Goal: Task Accomplishment & Management: Manage account settings

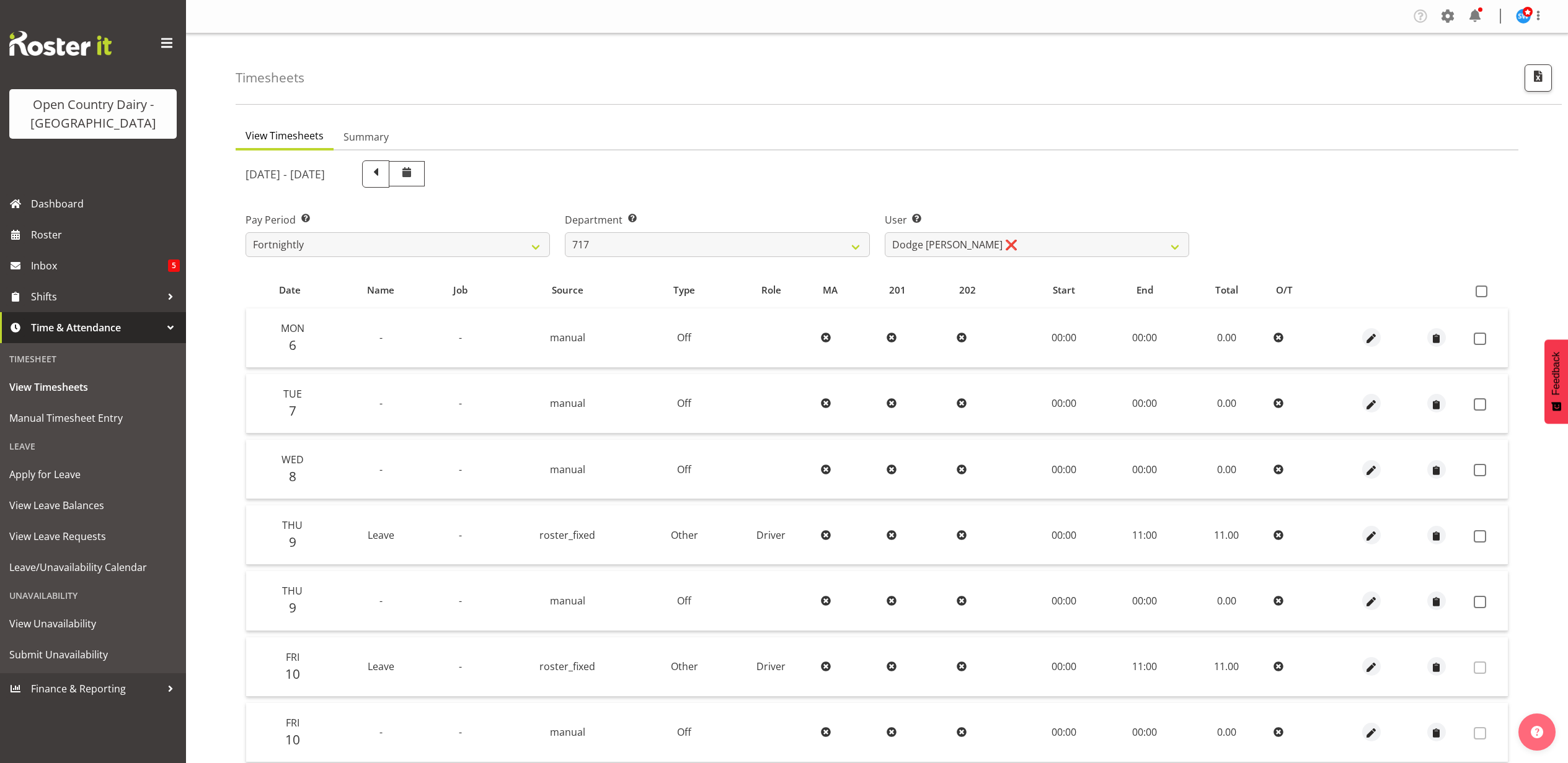
select select "758"
select select "8726"
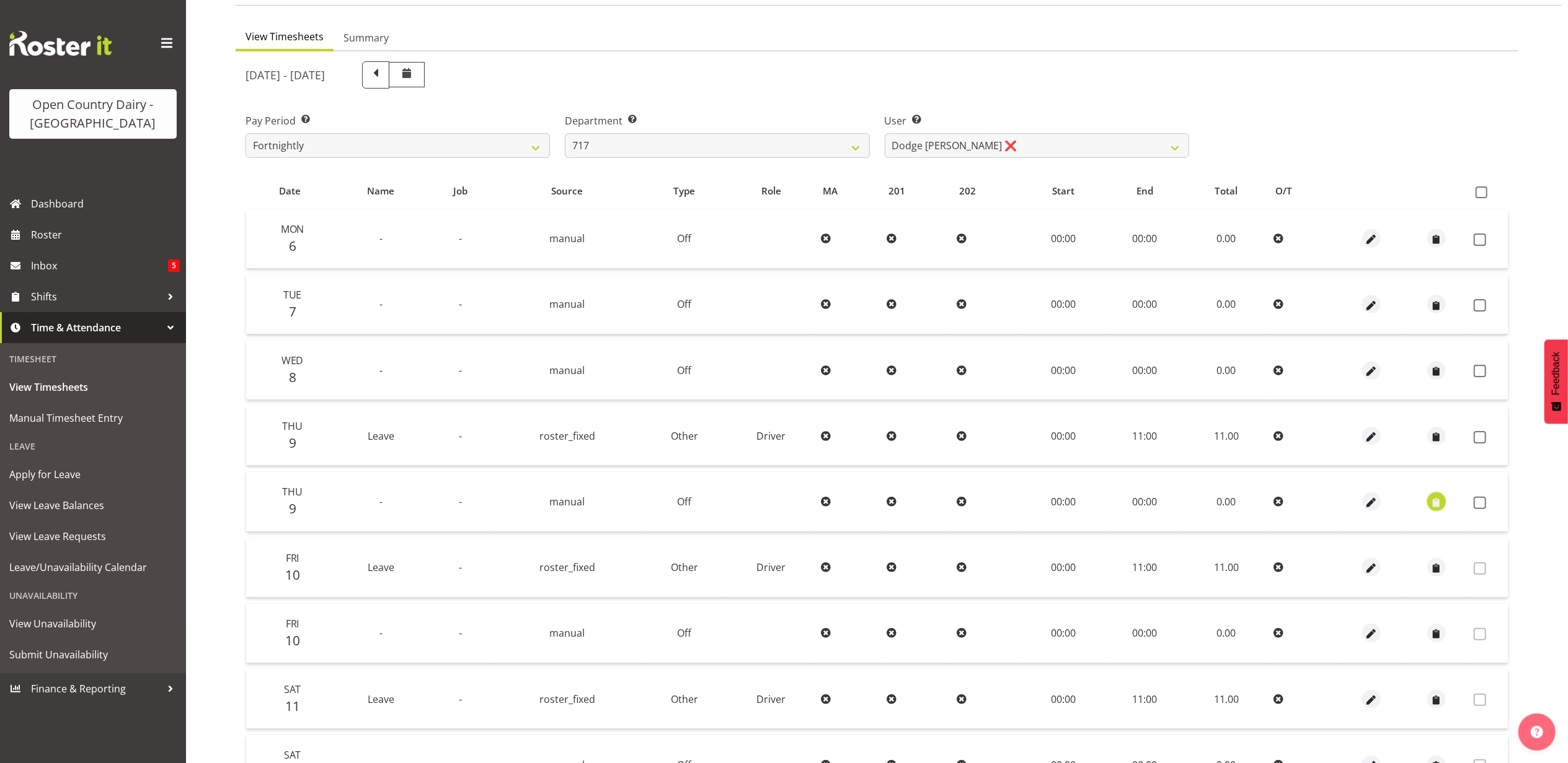
click at [1434, 501] on span "button" at bounding box center [1436, 503] width 14 height 14
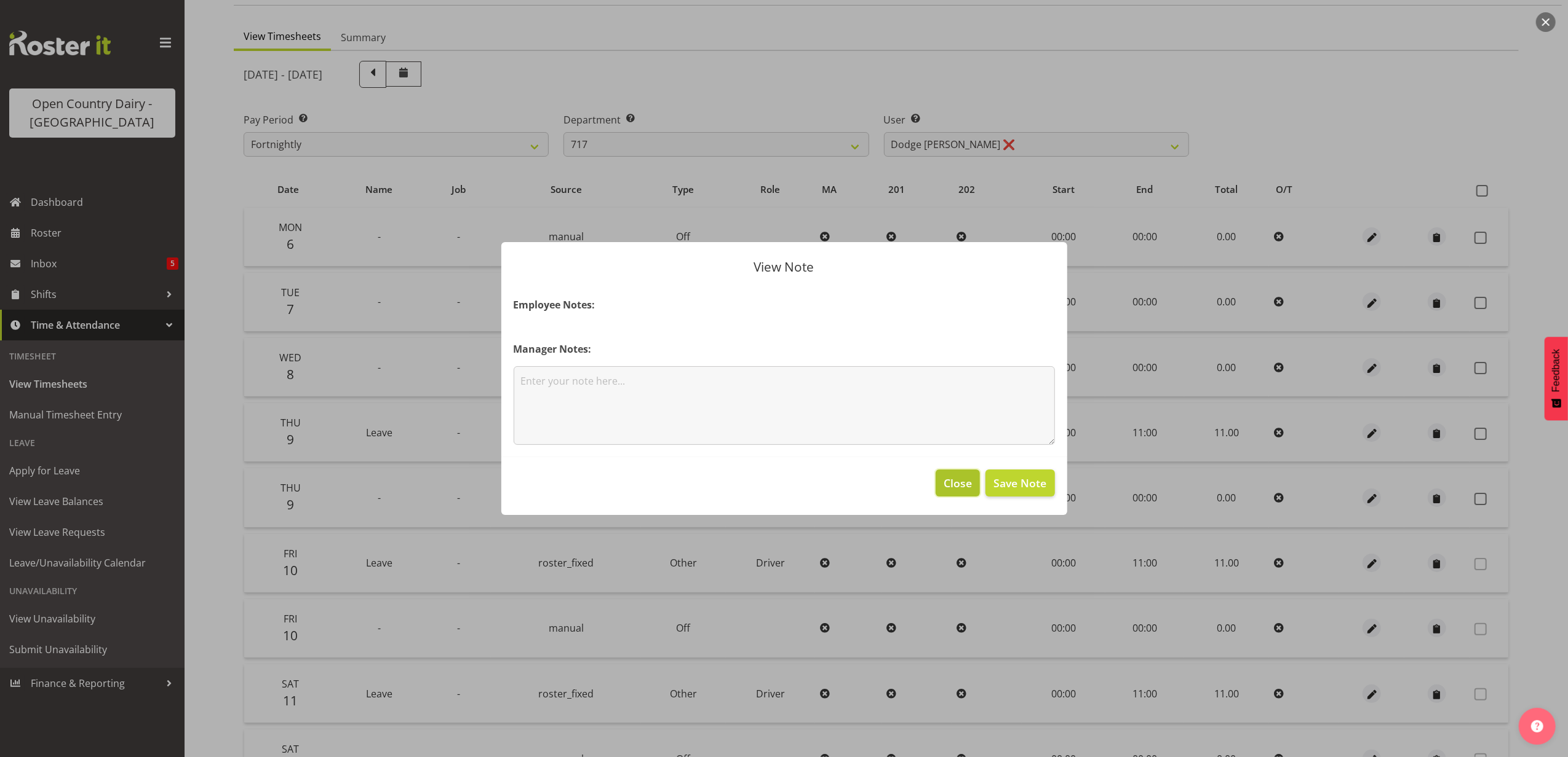
click at [943, 470] on button "Close" at bounding box center [957, 483] width 44 height 27
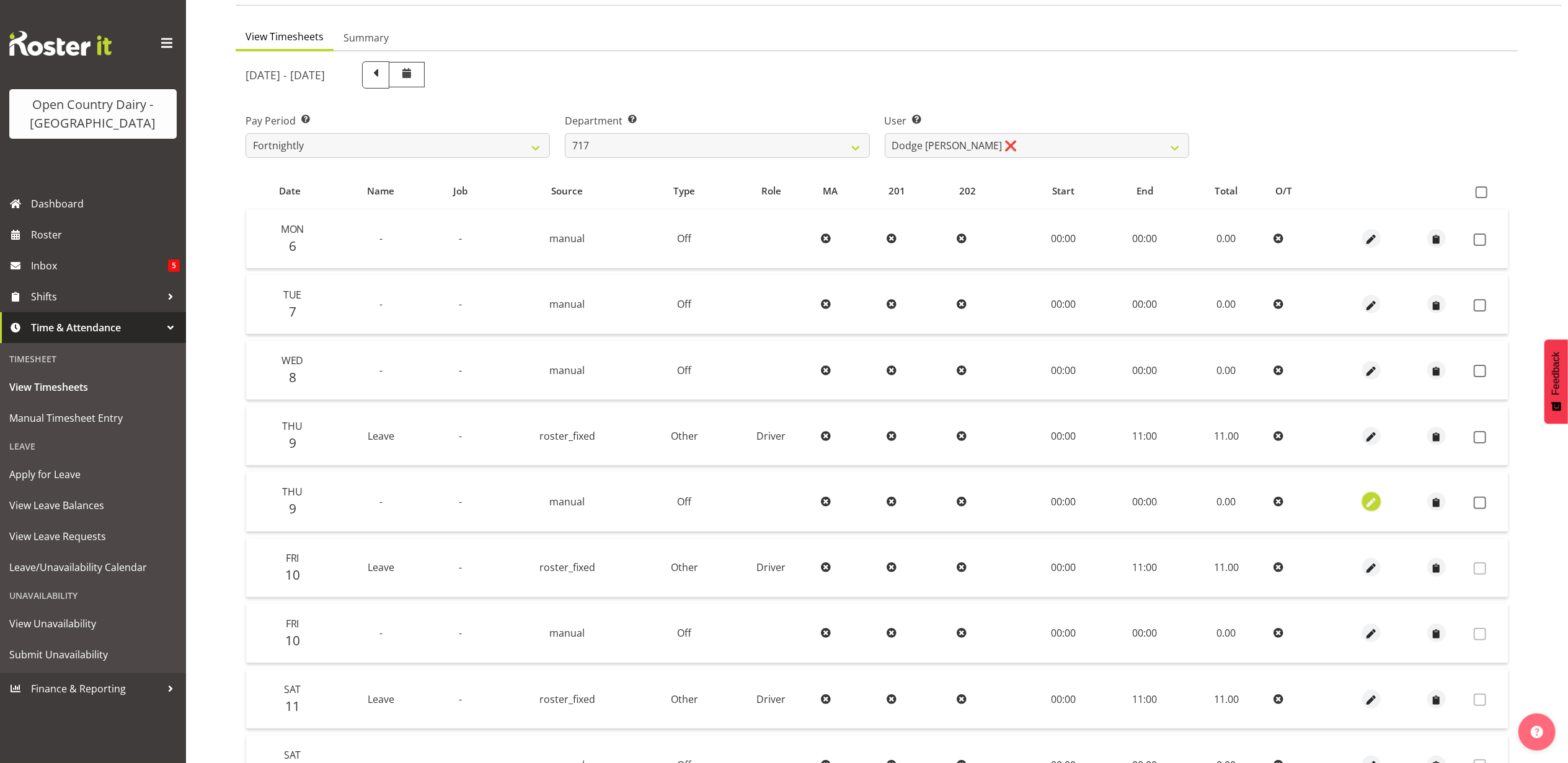
click at [1365, 497] on span "button" at bounding box center [1372, 503] width 14 height 14
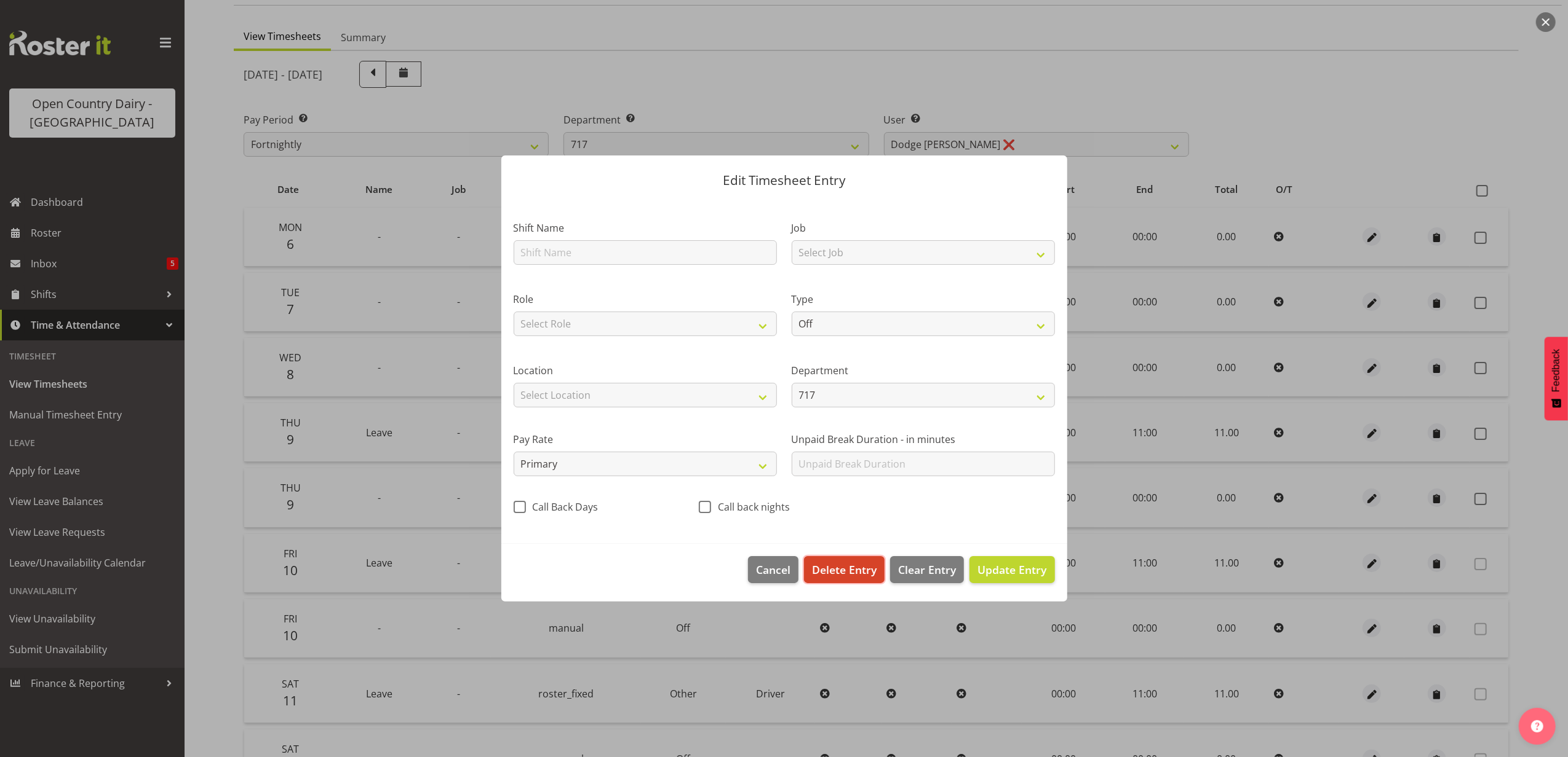
click at [849, 564] on span "Delete Entry" at bounding box center [844, 570] width 65 height 16
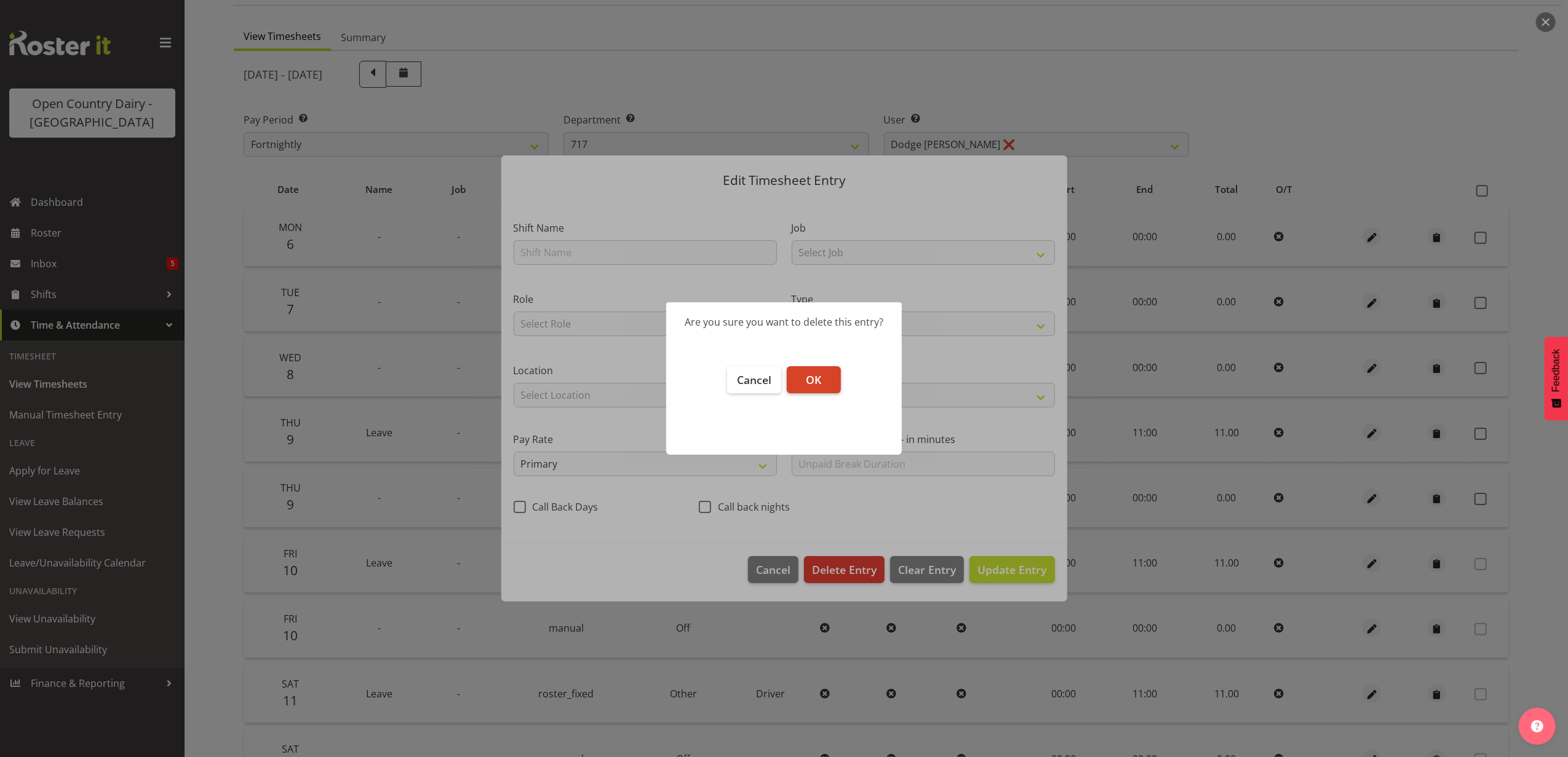
click at [824, 376] on button "OK" at bounding box center [813, 379] width 54 height 27
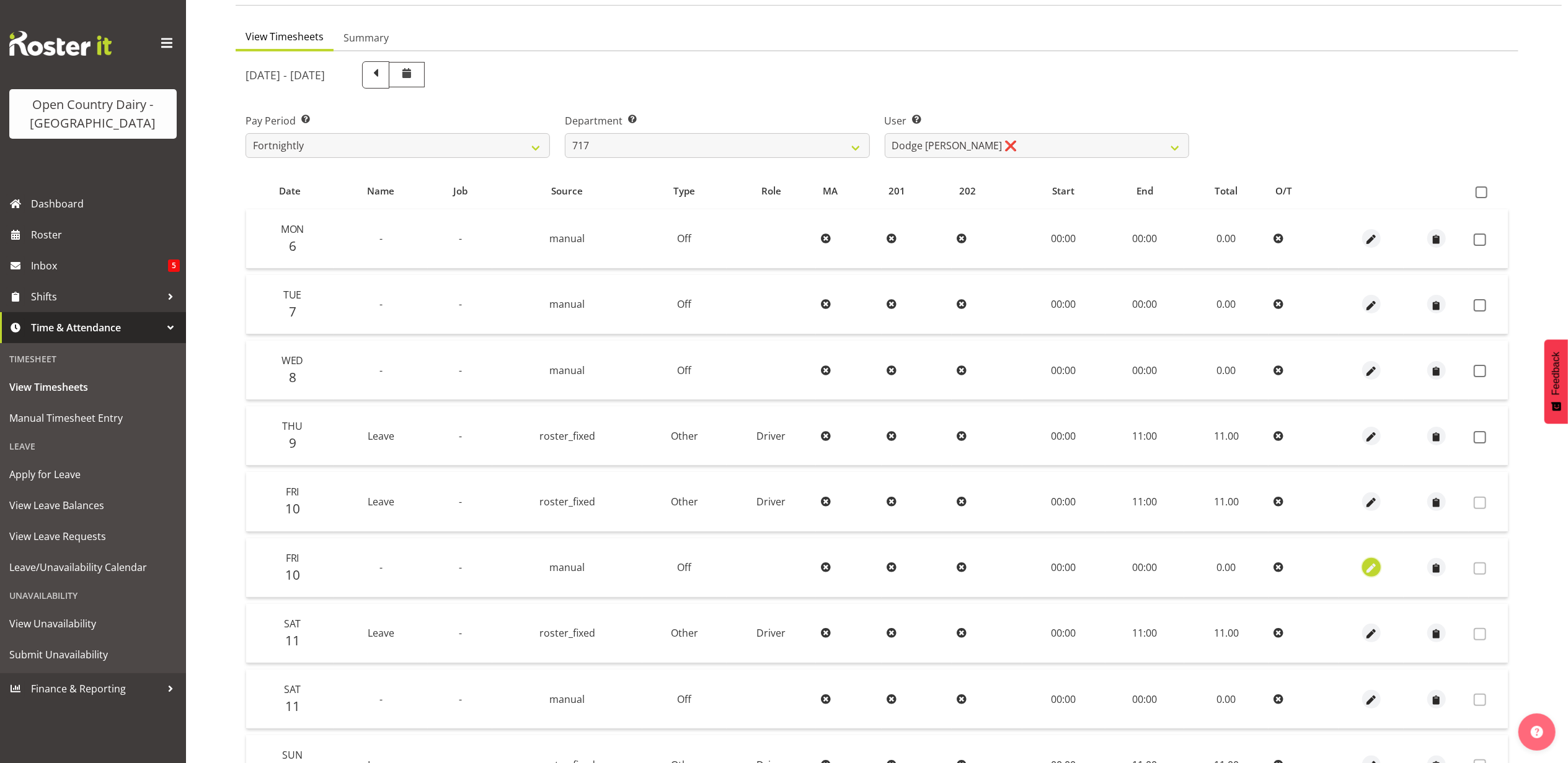
click at [1366, 562] on span "button" at bounding box center [1372, 570] width 14 height 14
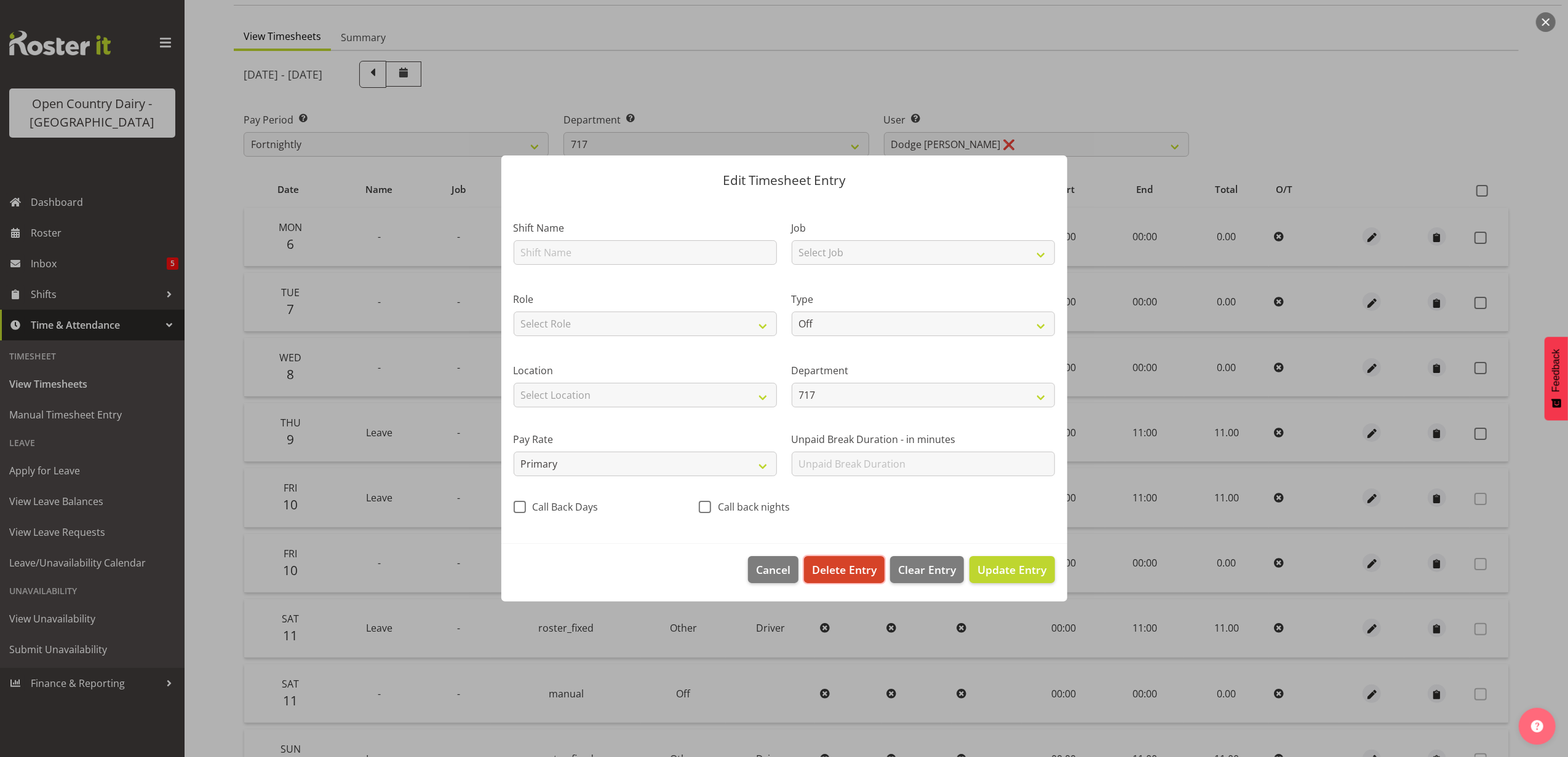
click at [852, 566] on span "Delete Entry" at bounding box center [844, 570] width 65 height 16
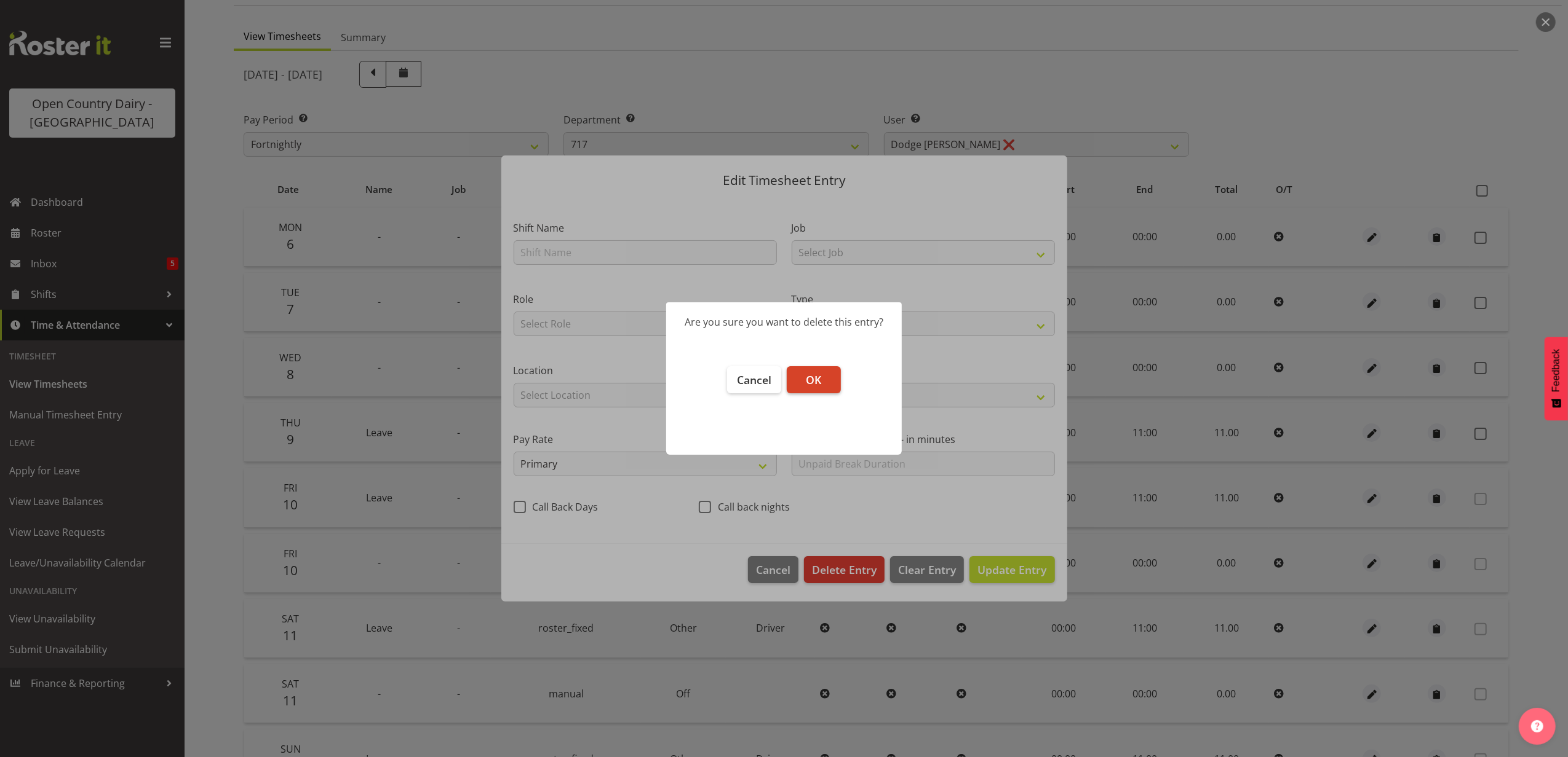
click at [820, 372] on span "OK" at bounding box center [812, 379] width 15 height 15
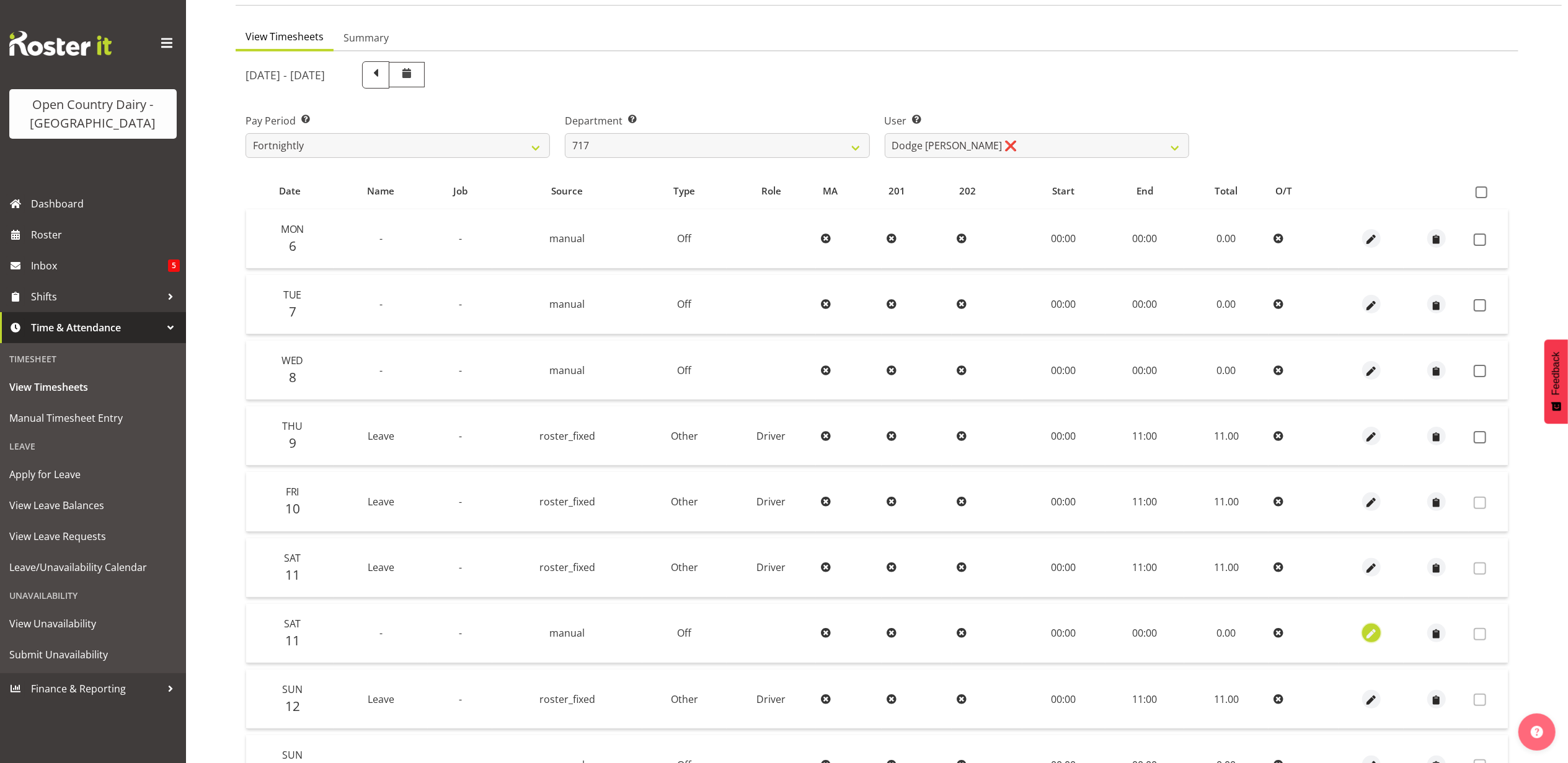
click at [1376, 628] on span "button" at bounding box center [1372, 635] width 14 height 14
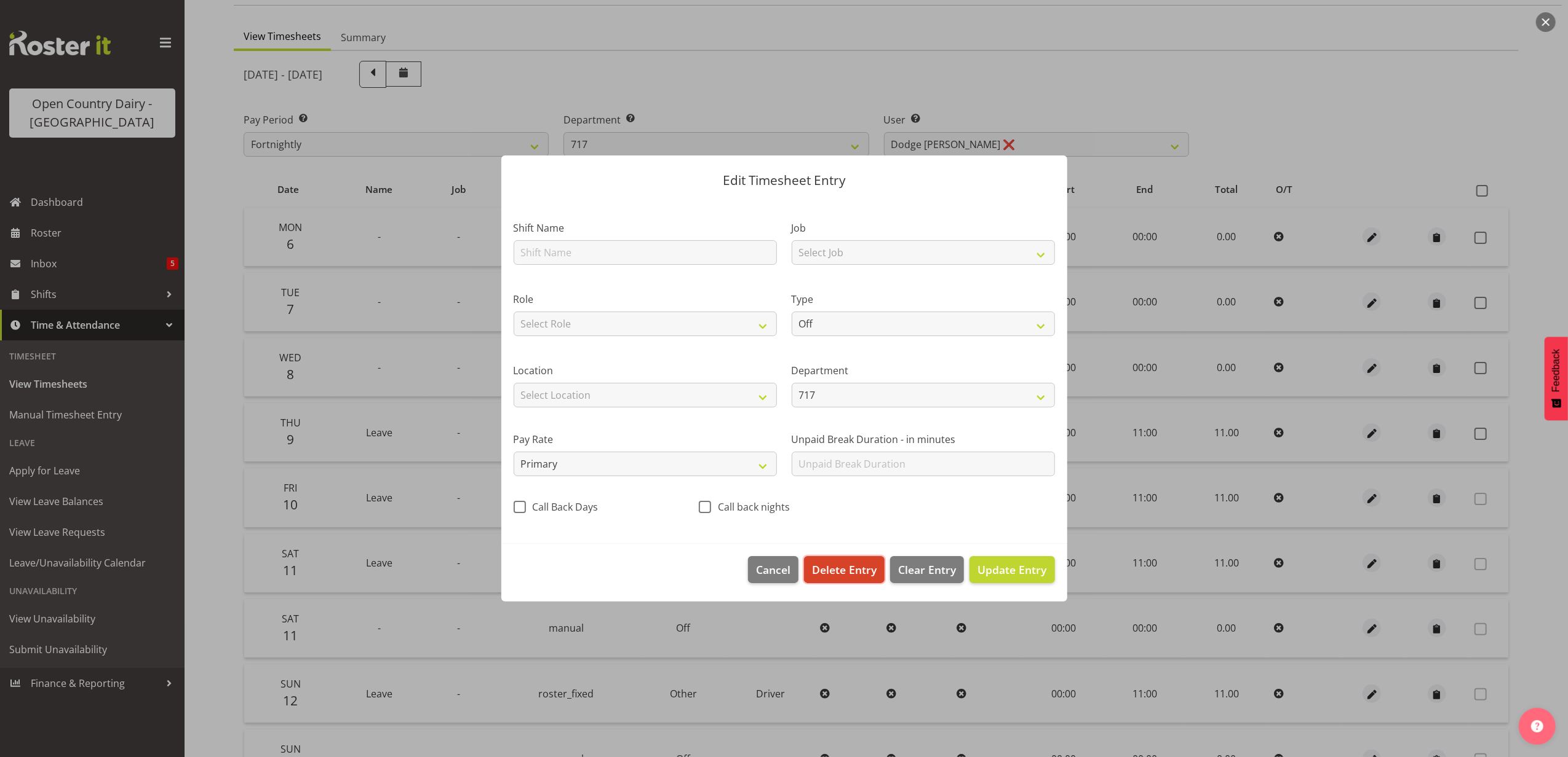
click at [832, 563] on span "Delete Entry" at bounding box center [844, 570] width 65 height 16
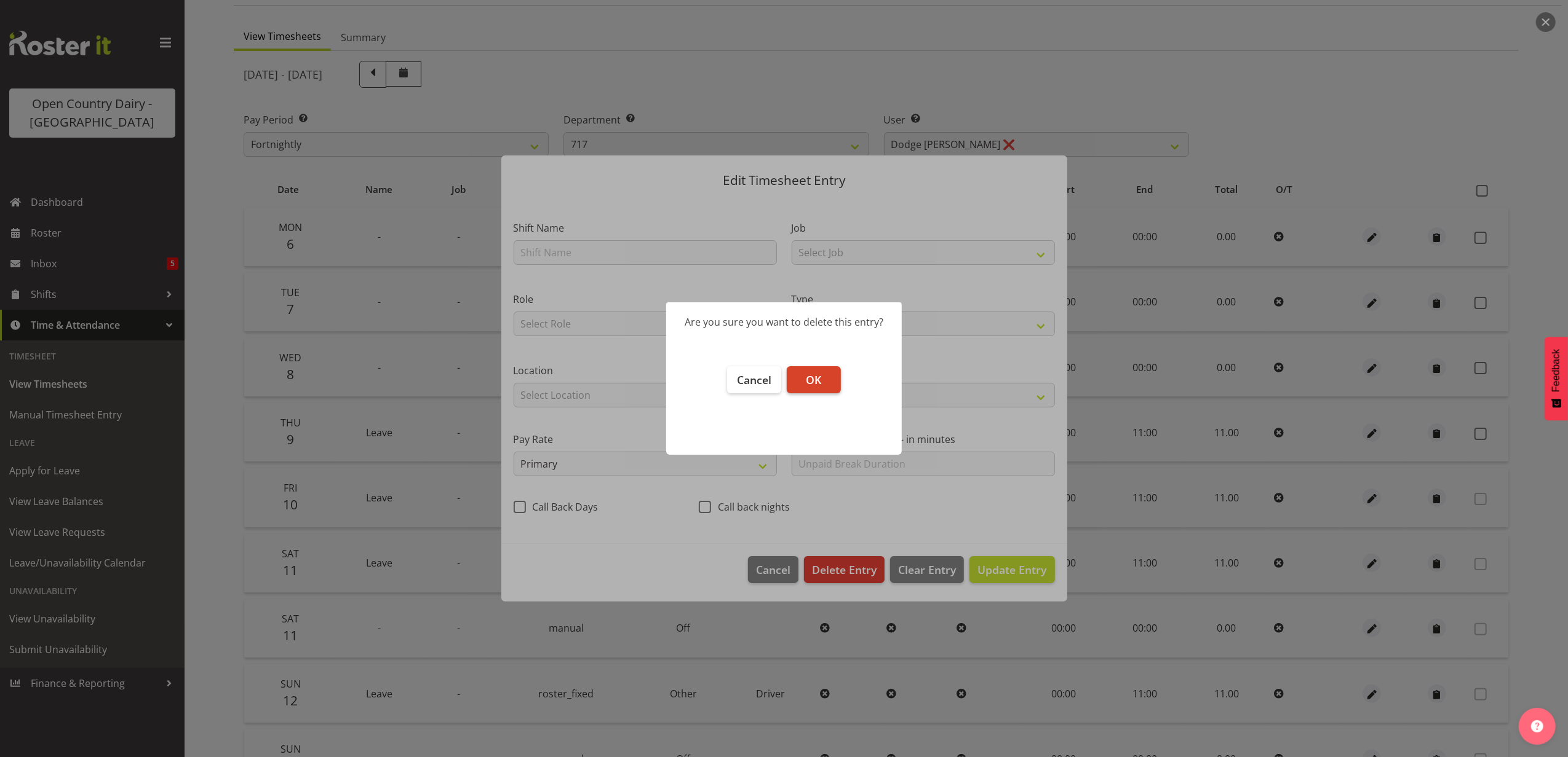
click at [818, 382] on span "OK" at bounding box center [812, 379] width 15 height 15
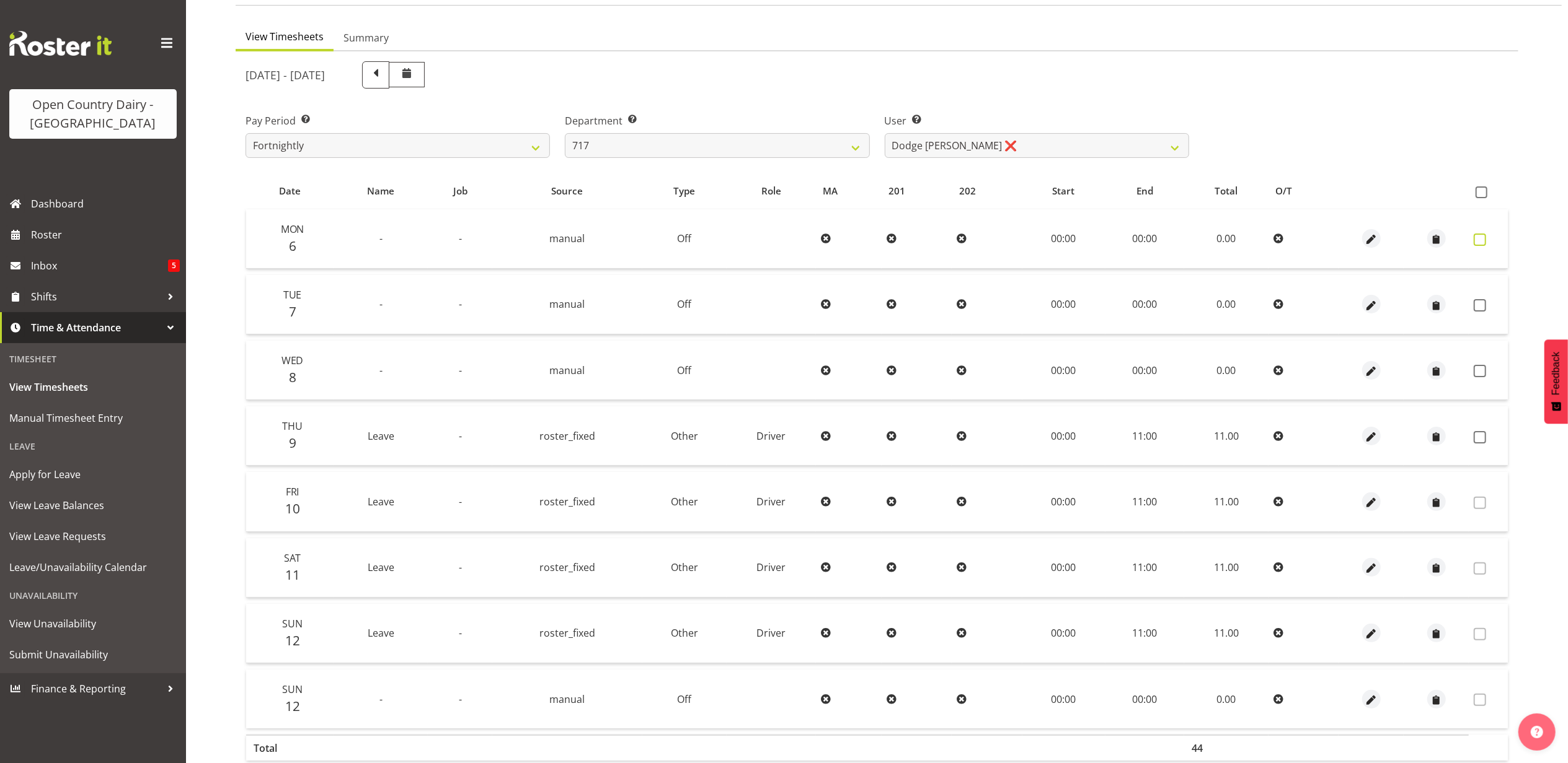
click at [1477, 238] on span at bounding box center [1480, 240] width 13 height 13
checkbox input "true"
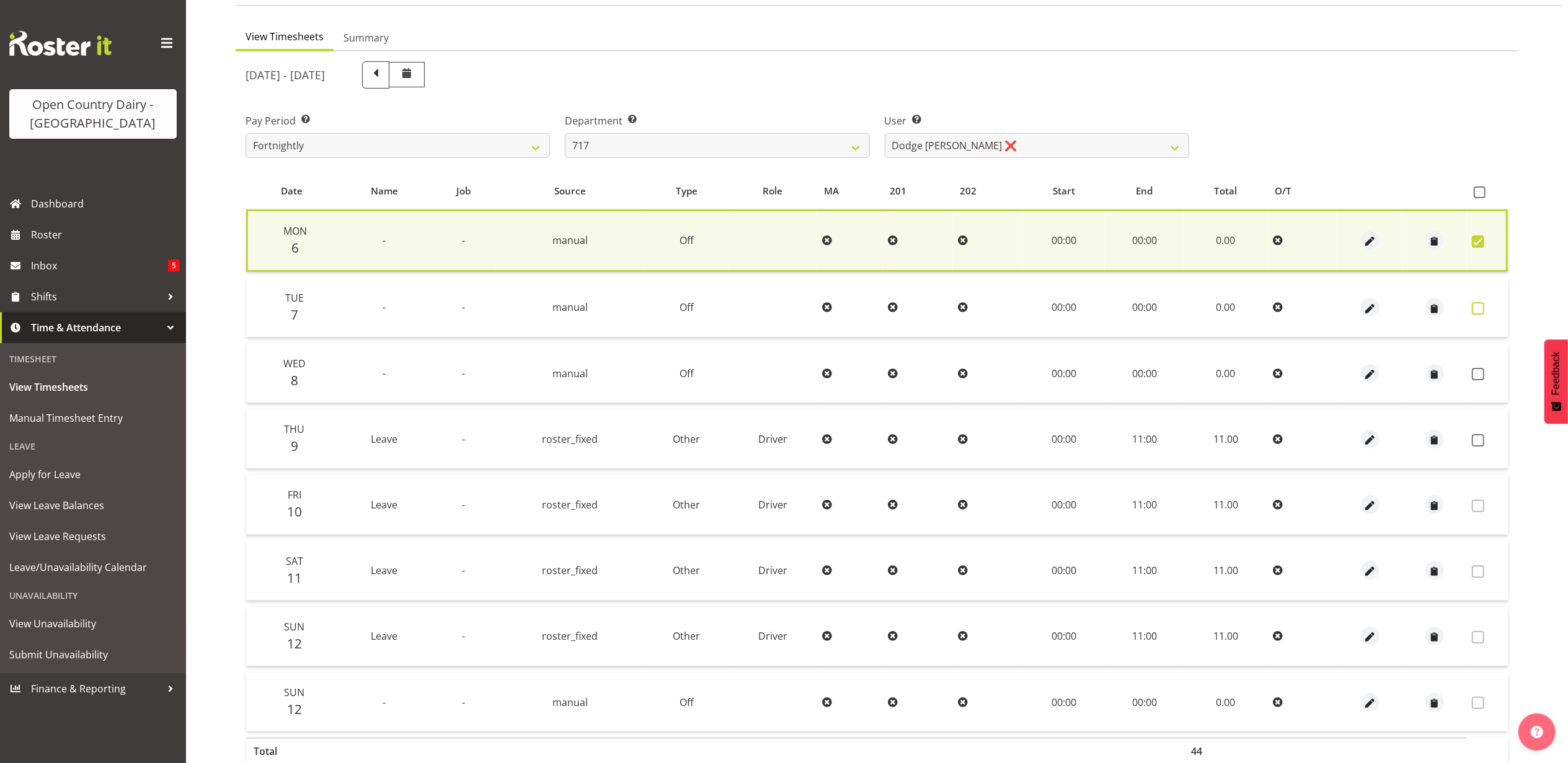
click at [1477, 303] on span at bounding box center [1478, 309] width 13 height 13
checkbox input "true"
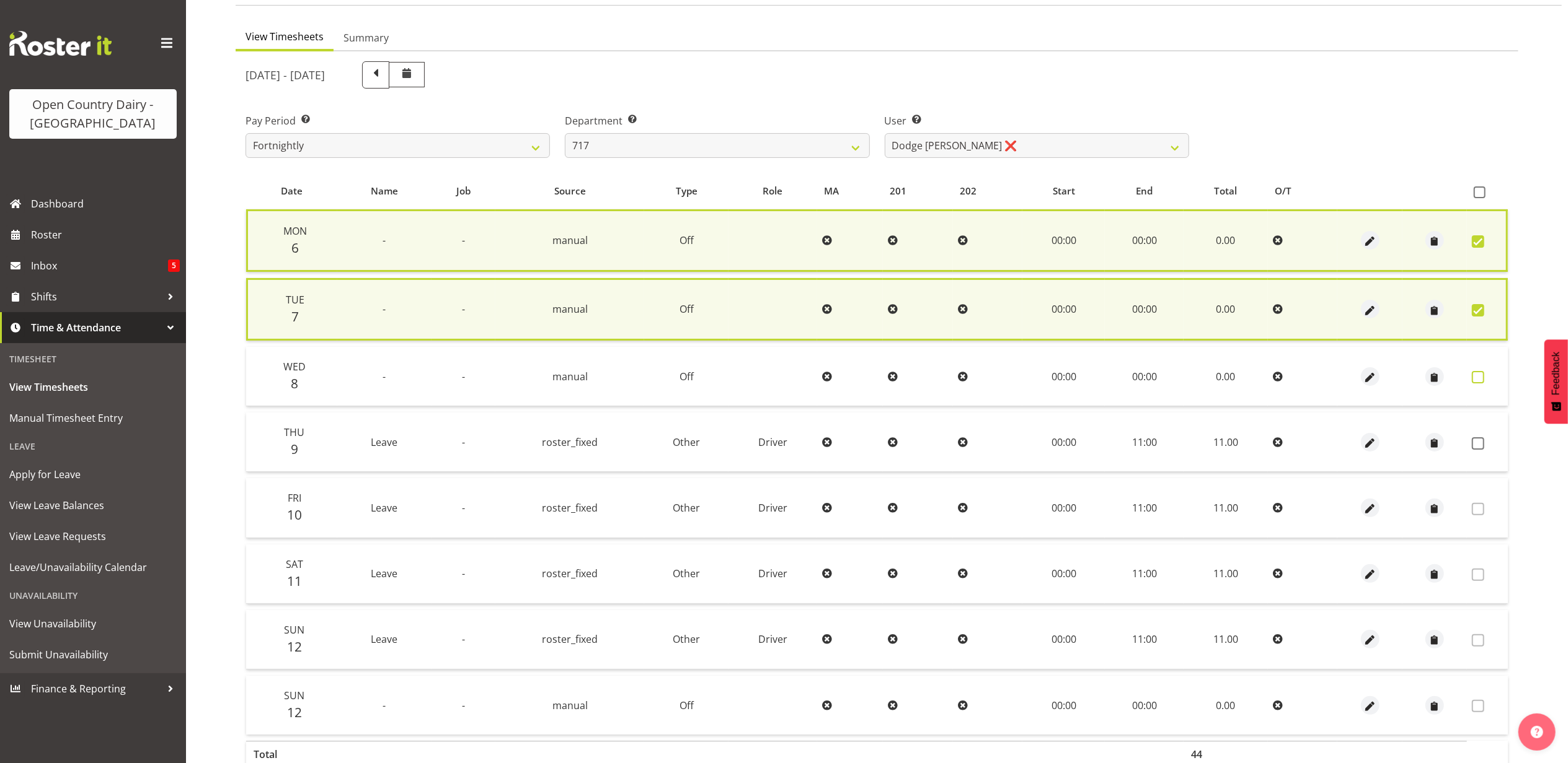
click at [1474, 370] on td at bounding box center [1487, 376] width 41 height 59
click at [1478, 377] on span at bounding box center [1478, 377] width 13 height 13
checkbox input "true"
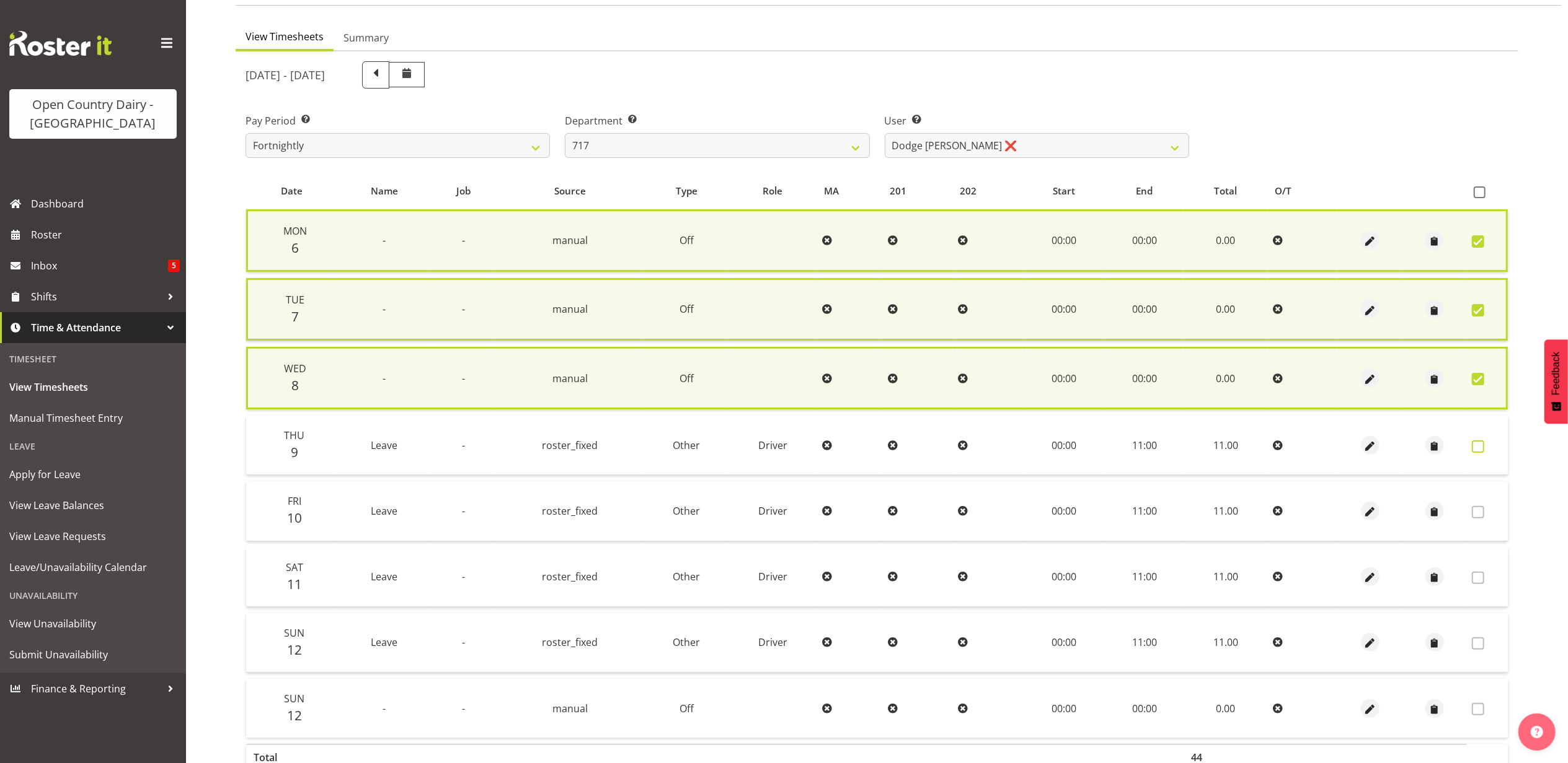
click at [1479, 441] on span at bounding box center [1478, 447] width 13 height 13
checkbox input "true"
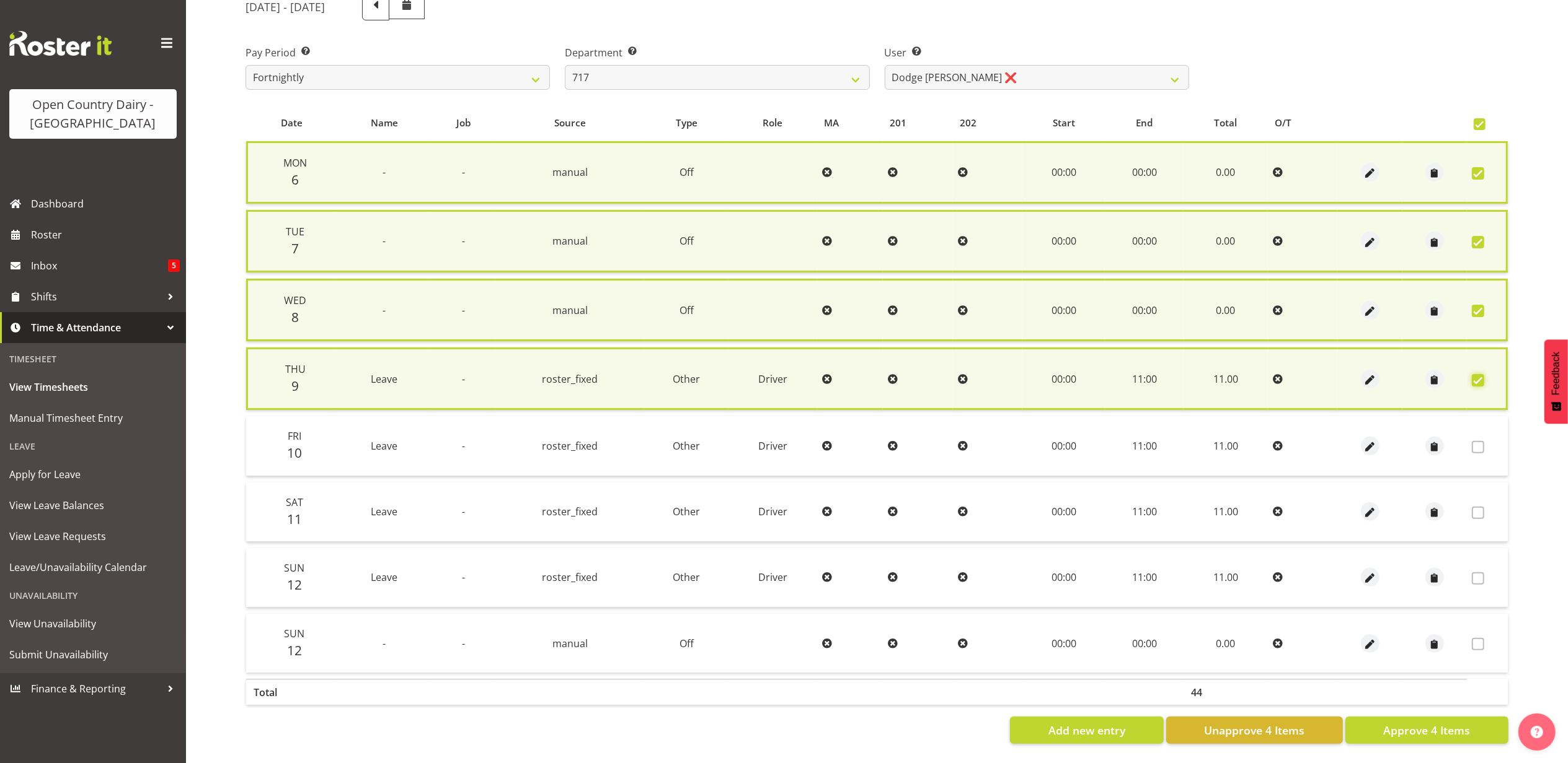
scroll to position [174, 0]
click at [1418, 723] on span "Approve 4 Items" at bounding box center [1426, 731] width 87 height 16
checkbox input "false"
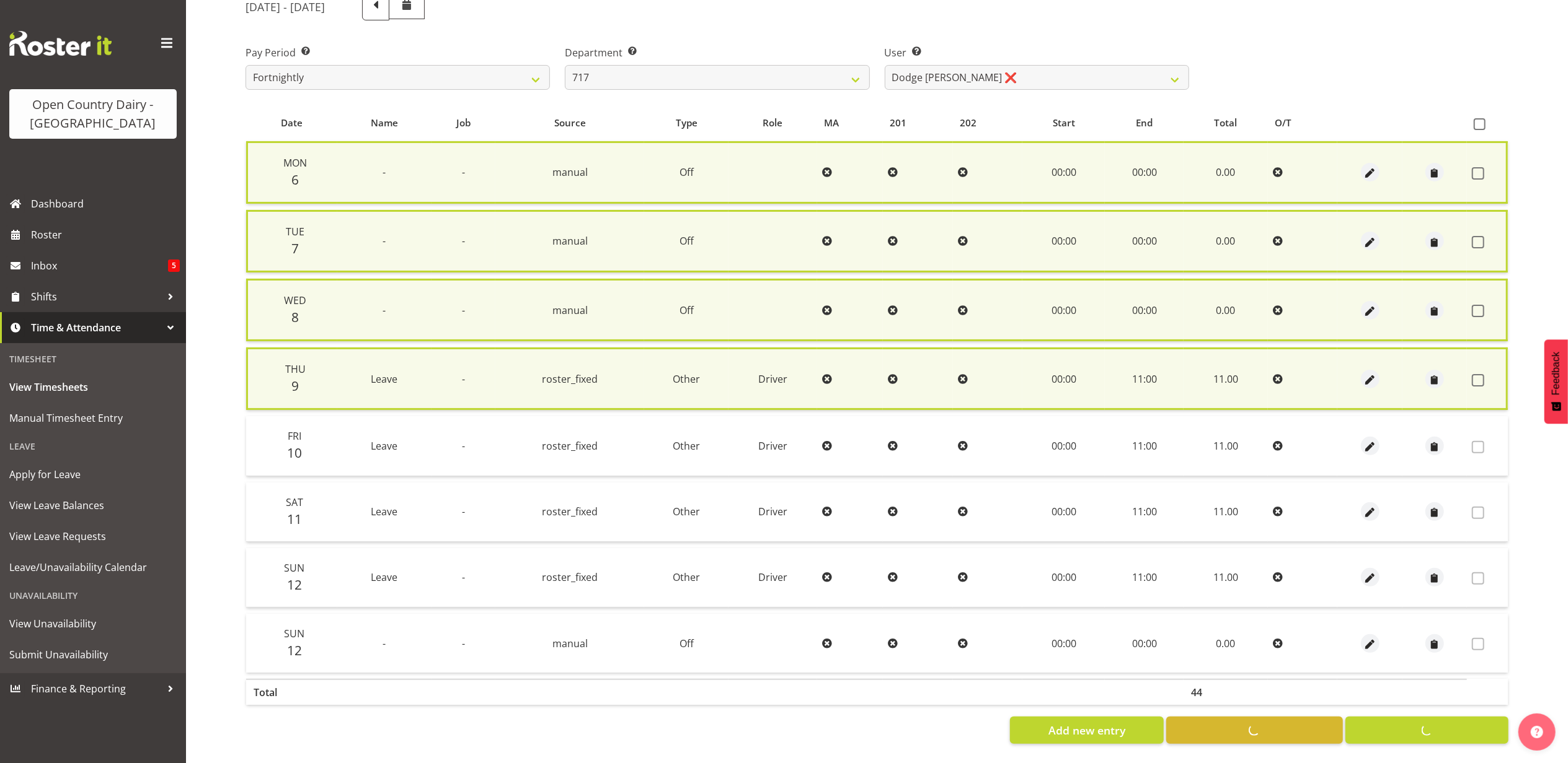
checkbox input "false"
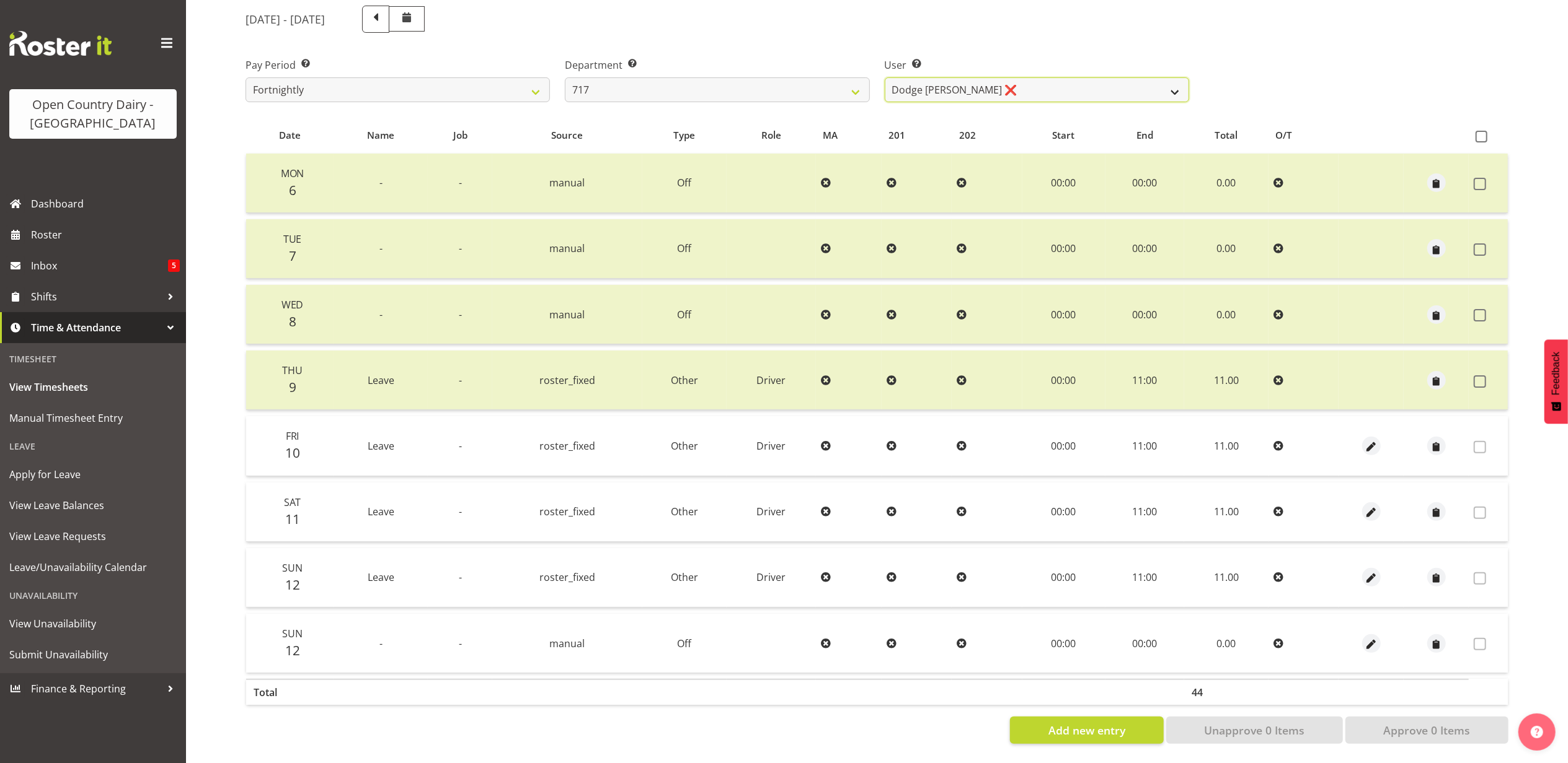
click at [993, 77] on select "Daryl Wrigley ❌ Dodge Lindsay Laing ❌ Eric Stothers ✔ Jeff Anderson ❌" at bounding box center [1037, 90] width 305 height 25
click at [624, 77] on select "701 702 703 704 705 706 707 708 709 710 711 712 713 714 715 716 717 718 719 720" at bounding box center [717, 90] width 305 height 25
select select "757"
click at [564, 77] on select "701 702 703 704 705 706 707 708 709 710 711 712 713 714 715 716 717 718 719 720" at bounding box center [717, 90] width 305 height 25
select select "8183"
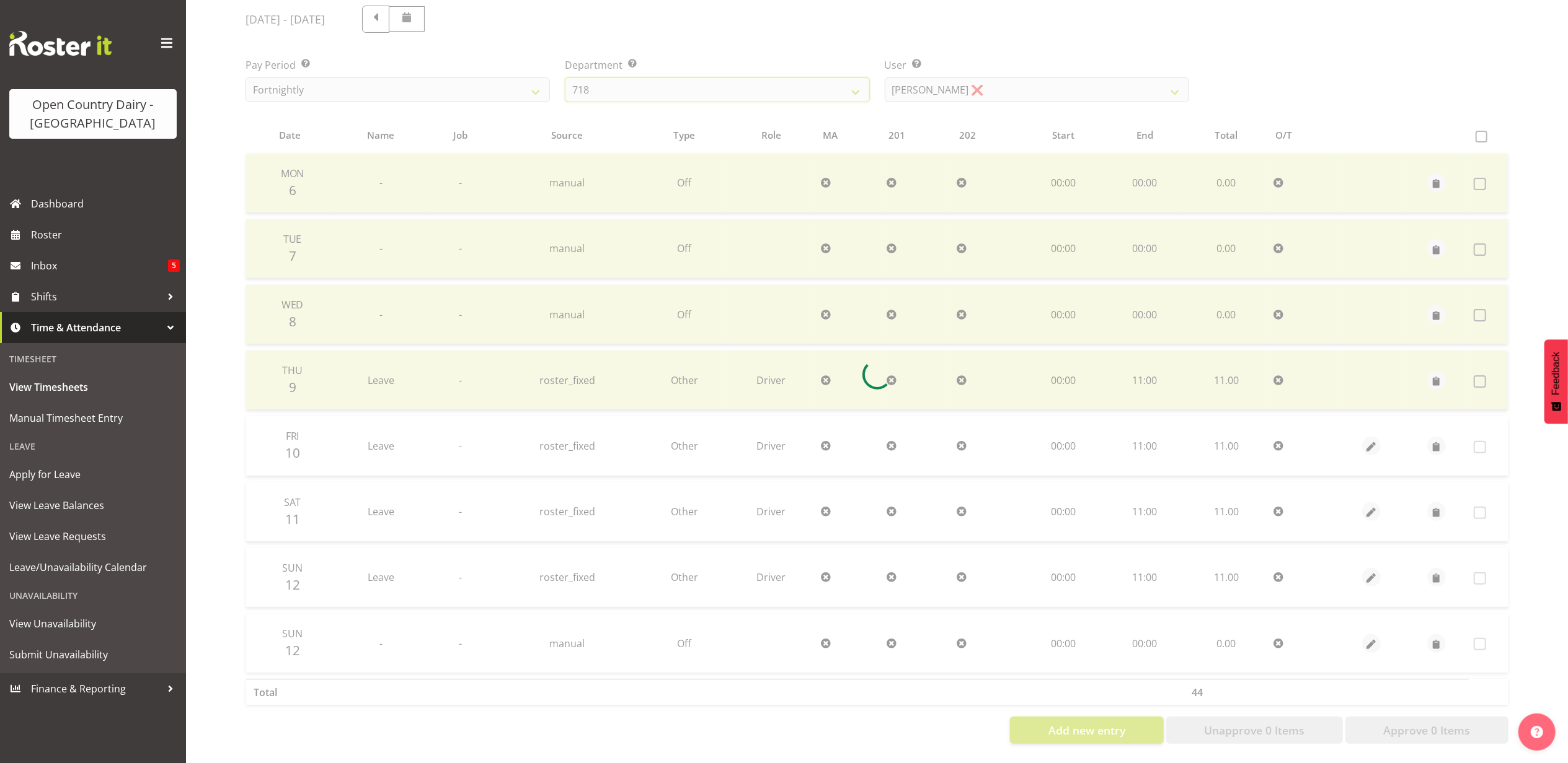
scroll to position [99, 0]
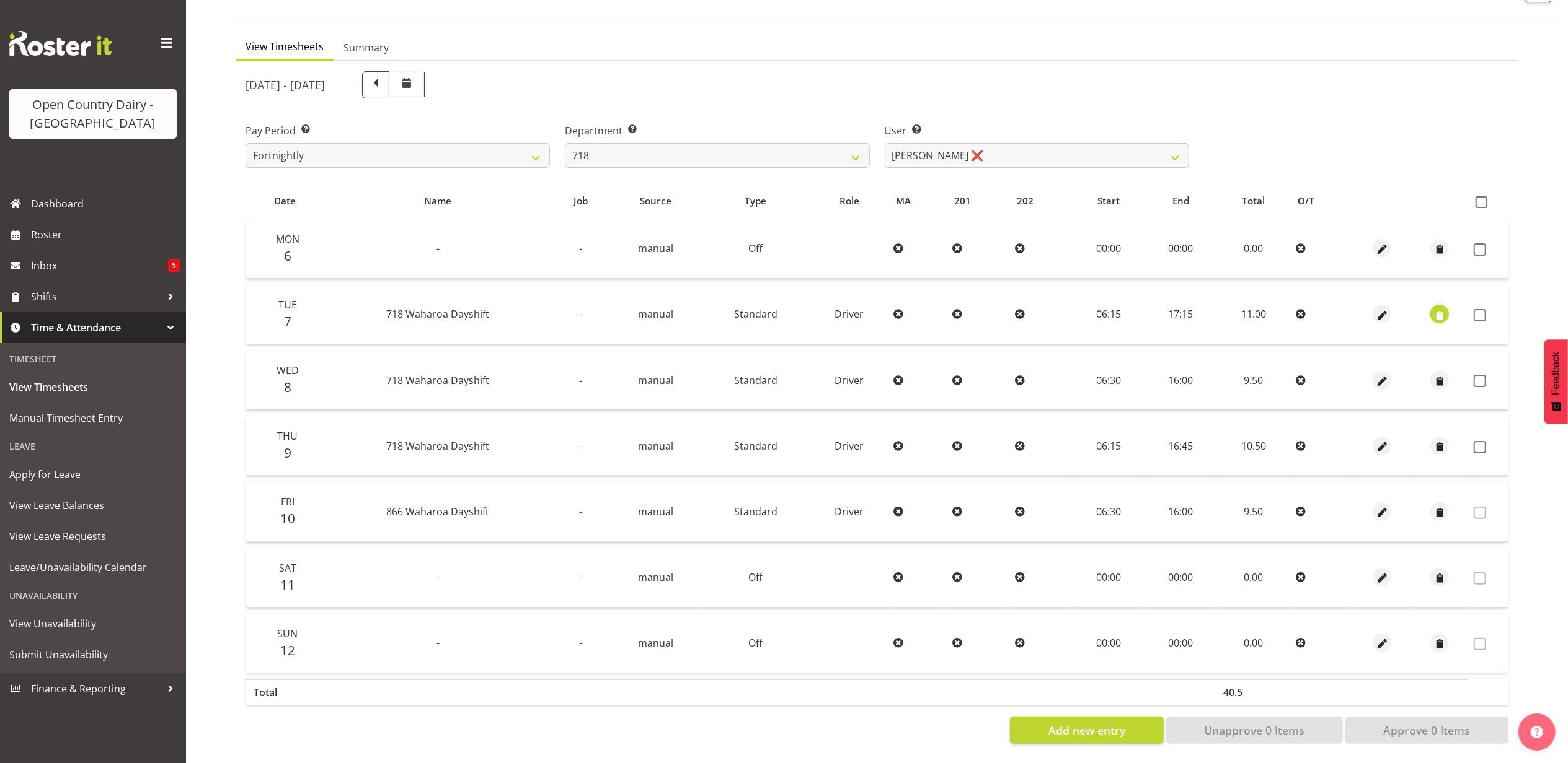
click at [1442, 309] on span "button" at bounding box center [1440, 316] width 14 height 14
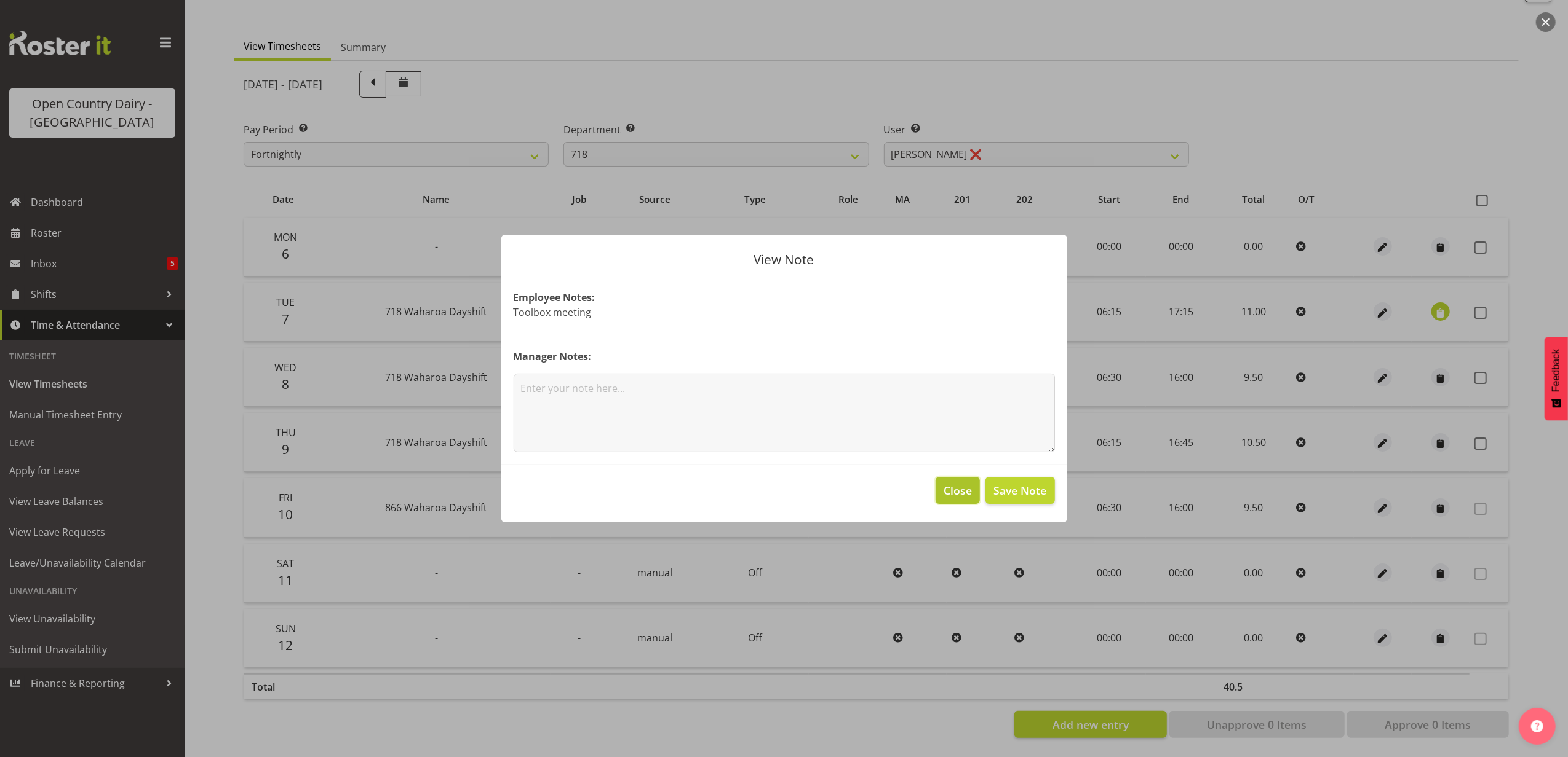
click at [968, 488] on span "Close" at bounding box center [957, 490] width 28 height 16
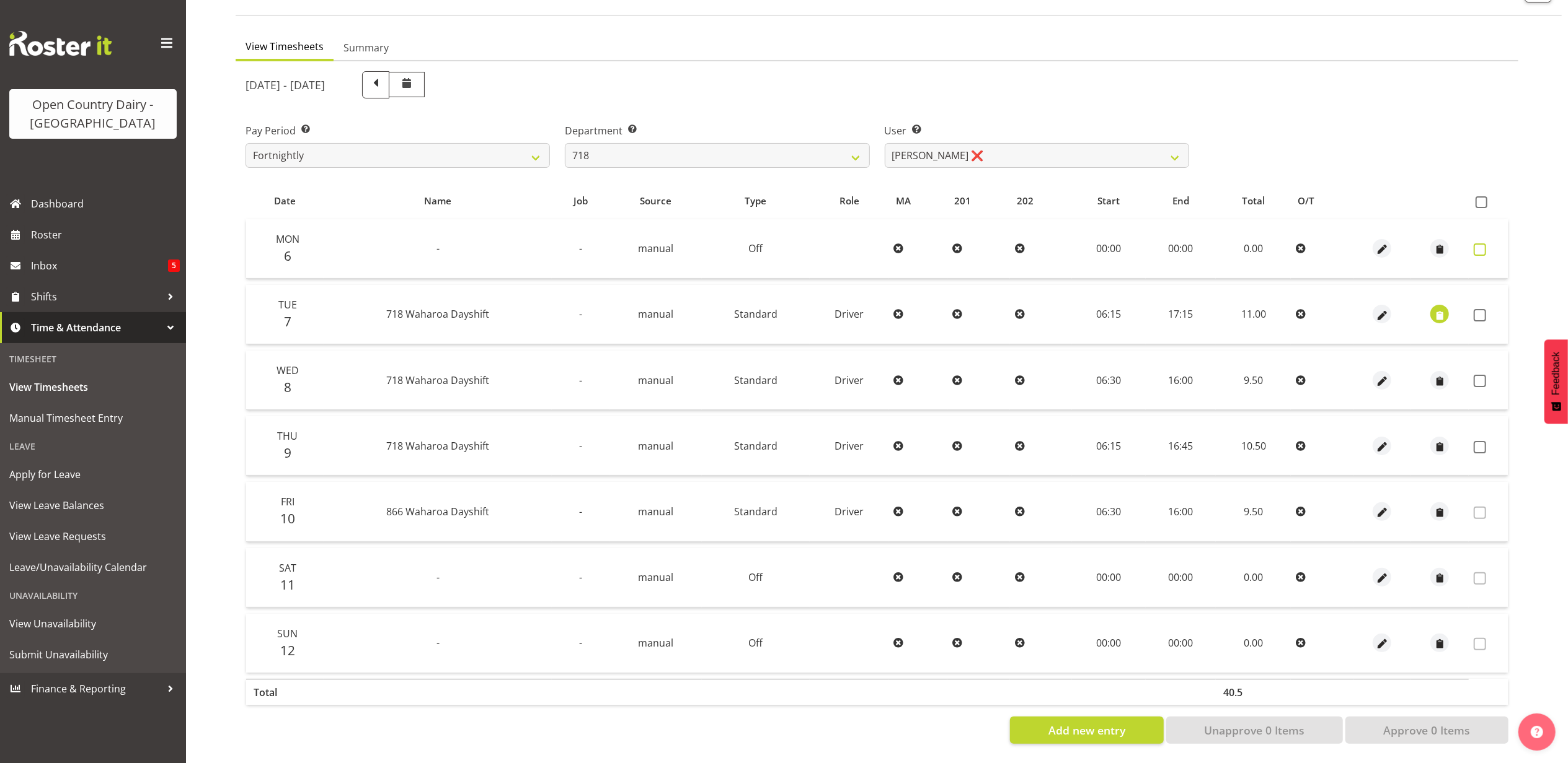
click at [1478, 244] on span at bounding box center [1480, 250] width 13 height 13
checkbox input "true"
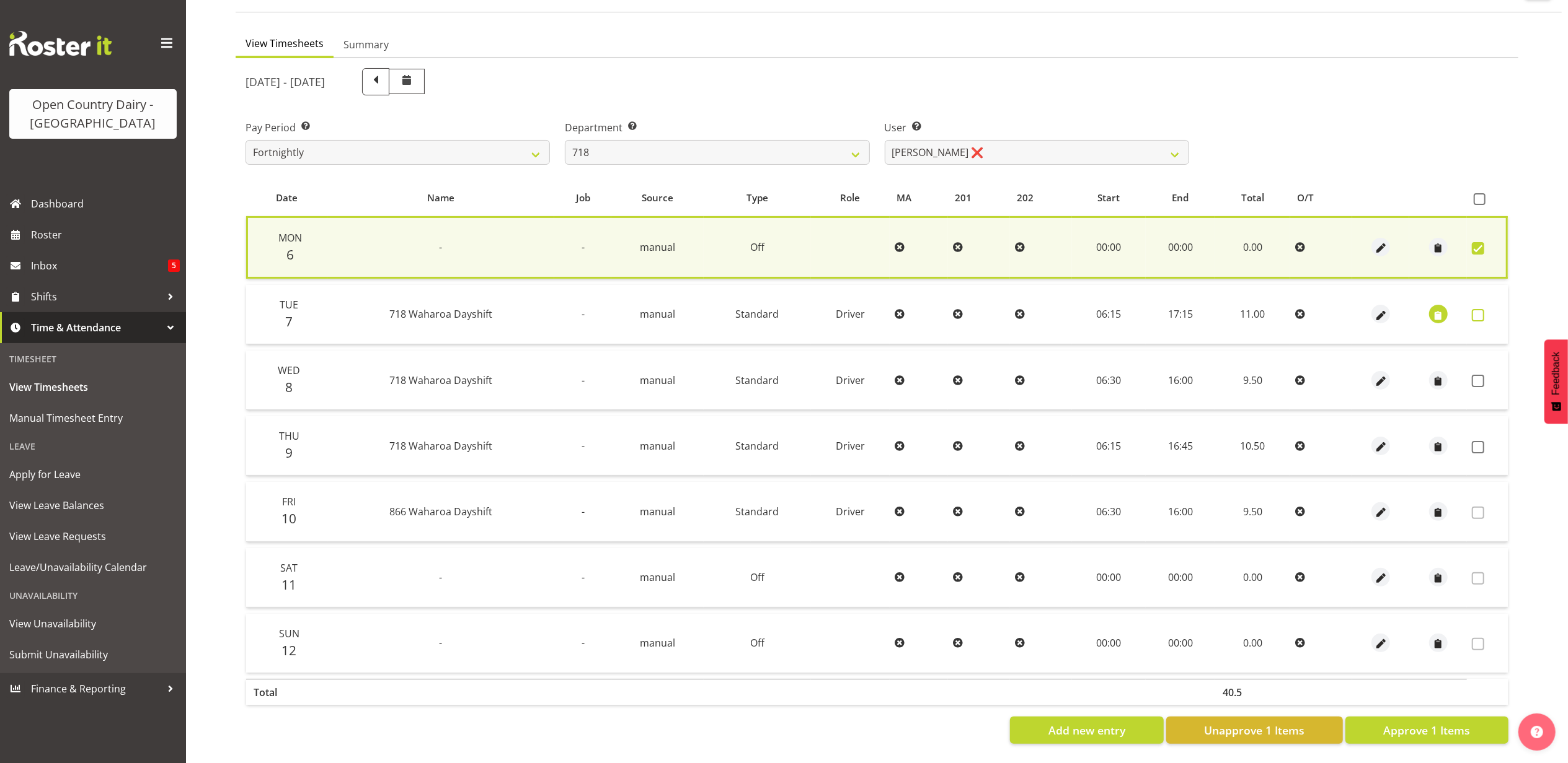
click at [1478, 309] on span at bounding box center [1478, 315] width 13 height 13
checkbox input "true"
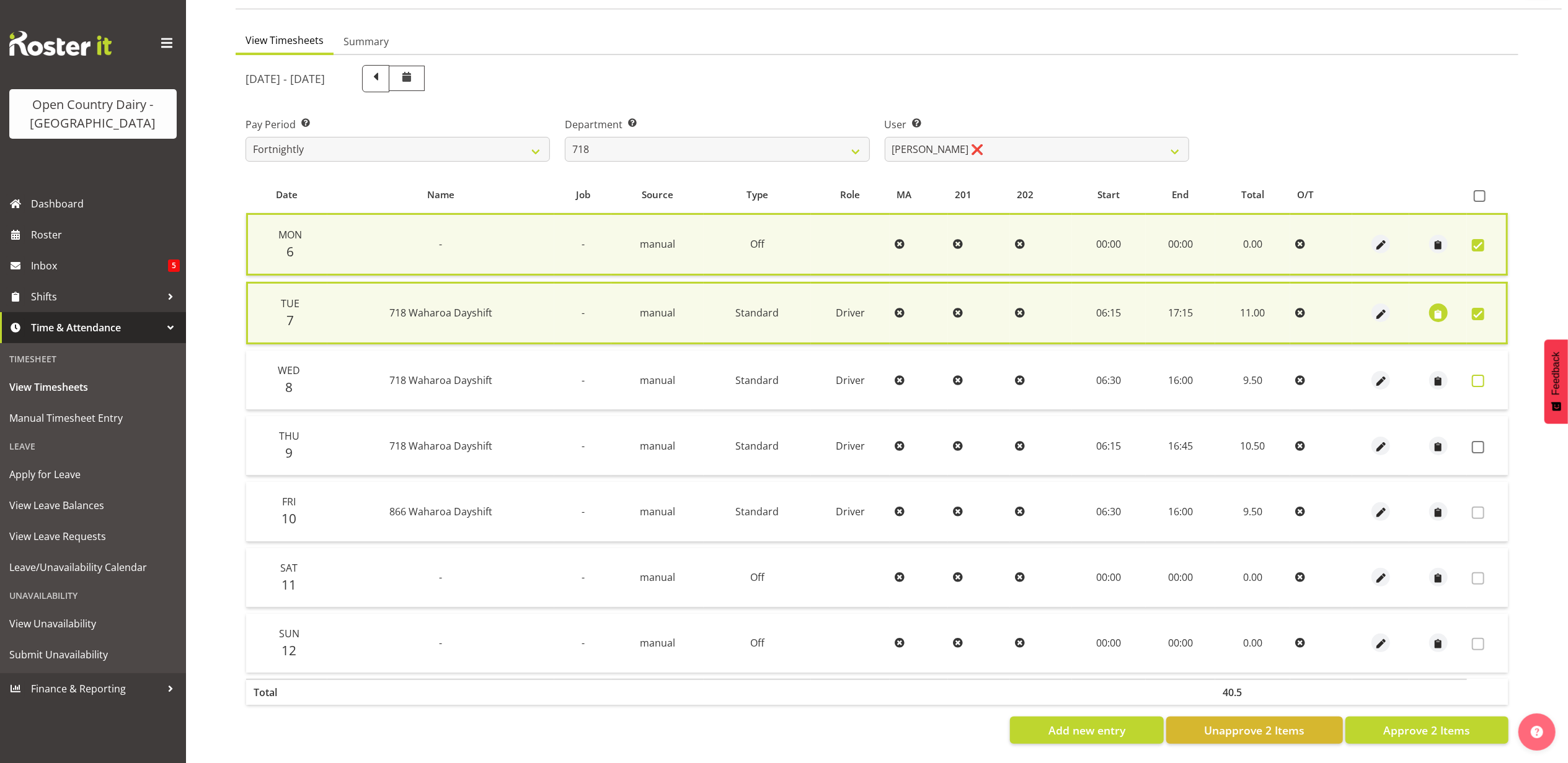
click at [1478, 375] on span at bounding box center [1478, 382] width 13 height 13
checkbox input "true"
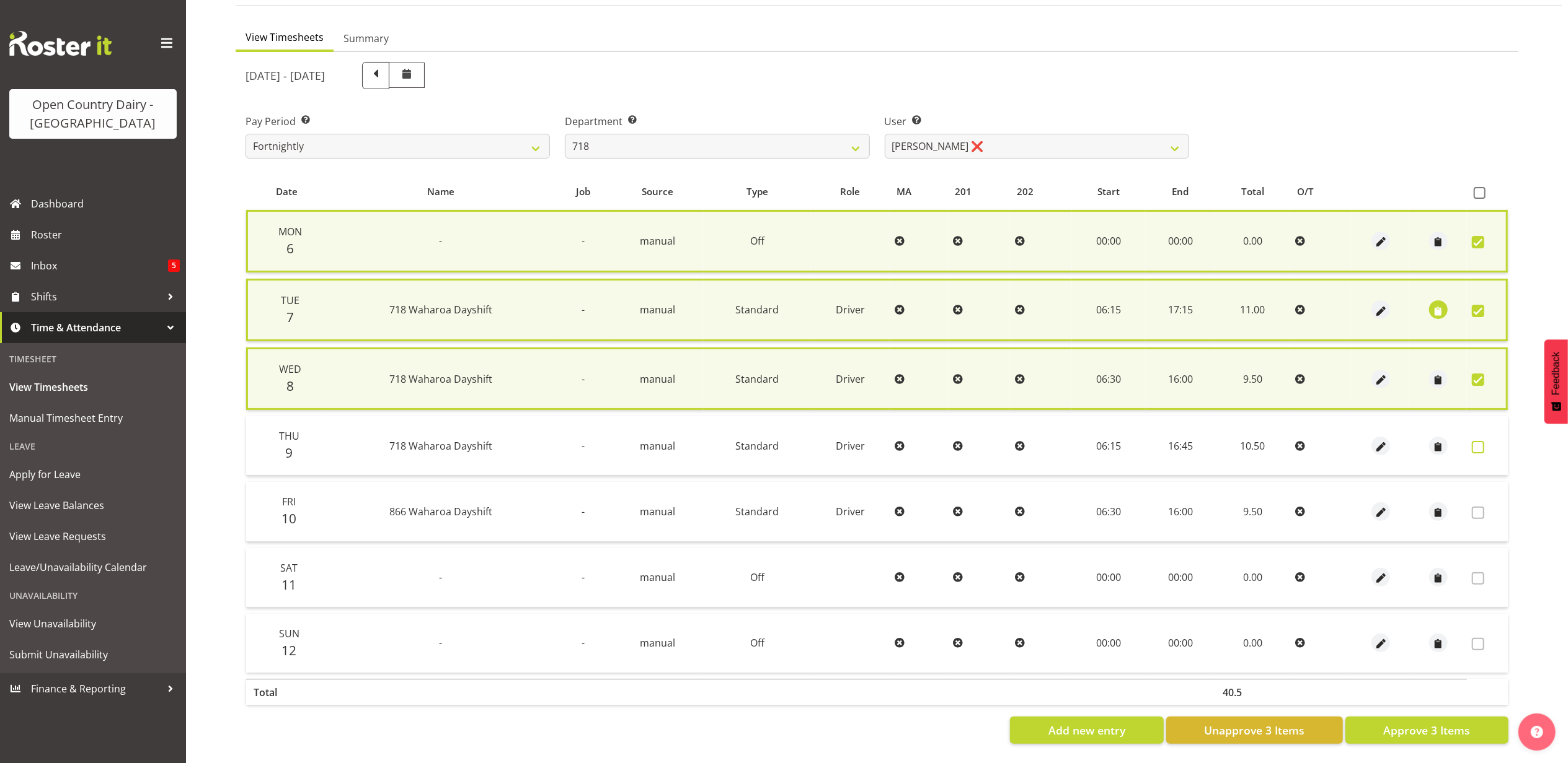
click at [1478, 442] on span at bounding box center [1478, 448] width 13 height 13
checkbox input "true"
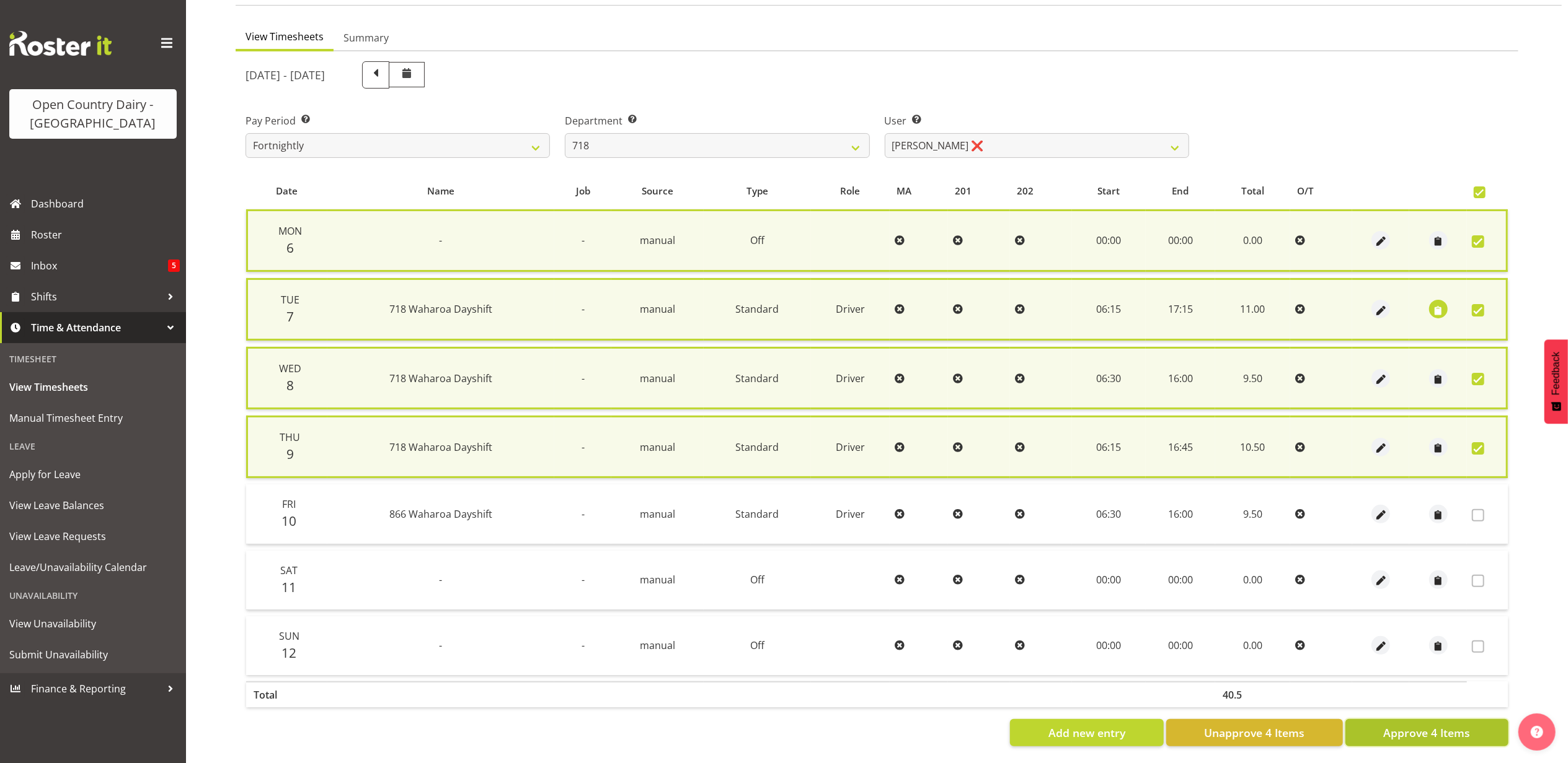
click at [1424, 725] on span "Approve 4 Items" at bounding box center [1426, 733] width 87 height 16
checkbox input "false"
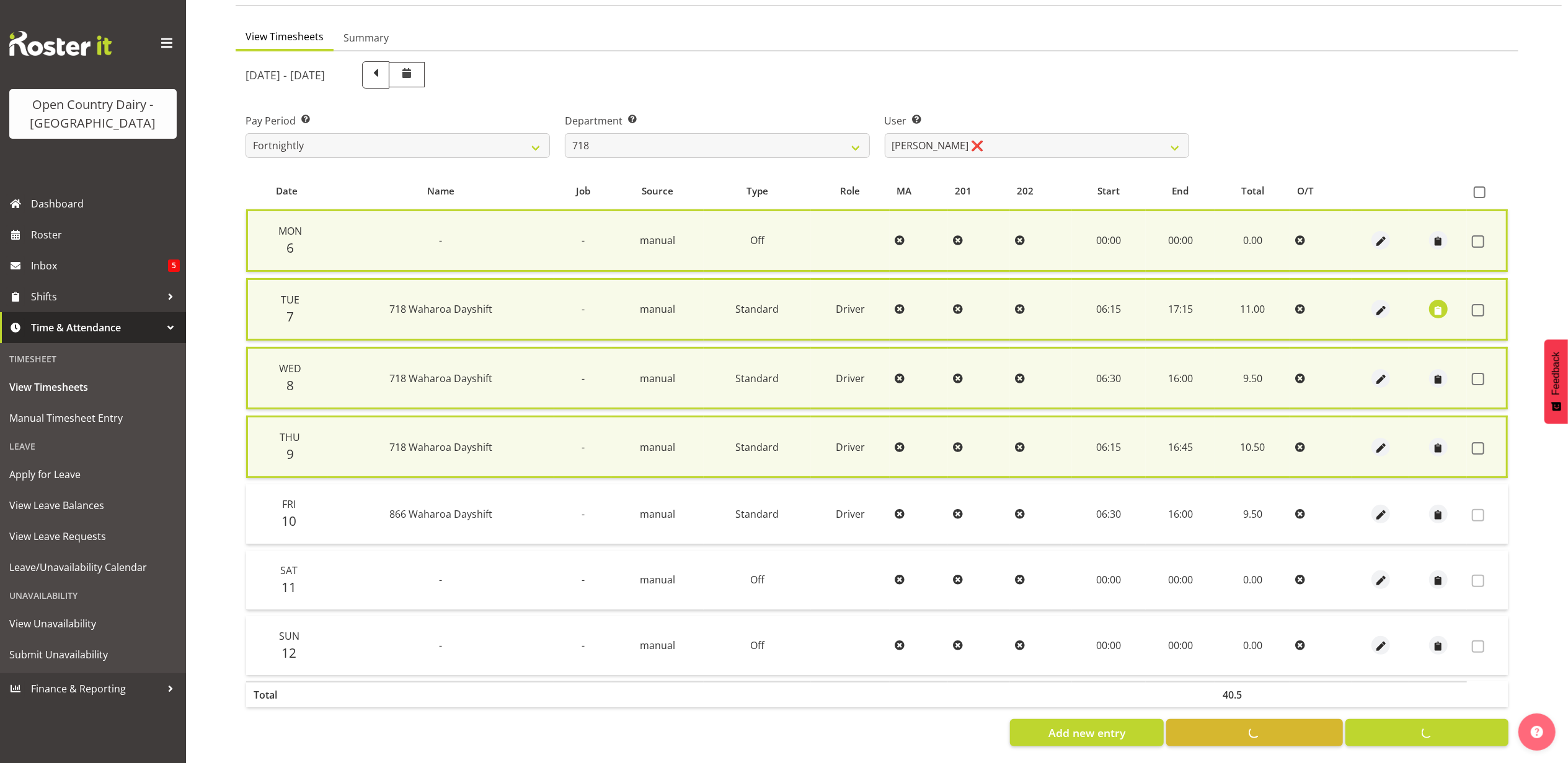
checkbox input "false"
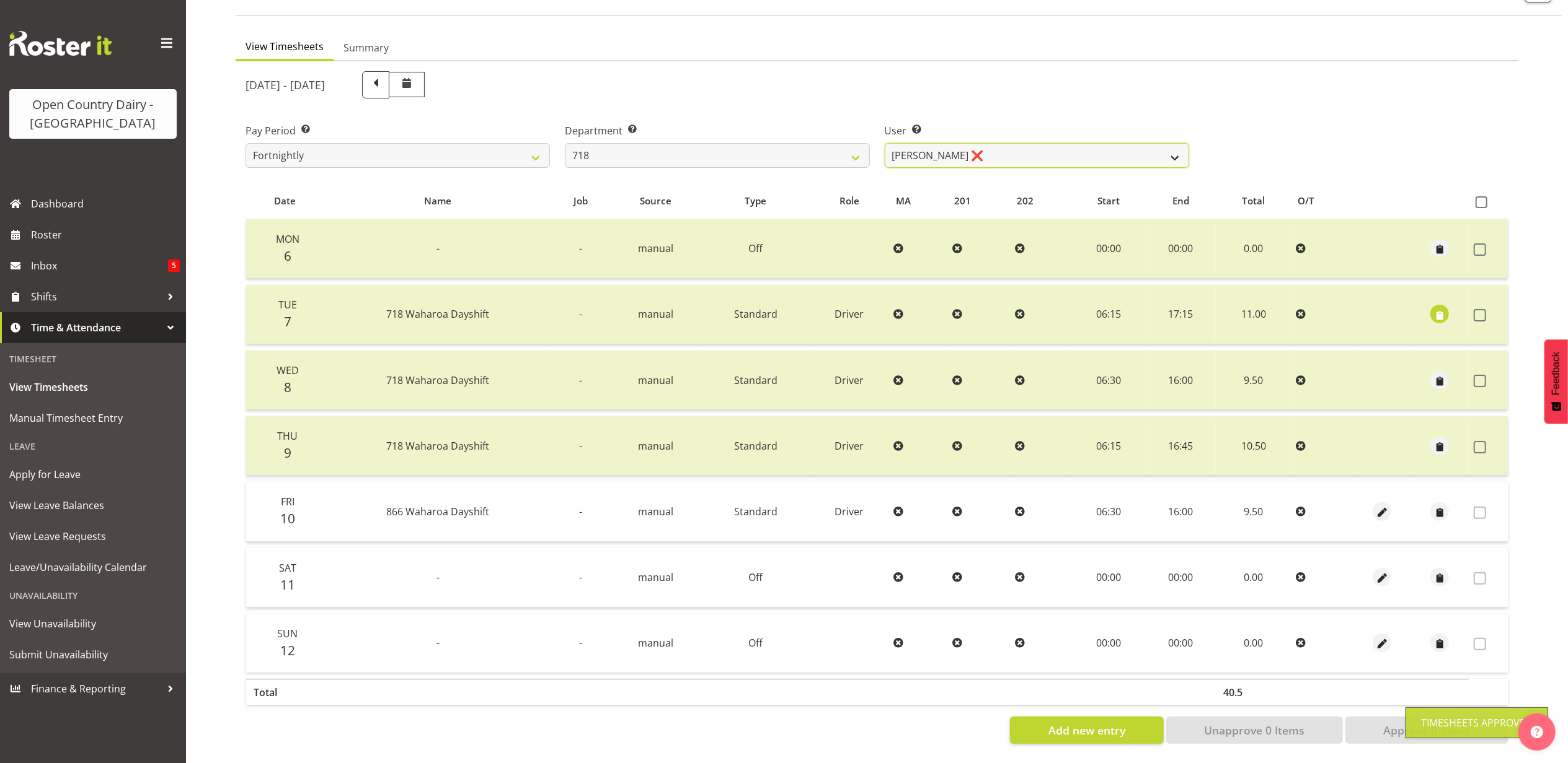
click at [975, 143] on select "Graeme Raupi ❌ Jimmy Boult ❌ Linsay Bourne ❌ Tony Fielding ❌" at bounding box center [1037, 156] width 305 height 25
click at [884, 143] on select "Graeme Raupi ❌ Jimmy Boult ❌ Linsay Bourne ❌ Tony Fielding ❌" at bounding box center [1037, 156] width 305 height 25
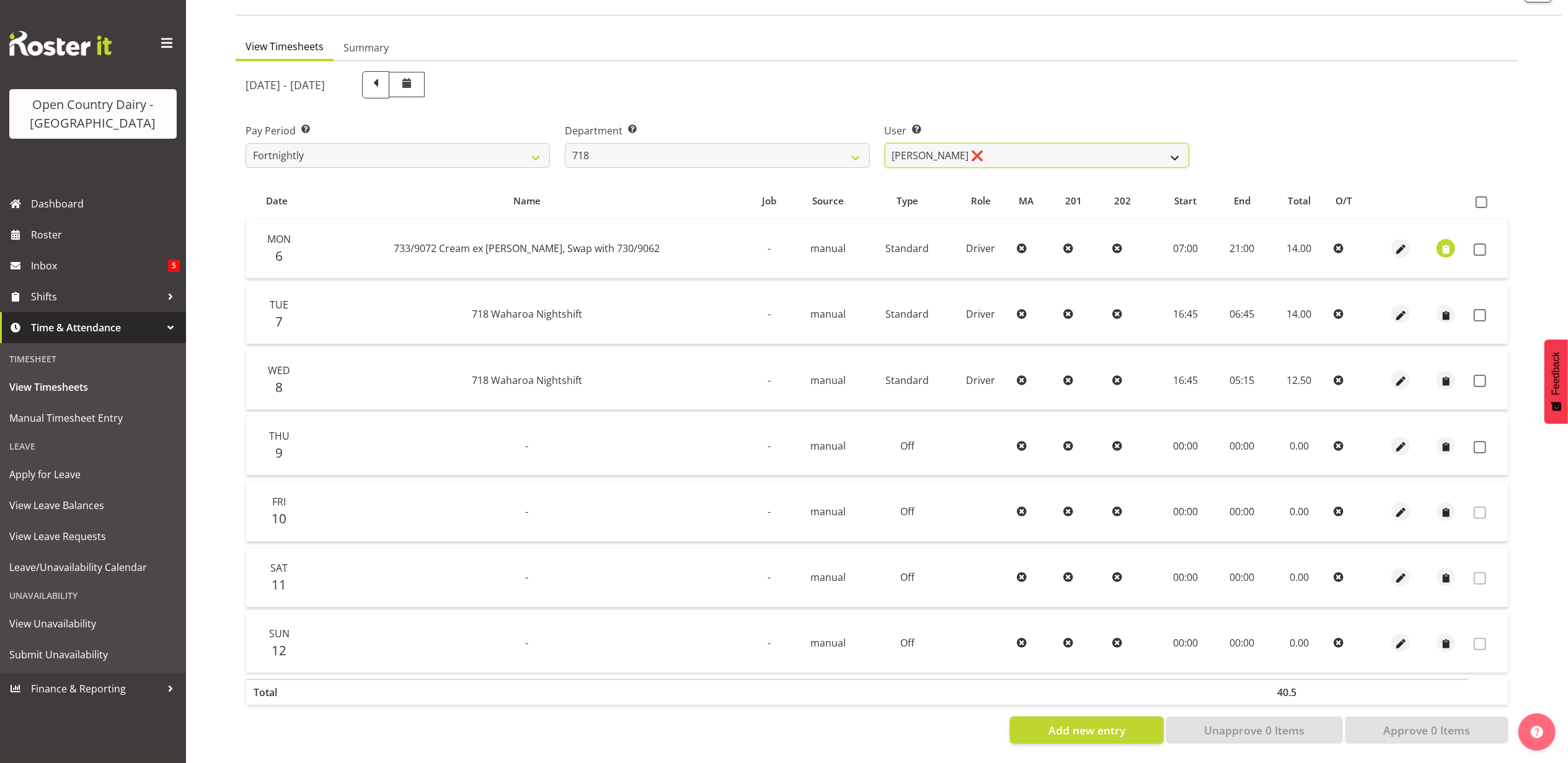
click at [1005, 146] on select "Graeme Raupi ❌ Jimmy Boult ❌ Linsay Bourne ❌ Tony Fielding ❌" at bounding box center [1037, 156] width 305 height 25
click at [884, 143] on select "Graeme Raupi ❌ Jimmy Boult ❌ Linsay Bourne ❌ Tony Fielding ❌" at bounding box center [1037, 156] width 305 height 25
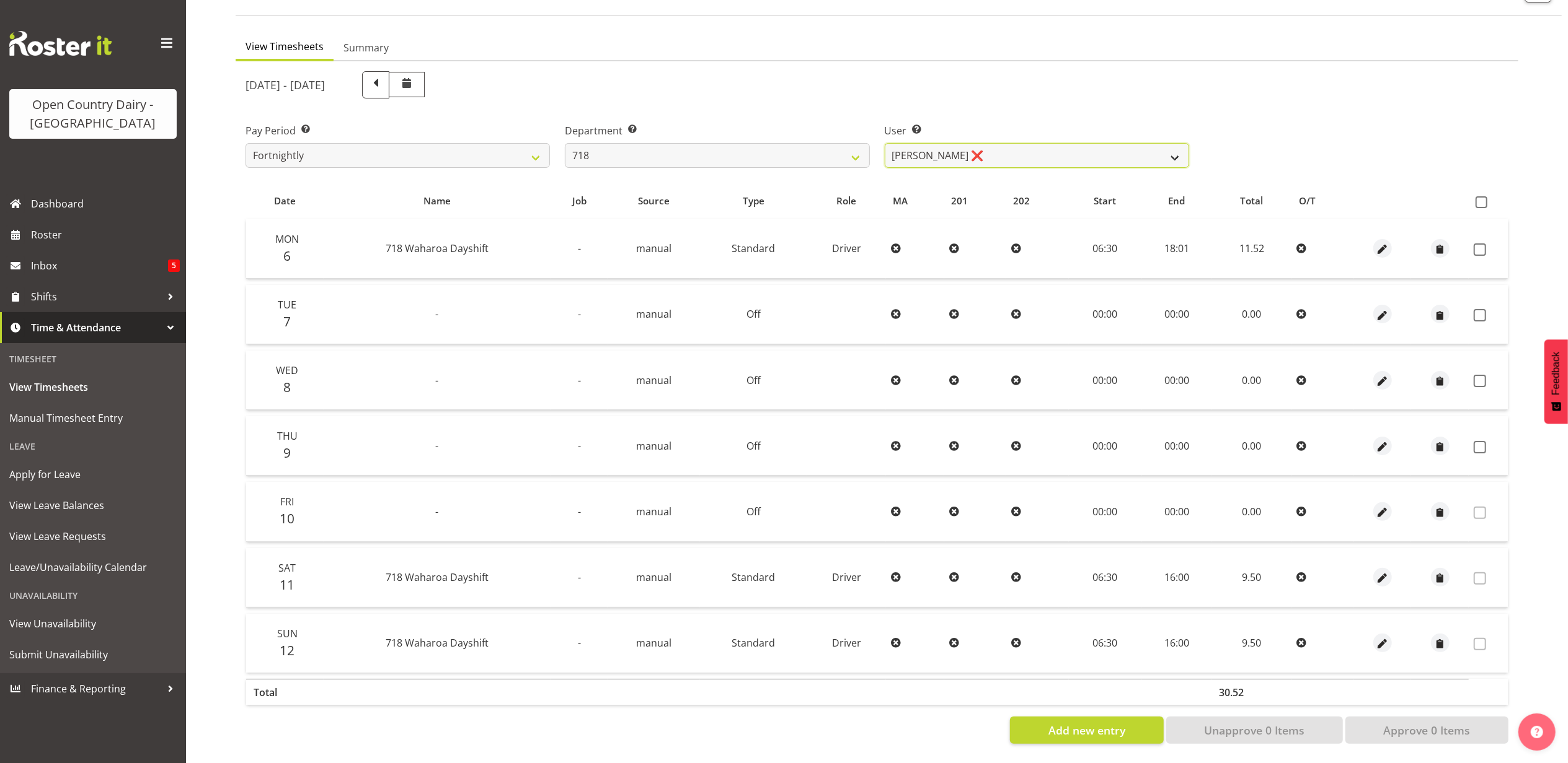
click at [1005, 144] on select "Graeme Raupi ❌ Jimmy Boult ❌ Linsay Bourne ❌ Tony Fielding ❌" at bounding box center [1037, 156] width 305 height 25
select select "8609"
click at [884, 143] on select "Graeme Raupi ❌ Jimmy Boult ❌ Linsay Bourne ❌ Tony Fielding ❌" at bounding box center [1037, 156] width 305 height 25
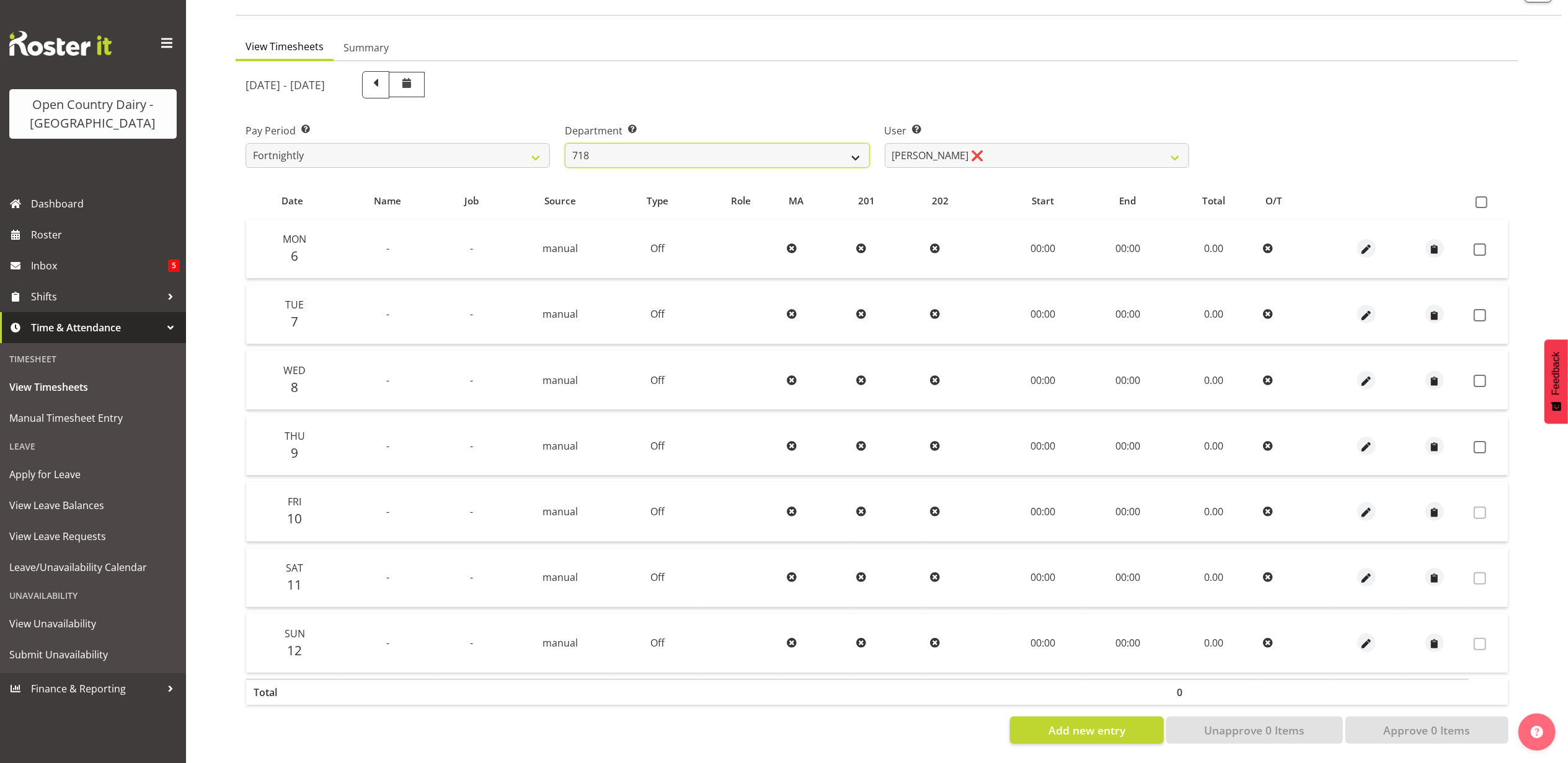
click at [668, 149] on select "701 702 703 704 705 706 707 708 709 710 711 712 713 714 715 716 717 718 719 720" at bounding box center [717, 156] width 305 height 25
select select "823"
click at [564, 143] on select "701 702 703 704 705 706 707 708 709 710 711 712 713 714 715 716 717 718 719 720" at bounding box center [717, 156] width 305 height 25
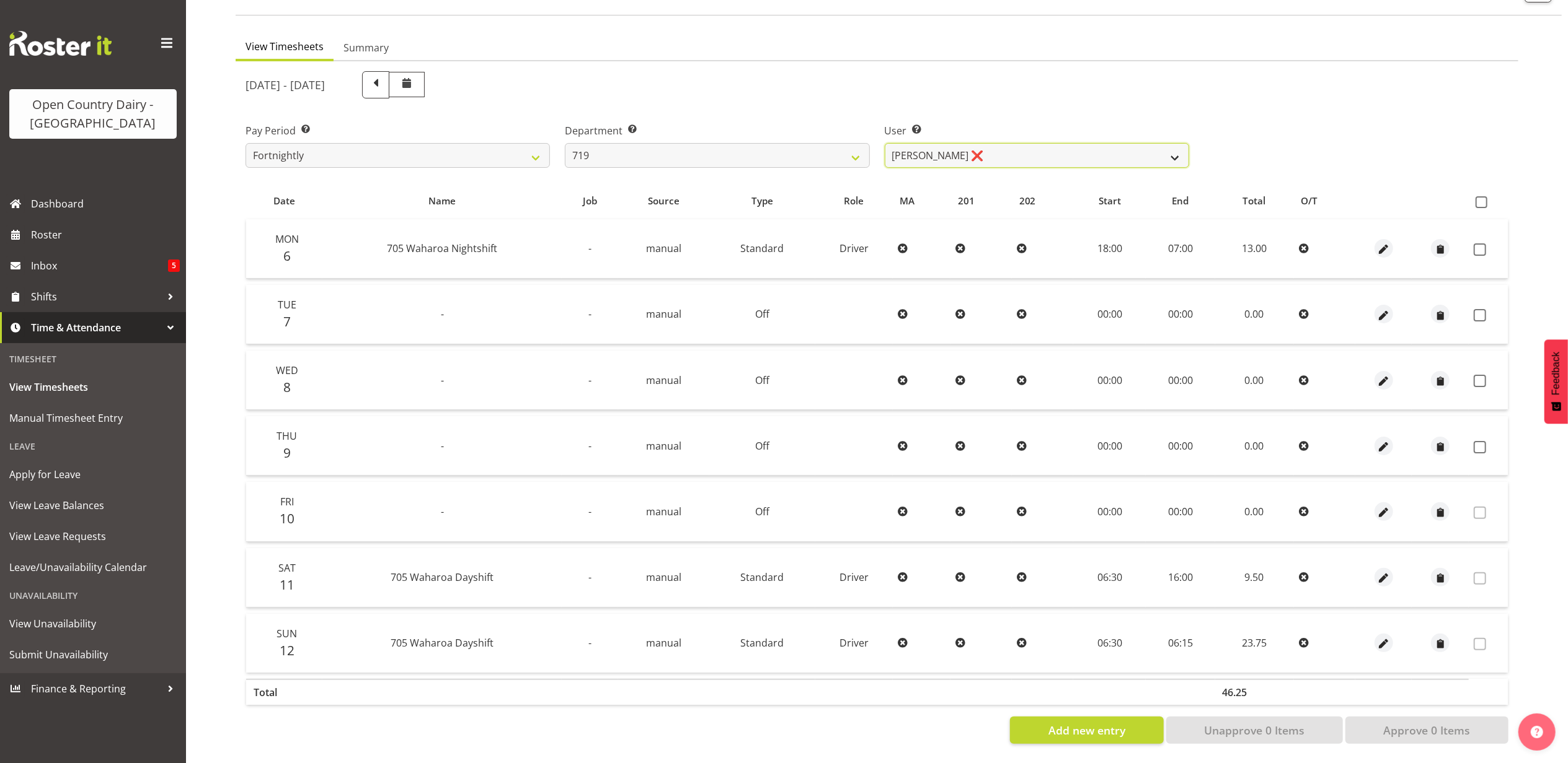
click at [1057, 144] on select "Andrew de Lautour ❌ James Wellington ❌ Sami Ovesen ❌" at bounding box center [1037, 156] width 305 height 25
click at [884, 143] on select "Andrew de Lautour ❌ James Wellington ❌ Sami Ovesen ❌" at bounding box center [1037, 156] width 305 height 25
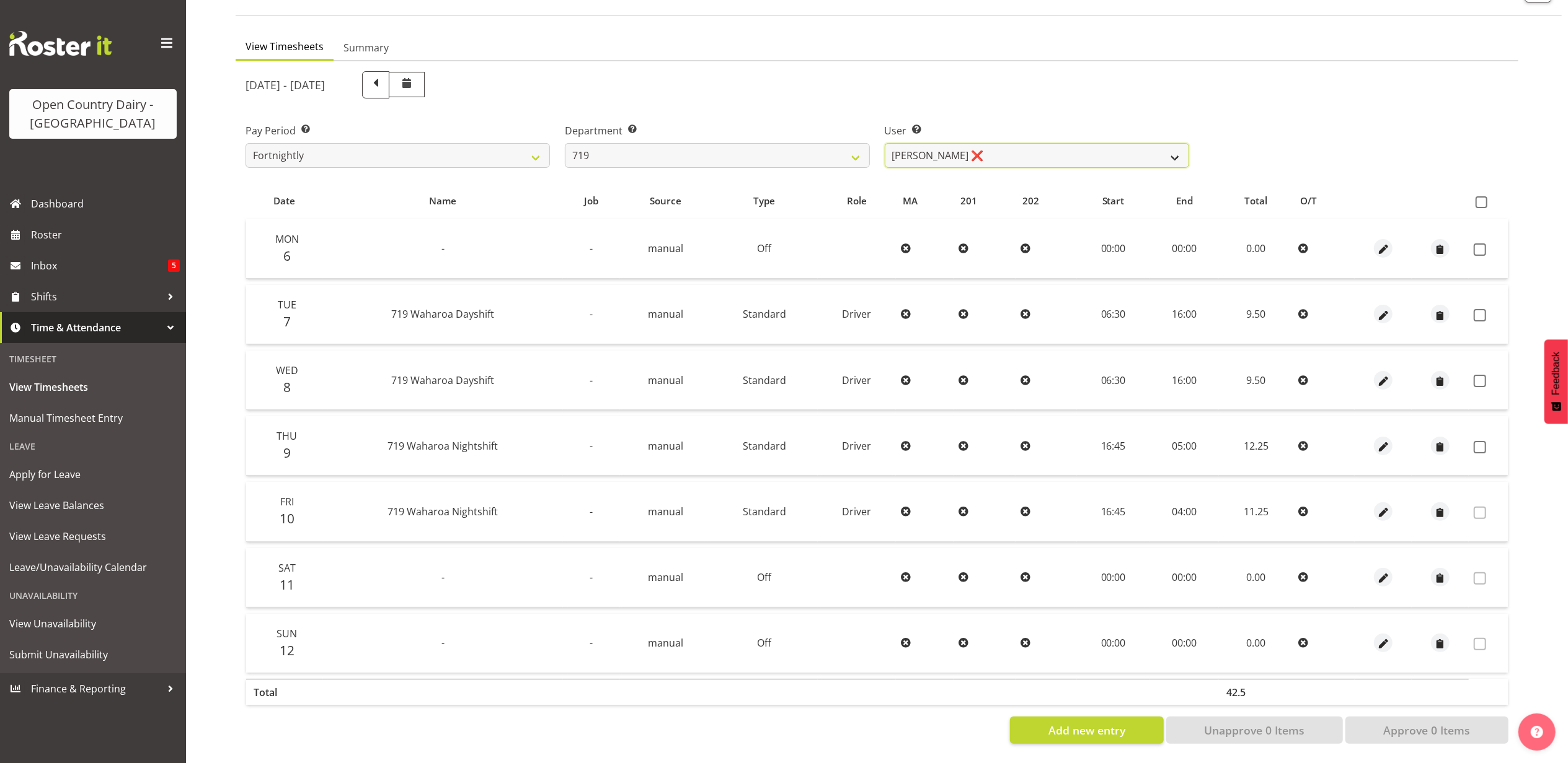
click at [1000, 143] on select "Andrew de Lautour ❌ James Wellington ❌ Sami Ovesen ❌" at bounding box center [1037, 156] width 305 height 25
select select "11013"
click at [884, 143] on select "Andrew de Lautour ❌ James Wellington ❌ Sami Ovesen ❌" at bounding box center [1037, 156] width 305 height 25
click at [1483, 244] on span at bounding box center [1480, 250] width 13 height 13
checkbox input "true"
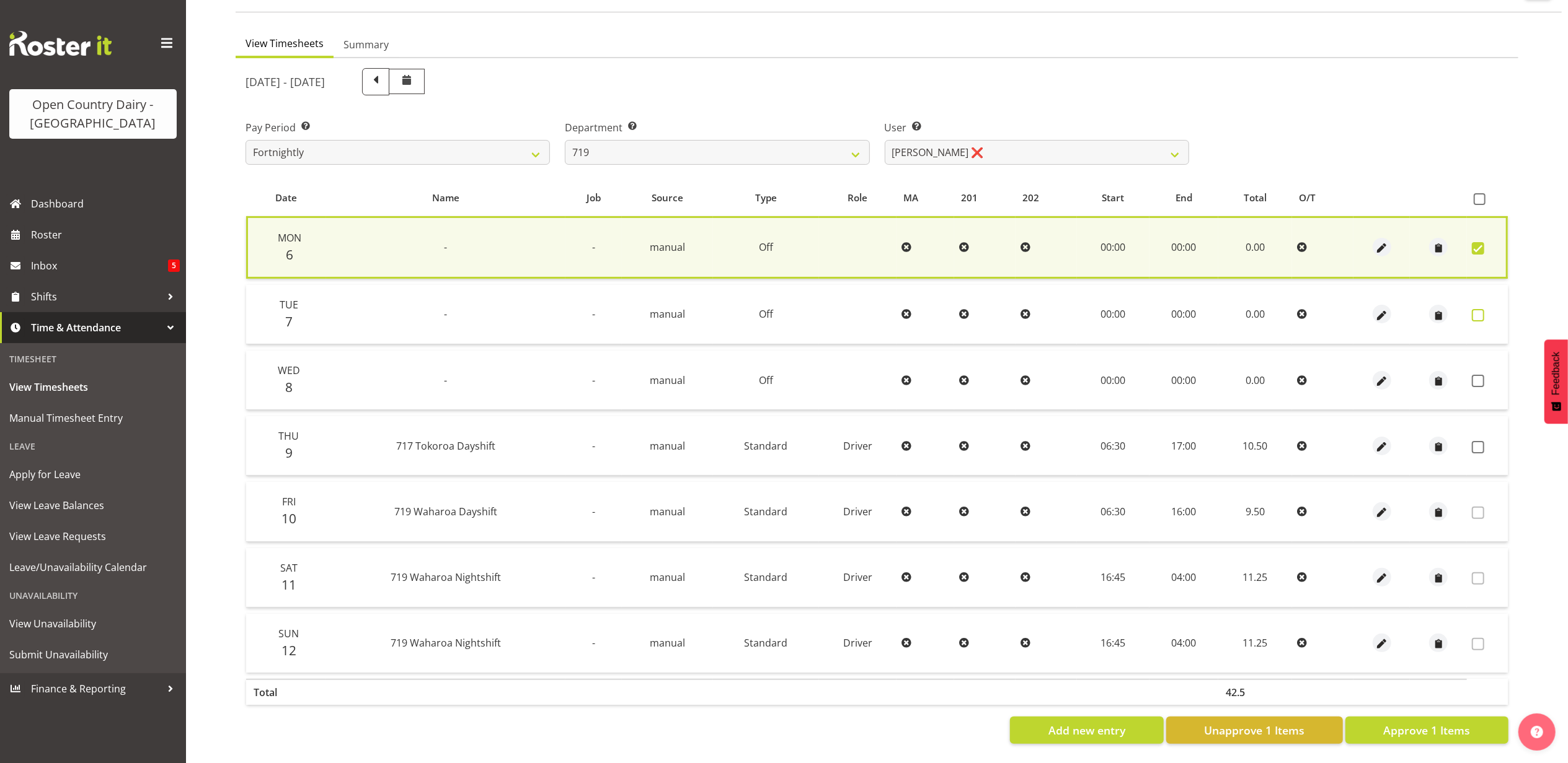
click at [1482, 309] on span at bounding box center [1478, 315] width 13 height 13
checkbox input "true"
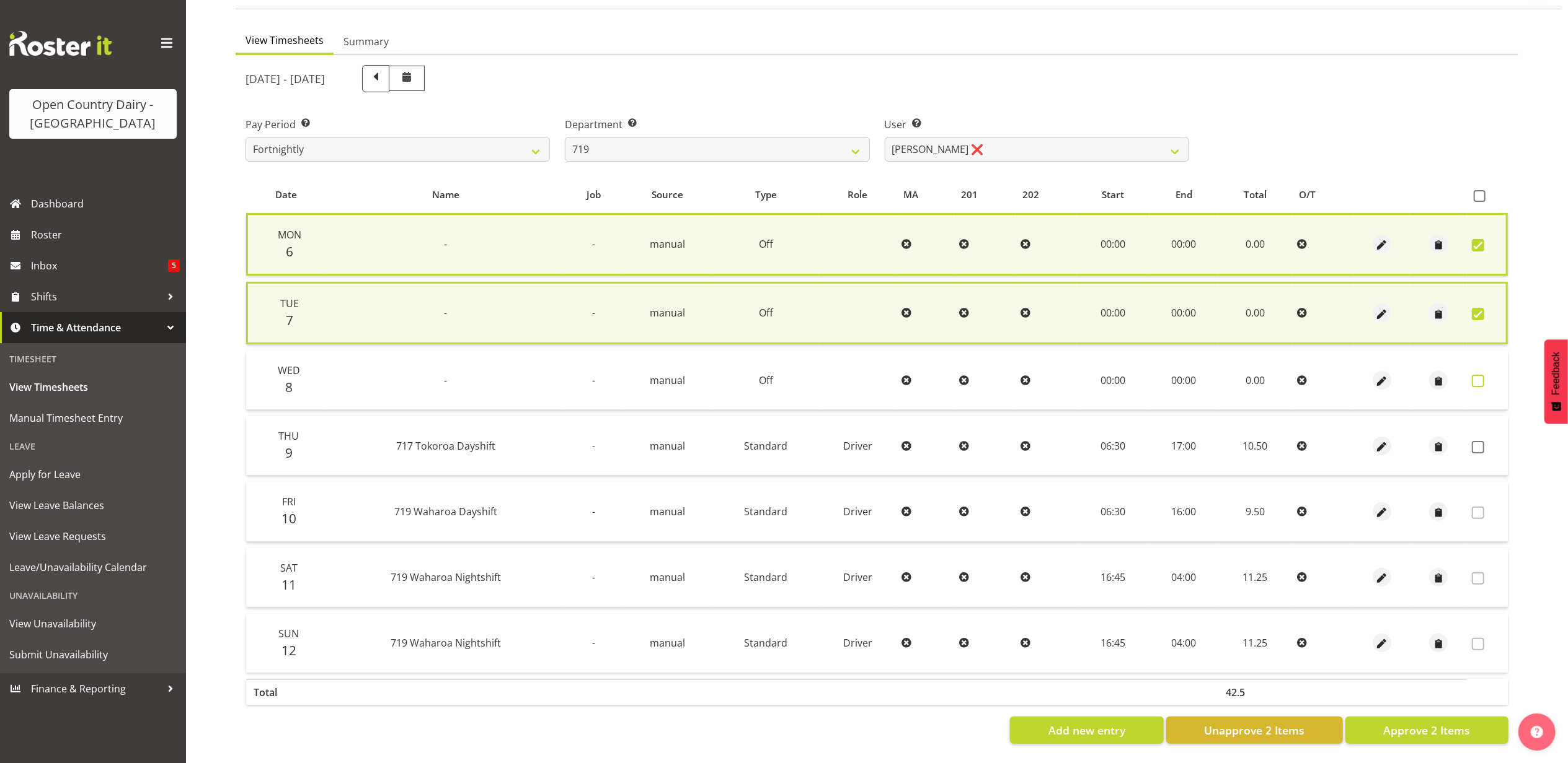
click at [1481, 375] on span at bounding box center [1478, 382] width 13 height 13
checkbox input "true"
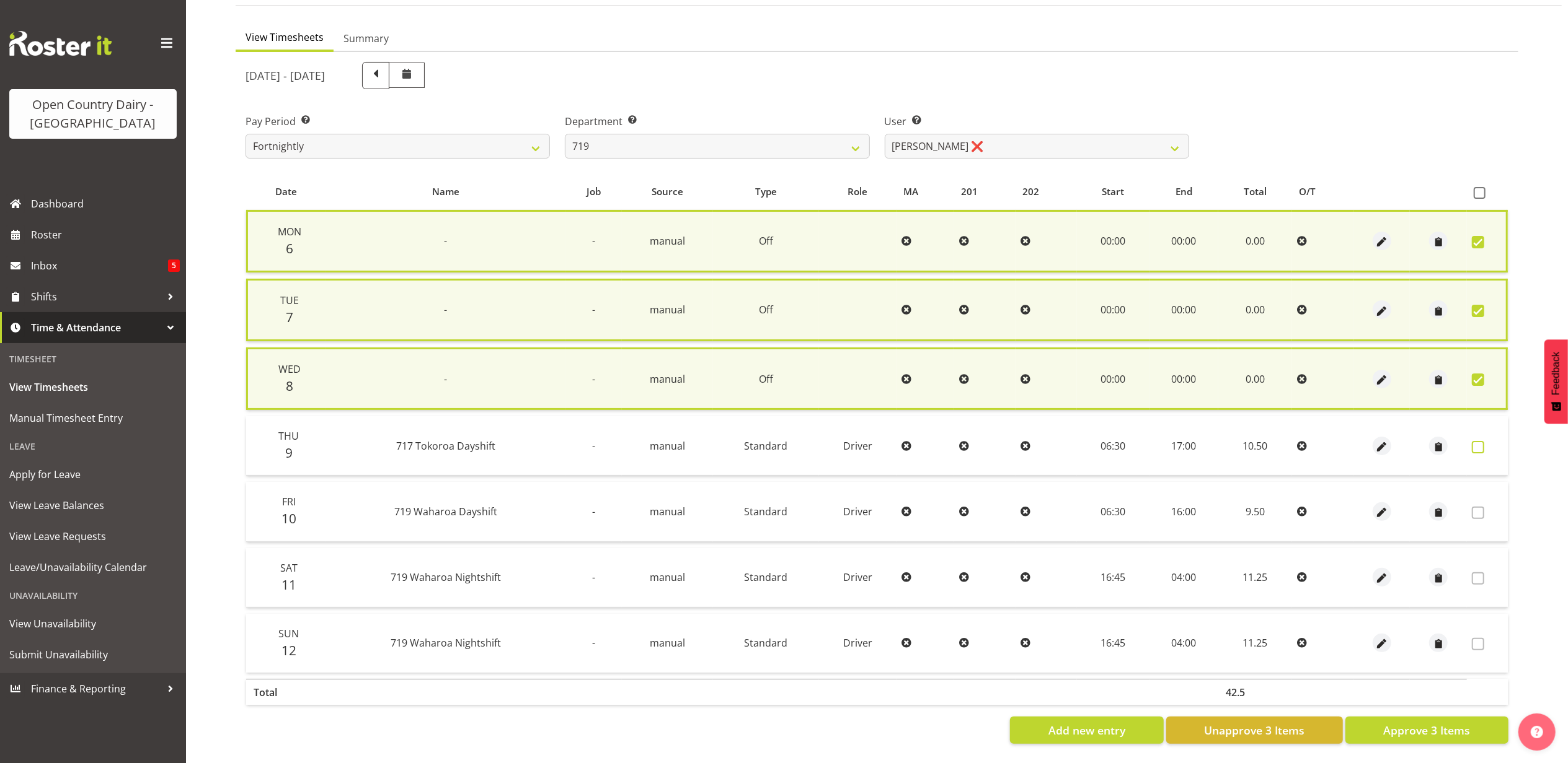
click at [1480, 442] on span at bounding box center [1478, 448] width 13 height 13
checkbox input "true"
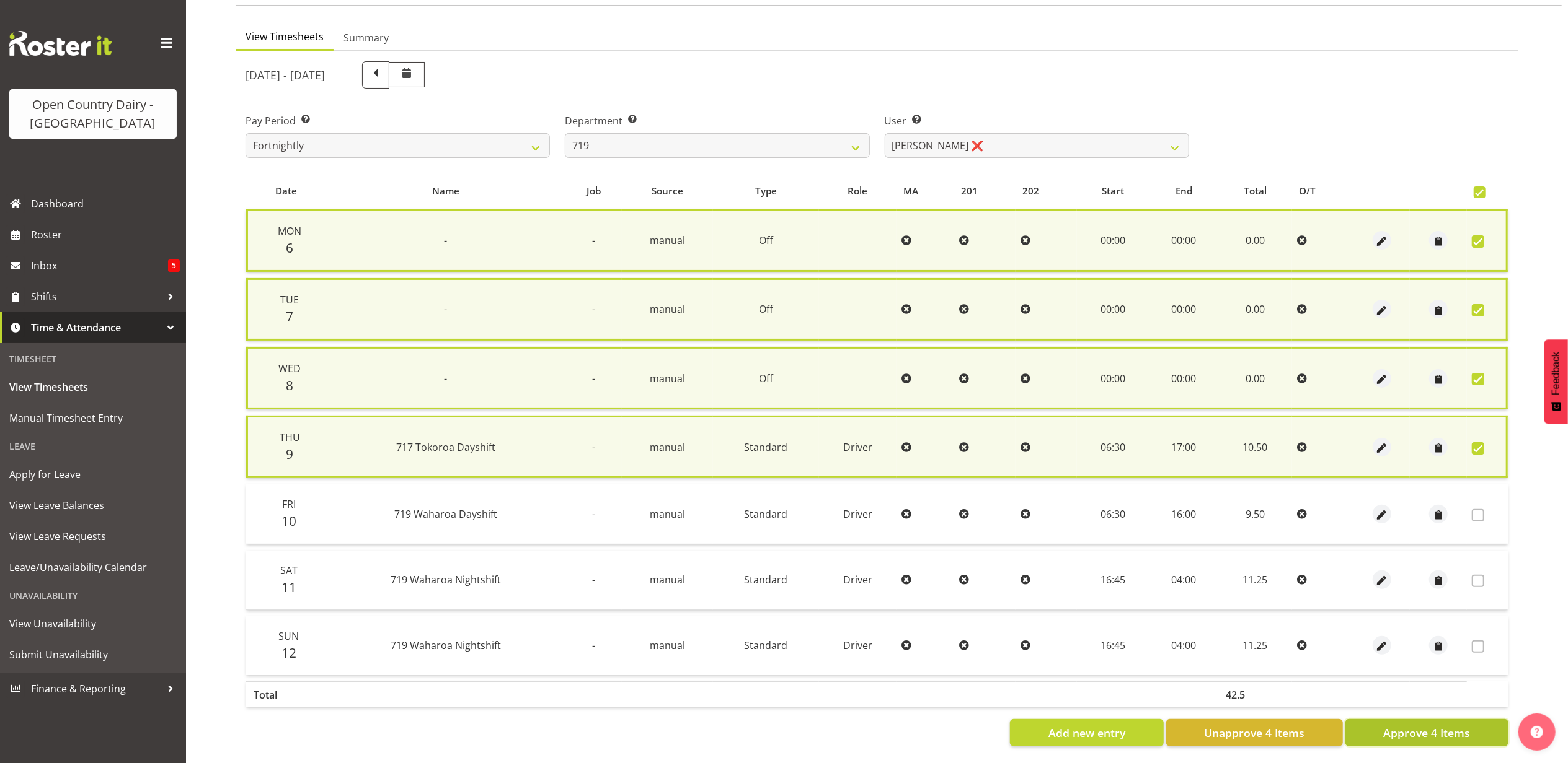
click at [1425, 725] on span "Approve 4 Items" at bounding box center [1426, 733] width 87 height 16
checkbox input "false"
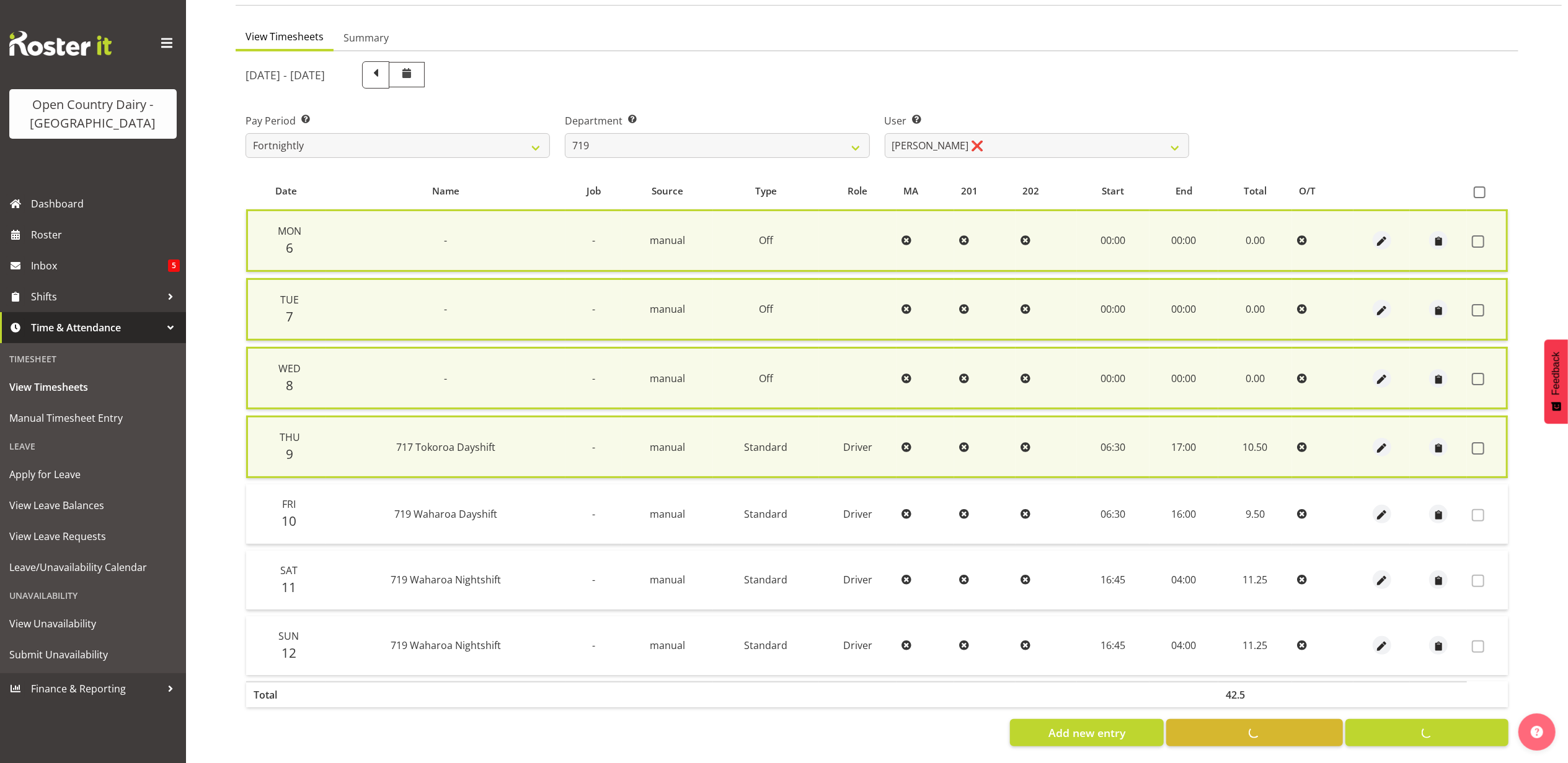
checkbox input "false"
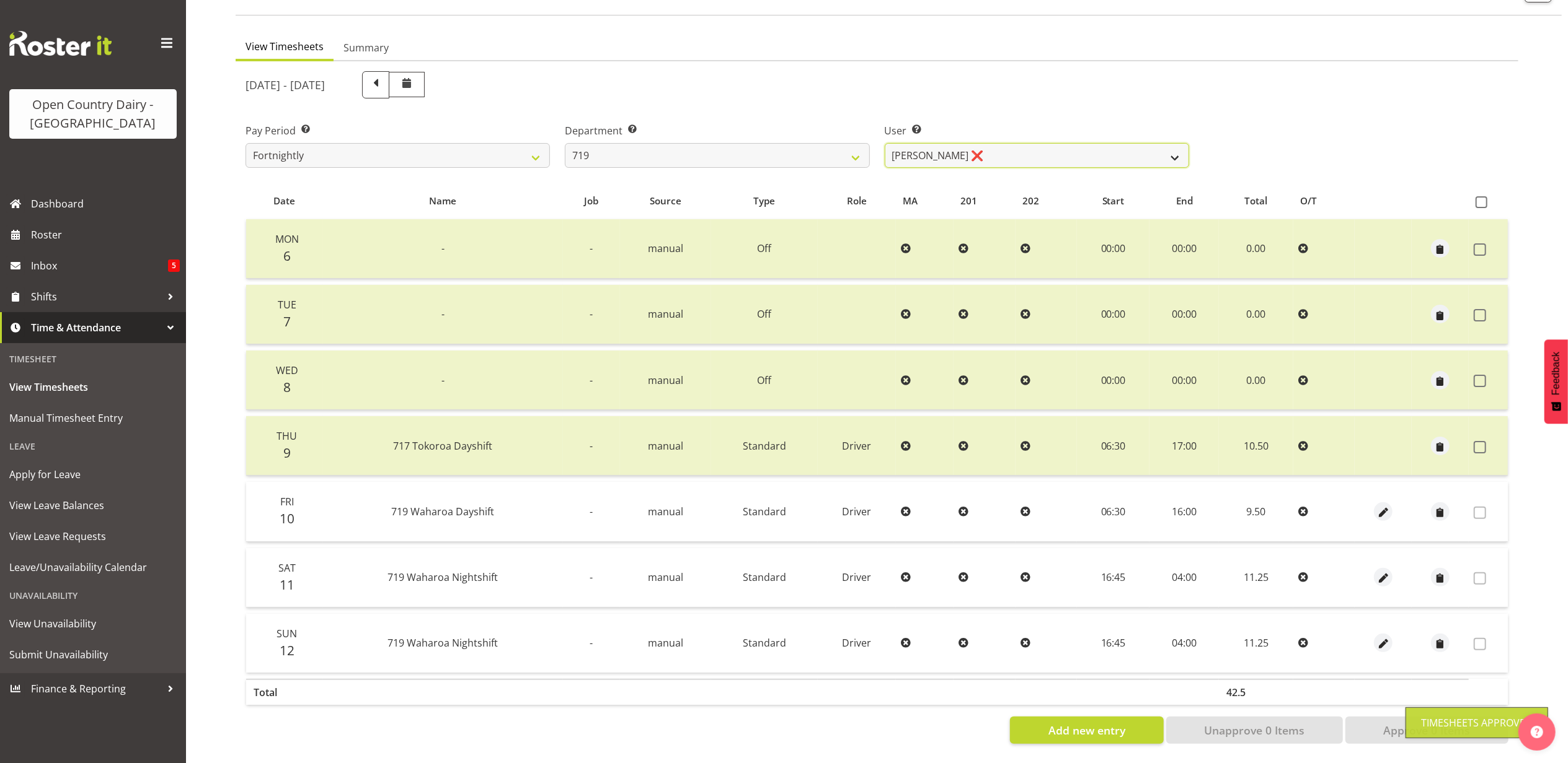
click at [983, 143] on select "Andrew de Lautour ❌ James Wellington ❌ Sami Ovesen ❌" at bounding box center [1037, 156] width 305 height 25
click at [694, 143] on select "701 702 703 704 705 706 707 708 709 710 711 712 713 714 715 716 717 718 719 720" at bounding box center [717, 156] width 305 height 25
select select "814"
click at [564, 143] on select "701 702 703 704 705 706 707 708 709 710 711 712 713 714 715 716 717 718 719 720" at bounding box center [717, 156] width 305 height 25
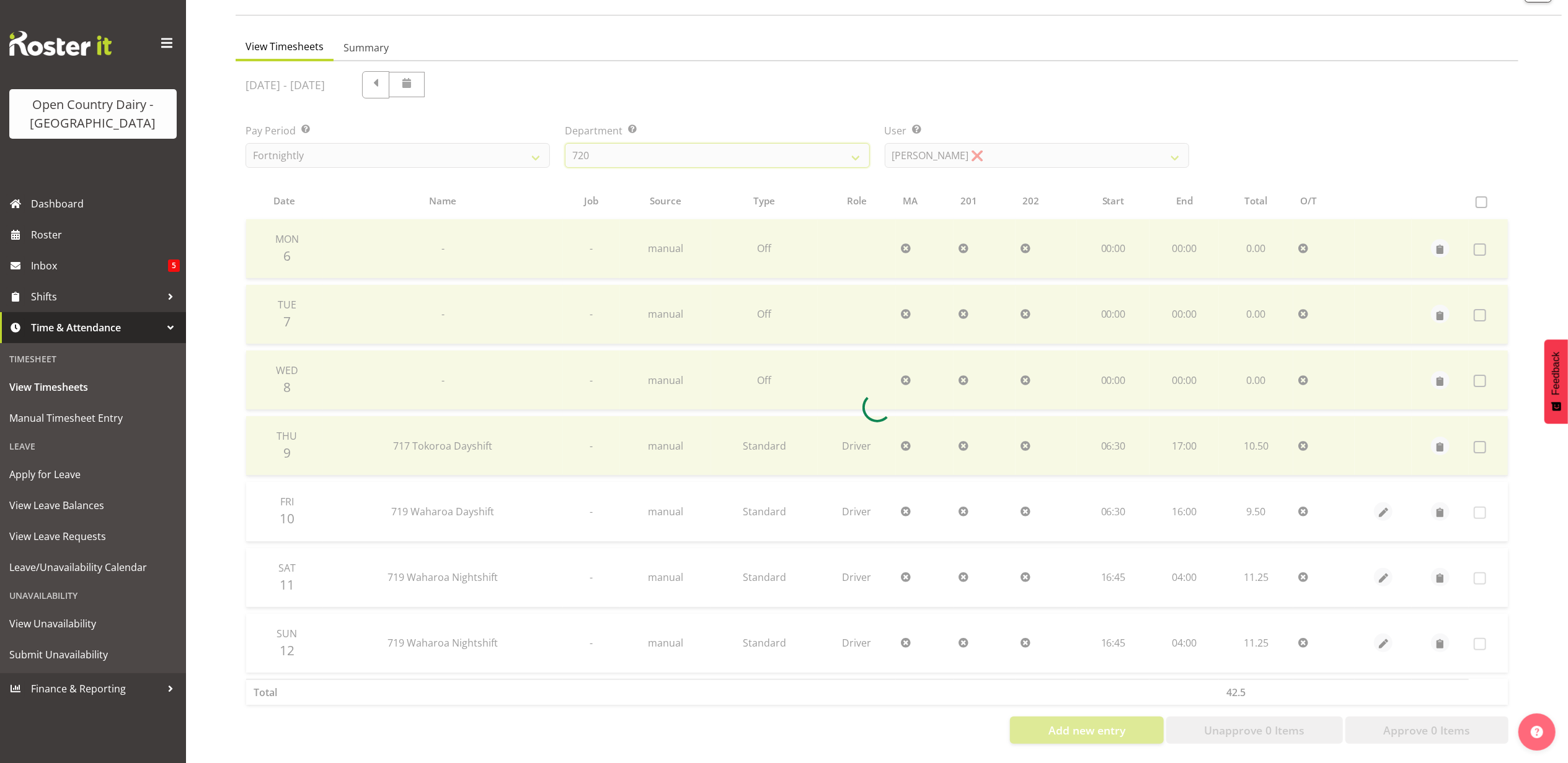
scroll to position [0, 0]
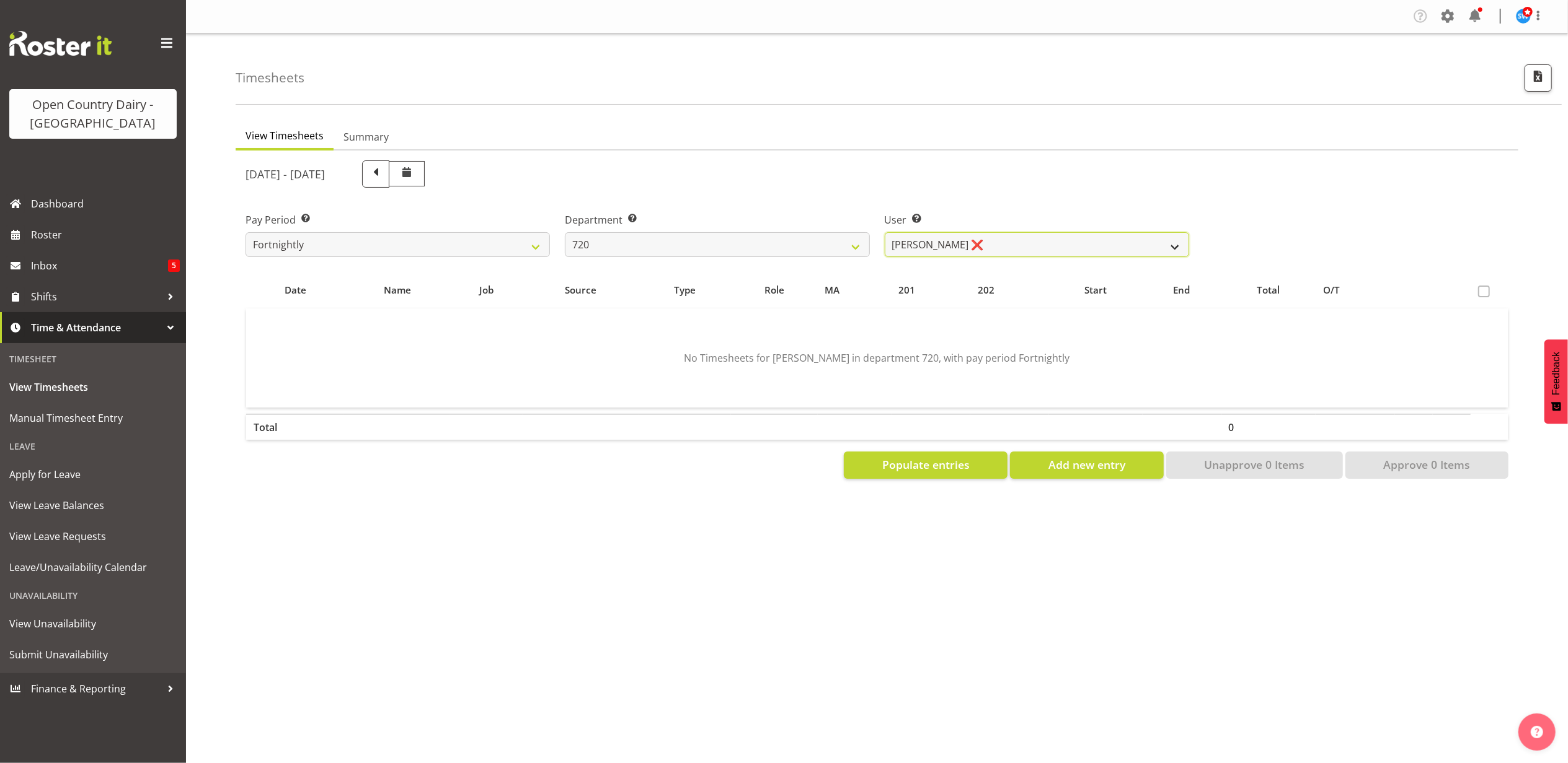
click at [1025, 244] on select "Garry Hooper ❌ Kerry Slater ❌ Nathan Frankhouser ❌ Steve Daly ❌" at bounding box center [1037, 244] width 305 height 25
click at [884, 232] on select "Garry Hooper ❌ Kerry Slater ❌ Nathan Frankhouser ❌ Steve Daly ❌" at bounding box center [1037, 244] width 305 height 25
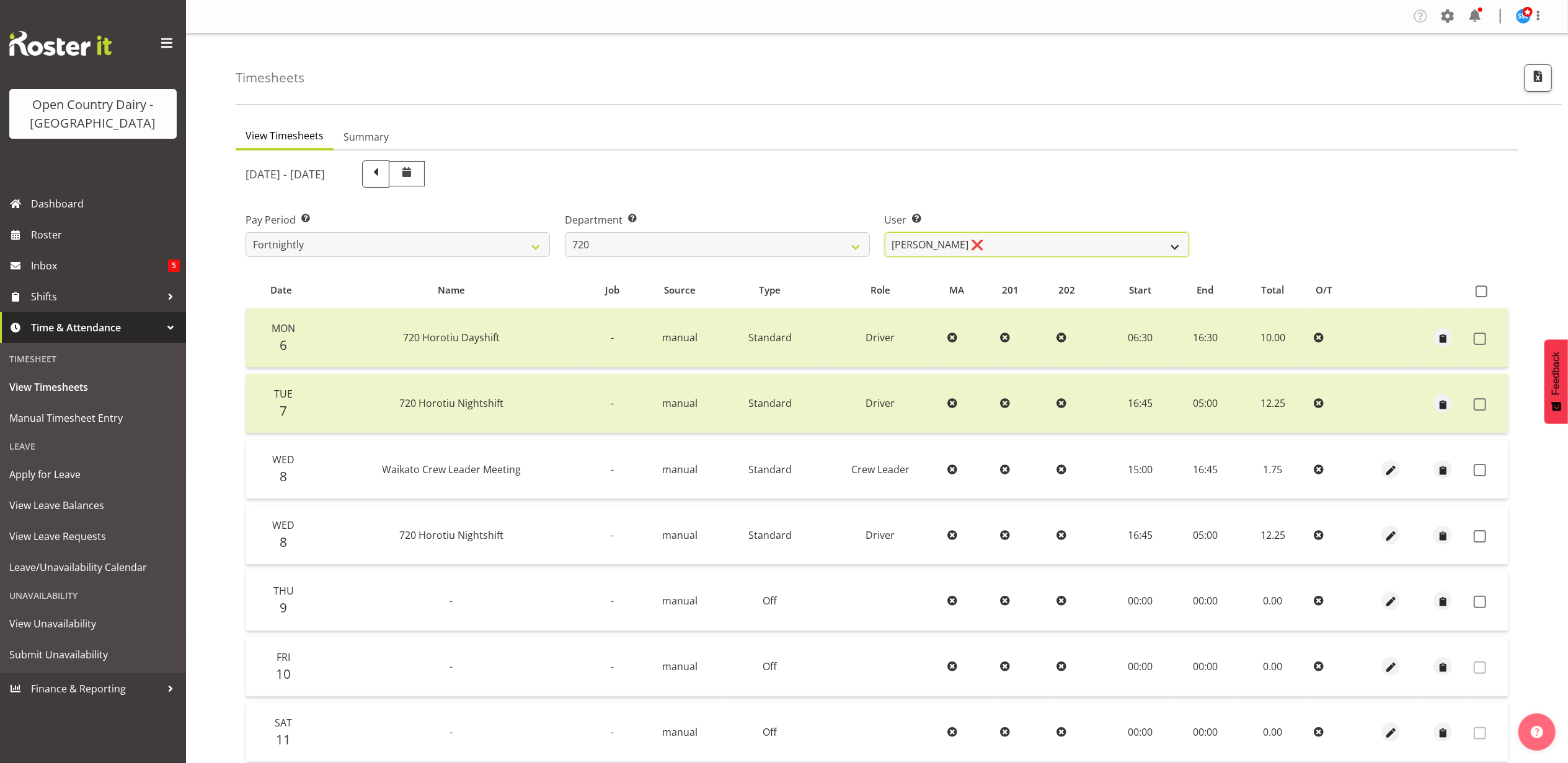
click at [1004, 244] on select "Garry Hooper ❌ Kerry Slater ❌ Nathan Frankhouser ❌ Steve Daly ❌" at bounding box center [1037, 244] width 305 height 25
select select "8200"
click at [884, 232] on select "Garry Hooper ❌ Kerry Slater ❌ Nathan Frankhouser ❌ Steve Daly ❌" at bounding box center [1037, 244] width 305 height 25
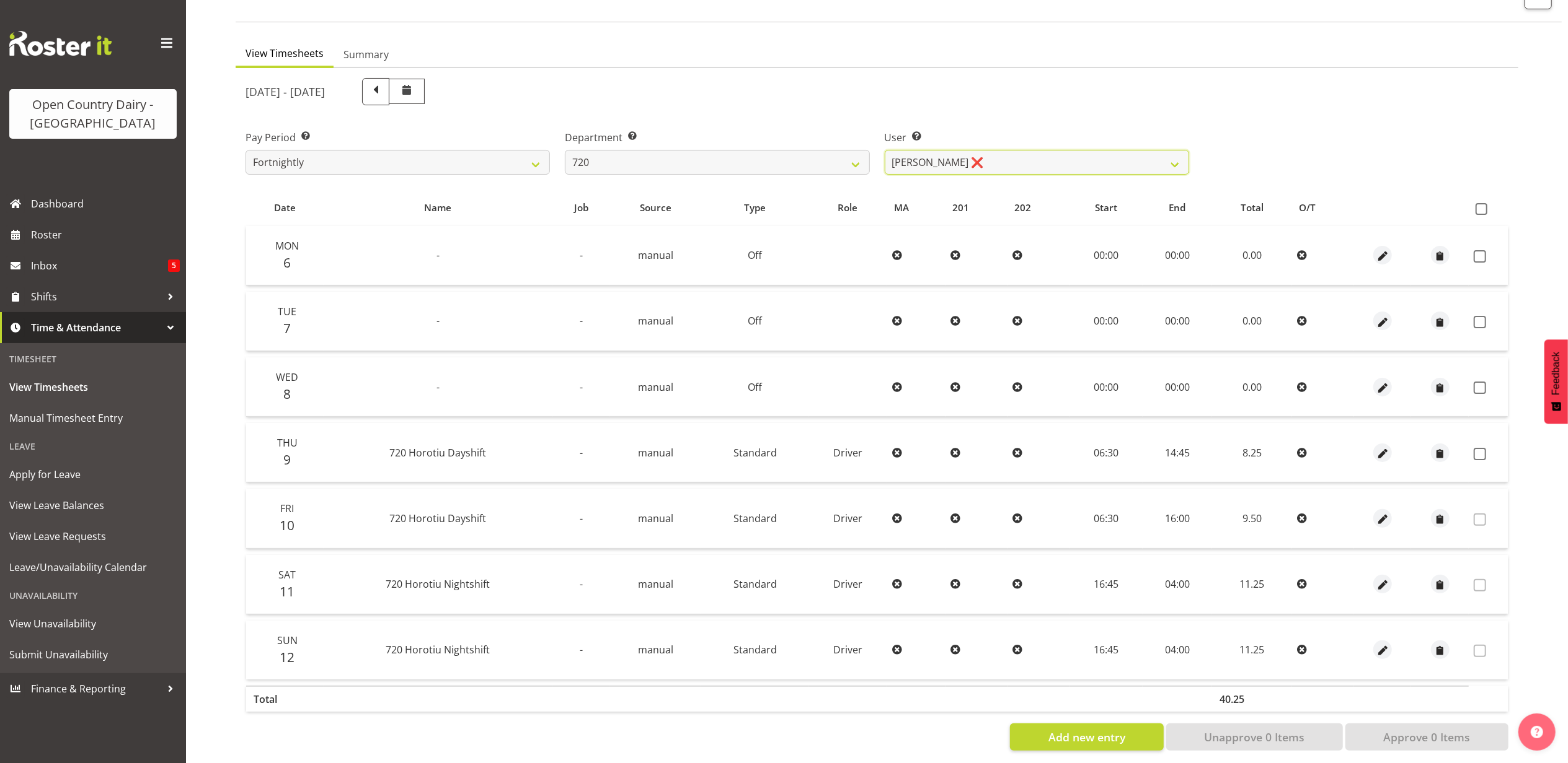
scroll to position [99, 0]
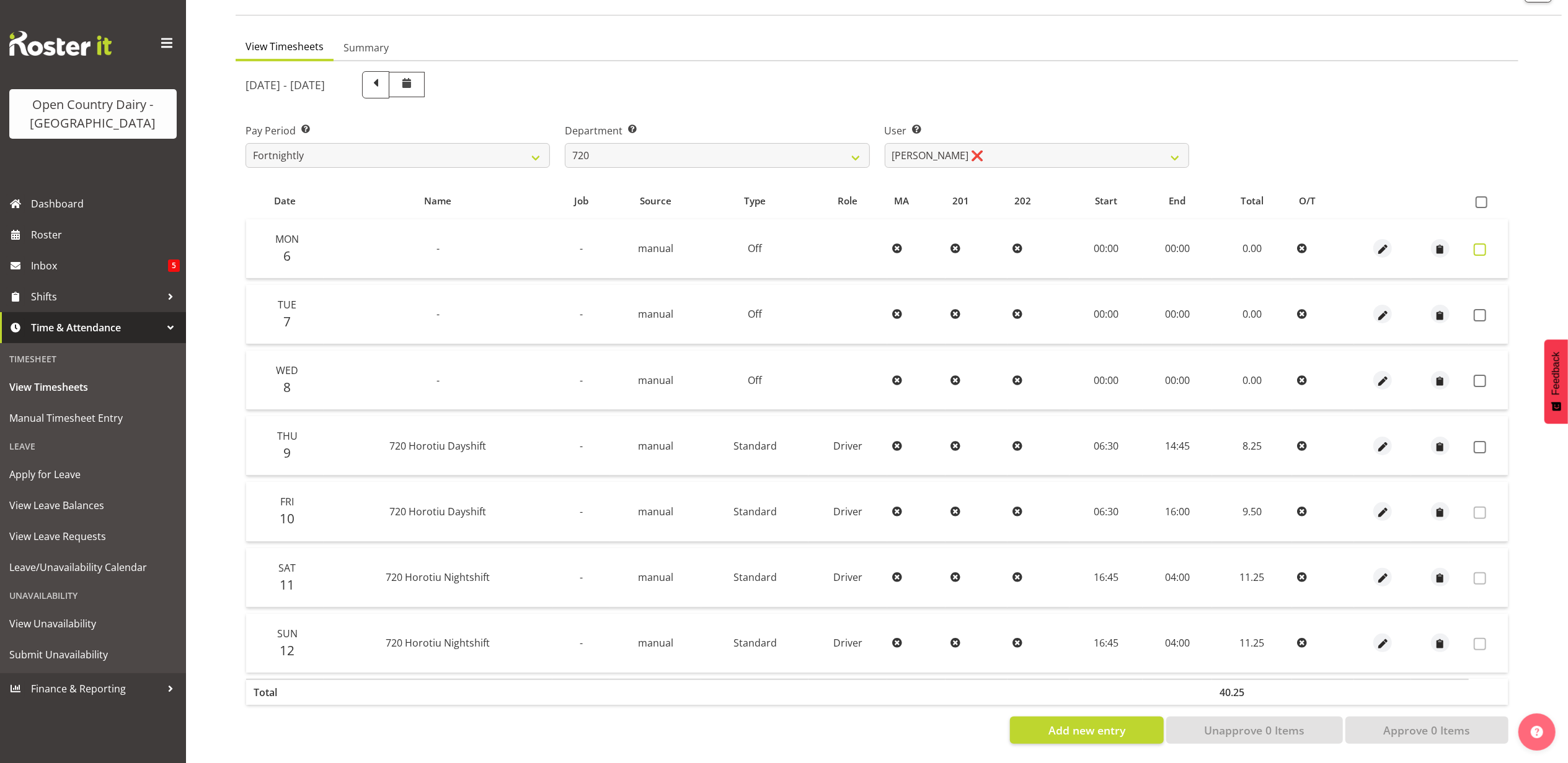
click at [1484, 244] on span at bounding box center [1480, 250] width 13 height 13
checkbox input "true"
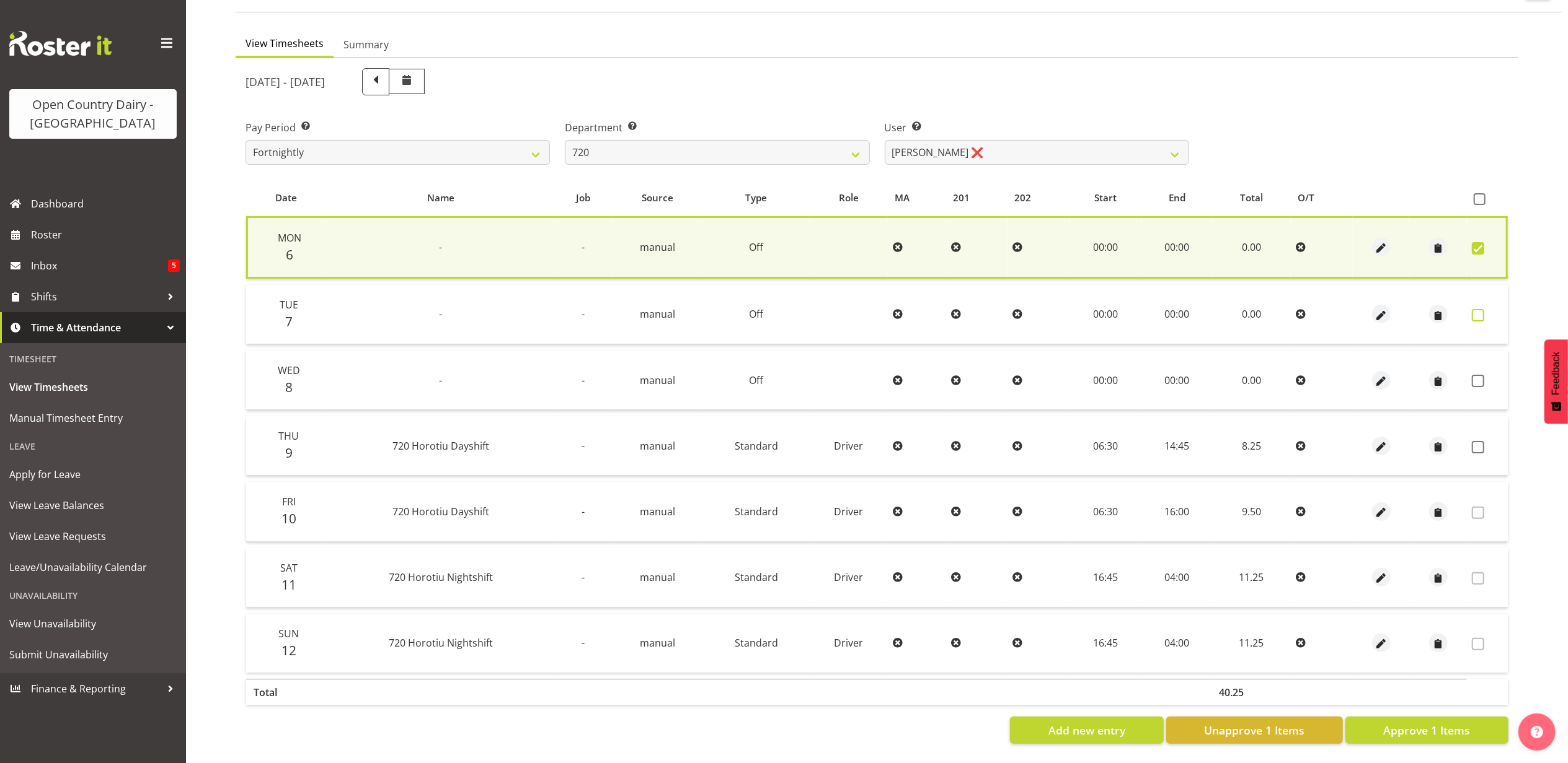
click at [1481, 309] on span at bounding box center [1478, 315] width 13 height 13
checkbox input "true"
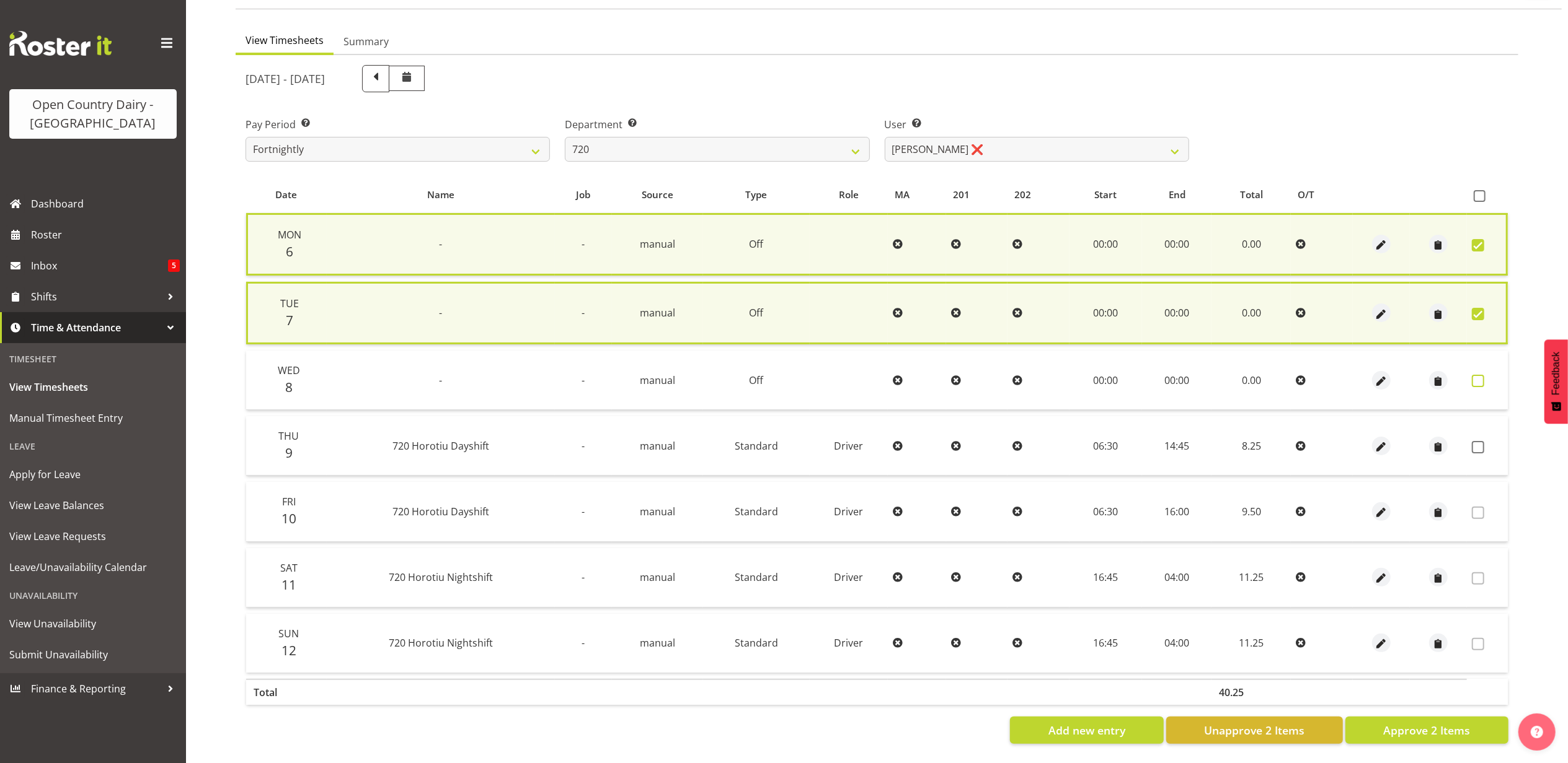
click at [1479, 375] on span at bounding box center [1478, 382] width 13 height 13
checkbox input "true"
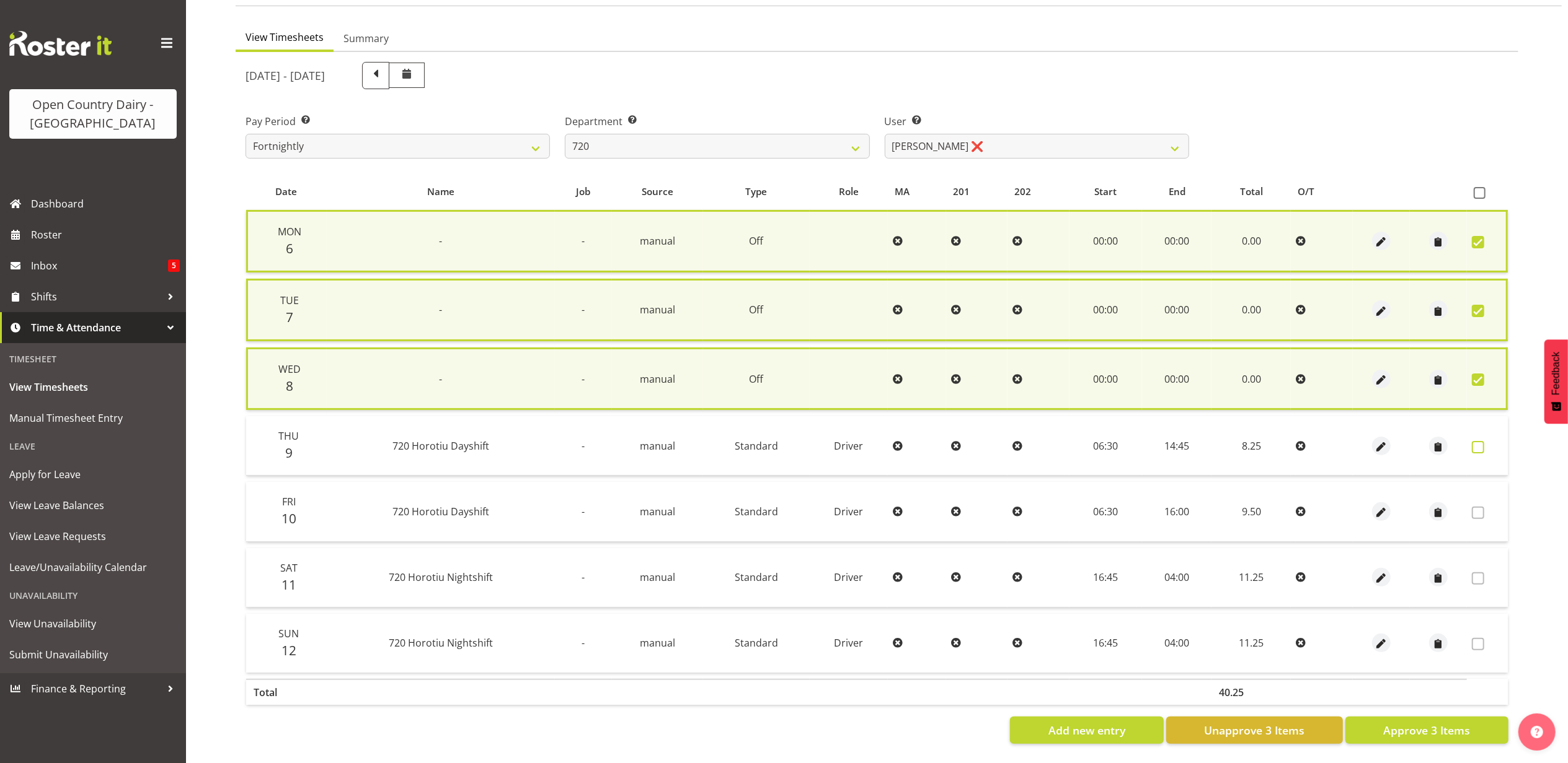
click at [1485, 442] on label at bounding box center [1481, 448] width 19 height 13
checkbox input "true"
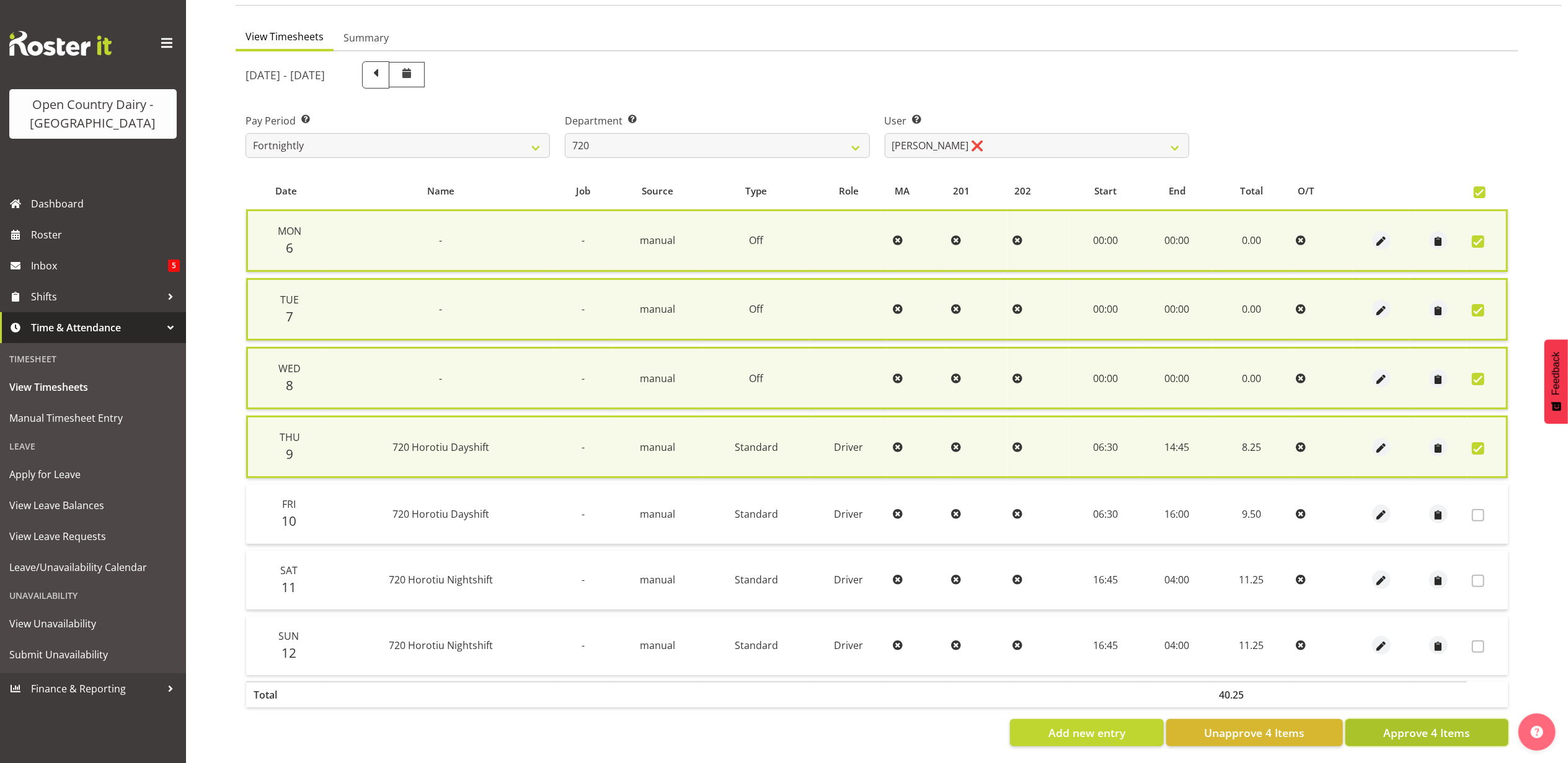
click at [1377, 729] on button "Approve 4 Items" at bounding box center [1427, 733] width 163 height 27
checkbox input "false"
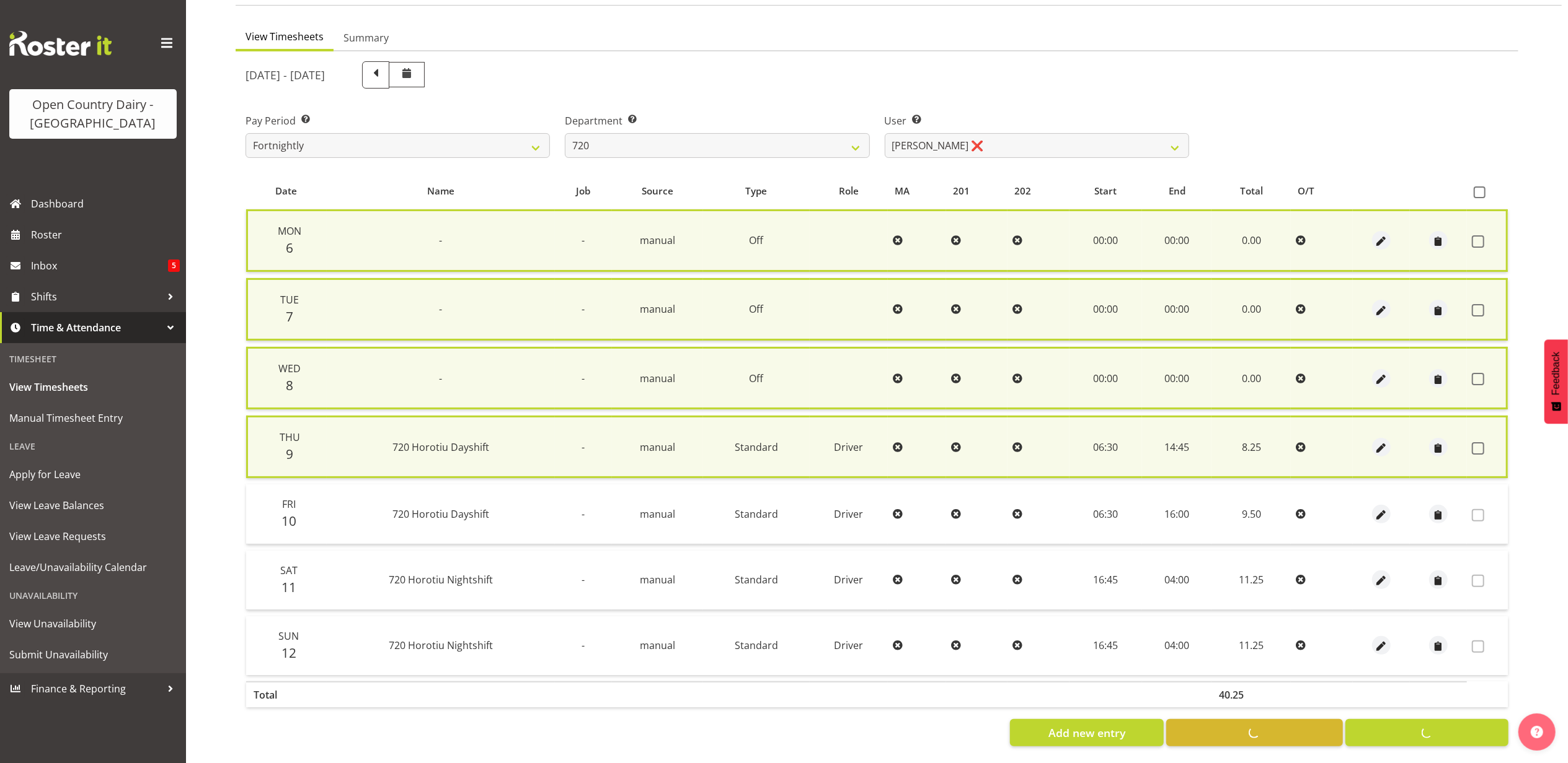
checkbox input "false"
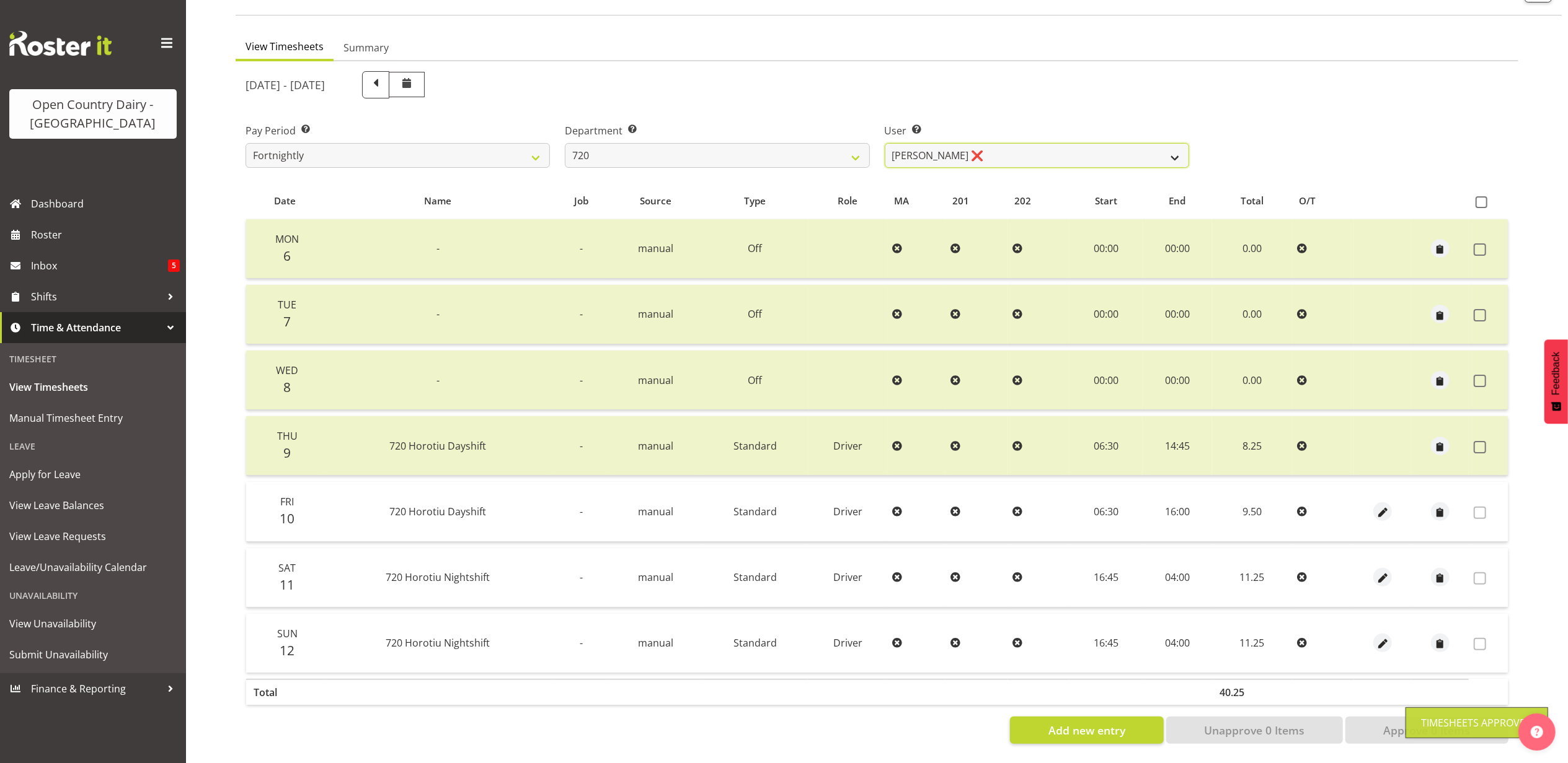
click at [1036, 148] on select "Garry Hooper ❌ Kerry Slater ❌ Nathan Frankhouser ❌ Steve Daly ❌" at bounding box center [1037, 156] width 305 height 25
select select "9913"
click at [884, 143] on select "Garry Hooper ❌ Kerry Slater ❌ Nathan Frankhouser ❌ Steve Daly ❌" at bounding box center [1037, 156] width 305 height 25
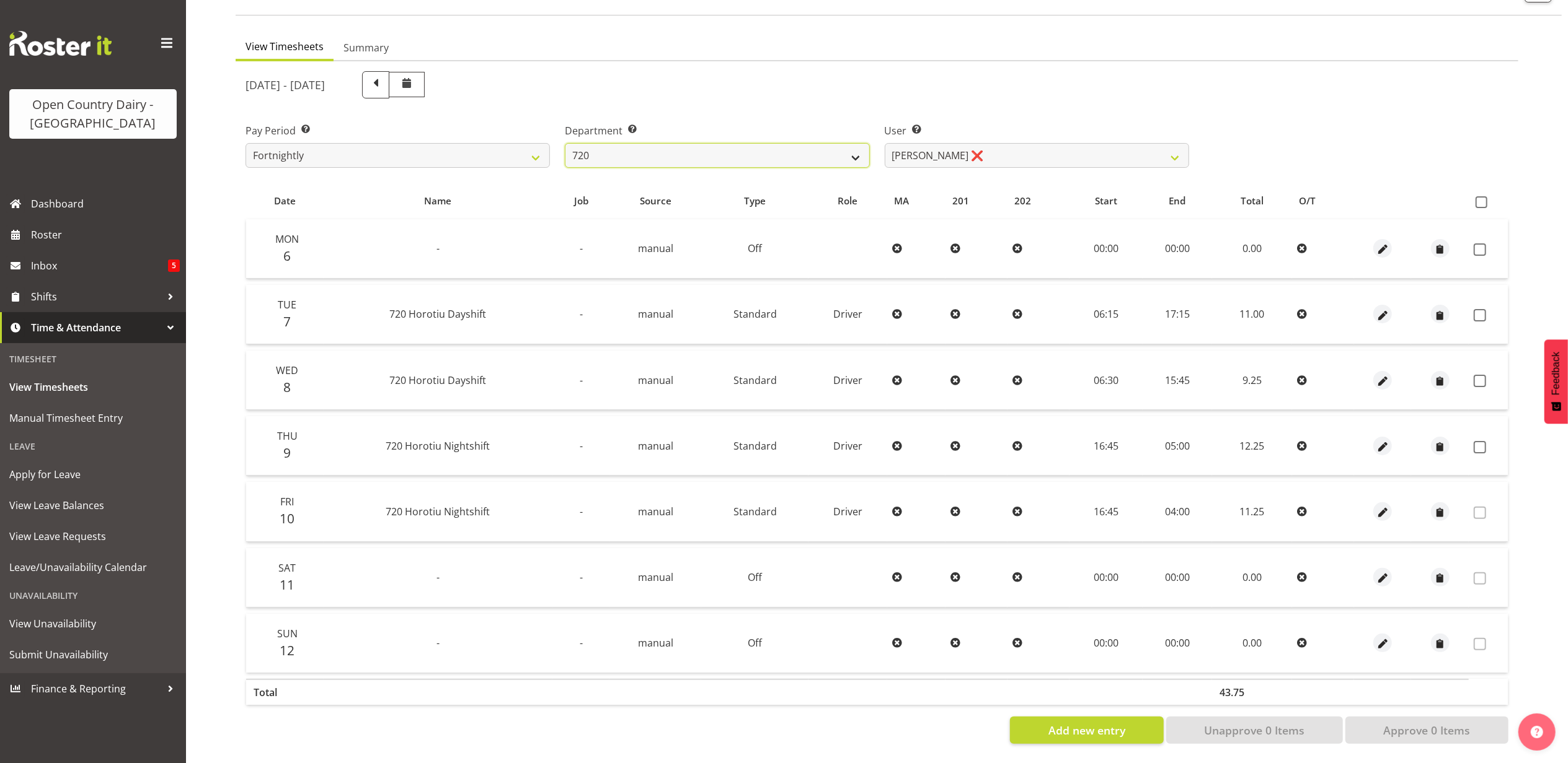
click at [744, 143] on select "701 702 703 704 705 706 707 708 709 710 711 712 713 714 715 716 717 718 719 720" at bounding box center [717, 156] width 305 height 25
select select "759"
click at [564, 143] on select "701 702 703 704 705 706 707 708 709 710 711 712 713 714 715 716 717 718 719 720" at bounding box center [717, 156] width 305 height 25
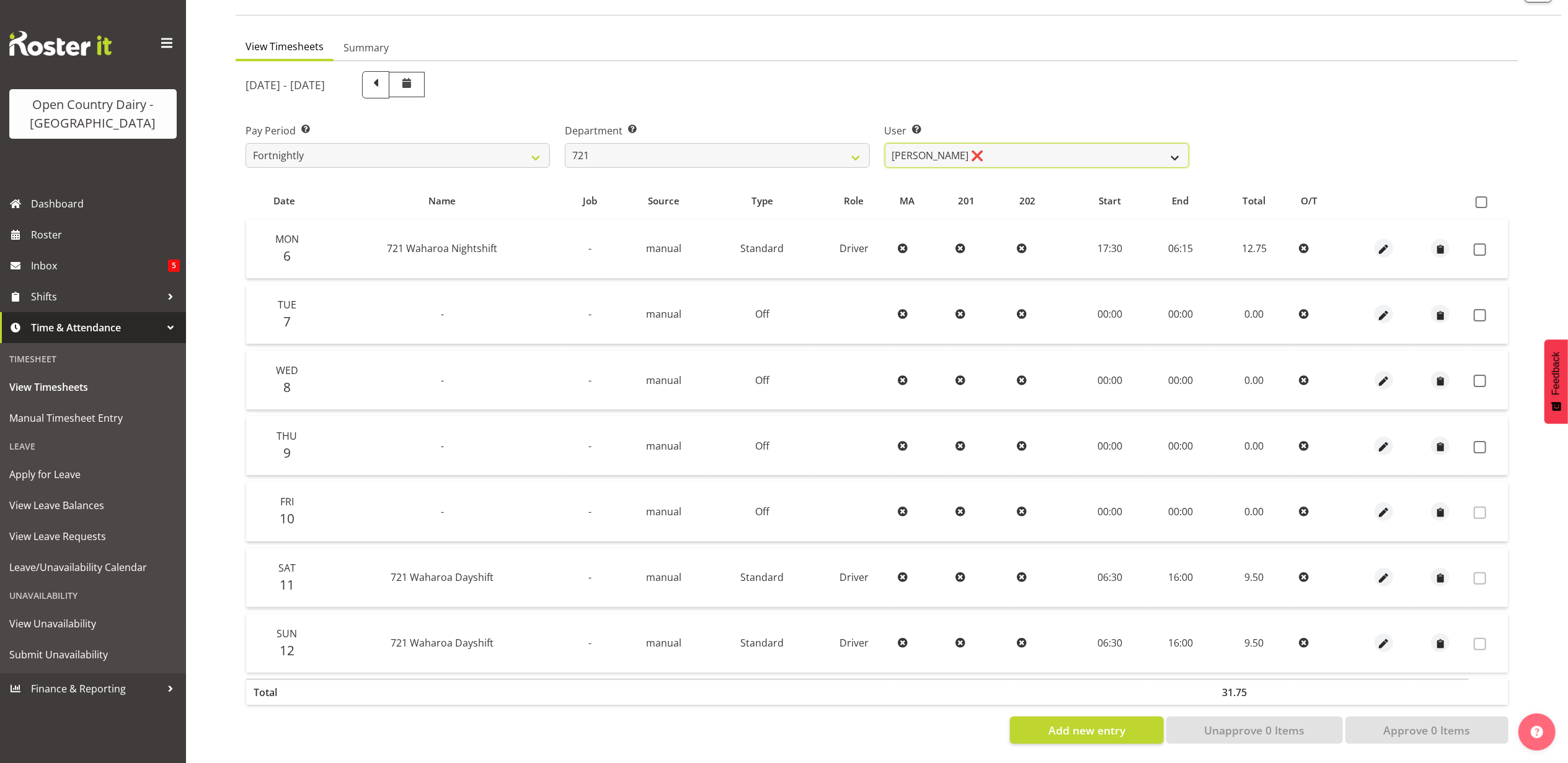
click at [1057, 143] on select "George Taylor ❌ Grant Vercoe ❌ Thakur Ajit Singh ❌" at bounding box center [1037, 156] width 305 height 25
select select "11708"
click at [884, 143] on select "George Taylor ❌ Grant Vercoe ❌ Thakur Ajit Singh ❌" at bounding box center [1037, 156] width 305 height 25
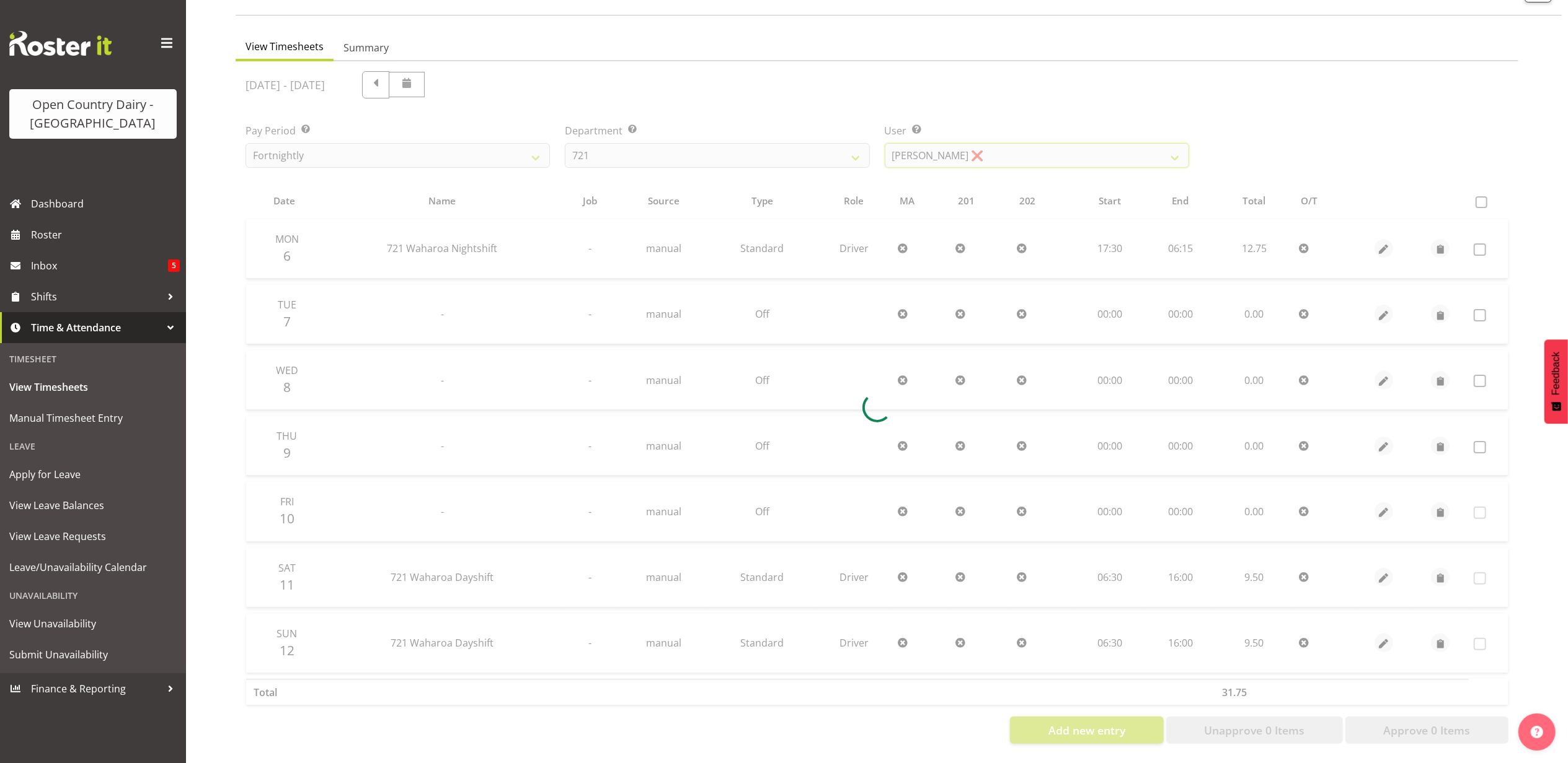
scroll to position [0, 0]
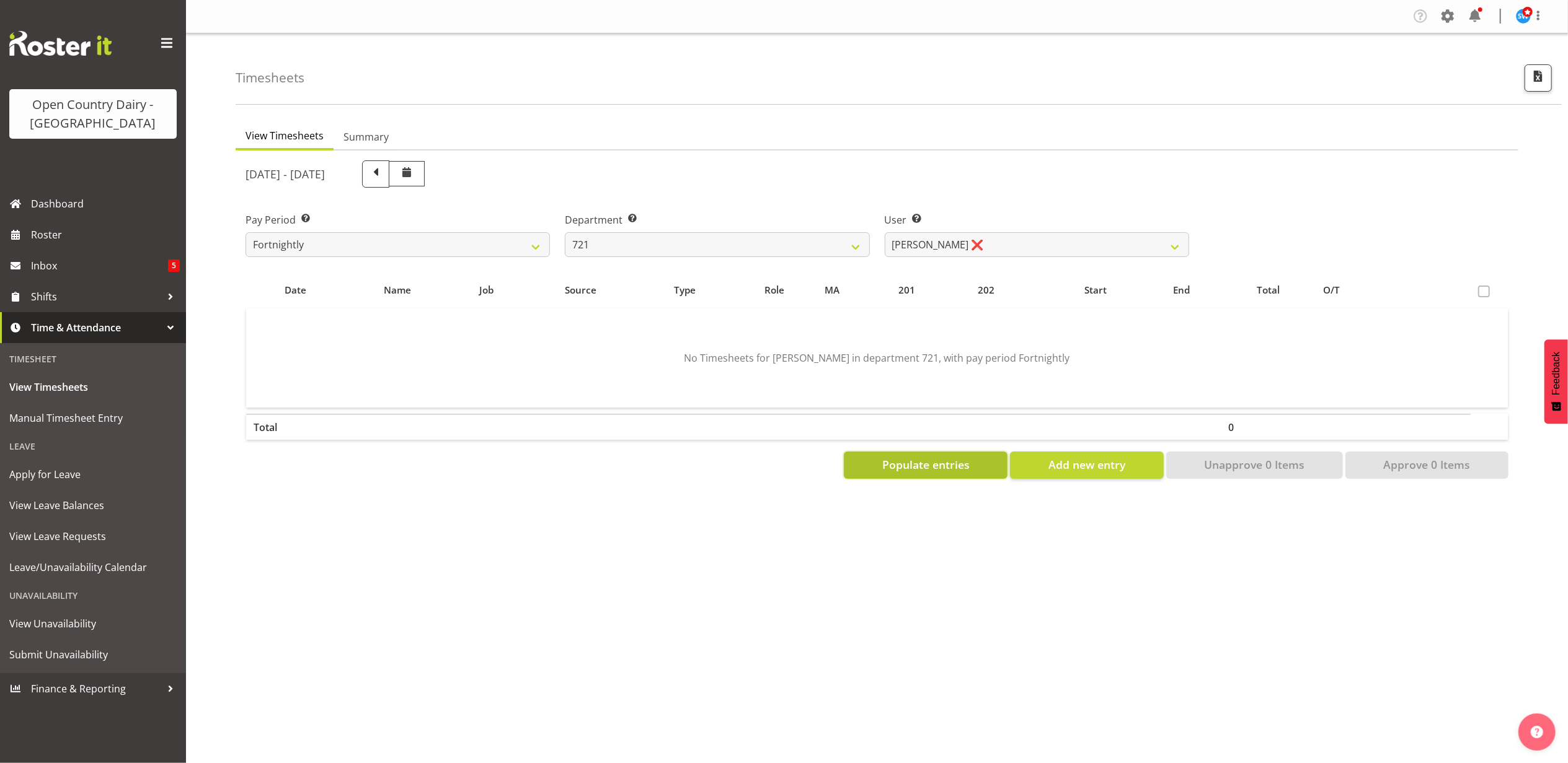
click at [933, 457] on span "Populate entries" at bounding box center [926, 465] width 88 height 16
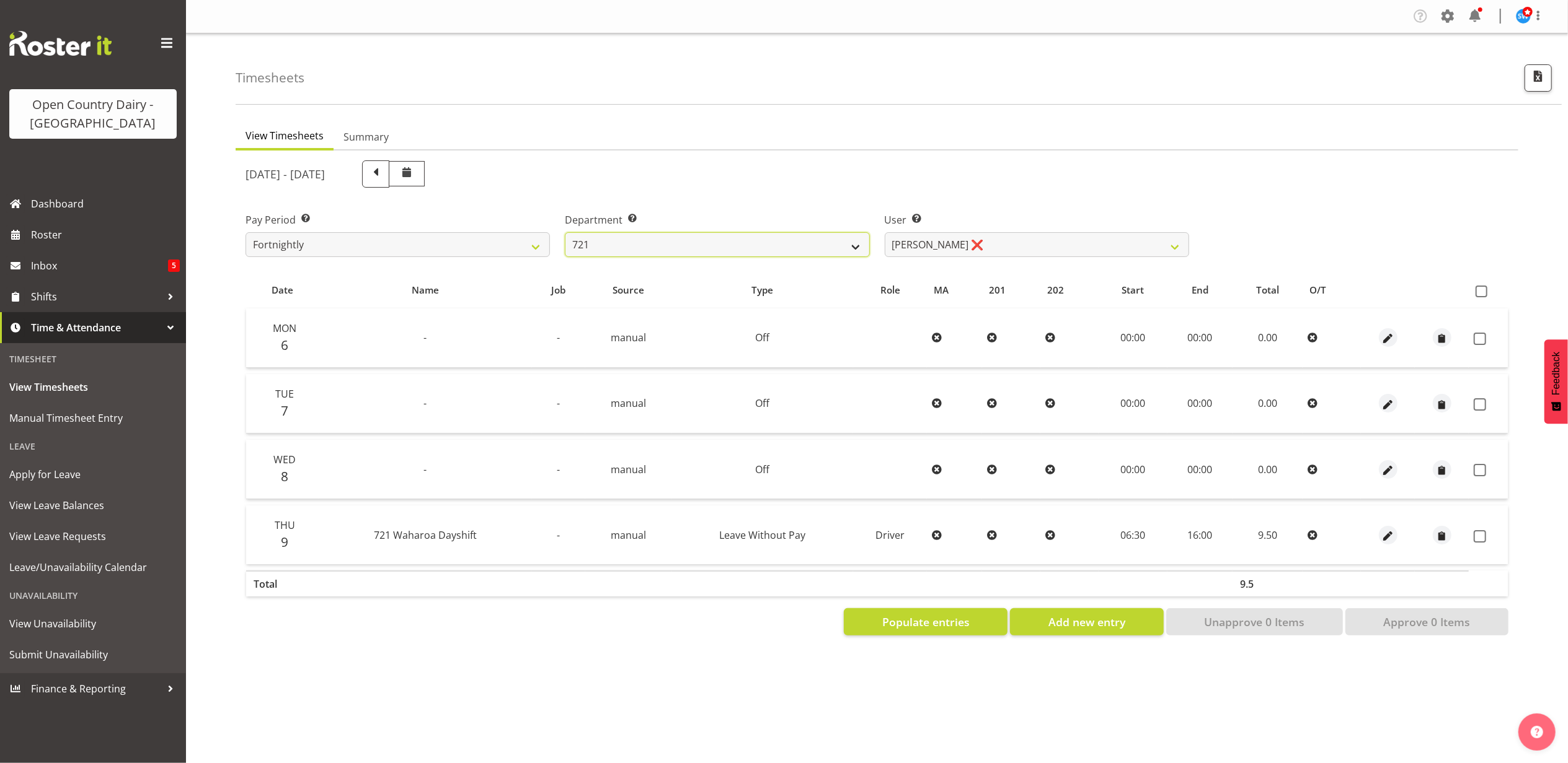
click at [737, 244] on select "701 702 703 704 705 706 707 708 709 710 711 712 713 714 715 716 717 718 719 720" at bounding box center [717, 244] width 305 height 25
click at [756, 242] on select "701 702 703 704 705 706 707 708 709 710 711 712 713 714 715 716 717 718 719 720" at bounding box center [717, 244] width 305 height 25
click at [383, 178] on span at bounding box center [375, 173] width 16 height 16
select select
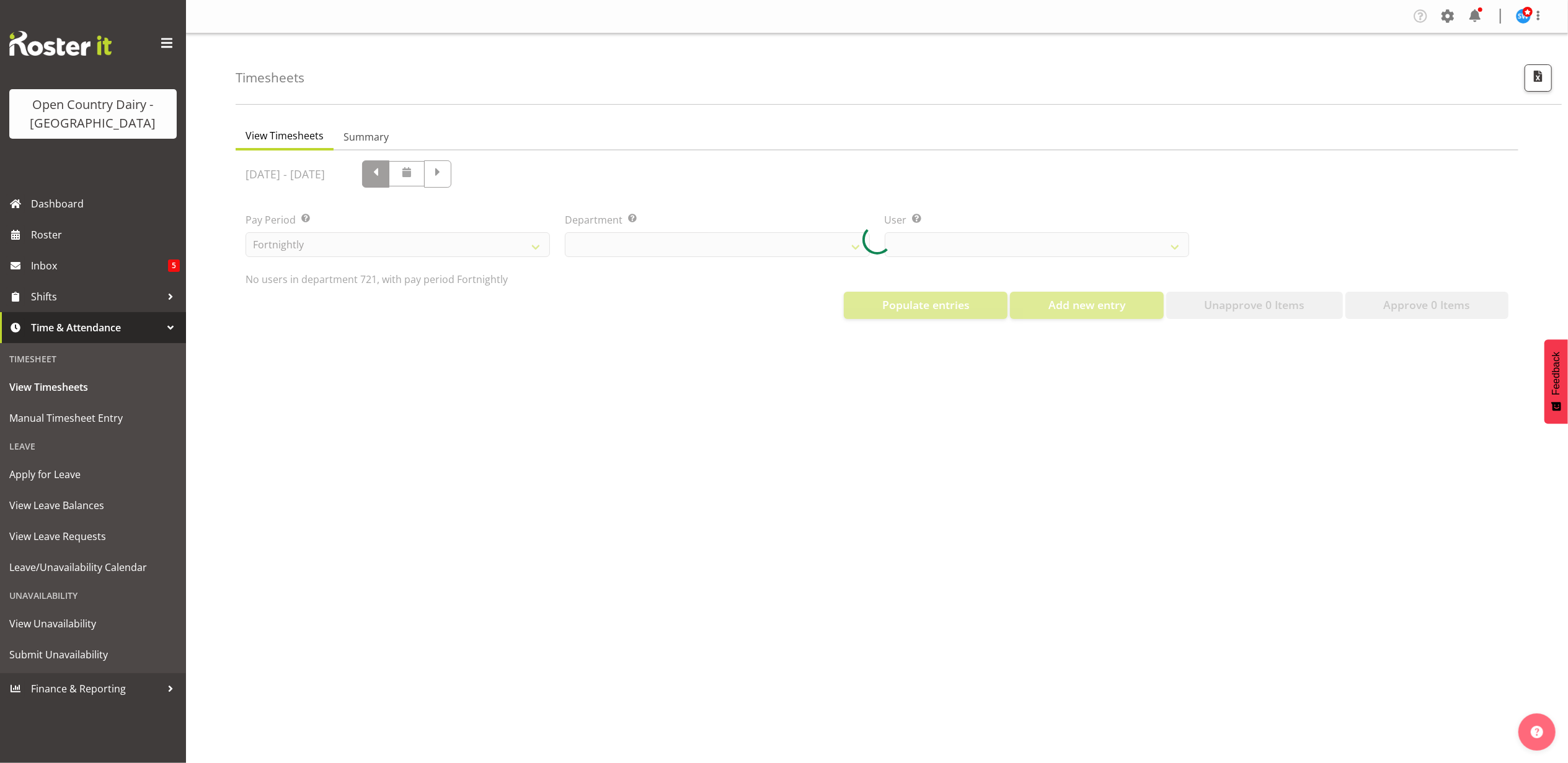
select select "759"
select select "11708"
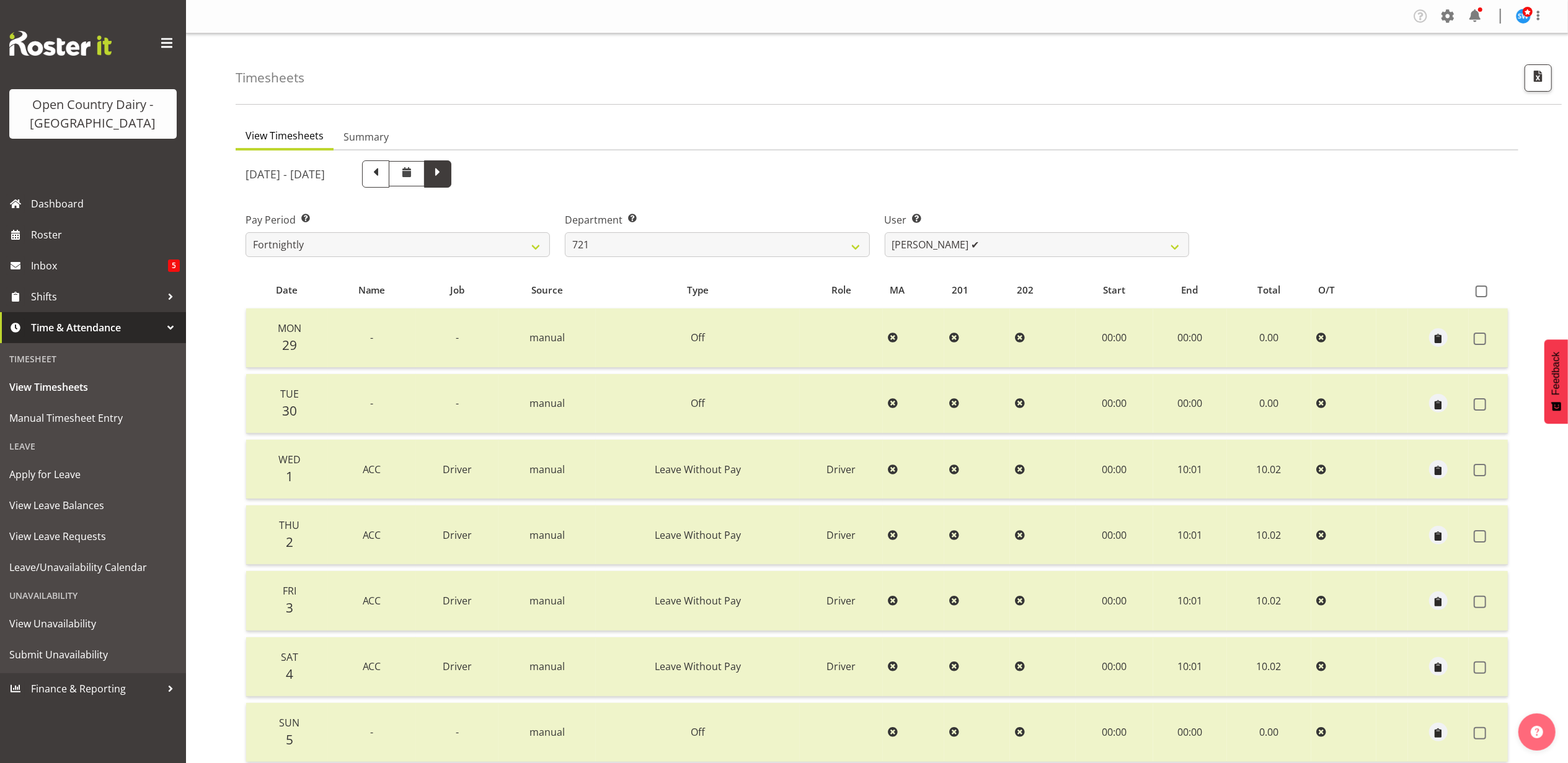
click at [446, 181] on span at bounding box center [438, 173] width 16 height 16
select select
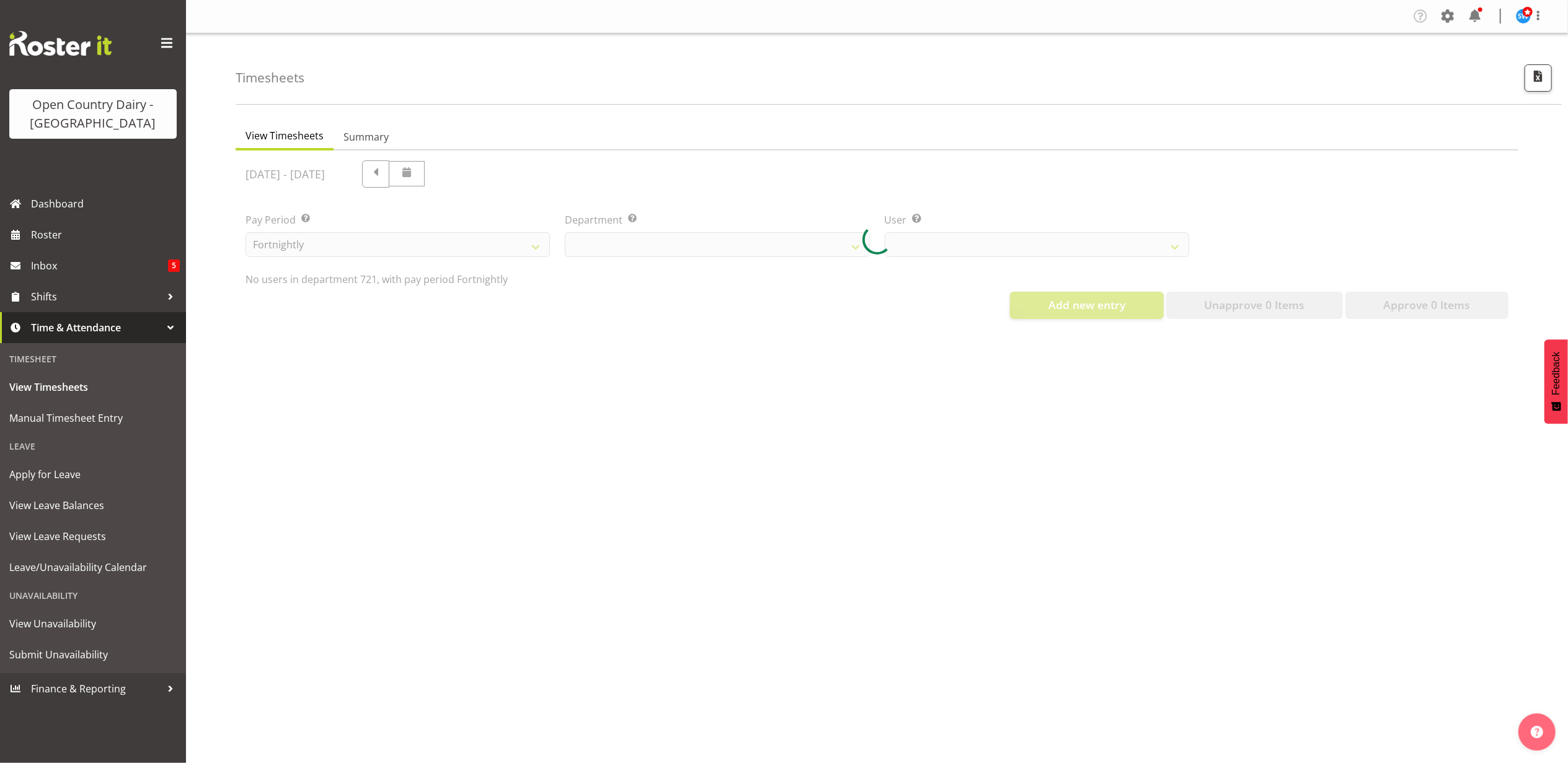
select select "759"
select select "11708"
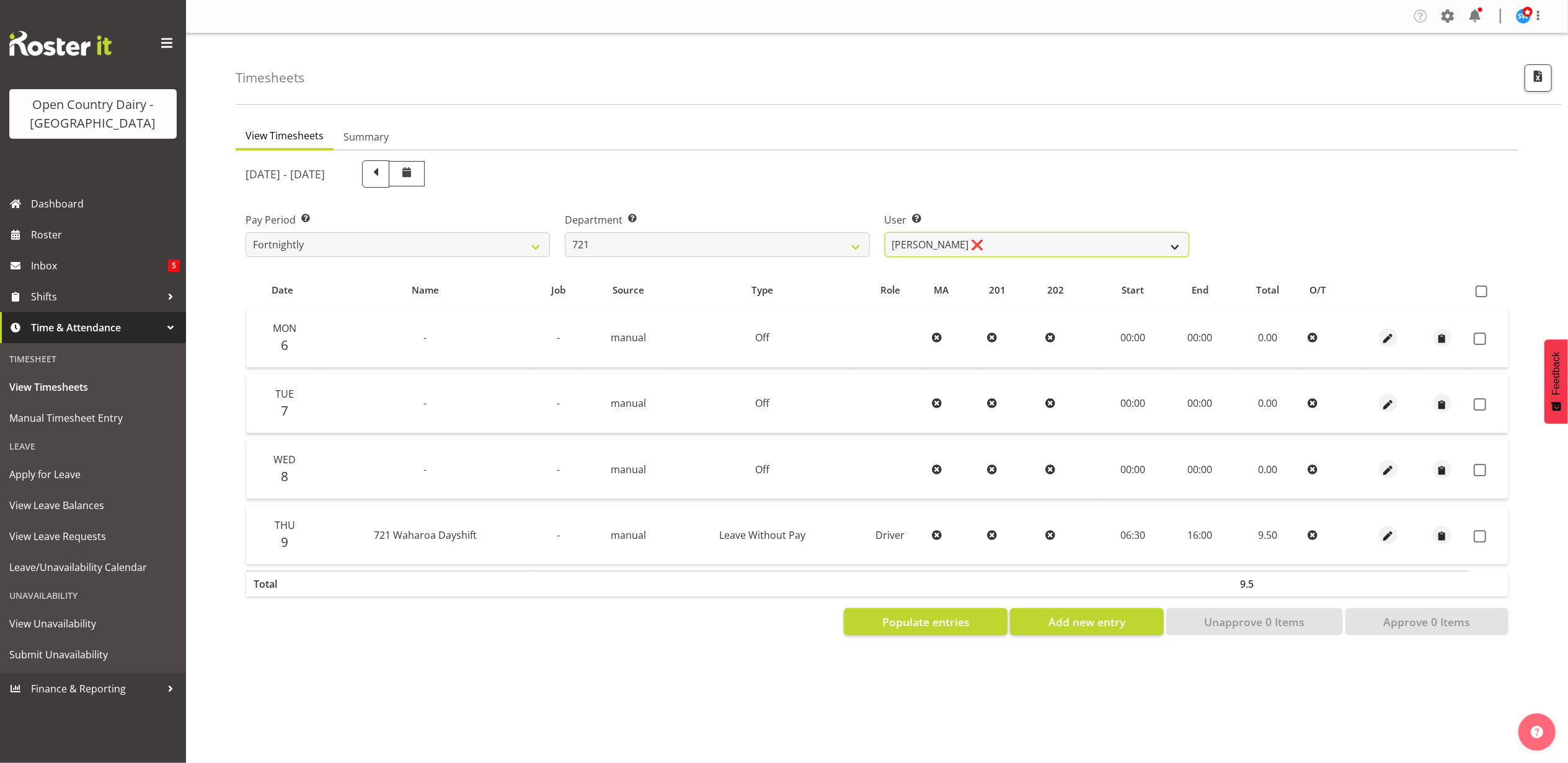
click at [973, 242] on select "George Taylor ❌ Grant Vercoe ❌ Thakur Ajit Singh ❌" at bounding box center [1037, 244] width 305 height 25
click at [858, 249] on select "701 702 703 704 705 706 707 708 709 710 711 712 713 714 715 716 717 718 719 720" at bounding box center [717, 244] width 305 height 25
select select "756"
click at [564, 232] on select "701 702 703 704 705 706 707 708 709 710 711 712 713 714 715 716 717 718 719 720" at bounding box center [717, 244] width 305 height 25
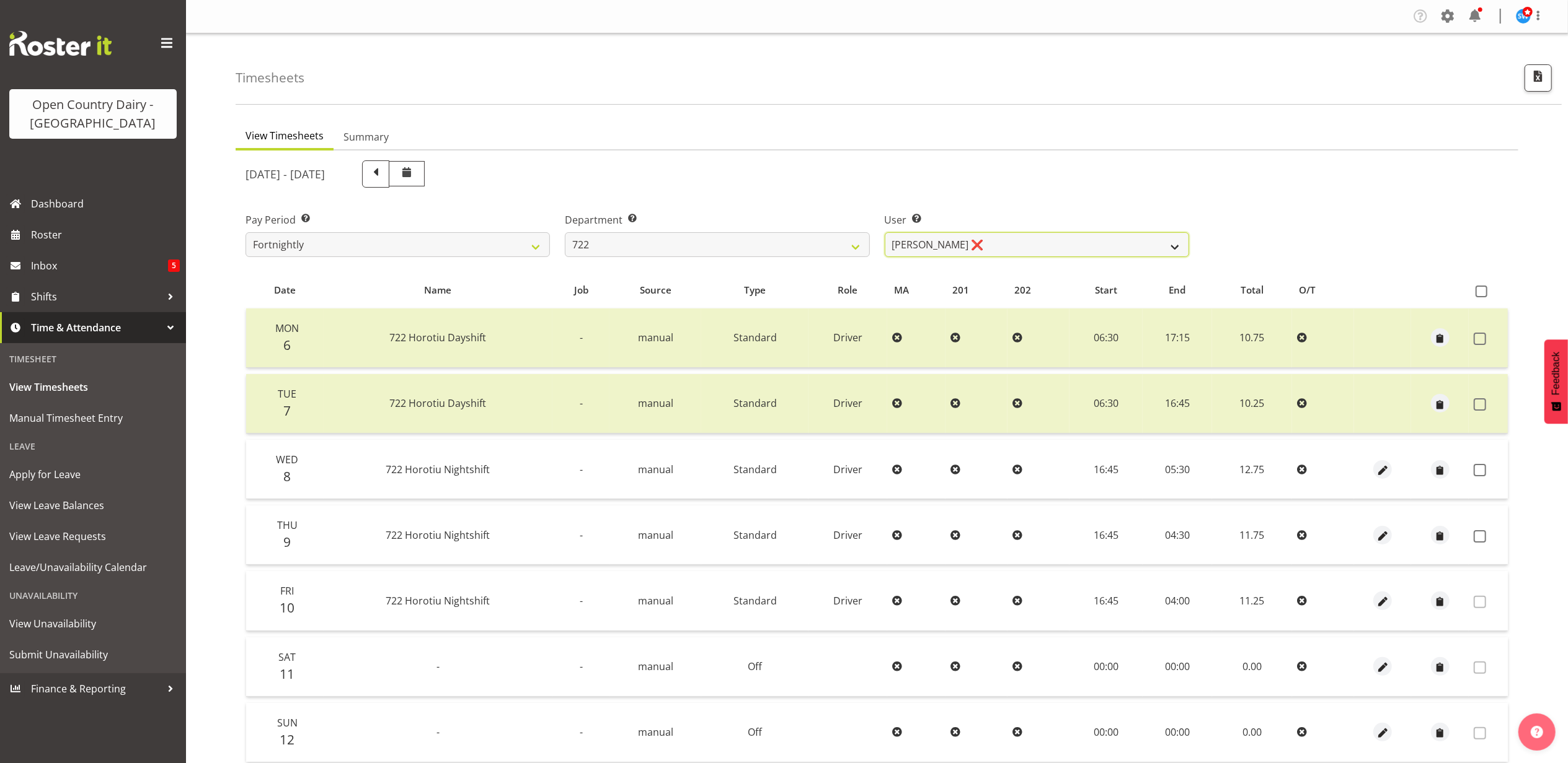
click at [1010, 244] on select "Andy Webb ❌ Darren Hatcher ❌ Gurpreet Singh ❌" at bounding box center [1037, 244] width 305 height 25
select select "11209"
click at [884, 232] on select "Andy Webb ❌ Darren Hatcher ❌ Gurpreet Singh ❌" at bounding box center [1037, 244] width 305 height 25
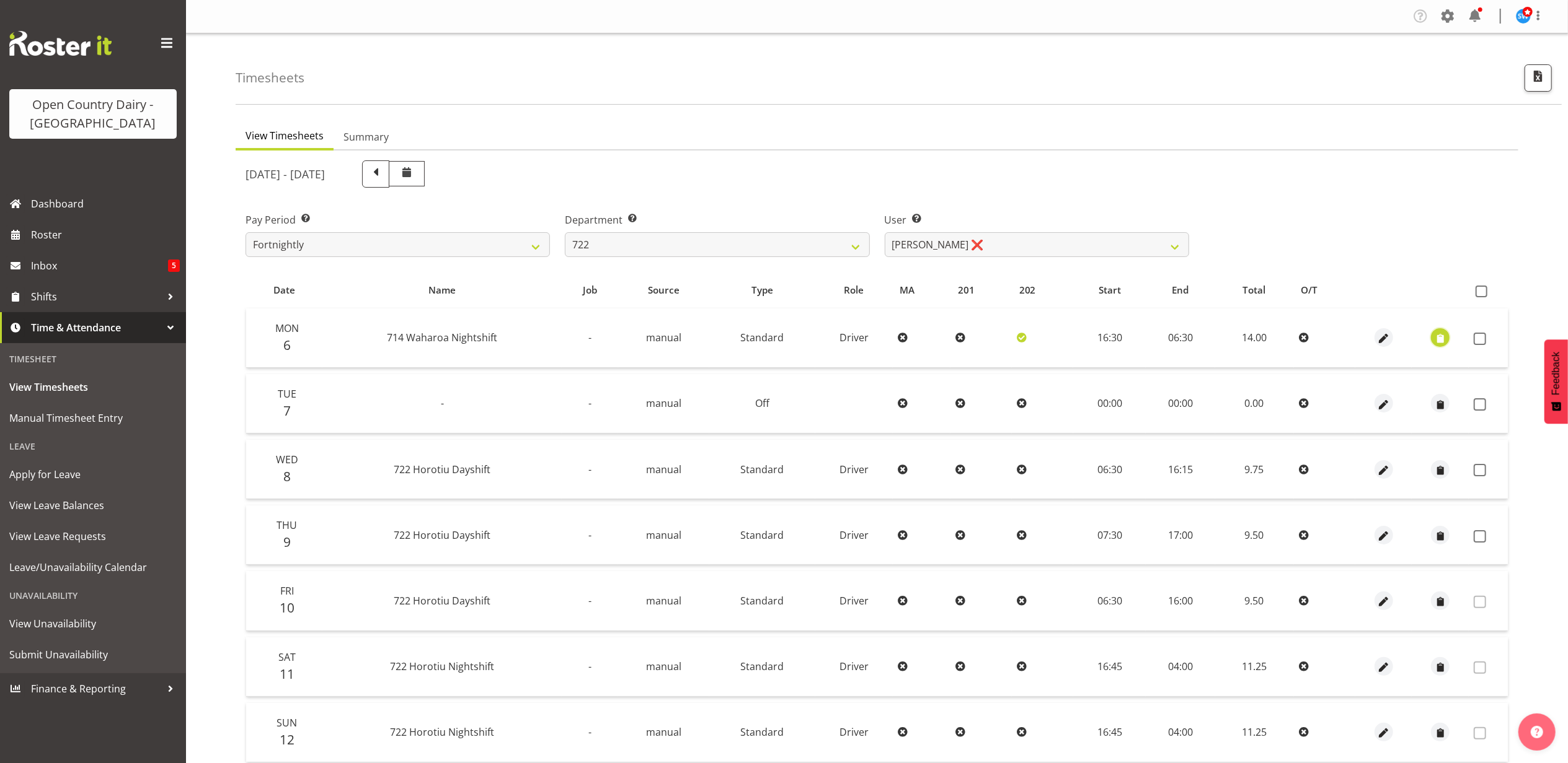
click at [1444, 332] on span "button" at bounding box center [1441, 339] width 14 height 14
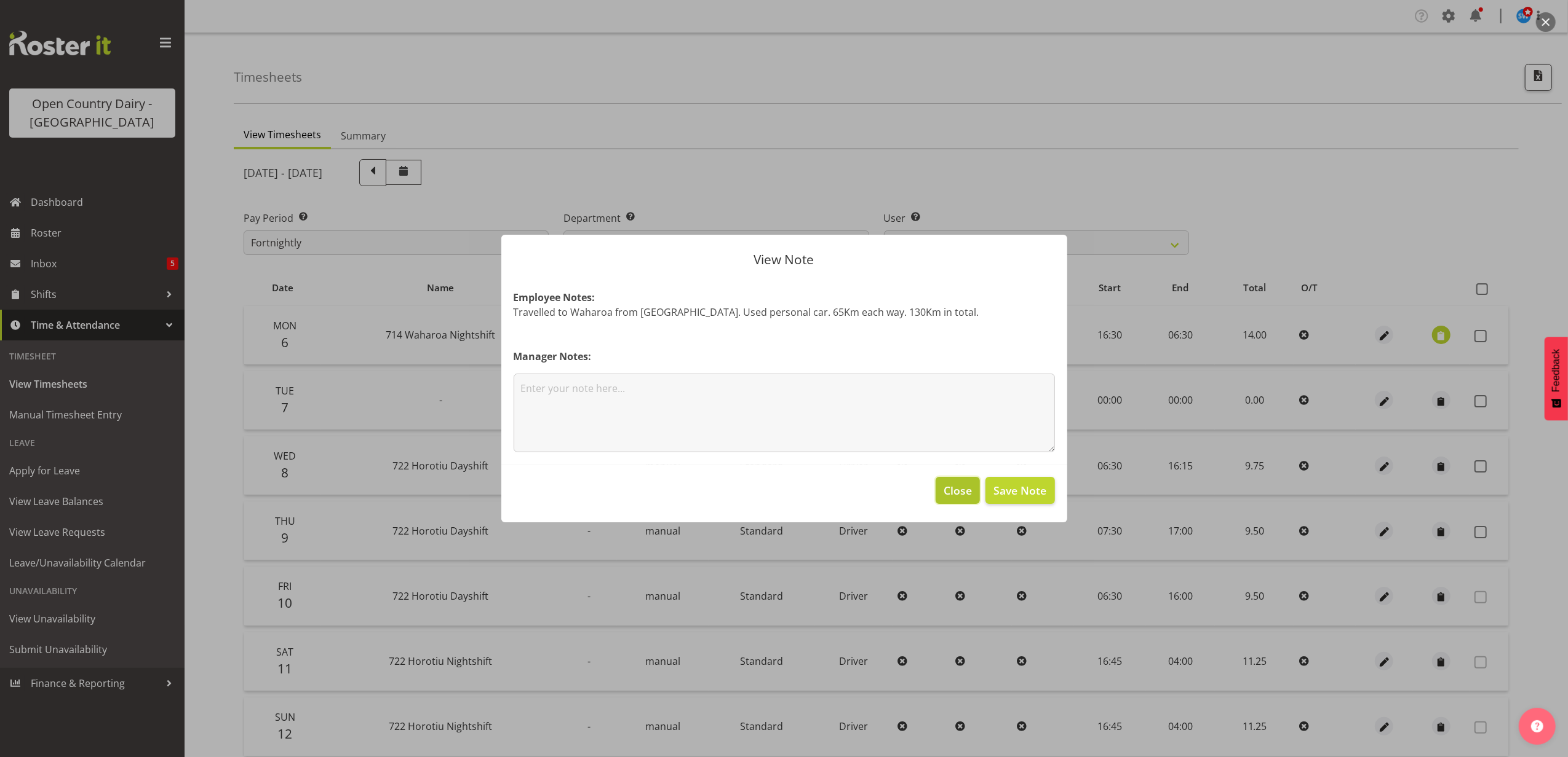
click at [946, 492] on span "Close" at bounding box center [957, 490] width 28 height 16
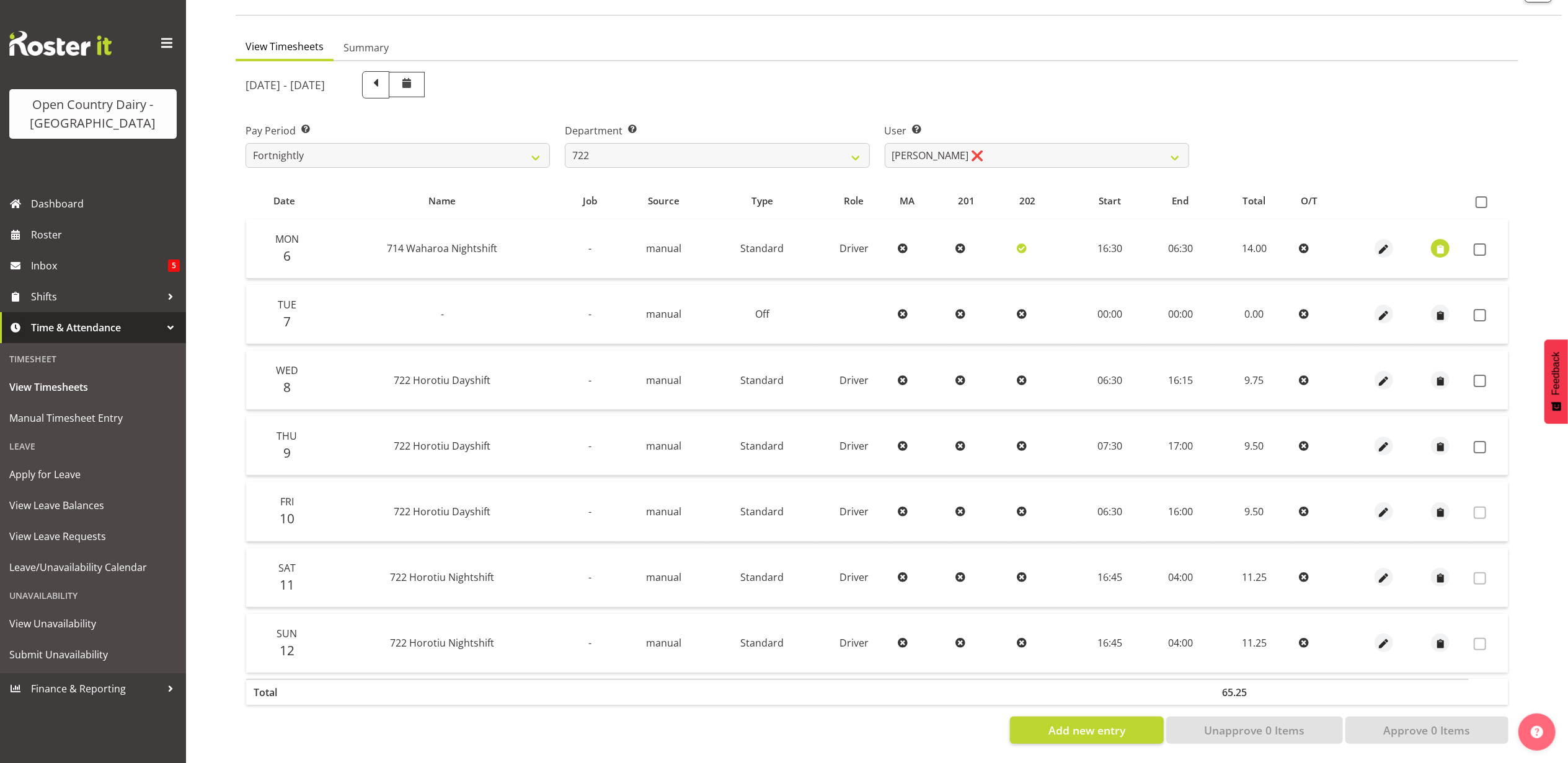
scroll to position [99, 0]
click at [1482, 244] on span at bounding box center [1480, 250] width 13 height 13
checkbox input "true"
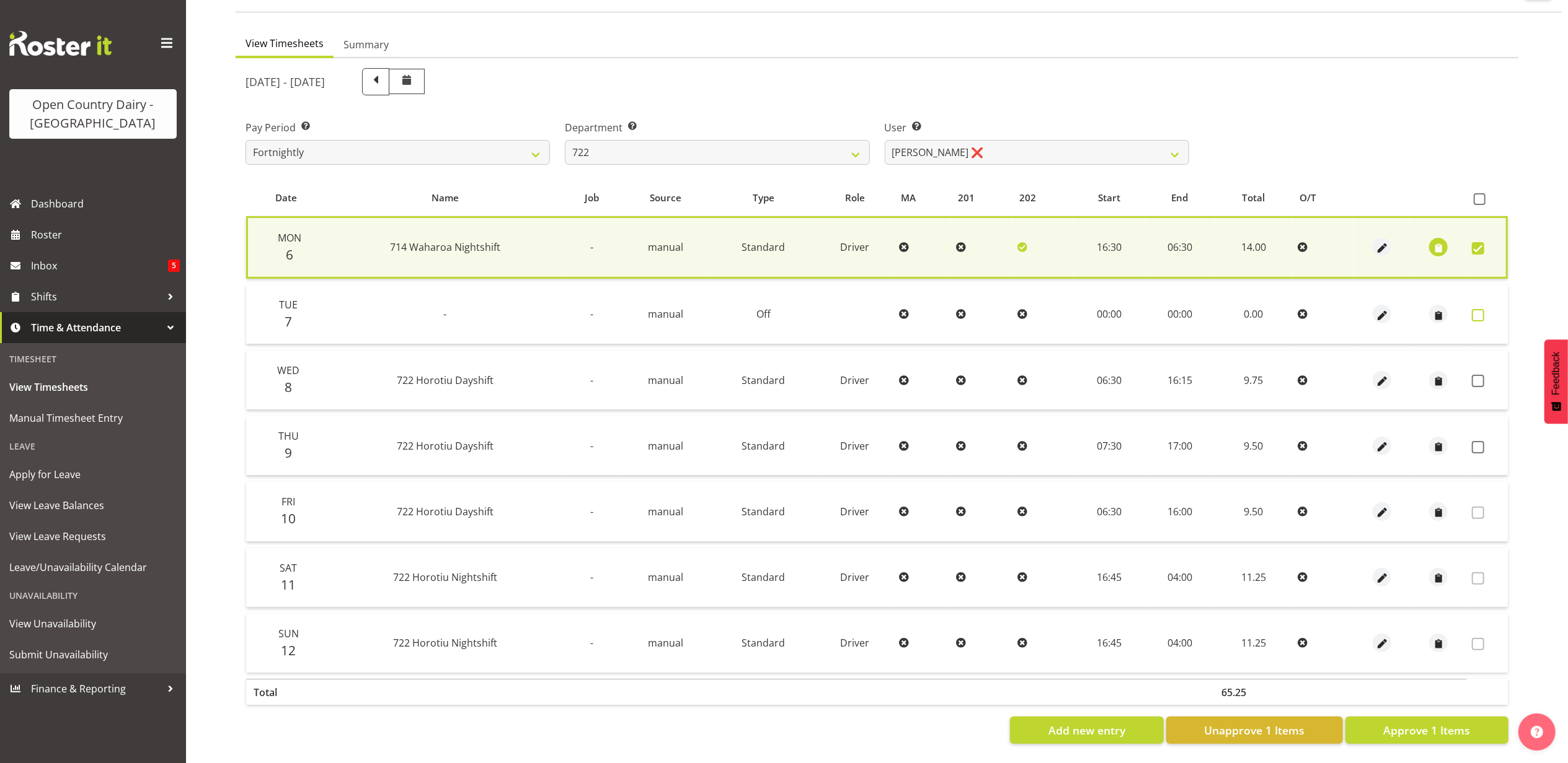
click at [1483, 309] on span at bounding box center [1478, 315] width 13 height 13
checkbox input "true"
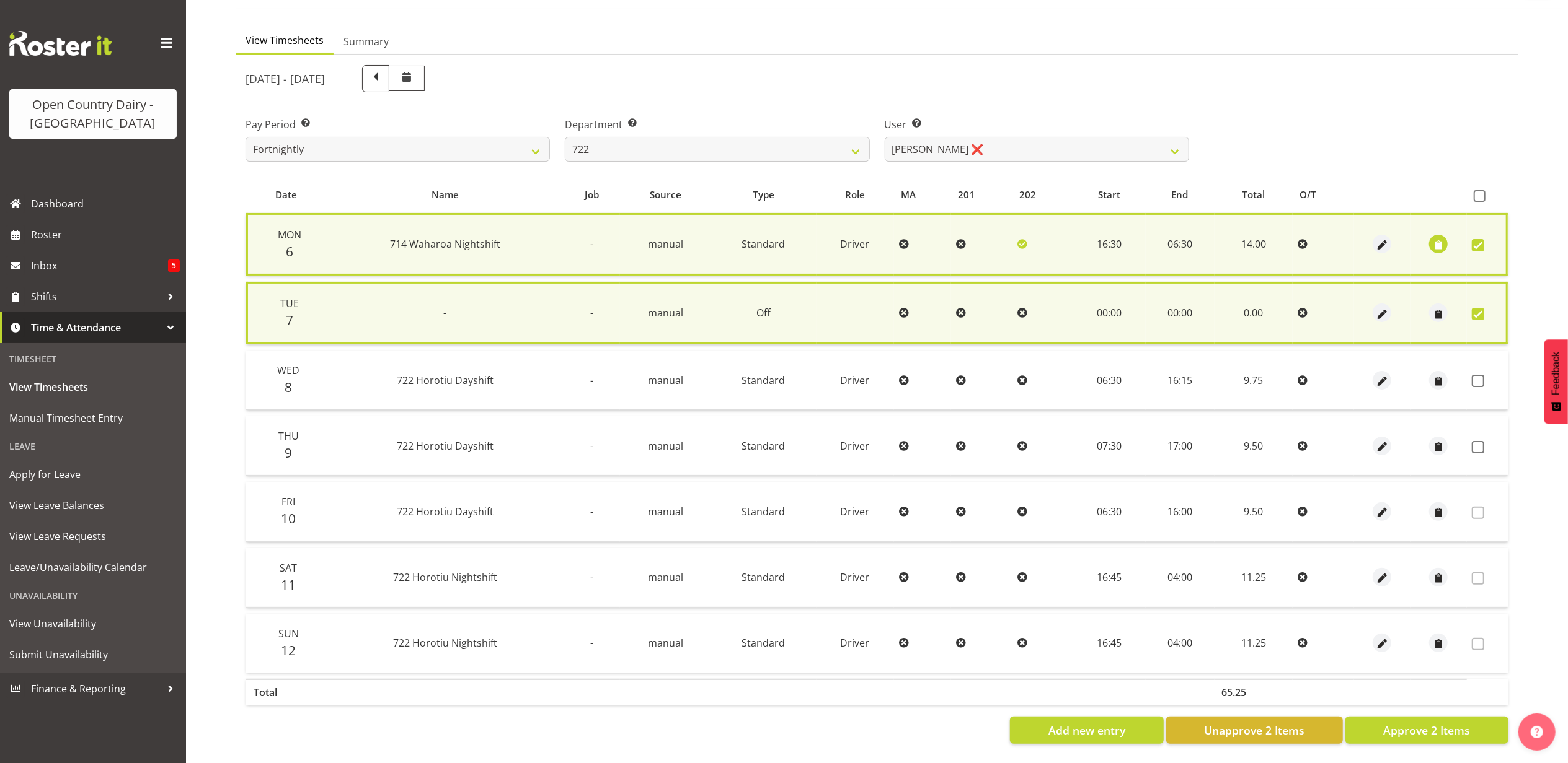
click at [1474, 367] on td at bounding box center [1487, 381] width 41 height 59
click at [1476, 375] on span at bounding box center [1478, 382] width 13 height 13
checkbox input "true"
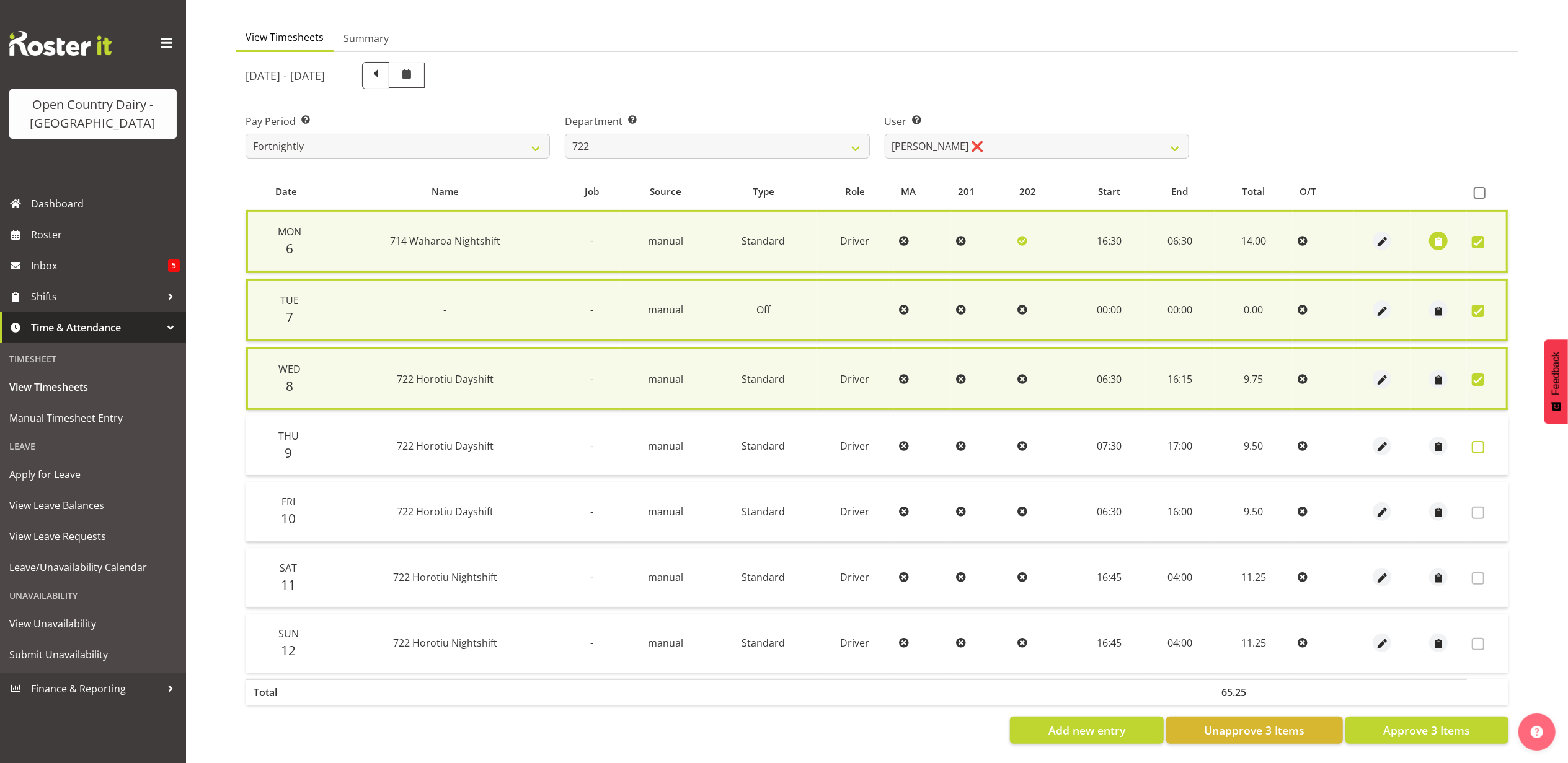
click at [1477, 442] on span at bounding box center [1478, 448] width 13 height 13
checkbox input "true"
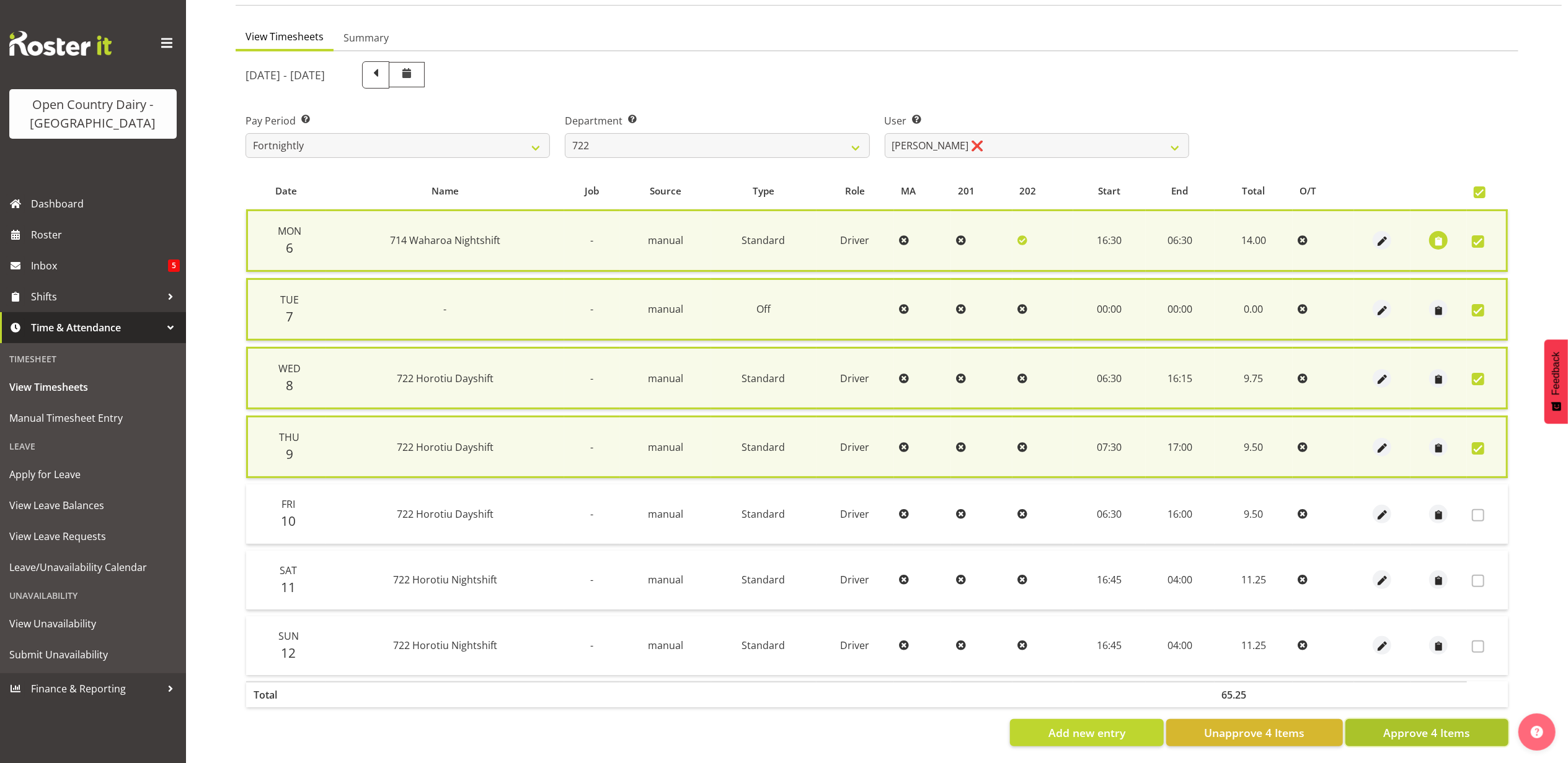
click at [1395, 725] on span "Approve 4 Items" at bounding box center [1426, 733] width 87 height 16
checkbox input "false"
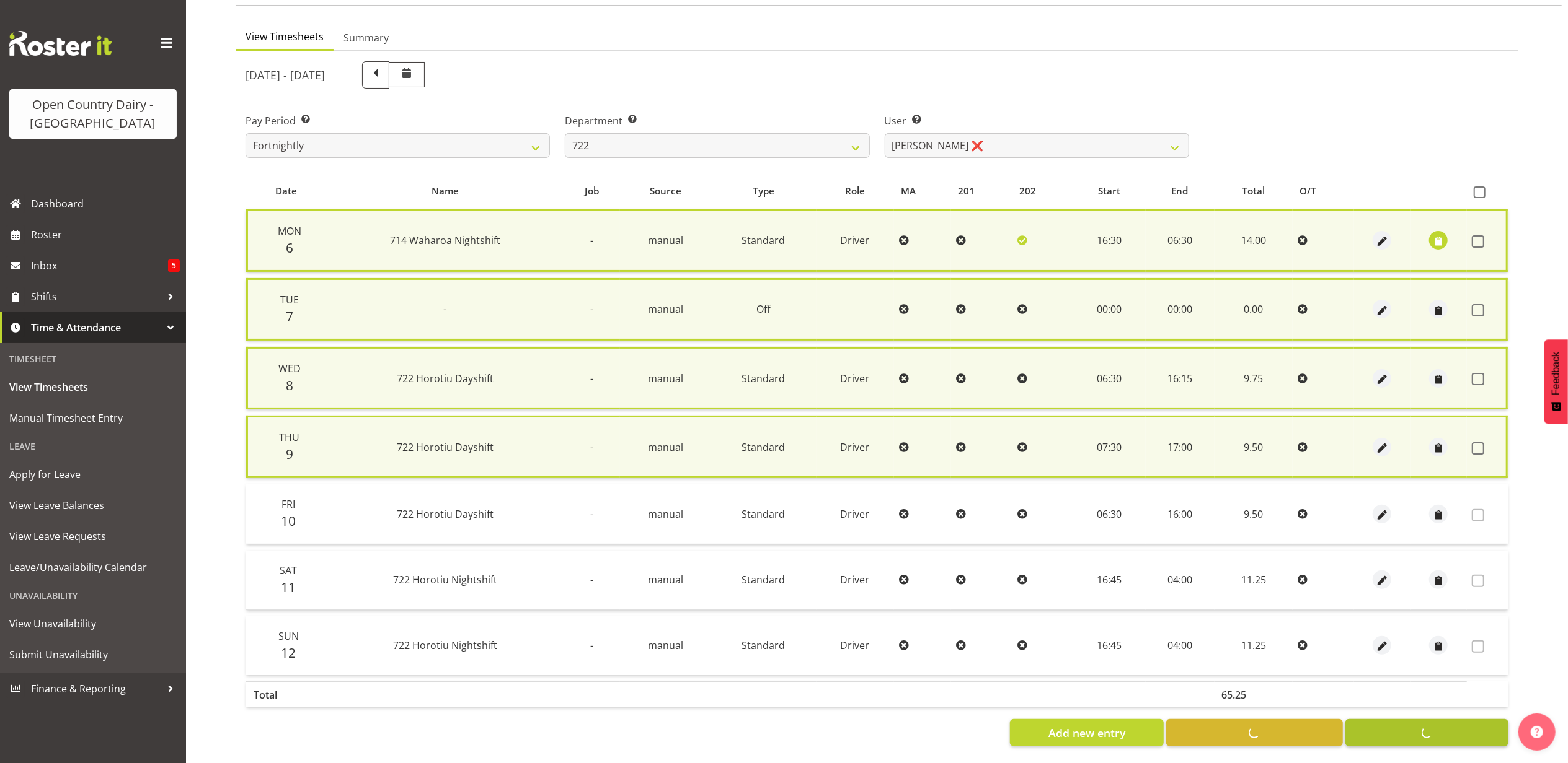
checkbox input "false"
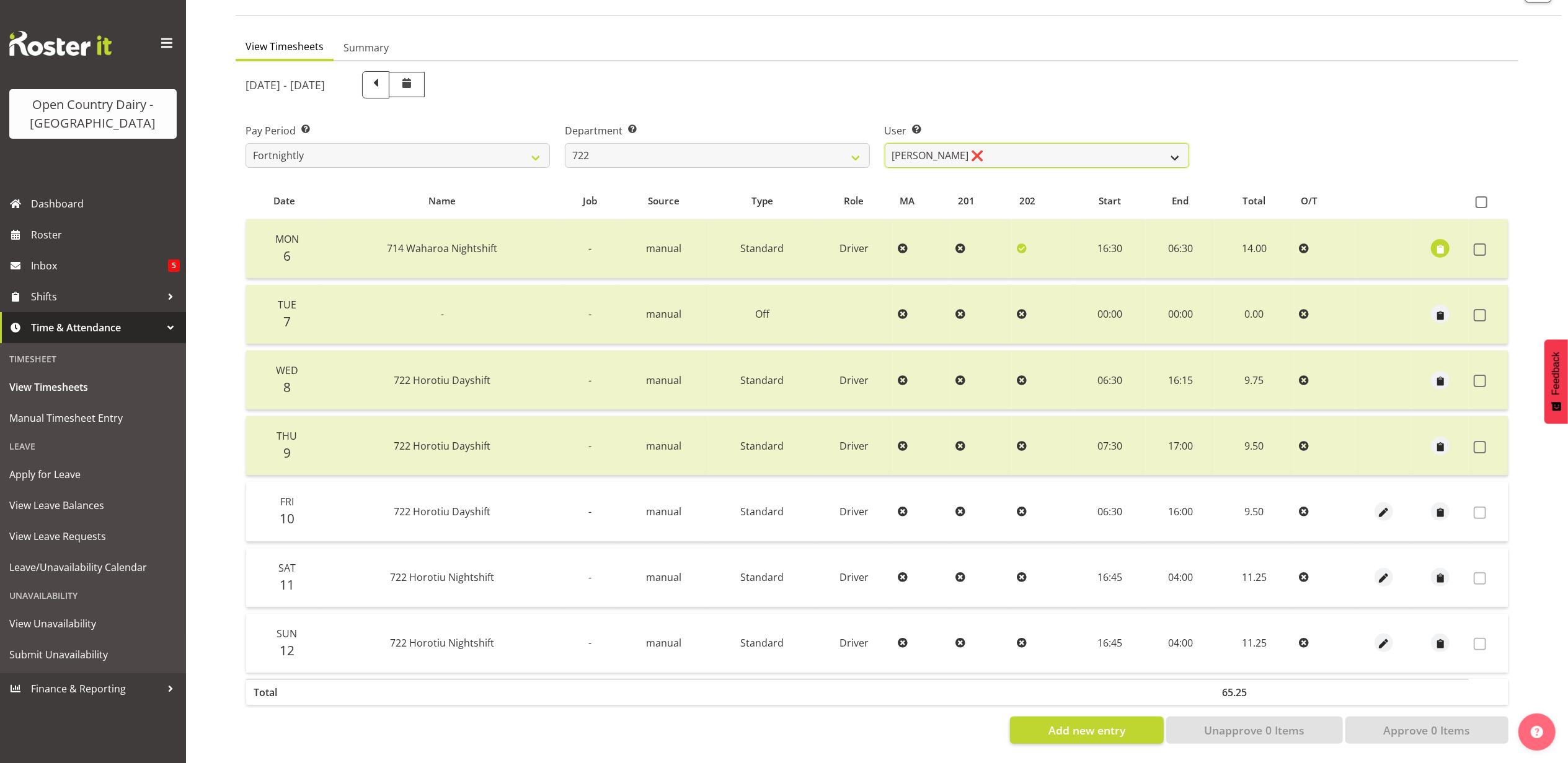
click at [1031, 143] on select "Andy Webb ❌ Darren Hatcher ❌ Gurpreet Singh ❌" at bounding box center [1037, 156] width 305 height 25
click at [718, 143] on select "701 702 703 704 705 706 707 708 709 710 711 712 713 714 715 716 717 718 719 720" at bounding box center [717, 156] width 305 height 25
select select "819"
click at [564, 143] on select "701 702 703 704 705 706 707 708 709 710 711 712 713 714 715 716 717 718 719 720" at bounding box center [717, 156] width 305 height 25
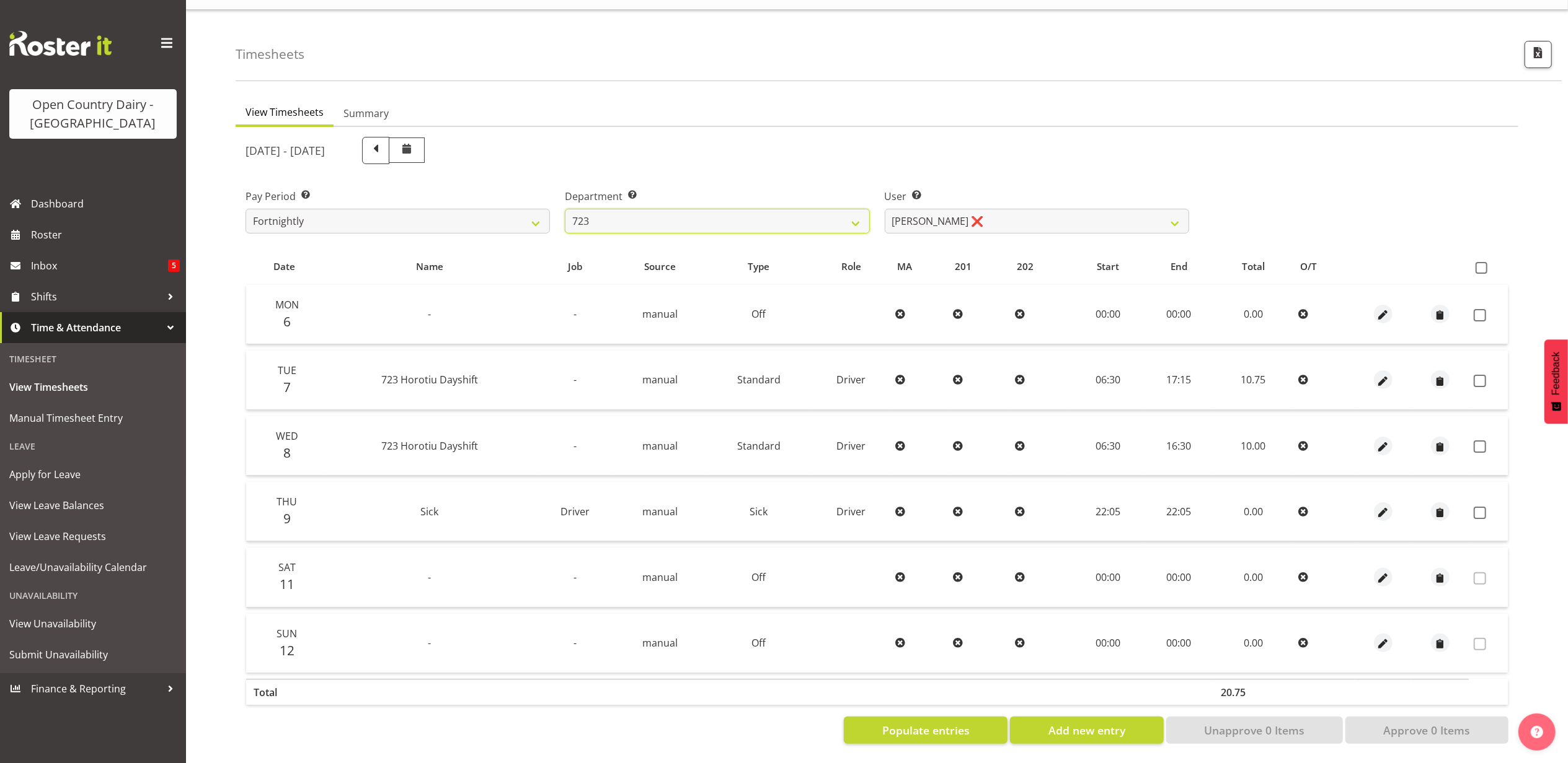
scroll to position [33, 0]
click at [1008, 209] on select "Daljeet Rai ❌ Manjinder Singh ❌ Prabhjot Singh ❌ Varninder Singh ❌" at bounding box center [1037, 221] width 305 height 25
select select "9511"
click at [884, 209] on select "Daljeet Rai ❌ Manjinder Singh ❌ Prabhjot Singh ❌ Varninder Singh ❌" at bounding box center [1037, 221] width 305 height 25
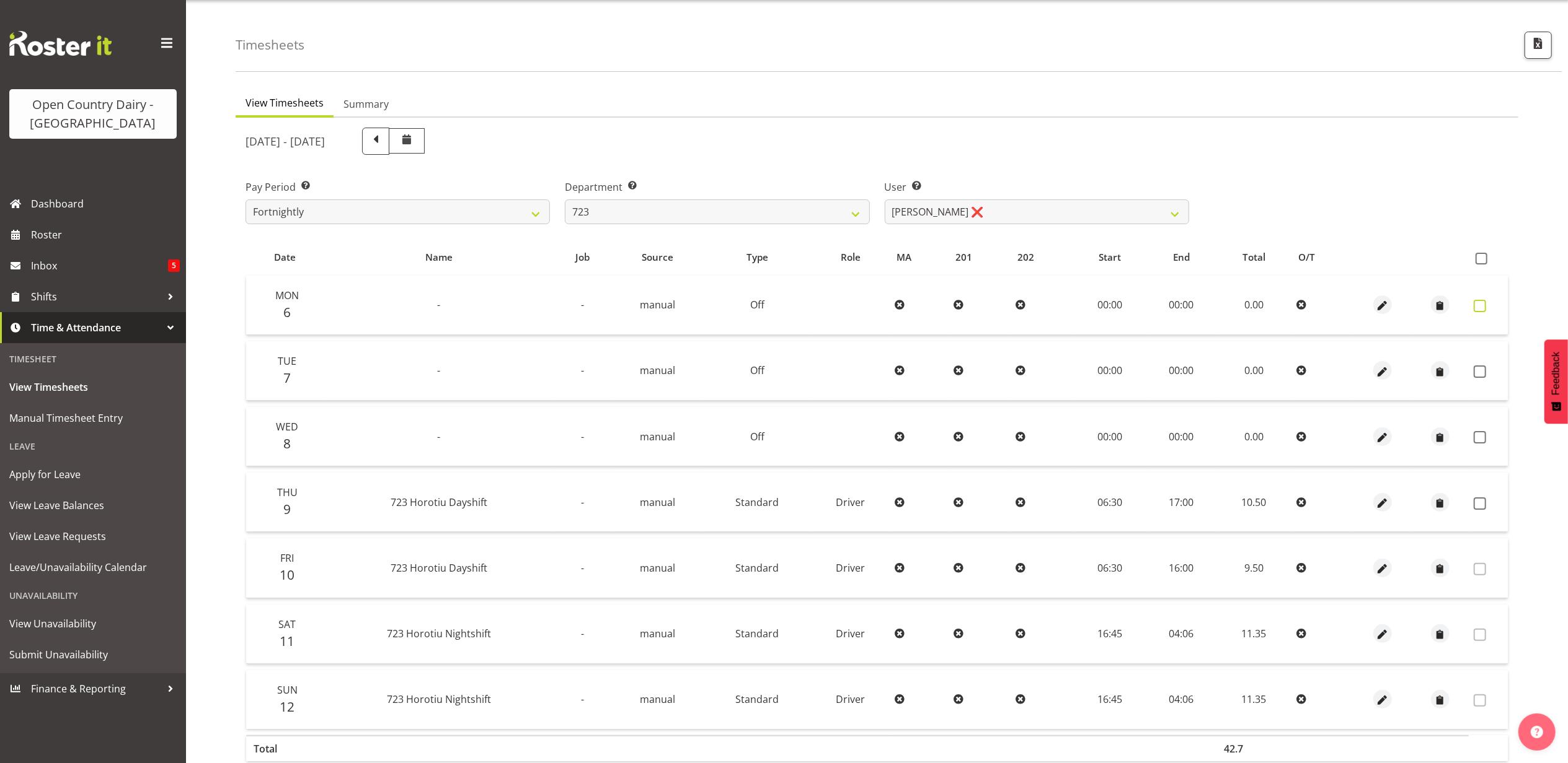
click at [1481, 308] on span at bounding box center [1480, 306] width 13 height 13
checkbox input "true"
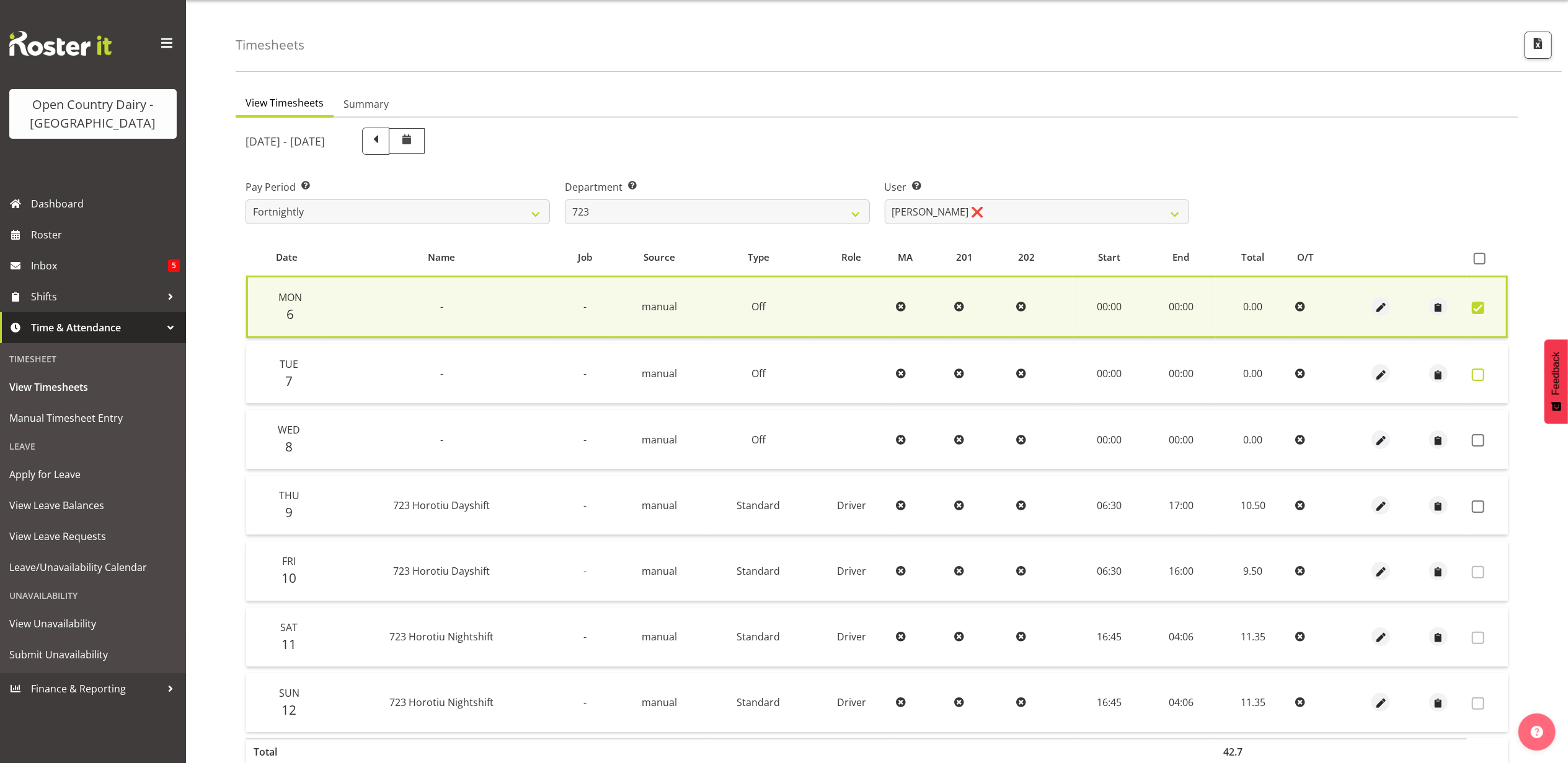
click at [1478, 369] on span at bounding box center [1478, 375] width 13 height 13
checkbox input "true"
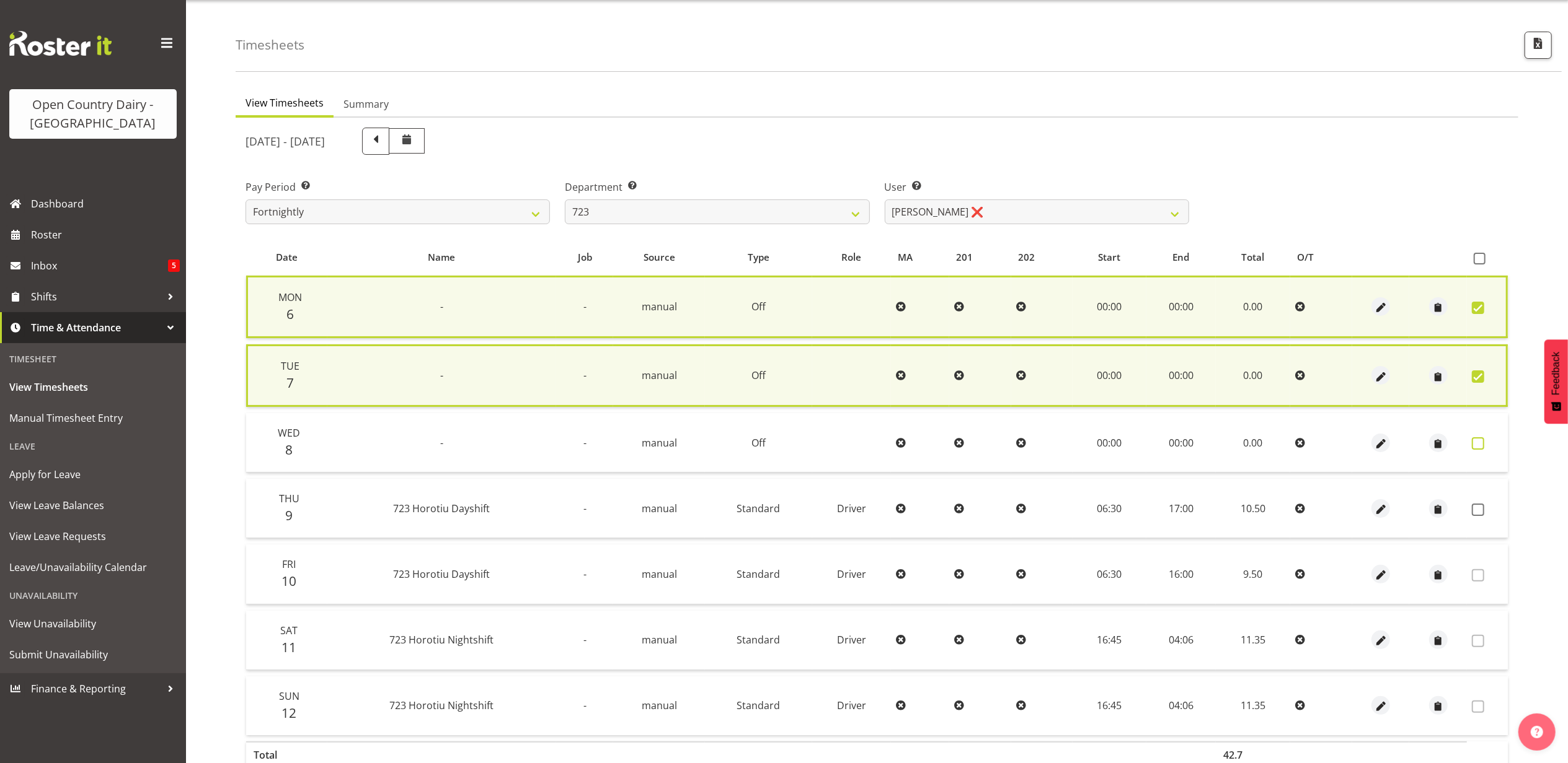
click at [1478, 438] on span at bounding box center [1478, 444] width 13 height 13
checkbox input "true"
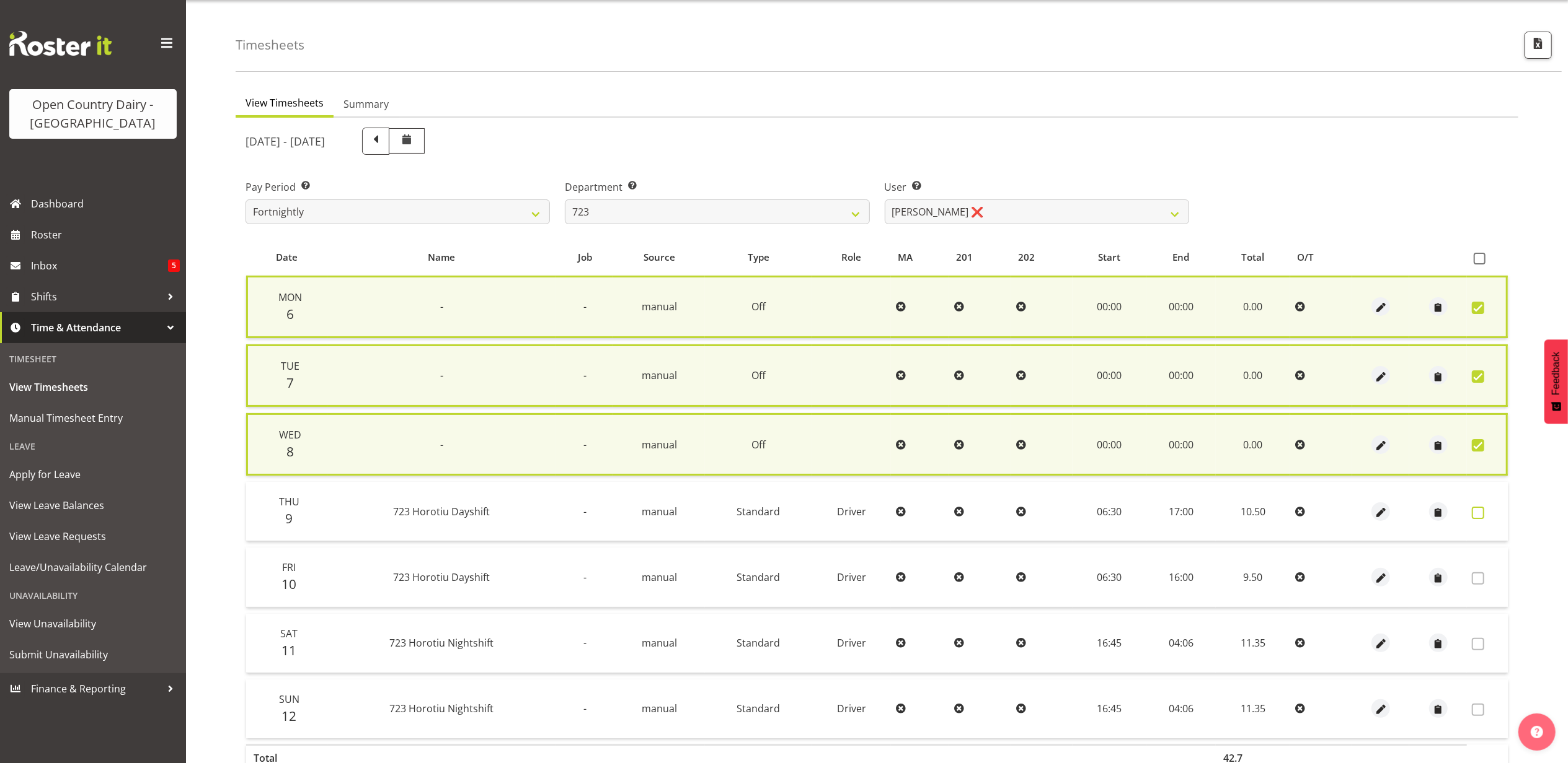
click at [1477, 510] on span at bounding box center [1478, 513] width 13 height 13
checkbox input "true"
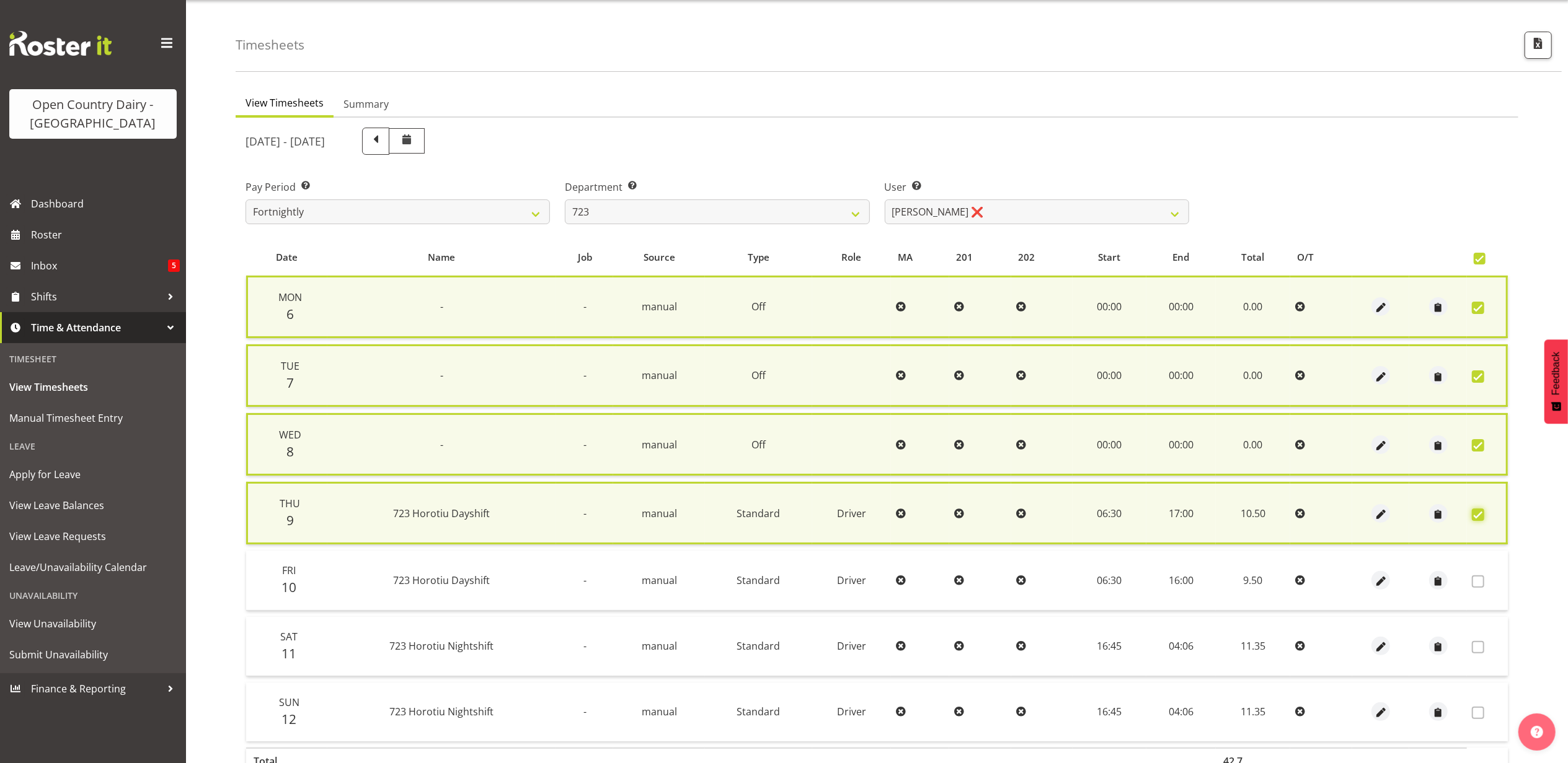
scroll to position [109, 0]
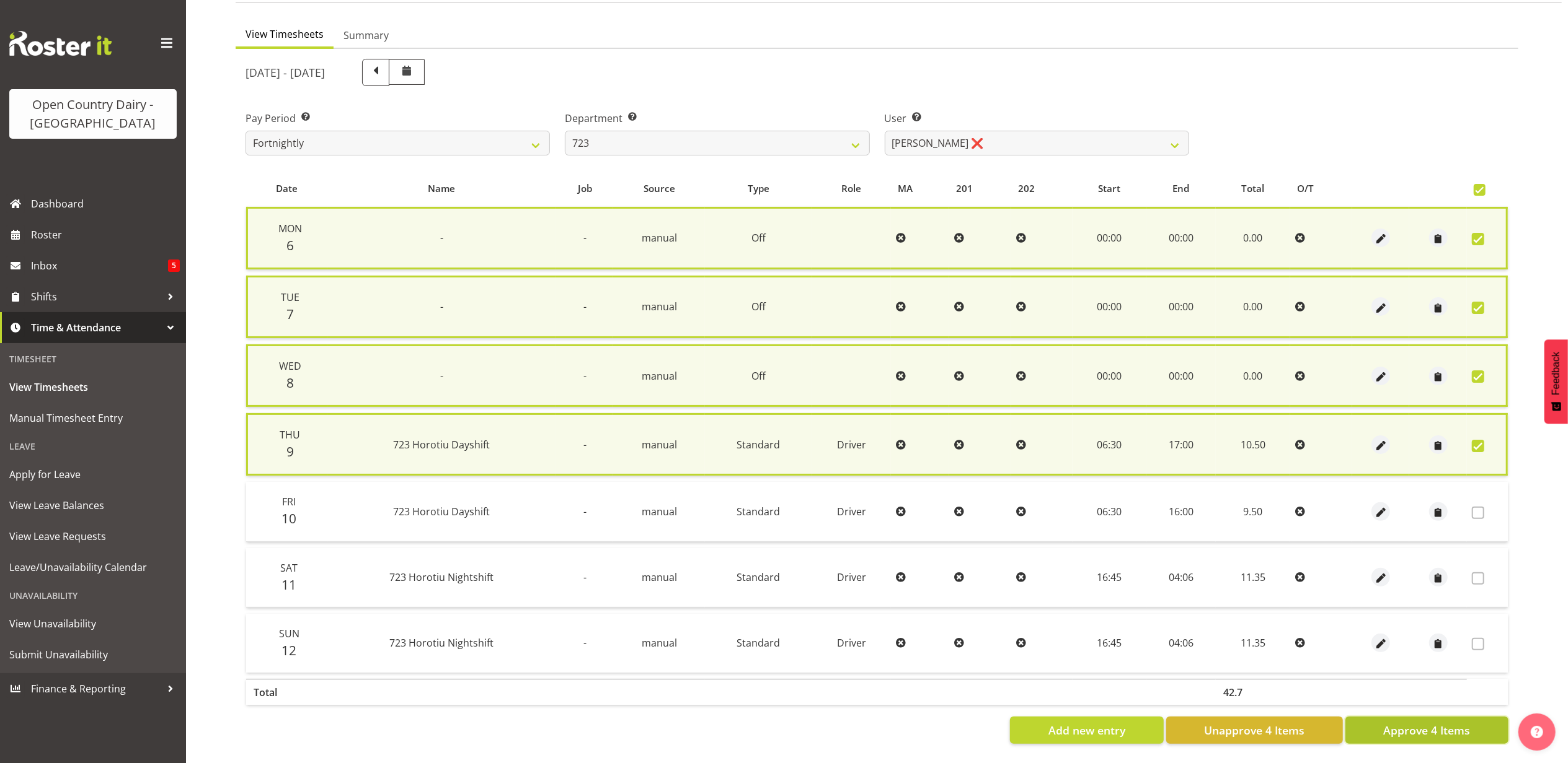
click at [1422, 723] on span "Approve 4 Items" at bounding box center [1426, 731] width 87 height 16
checkbox input "false"
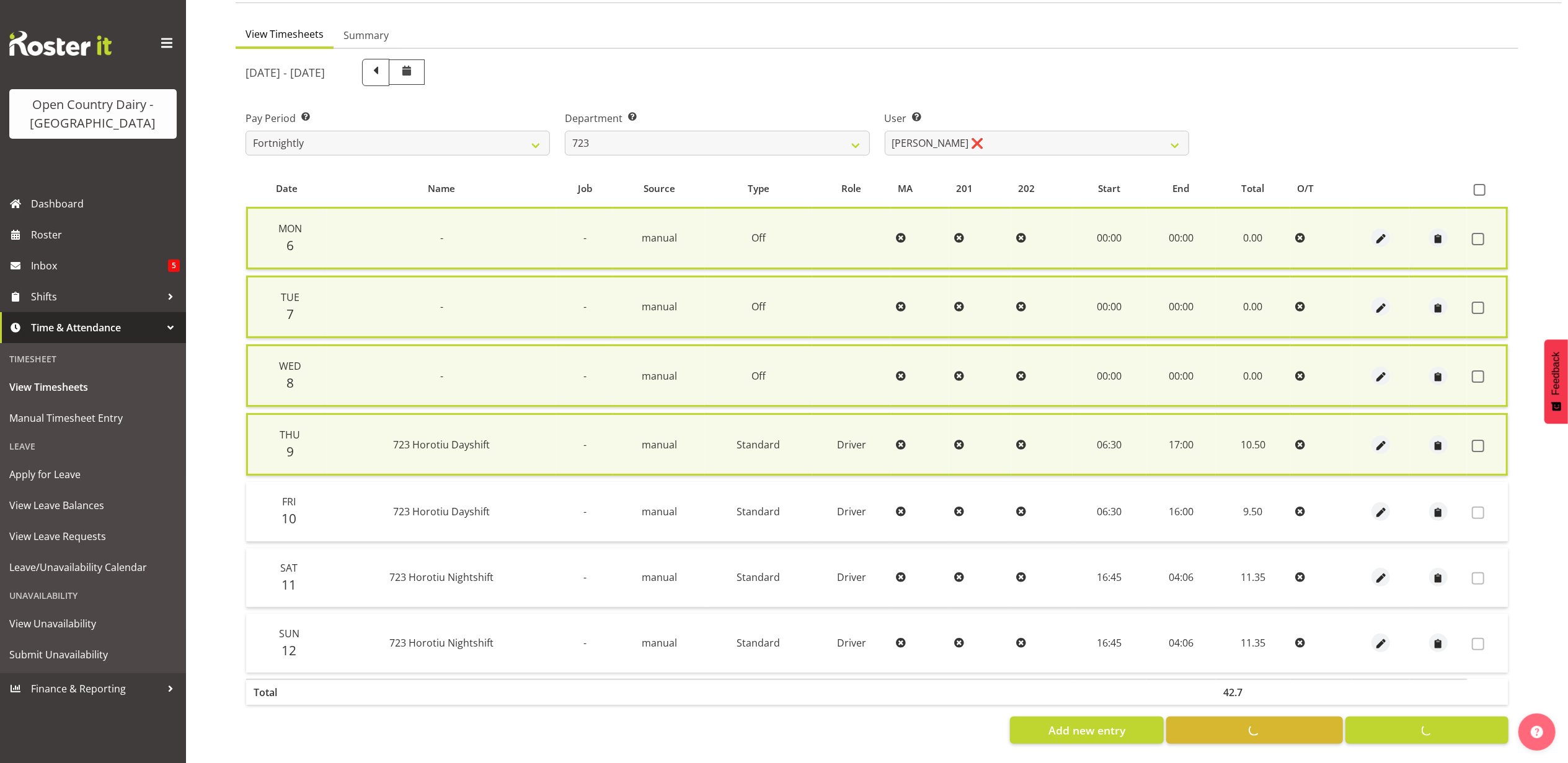
checkbox input "false"
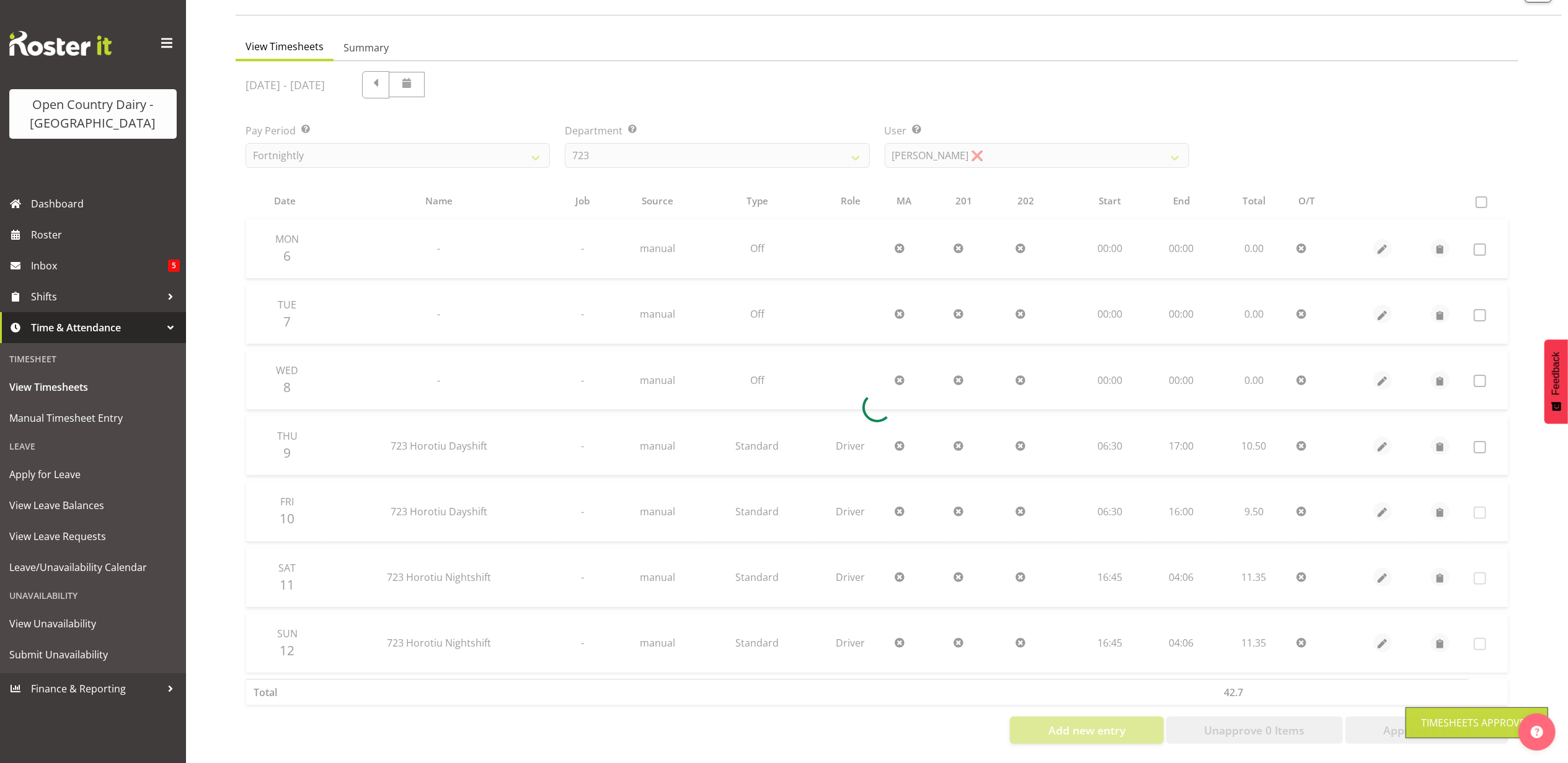
scroll to position [99, 0]
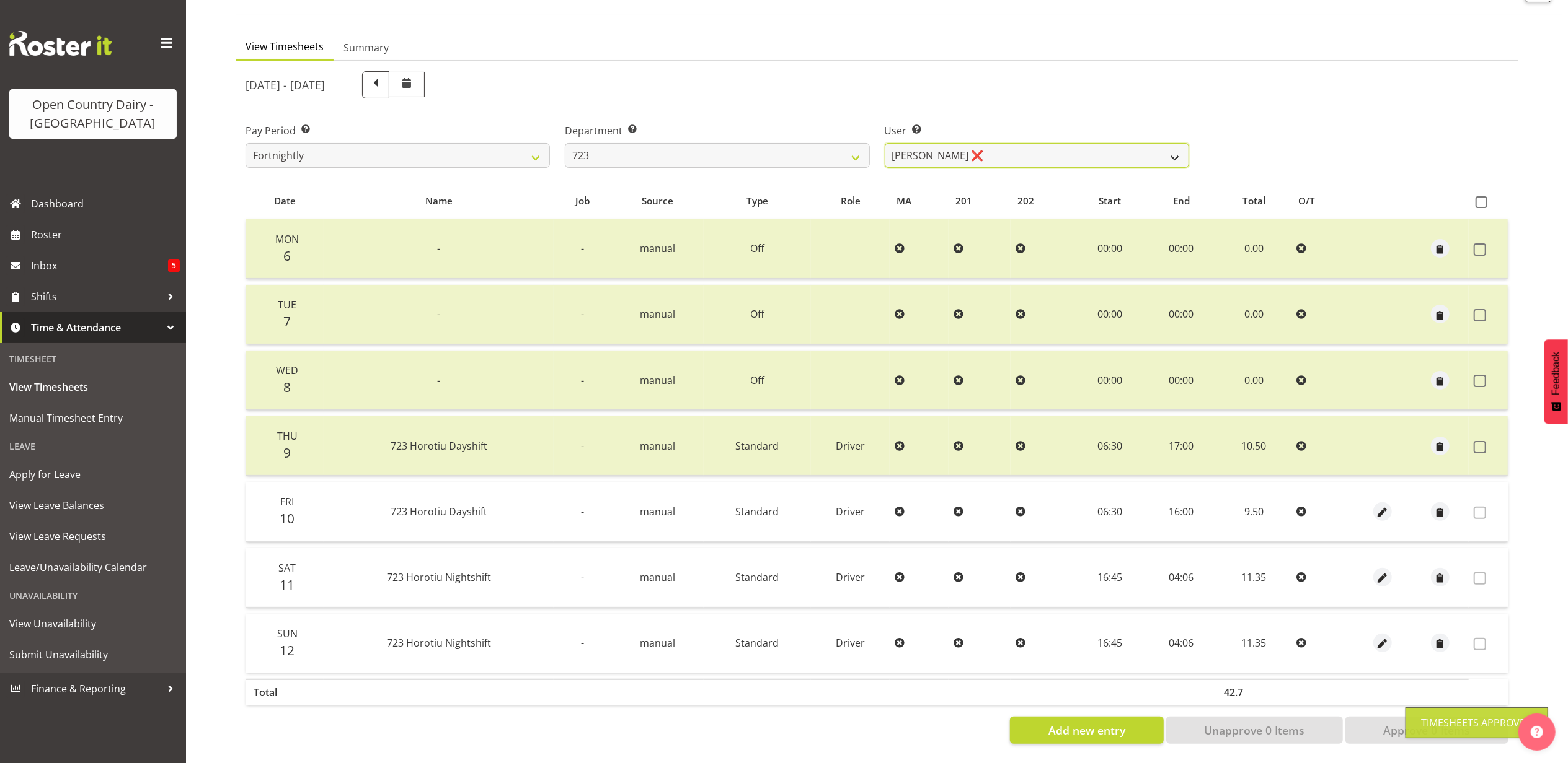
click at [1013, 148] on select "Daljeet Rai ❌ Manjinder Singh ❌ Prabhjot Singh ❌ Varninder Singh ❌" at bounding box center [1037, 156] width 305 height 25
click at [884, 143] on select "Daljeet Rai ❌ Manjinder Singh ❌ Prabhjot Singh ❌ Varninder Singh ❌" at bounding box center [1037, 156] width 305 height 25
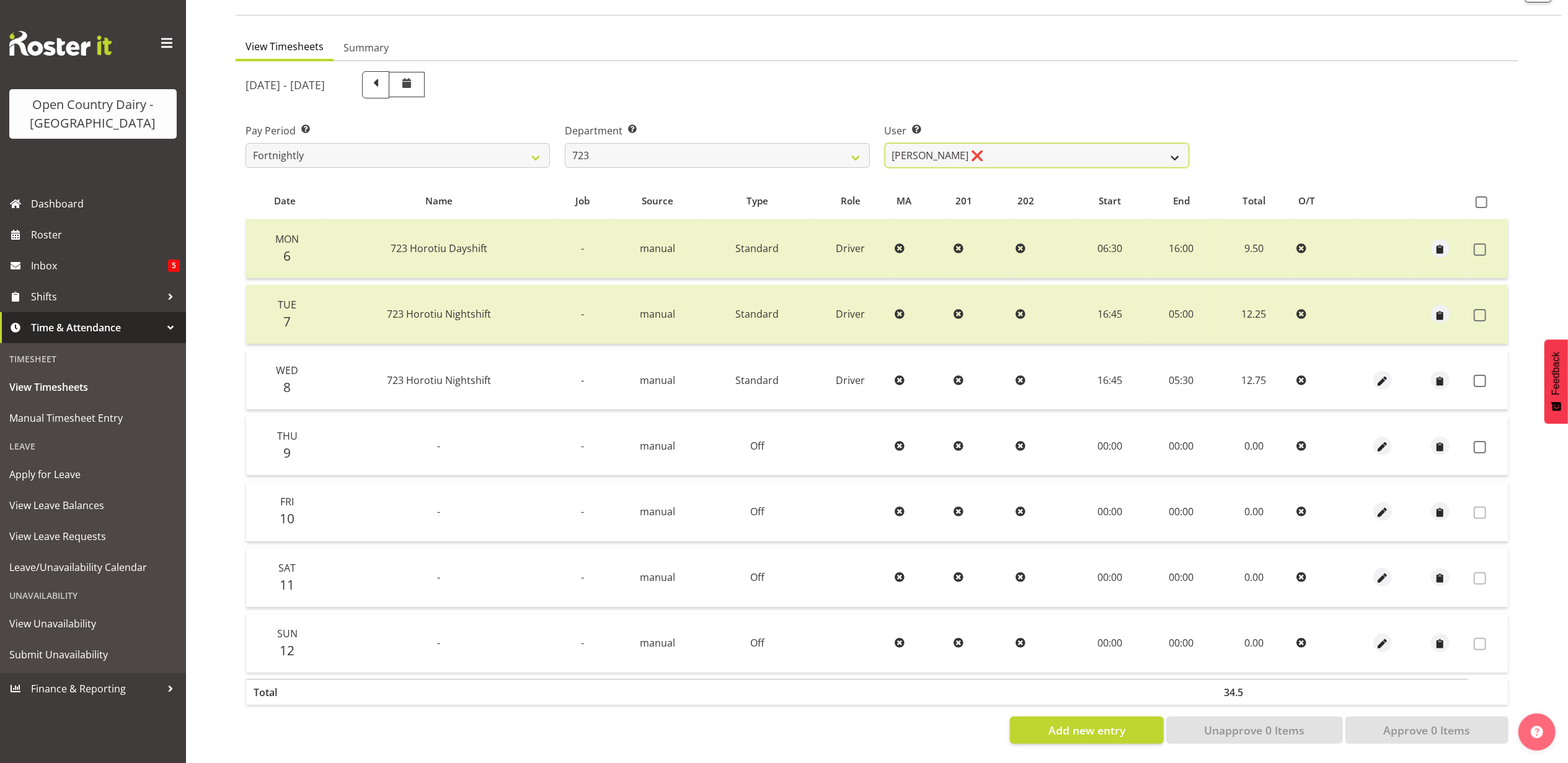
click at [1027, 143] on select "Daljeet Rai ❌ Manjinder Singh ❌ Prabhjot Singh ❌ Varninder Singh ❌" at bounding box center [1037, 156] width 305 height 25
select select "11212"
click at [884, 143] on select "Daljeet Rai ❌ Manjinder Singh ❌ Prabhjot Singh ❌ Varninder Singh ❌" at bounding box center [1037, 156] width 305 height 25
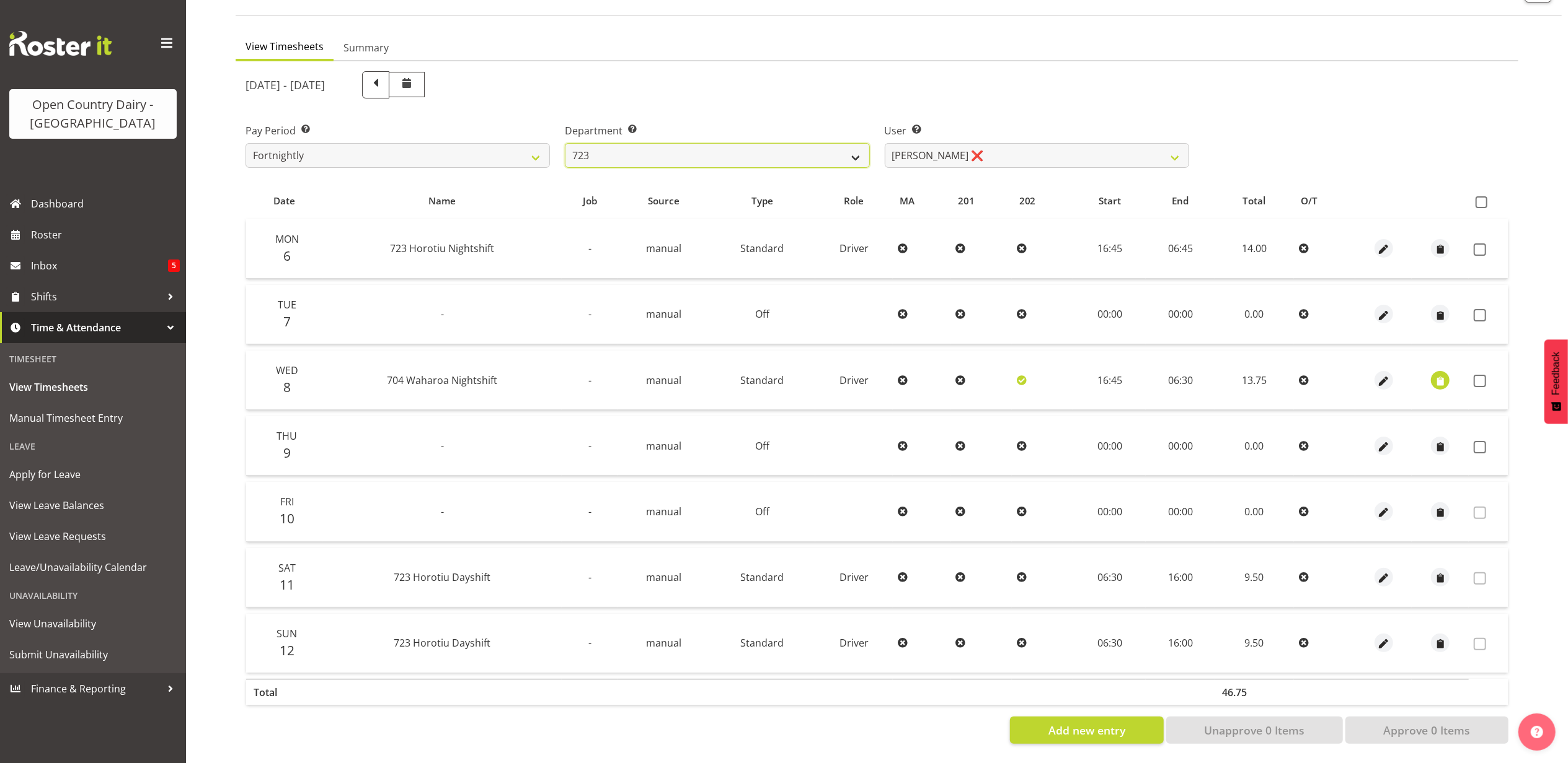
click at [633, 143] on select "701 702 703 704 705 706 707 708 709 710 711 712 713 714 715 716 717 718 719 720" at bounding box center [717, 156] width 305 height 25
select select "760"
click at [564, 143] on select "701 702 703 704 705 706 707 708 709 710 711 712 713 714 715 716 717 718 719 720" at bounding box center [717, 156] width 305 height 25
click at [1477, 244] on span at bounding box center [1480, 250] width 13 height 13
checkbox input "true"
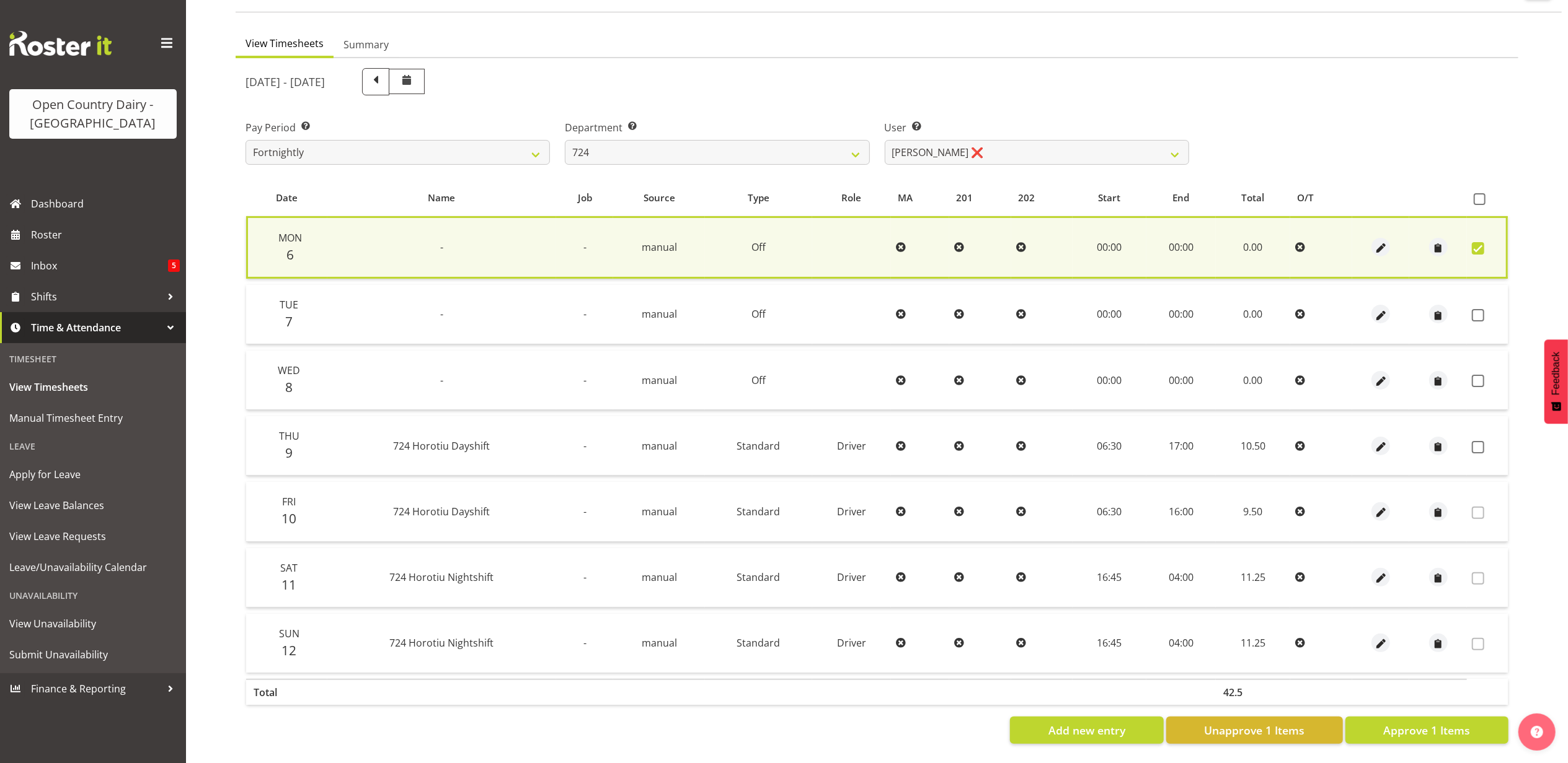
drag, startPoint x: 1478, startPoint y: 304, endPoint x: 1477, endPoint y: 330, distance: 26.0
click at [1478, 309] on span at bounding box center [1478, 315] width 13 height 13
checkbox input "true"
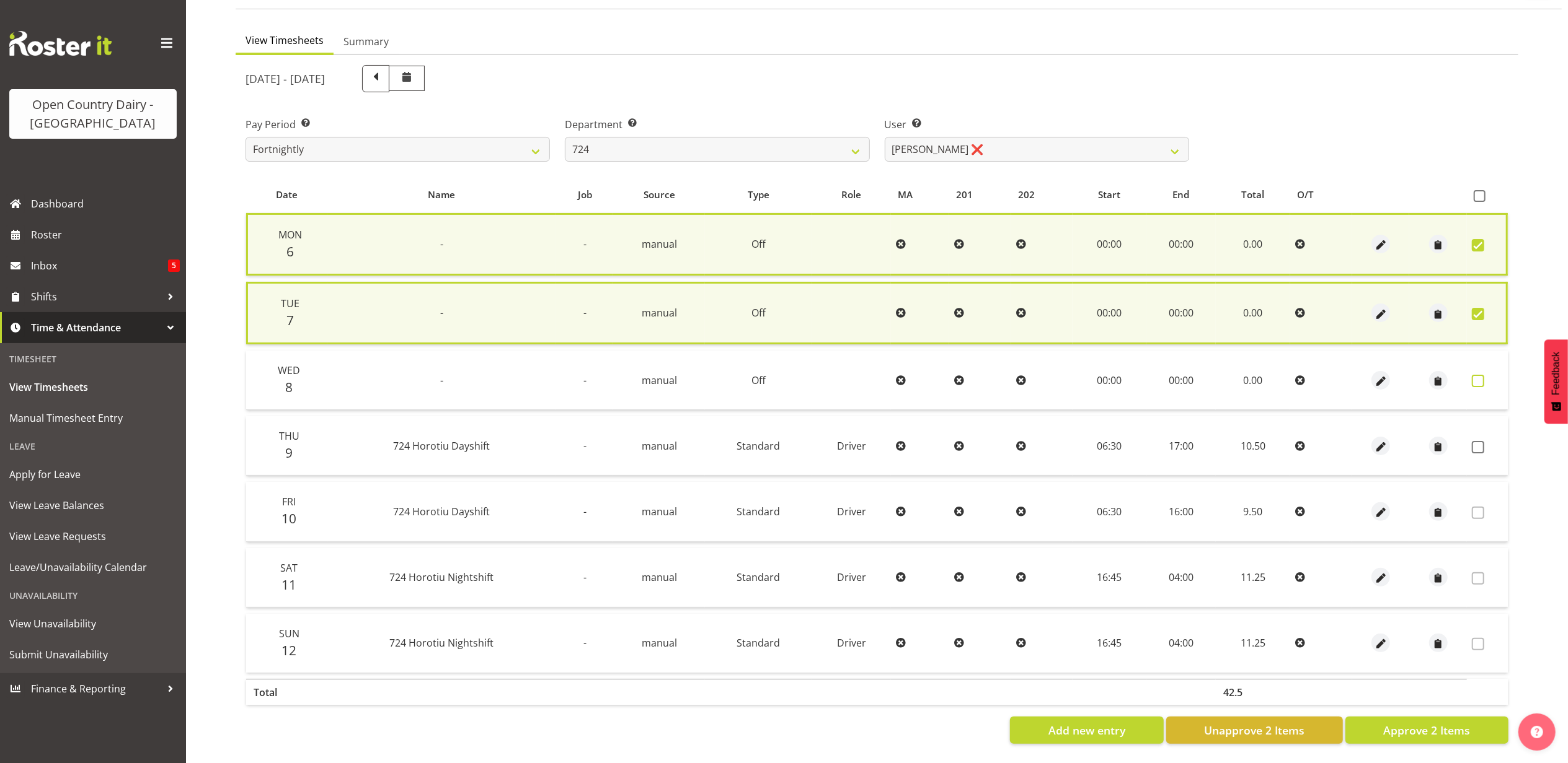
click at [1479, 375] on span at bounding box center [1478, 382] width 13 height 13
checkbox input "true"
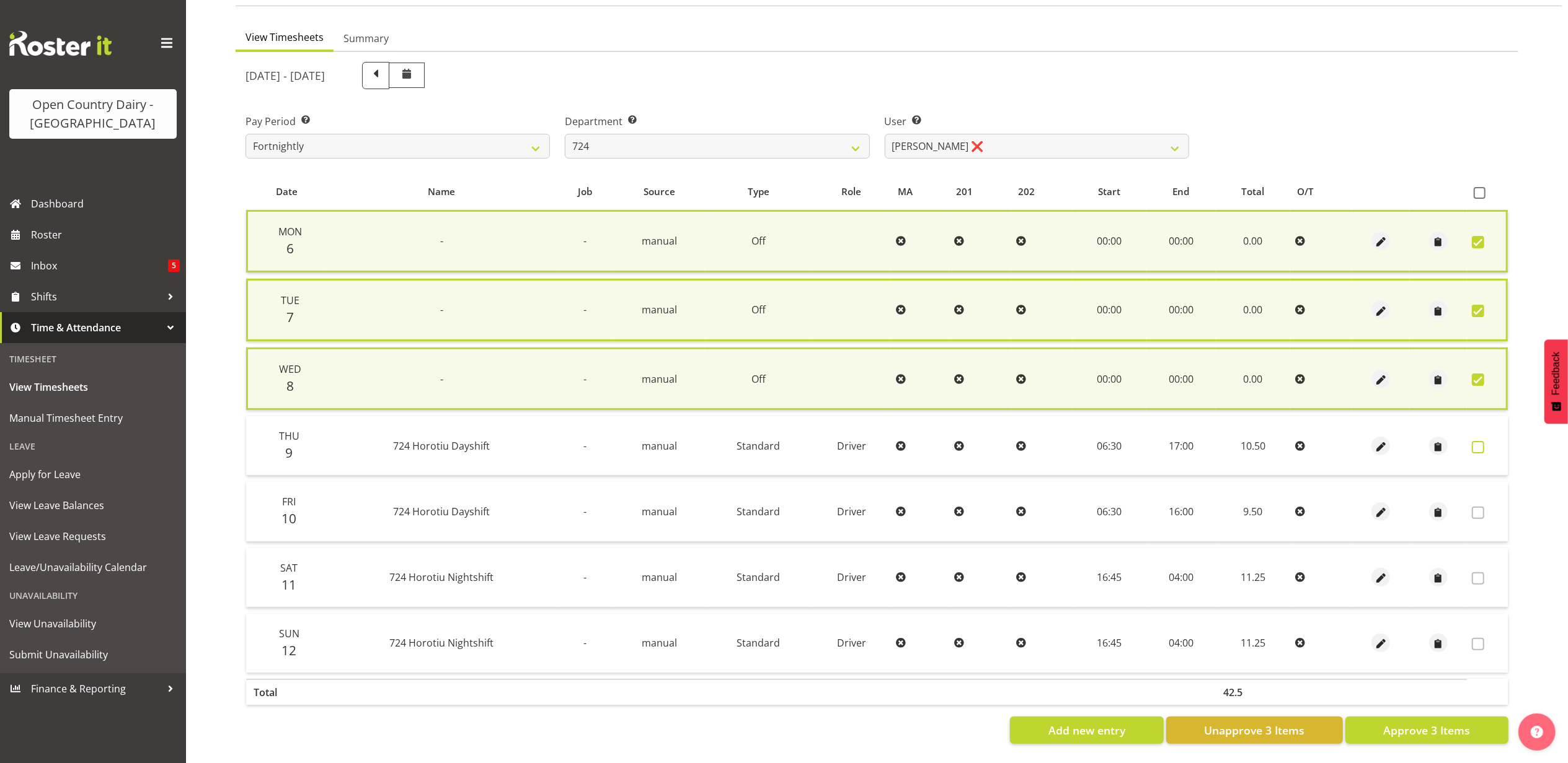
click at [1477, 444] on span at bounding box center [1478, 448] width 13 height 13
checkbox input "true"
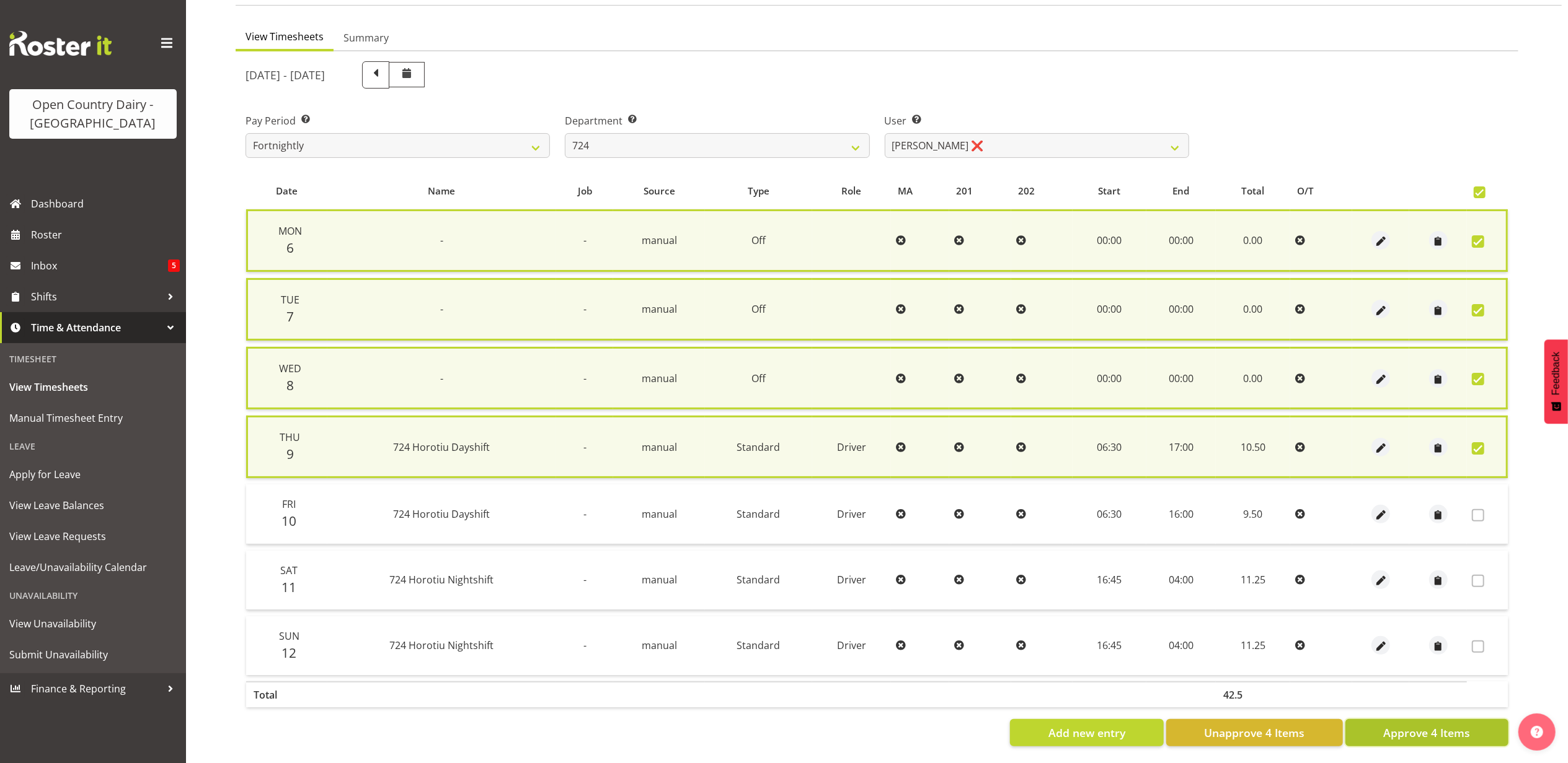
click at [1428, 730] on span "Approve 4 Items" at bounding box center [1426, 733] width 87 height 16
checkbox input "false"
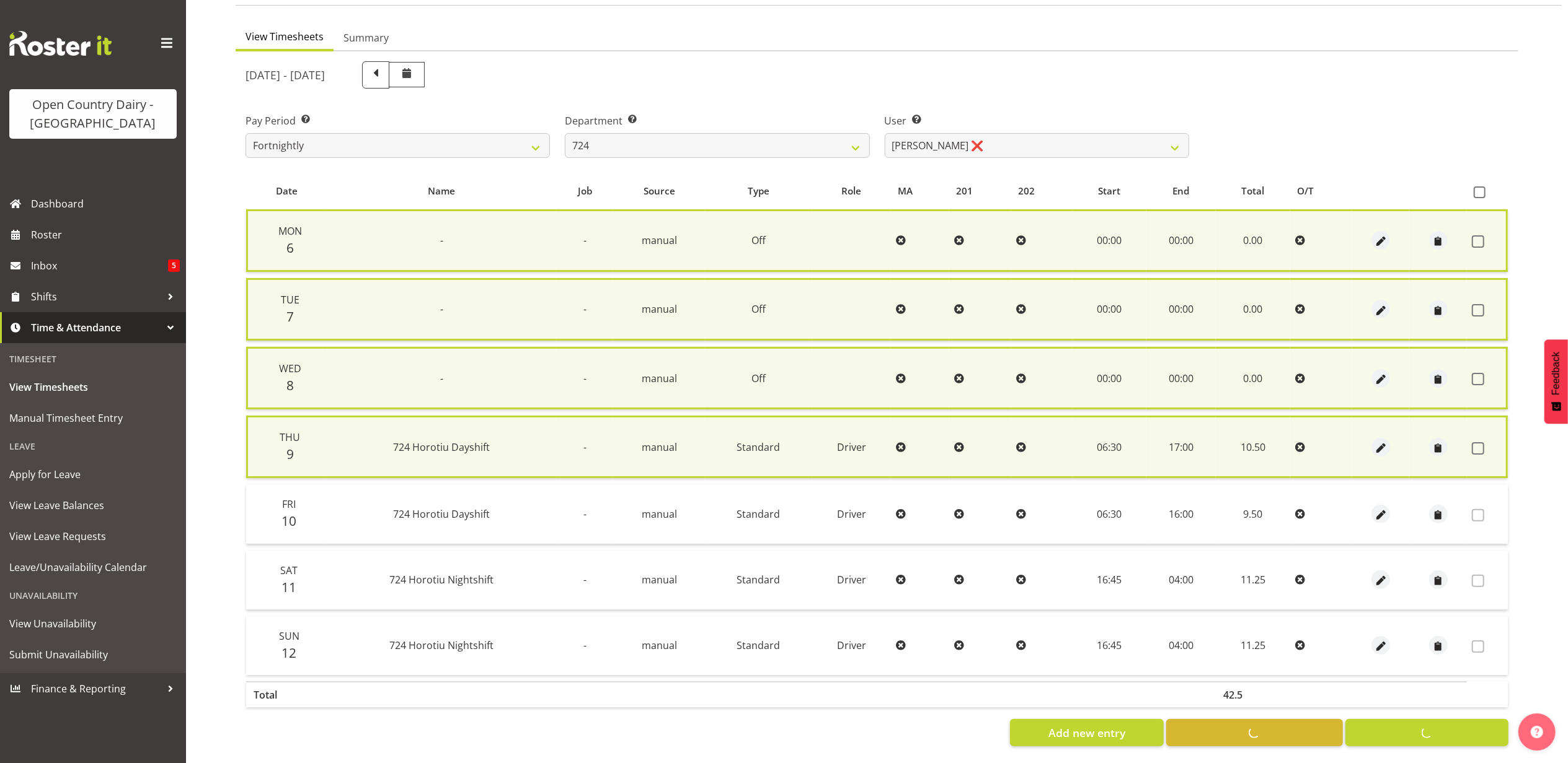
checkbox input "false"
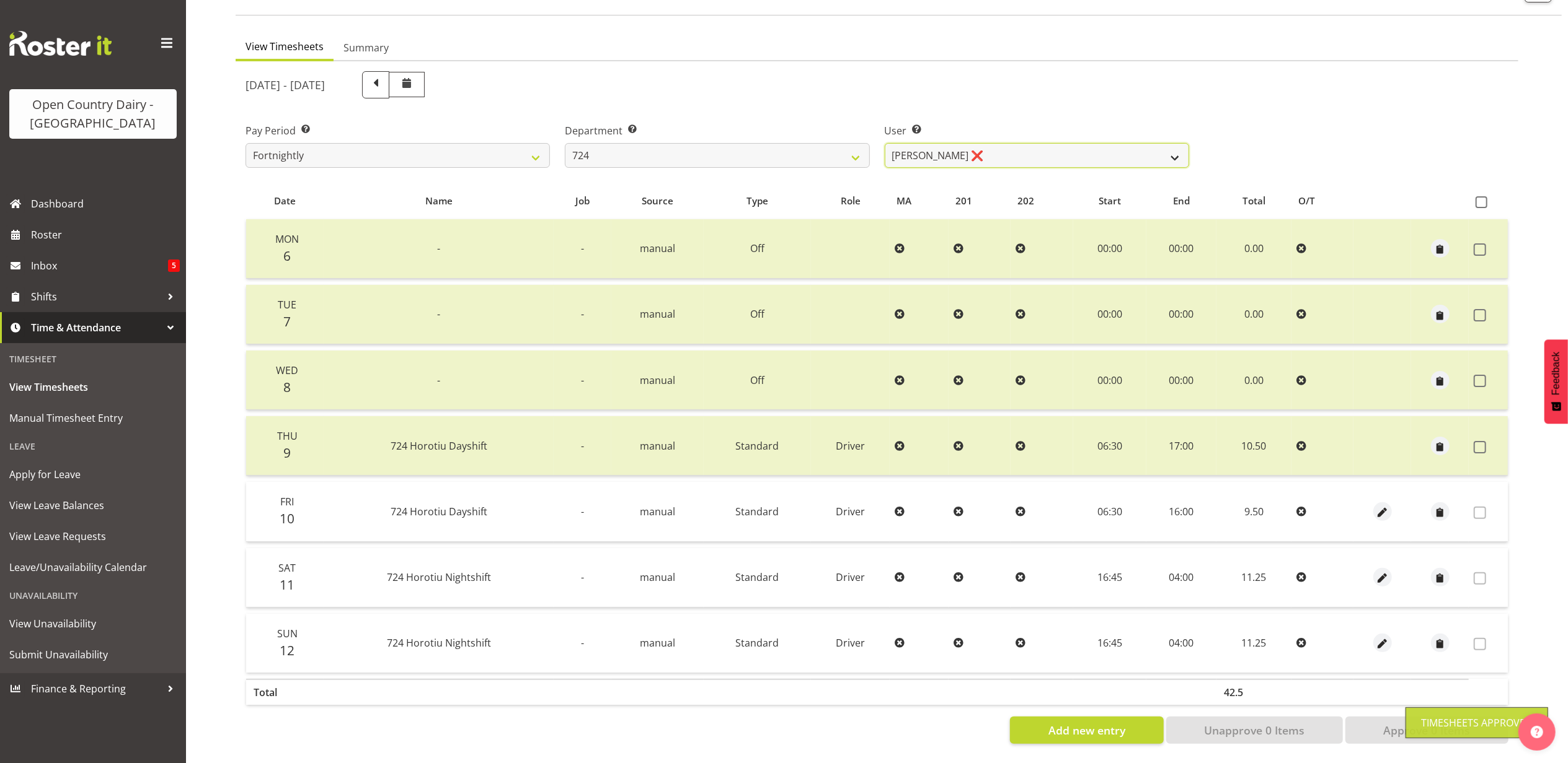
click at [991, 147] on select "Brent Adams ❌ Jaspreet Singh ❌ John Walters ❌" at bounding box center [1037, 156] width 305 height 25
click at [884, 143] on select "Brent Adams ❌ Jaspreet Singh ❌ John Walters ❌" at bounding box center [1037, 156] width 305 height 25
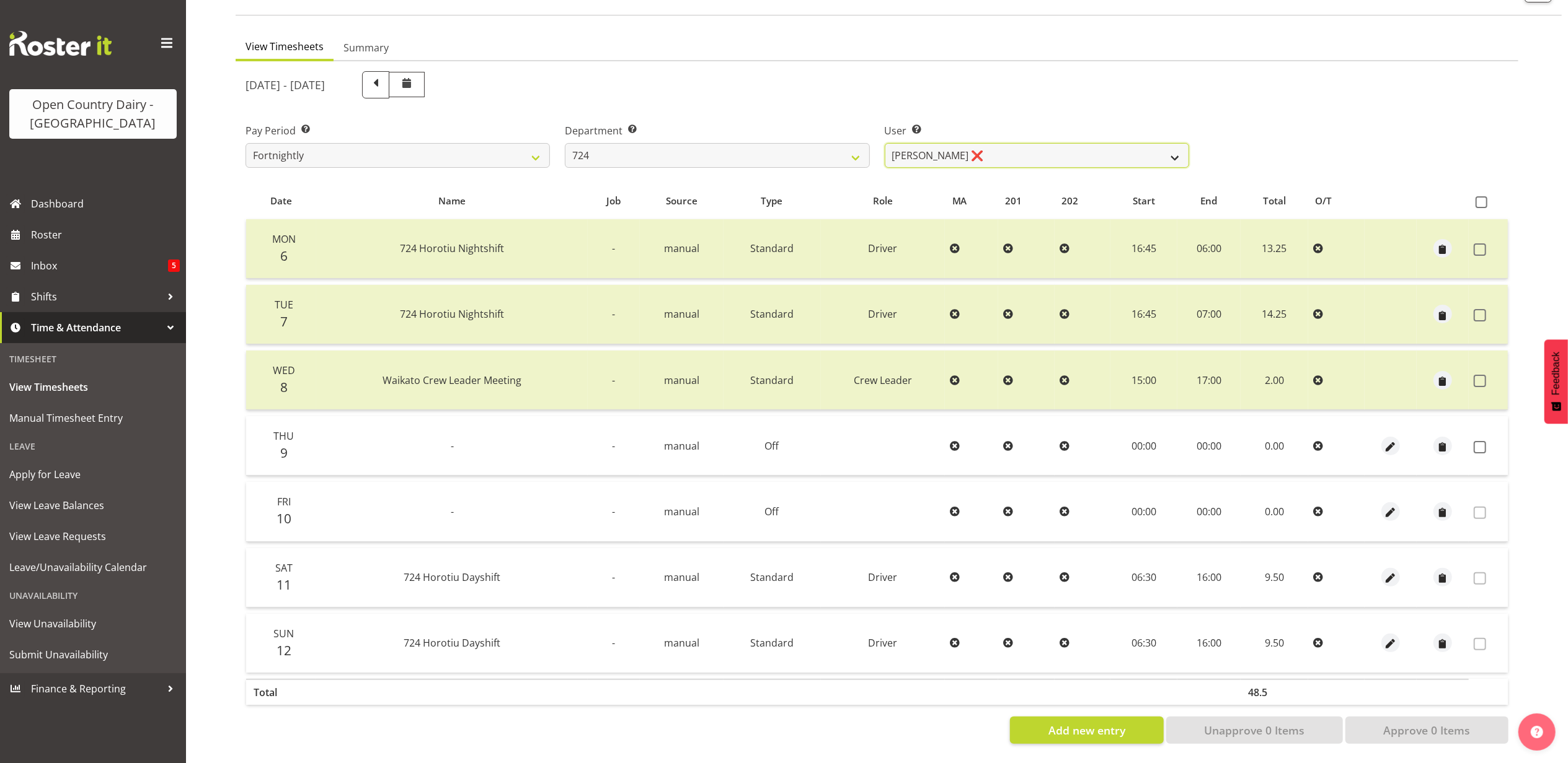
click at [978, 143] on select "Brent Adams ❌ Jaspreet Singh ❌ John Walters ❌" at bounding box center [1037, 156] width 305 height 25
select select "8189"
click at [884, 143] on select "Brent Adams ❌ Jaspreet Singh ❌ John Walters ❌" at bounding box center [1037, 156] width 305 height 25
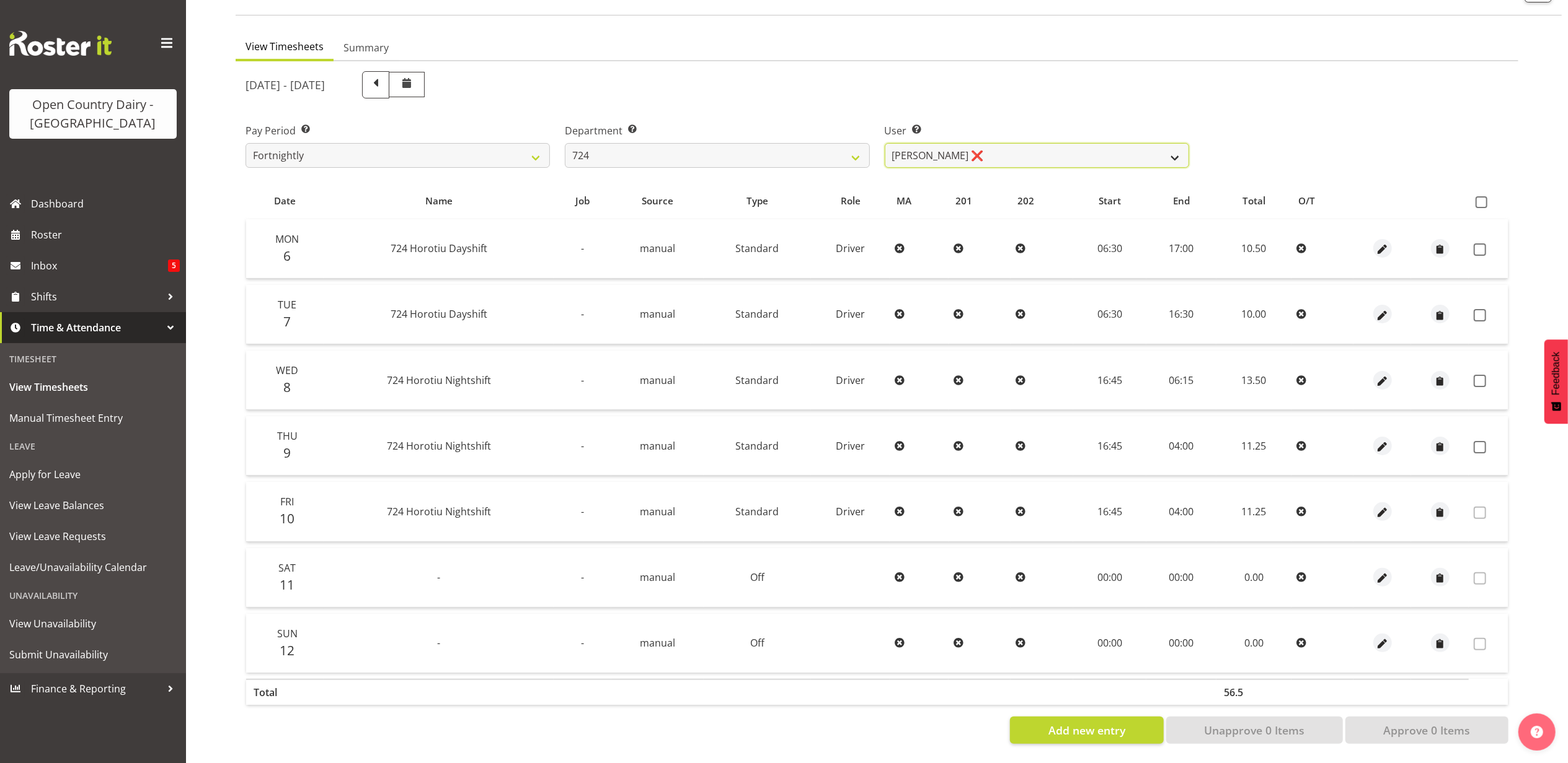
click at [968, 152] on select "Brent Adams ❌ Jaspreet Singh ❌ John Walters ❌" at bounding box center [1037, 156] width 305 height 25
click at [625, 151] on select "701 702 703 704 705 706 707 708 709 710 711 712 713 714 715 716 717 718 719 720" at bounding box center [717, 156] width 305 height 25
select select "803"
click at [564, 143] on select "701 702 703 704 705 706 707 708 709 710 711 712 713 714 715 716 717 718 719 720" at bounding box center [717, 156] width 305 height 25
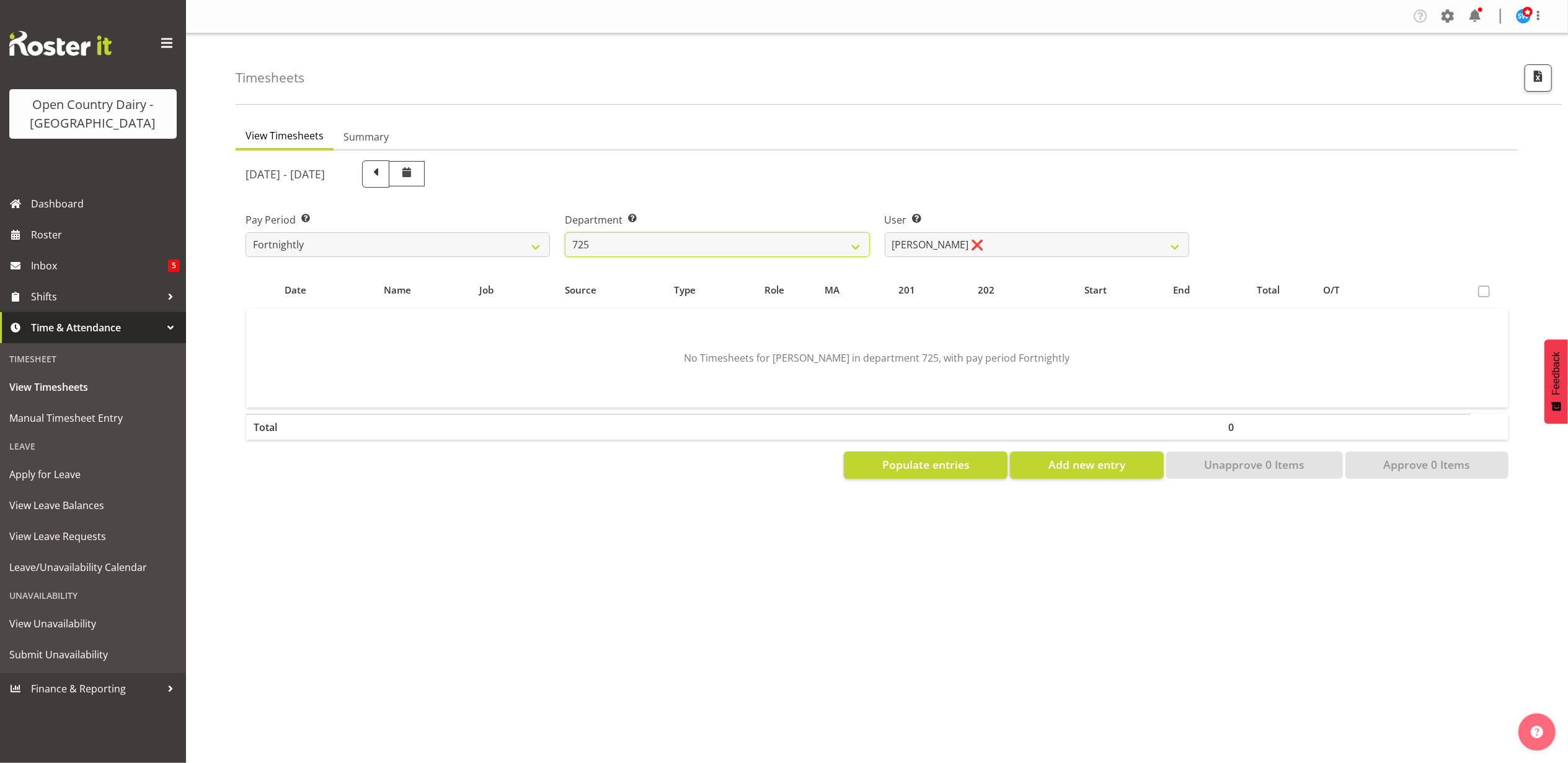
scroll to position [0, 0]
click at [1079, 249] on select "Bhupinder Dhaliwal ❌ Gurpreet Singh Kahlon ❌ Hendrik Potgieter ❌ Len Grace ❌" at bounding box center [1037, 244] width 305 height 25
click at [884, 232] on select "Bhupinder Dhaliwal ❌ Gurpreet Singh Kahlon ❌ Hendrik Potgieter ❌ Len Grace ❌" at bounding box center [1037, 244] width 305 height 25
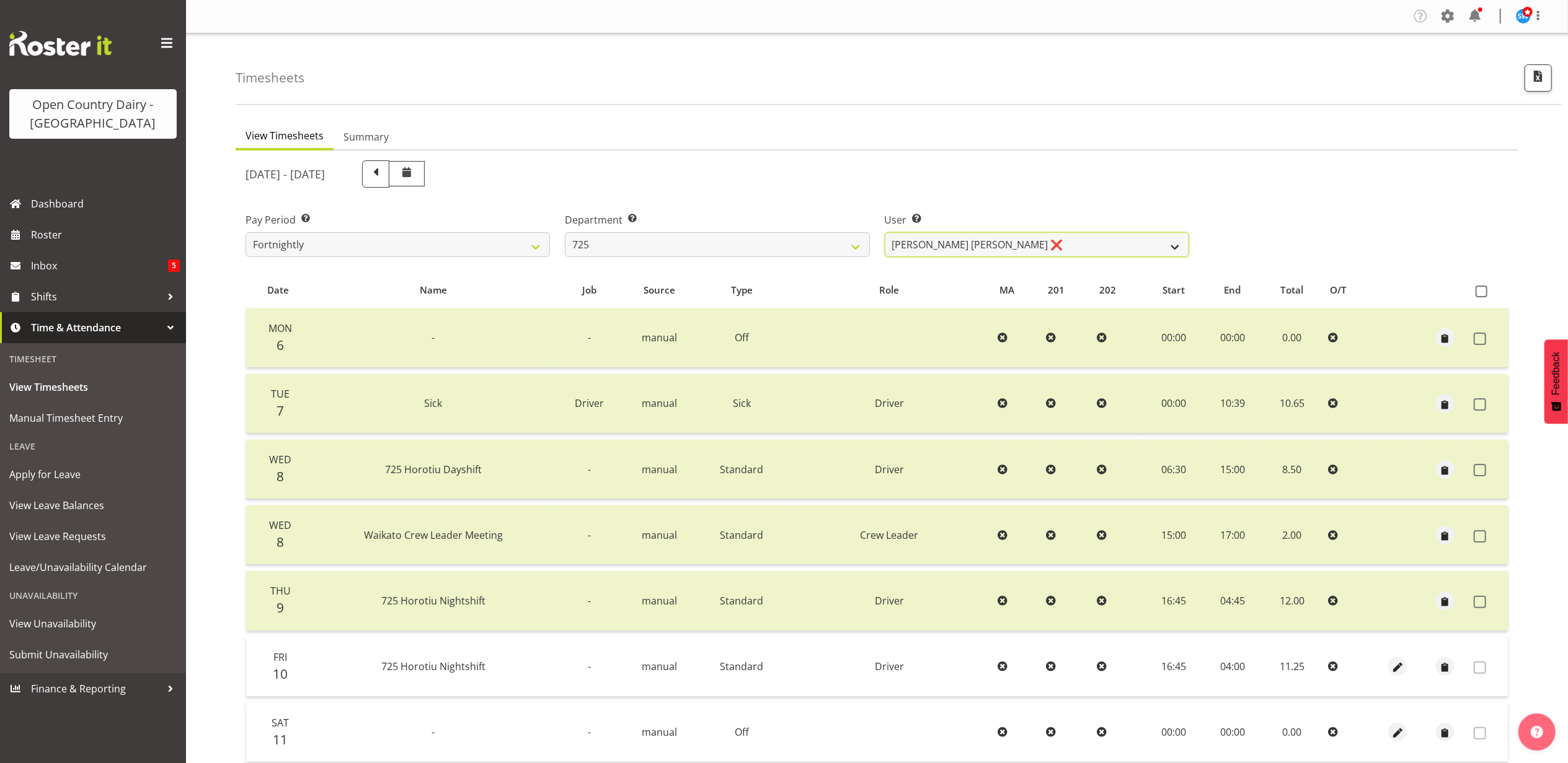
click at [1011, 242] on select "Bhupinder Dhaliwal ❌ Gurpreet Singh Kahlon ❌ Hendrik Potgieter ❌ Len Grace ❌" at bounding box center [1037, 244] width 305 height 25
select select "11235"
click at [884, 232] on select "Bhupinder Dhaliwal ❌ Gurpreet Singh Kahlon ❌ Hendrik Potgieter ❌ Len Grace ❌" at bounding box center [1037, 244] width 305 height 25
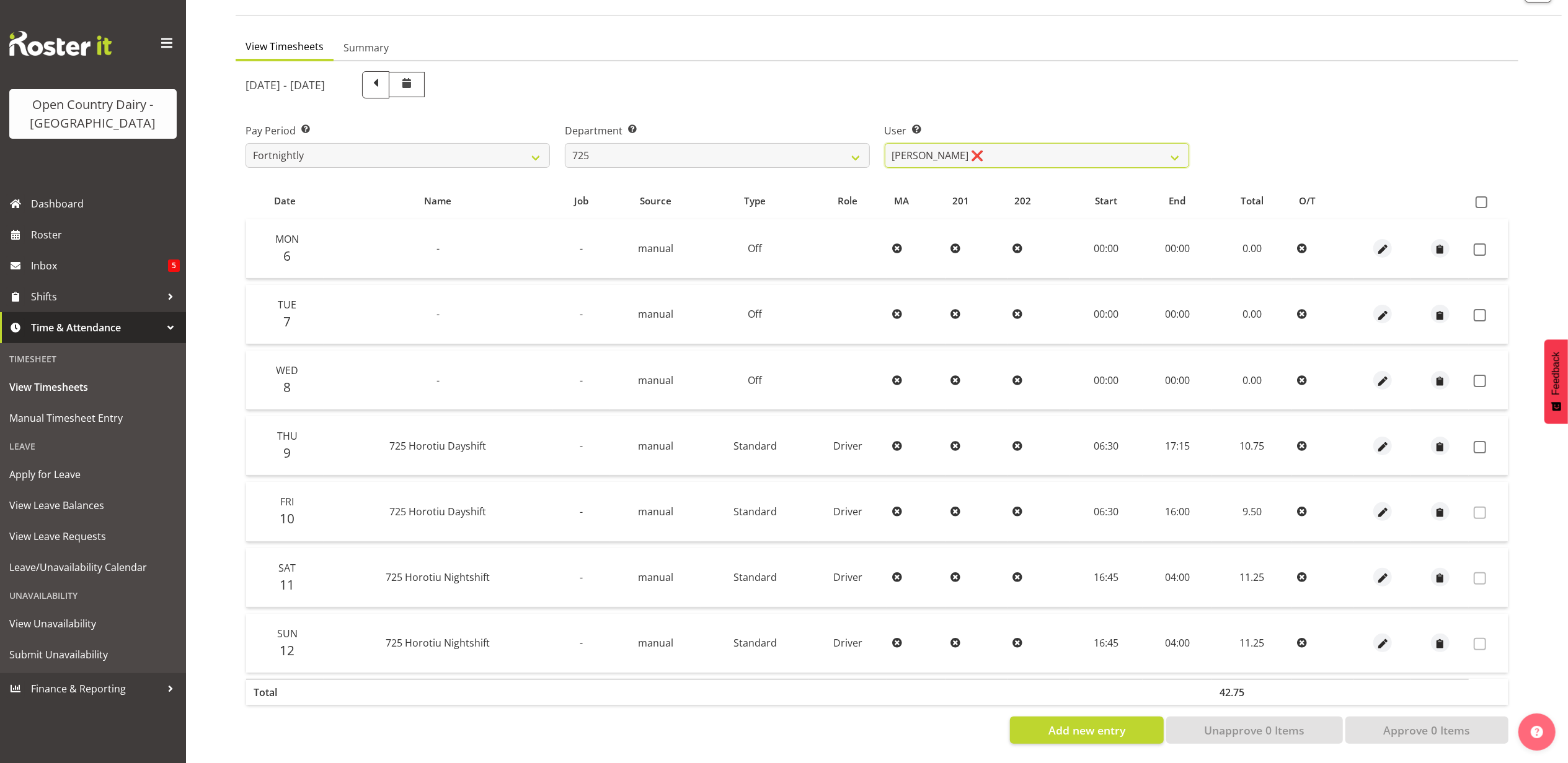
scroll to position [99, 0]
click at [1481, 244] on span at bounding box center [1480, 250] width 13 height 13
checkbox input "true"
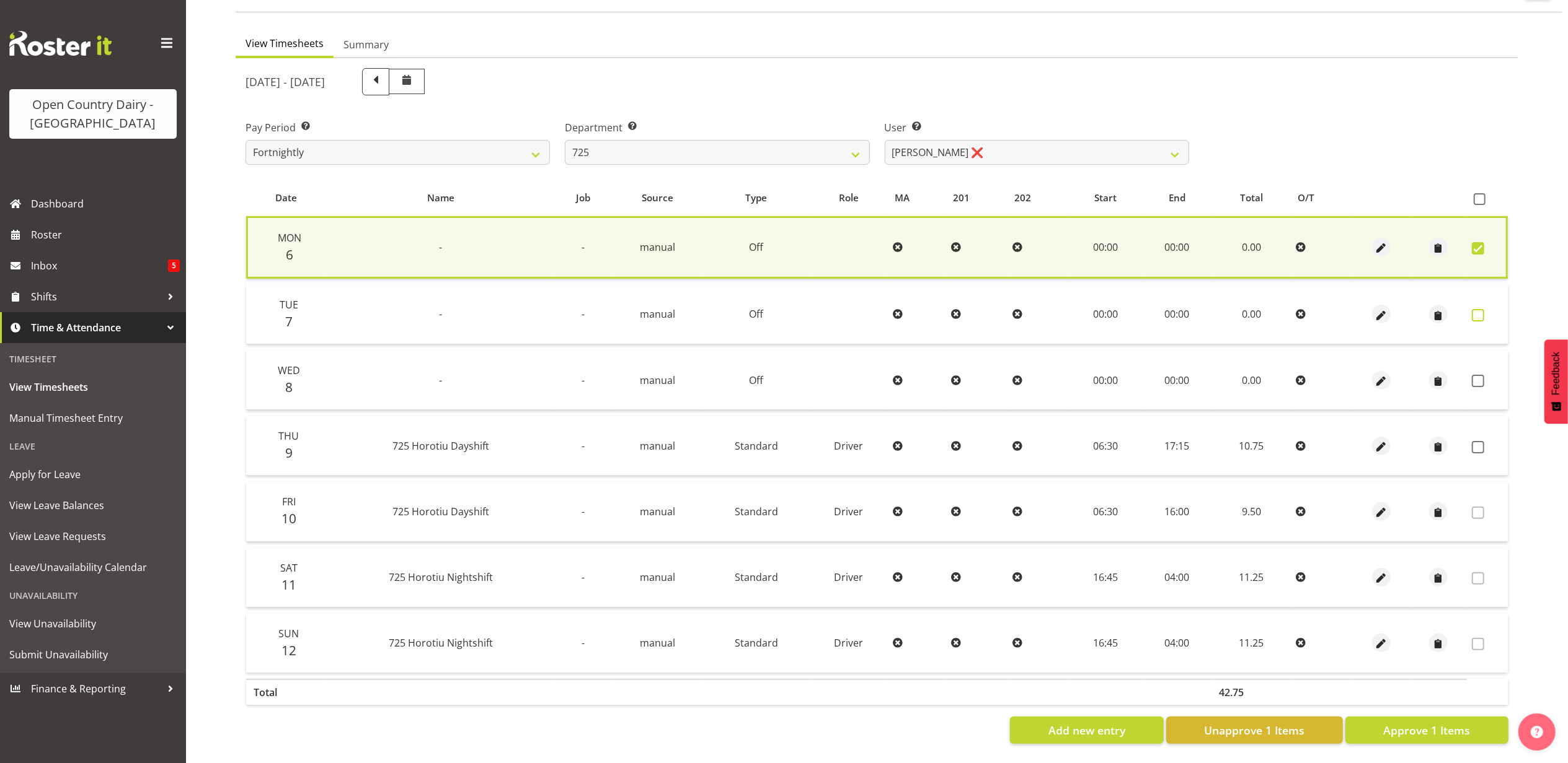
click at [1477, 309] on span at bounding box center [1478, 315] width 13 height 13
checkbox input "true"
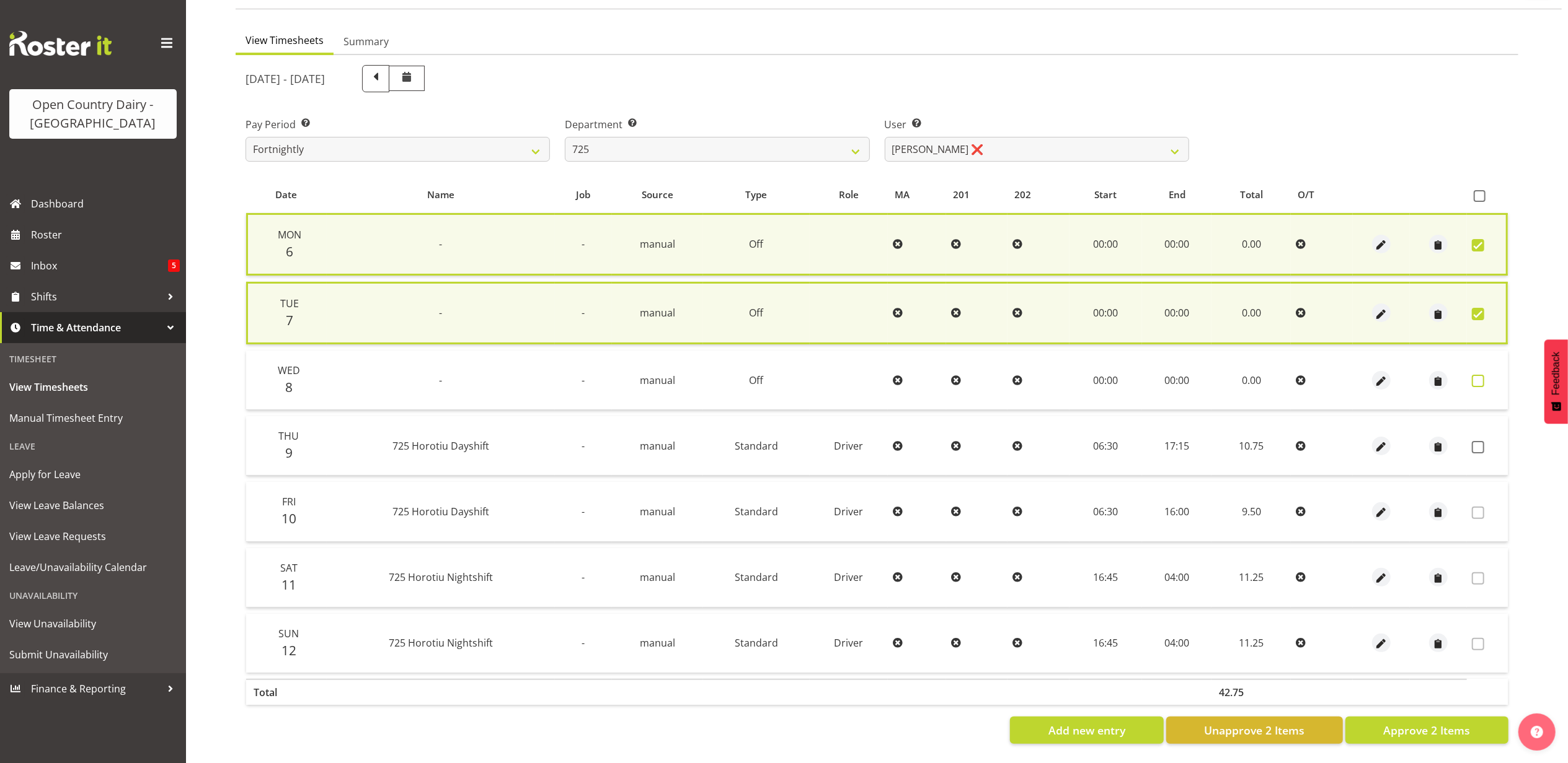
click at [1474, 377] on span at bounding box center [1478, 382] width 13 height 13
checkbox input "true"
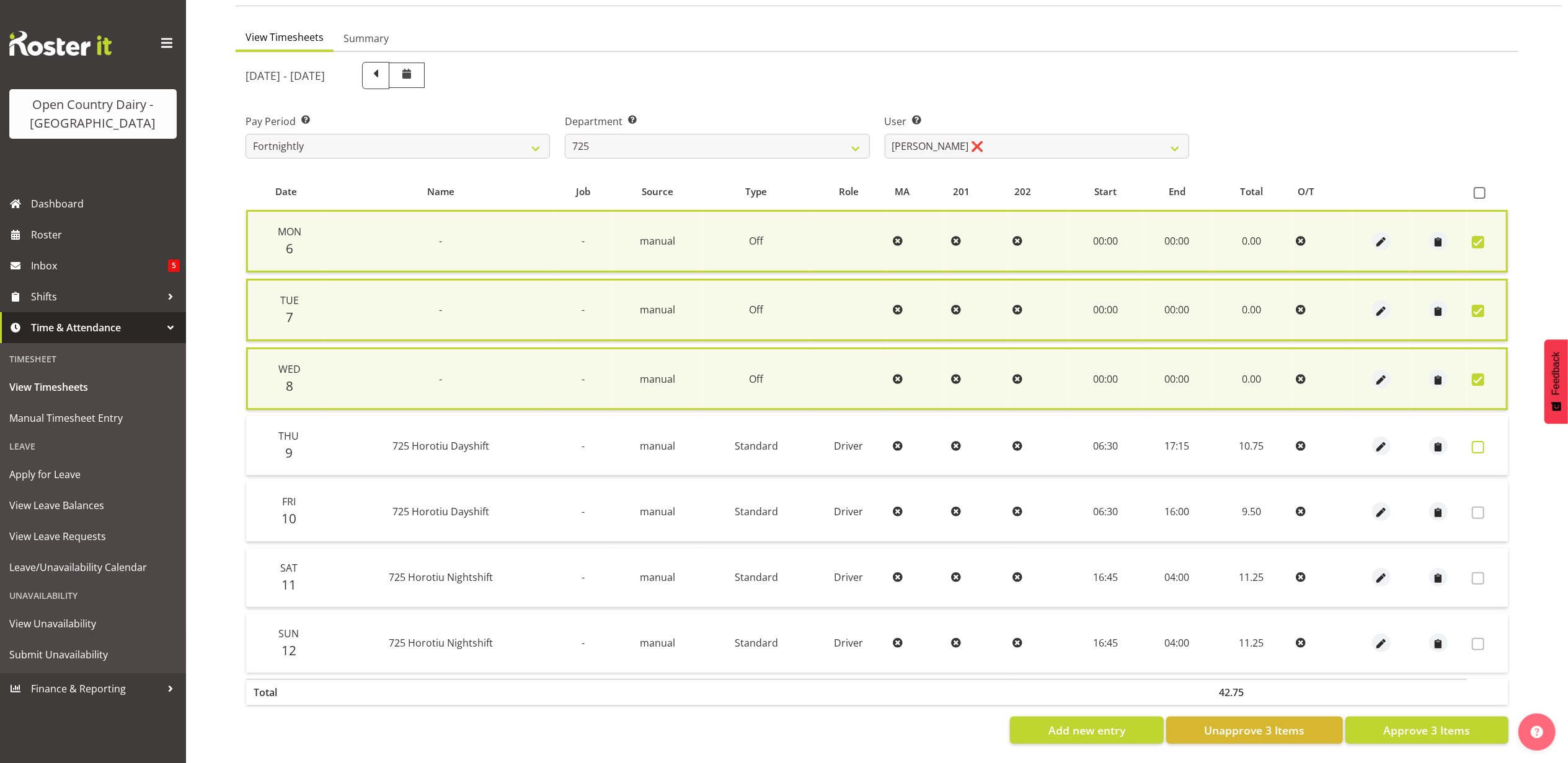
click at [1486, 442] on label at bounding box center [1481, 448] width 19 height 13
checkbox input "true"
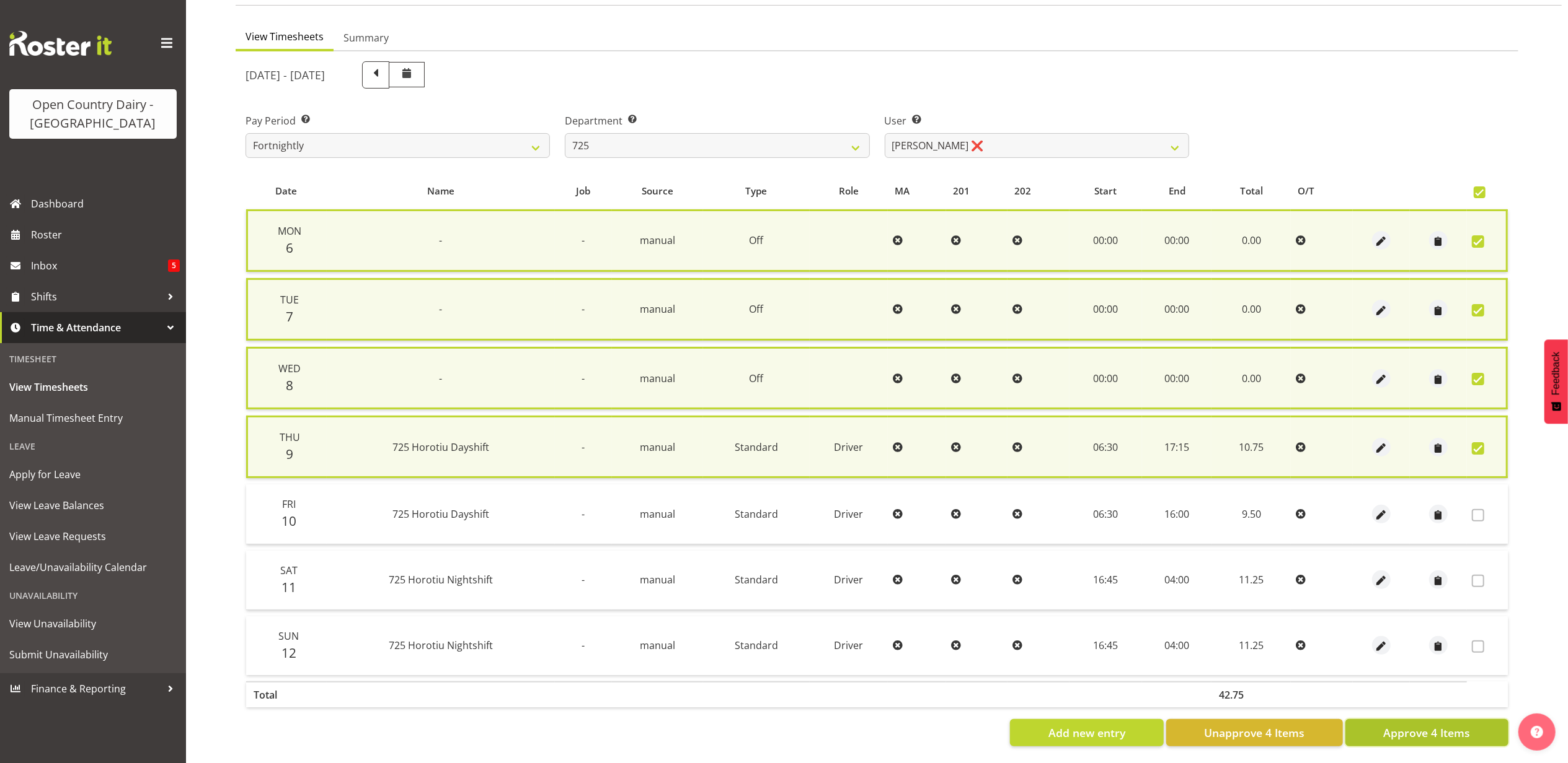
click at [1444, 725] on span "Approve 4 Items" at bounding box center [1426, 733] width 87 height 16
checkbox input "false"
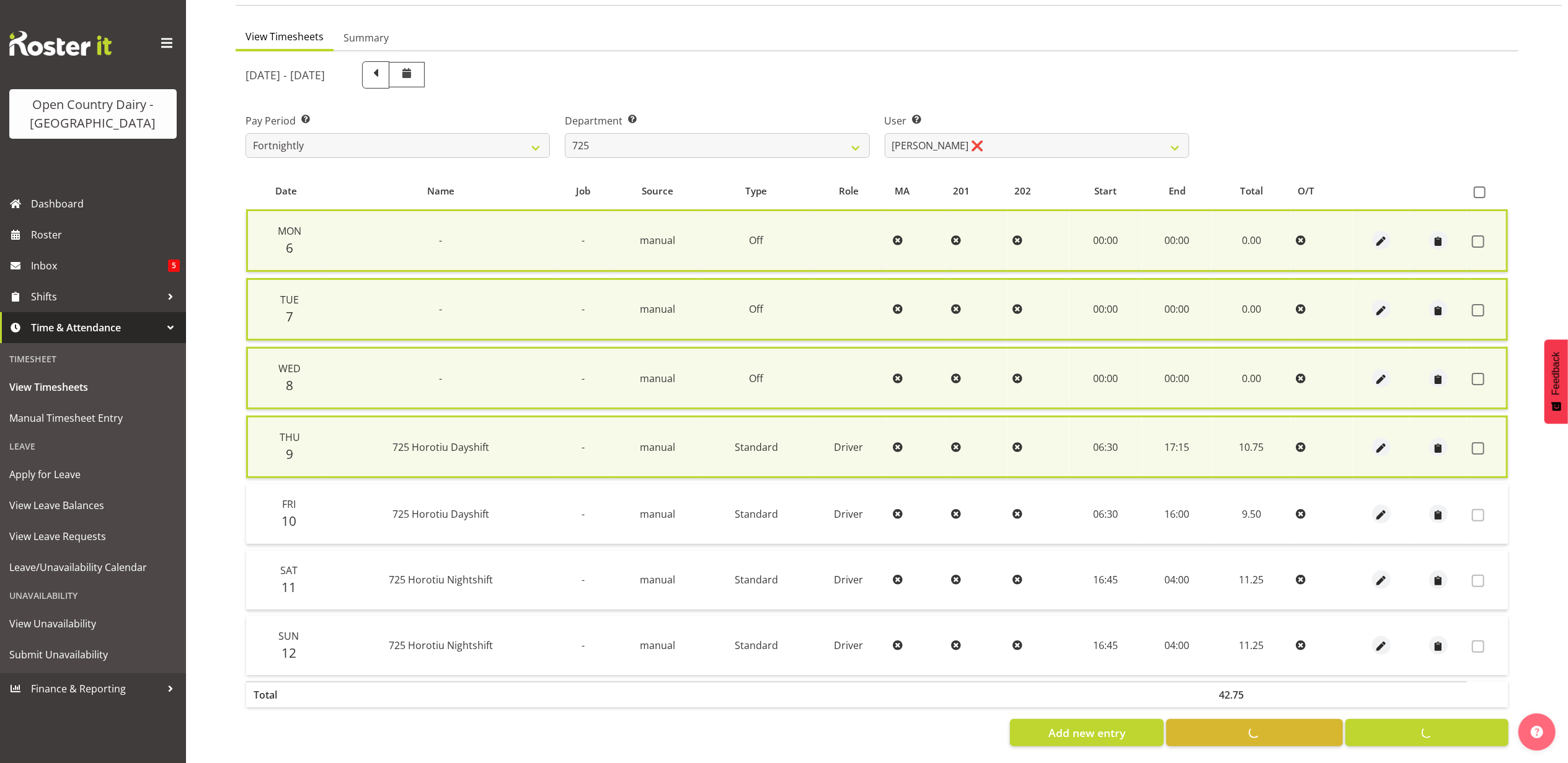
checkbox input "false"
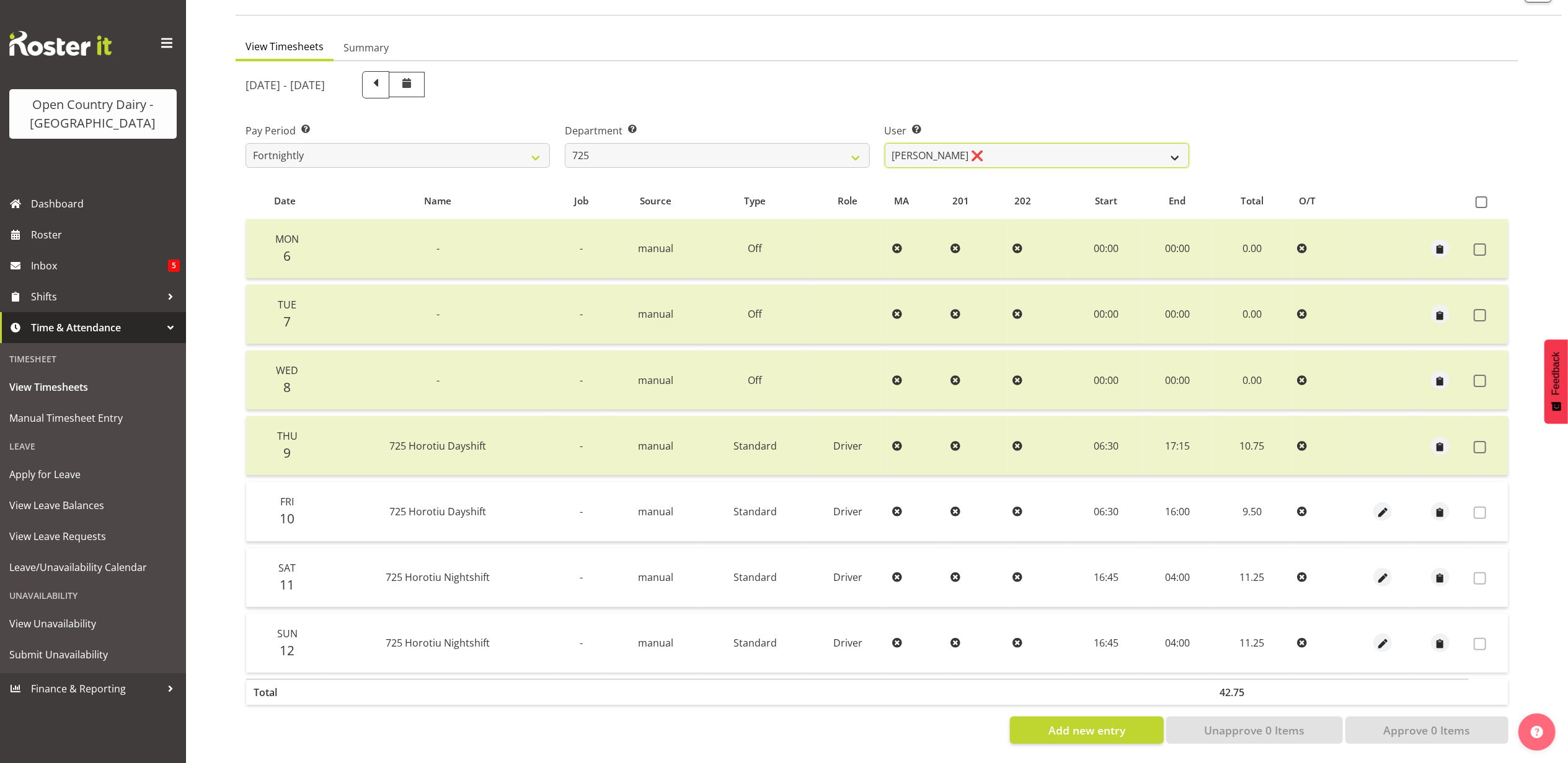
click at [1003, 143] on select "Bhupinder Dhaliwal ❌ Gurpreet Singh Kahlon ❌ Hendrik Potgieter ❌ Len Grace ❌" at bounding box center [1037, 156] width 305 height 25
click at [648, 154] on select "701 702 703 704 705 706 707 708 709 710 711 712 713 714 715 716 717 718 719 720" at bounding box center [717, 156] width 305 height 25
select select "808"
click at [564, 143] on select "701 702 703 704 705 706 707 708 709 710 711 712 713 714 715 716 717 718 719 720" at bounding box center [717, 156] width 305 height 25
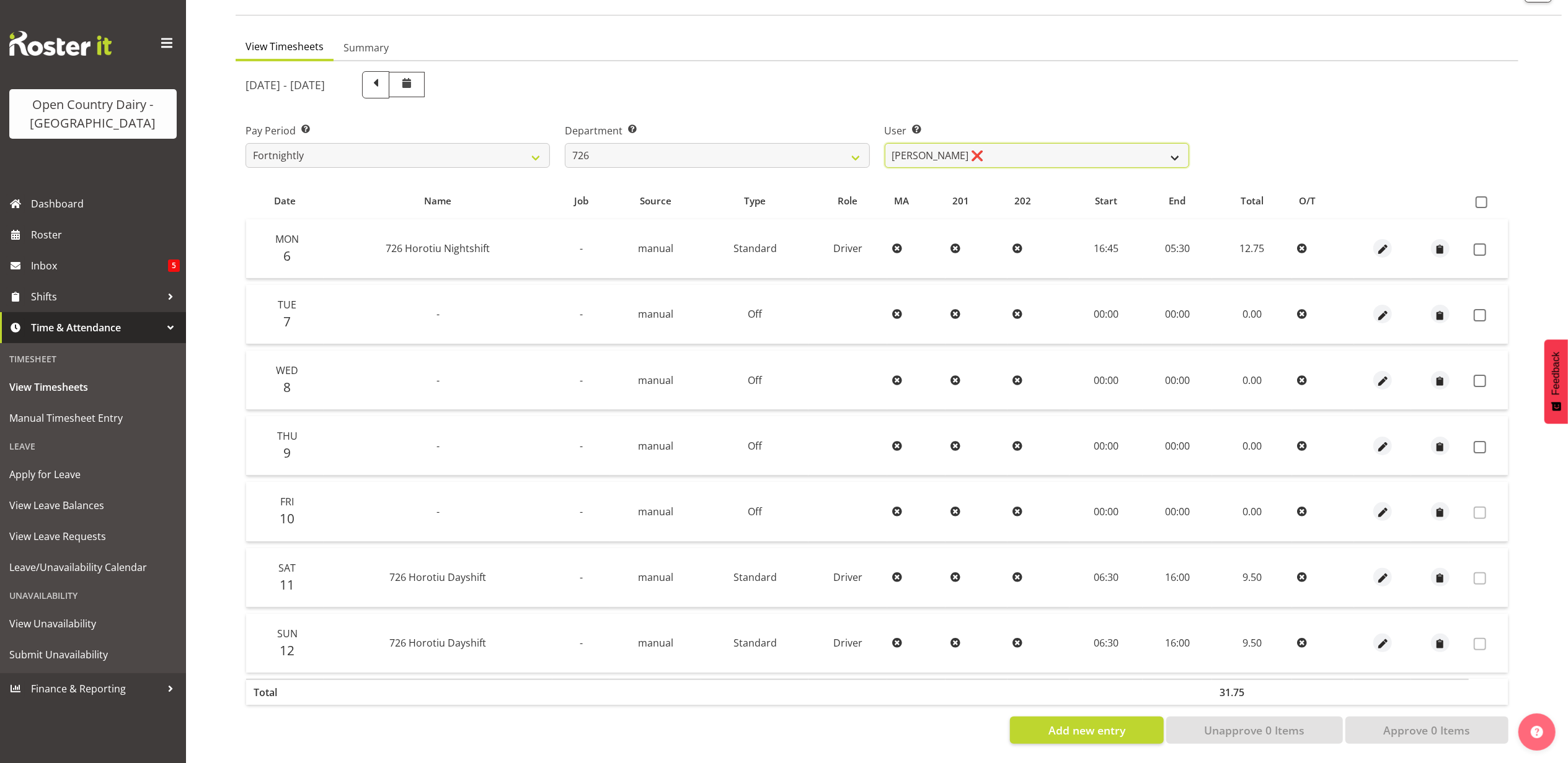
click at [1106, 144] on select "Angela Burrill ❌ Bryan Leathart ❌ Harpreet Singh ❌ Kerry Young ❌" at bounding box center [1037, 156] width 305 height 25
click at [884, 143] on select "Angela Burrill ❌ Bryan Leathart ❌ Harpreet Singh ❌ Kerry Young ❌" at bounding box center [1037, 156] width 305 height 25
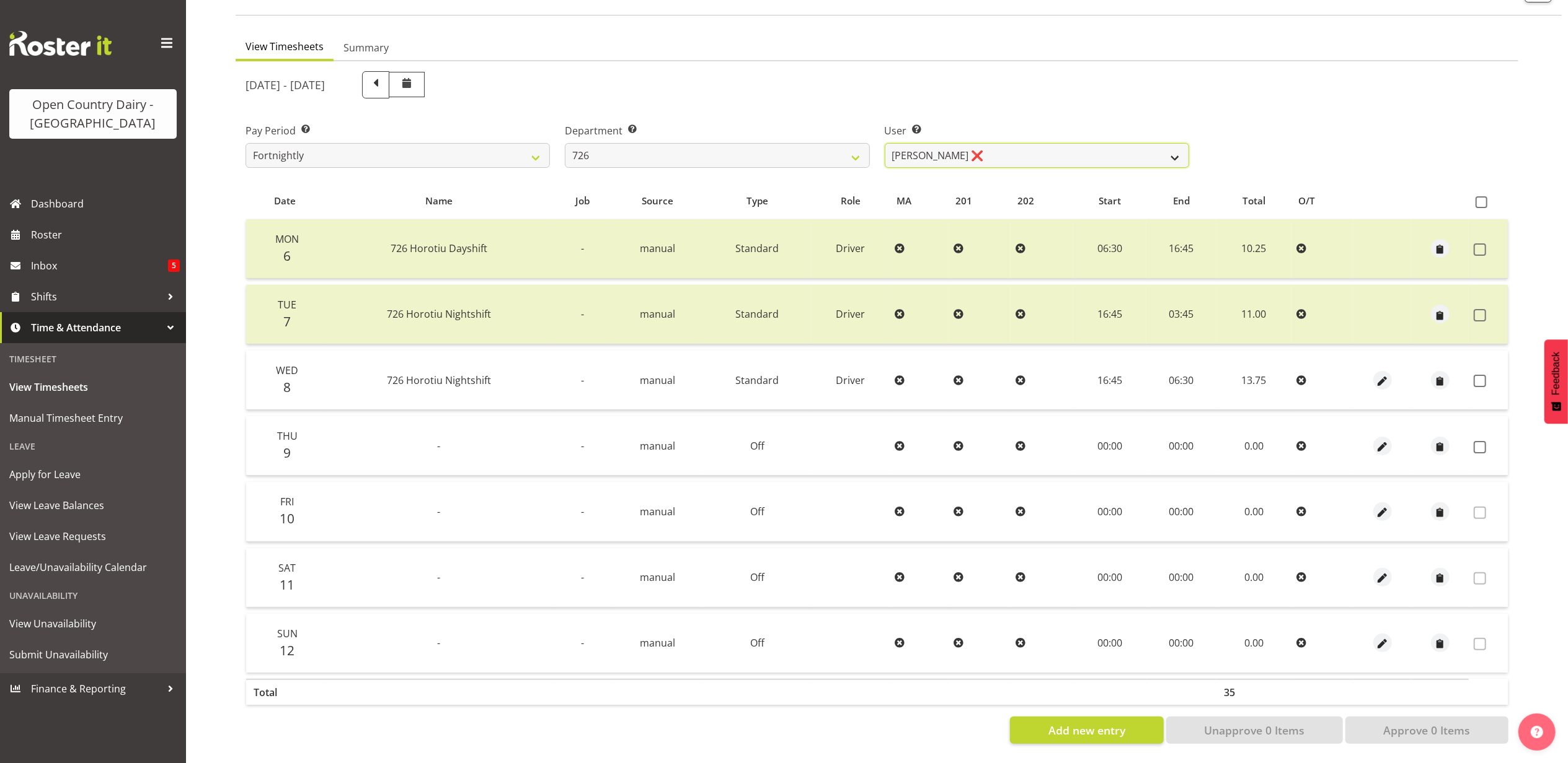
click at [1047, 149] on select "Angela Burrill ❌ Bryan Leathart ❌ Harpreet Singh ❌ Kerry Young ❌" at bounding box center [1037, 156] width 305 height 25
select select "11081"
click at [884, 143] on select "Angela Burrill ❌ Bryan Leathart ❌ Harpreet Singh ❌ Kerry Young ❌" at bounding box center [1037, 156] width 305 height 25
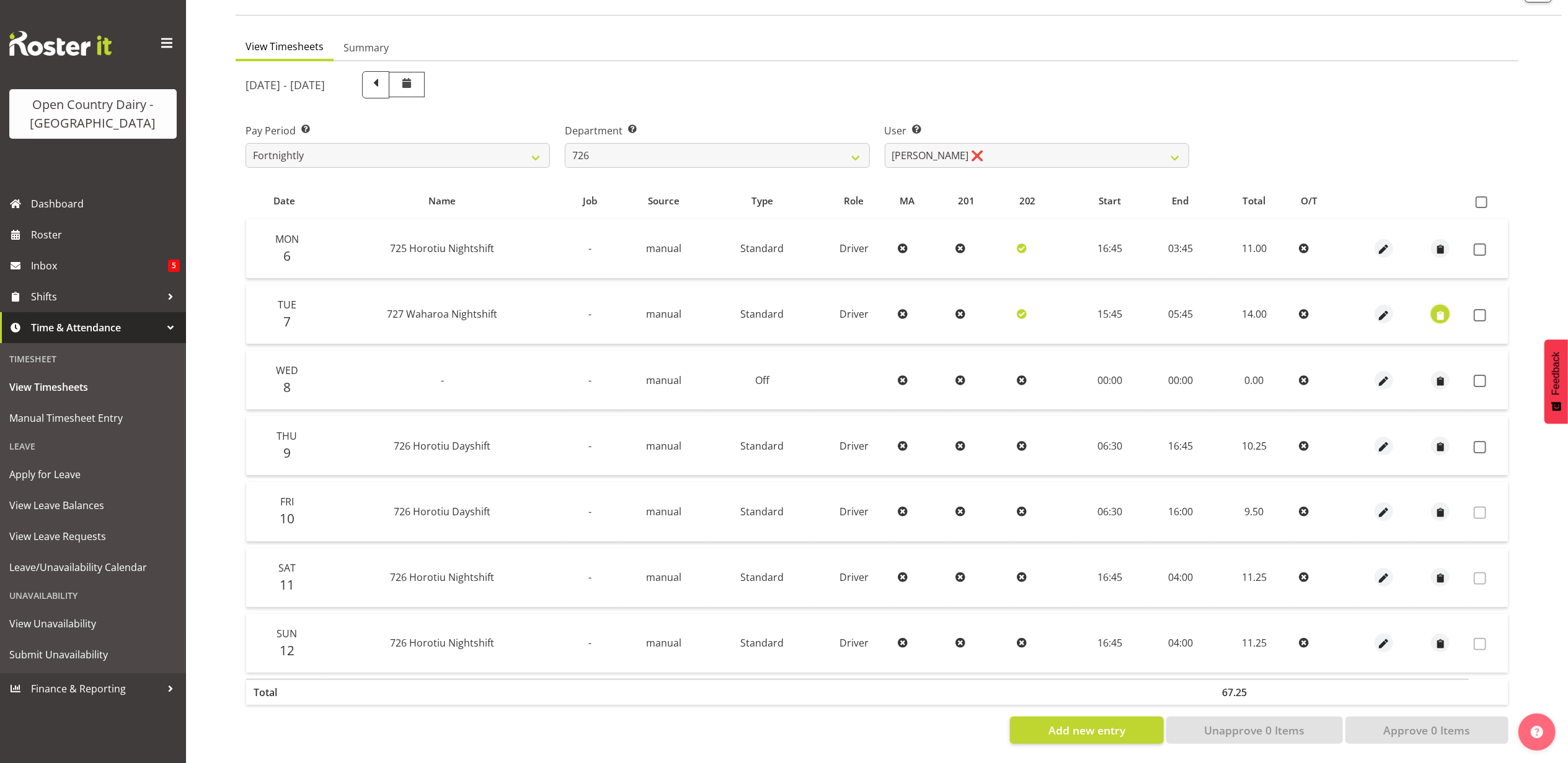
click at [1438, 309] on span "button" at bounding box center [1441, 316] width 14 height 14
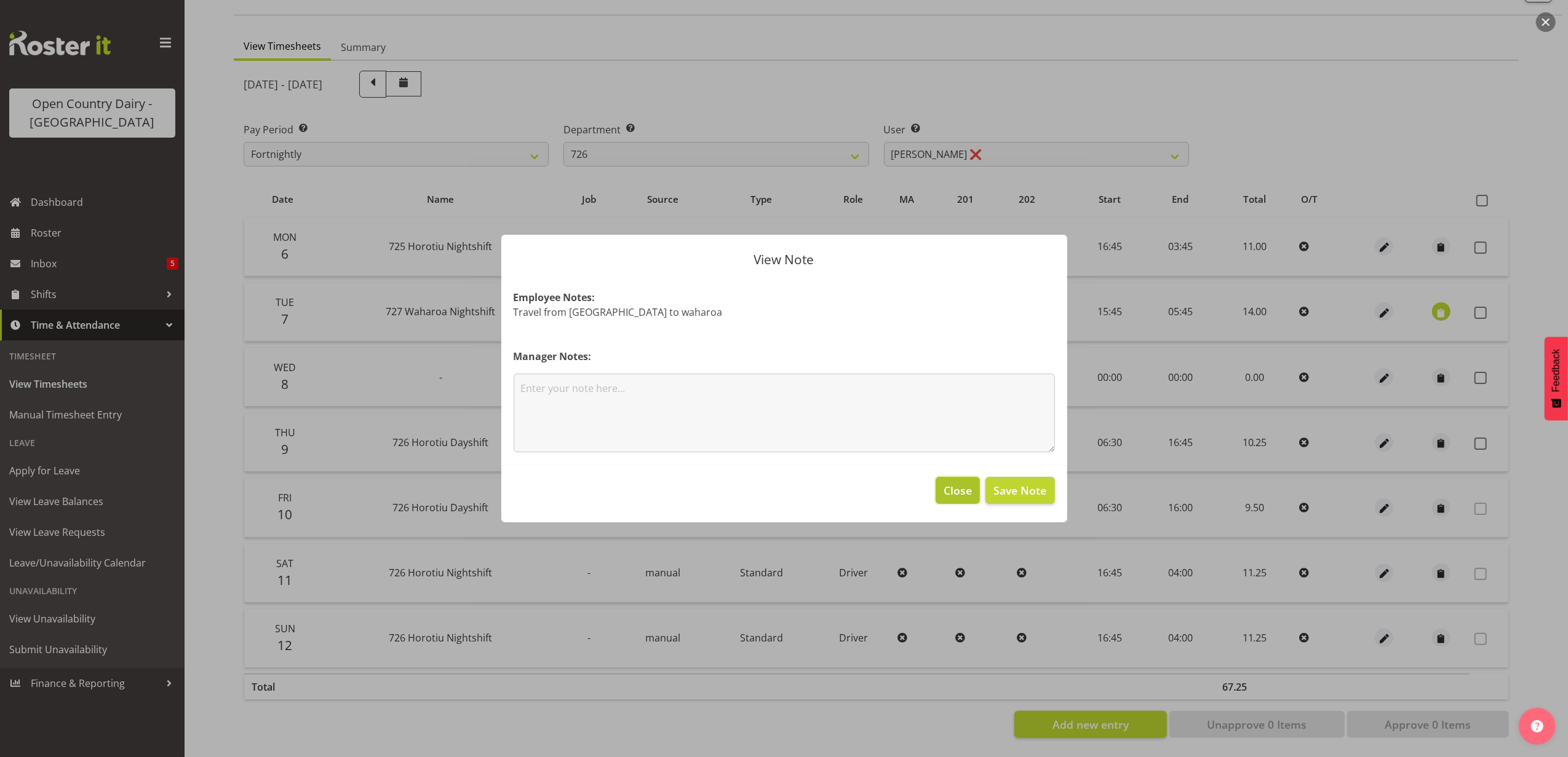
click at [950, 493] on span "Close" at bounding box center [957, 490] width 28 height 16
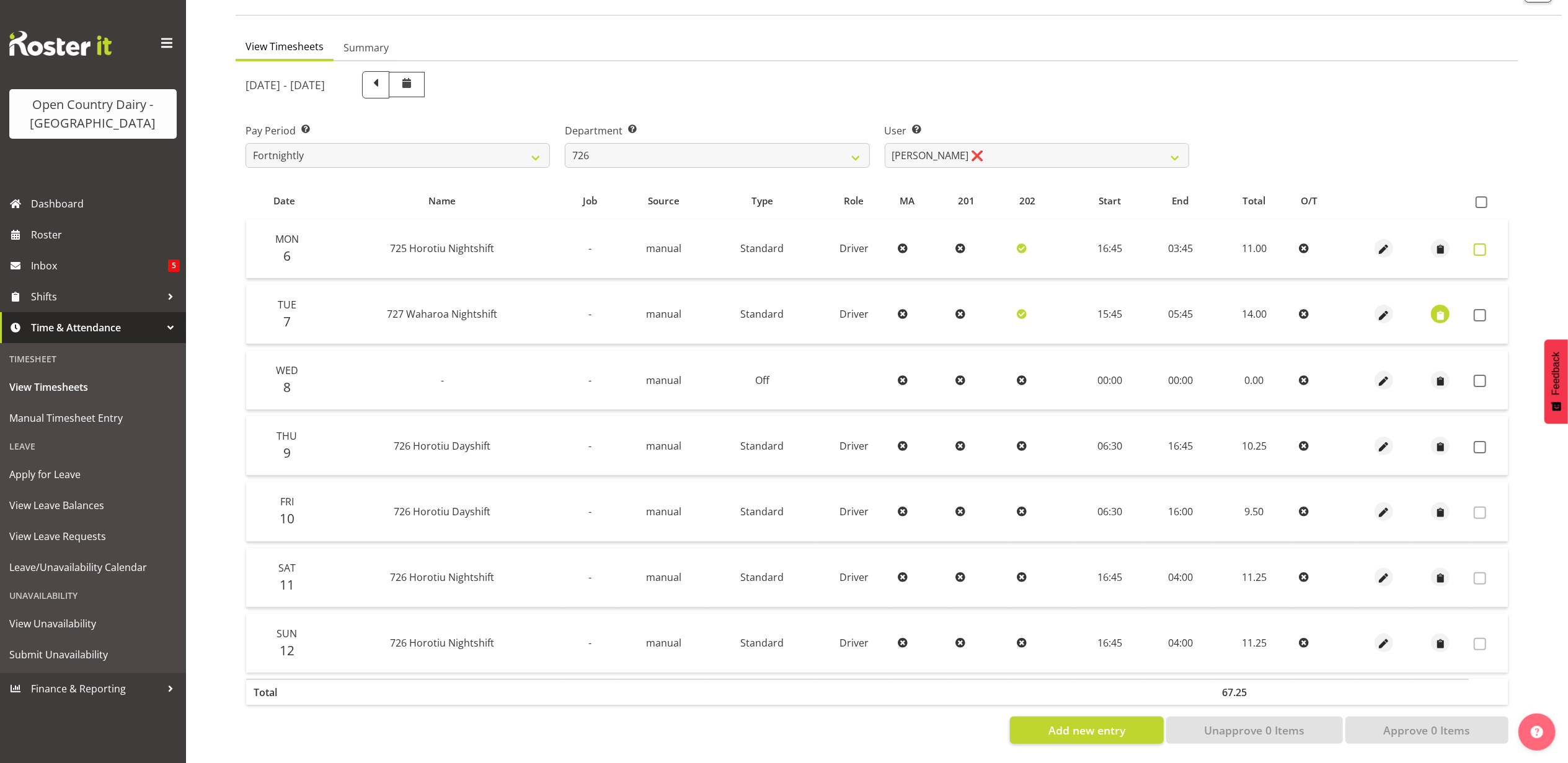
click at [1474, 244] on span at bounding box center [1480, 250] width 13 height 13
checkbox input "true"
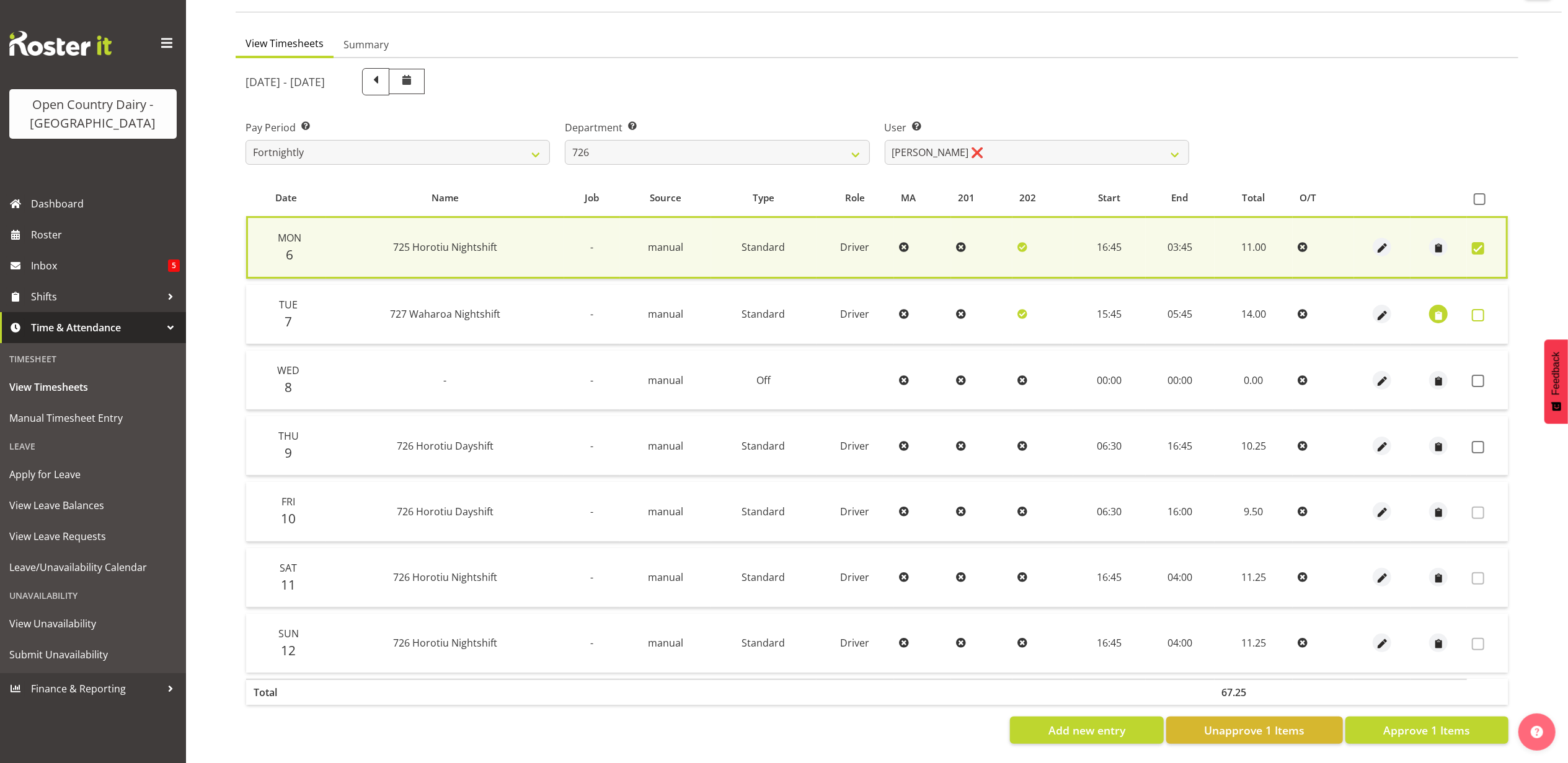
click at [1481, 309] on span at bounding box center [1478, 315] width 13 height 13
checkbox input "true"
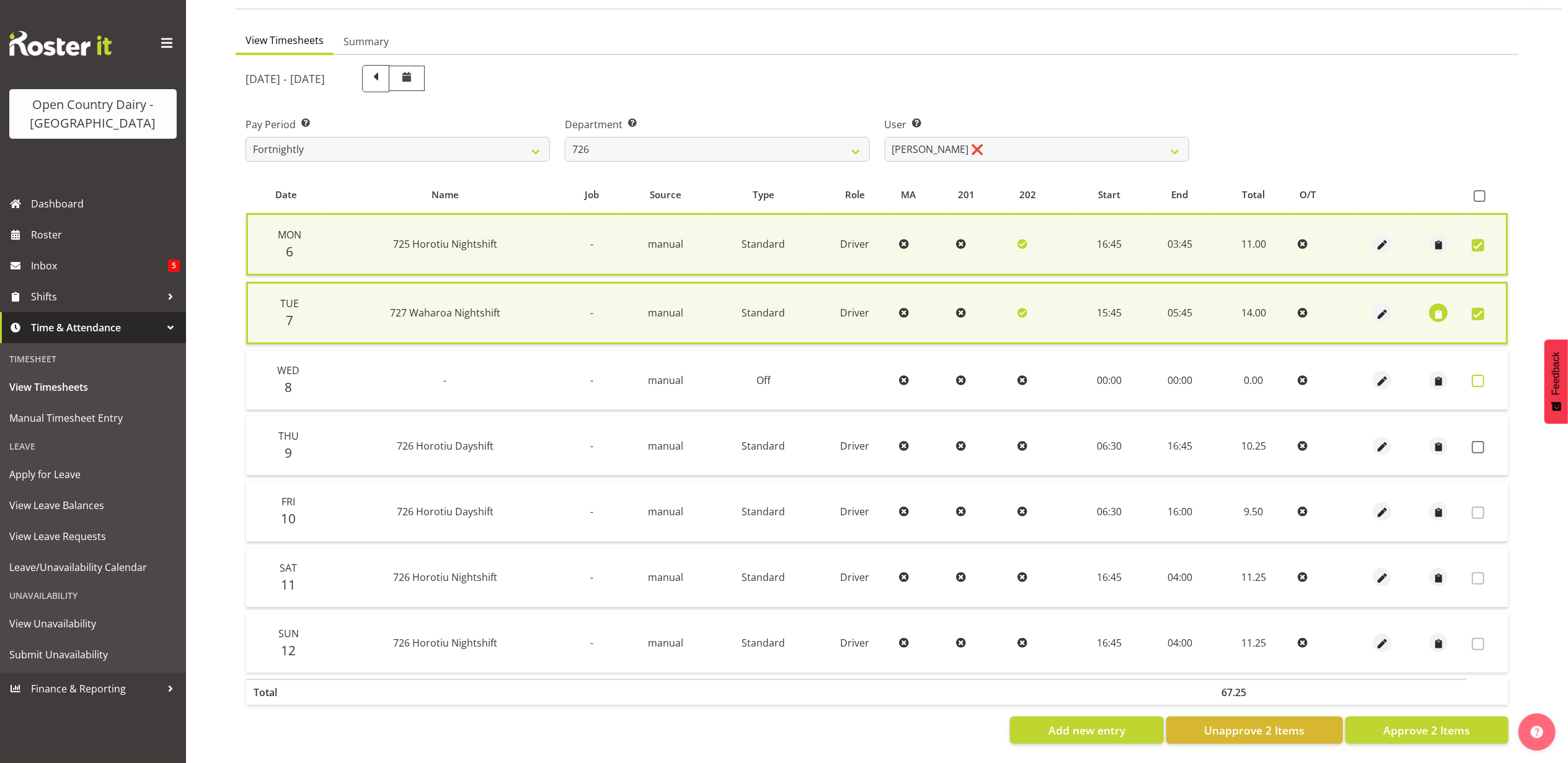
click at [1477, 375] on span at bounding box center [1478, 382] width 13 height 13
checkbox input "true"
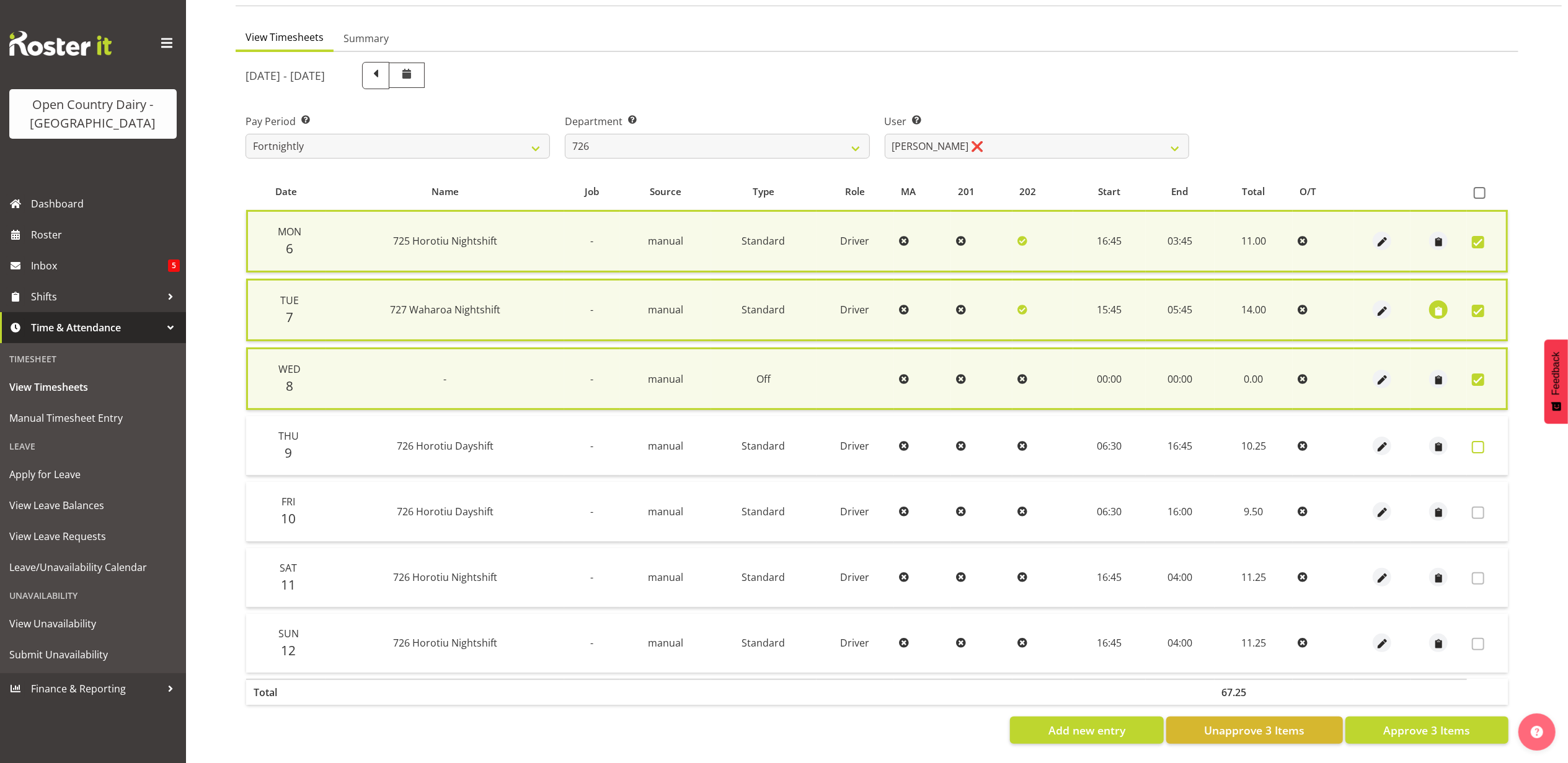
click at [1474, 442] on span at bounding box center [1478, 448] width 13 height 13
checkbox input "true"
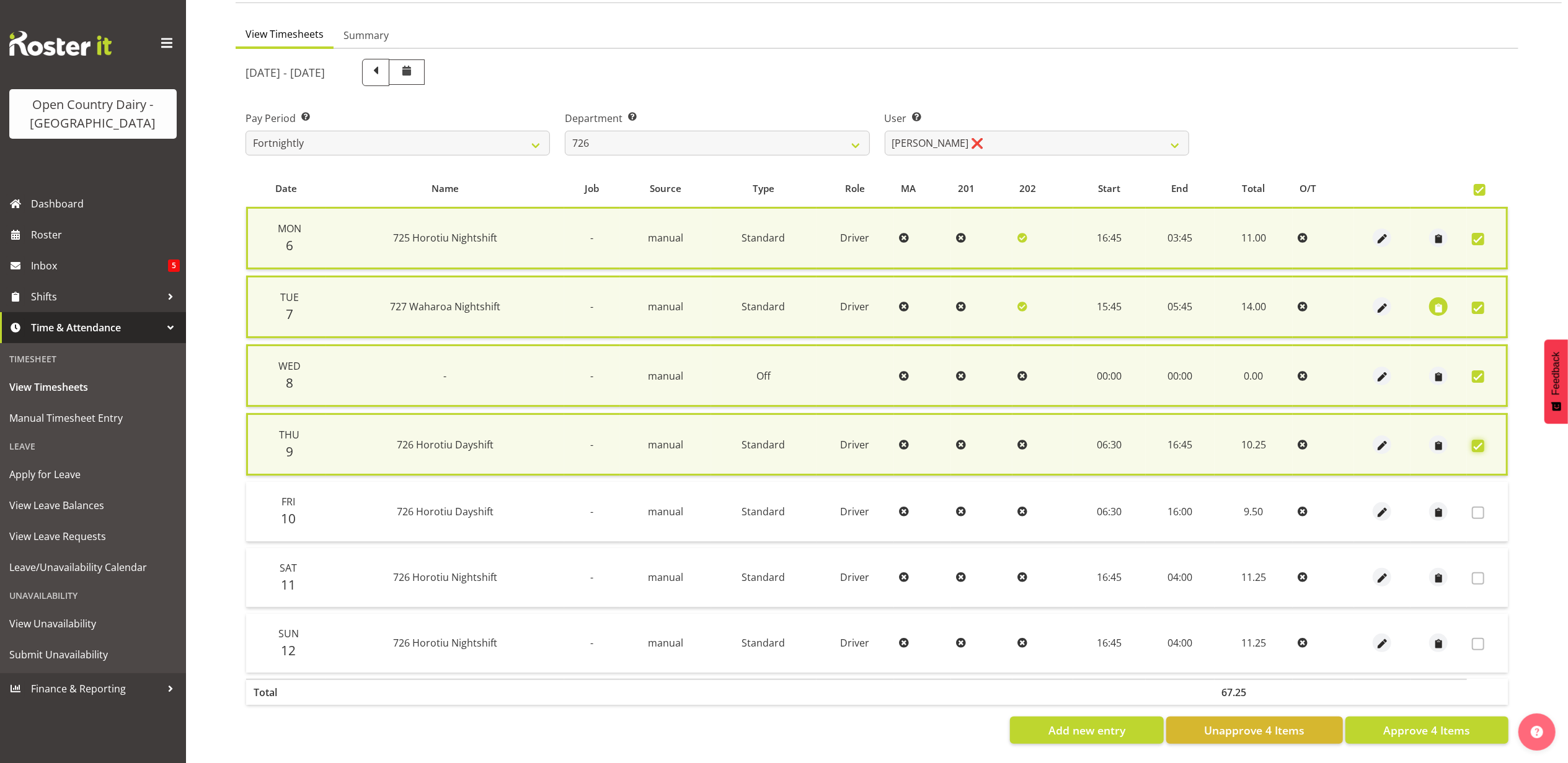
scroll to position [109, 0]
click at [1416, 723] on span "Approve 4 Items" at bounding box center [1426, 731] width 87 height 16
checkbox input "false"
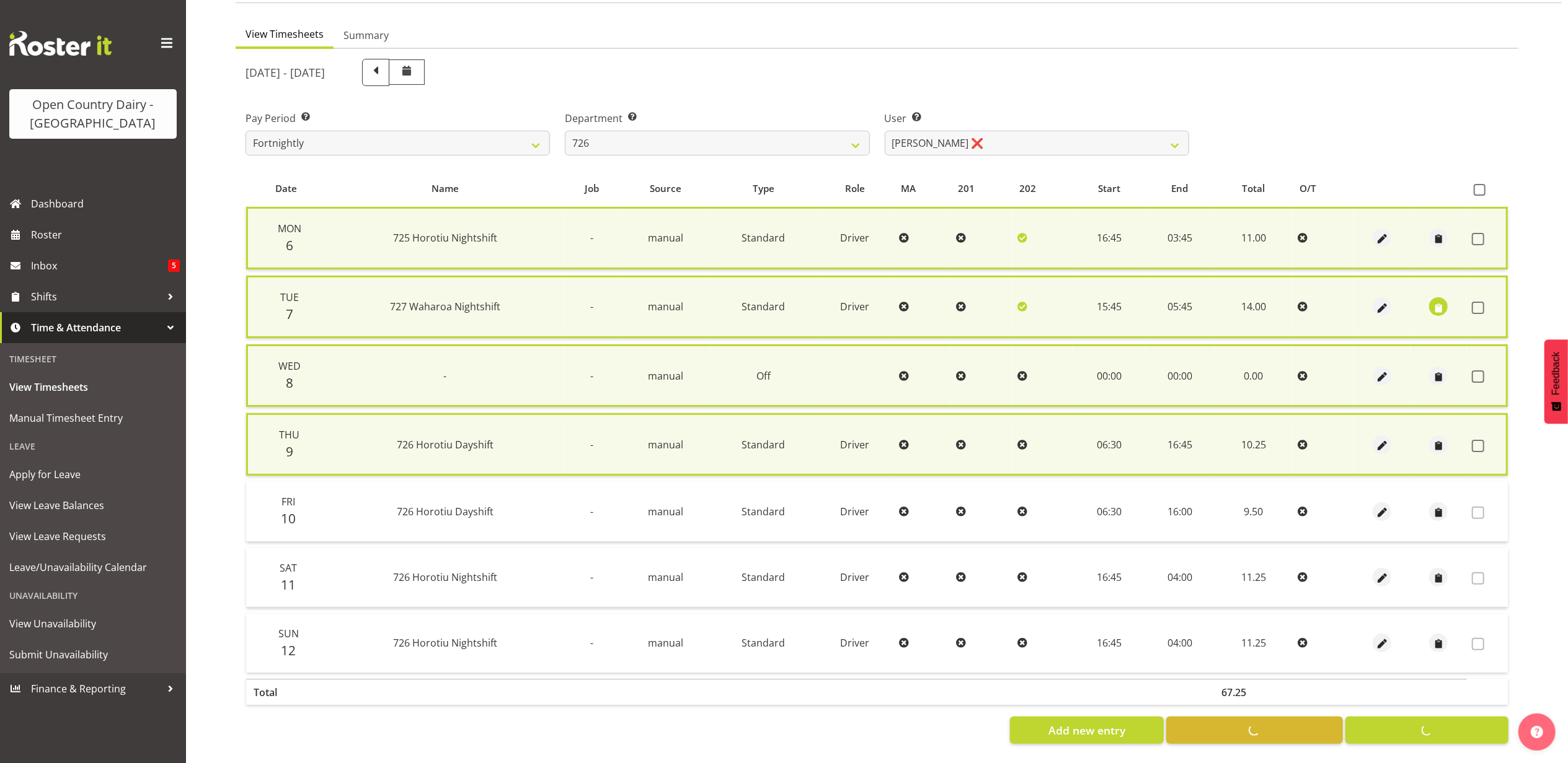
checkbox input "false"
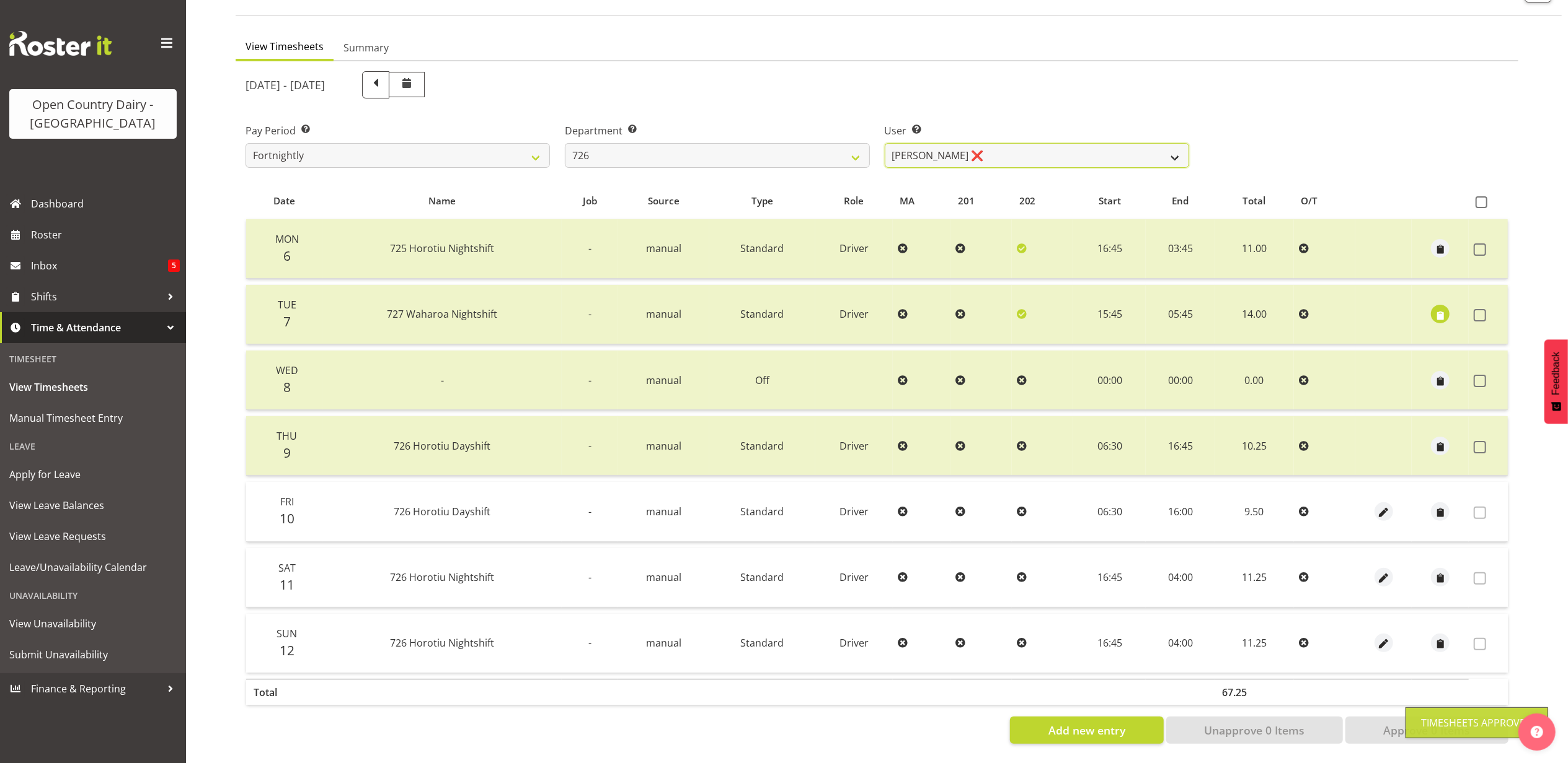
click at [1021, 143] on select "Angela Burrill ❌ Bryan Leathart ❌ Harpreet Singh ❌ Kerry Young ❌" at bounding box center [1037, 156] width 305 height 25
select select "11236"
click at [884, 143] on select "Angela Burrill ❌ Bryan Leathart ❌ Harpreet Singh ❌ Kerry Young ❌" at bounding box center [1037, 156] width 305 height 25
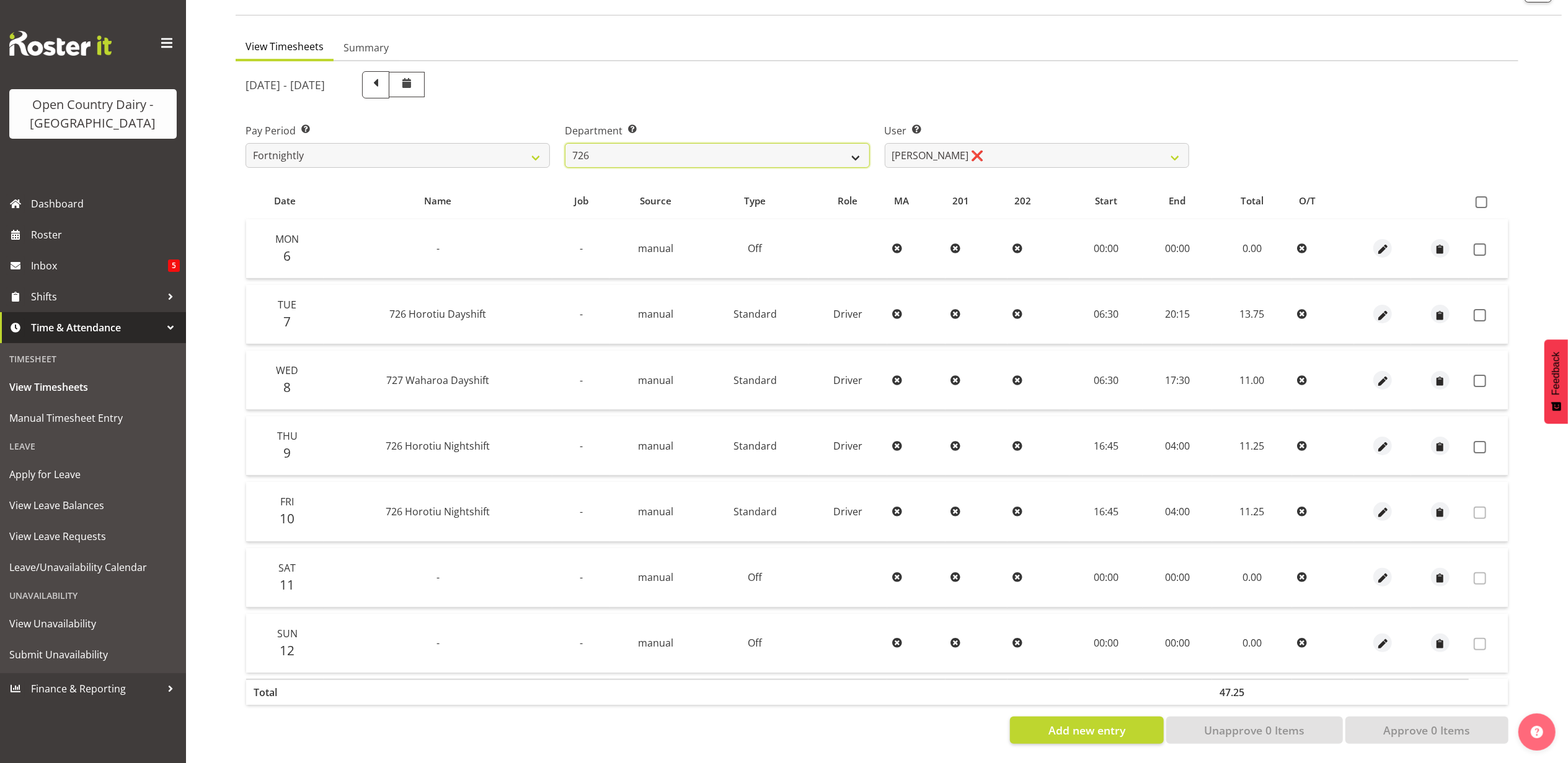
click at [643, 143] on select "701 702 703 704 705 706 707 708 709 710 711 712 713 714 715 716 717 718 719 720" at bounding box center [717, 156] width 305 height 25
select select "761"
click at [564, 143] on select "701 702 703 704 705 706 707 708 709 710 711 712 713 714 715 716 717 718 719 720" at bounding box center [717, 156] width 305 height 25
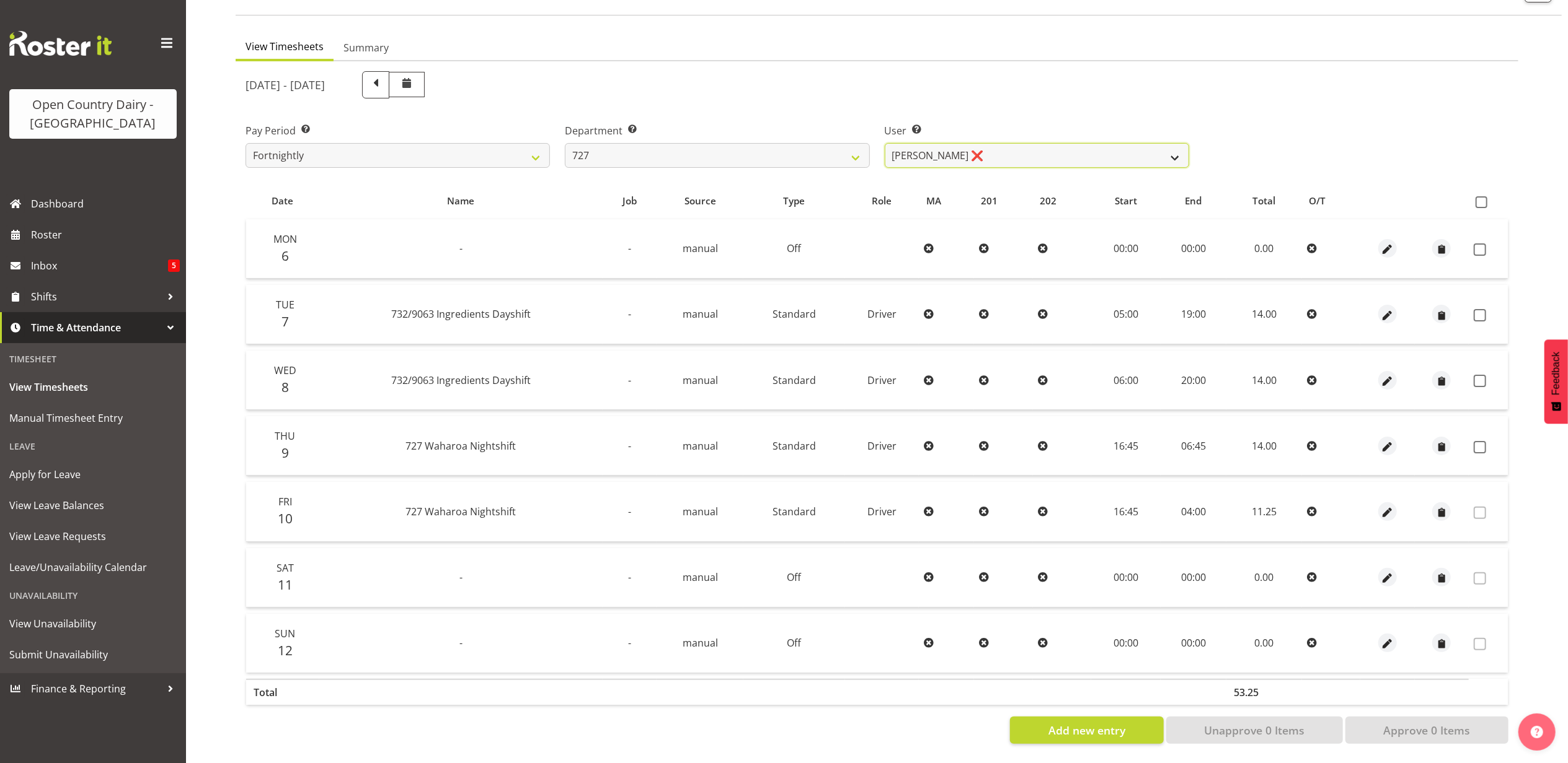
click at [1042, 147] on select "David Pawley ❌ Kase Hussey ❌ Rhys Greener ❌" at bounding box center [1037, 156] width 305 height 25
click at [884, 143] on select "David Pawley ❌ Kase Hussey ❌ Rhys Greener ❌" at bounding box center [1037, 156] width 305 height 25
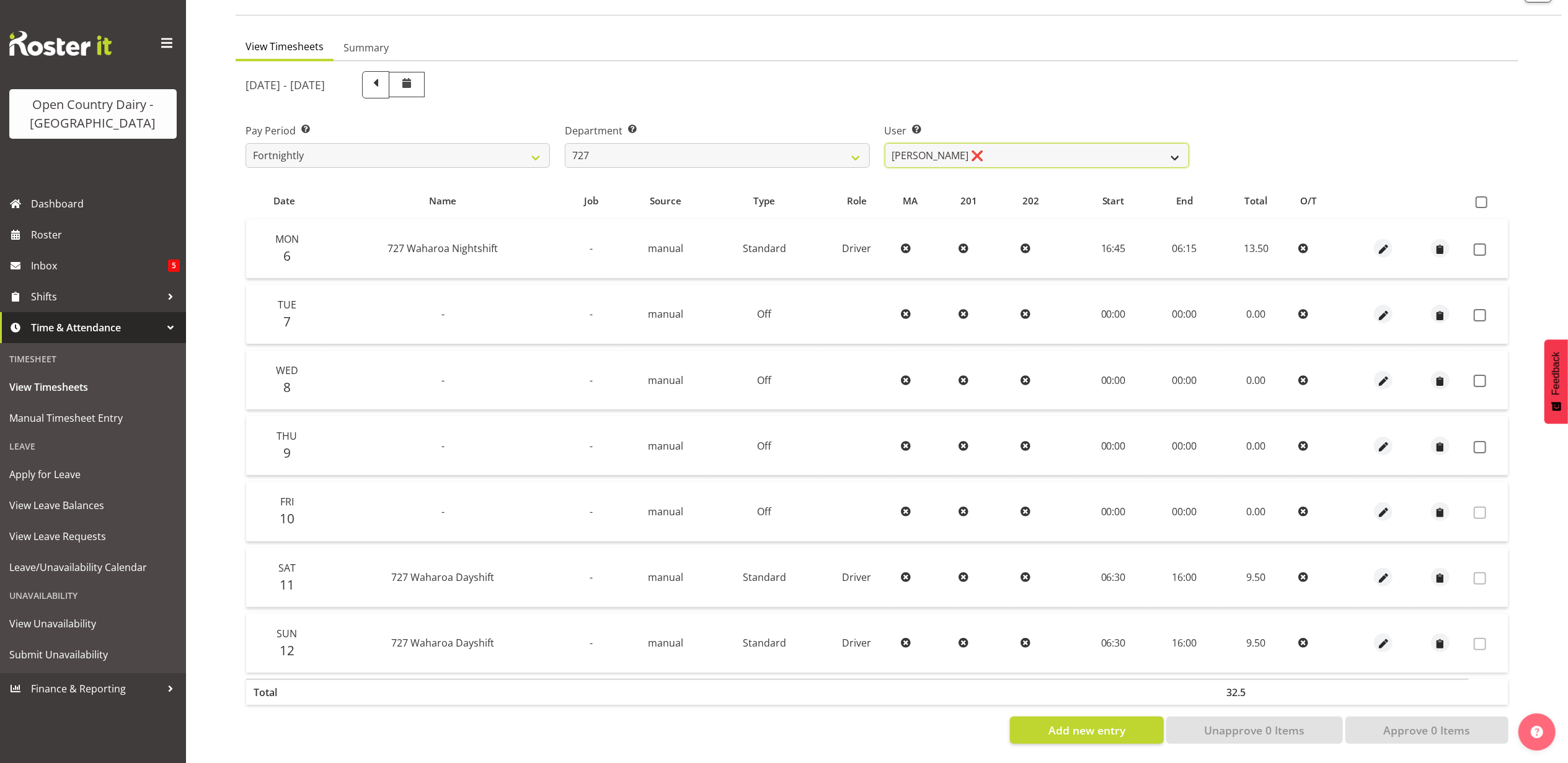
click at [1032, 146] on select "David Pawley ❌ Kase Hussey ❌ Rhys Greener ❌" at bounding box center [1037, 156] width 305 height 25
select select "11012"
click at [884, 143] on select "David Pawley ❌ Kase Hussey ❌ Rhys Greener ❌" at bounding box center [1037, 156] width 305 height 25
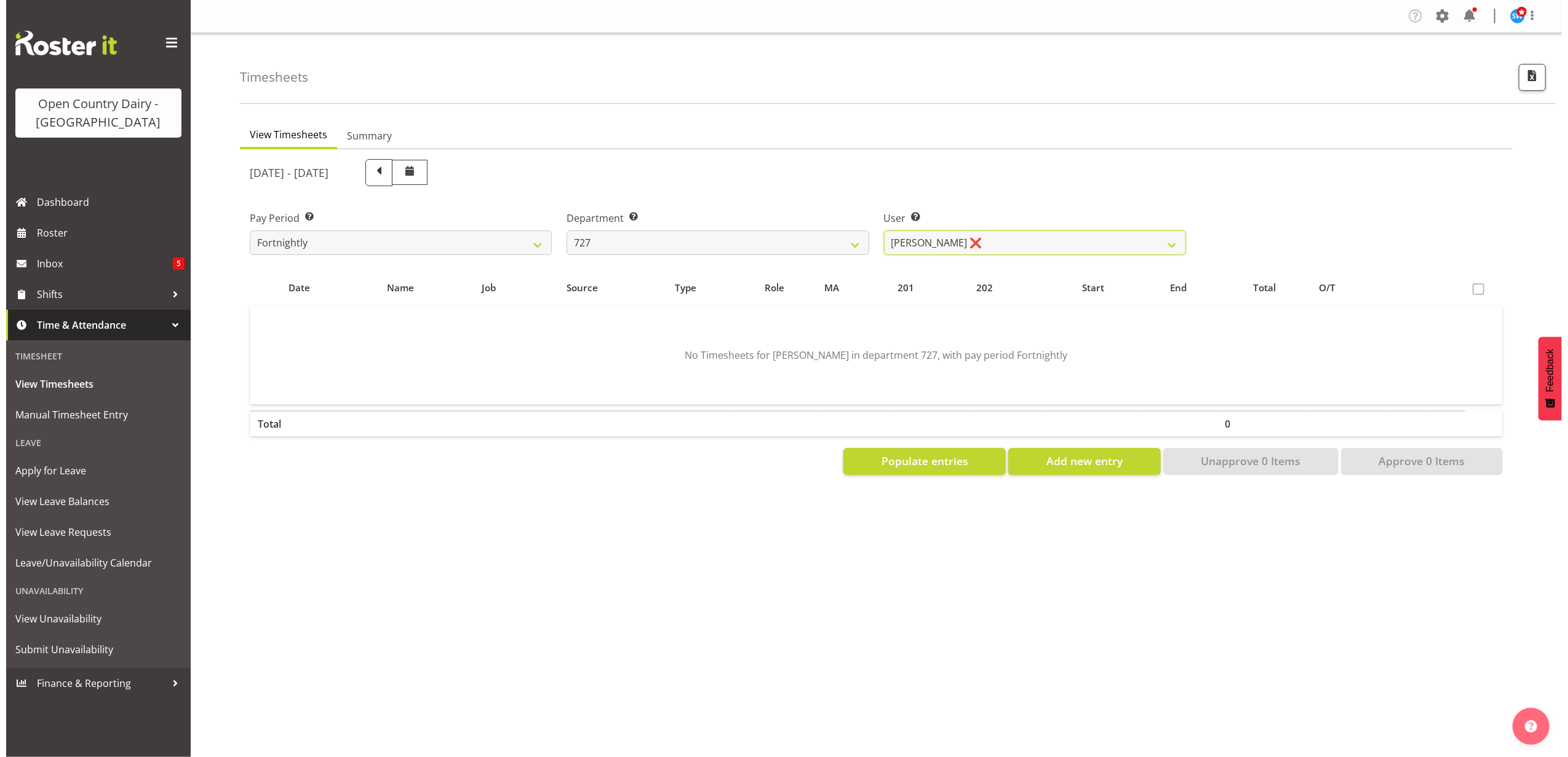
scroll to position [0, 0]
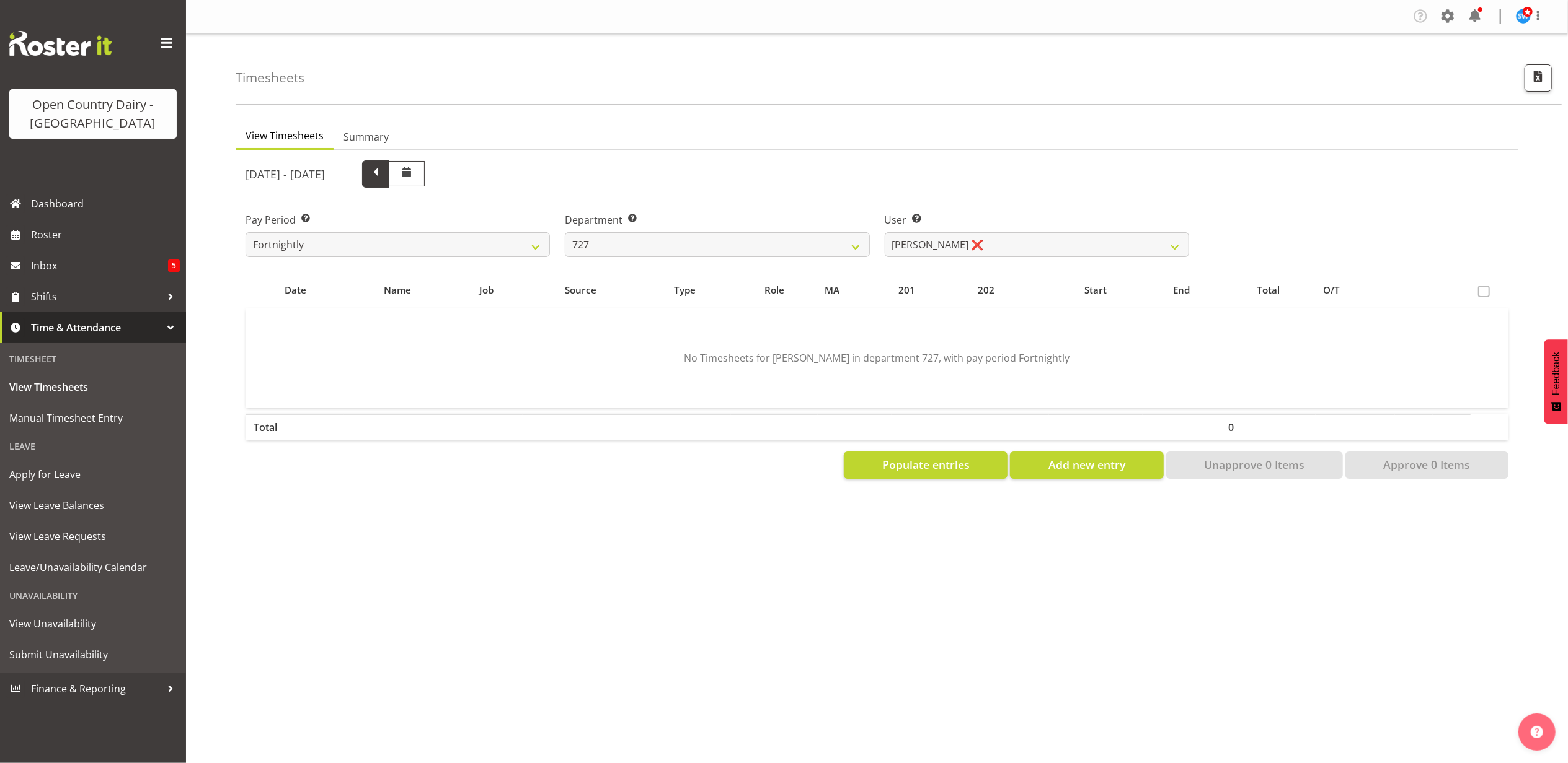
click at [383, 170] on span at bounding box center [375, 173] width 16 height 16
select select
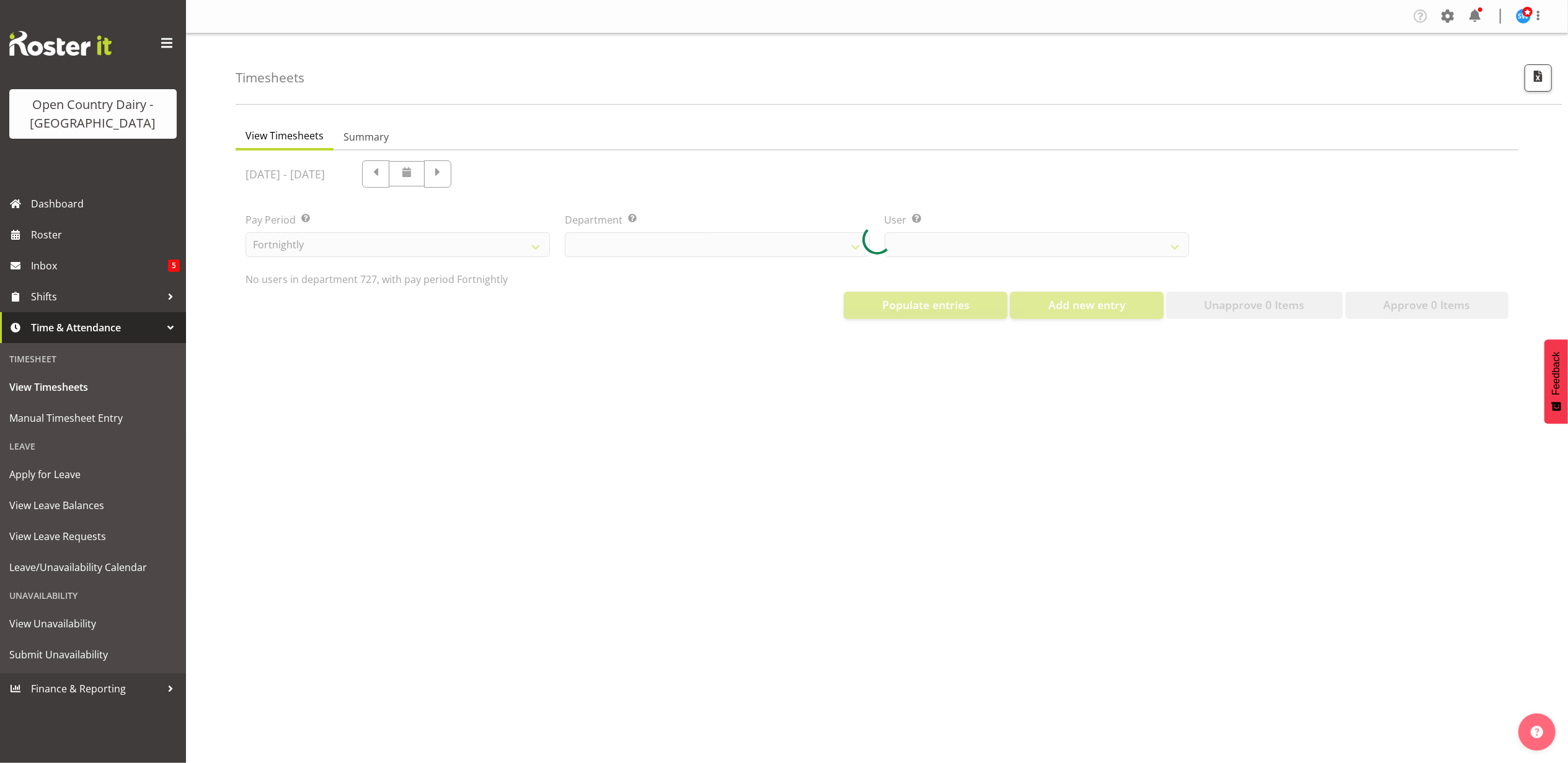
select select "761"
select select "11012"
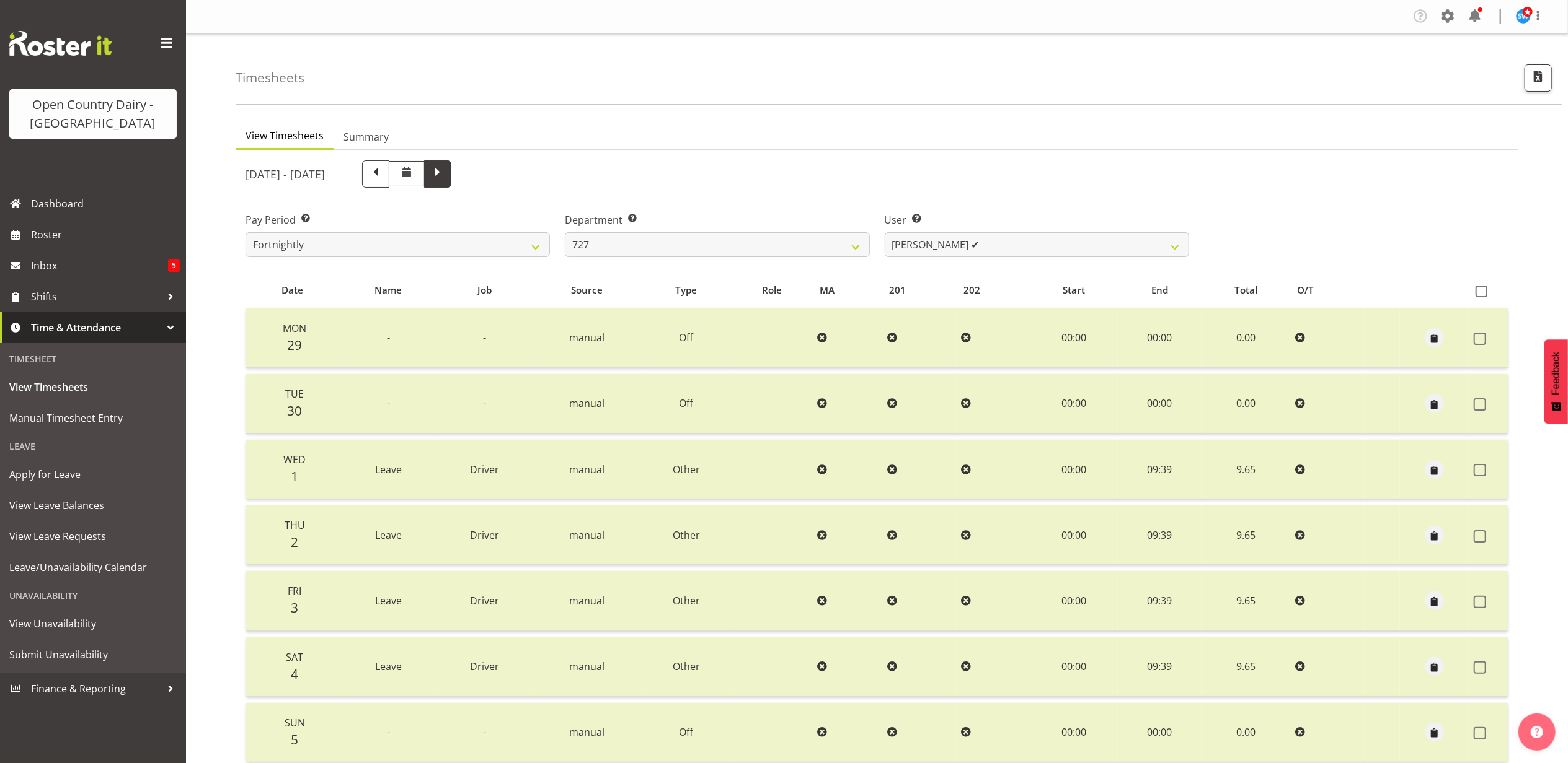
click at [446, 169] on span at bounding box center [438, 173] width 16 height 16
select select
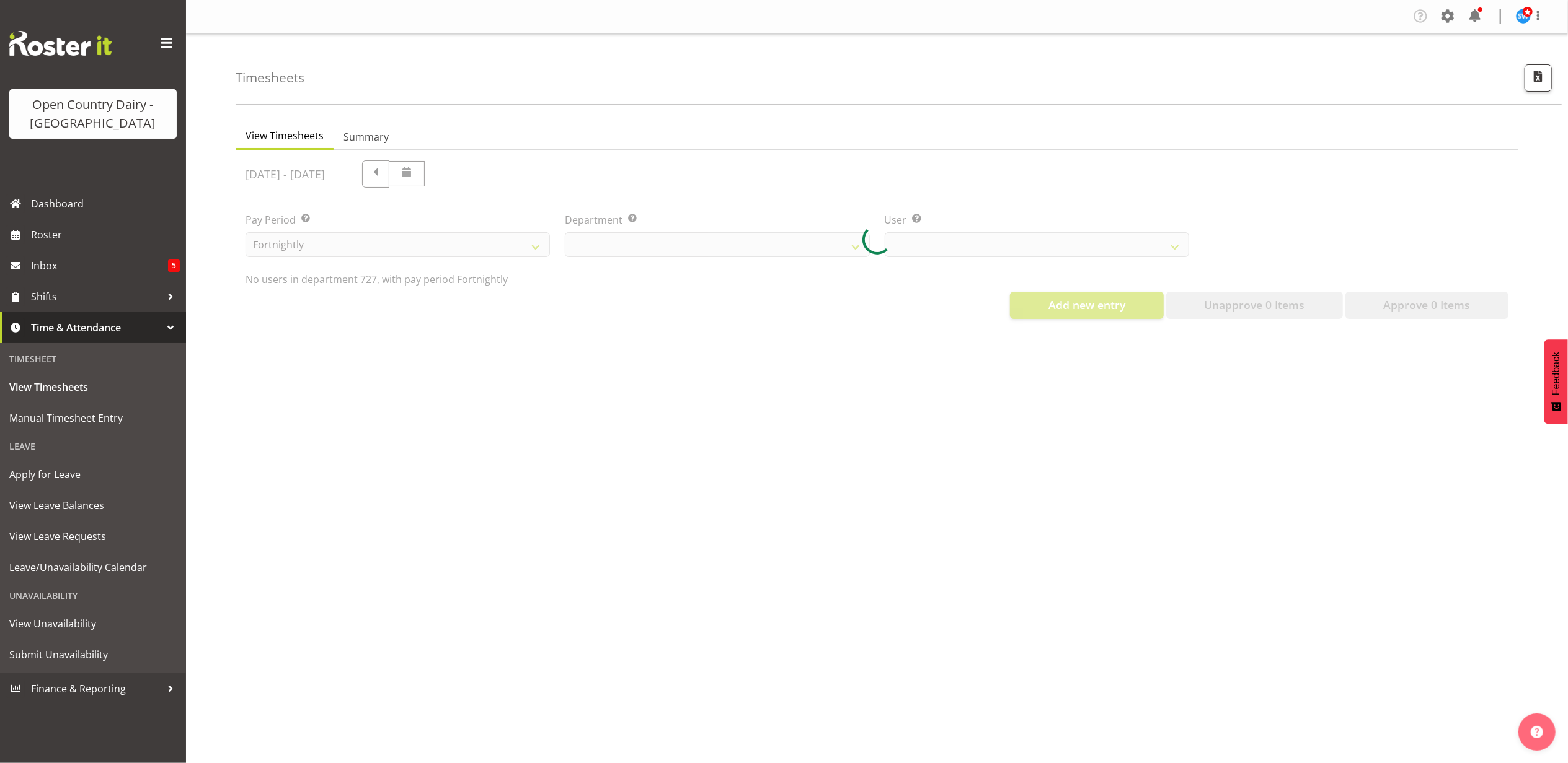
select select "761"
select select "11012"
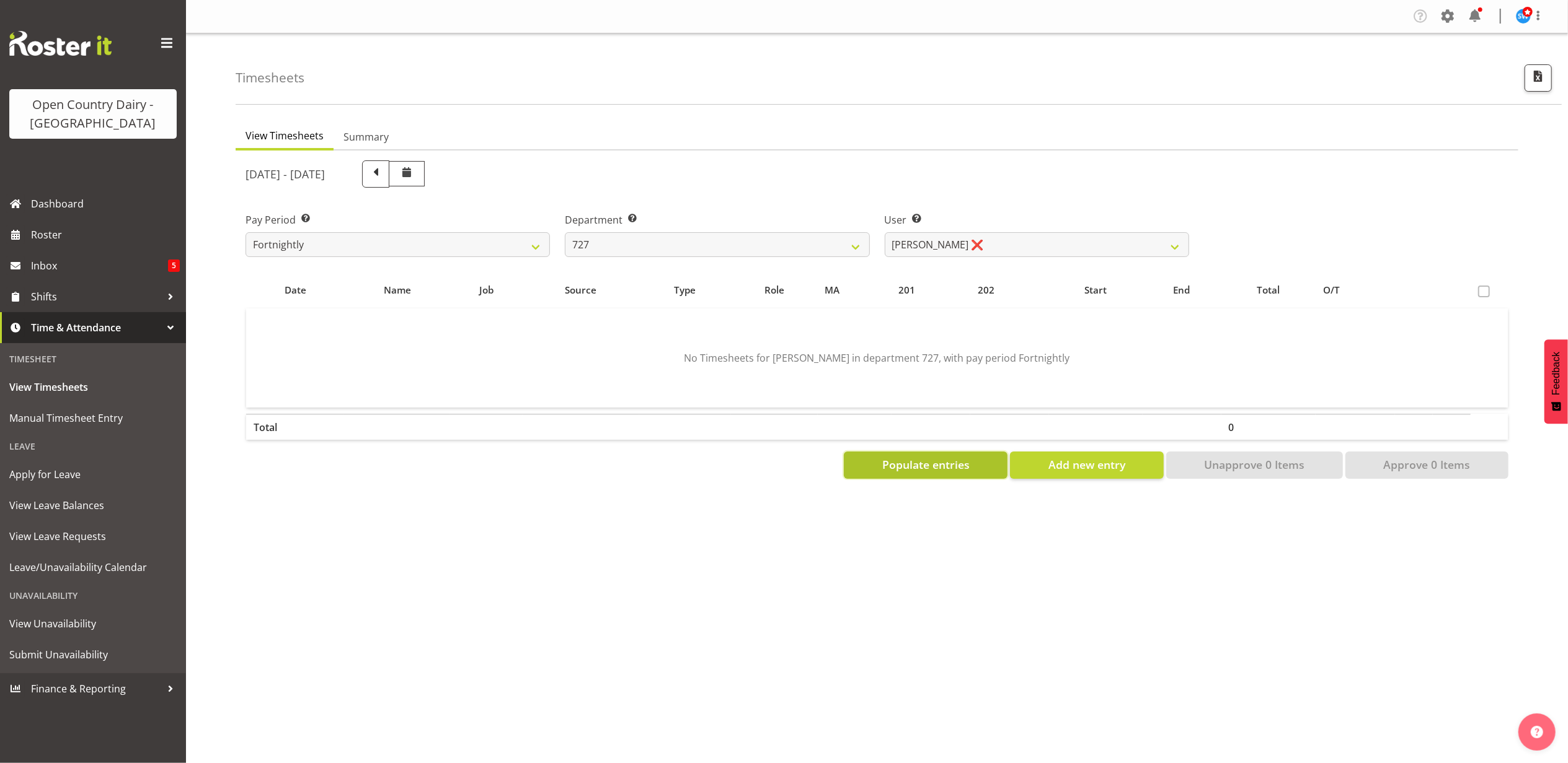
click at [961, 459] on span "Populate entries" at bounding box center [926, 465] width 88 height 16
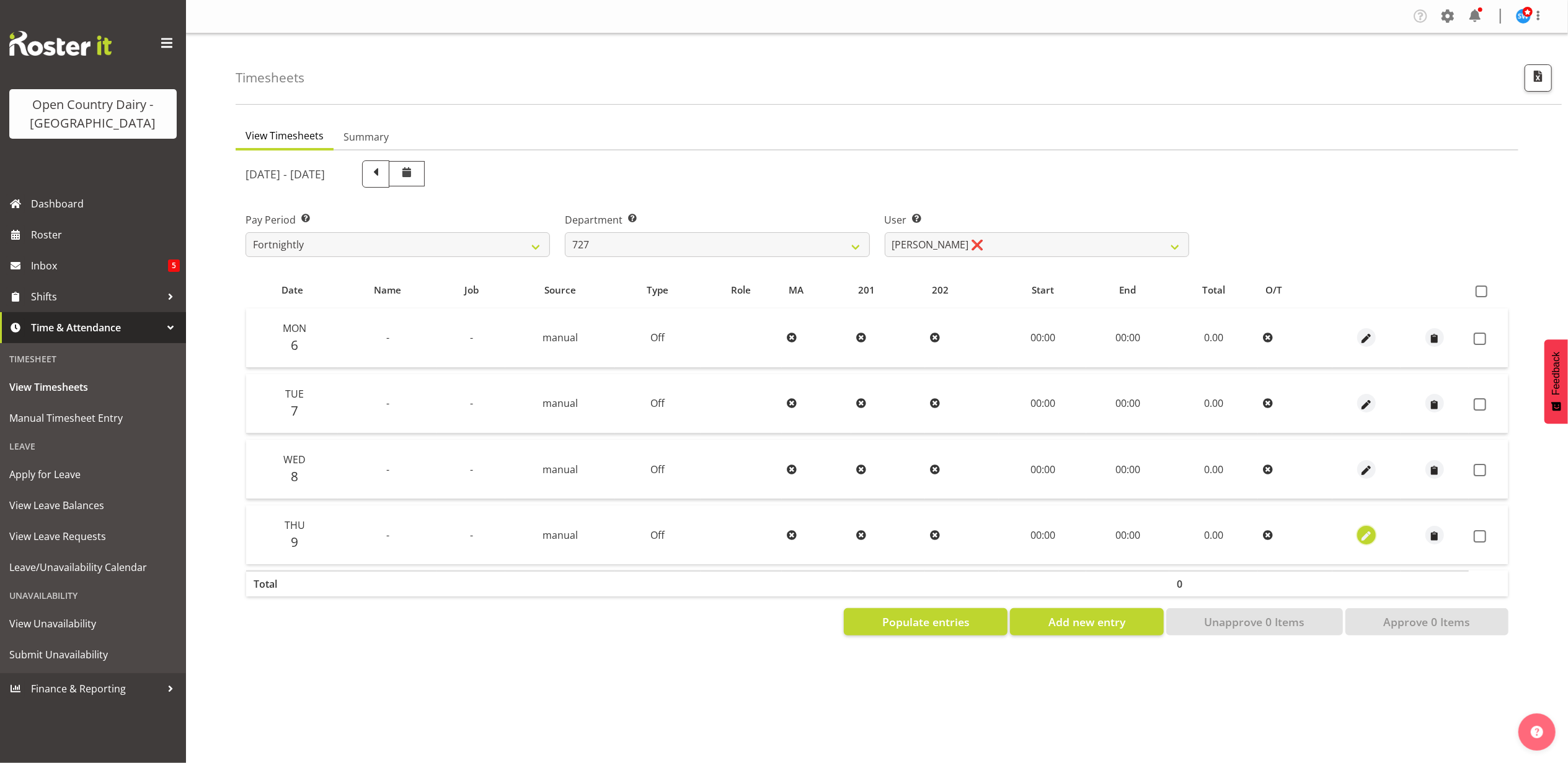
click at [1360, 533] on span "button" at bounding box center [1366, 536] width 14 height 14
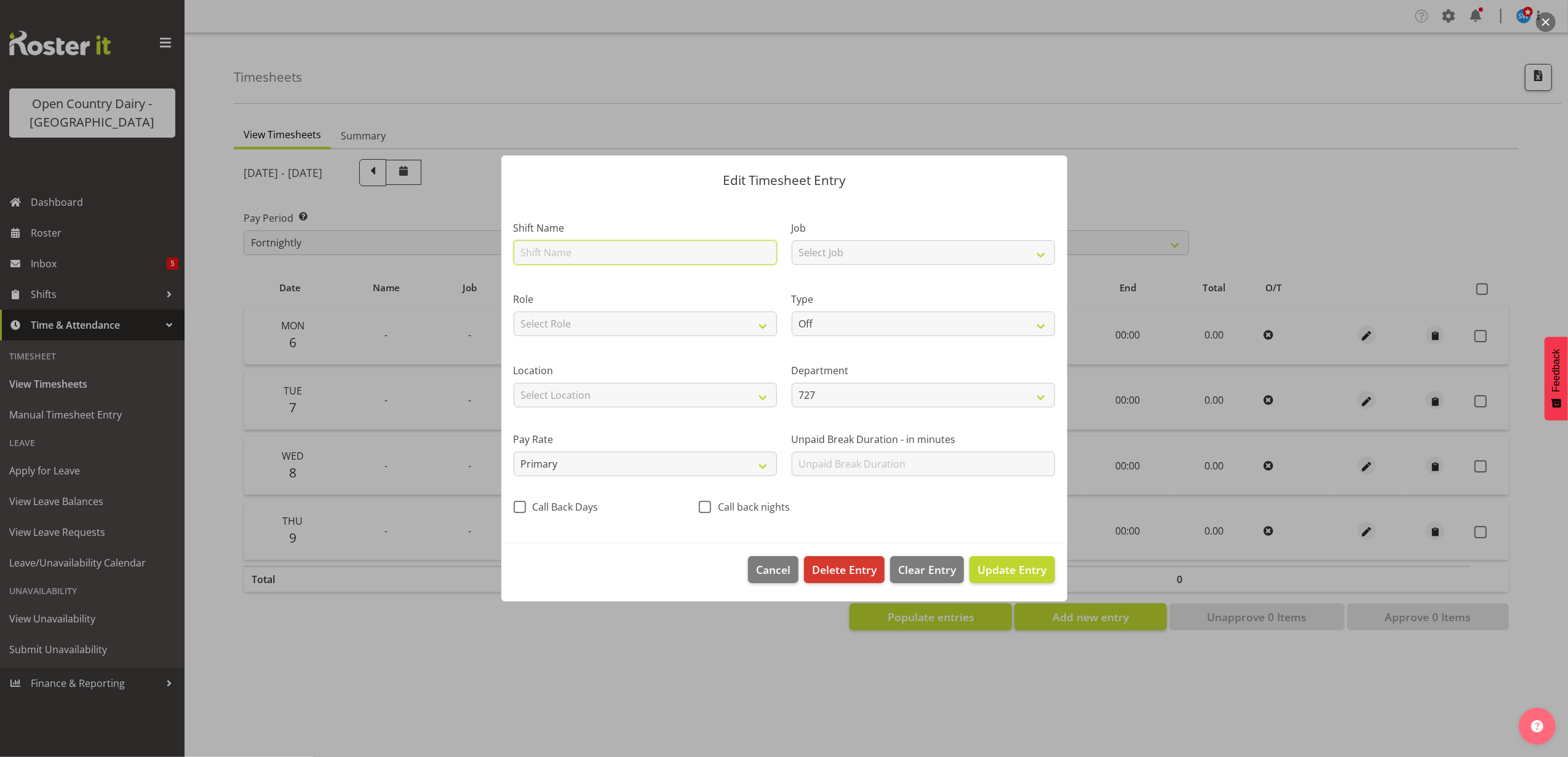
click at [562, 257] on input "text" at bounding box center [645, 253] width 263 height 25
type input "Leave"
click at [884, 241] on select "Select Job Driver Driver supervisor Support" at bounding box center [924, 253] width 263 height 25
select select "9052"
click at [792, 241] on select "Select Job Driver Driver supervisor Support" at bounding box center [924, 253] width 263 height 25
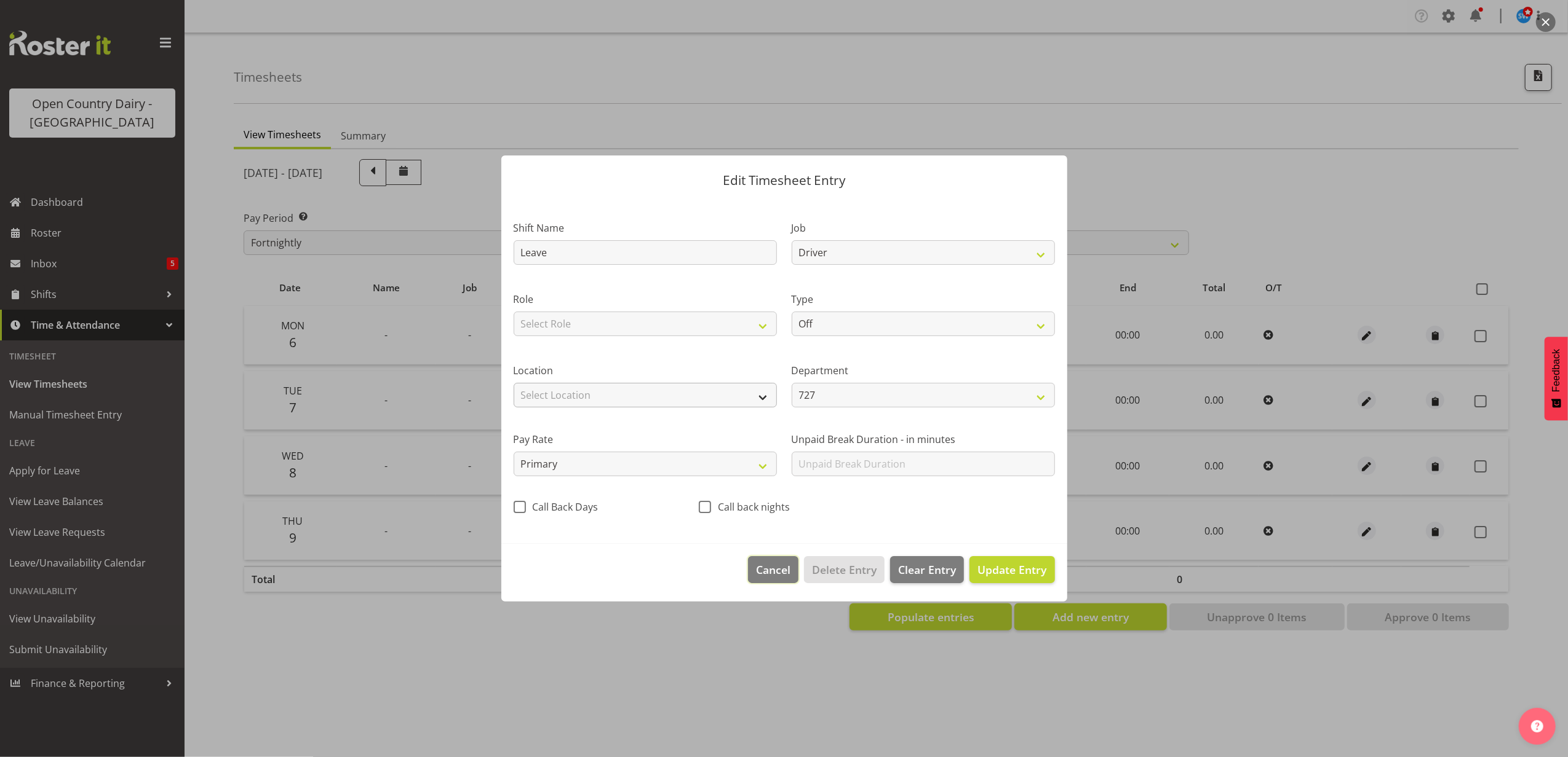
drag, startPoint x: 762, startPoint y: 566, endPoint x: 644, endPoint y: 386, distance: 215.2
click at [762, 562] on span "Cancel" at bounding box center [772, 570] width 35 height 16
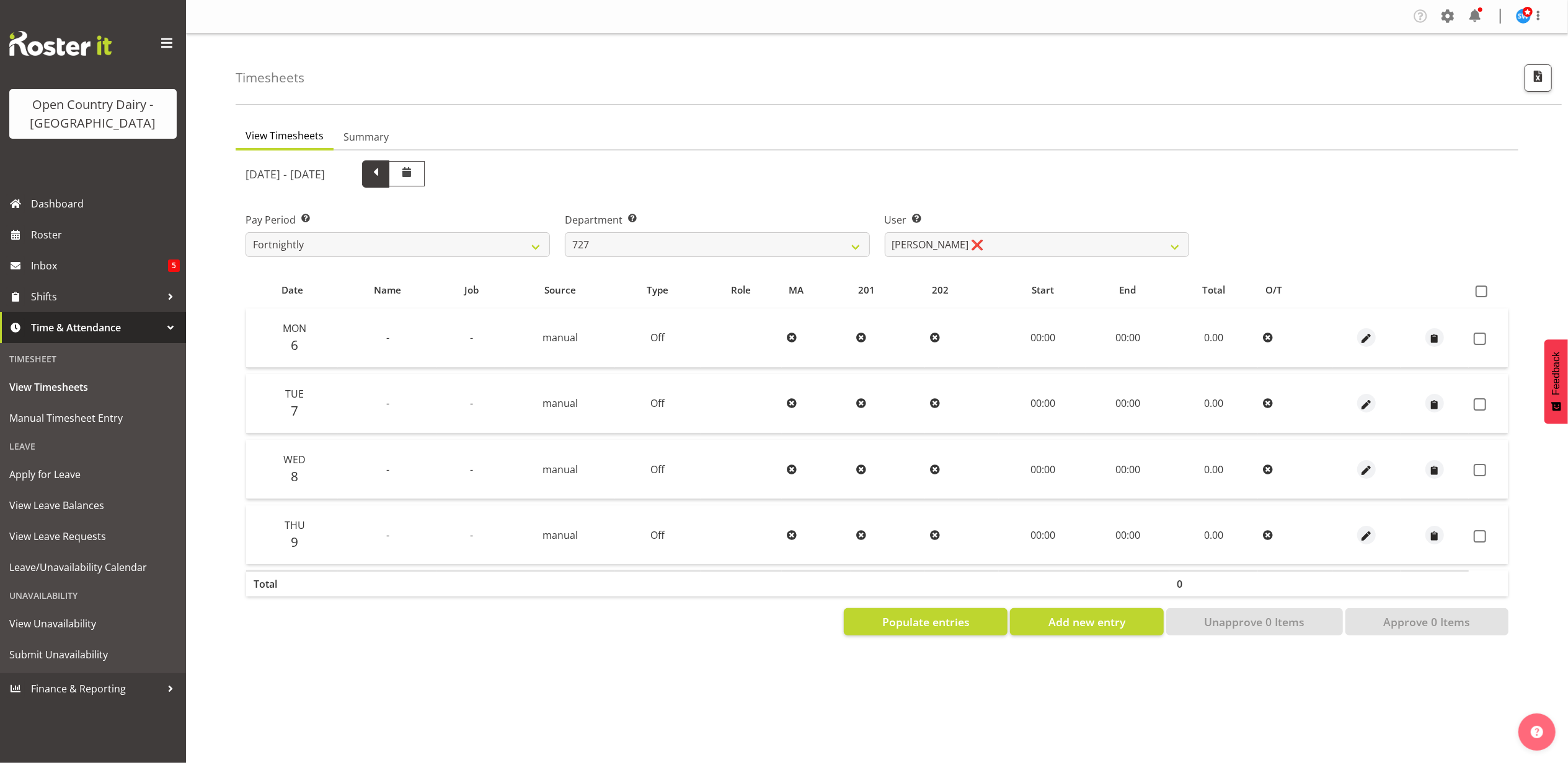
click at [383, 174] on span at bounding box center [375, 173] width 16 height 16
select select
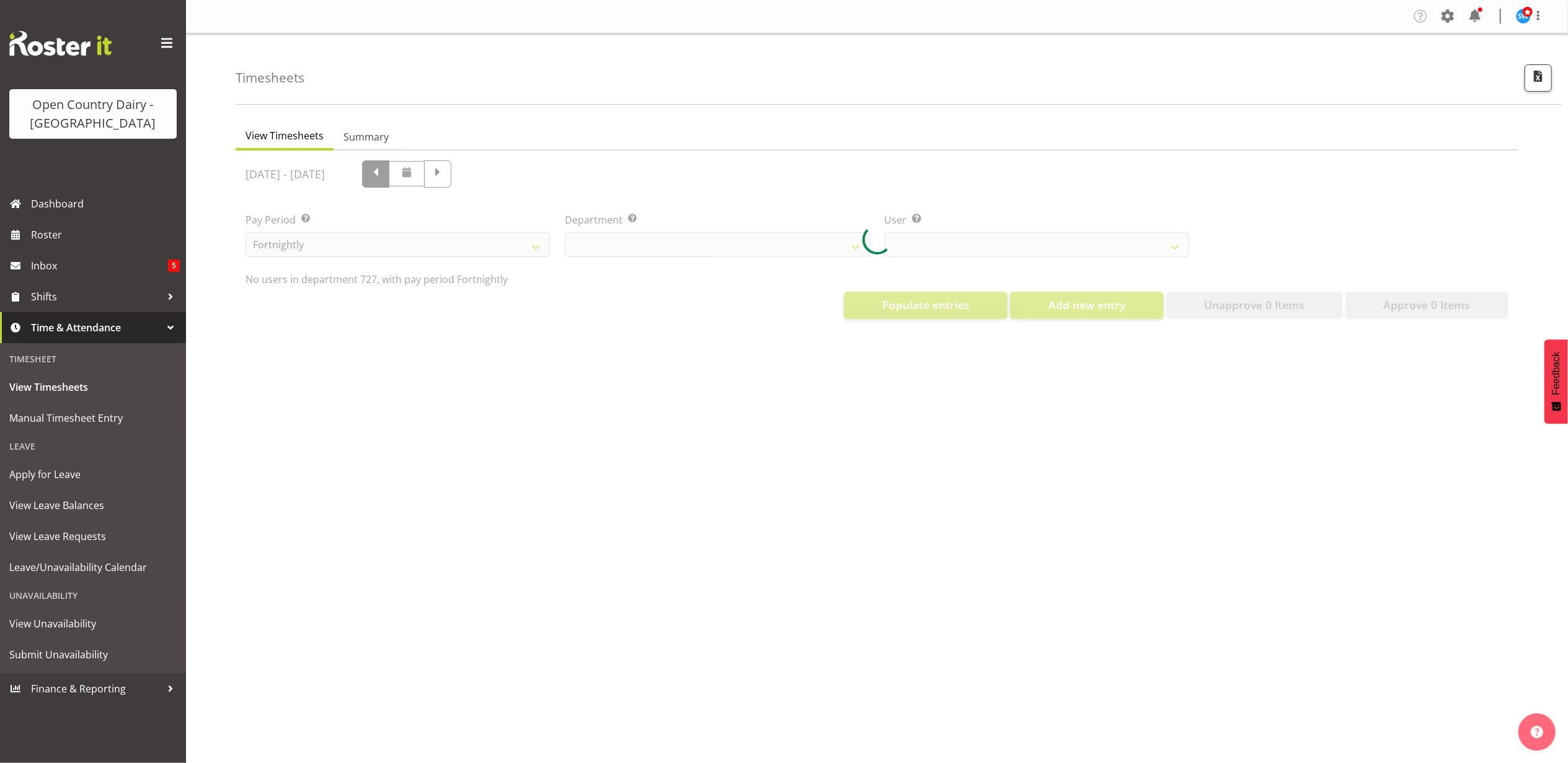
select select "761"
select select "11012"
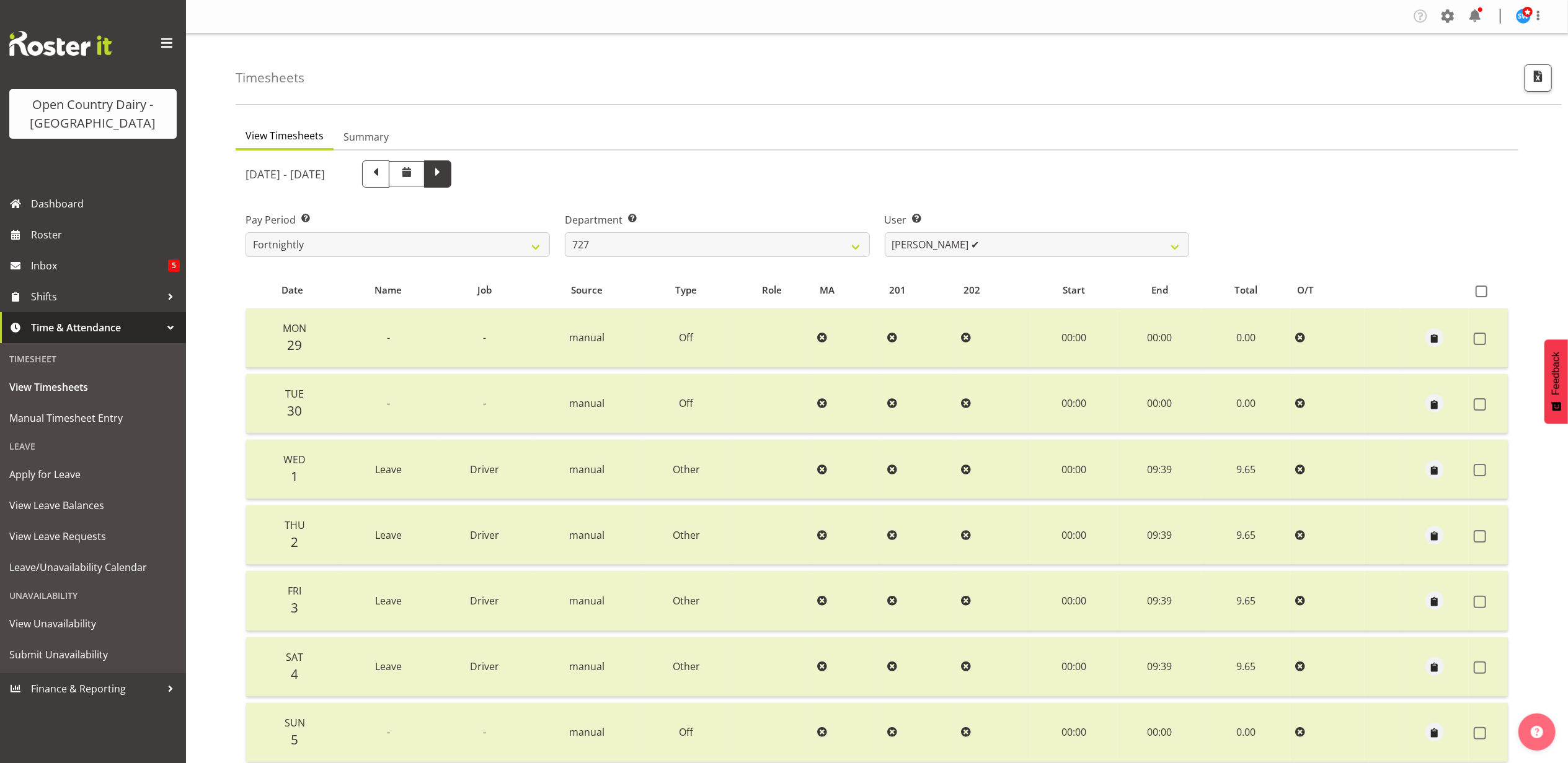
click at [446, 174] on span at bounding box center [438, 173] width 16 height 16
select select
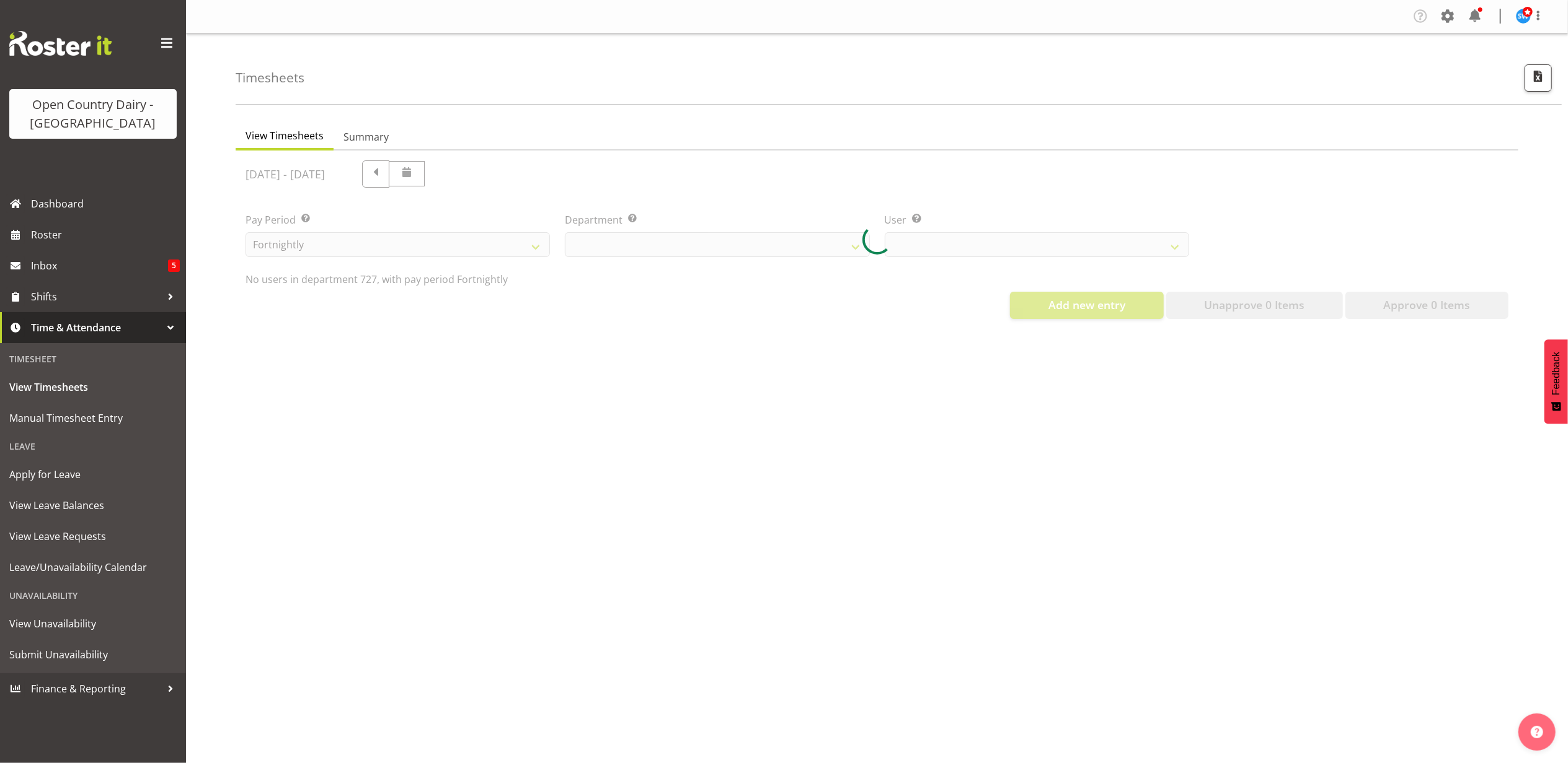
select select "761"
select select "11012"
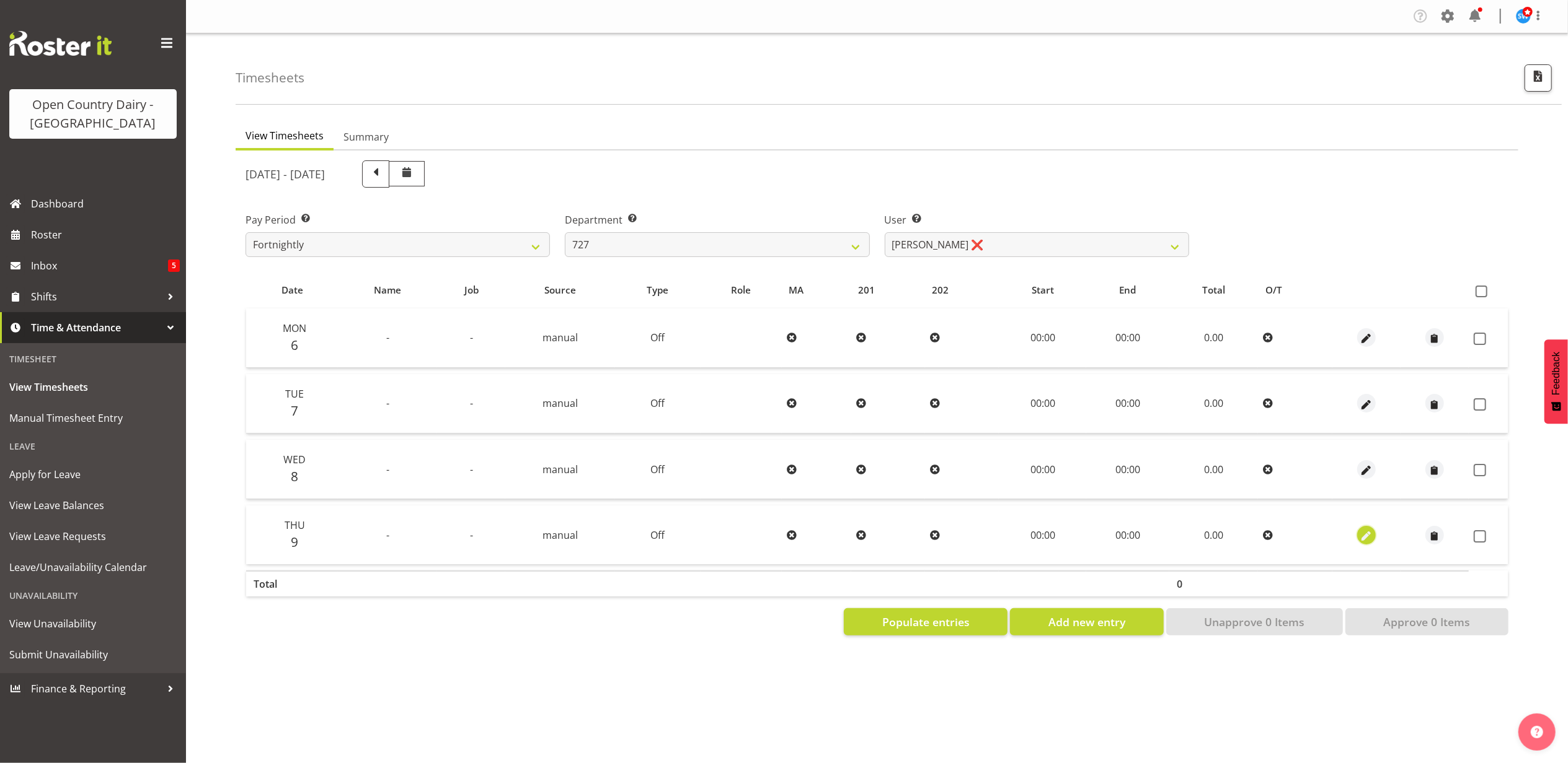
click at [1372, 536] on span "button" at bounding box center [1366, 536] width 14 height 14
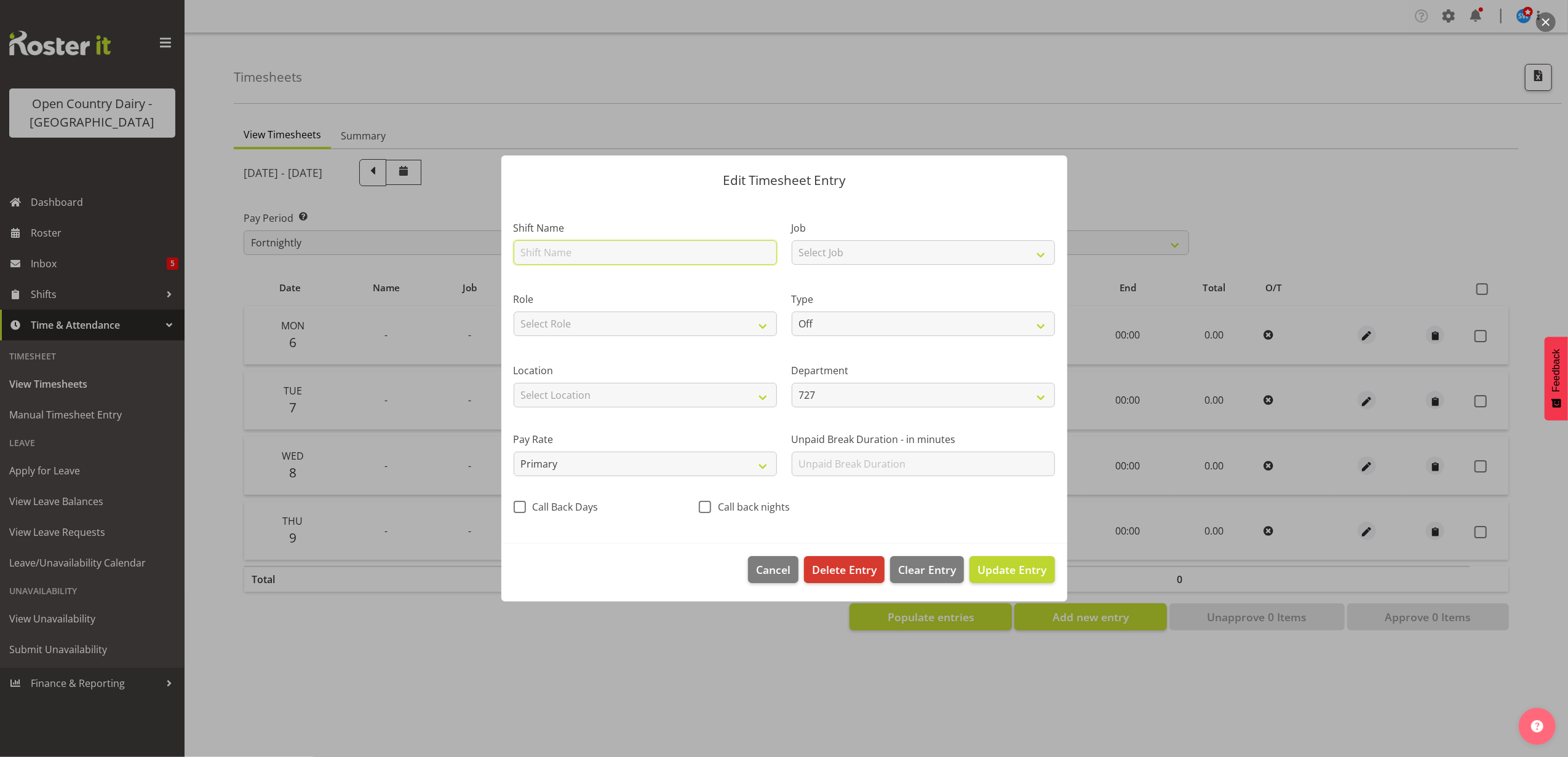
click at [530, 249] on input "text" at bounding box center [645, 253] width 263 height 25
type input "Leave"
click at [909, 241] on select "Select Job Driver Driver supervisor Support" at bounding box center [924, 253] width 263 height 25
select select "9052"
click at [792, 241] on select "Select Job Driver Driver supervisor Support" at bounding box center [924, 253] width 263 height 25
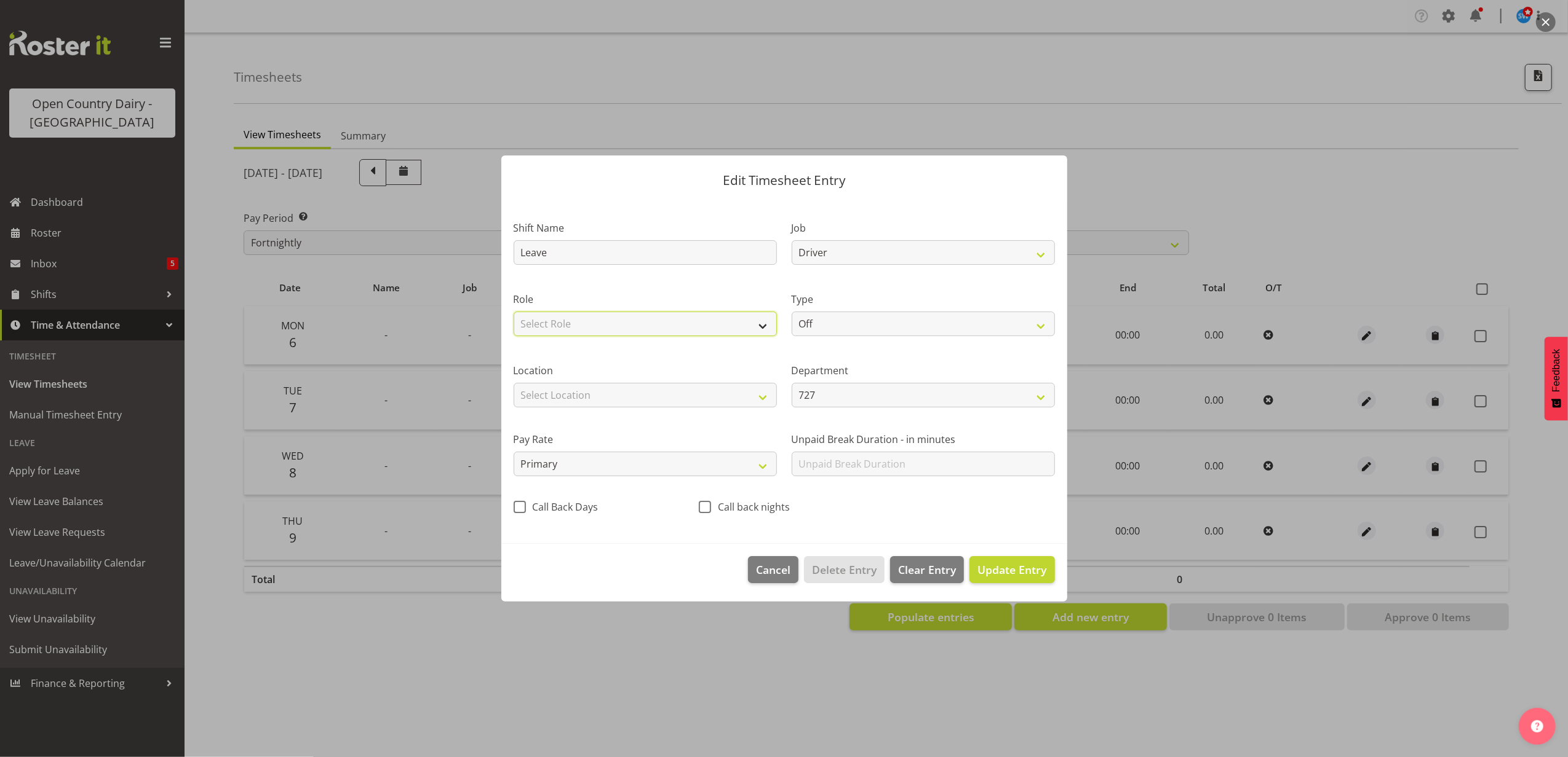
click at [663, 323] on select "Select Role Driver" at bounding box center [645, 324] width 263 height 25
select select "1166"
click at [514, 312] on select "Select Role Driver" at bounding box center [645, 324] width 263 height 25
click at [882, 320] on select "Off Standard Public Holiday Public Holiday (Worked) Day In Lieu Annual Leave Si…" at bounding box center [924, 324] width 263 height 25
select select "Other"
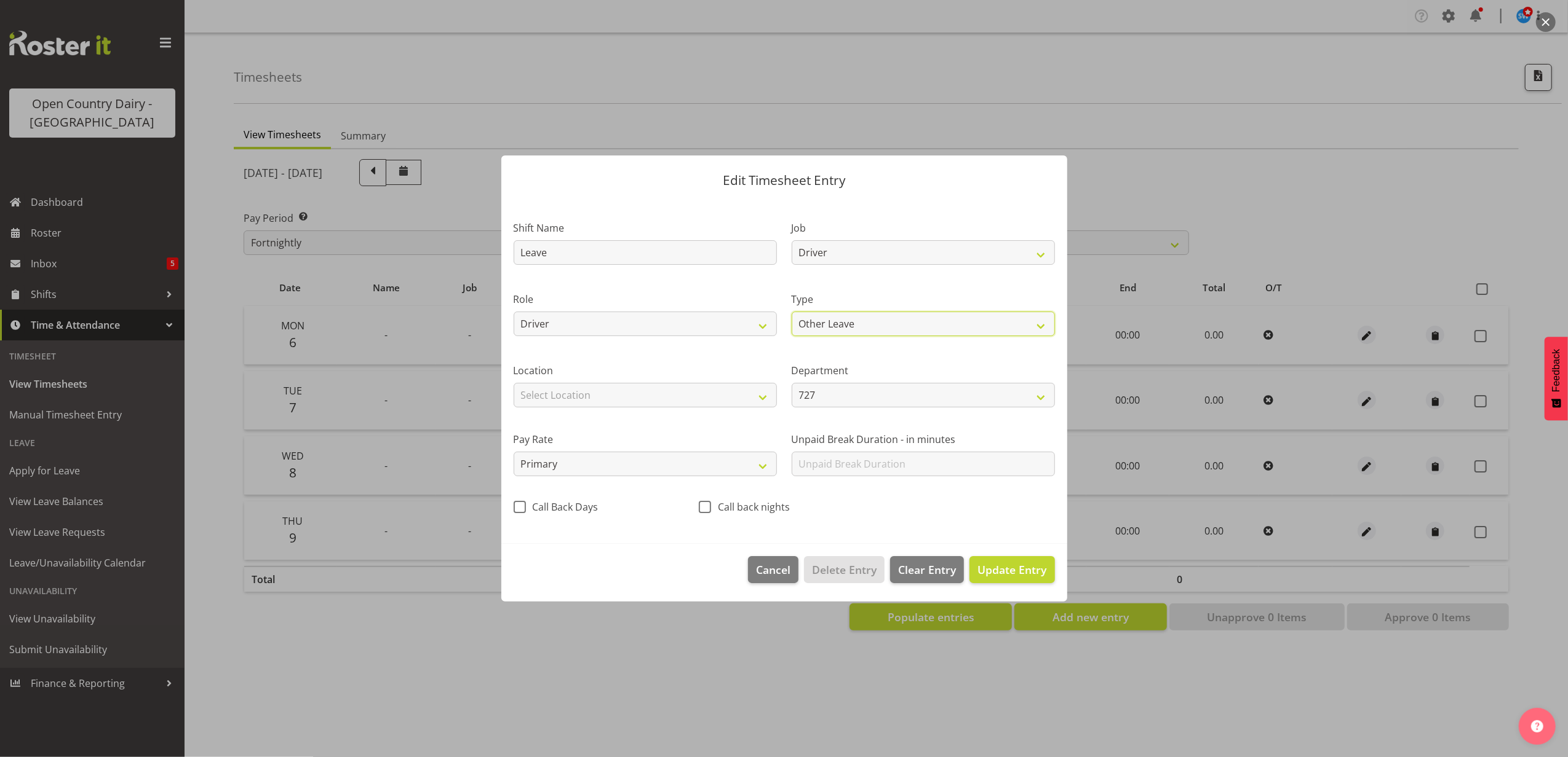
click at [792, 312] on select "Off Standard Public Holiday Public Holiday (Worked) Day In Lieu Annual Leave Si…" at bounding box center [924, 324] width 263 height 25
select select "9"
select select "2025"
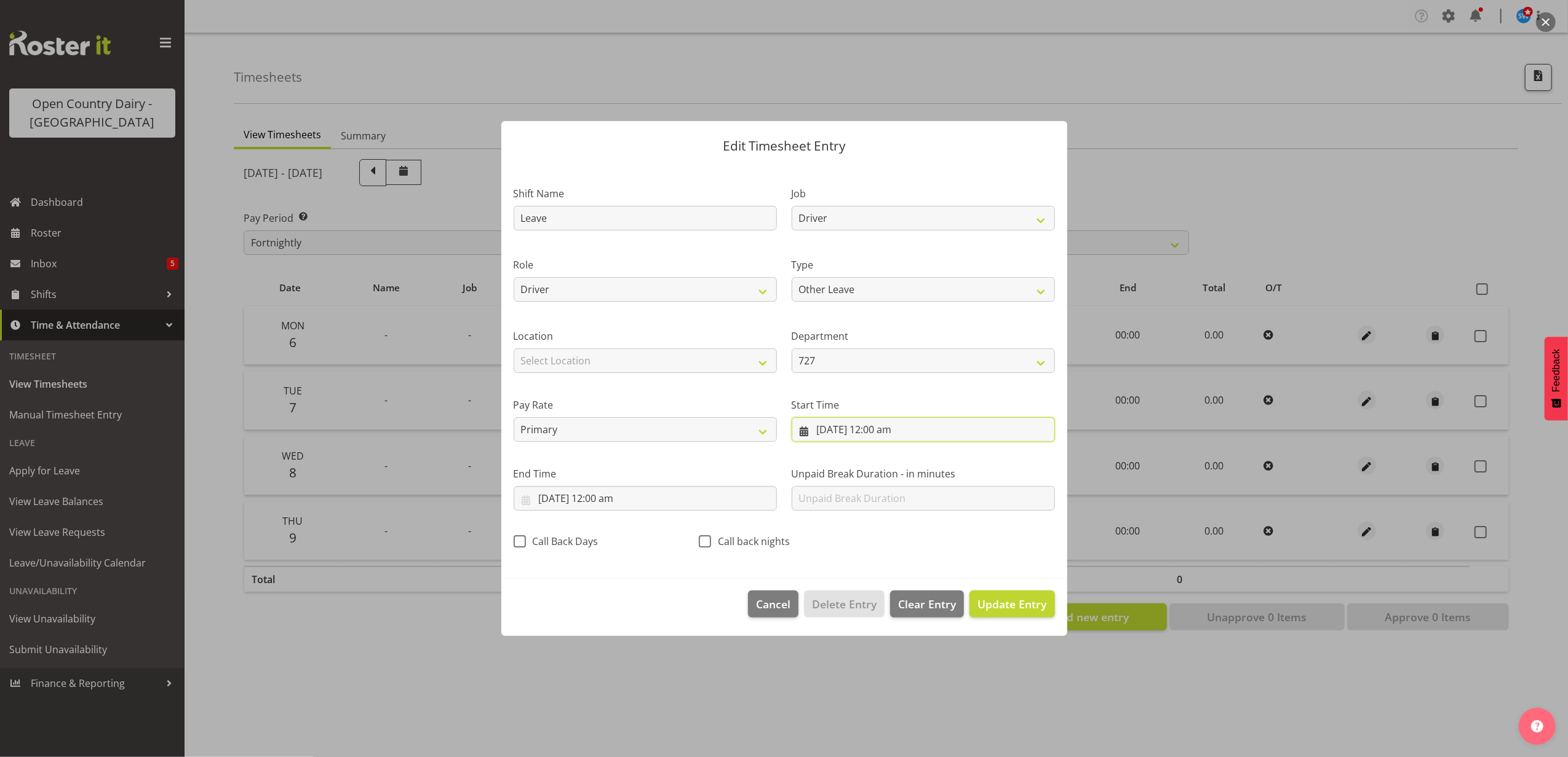
click at [878, 428] on input "9/10/2025, 12:00 am" at bounding box center [924, 430] width 263 height 25
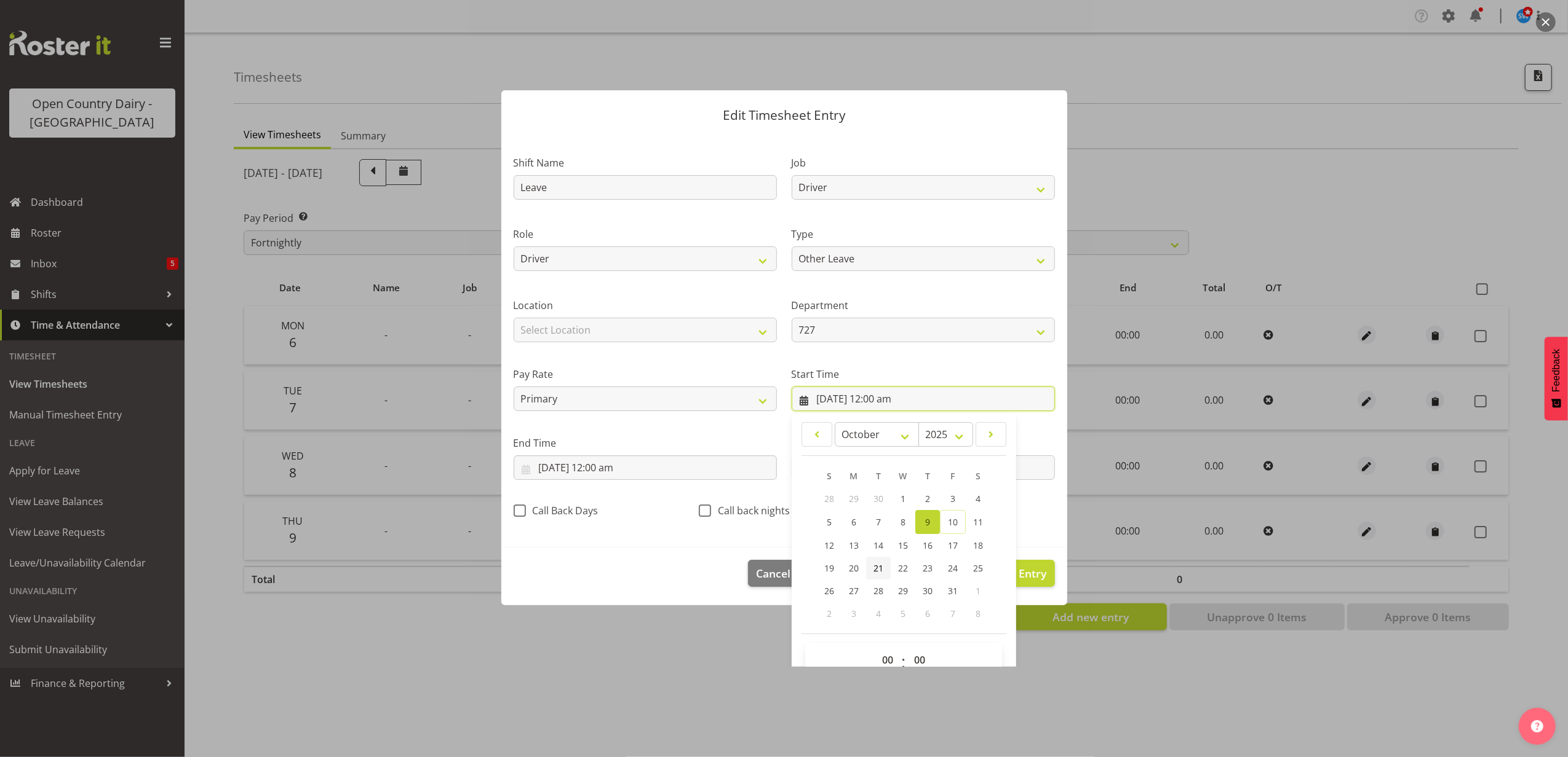
scroll to position [55, 0]
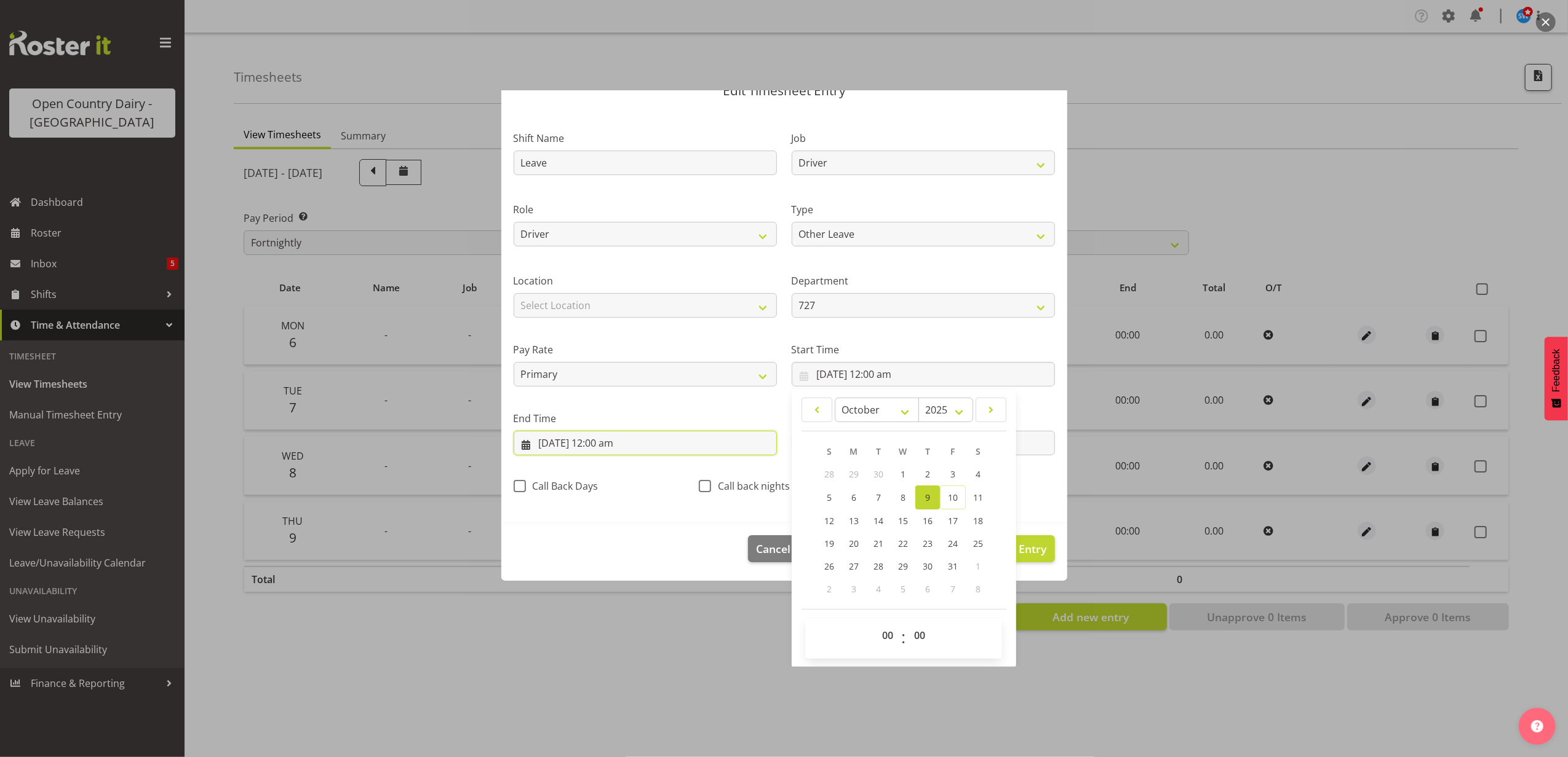
click at [598, 436] on input "9/10/2025, 12:00 am" at bounding box center [645, 443] width 263 height 25
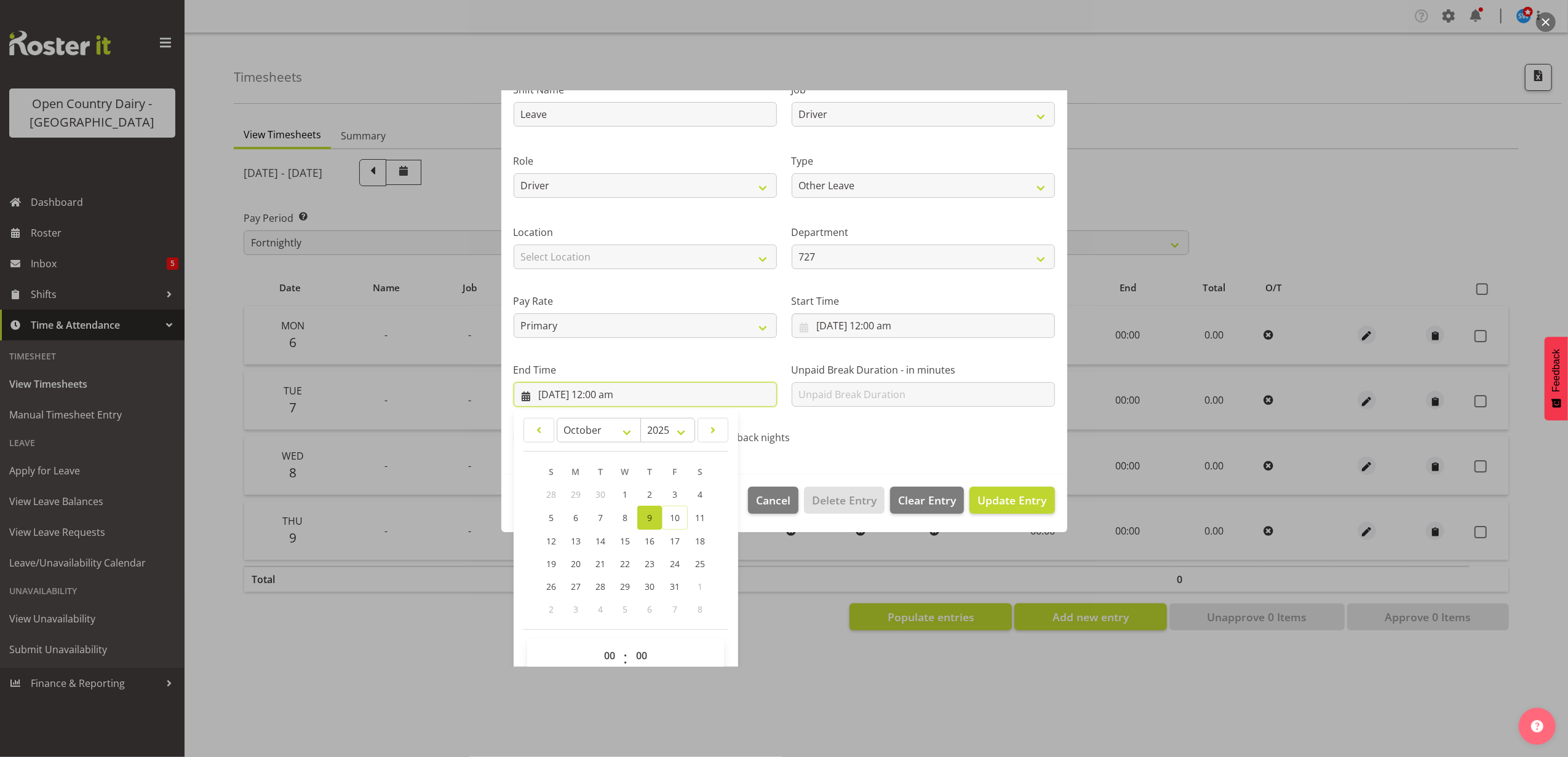
scroll to position [124, 0]
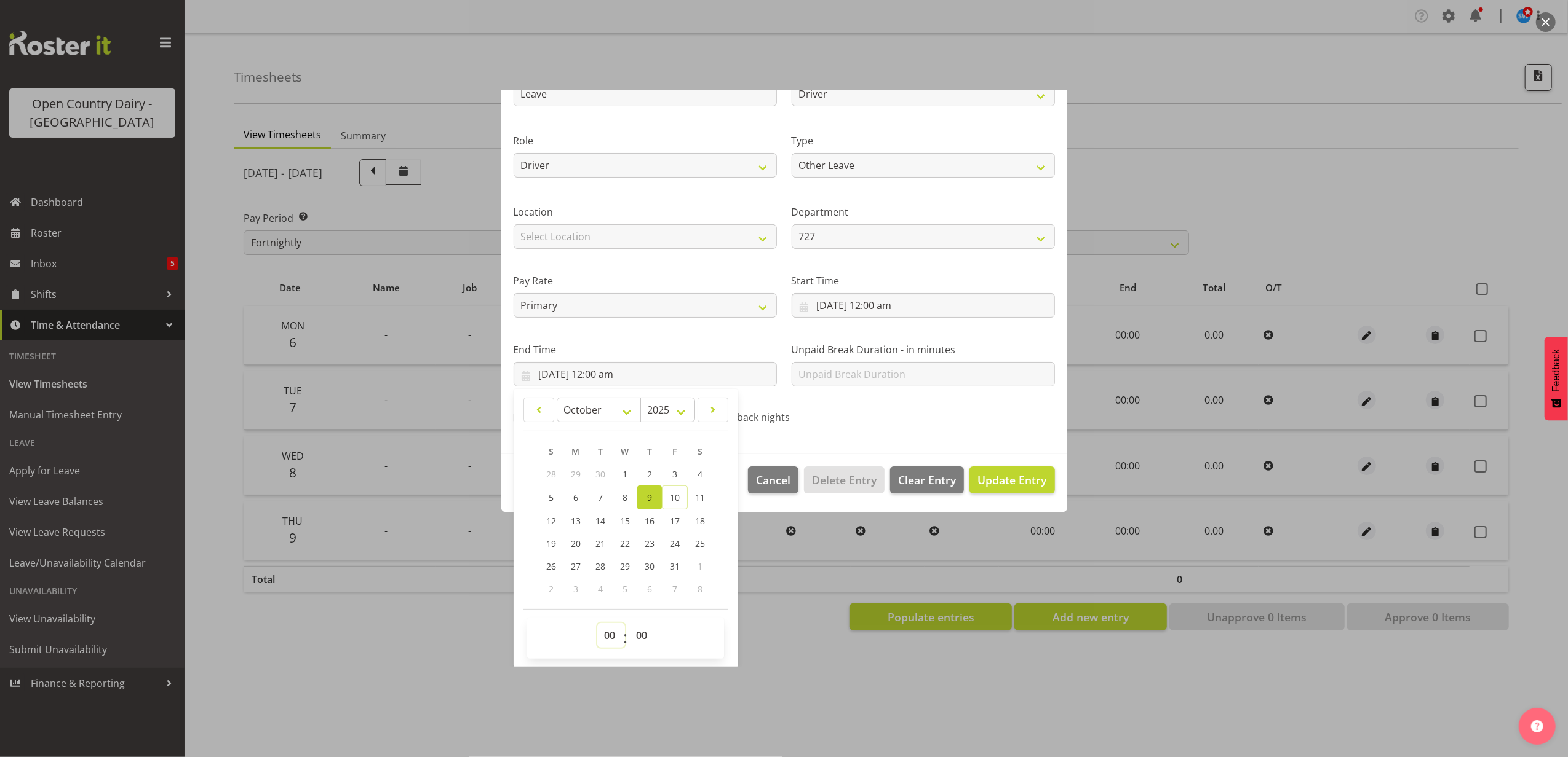
click at [611, 637] on select "00 01 02 03 04 05 06 07 08 09 10 11 12 13 14 15 16 17 18 19 20 21 22 23" at bounding box center [611, 636] width 28 height 25
select select "9"
click at [597, 624] on select "00 01 02 03 04 05 06 07 08 09 10 11 12 13 14 15 16 17 18 19 20 21 22 23" at bounding box center [611, 636] width 28 height 25
type input "9/10/2025, 9:00 am"
click at [640, 630] on select "00 01 02 03 04 05 06 07 08 09 10 11 12 13 14 15 16 17 18 19 20 21 22 23 24 25 2…" at bounding box center [643, 636] width 28 height 25
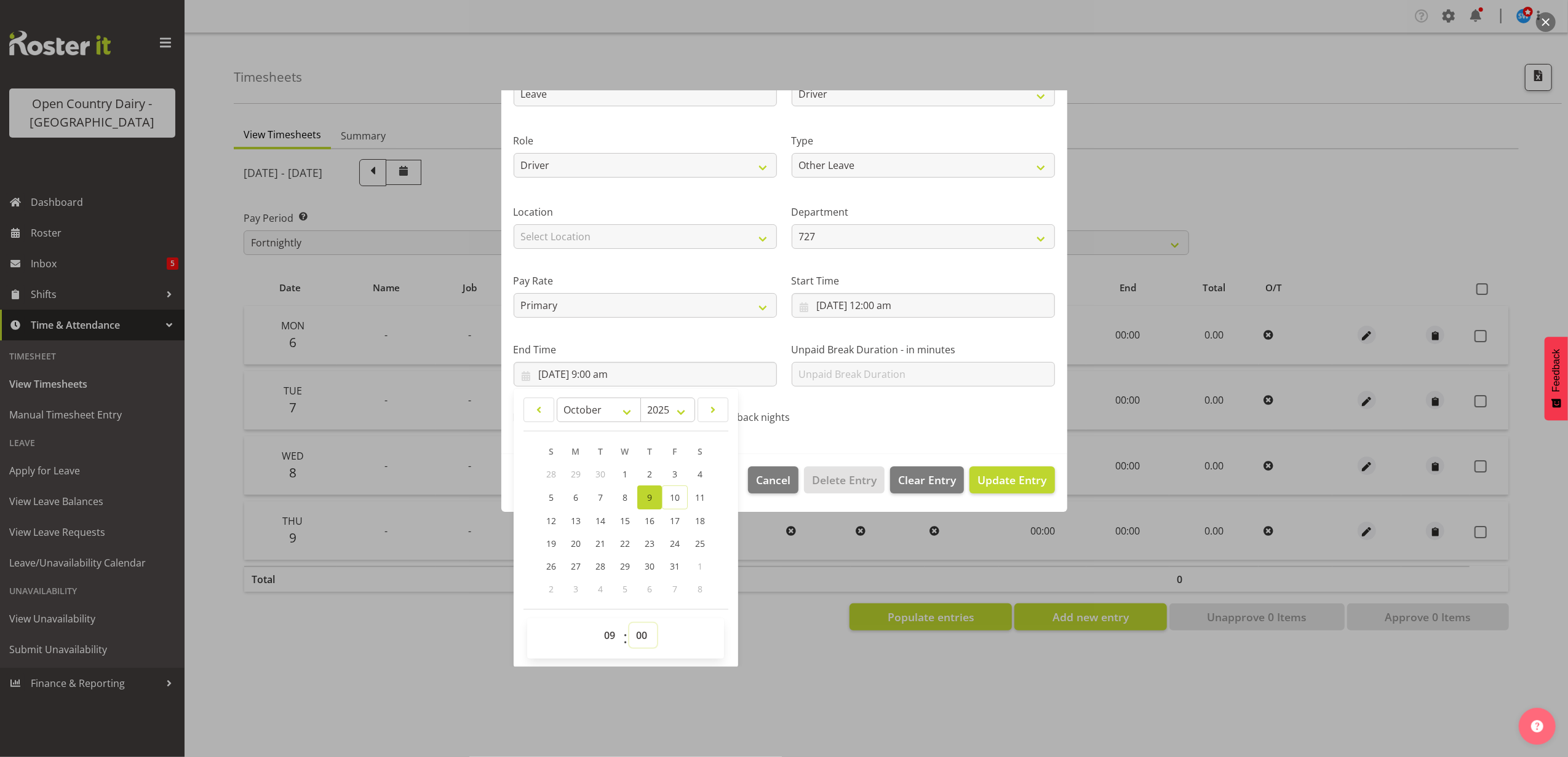
select select "39"
click at [630, 624] on select "00 01 02 03 04 05 06 07 08 09 10 11 12 13 14 15 16 17 18 19 20 21 22 23 24 25 2…" at bounding box center [643, 636] width 28 height 25
type input "9/10/2025, 9:39 am"
click at [989, 473] on span "Update Entry" at bounding box center [1012, 480] width 68 height 15
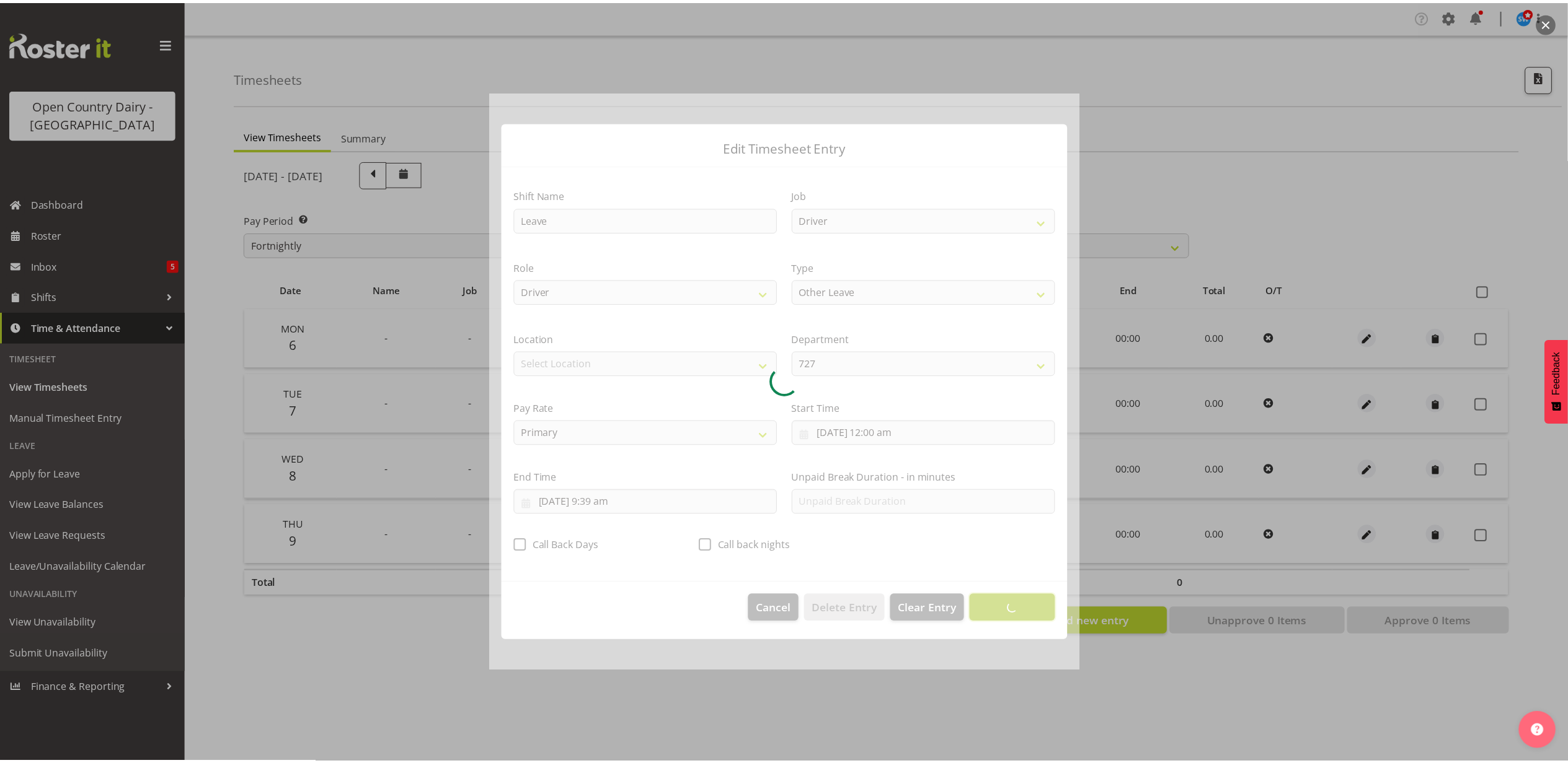
scroll to position [0, 0]
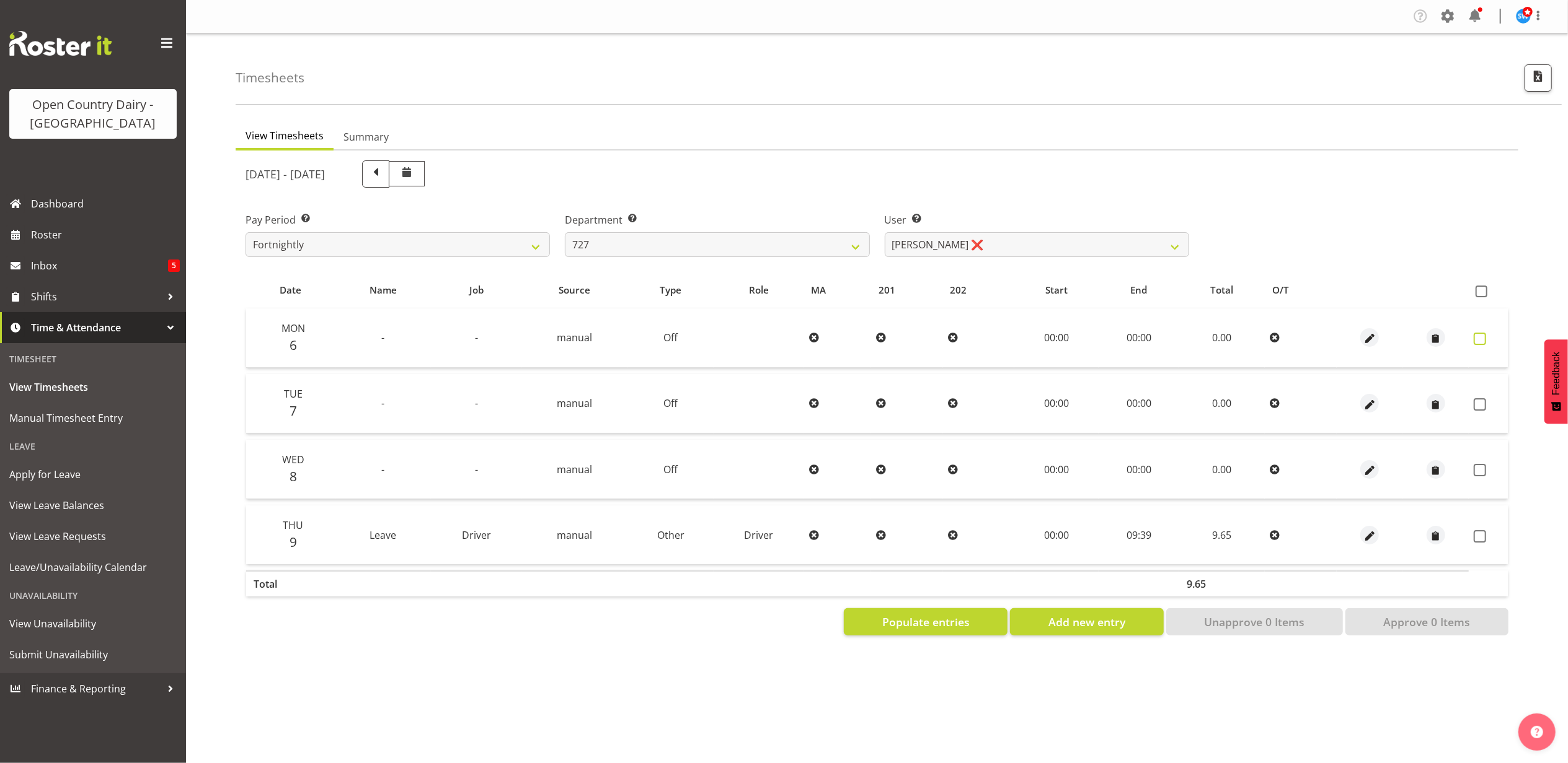
click at [1474, 335] on span at bounding box center [1480, 339] width 13 height 13
checkbox input "true"
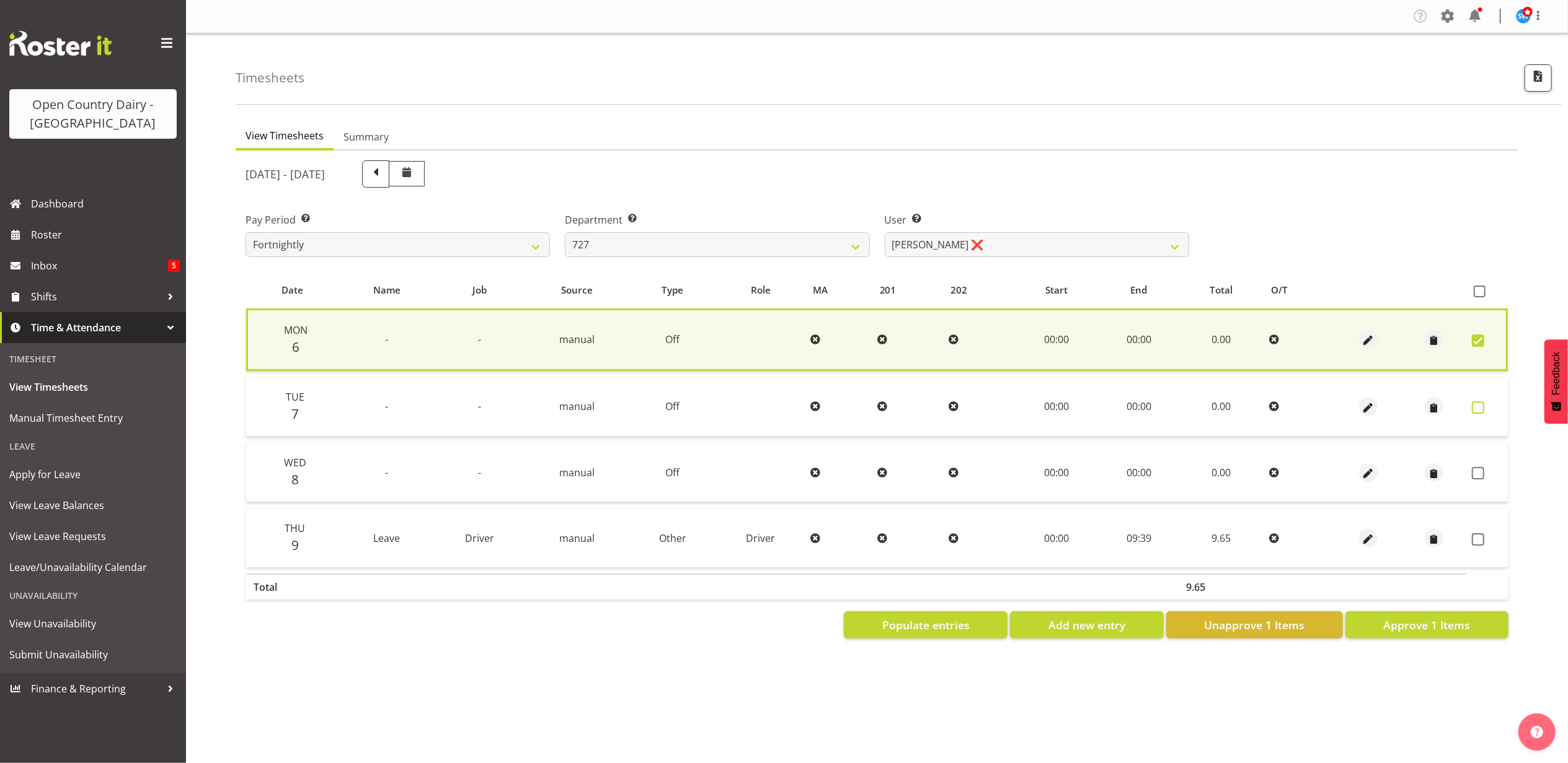
click at [1476, 402] on span at bounding box center [1478, 407] width 13 height 13
checkbox input "true"
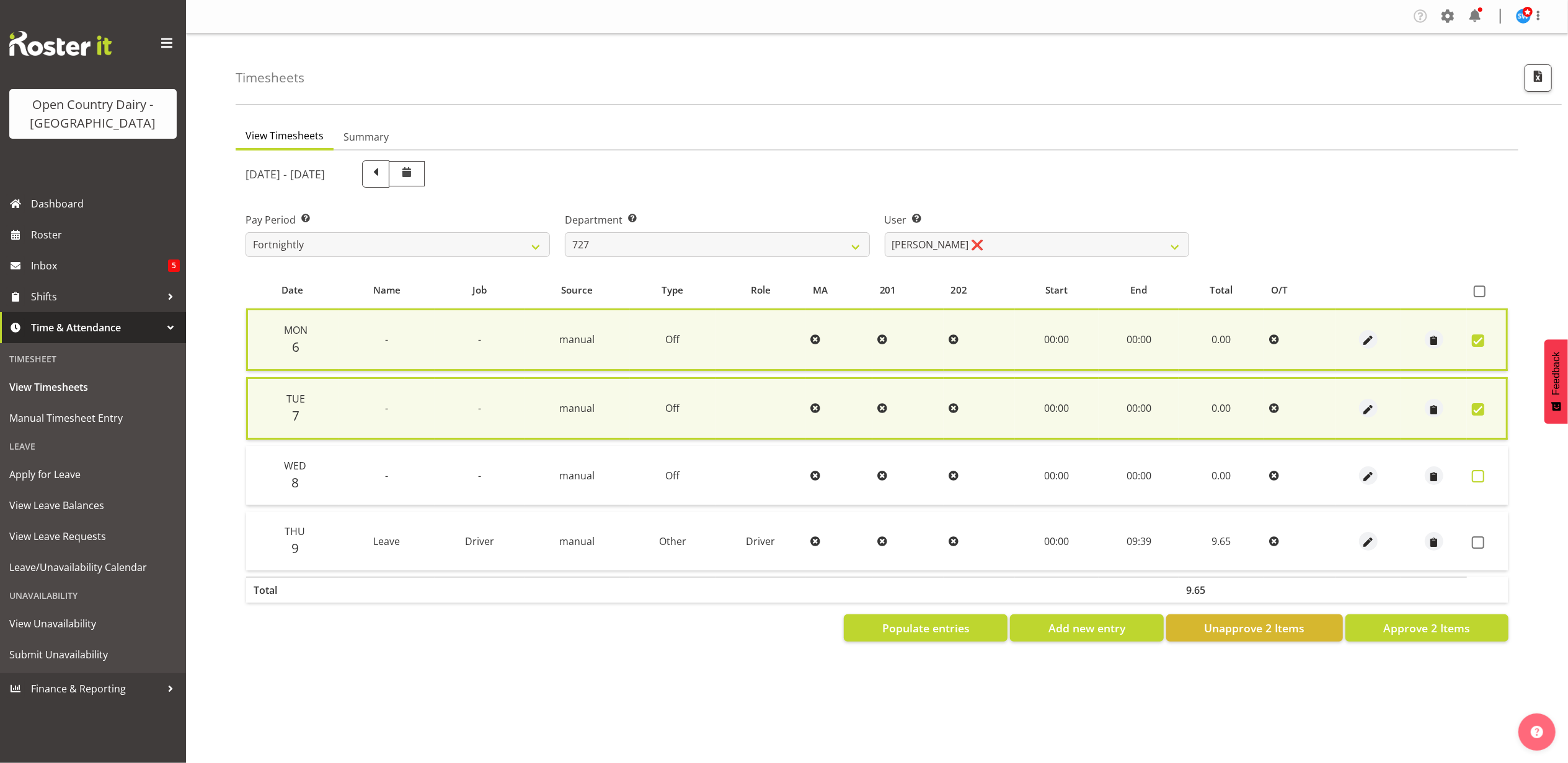
click at [1477, 471] on span at bounding box center [1478, 476] width 13 height 13
checkbox input "true"
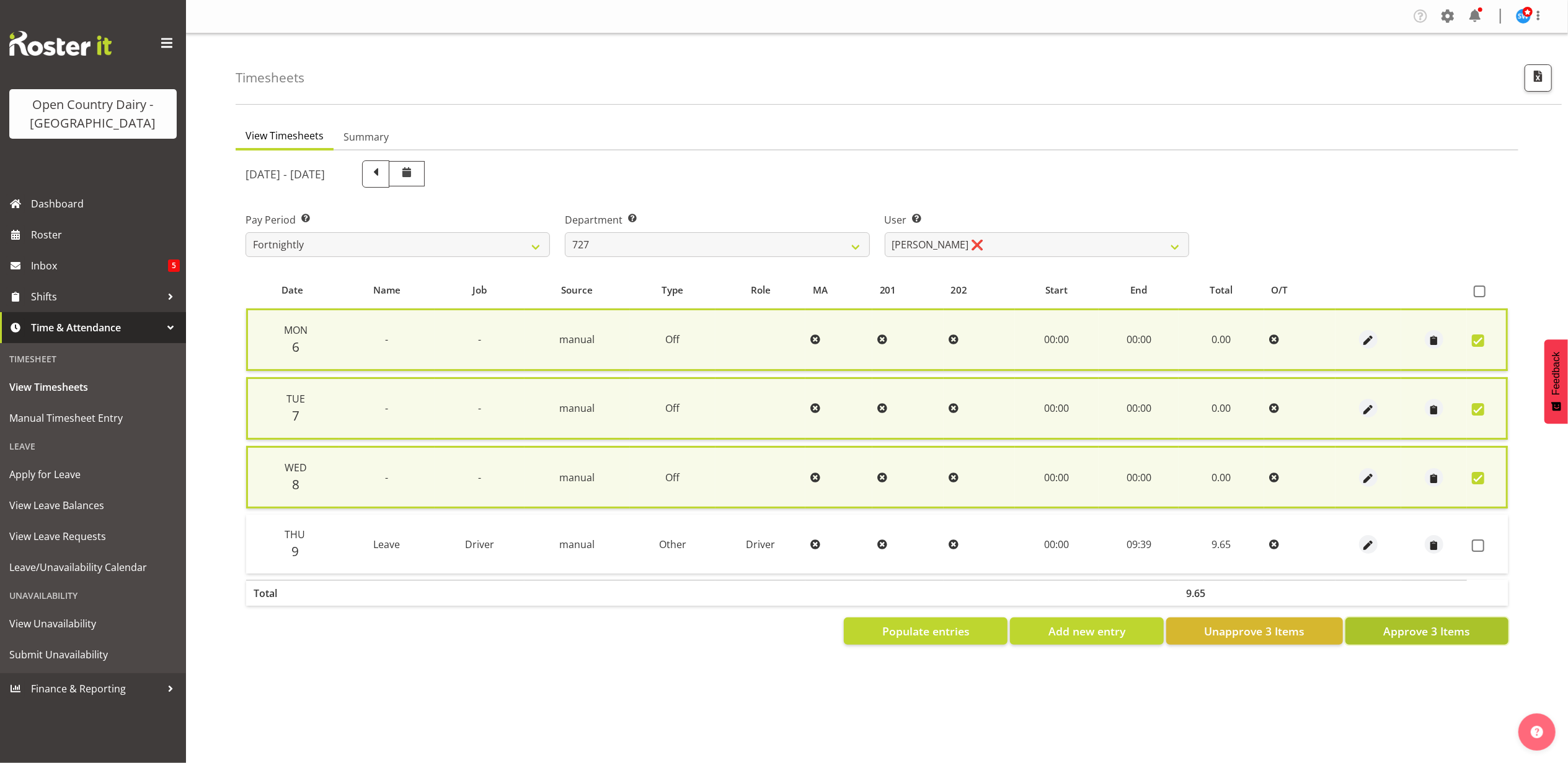
click at [1426, 625] on span "Approve 3 Items" at bounding box center [1426, 631] width 87 height 16
checkbox input "false"
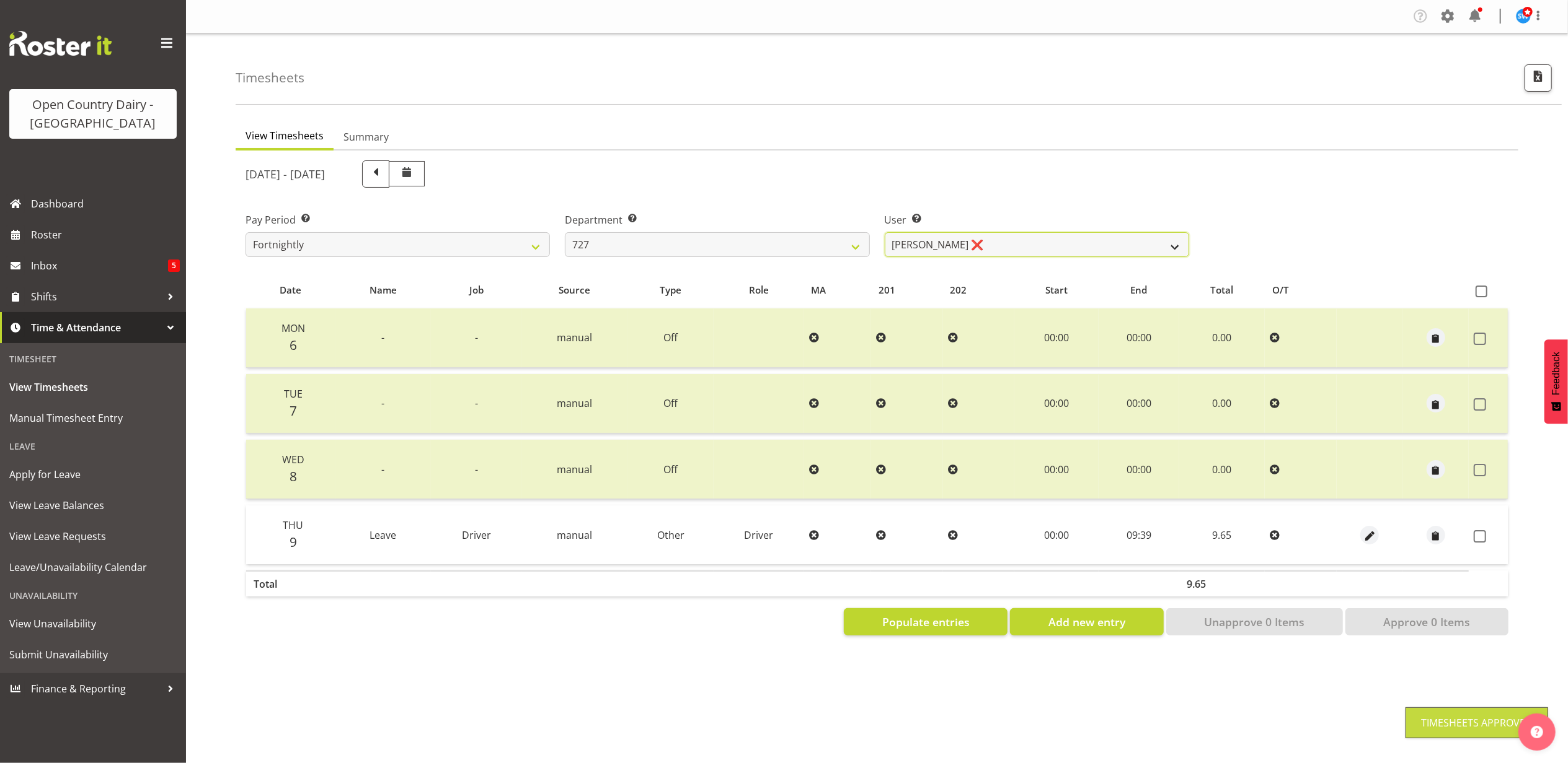
click at [931, 235] on select "David Pawley ❌ Kase Hussey ❌ Rhys Greener ❌" at bounding box center [1037, 244] width 305 height 25
click at [682, 240] on select "701 702 703 704 705 706 707 708 709 710 711 712 713 714 715 716 717 718 719 720" at bounding box center [717, 244] width 305 height 25
select select "842"
click at [564, 232] on select "701 702 703 704 705 706 707 708 709 710 711 712 713 714 715 716 717 718 719 720" at bounding box center [717, 244] width 305 height 25
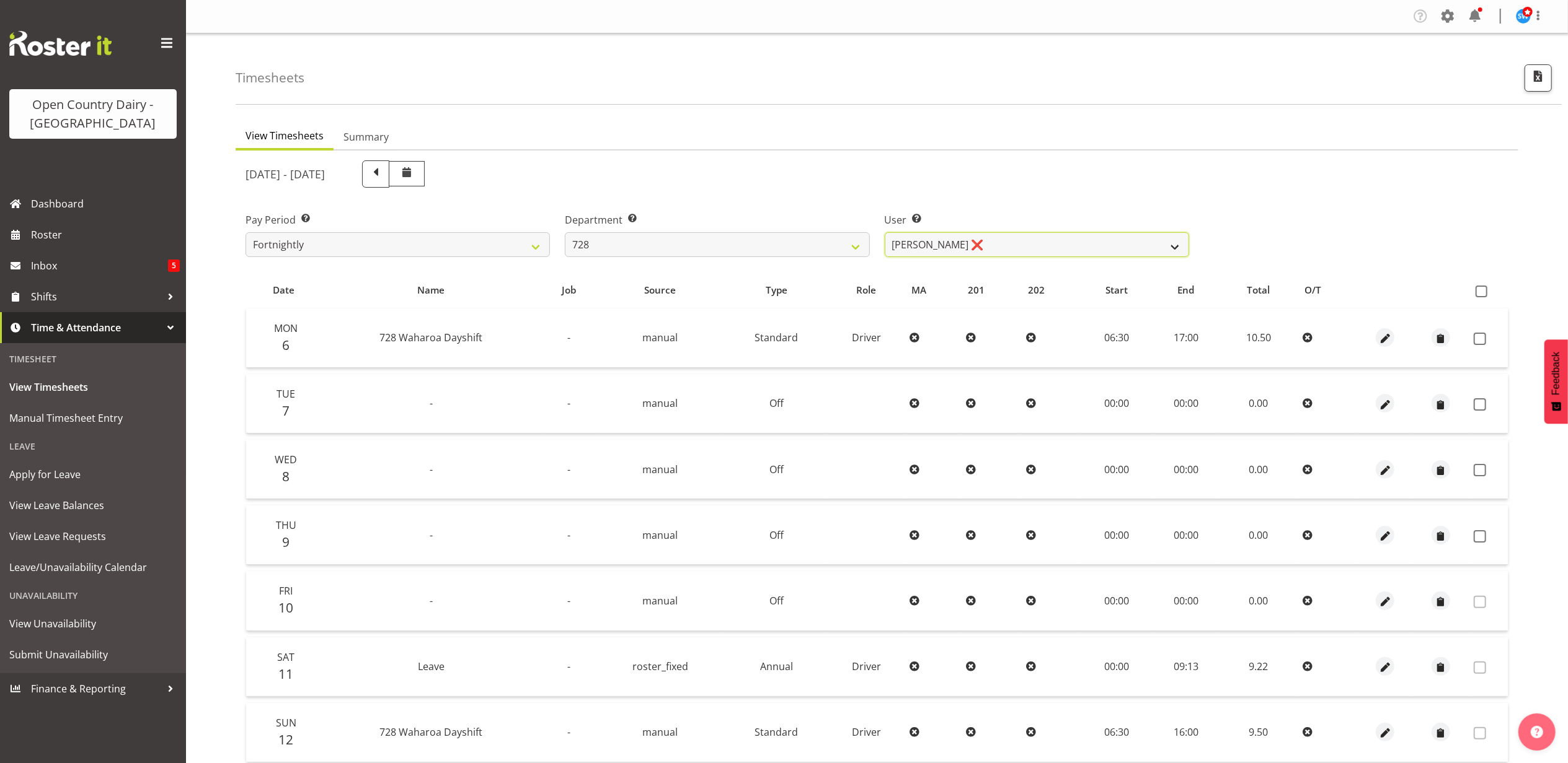
click at [1049, 246] on select "Callum Leslie ❌ Nick Warren ❌ Ross Robert Hamilton ❌ Stuart Cherrington ❌ Wally…" at bounding box center [1037, 244] width 305 height 25
select select "8205"
click at [884, 232] on select "Callum Leslie ❌ Nick Warren ❌ Ross Robert Hamilton ❌ Stuart Cherrington ❌ Wally…" at bounding box center [1037, 244] width 305 height 25
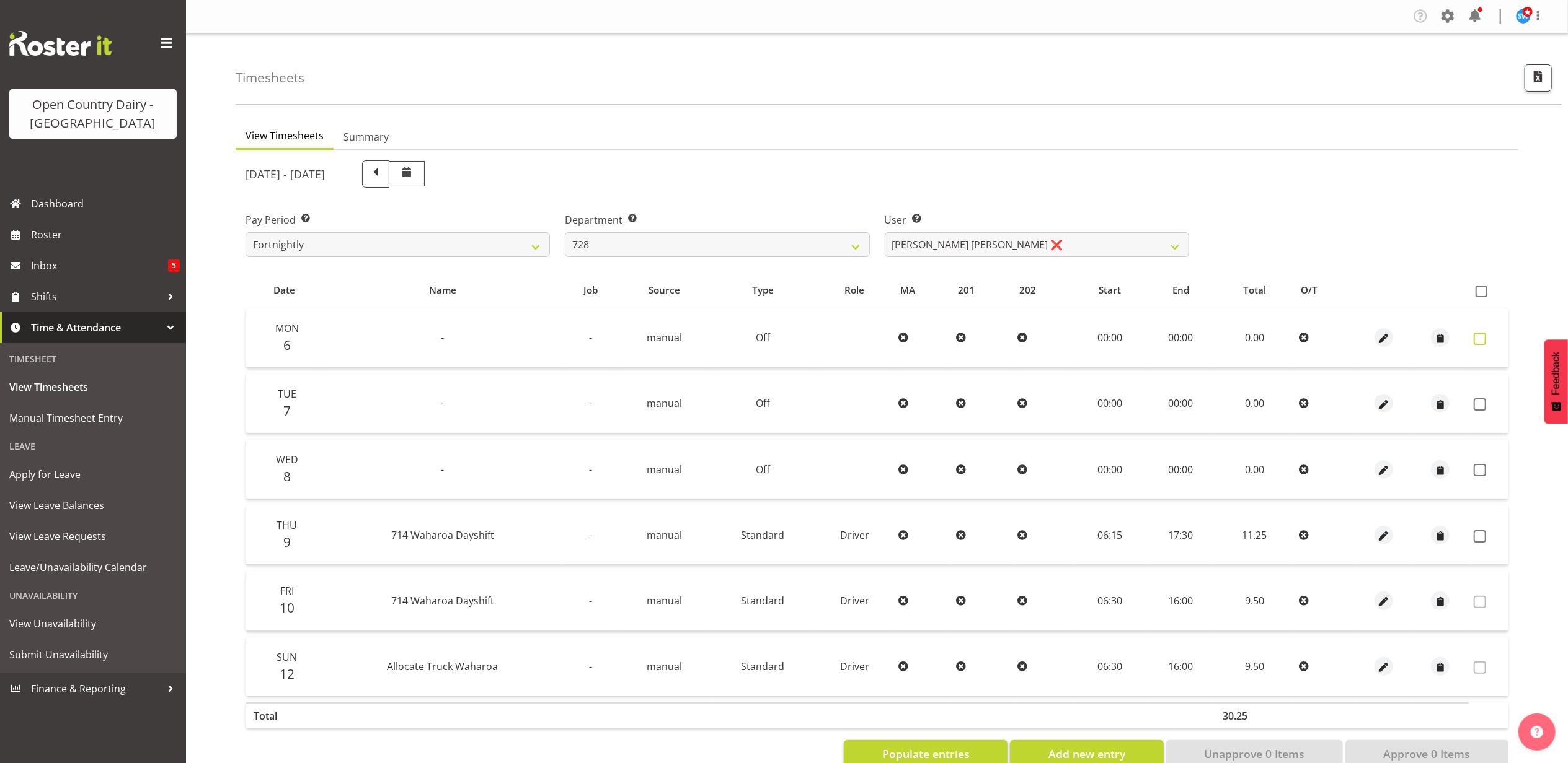
click at [1476, 339] on span at bounding box center [1480, 339] width 13 height 13
checkbox input "true"
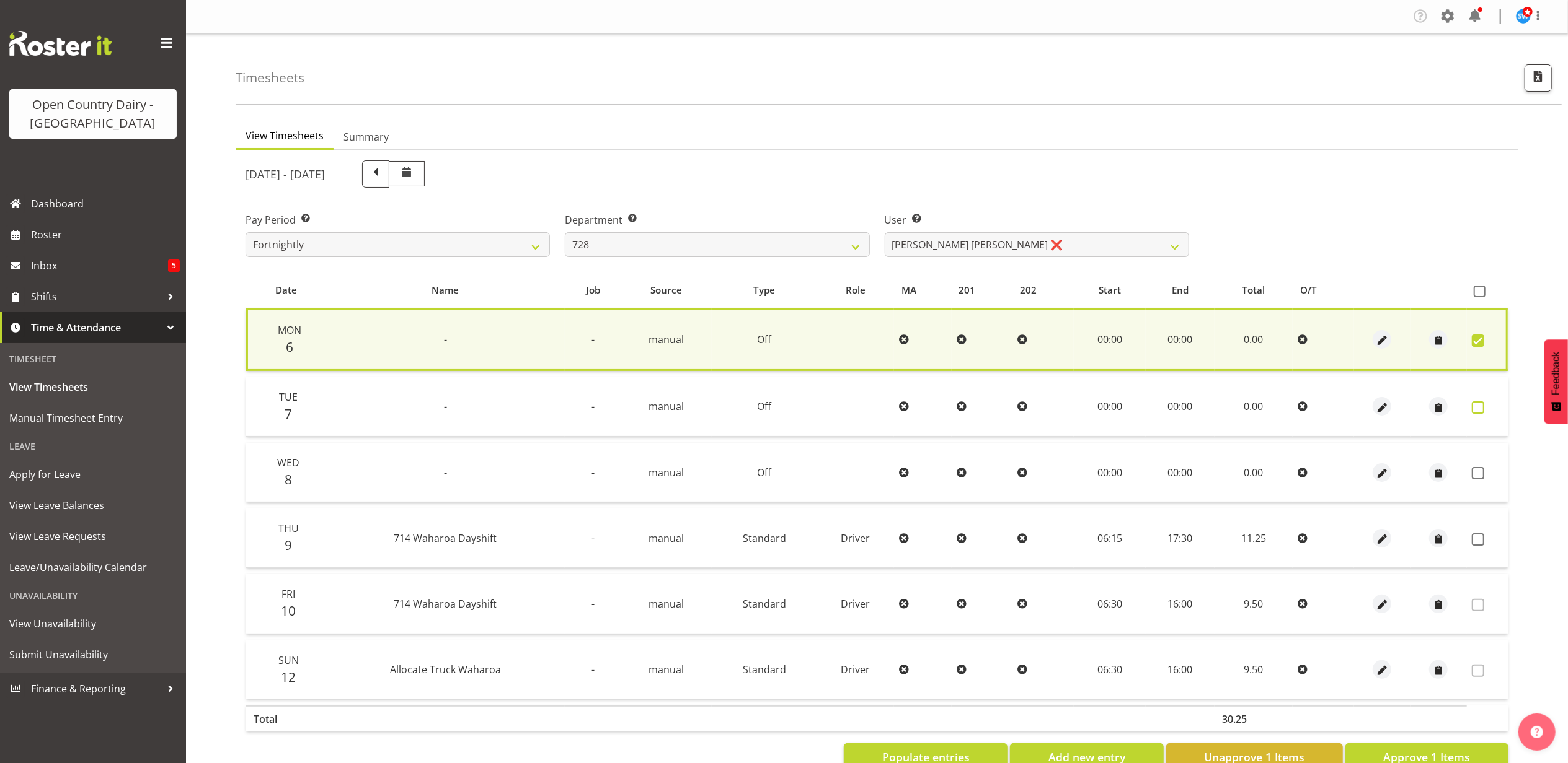
click at [1480, 401] on span at bounding box center [1478, 407] width 13 height 13
checkbox input "true"
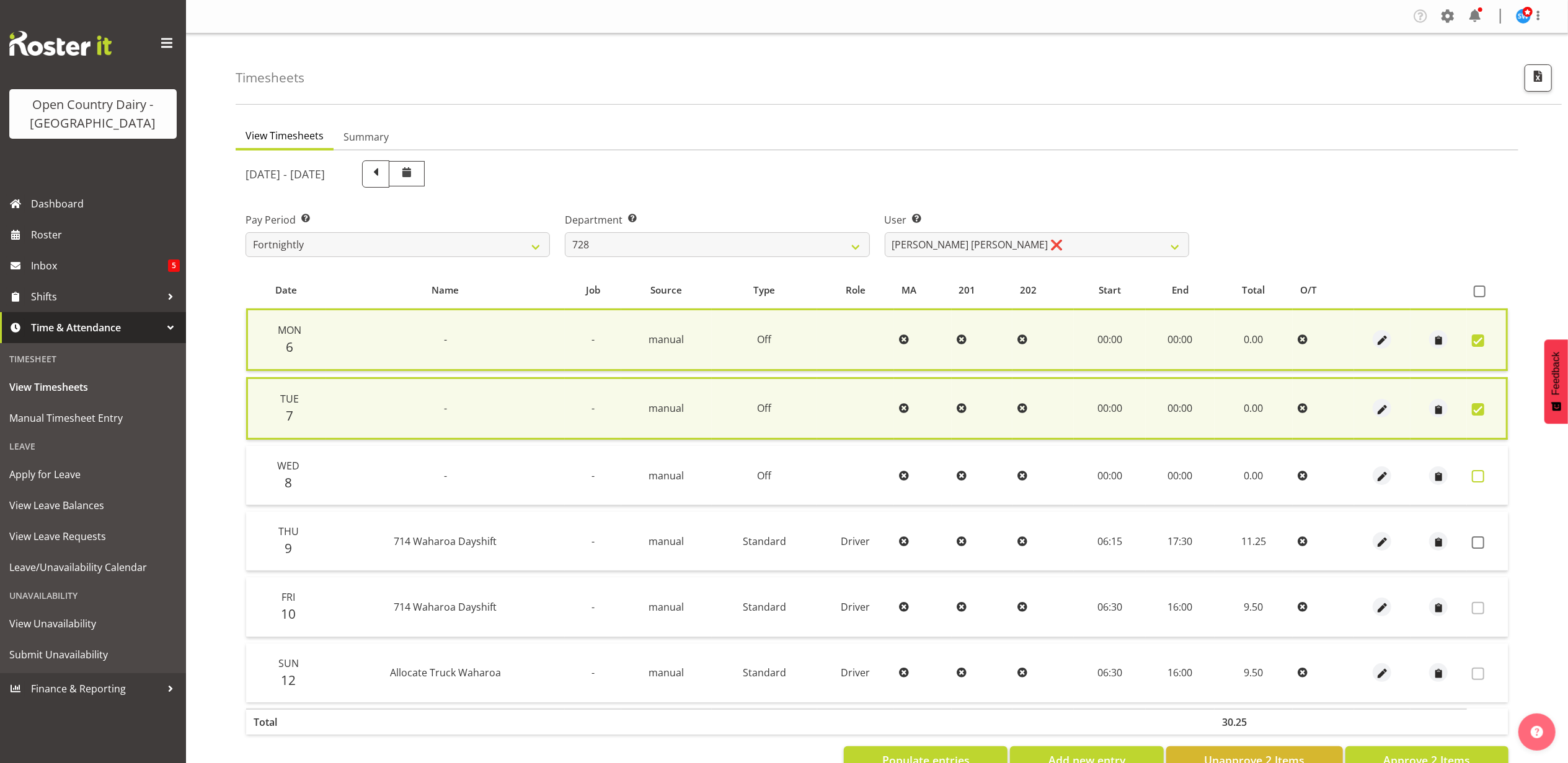
click at [1478, 474] on span at bounding box center [1478, 476] width 13 height 13
checkbox input "true"
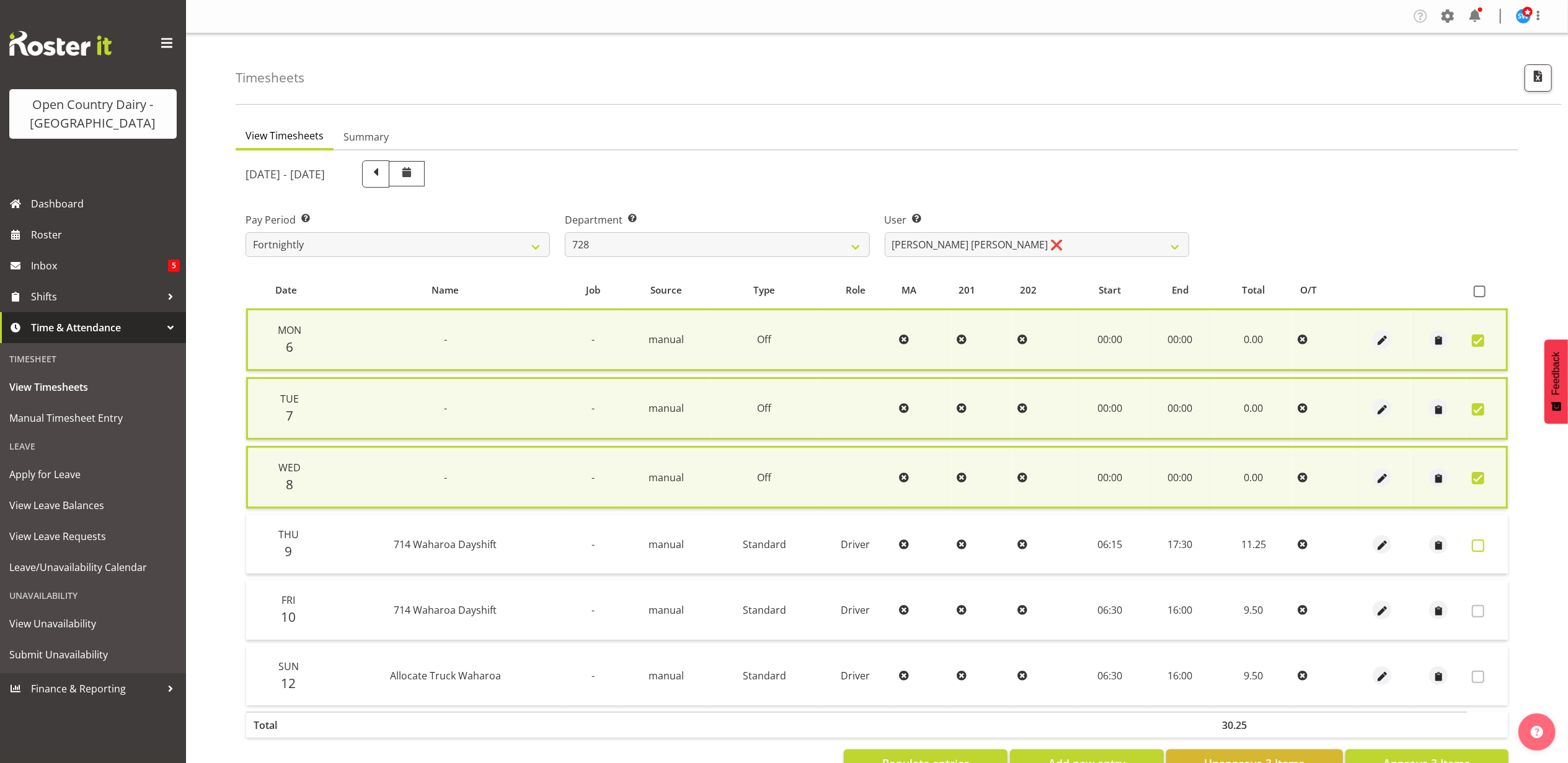
click at [1477, 543] on span at bounding box center [1478, 546] width 13 height 13
checkbox input "true"
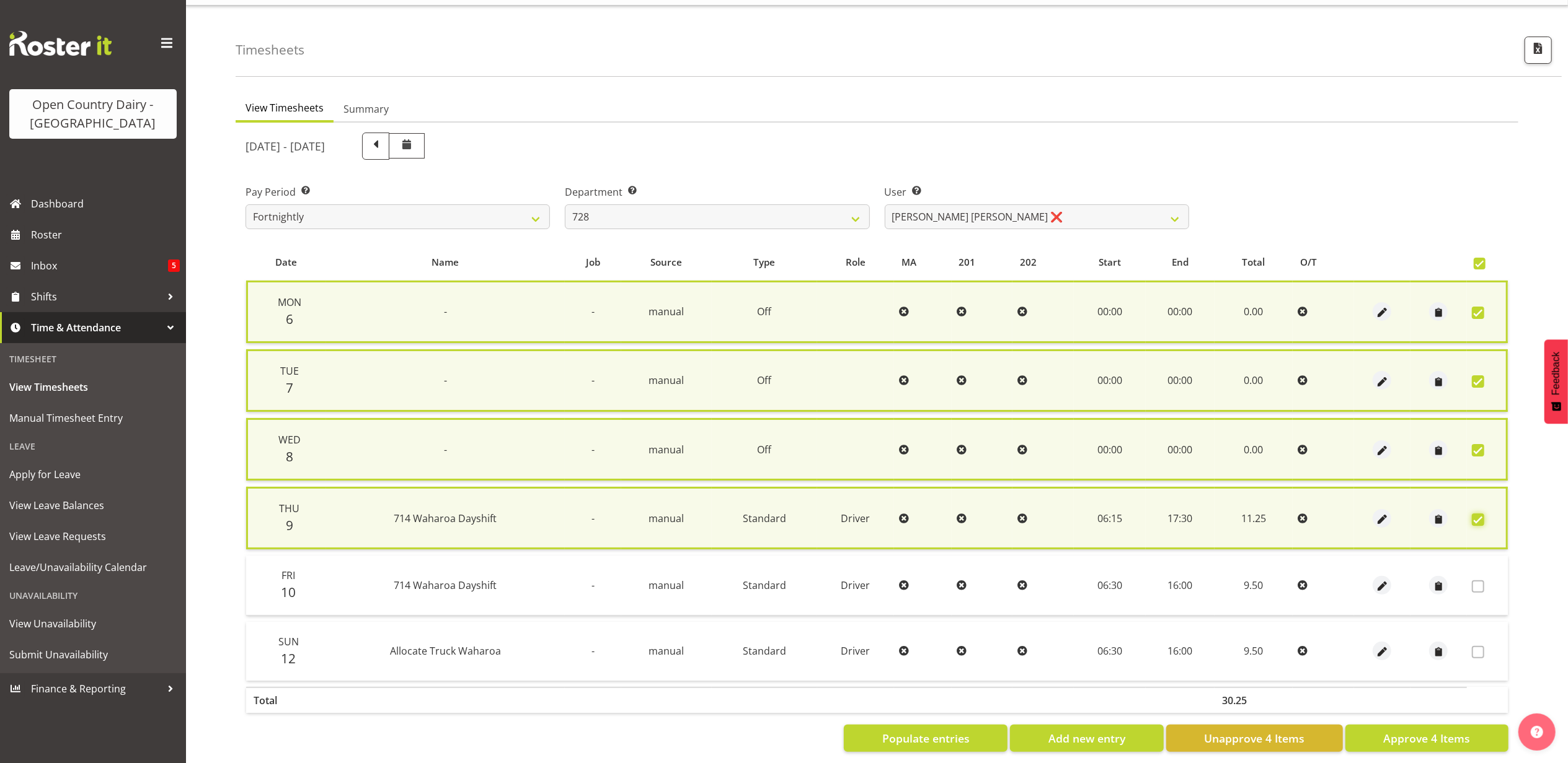
scroll to position [43, 0]
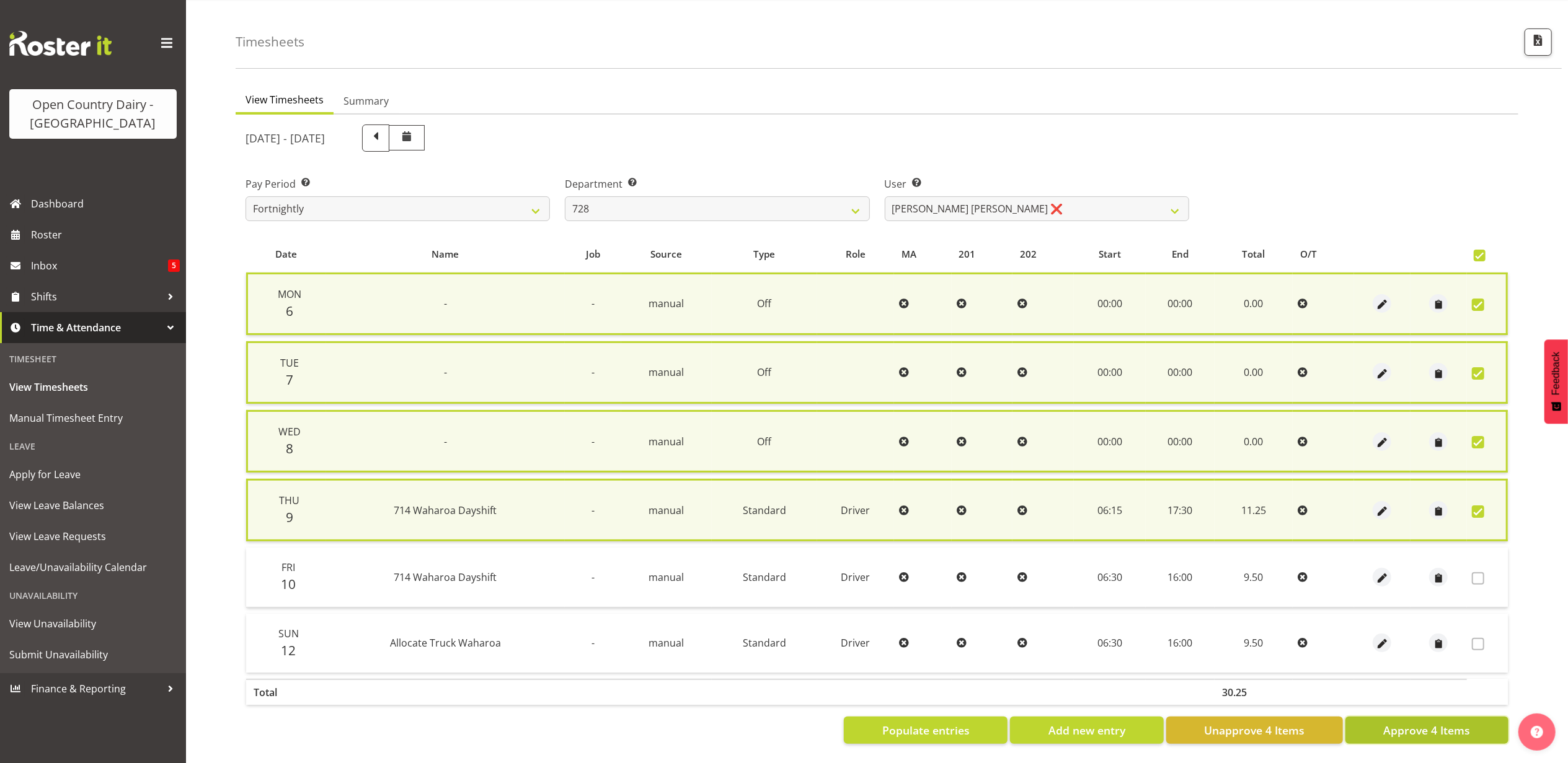
click at [1399, 723] on span "Approve 4 Items" at bounding box center [1426, 731] width 87 height 16
checkbox input "false"
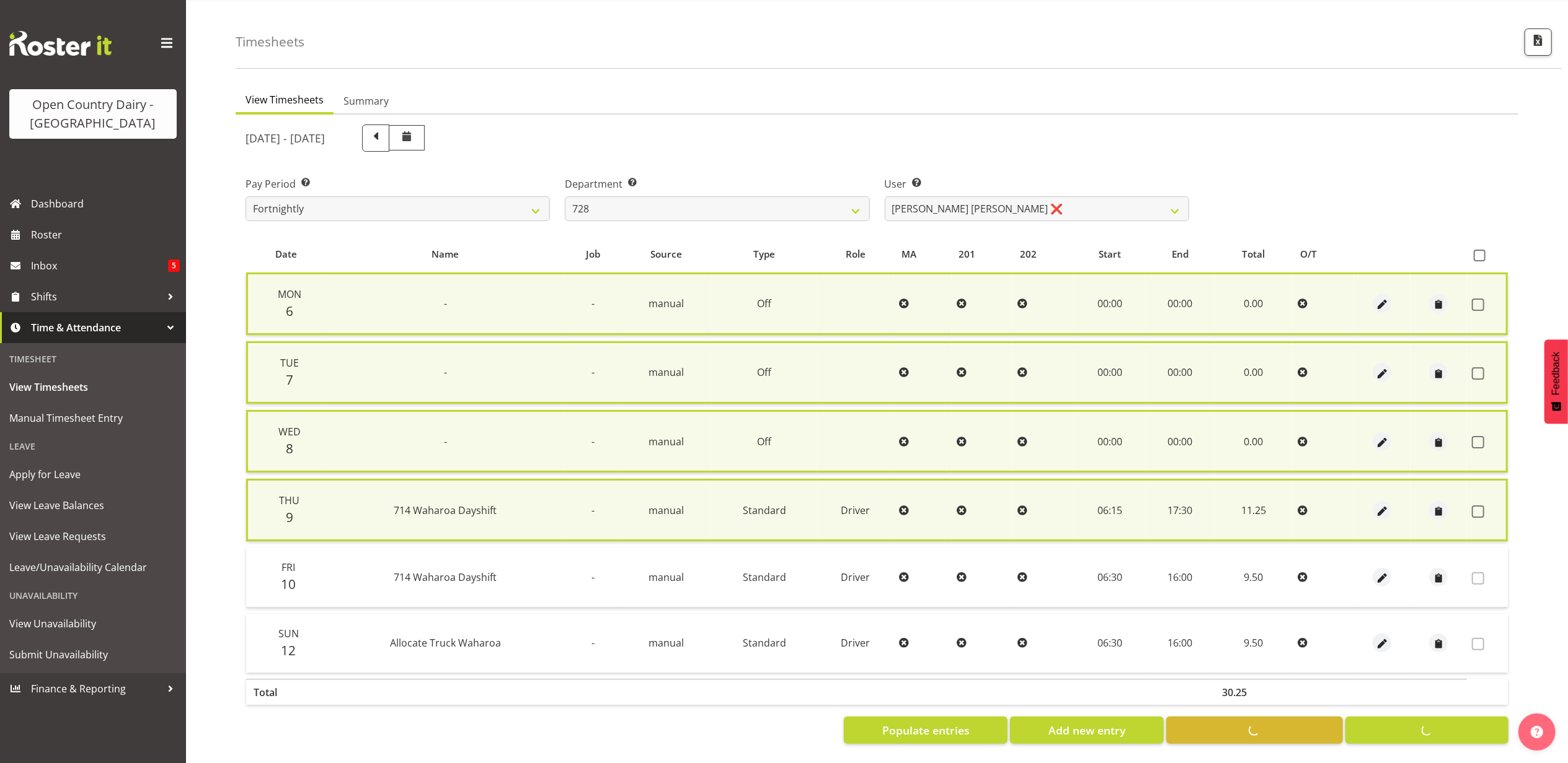
checkbox input "false"
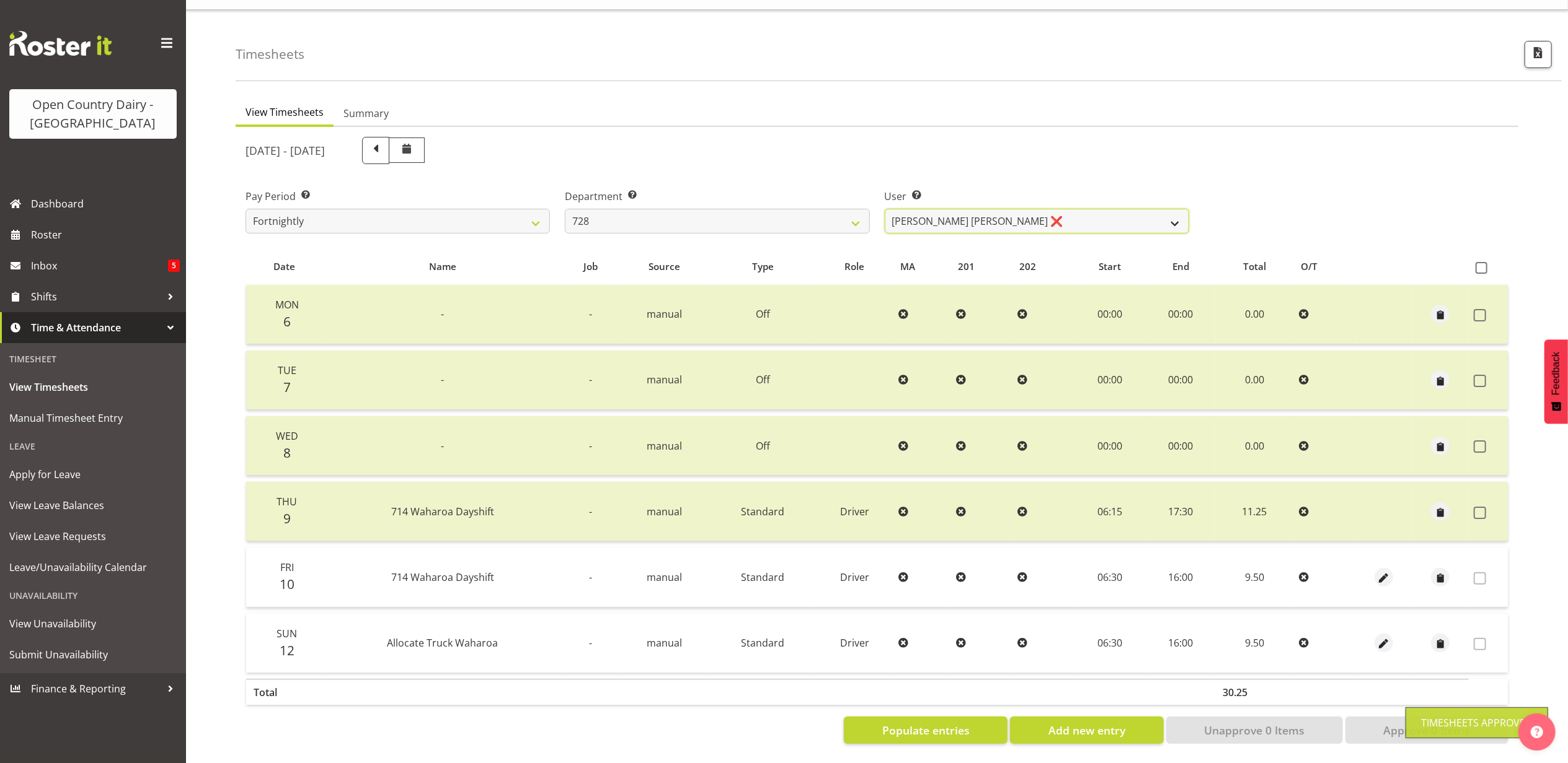
click at [1050, 209] on select "Callum Leslie ❌ Nick Warren ❌ Ross Robert Hamilton ❌ Stuart Cherrington ❌ Wally…" at bounding box center [1037, 221] width 305 height 25
select select "8251"
click at [884, 209] on select "Callum Leslie ❌ Nick Warren ❌ Ross Robert Hamilton ❌ Stuart Cherrington ❌ Wally…" at bounding box center [1037, 221] width 305 height 25
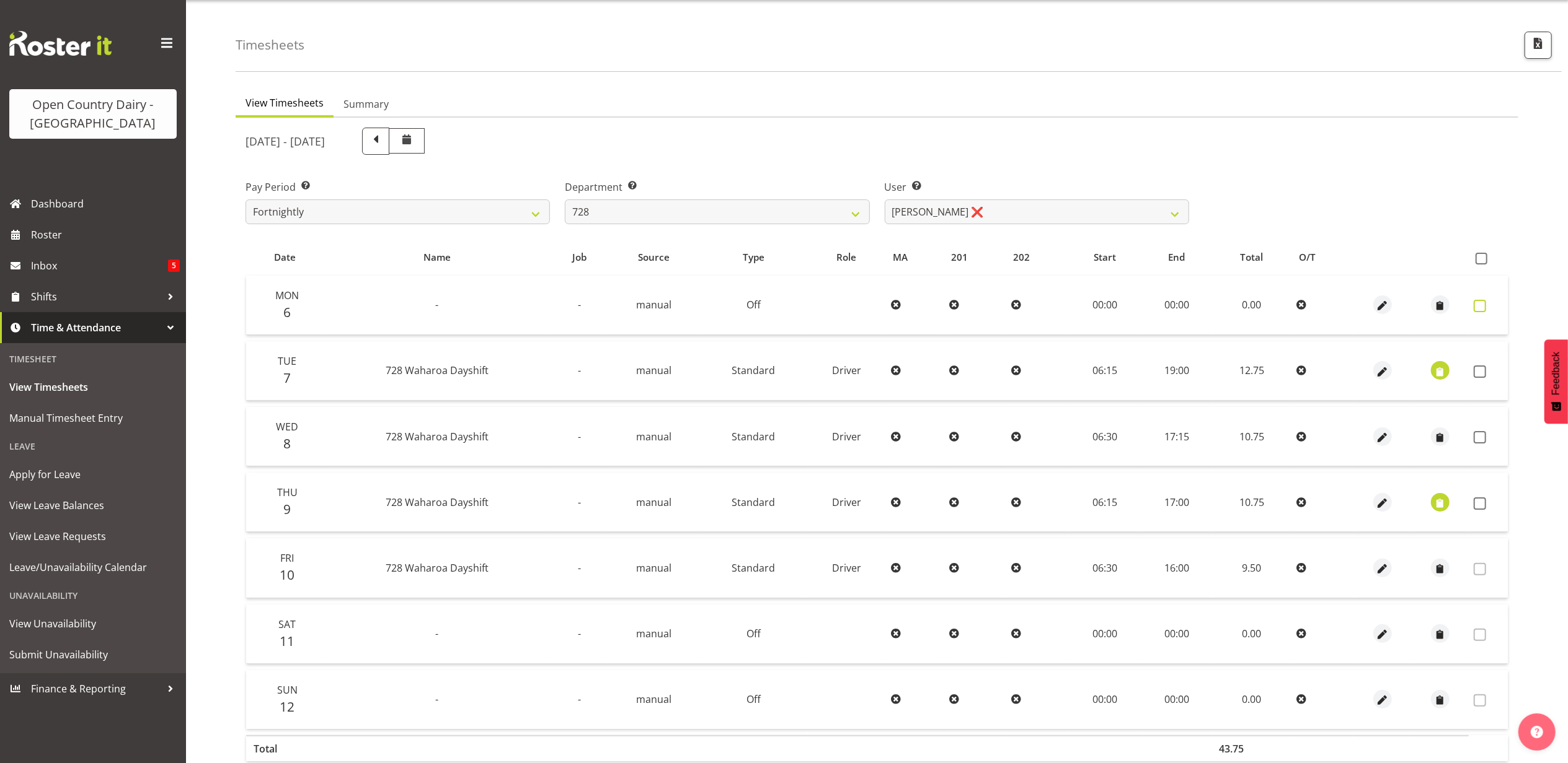
click at [1477, 304] on span at bounding box center [1480, 306] width 13 height 13
checkbox input "true"
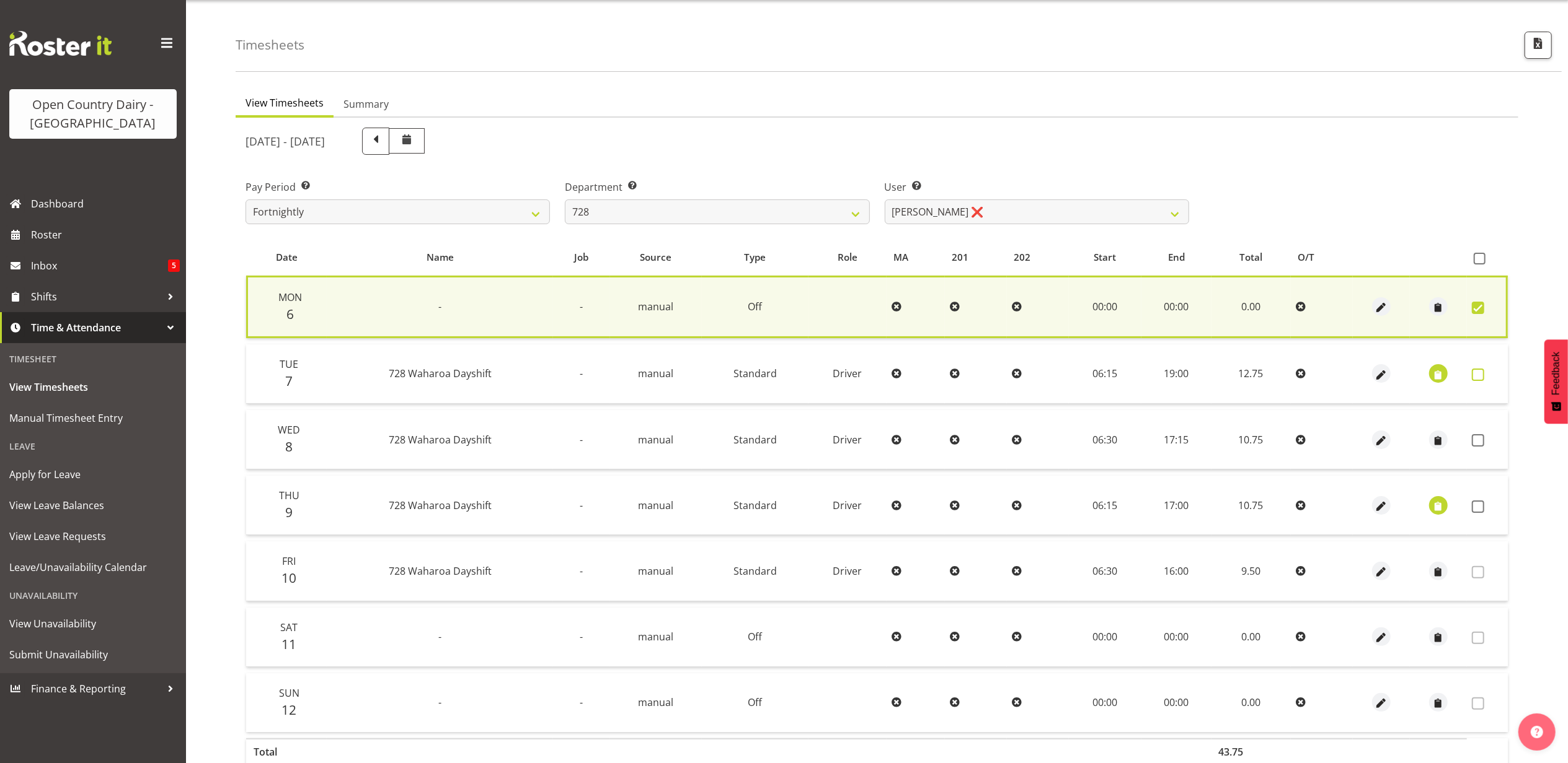
click at [1479, 371] on span at bounding box center [1478, 375] width 13 height 13
checkbox input "true"
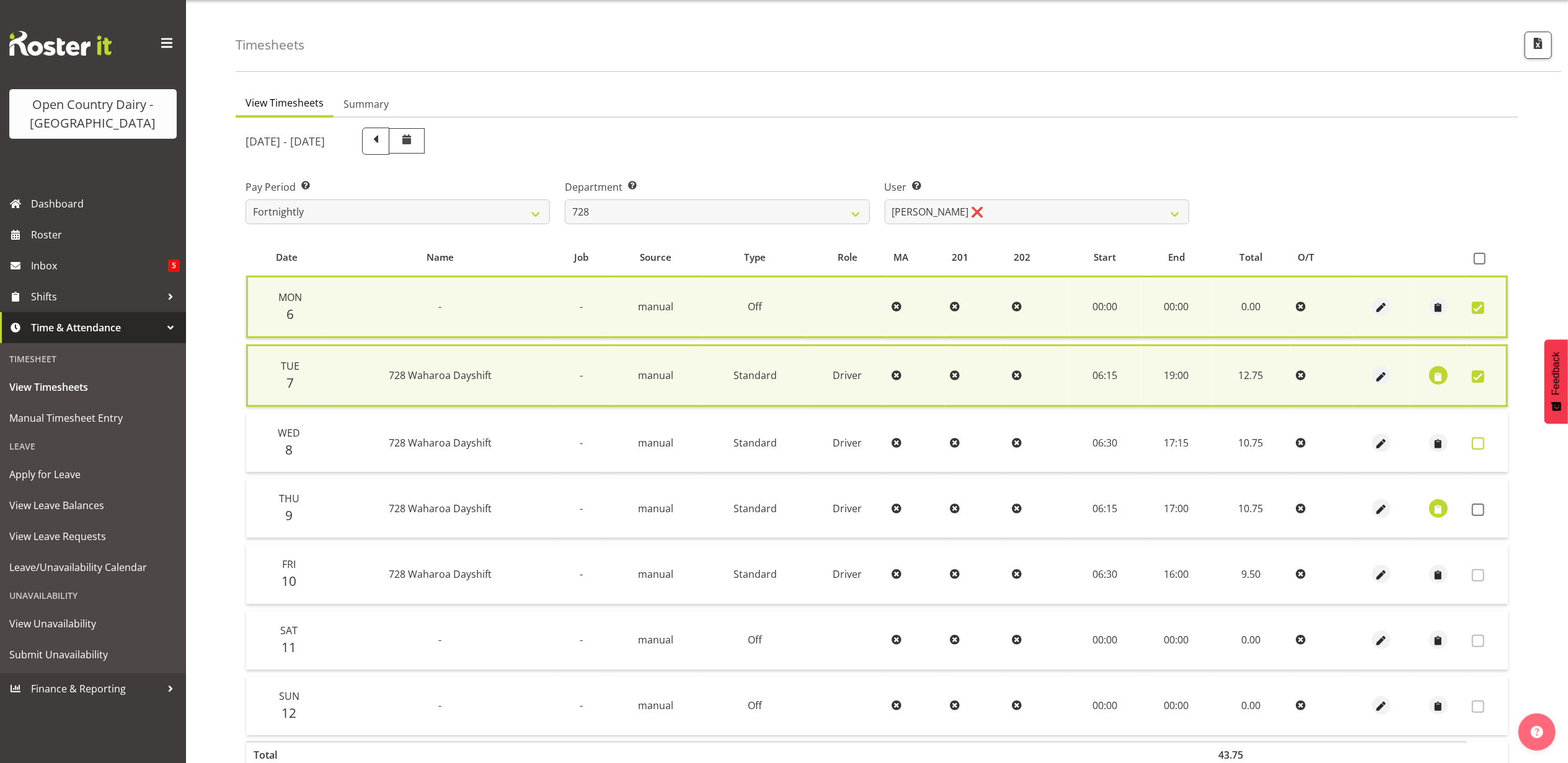
click at [1478, 440] on span at bounding box center [1478, 444] width 13 height 13
checkbox input "true"
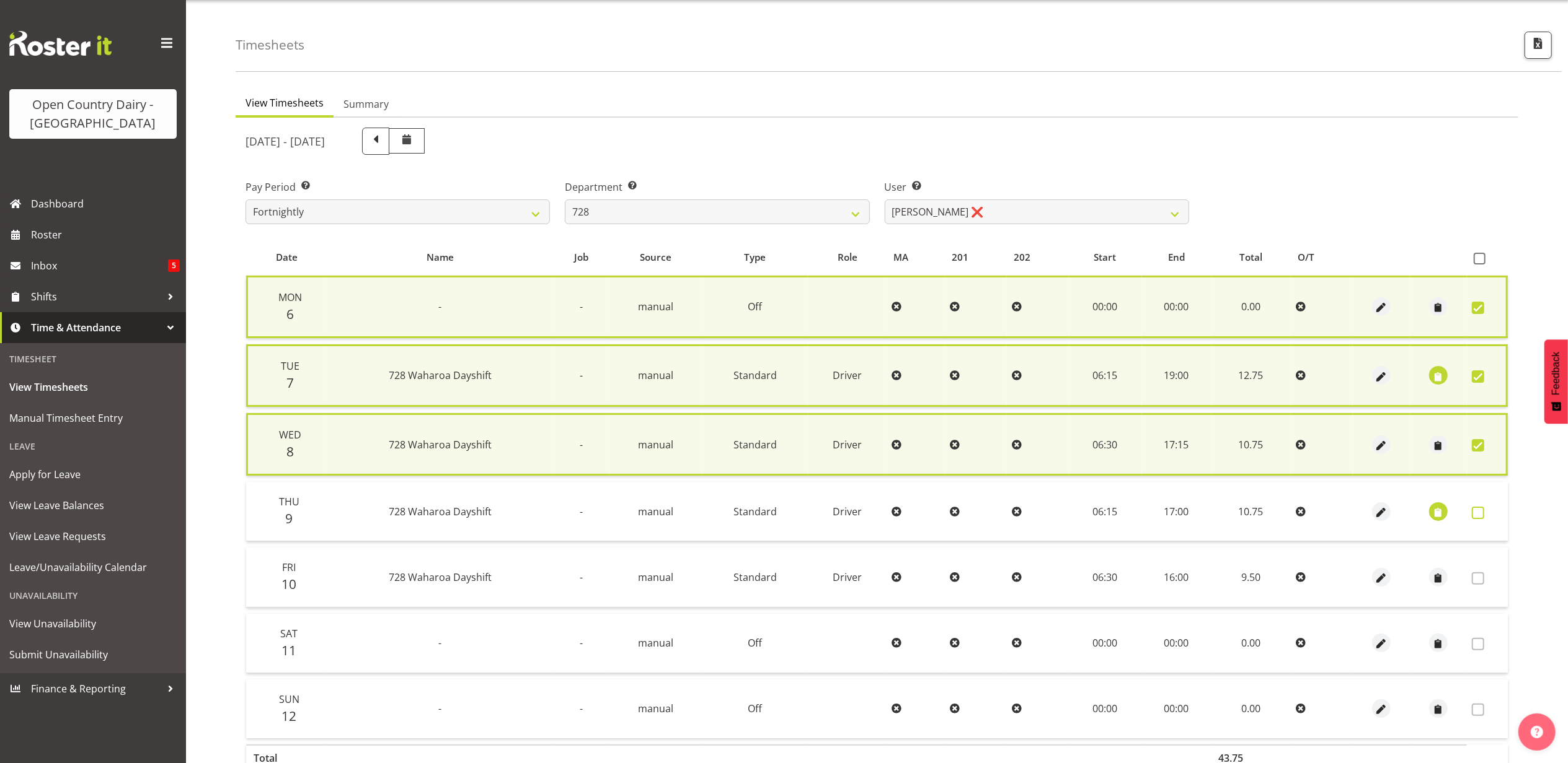
click at [1480, 507] on span at bounding box center [1478, 513] width 13 height 13
checkbox input "true"
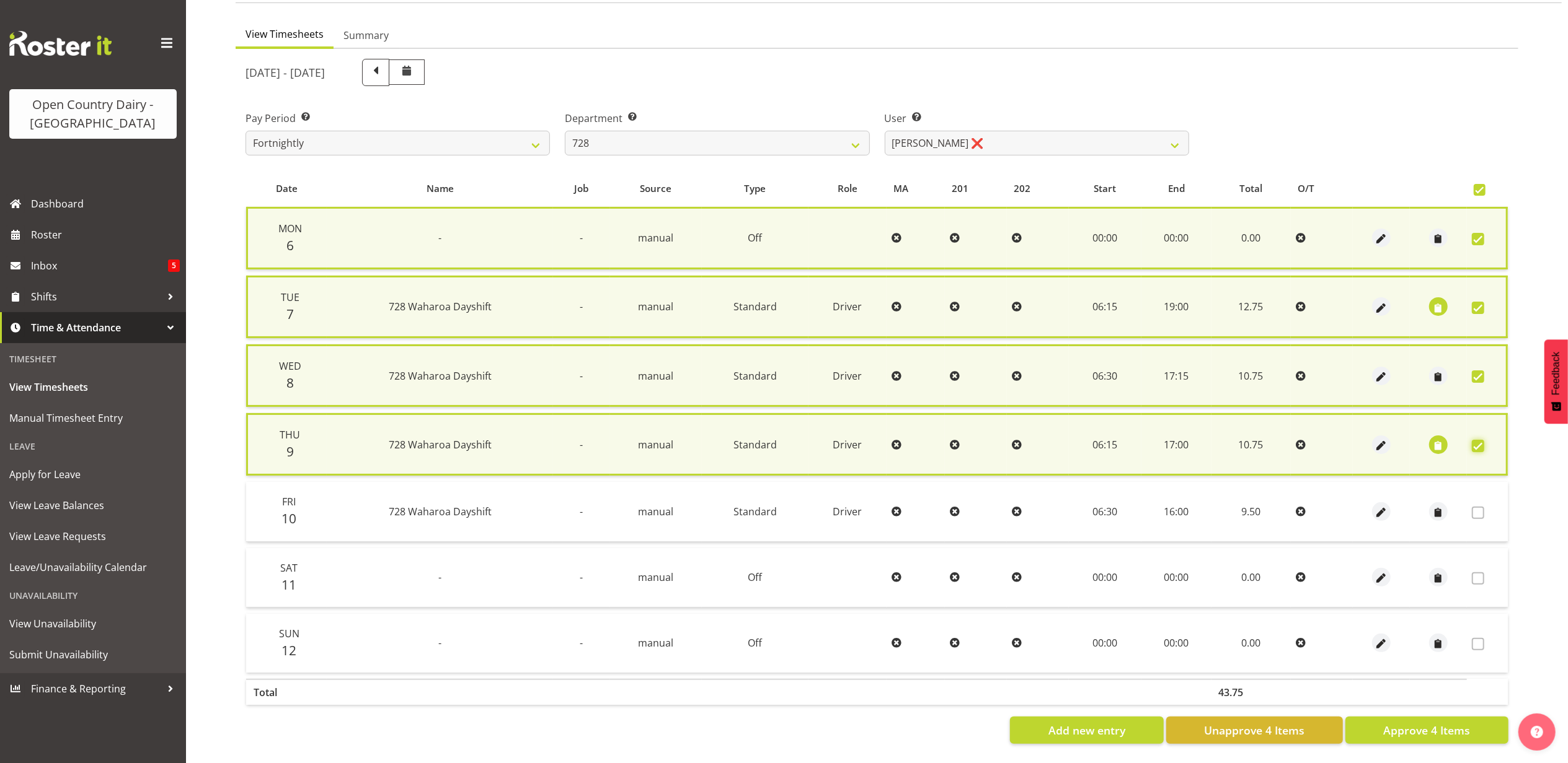
scroll to position [109, 0]
click at [1418, 723] on span "Approve 4 Items" at bounding box center [1426, 731] width 87 height 16
checkbox input "false"
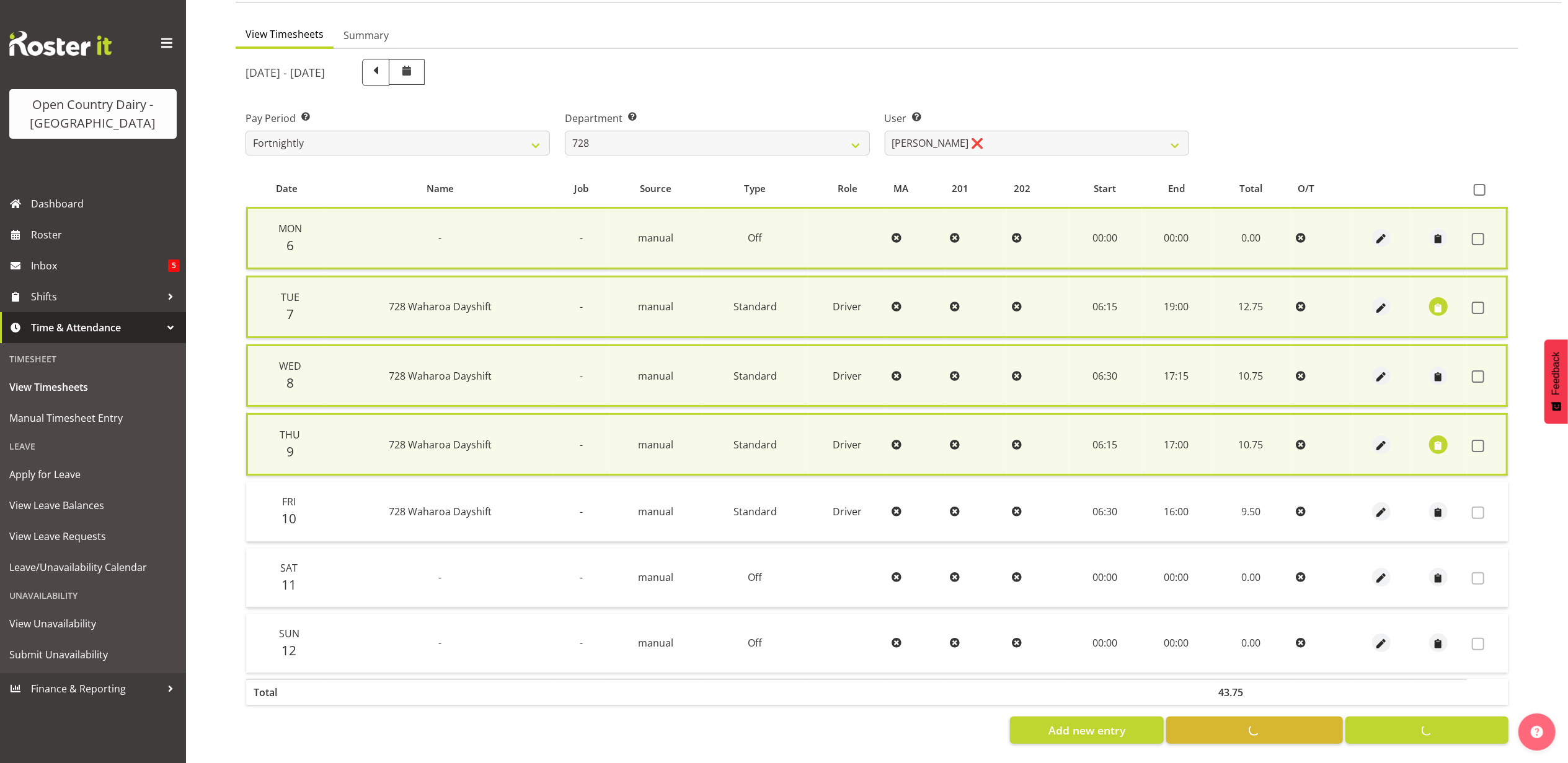
checkbox input "false"
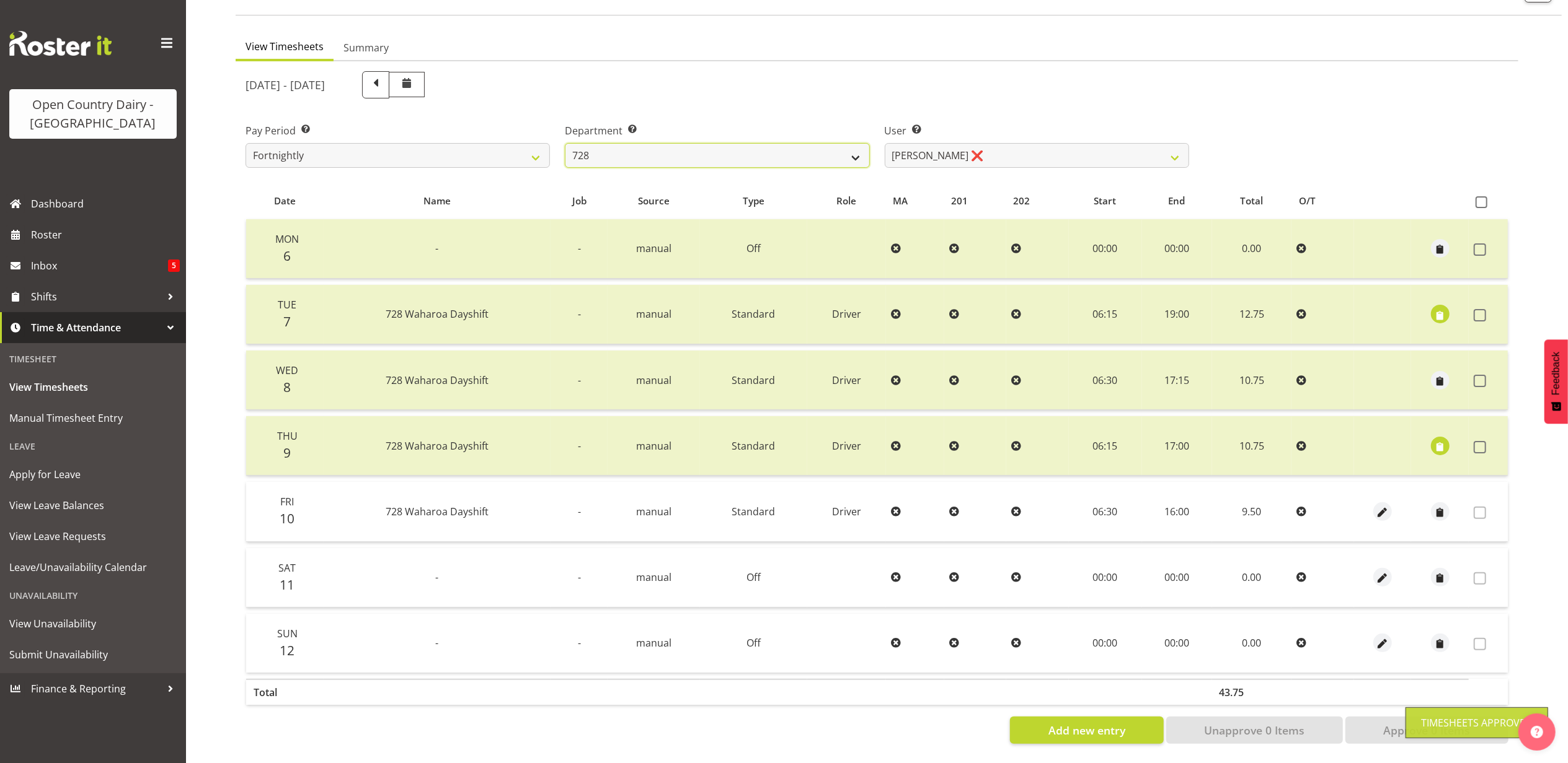
click at [763, 144] on select "701 702 703 704 705 706 707 708 709 710 711 712 713 714 715 716 717 718 719 720" at bounding box center [717, 156] width 305 height 25
select select "727"
click at [564, 143] on select "701 702 703 704 705 706 707 708 709 710 711 712 713 714 715 716 717 718 719 720" at bounding box center [717, 156] width 305 height 25
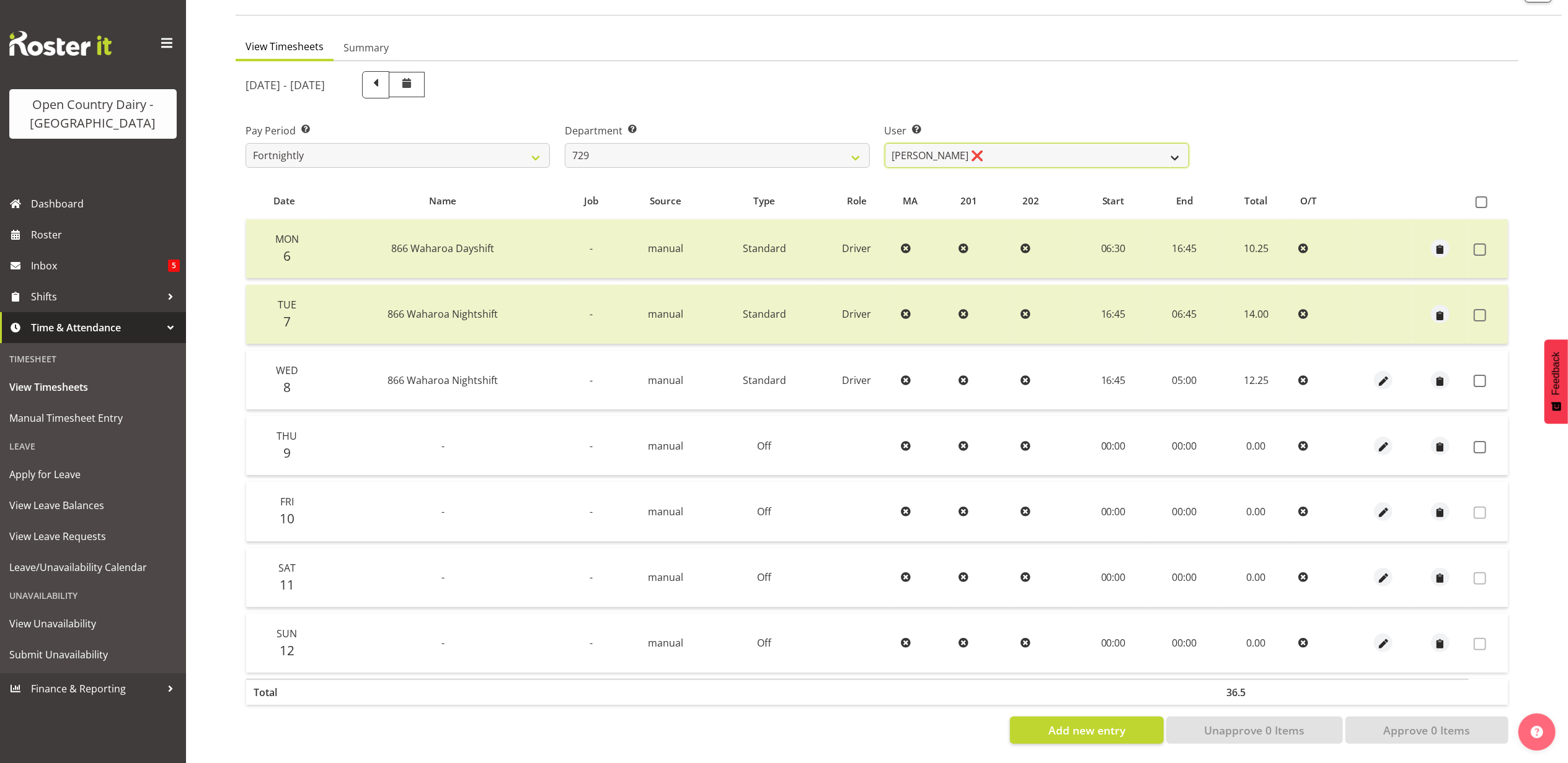
click at [1073, 144] on select "Craig Schlager-Reay ❌ Dave Trepels ❌ Jimi Jack ❌ Shannan Wood ❌" at bounding box center [1037, 156] width 305 height 25
click at [884, 143] on select "Craig Schlager-Reay ❌ Dave Trepels ❌ Jimi Jack ❌ Shannan Wood ❌" at bounding box center [1037, 156] width 305 height 25
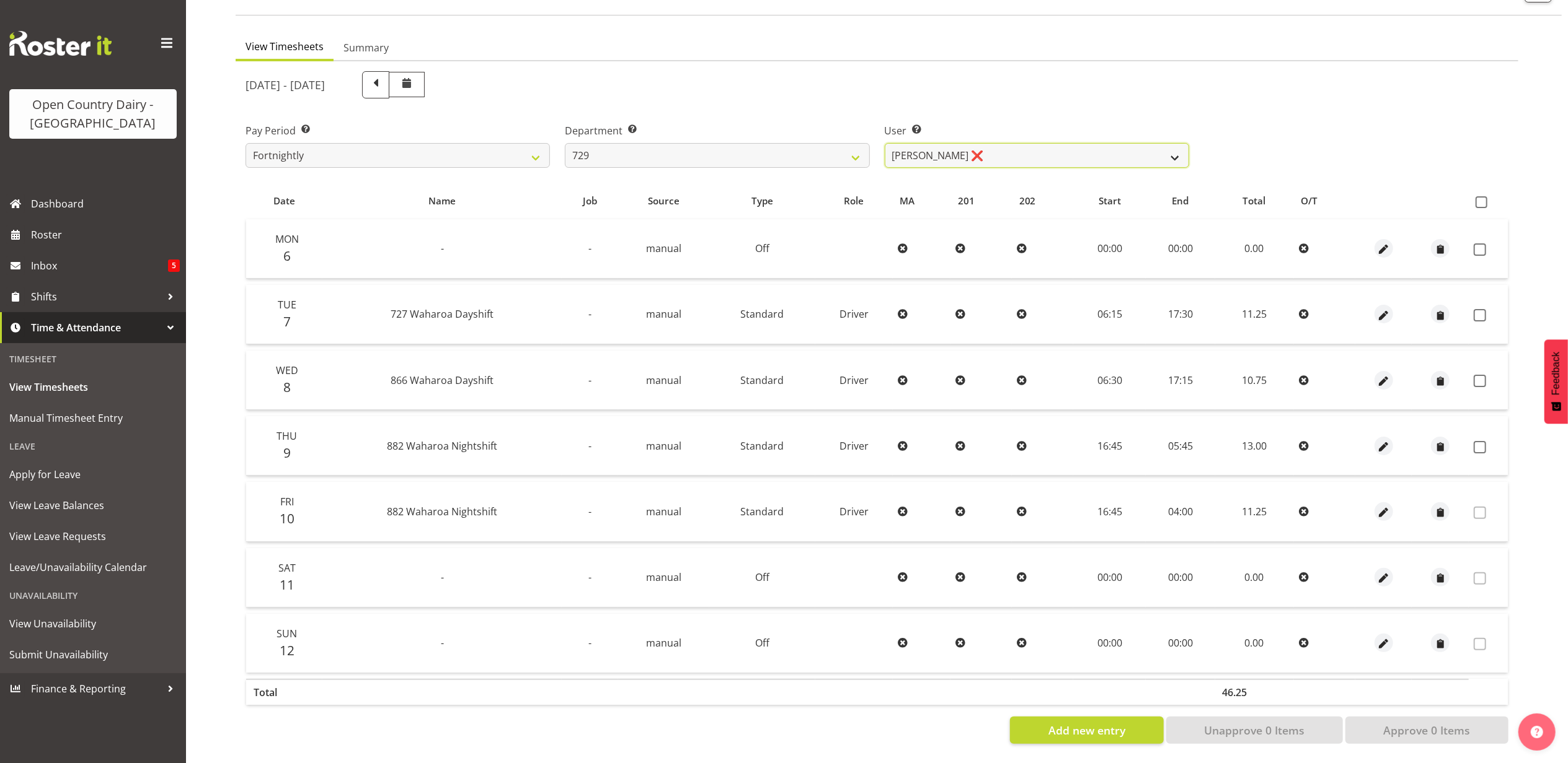
click at [1012, 152] on select "Craig Schlager-Reay ❌ Dave Trepels ❌ Jimi Jack ❌ Shannan Wood ❌" at bounding box center [1037, 156] width 305 height 25
click at [884, 143] on select "Craig Schlager-Reay ❌ Dave Trepels ❌ Jimi Jack ❌ Shannan Wood ❌" at bounding box center [1037, 156] width 305 height 25
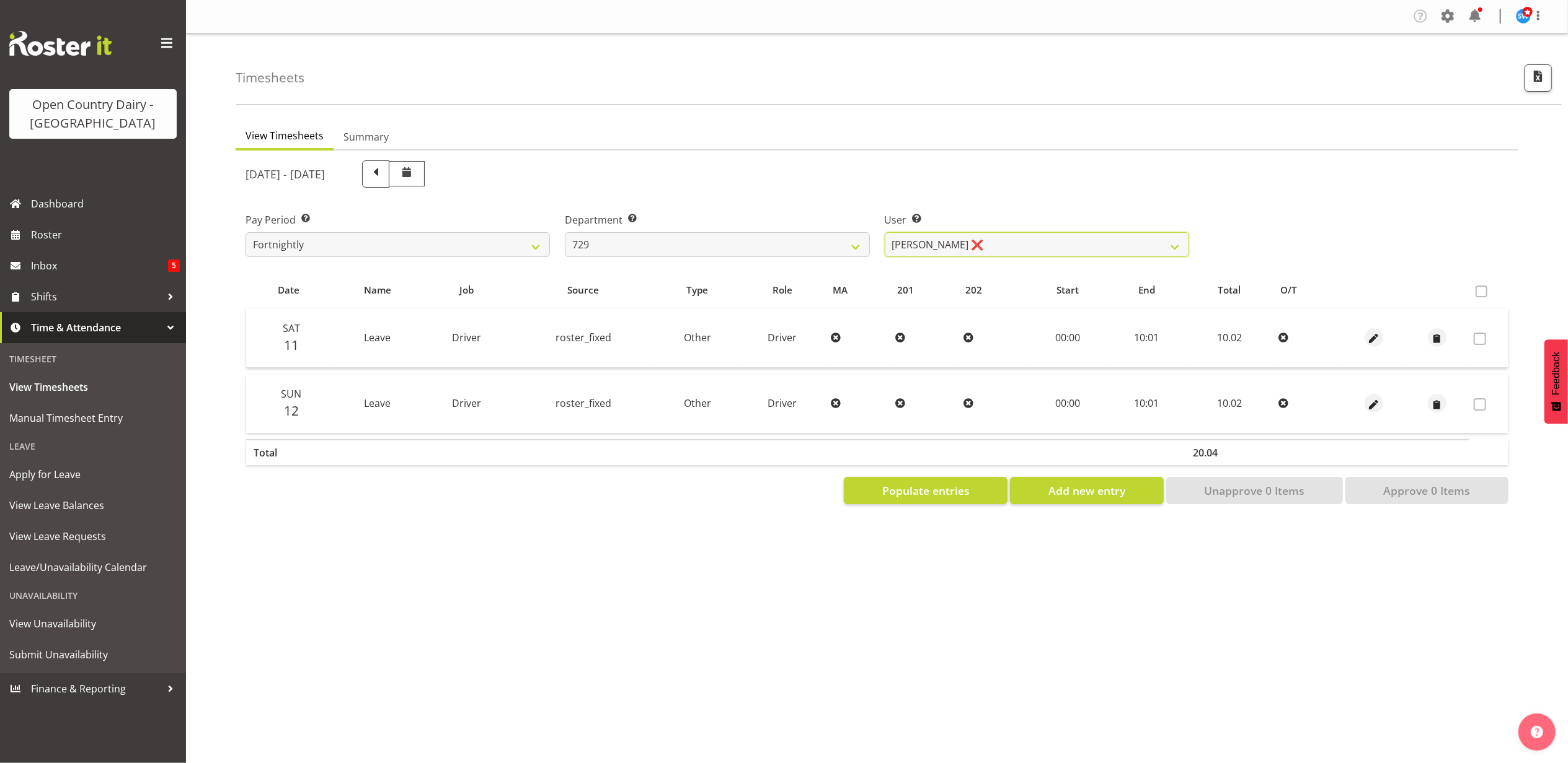
scroll to position [0, 0]
click at [999, 240] on select "Craig Schlager-Reay ❌ Dave Trepels ❌ Jimi Jack ❌ Shannan Wood ❌" at bounding box center [1037, 244] width 305 height 25
select select "11232"
click at [884, 232] on select "Craig Schlager-Reay ❌ Dave Trepels ❌ Jimi Jack ❌ Shannan Wood ❌" at bounding box center [1037, 244] width 305 height 25
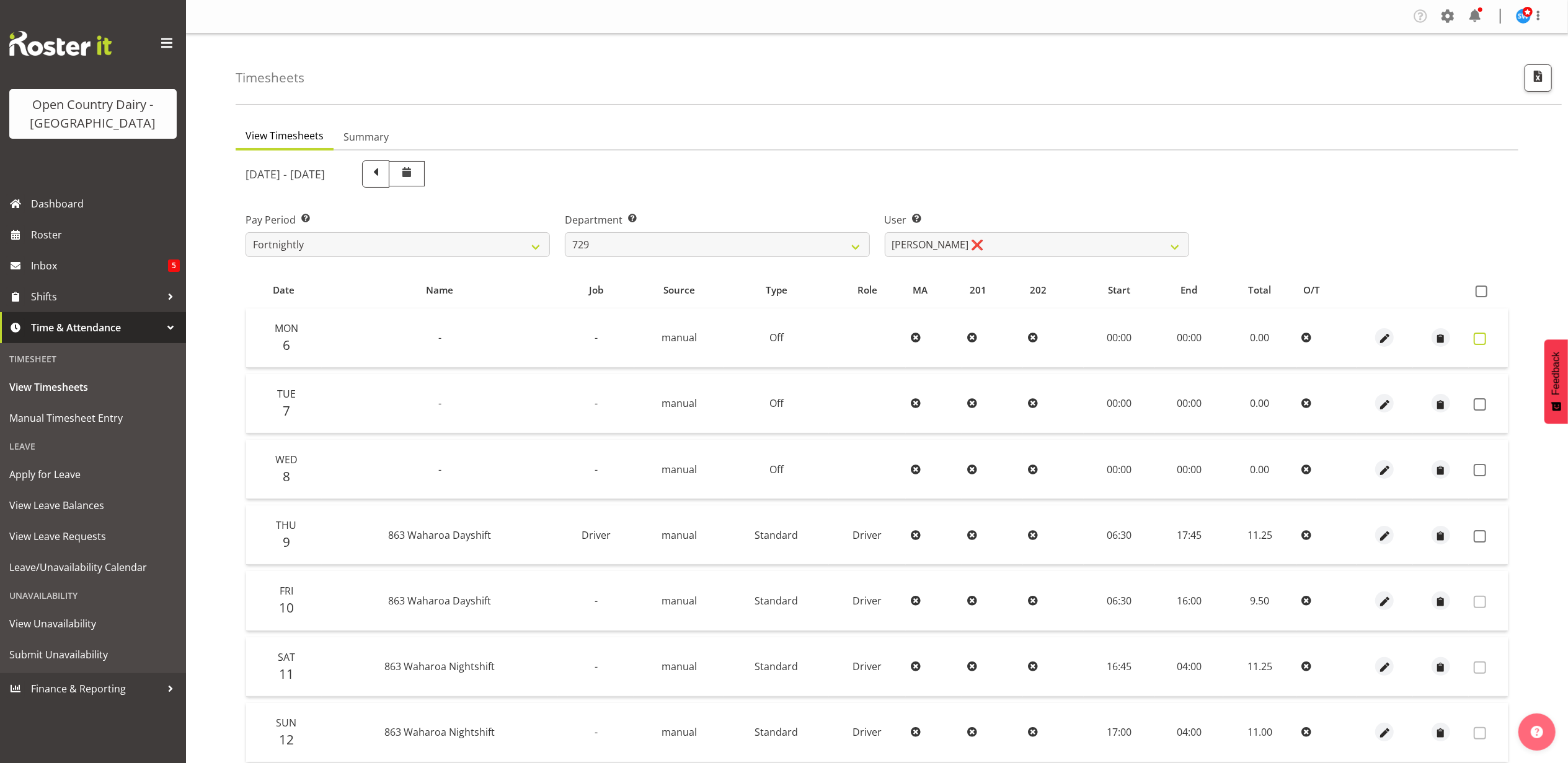
click at [1478, 336] on span at bounding box center [1480, 339] width 13 height 13
checkbox input "true"
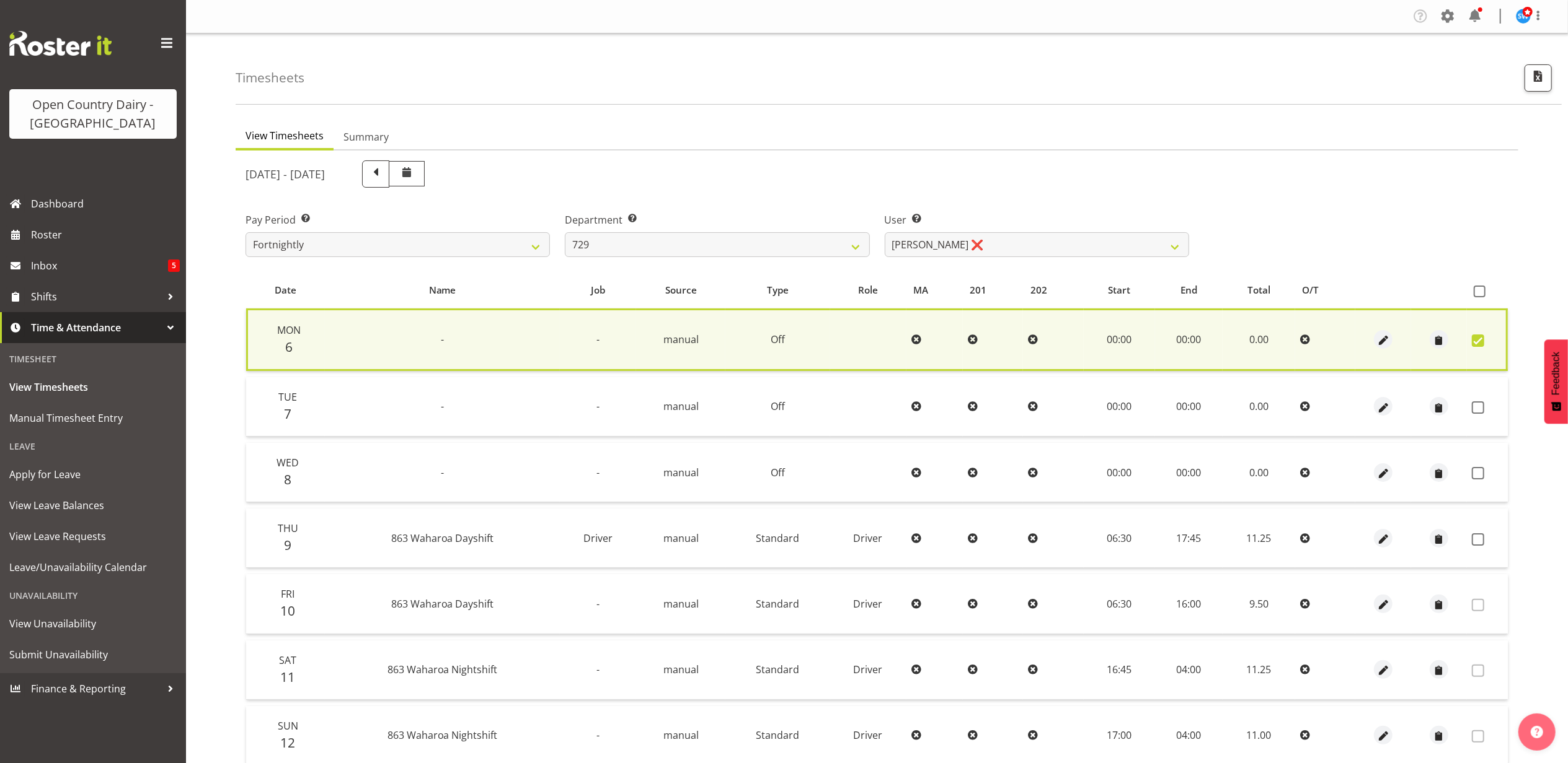
drag, startPoint x: 1476, startPoint y: 407, endPoint x: 1480, endPoint y: 442, distance: 35.2
click at [1476, 409] on span at bounding box center [1478, 407] width 13 height 13
checkbox input "true"
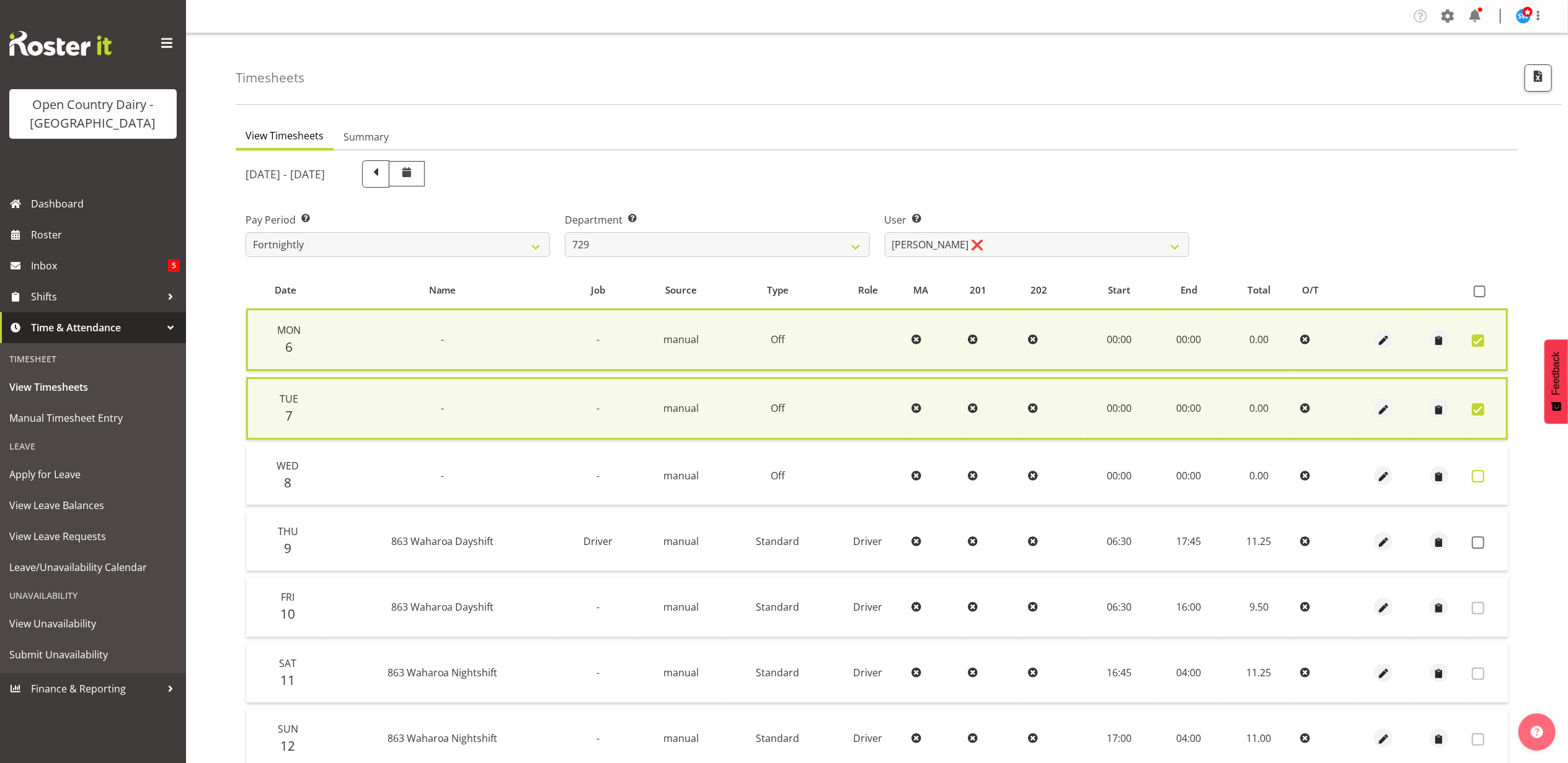
click at [1480, 471] on span at bounding box center [1478, 476] width 13 height 13
checkbox input "true"
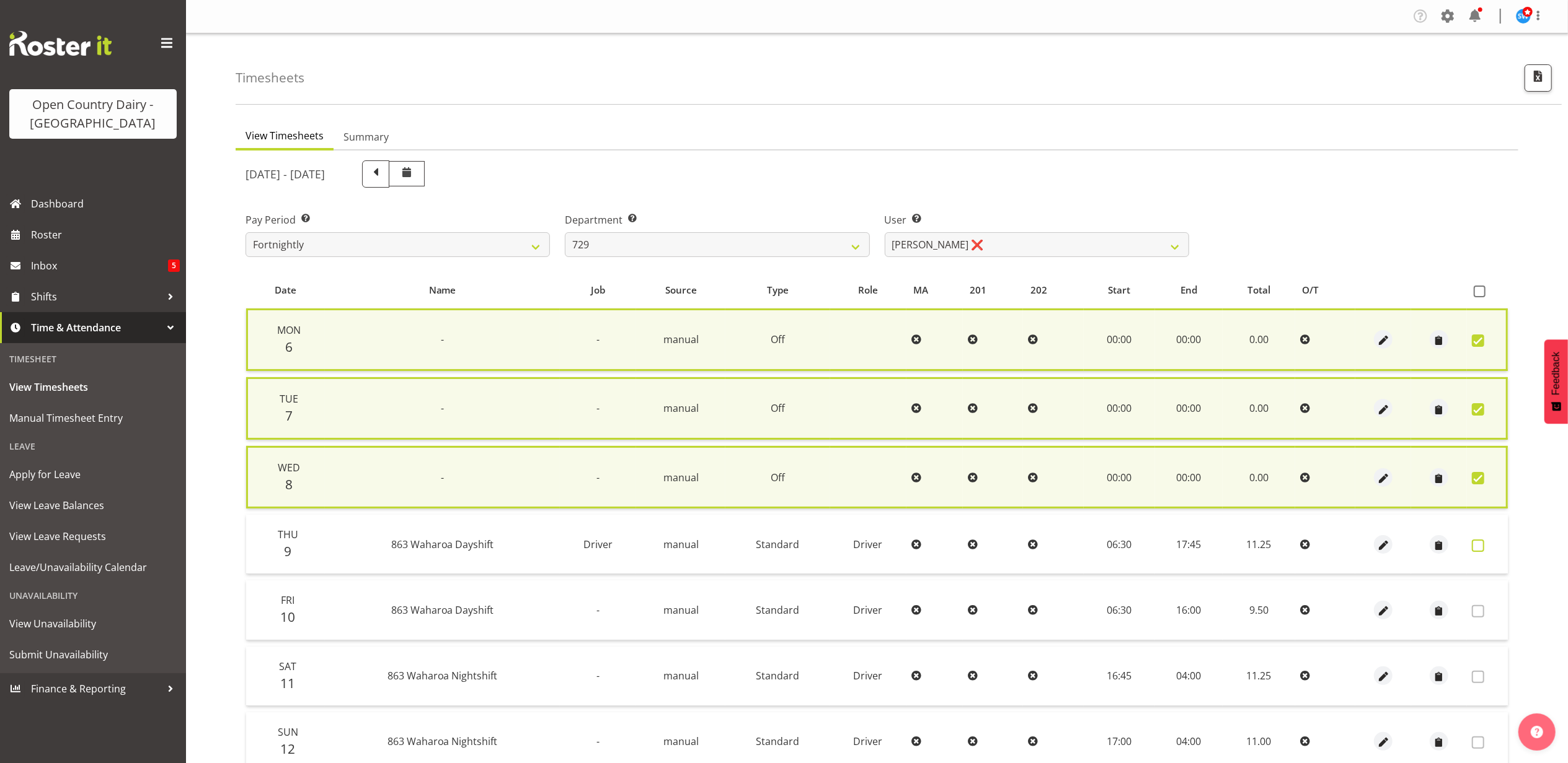
click at [1478, 542] on span at bounding box center [1478, 546] width 13 height 13
checkbox input "true"
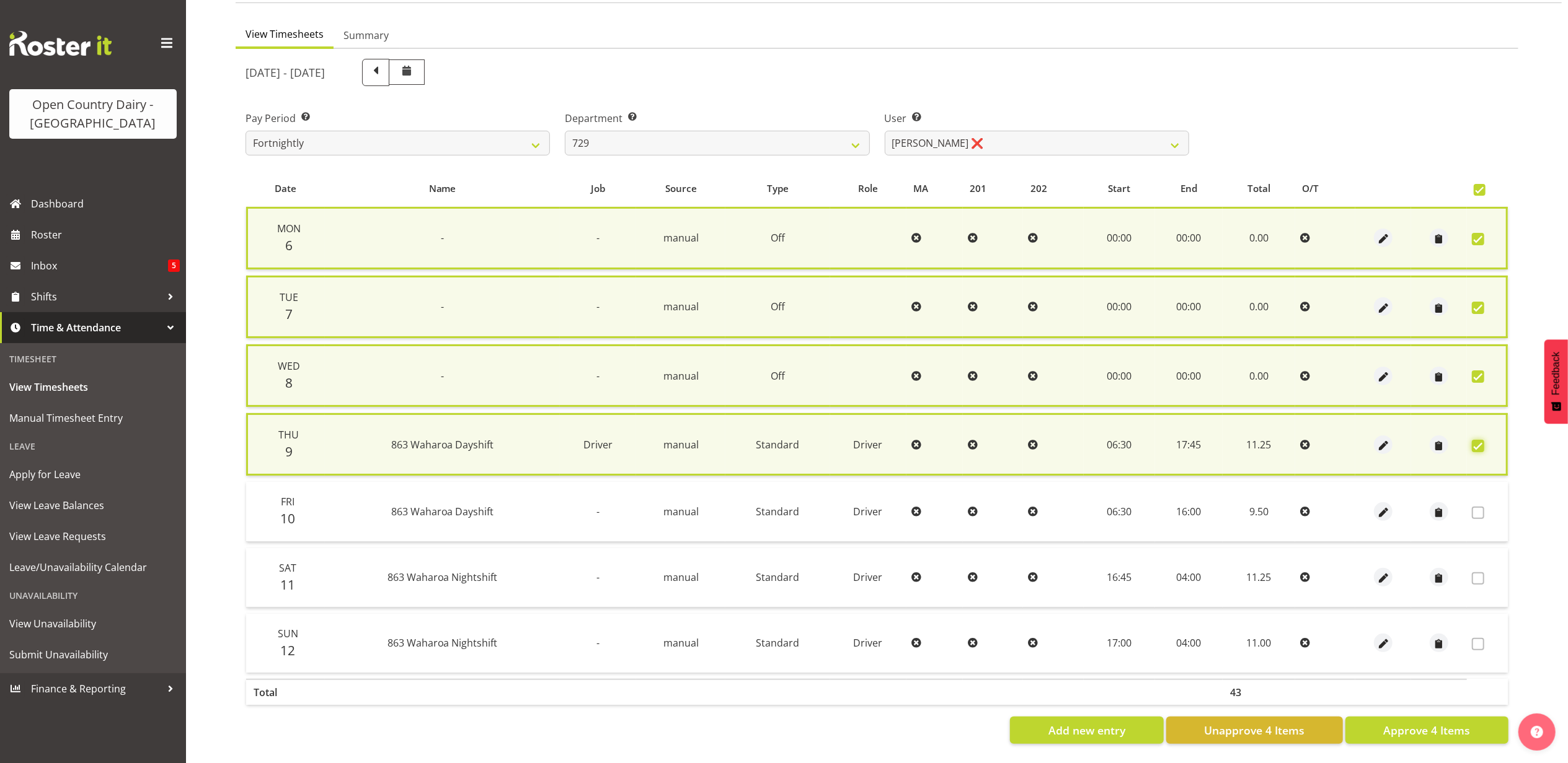
scroll to position [109, 0]
click at [1372, 717] on button "Approve 4 Items" at bounding box center [1427, 731] width 163 height 27
checkbox input "false"
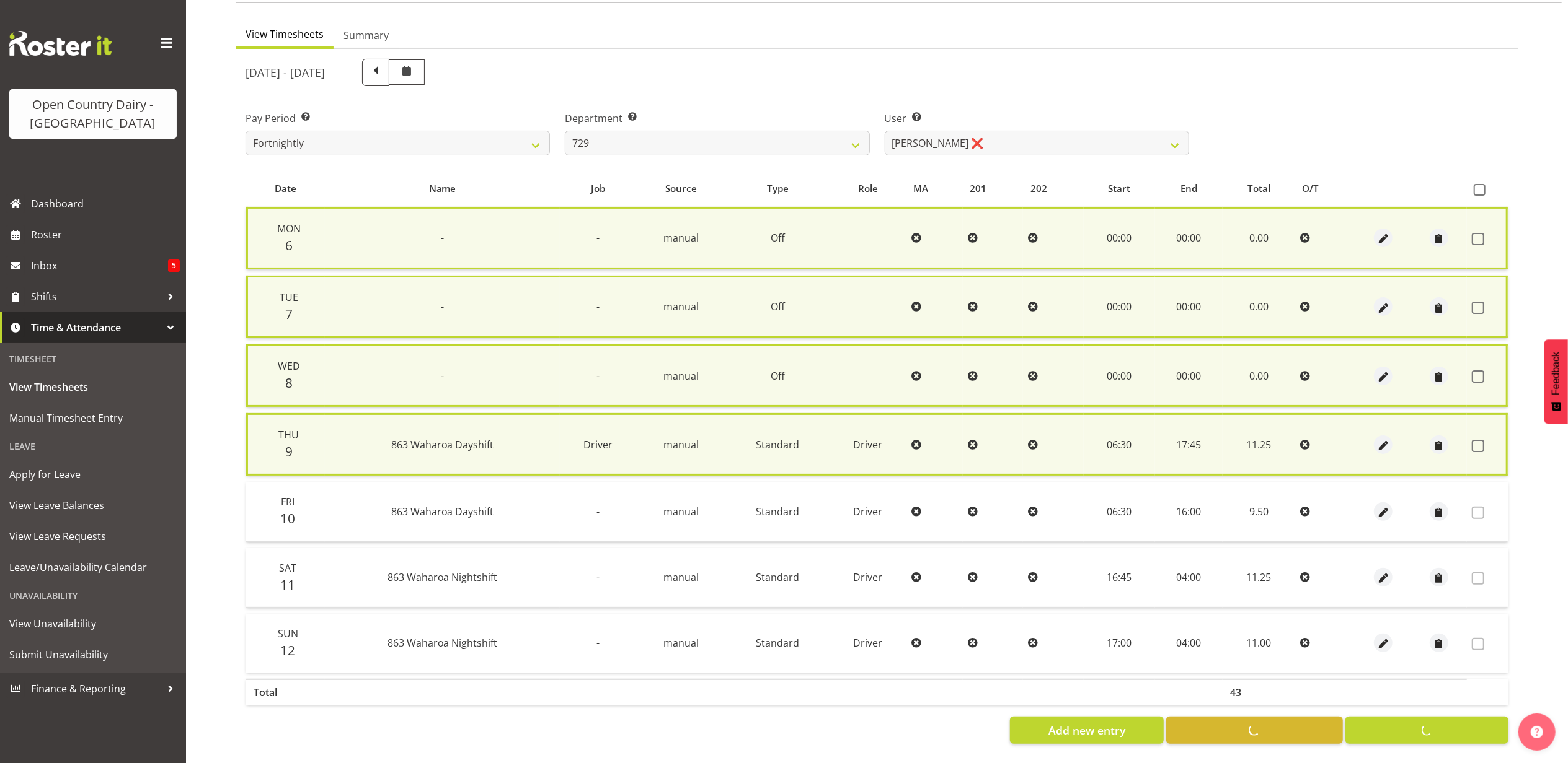
checkbox input "false"
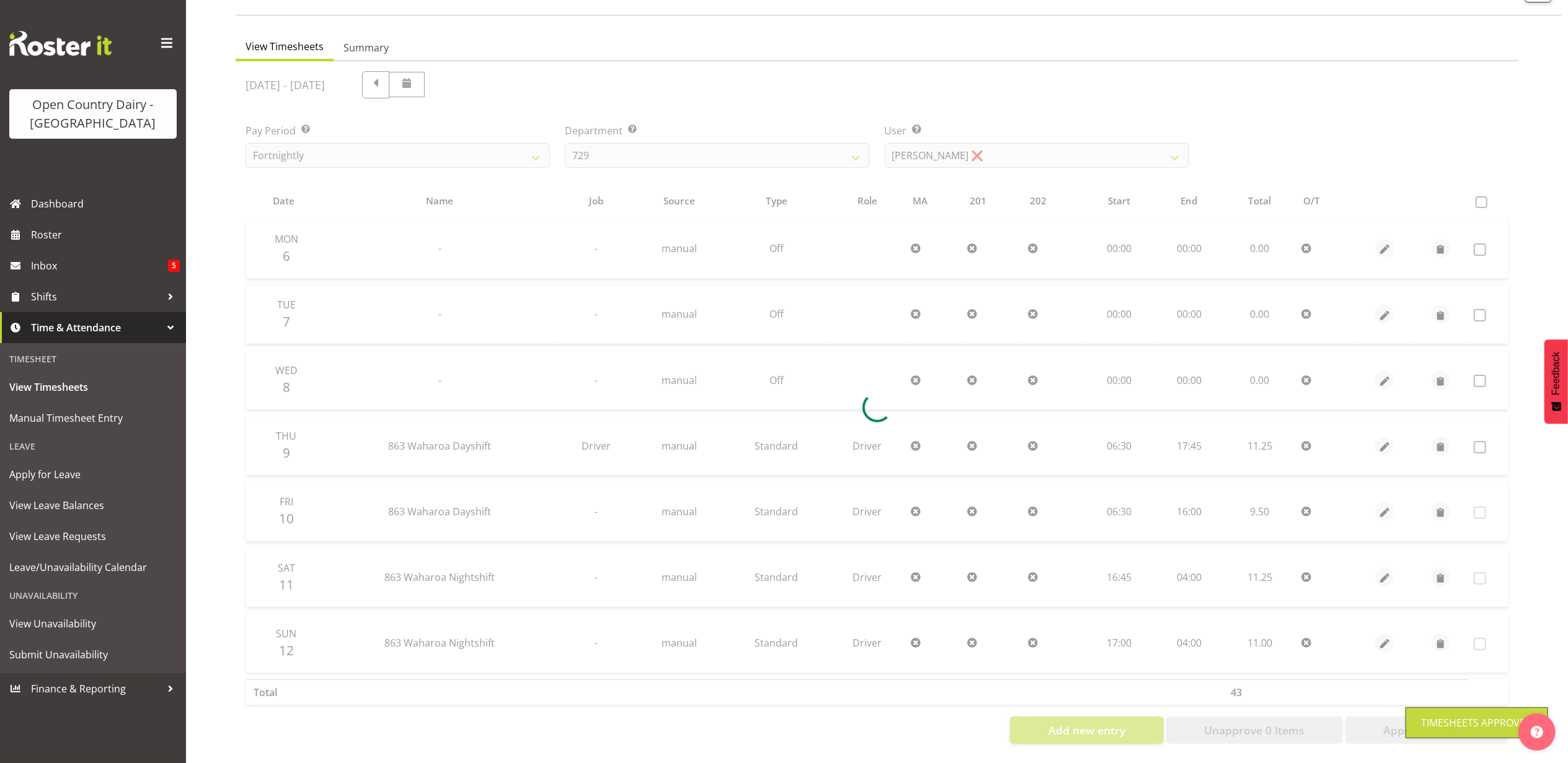
scroll to position [99, 0]
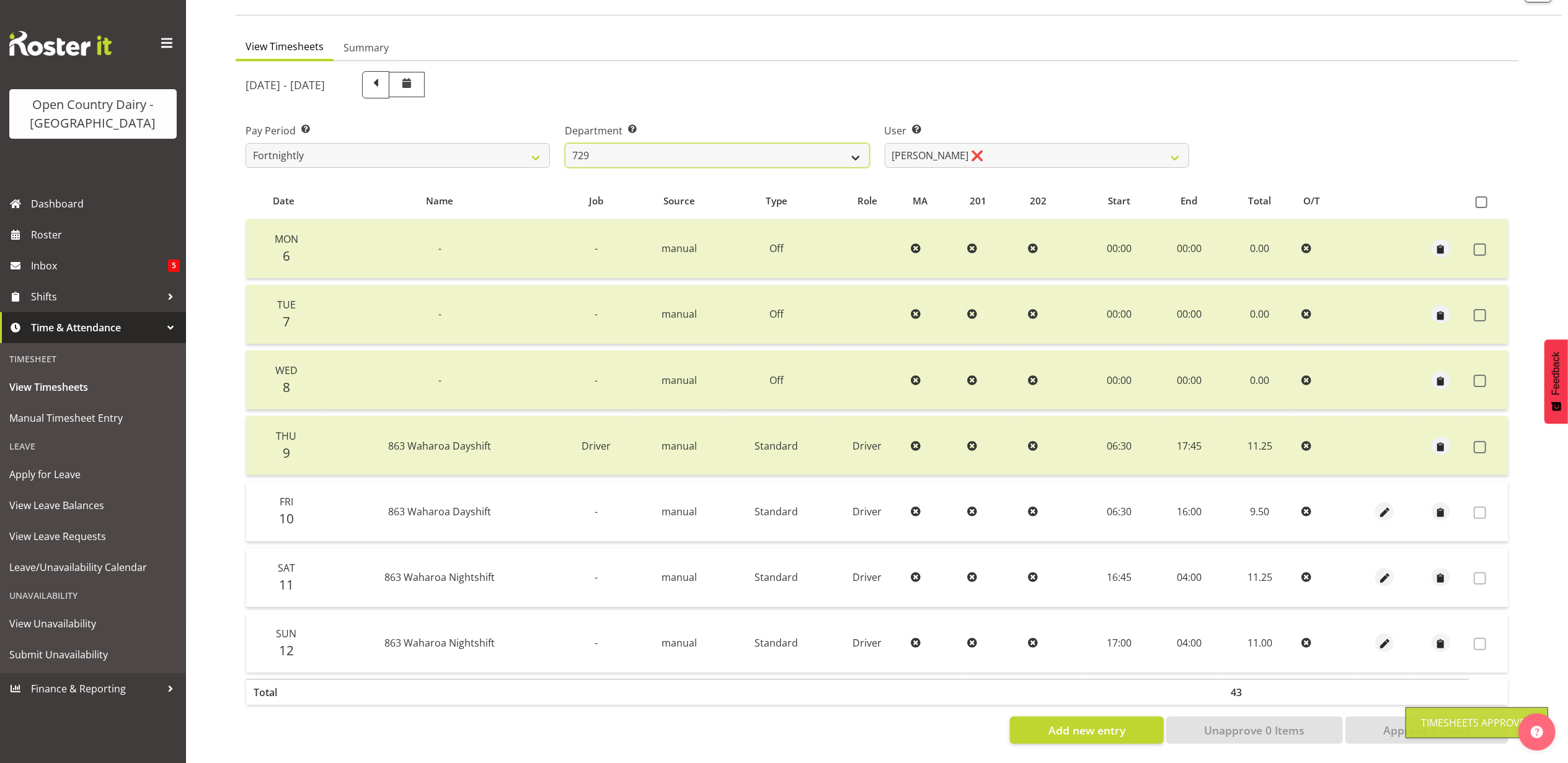
click at [769, 144] on select "701 702 703 704 705 706 707 708 709 710 711 712 713 714 715 716 717 718 719 720" at bounding box center [717, 156] width 305 height 25
select select "880"
click at [564, 143] on select "701 702 703 704 705 706 707 708 709 710 711 712 713 714 715 716 717 718 719 720" at bounding box center [717, 156] width 305 height 25
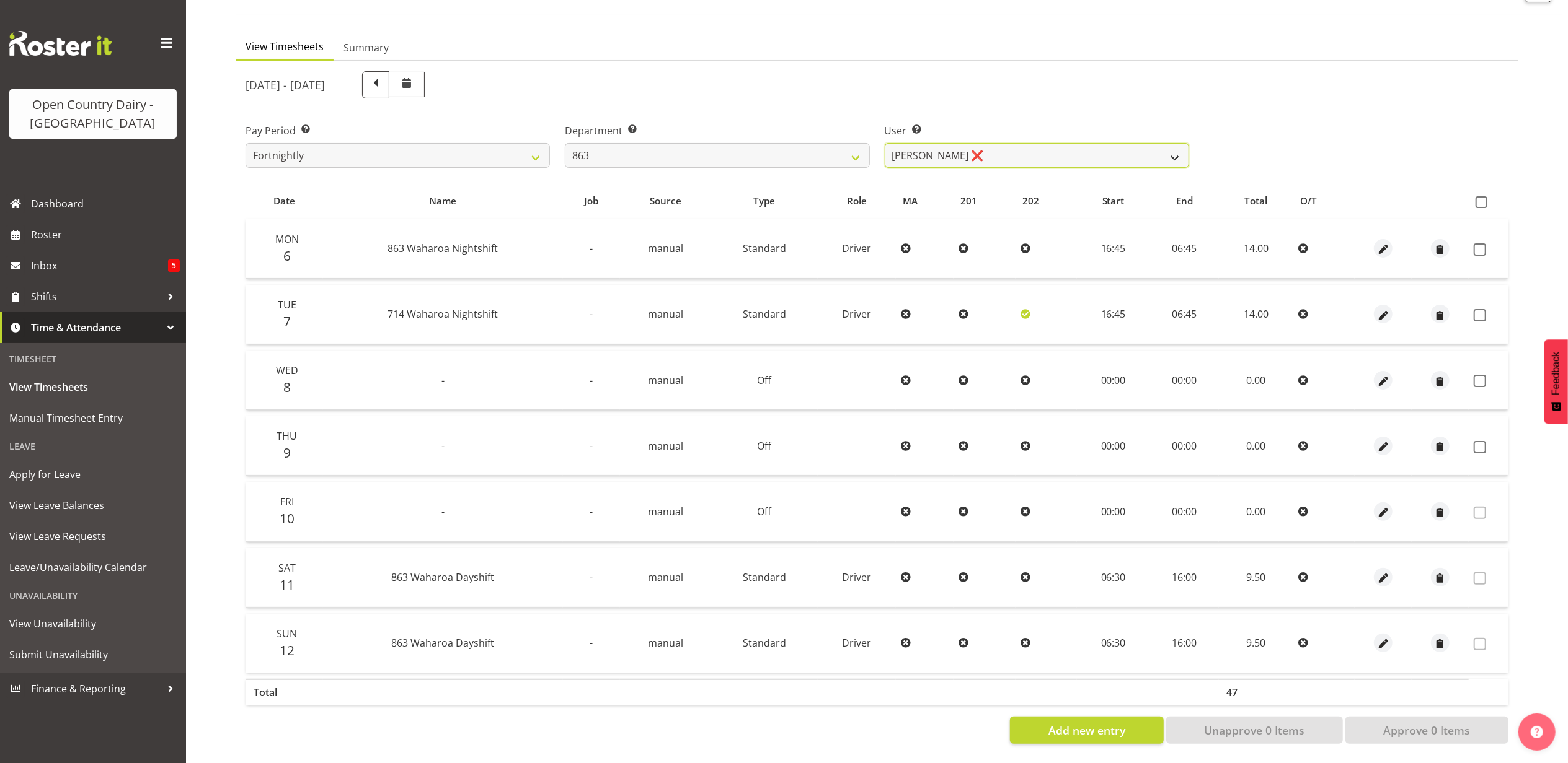
click at [992, 146] on select "Billy Walters ❌ Glyn Spiller ❌ Mike Paki ❌ Paul Bunyan ❌" at bounding box center [1037, 156] width 305 height 25
click at [884, 143] on select "Billy Walters ❌ Glyn Spiller ❌ Mike Paki ❌ Paul Bunyan ❌" at bounding box center [1037, 156] width 305 height 25
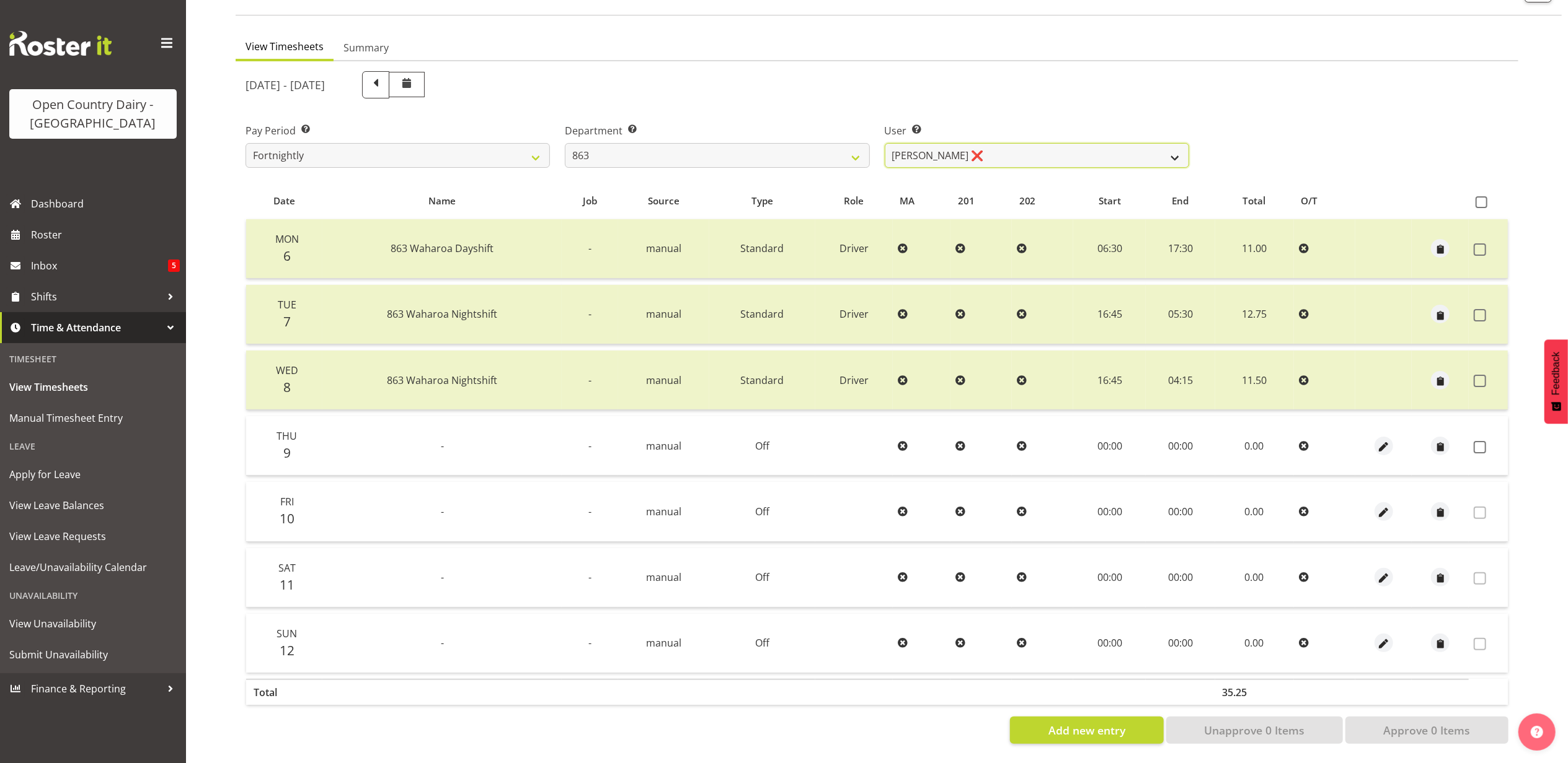
click at [981, 145] on select "Billy Walters ❌ Glyn Spiller ❌ Mike Paki ❌ Paul Bunyan ❌" at bounding box center [1037, 156] width 305 height 25
click at [884, 143] on select "Billy Walters ❌ Glyn Spiller ❌ Mike Paki ❌ Paul Bunyan ❌" at bounding box center [1037, 156] width 305 height 25
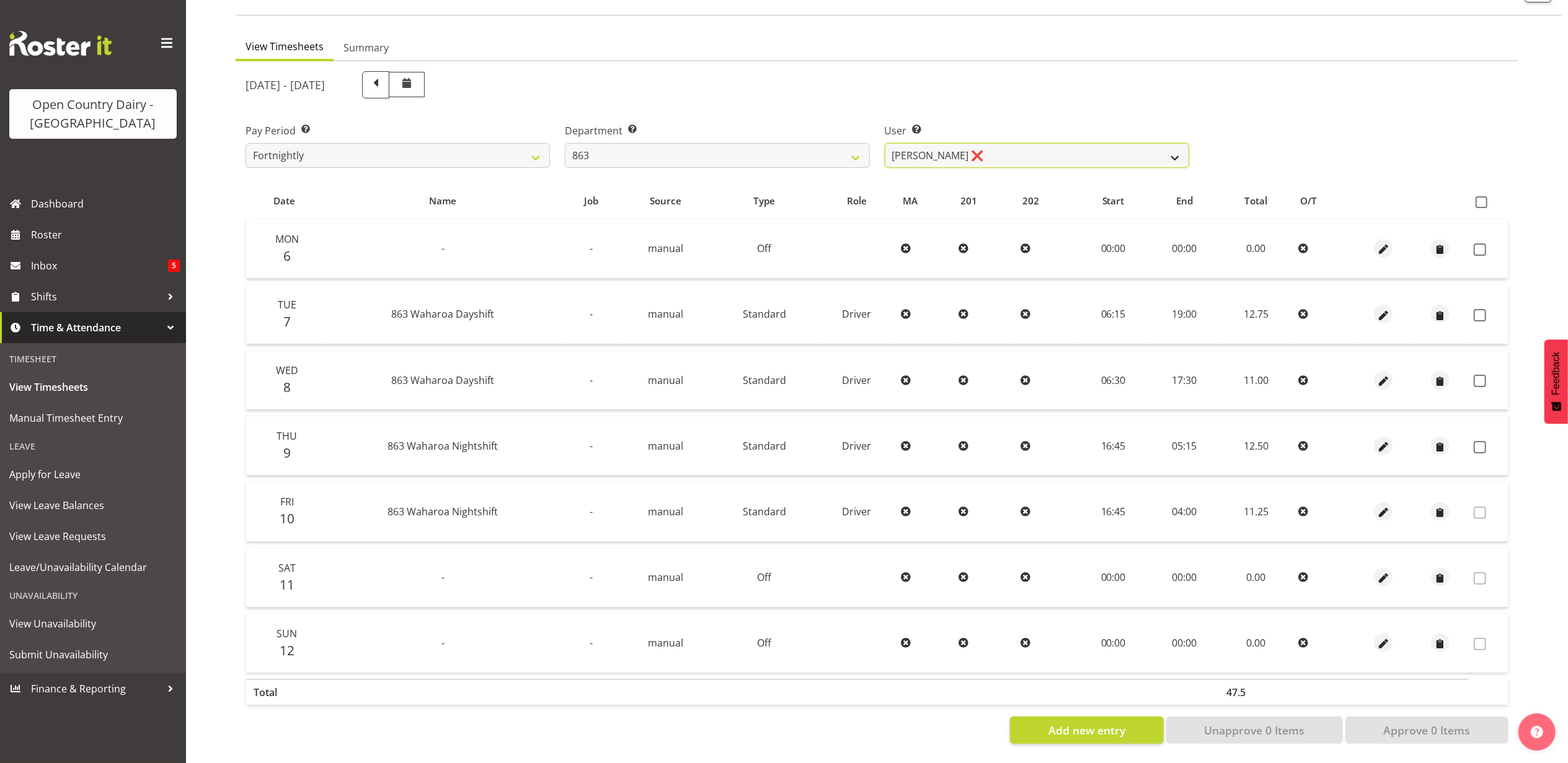
click at [995, 150] on select "Billy Walters ❌ Glyn Spiller ❌ Mike Paki ❌ Paul Bunyan ❌" at bounding box center [1037, 156] width 305 height 25
select select "11251"
click at [884, 143] on select "Billy Walters ❌ Glyn Spiller ❌ Mike Paki ❌ Paul Bunyan ❌" at bounding box center [1037, 156] width 305 height 25
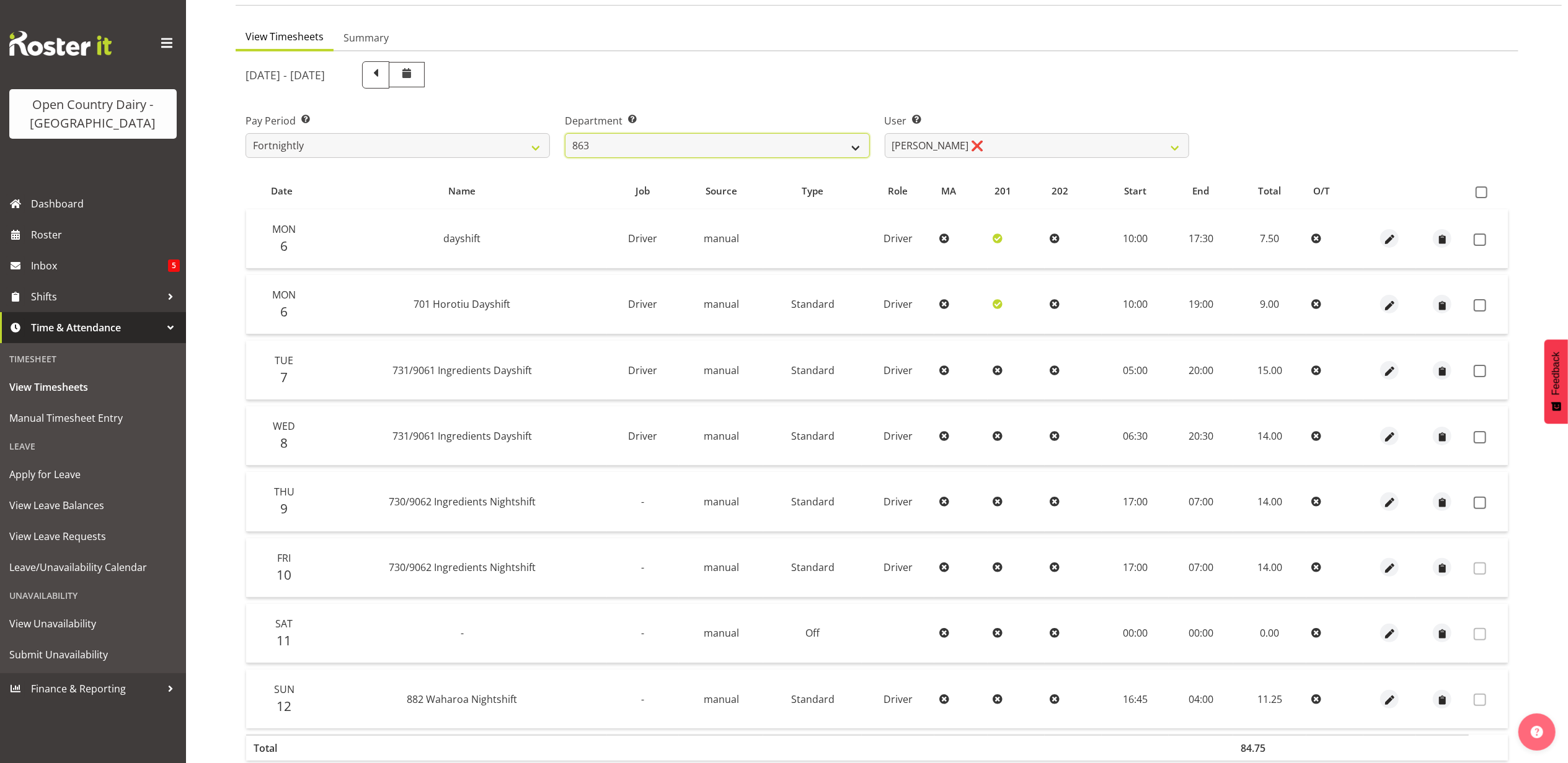
click at [681, 154] on select "701 702 703 704 705 706 707 708 709 710 711 712 713 714 715 716 717 718 719 720" at bounding box center [717, 146] width 305 height 25
select select "898"
click at [564, 133] on select "701 702 703 704 705 706 707 708 709 710 711 712 713 714 715 716 717 718 719 720" at bounding box center [717, 146] width 305 height 25
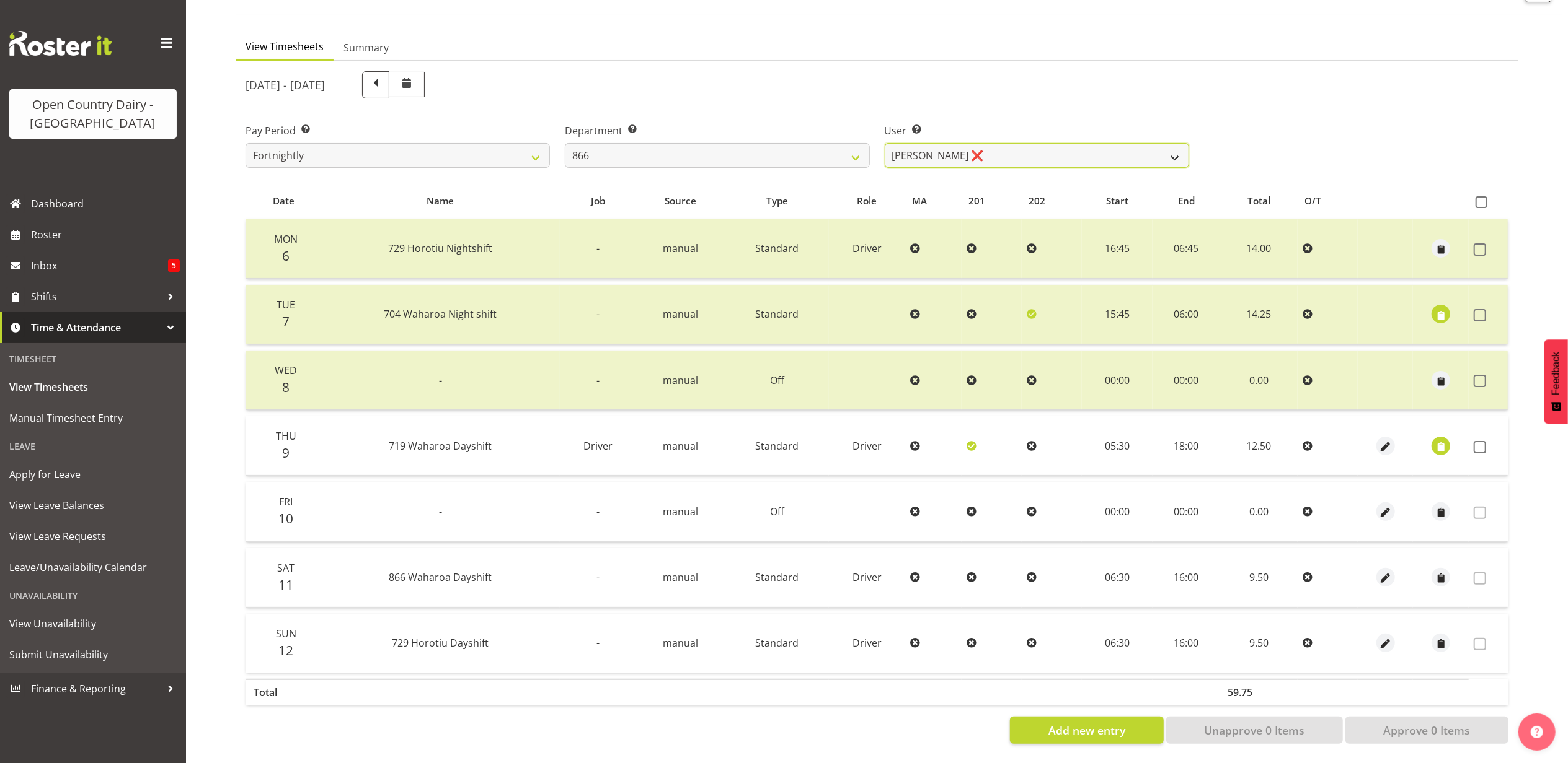
click at [1025, 144] on select "Harshdeep Singh ❌ Jacques Nel ❌ Navreet Jawanda ❌ Neil Abrahams ❌" at bounding box center [1037, 156] width 305 height 25
click at [884, 143] on select "Harshdeep Singh ❌ Jacques Nel ❌ Navreet Jawanda ❌ Neil Abrahams ❌" at bounding box center [1037, 156] width 305 height 25
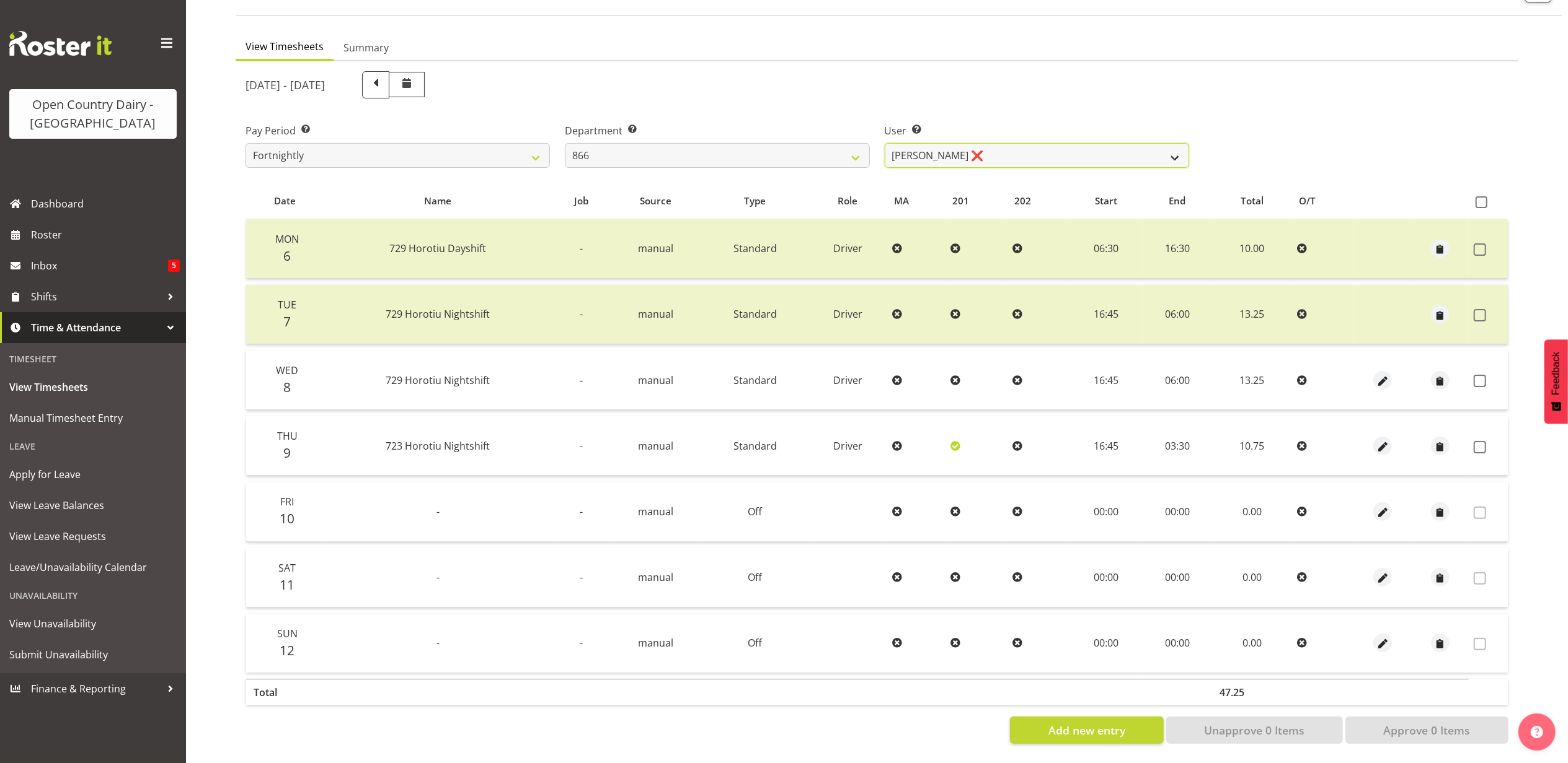
click at [1022, 149] on select "Harshdeep Singh ❌ Jacques Nel ❌ Navreet Jawanda ❌ Neil Abrahams ❌" at bounding box center [1037, 156] width 305 height 25
click at [884, 143] on select "Harshdeep Singh ❌ Jacques Nel ❌ Navreet Jawanda ❌ Neil Abrahams ❌" at bounding box center [1037, 156] width 305 height 25
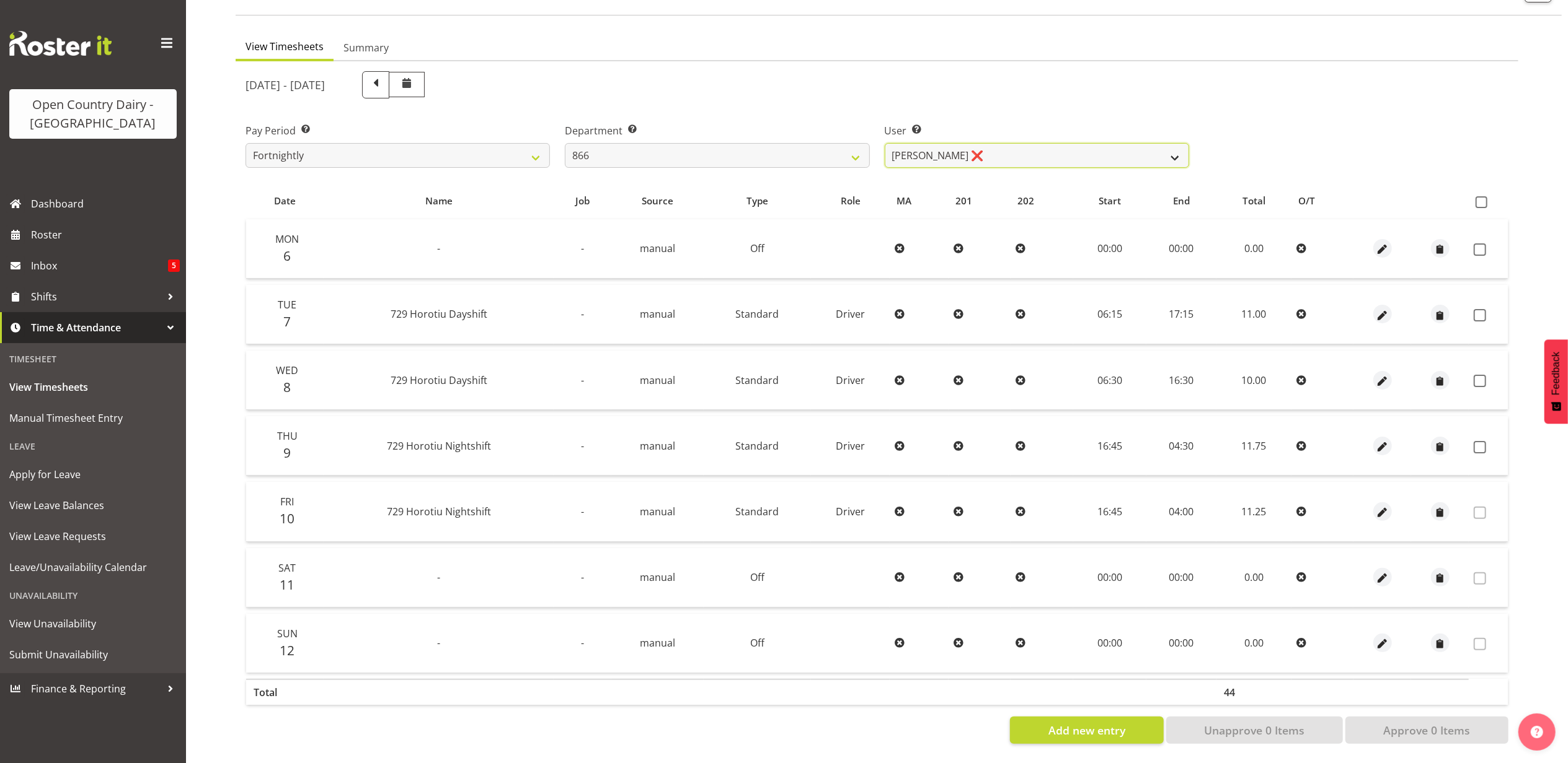
click at [1022, 150] on select "Harshdeep Singh ❌ Jacques Nel ❌ Navreet Jawanda ❌ Neil Abrahams ❌" at bounding box center [1037, 156] width 305 height 25
select select "11210"
click at [884, 143] on select "Harshdeep Singh ❌ Jacques Nel ❌ Navreet Jawanda ❌ Neil Abrahams ❌" at bounding box center [1037, 156] width 305 height 25
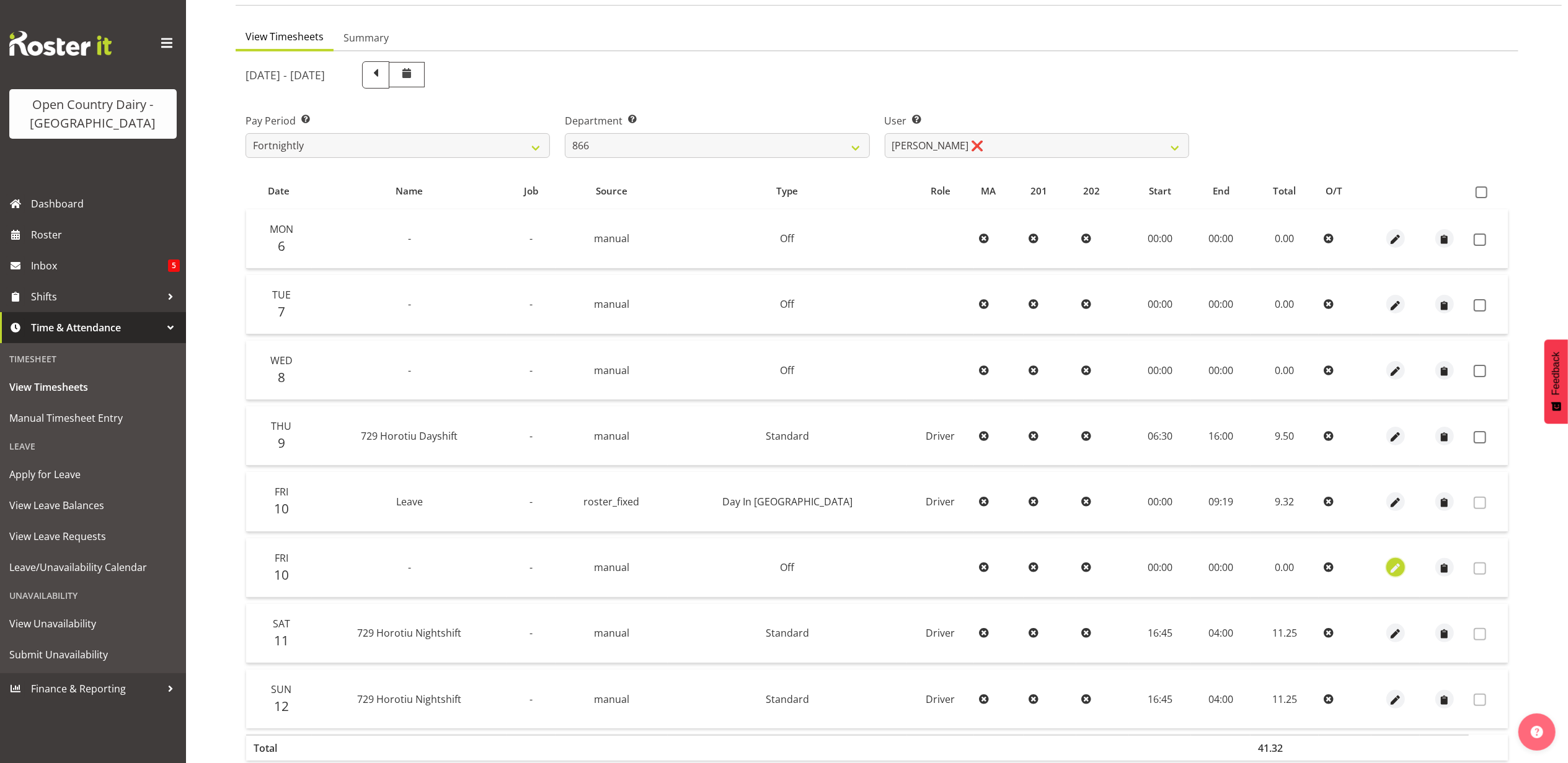
click at [1389, 563] on span "button" at bounding box center [1396, 570] width 14 height 14
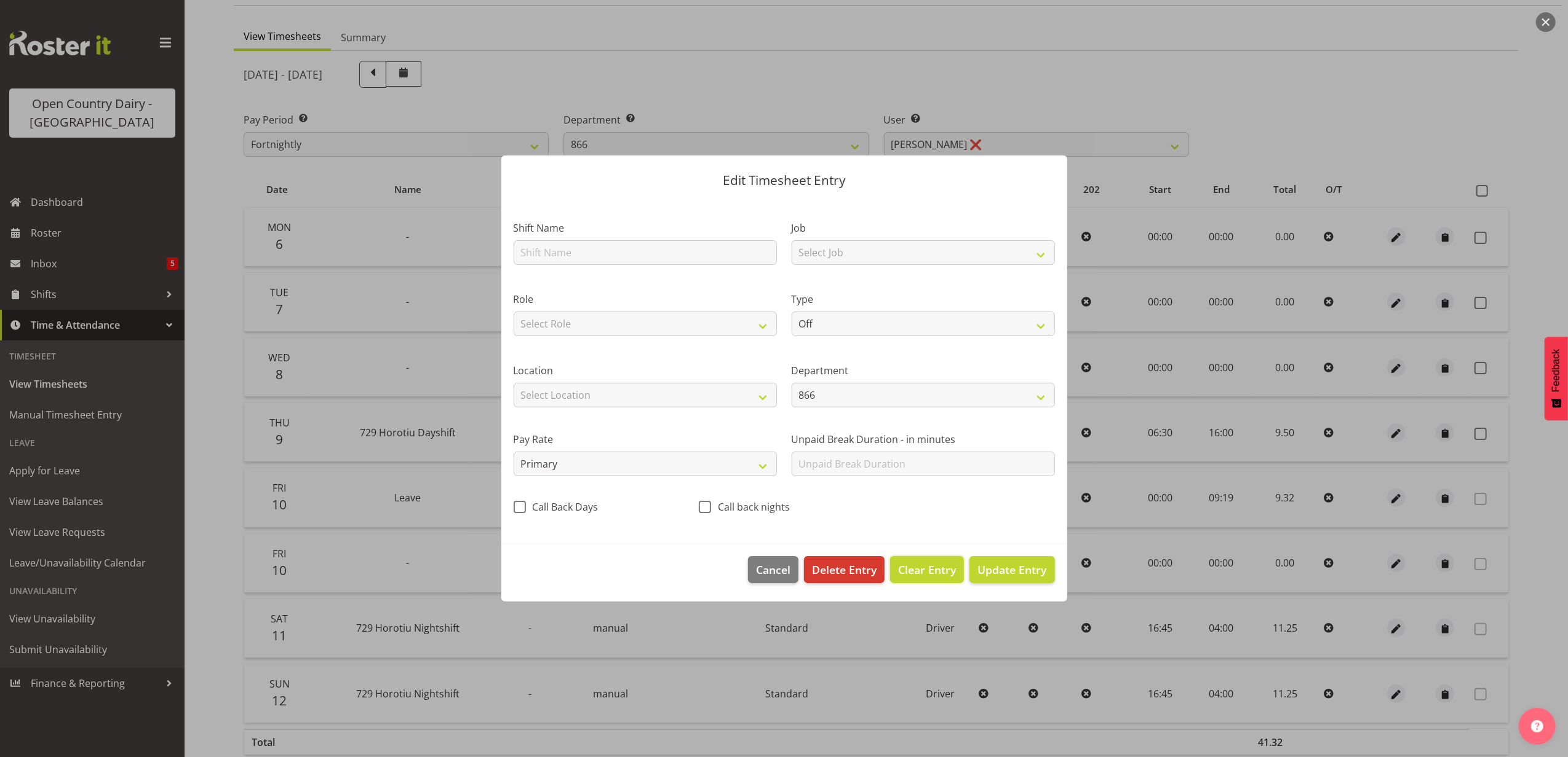
click at [923, 566] on span "Clear Entry" at bounding box center [926, 570] width 58 height 16
type input "0"
select select
click at [857, 567] on span "Delete Entry" at bounding box center [844, 570] width 65 height 16
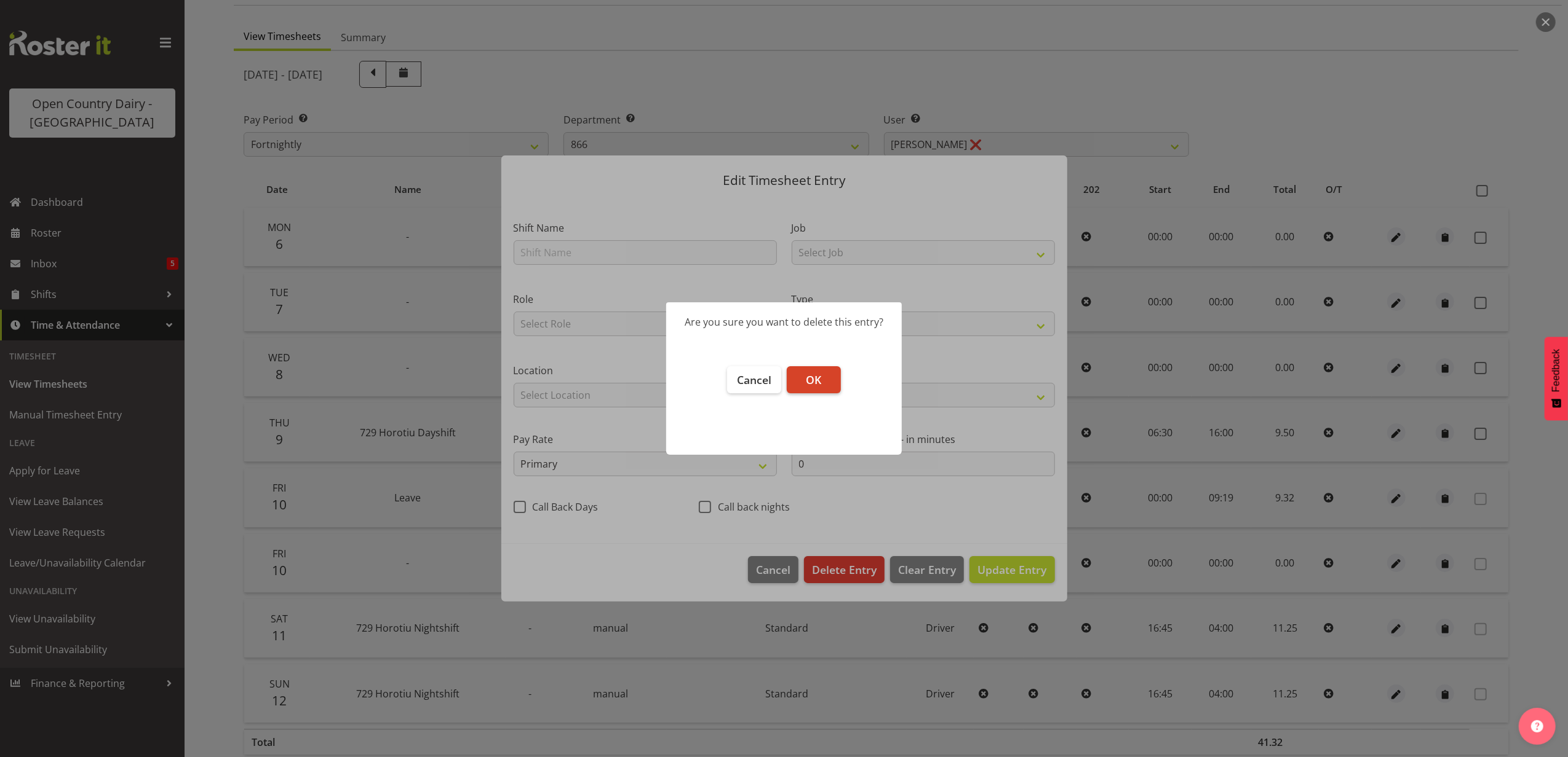
click at [821, 384] on button "OK" at bounding box center [813, 379] width 54 height 27
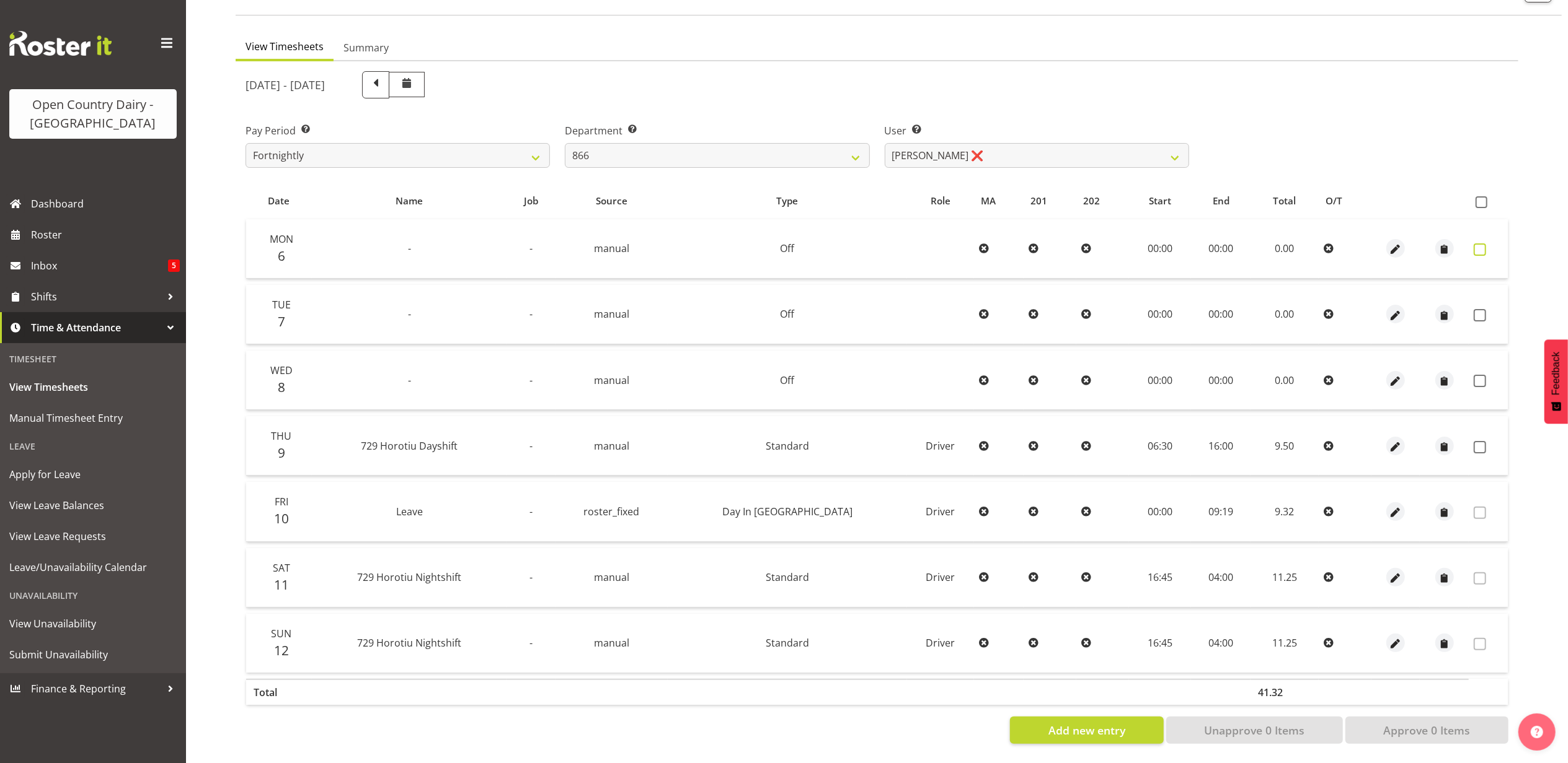
click at [1478, 244] on span at bounding box center [1480, 250] width 13 height 13
checkbox input "true"
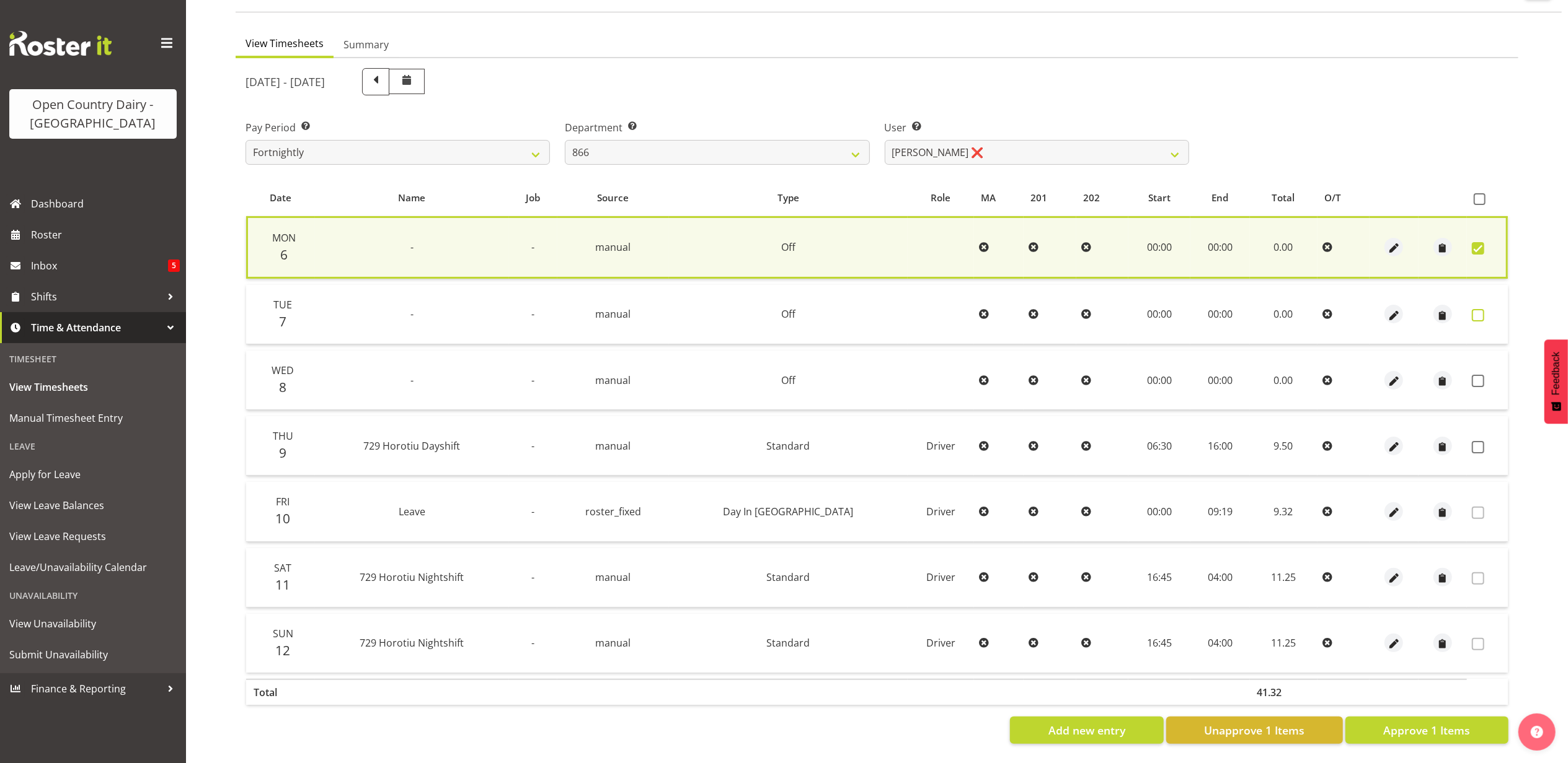
click at [1478, 309] on span at bounding box center [1478, 315] width 13 height 13
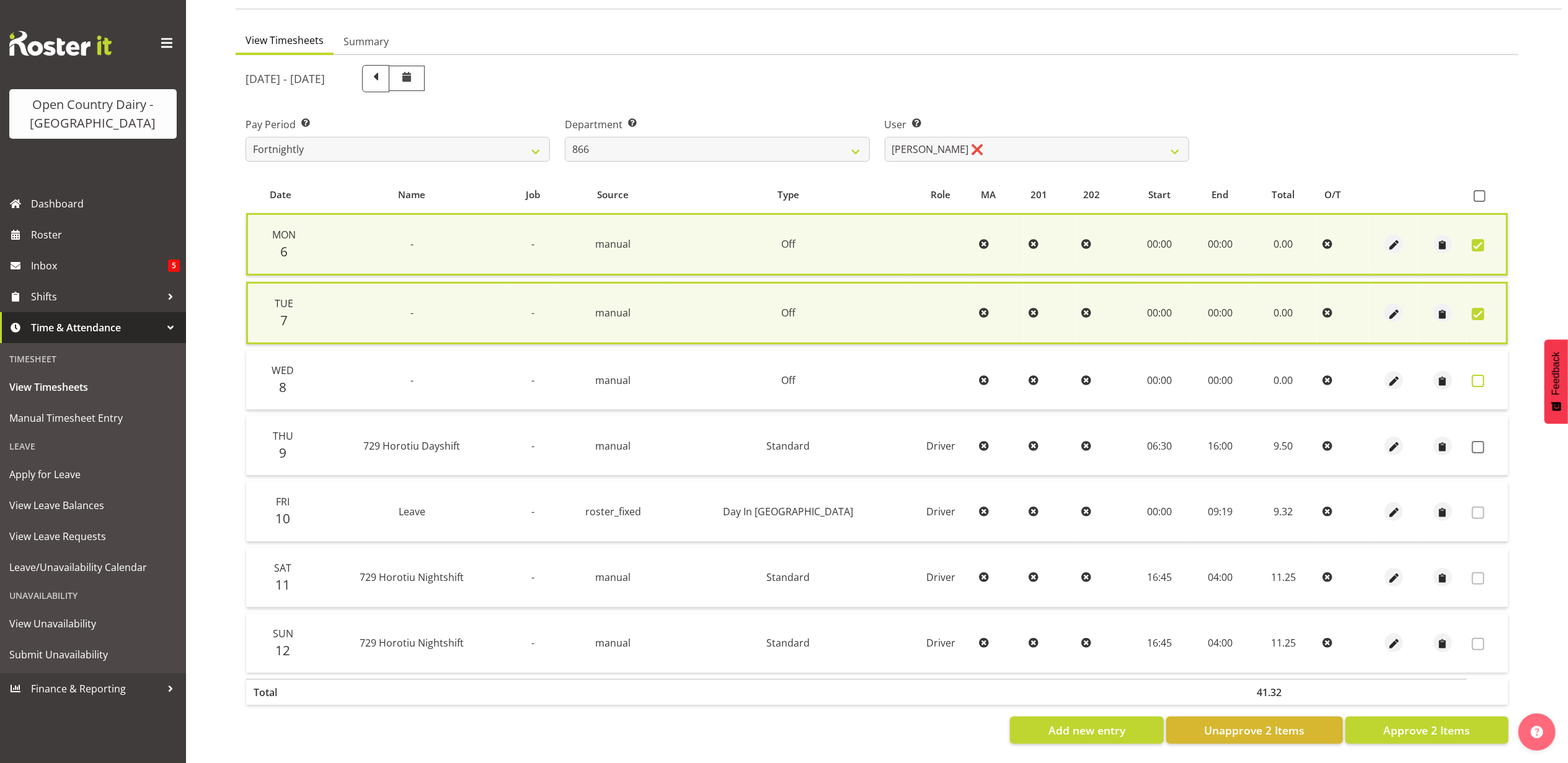
click at [1476, 375] on span at bounding box center [1478, 382] width 13 height 13
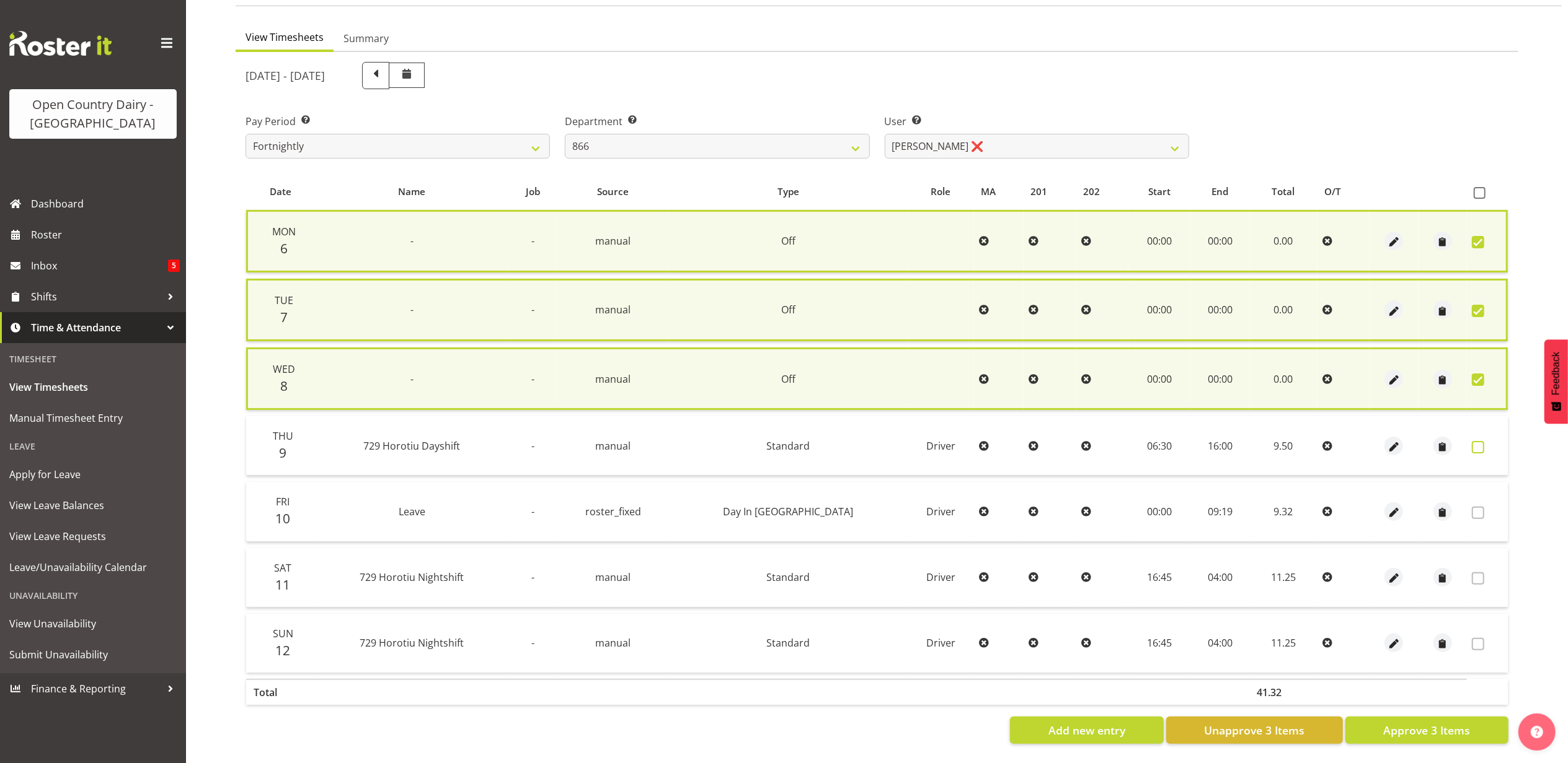
click at [1478, 442] on span at bounding box center [1478, 448] width 13 height 13
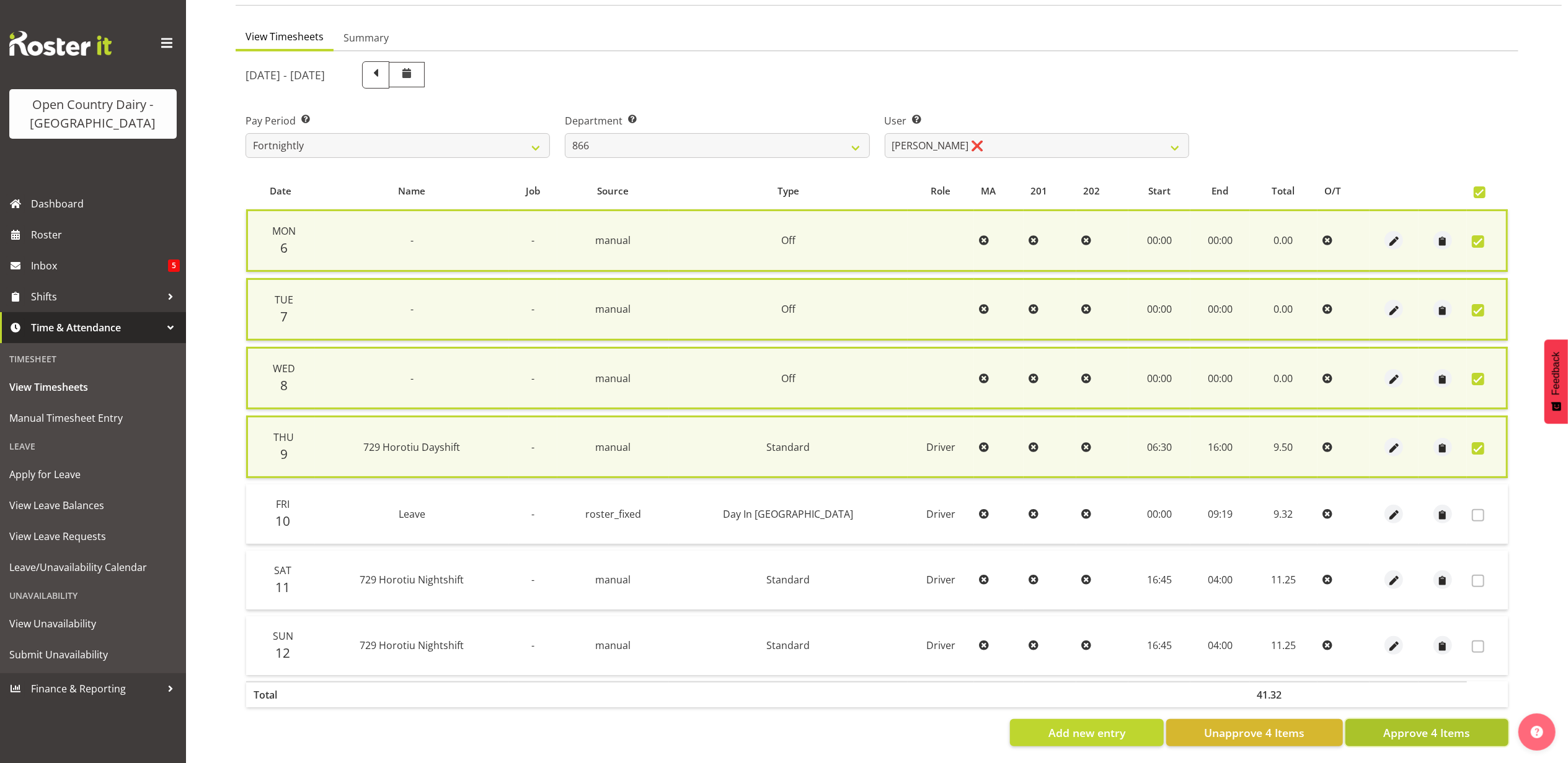
click at [1437, 725] on span "Approve 4 Items" at bounding box center [1426, 733] width 87 height 16
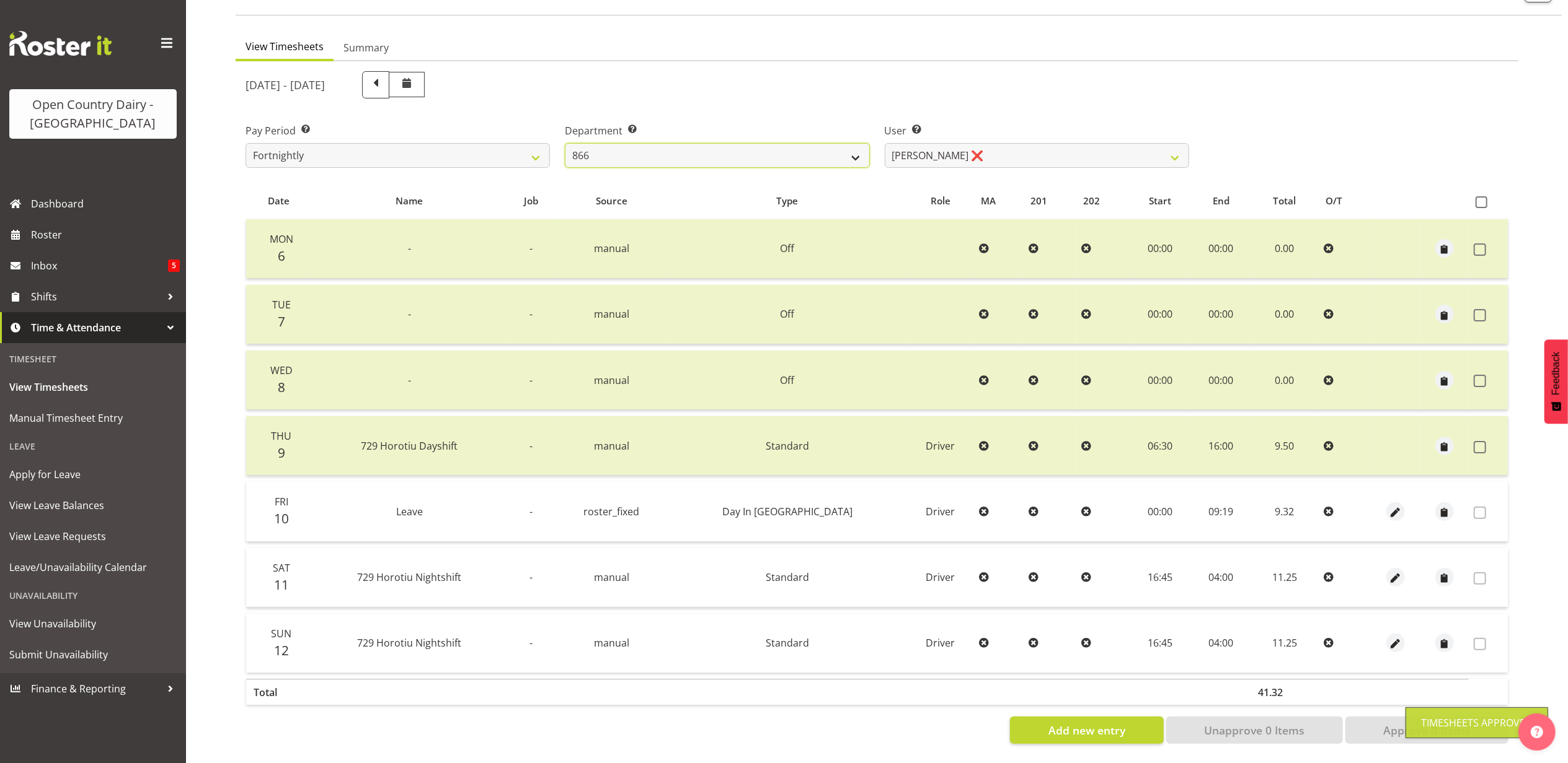
click at [717, 148] on select "701 702 703 704 705 706 707 708 709 710 711 712 713 714 715 716 717 718 719 720" at bounding box center [717, 156] width 305 height 25
click at [564, 143] on select "701 702 703 704 705 706 707 708 709 710 711 712 713 714 715 716 717 718 719 720" at bounding box center [717, 156] width 305 height 25
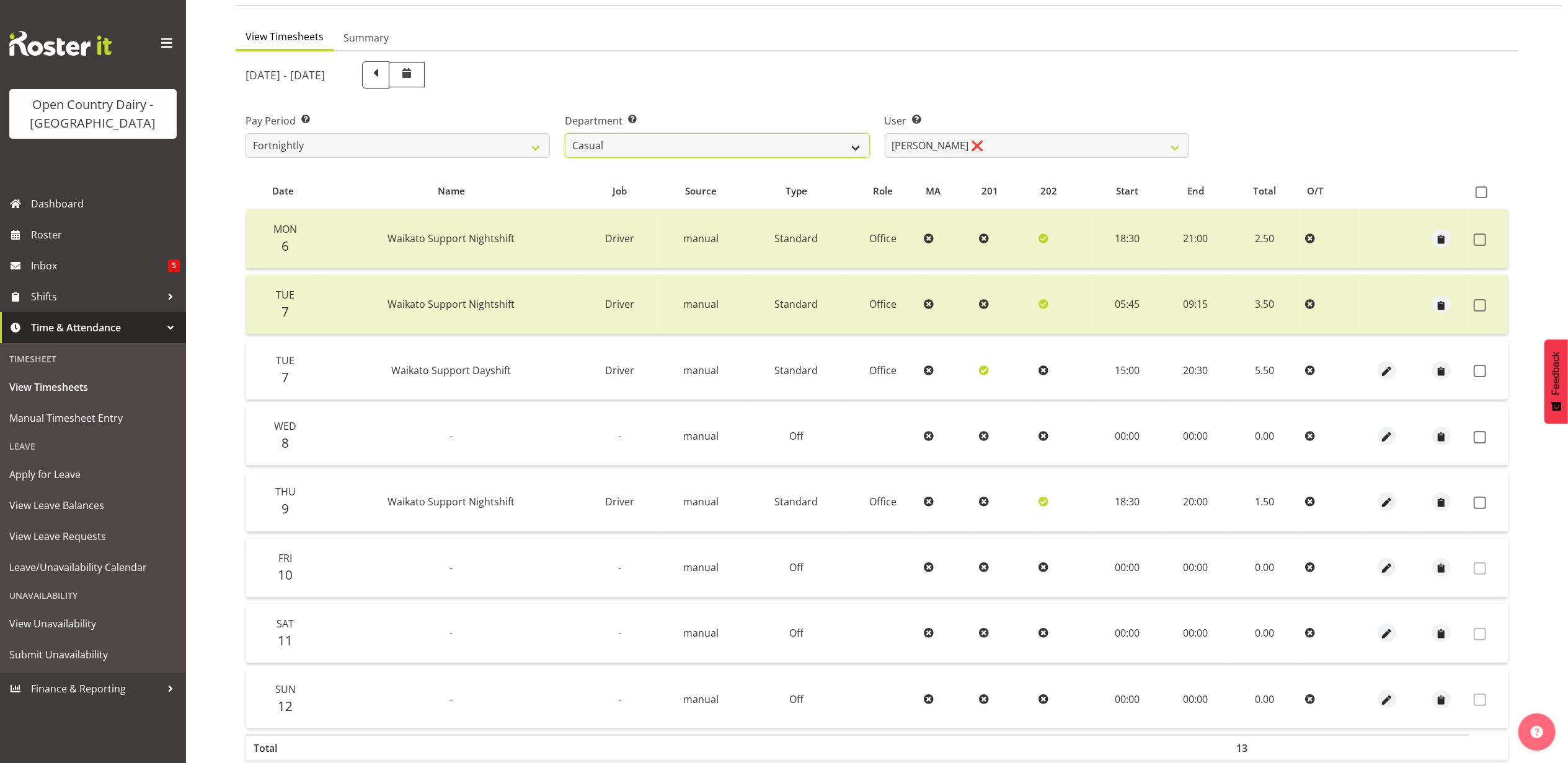
click at [676, 147] on select "701 702 703 704 705 706 707 708 709 710 711 712 713 714 715 716 717 718 719 720" at bounding box center [717, 146] width 305 height 25
click at [564, 133] on select "701 702 703 704 705 706 707 708 709 710 711 712 713 714 715 716 717 718 719 720" at bounding box center [717, 146] width 305 height 25
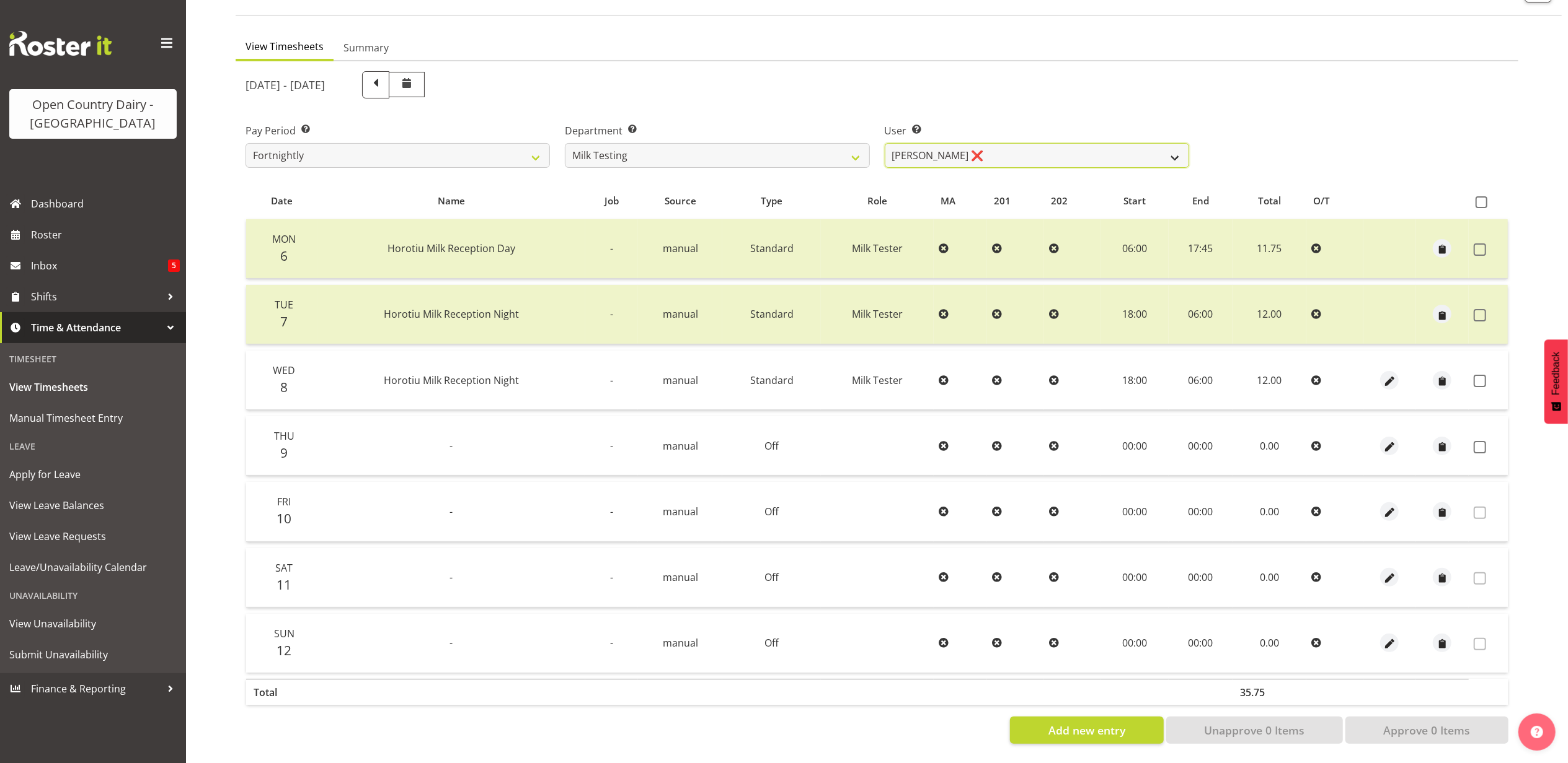
click at [1020, 143] on select "Diana Ridings ❌ George Smith ❌ Helaina Walker ❌ Kim Madden ❌ Michael Brechelt ❌…" at bounding box center [1037, 156] width 305 height 25
click at [884, 143] on select "Diana Ridings ❌ George Smith ❌ Helaina Walker ❌ Kim Madden ❌ Michael Brechelt ❌…" at bounding box center [1037, 156] width 305 height 25
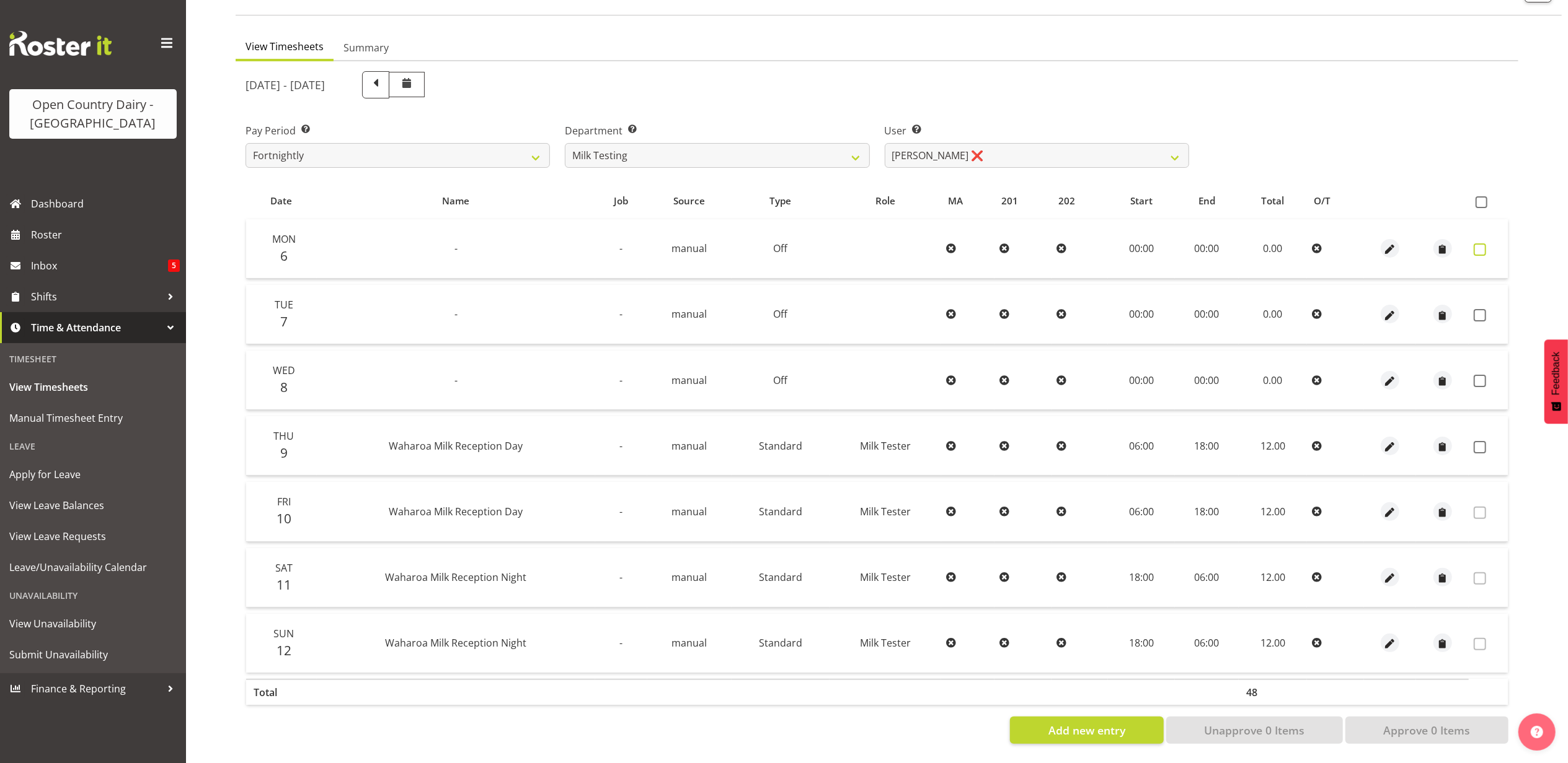
click at [1478, 244] on span at bounding box center [1480, 250] width 13 height 13
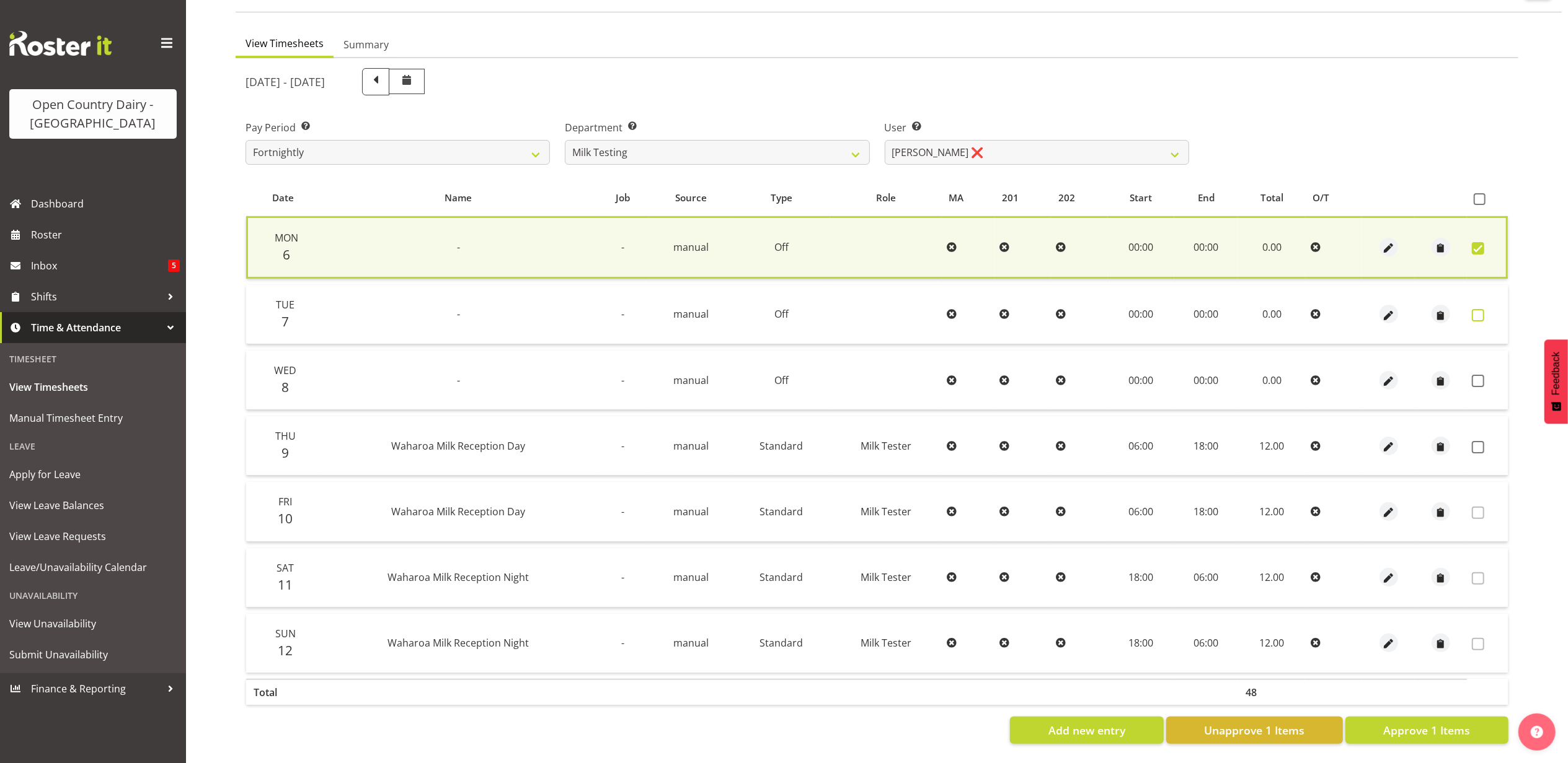
click at [1477, 309] on span at bounding box center [1478, 315] width 13 height 13
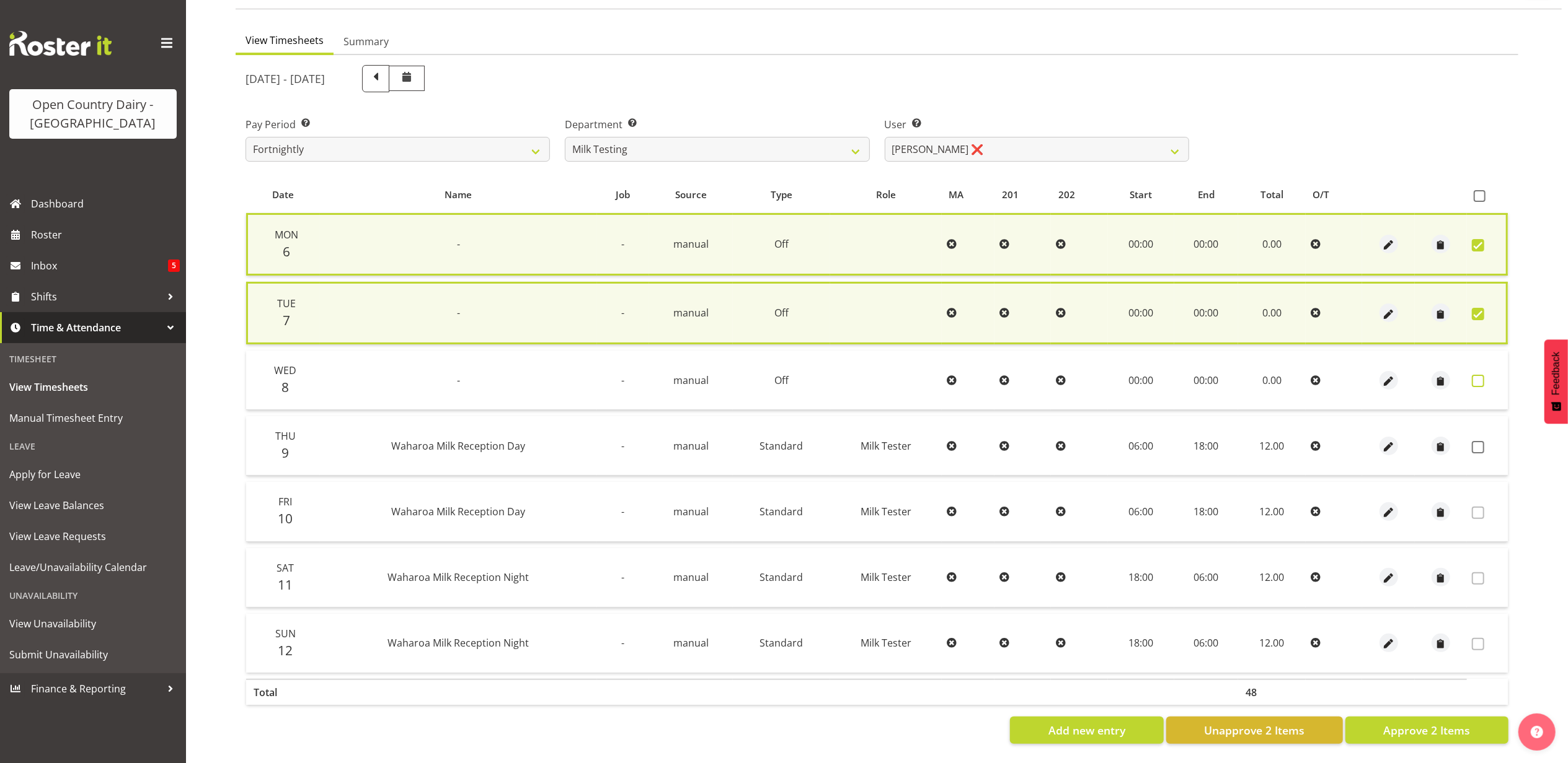
click at [1477, 380] on span at bounding box center [1478, 382] width 13 height 13
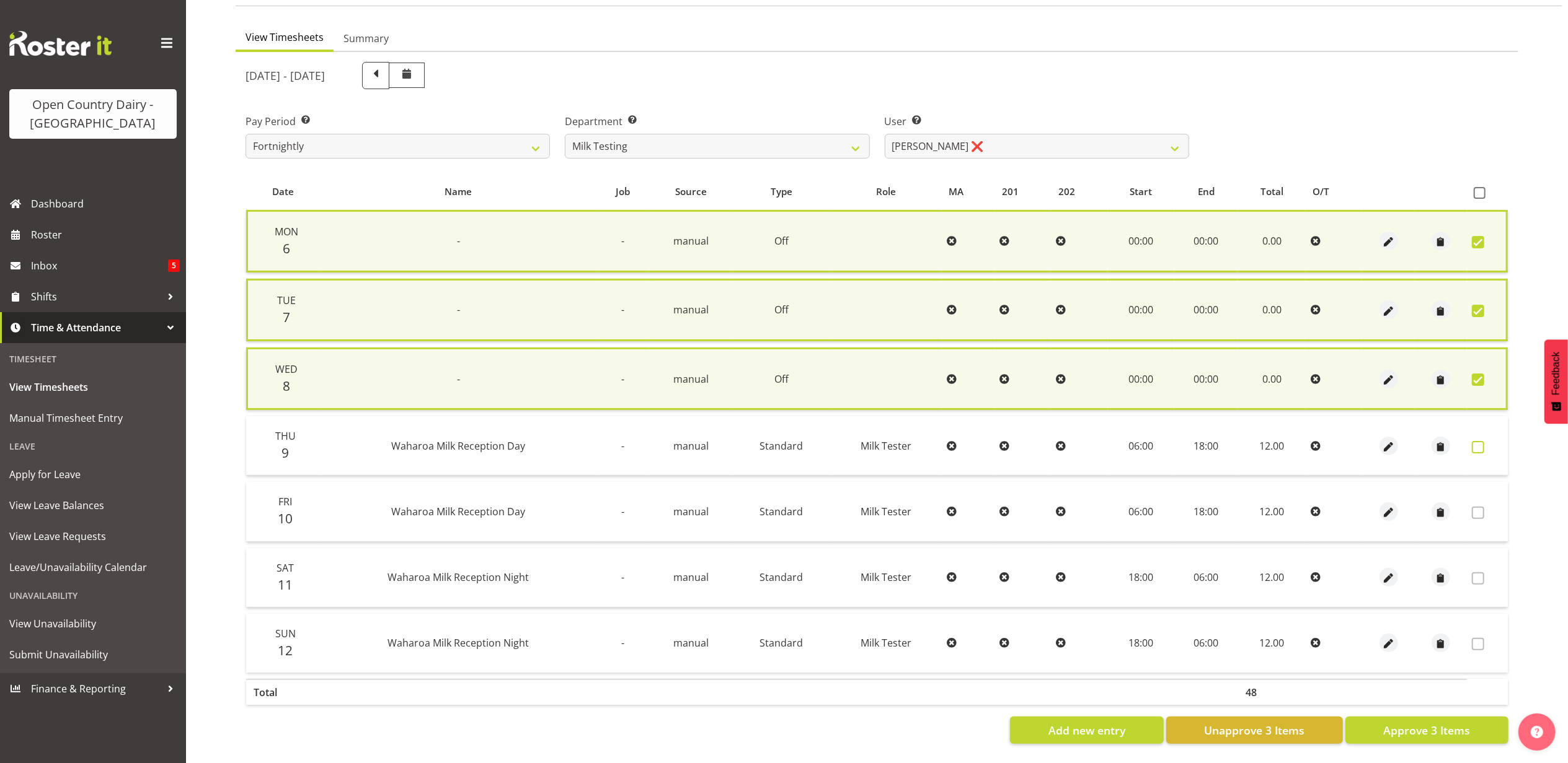
click at [1477, 442] on span at bounding box center [1478, 448] width 13 height 13
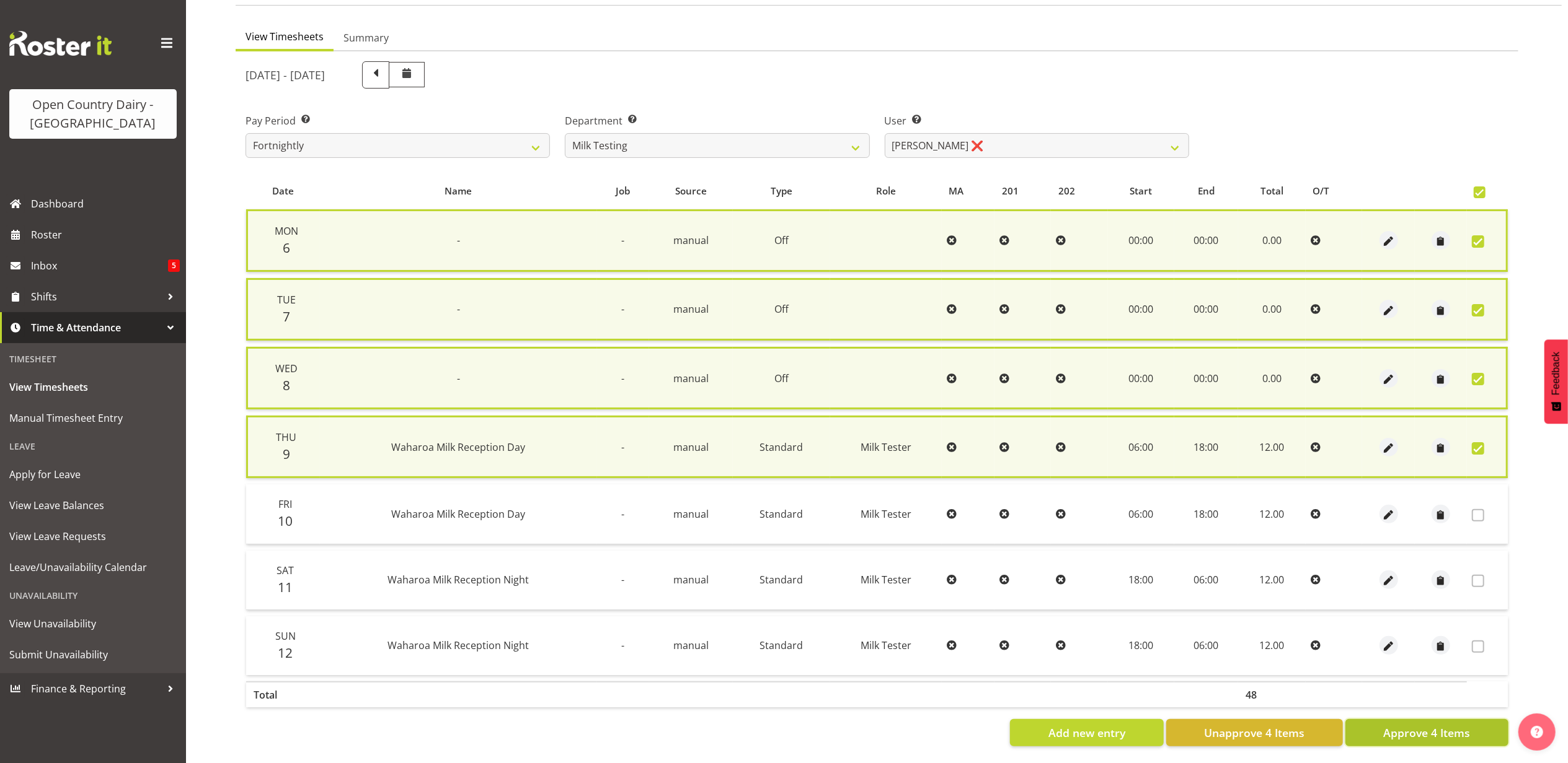
click at [1400, 727] on span "Approve 4 Items" at bounding box center [1426, 733] width 87 height 16
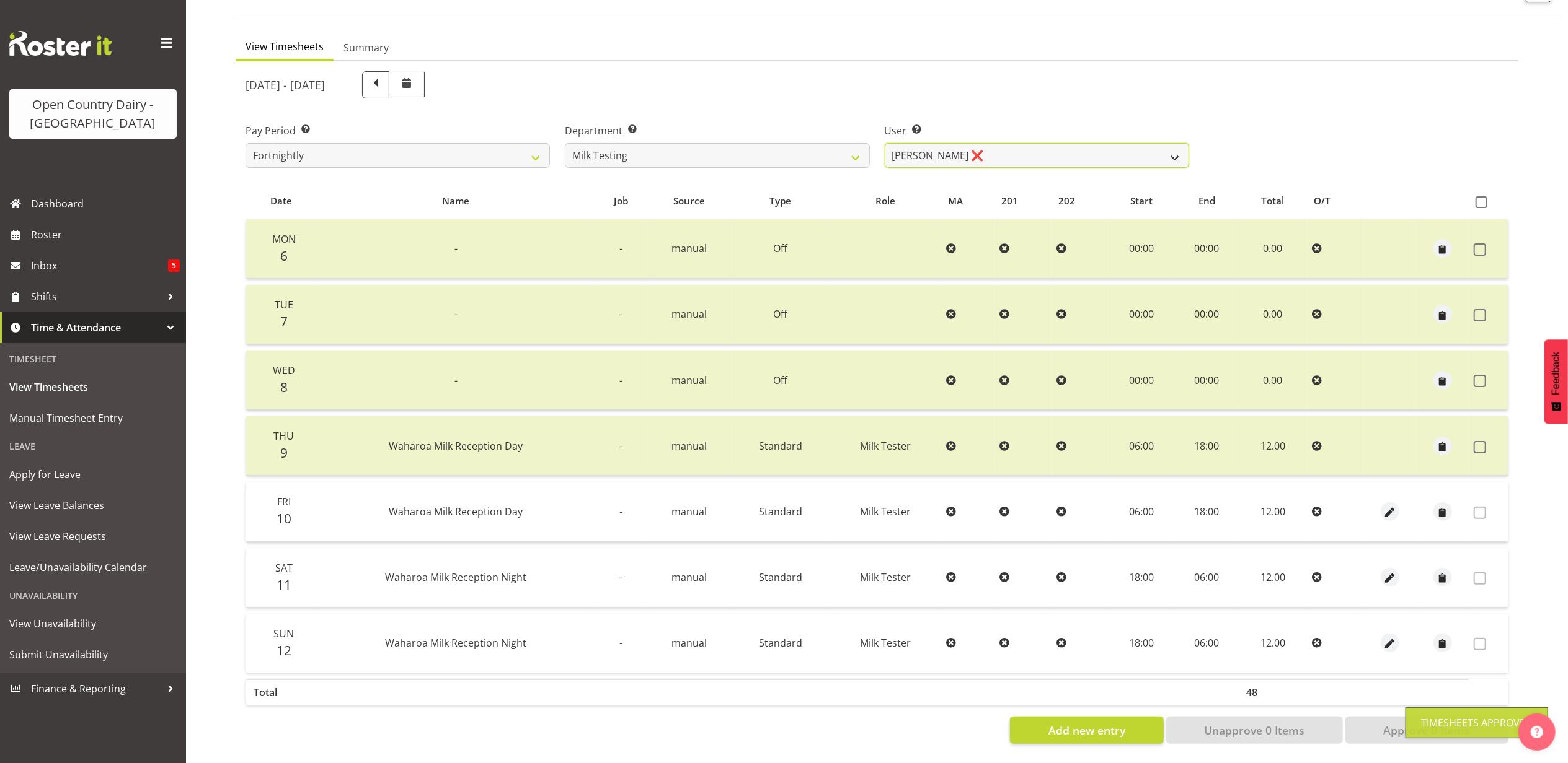
click at [982, 143] on select "Diana Ridings ❌ George Smith ❌ Helaina Walker ❌ Kim Madden ❌ Michael Brechelt ❌…" at bounding box center [1037, 156] width 305 height 25
click at [884, 143] on select "Diana Ridings ❌ George Smith ❌ Helaina Walker ❌ Kim Madden ❌ Michael Brechelt ❌…" at bounding box center [1037, 156] width 305 height 25
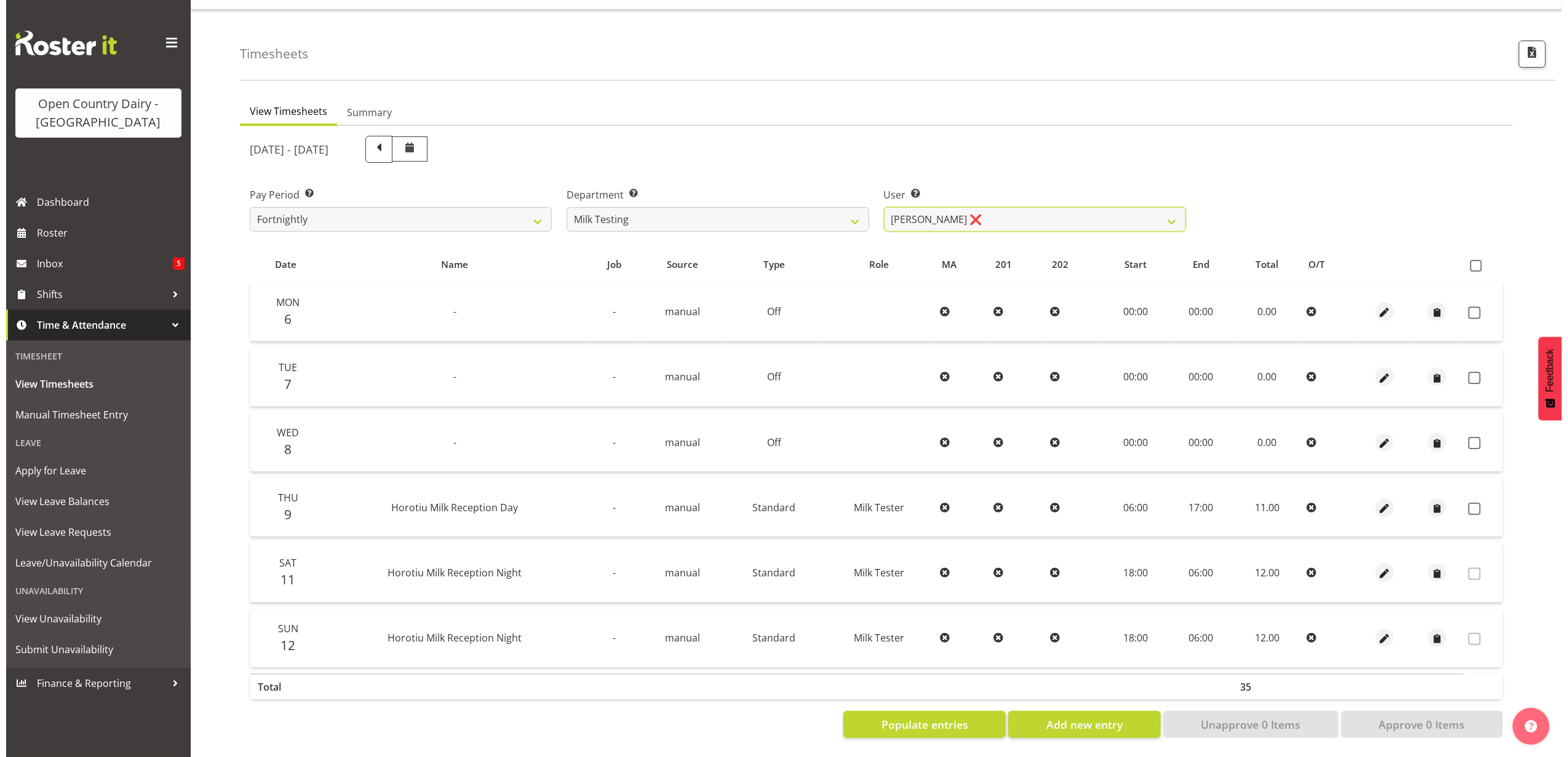
scroll to position [33, 0]
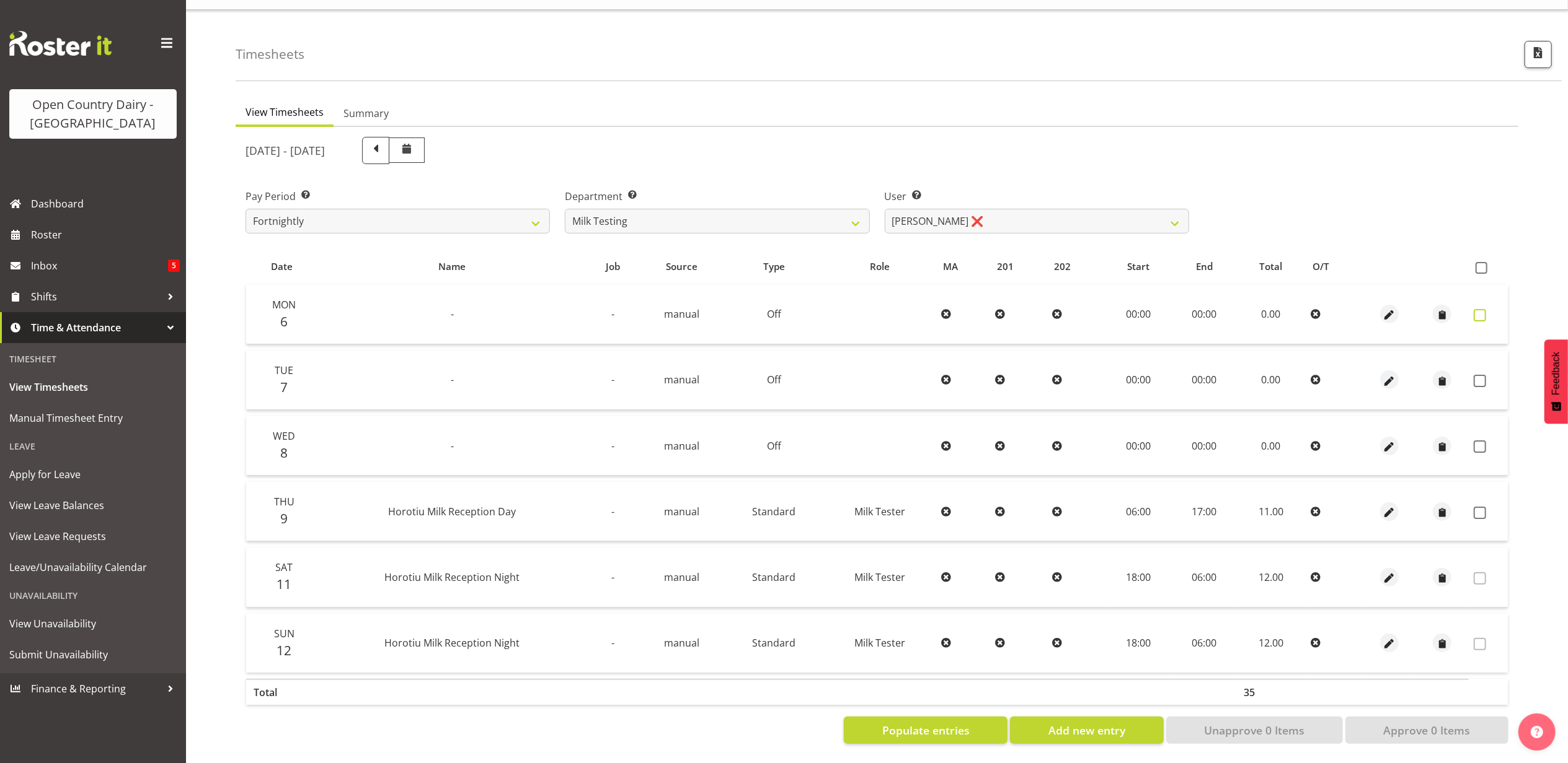
click at [1481, 309] on span at bounding box center [1480, 315] width 13 height 13
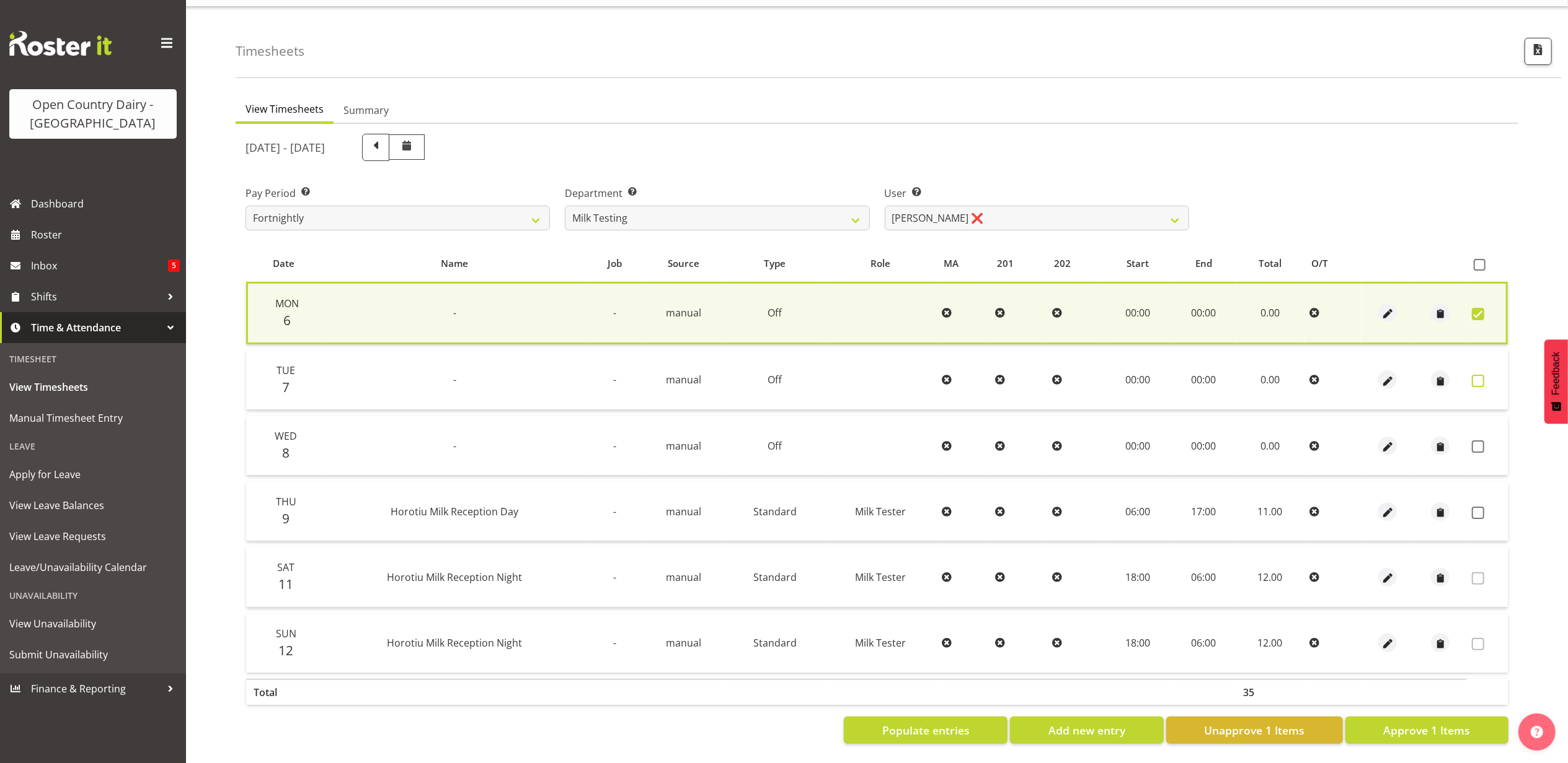
click at [1486, 375] on label at bounding box center [1481, 382] width 19 height 13
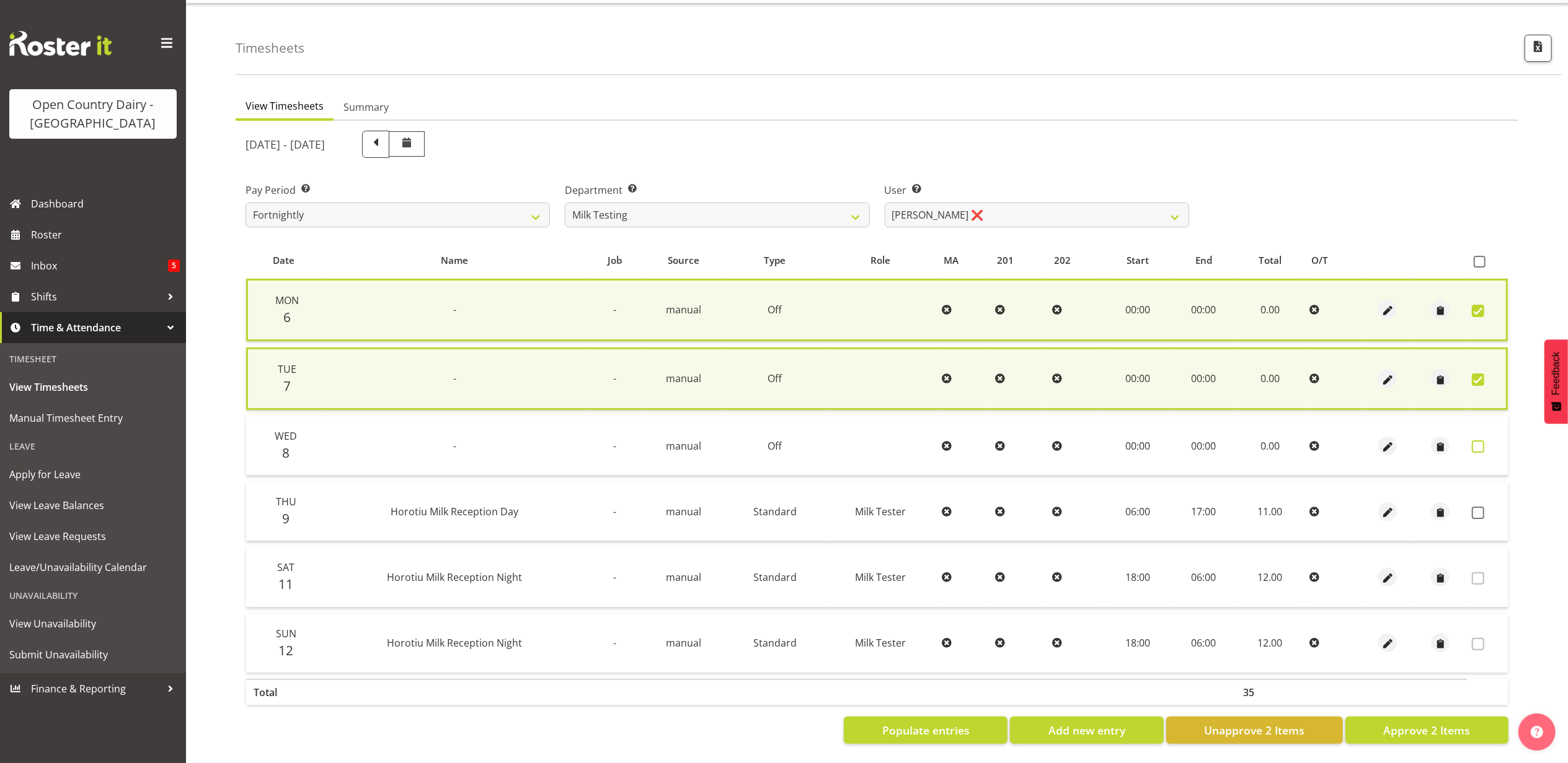
click at [1479, 441] on span at bounding box center [1478, 447] width 13 height 13
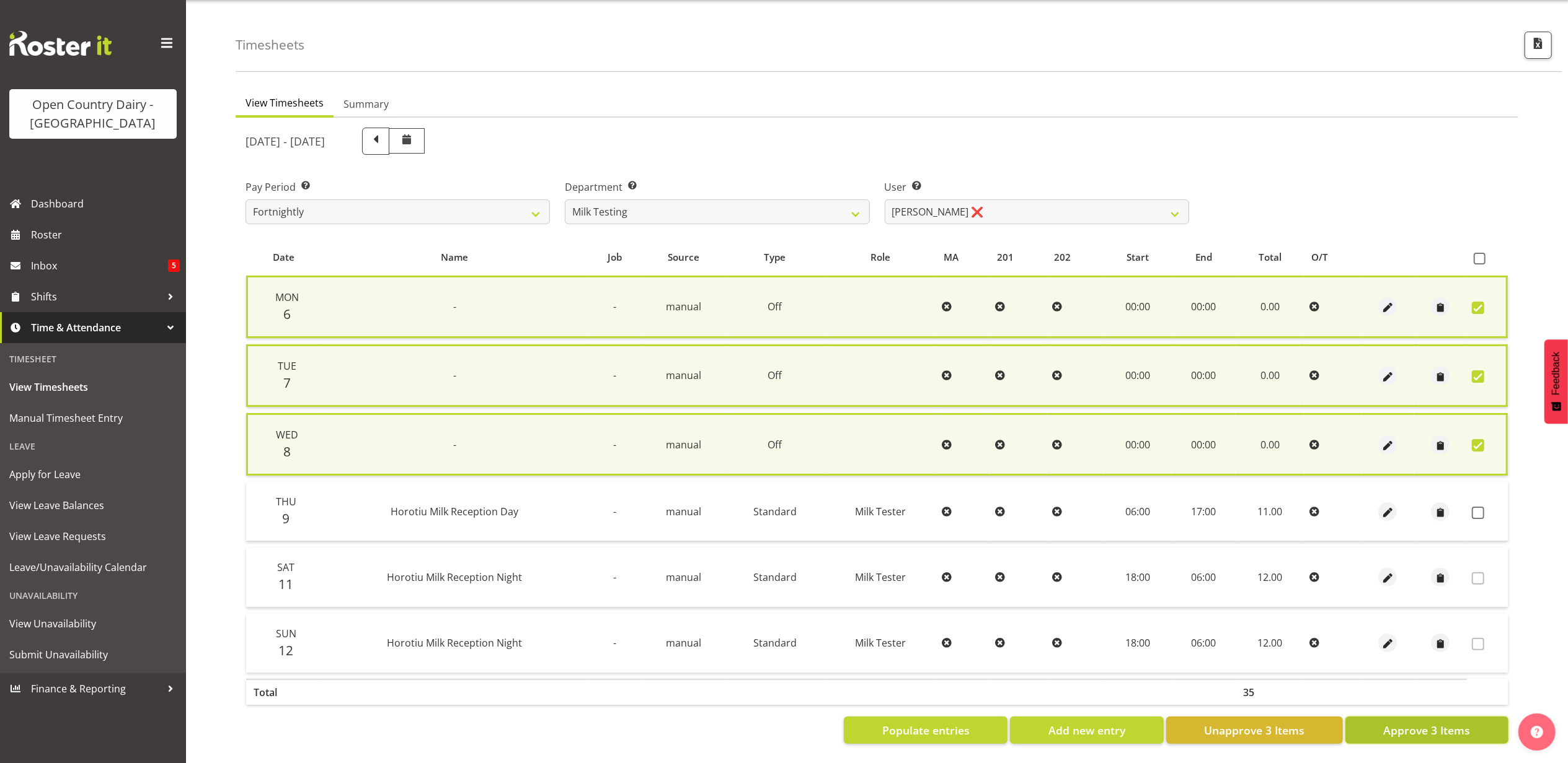
click at [1404, 727] on span "Approve 3 Items" at bounding box center [1426, 731] width 87 height 16
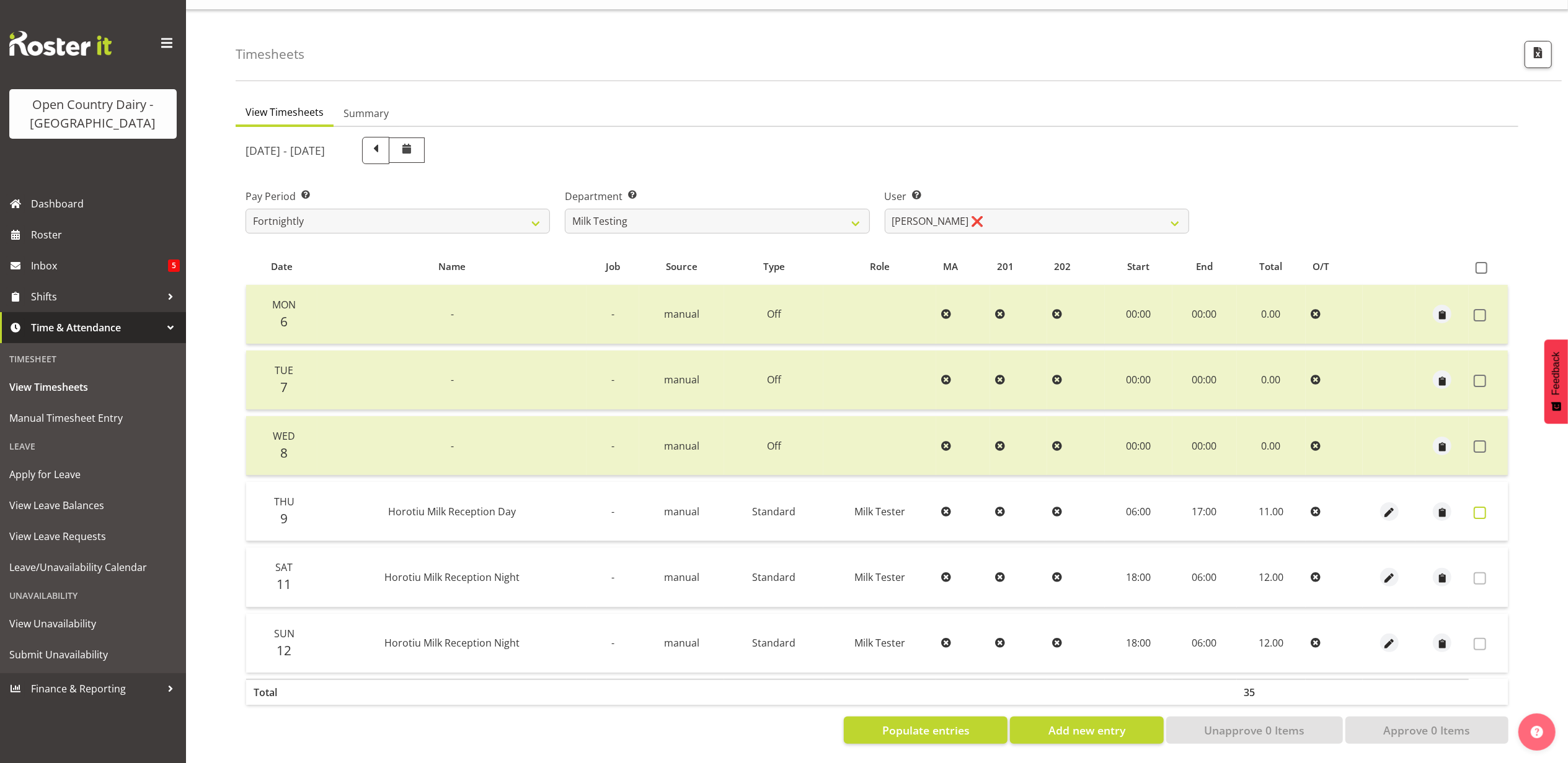
click at [1479, 507] on span at bounding box center [1480, 513] width 13 height 13
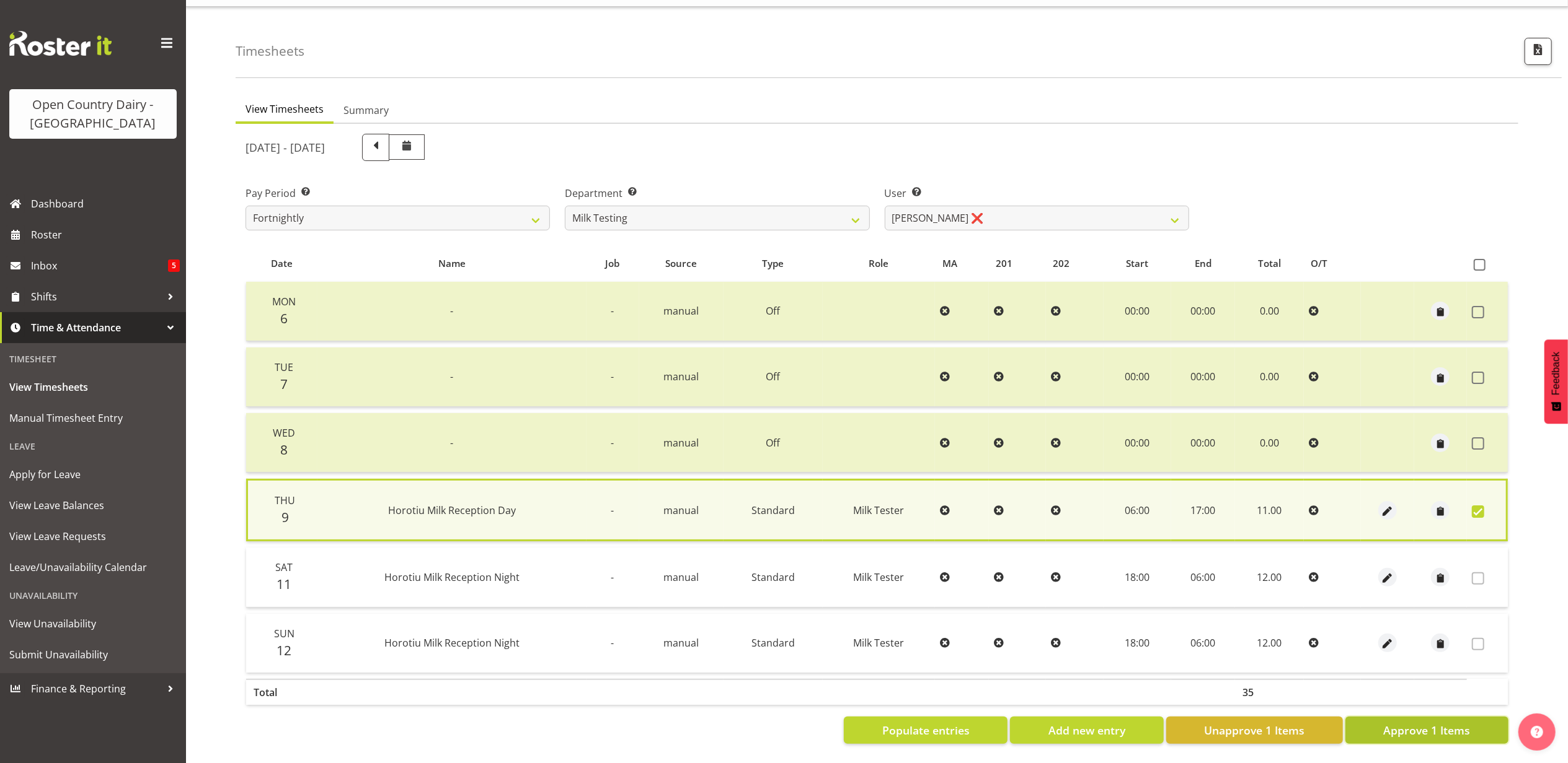
click at [1444, 723] on span "Approve 1 Items" at bounding box center [1426, 731] width 87 height 16
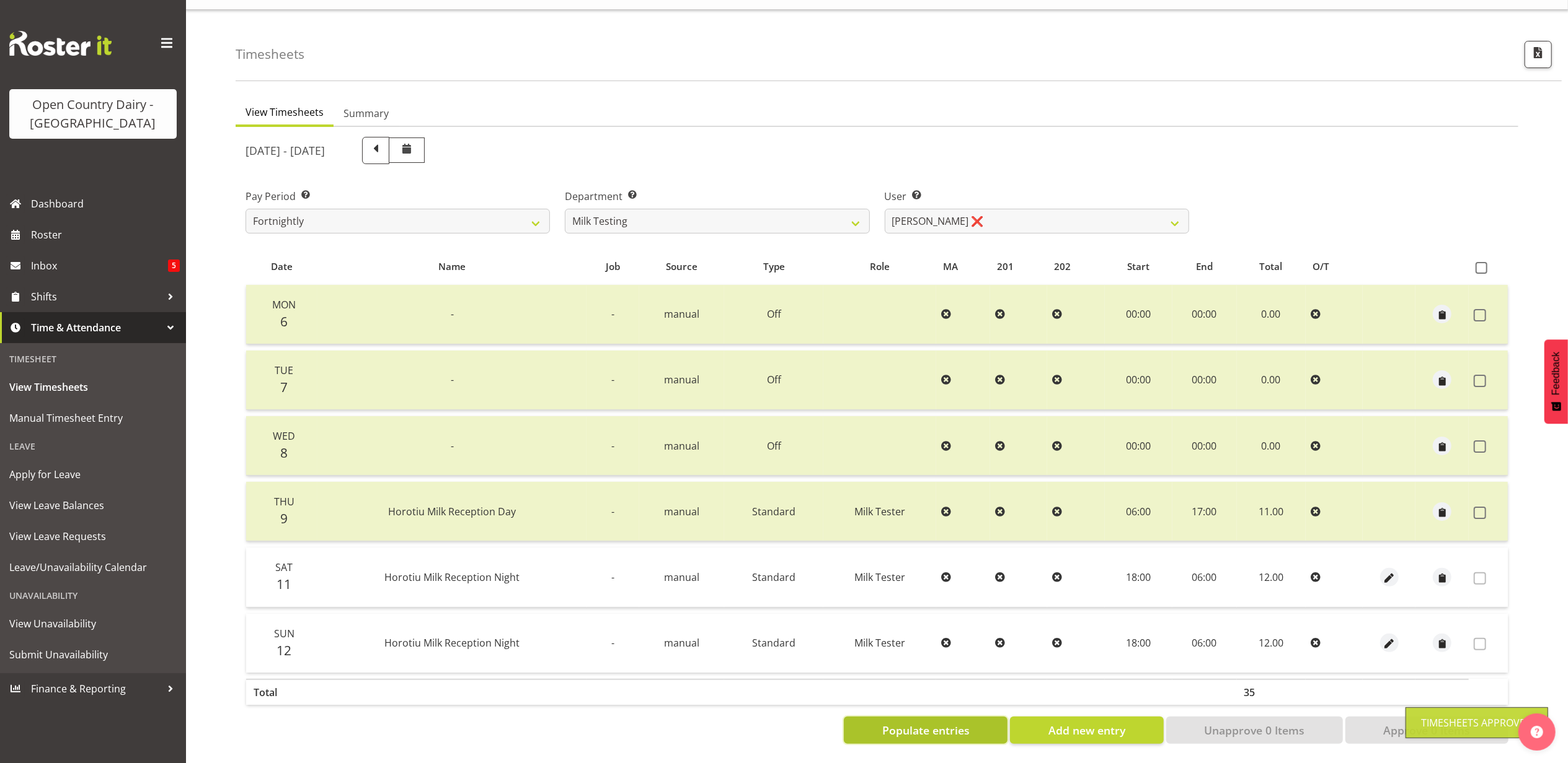
click at [938, 723] on span "Populate entries" at bounding box center [926, 731] width 88 height 16
click at [1099, 723] on span "Add new entry" at bounding box center [1087, 731] width 77 height 16
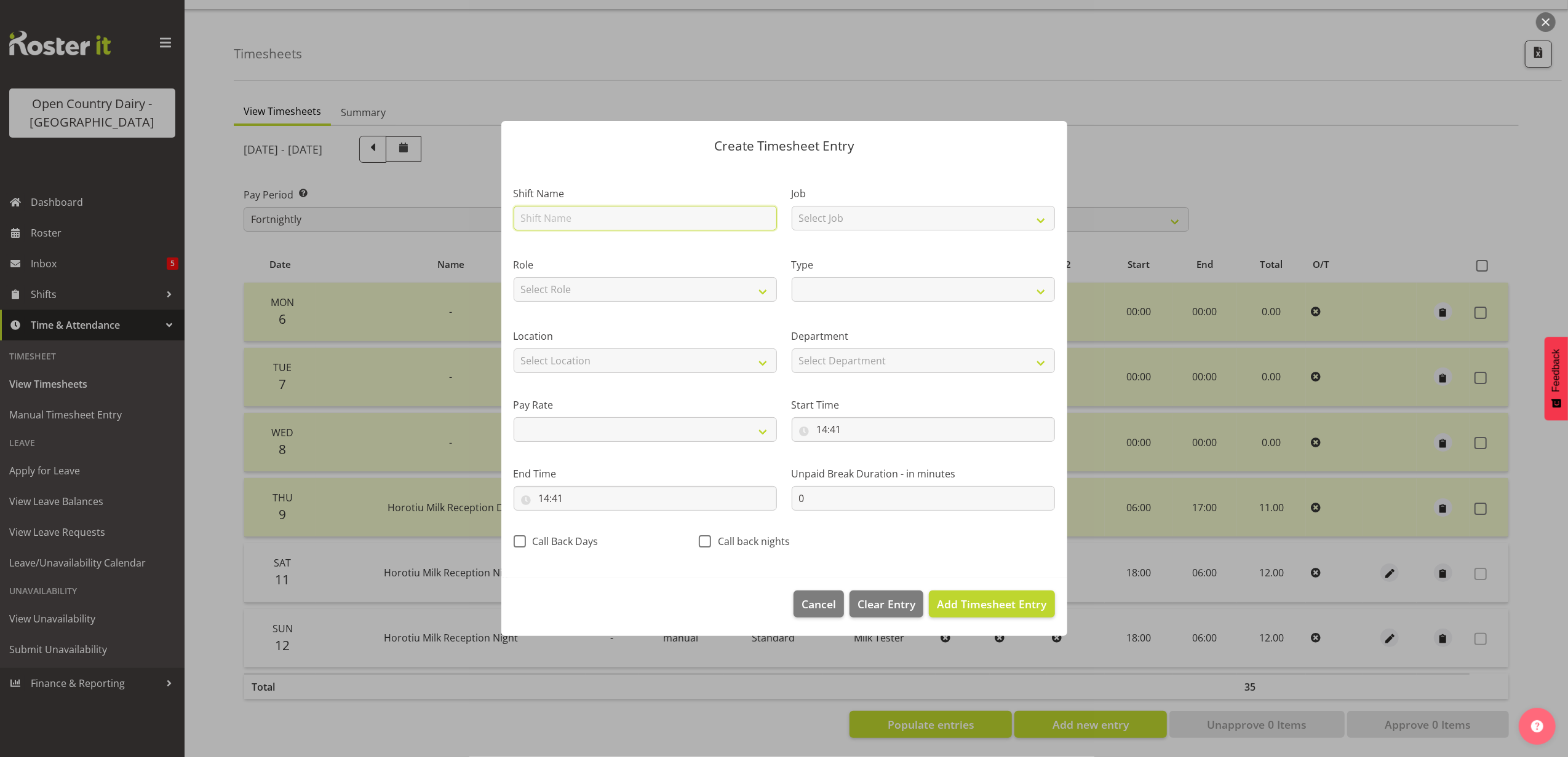
click at [605, 217] on input "text" at bounding box center [645, 219] width 263 height 25
click at [874, 208] on select "Select Job Driver Driver supervisor Support" at bounding box center [924, 219] width 263 height 25
click at [792, 206] on select "Select Job Driver Driver supervisor Support" at bounding box center [924, 219] width 263 height 25
click at [644, 296] on select "Select Role Milk Tester" at bounding box center [645, 290] width 263 height 25
click at [514, 277] on select "Select Role Milk Tester" at bounding box center [645, 290] width 263 height 25
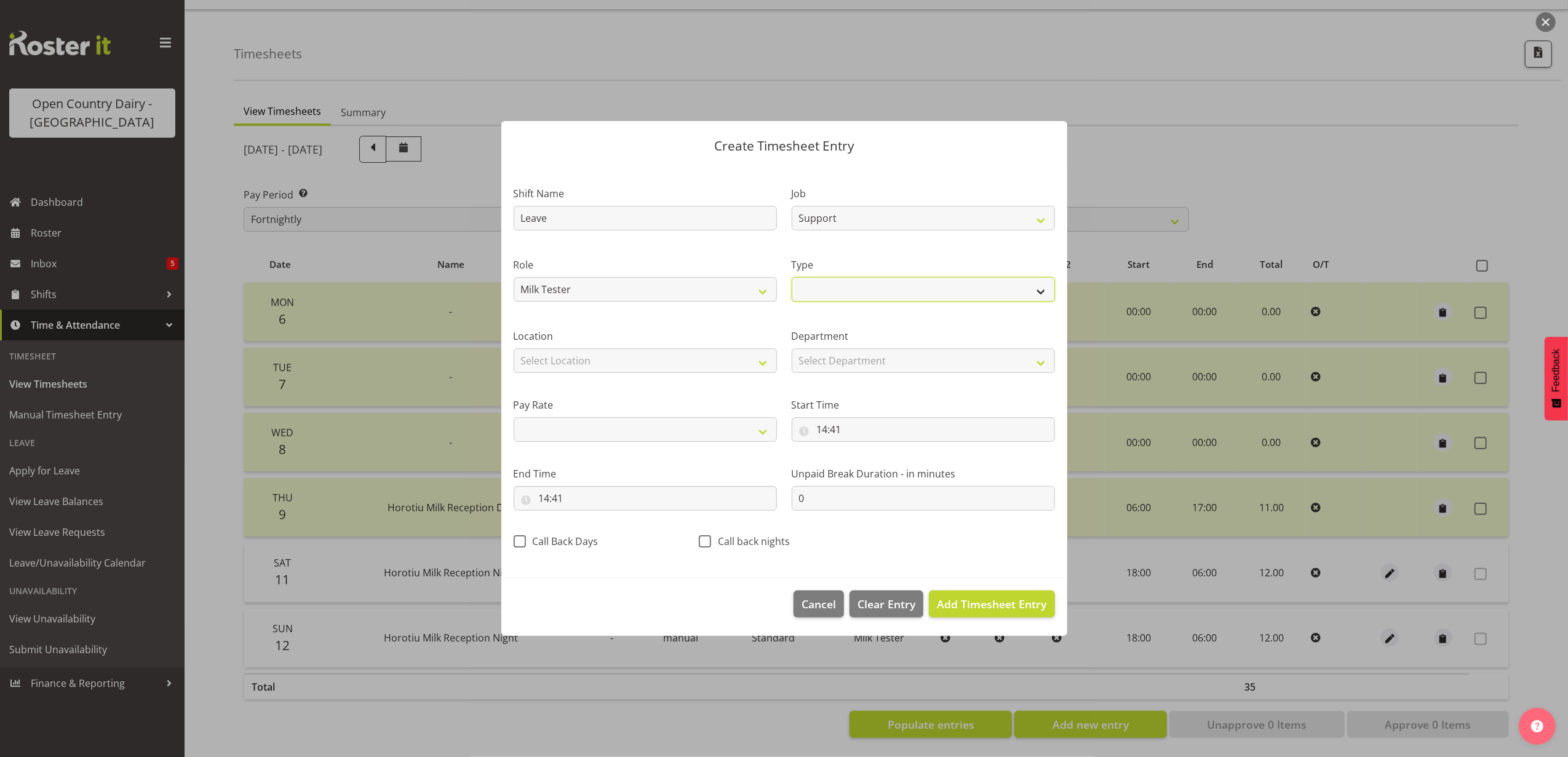
click at [869, 286] on select "Off Standard Public Holiday Public Holiday (Worked) Day In Lieu Annual Leave Si…" at bounding box center [924, 290] width 263 height 25
click at [792, 277] on select "Off Standard Public Holiday Public Holiday (Worked) Day In Lieu Annual Leave Si…" at bounding box center [924, 290] width 263 height 25
click at [842, 352] on select "Select Department Milk Testing Training" at bounding box center [924, 361] width 263 height 25
click at [792, 348] on select "Select Department Milk Testing Training" at bounding box center [924, 361] width 263 height 25
click at [839, 426] on input "14:41" at bounding box center [924, 430] width 263 height 25
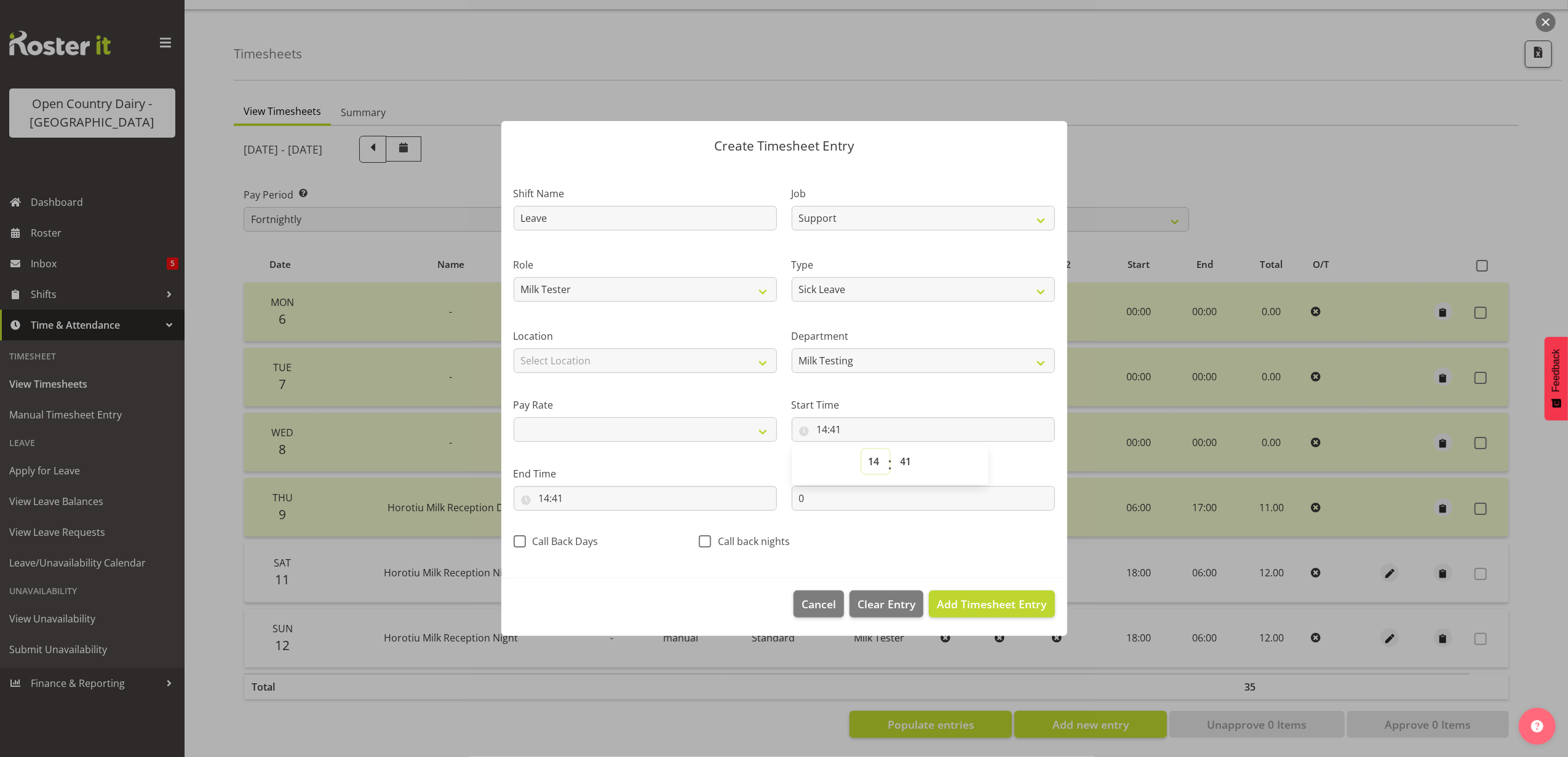
click at [876, 460] on select "00 01 02 03 04 05 06 07 08 09 10 11 12 13 14 15 16 17 18 19 20 21 22 23" at bounding box center [875, 462] width 28 height 25
click at [861, 450] on select "00 01 02 03 04 05 06 07 08 09 10 11 12 13 14 15 16 17 18 19 20 21 22 23" at bounding box center [875, 462] width 28 height 25
click at [908, 466] on select "00 01 02 03 04 05 06 07 08 09 10 11 12 13 14 15 16 17 18 19 20 21 22 23 24 25 2…" at bounding box center [907, 462] width 28 height 25
click at [893, 450] on select "00 01 02 03 04 05 06 07 08 09 10 11 12 13 14 15 16 17 18 19 20 21 22 23 24 25 2…" at bounding box center [907, 462] width 28 height 25
click at [558, 498] on input "14:41" at bounding box center [645, 498] width 263 height 25
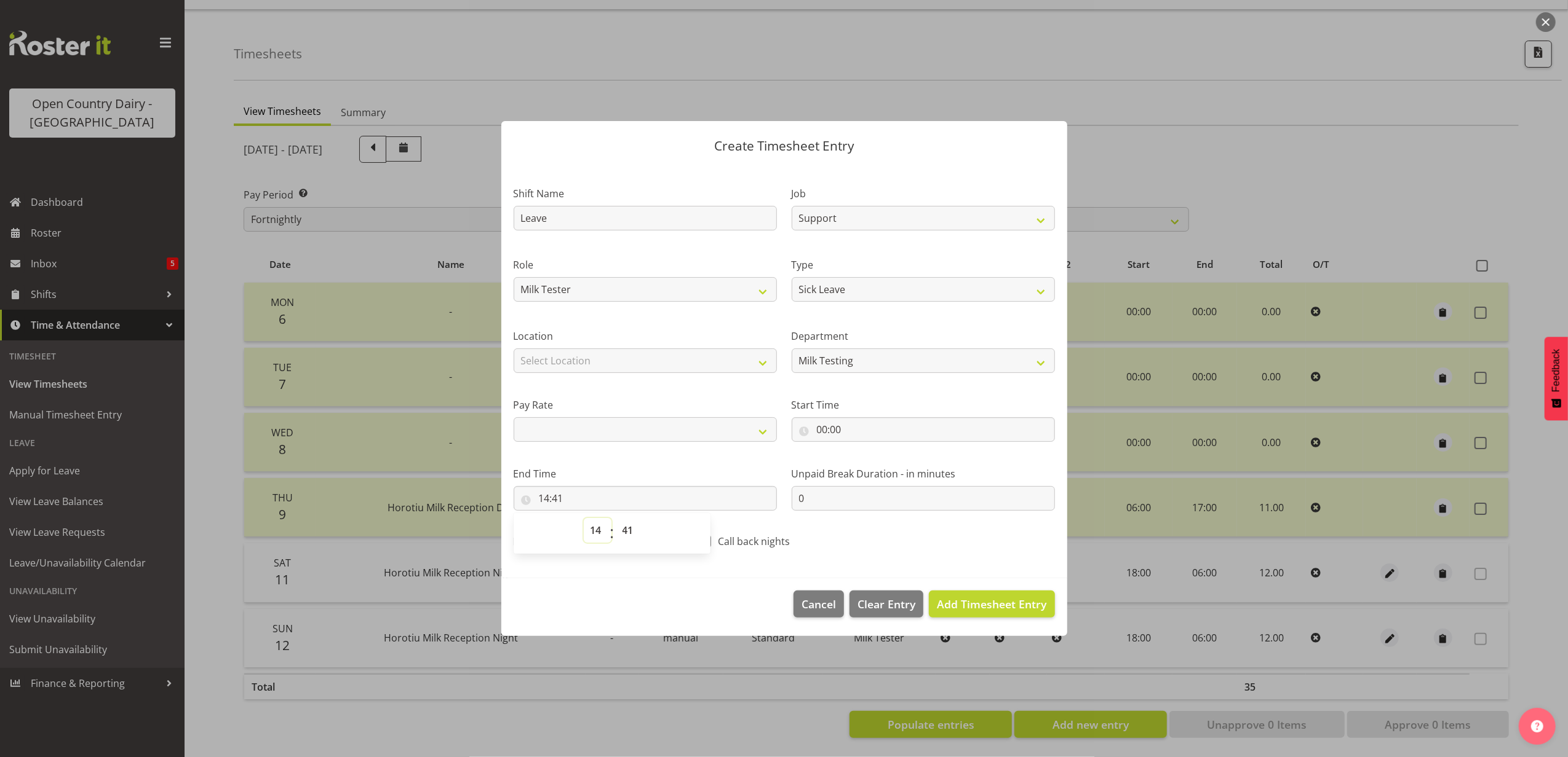
click at [596, 536] on select "00 01 02 03 04 05 06 07 08 09 10 11 12 13 14 15 16 17 18 19 20 21 22 23" at bounding box center [597, 530] width 28 height 25
click at [584, 518] on select "00 01 02 03 04 05 06 07 08 09 10 11 12 13 14 15 16 17 18 19 20 21 22 23" at bounding box center [597, 530] width 28 height 25
click at [621, 530] on select "00 01 02 03 04 05 06 07 08 09 10 11 12 13 14 15 16 17 18 19 20 21 22 23 24 25 2…" at bounding box center [629, 530] width 28 height 25
click at [616, 518] on select "00 01 02 03 04 05 06 07 08 09 10 11 12 13 14 15 16 17 18 19 20 21 22 23 24 25 2…" at bounding box center [629, 530] width 28 height 25
click at [990, 603] on span "Add Timesheet Entry" at bounding box center [991, 604] width 109 height 15
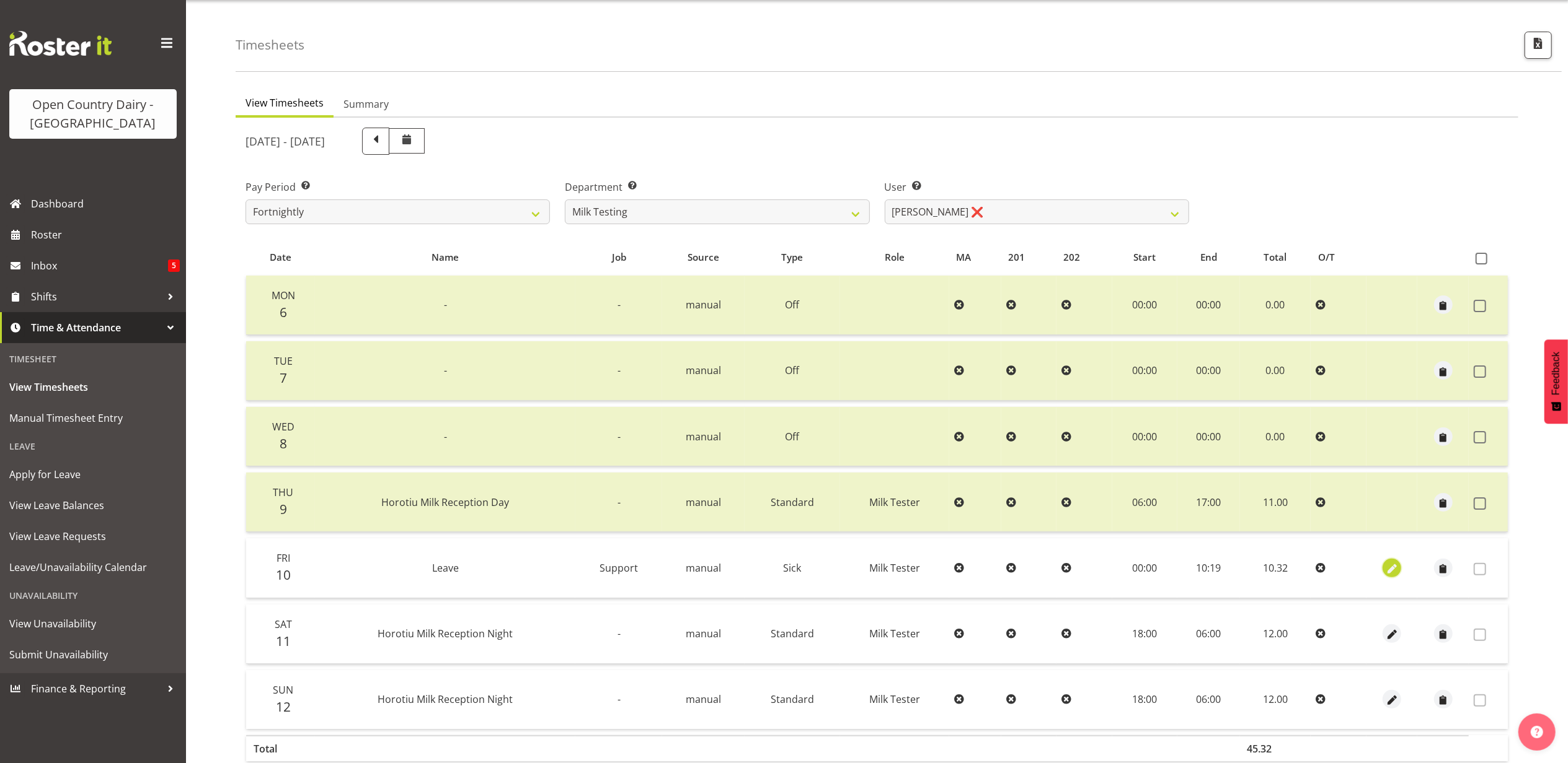
click at [1394, 566] on span "button" at bounding box center [1392, 570] width 14 height 14
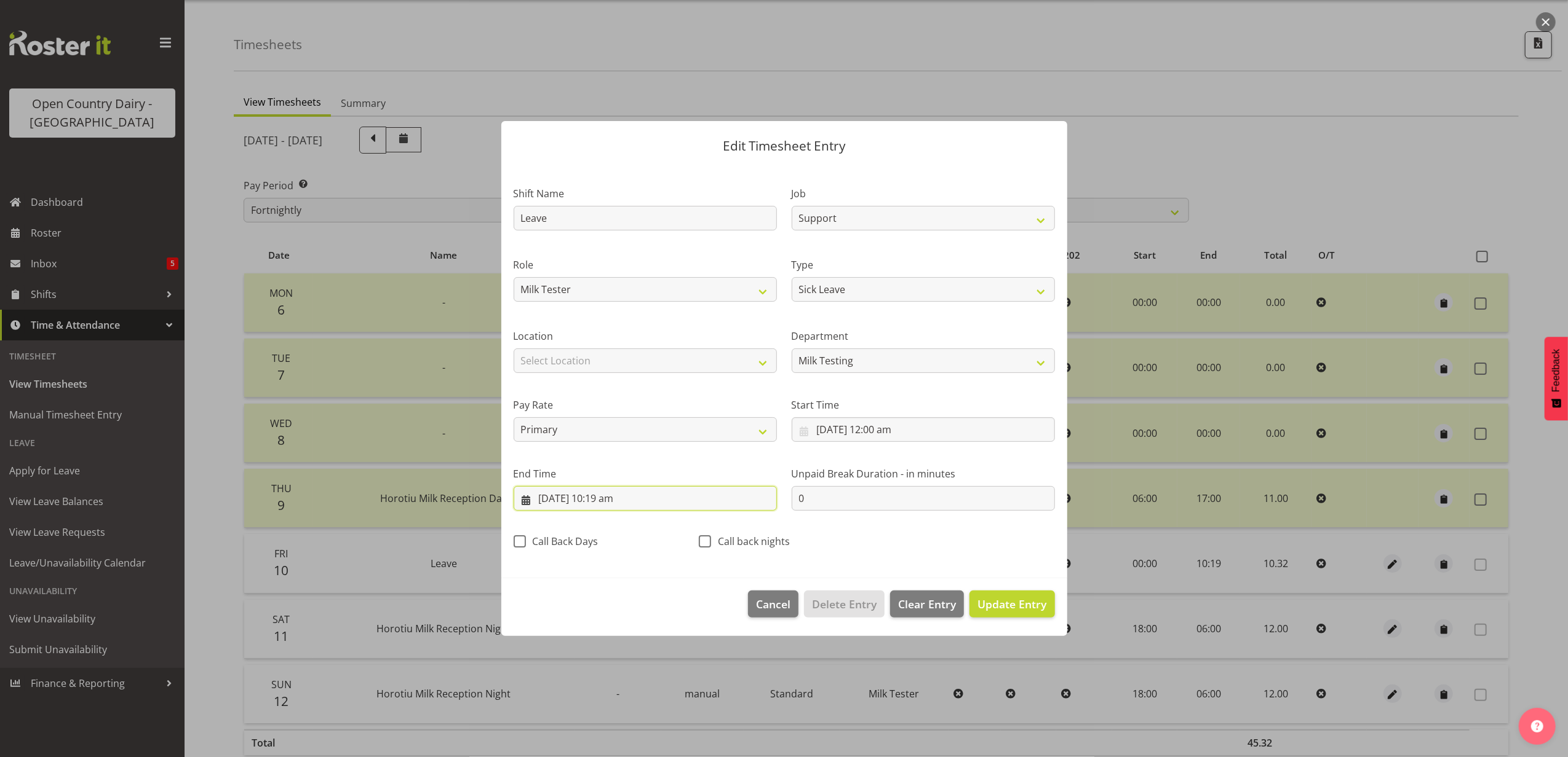
click at [614, 498] on input "10/10/2025, 10:19 am" at bounding box center [645, 498] width 263 height 25
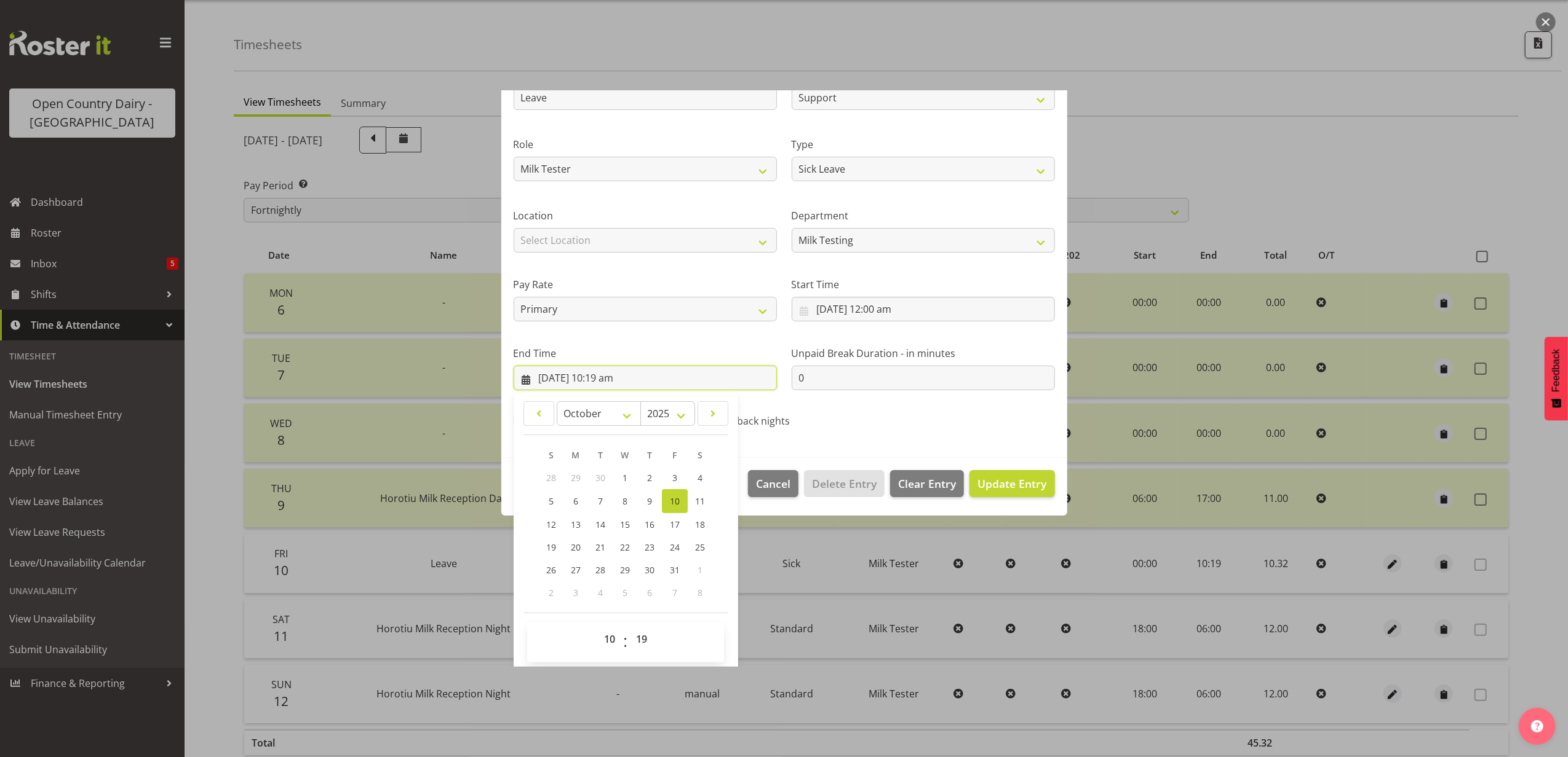
scroll to position [124, 0]
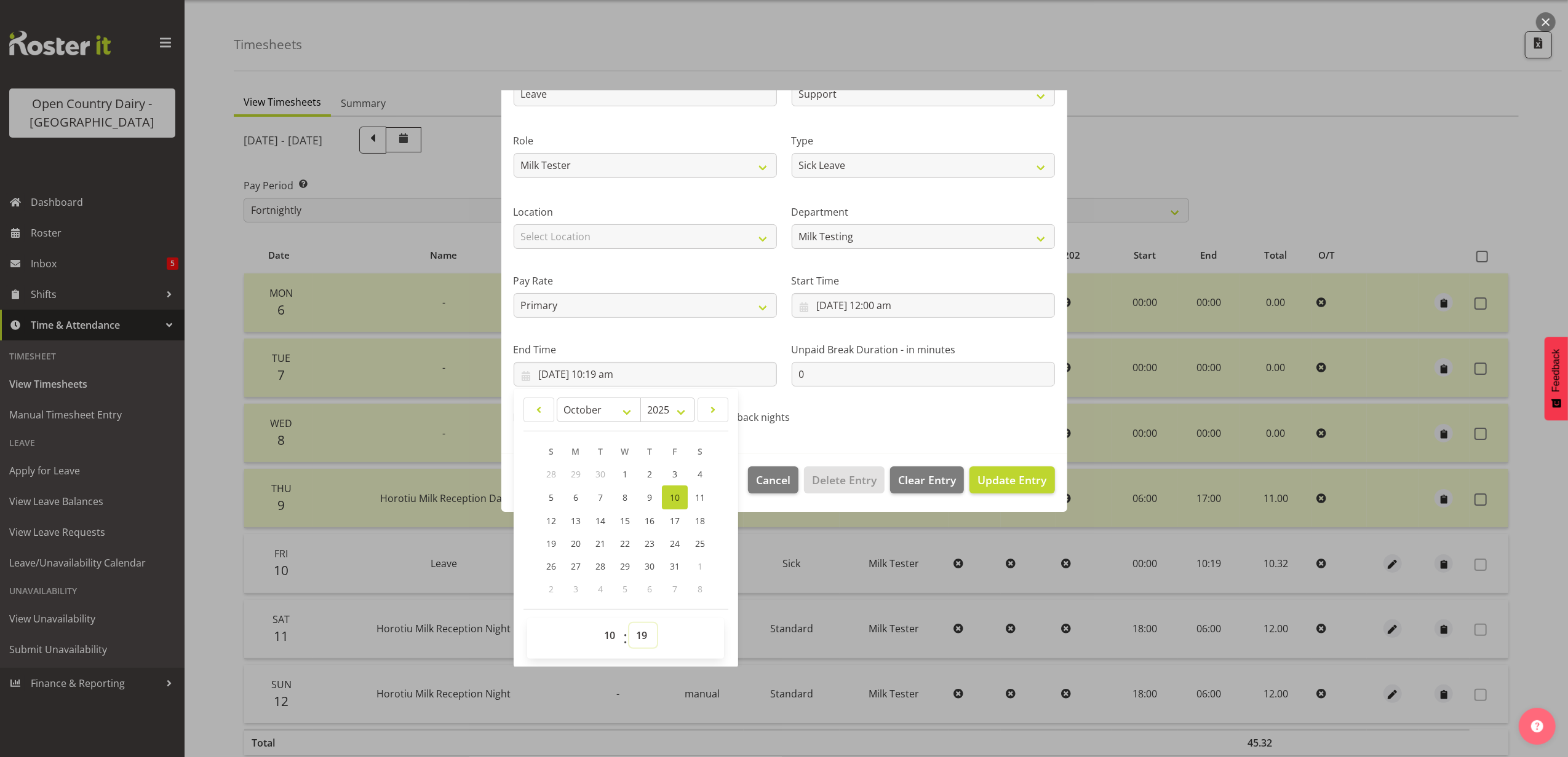
click at [642, 633] on select "00 01 02 03 04 05 06 07 08 09 10 11 12 13 14 15 16 17 18 19 20 21 22 23 24 25 2…" at bounding box center [643, 636] width 28 height 25
click at [630, 624] on select "00 01 02 03 04 05 06 07 08 09 10 11 12 13 14 15 16 17 18 19 20 21 22 23 24 25 2…" at bounding box center [643, 636] width 28 height 25
click at [1012, 478] on span "Update Entry" at bounding box center [1012, 480] width 68 height 15
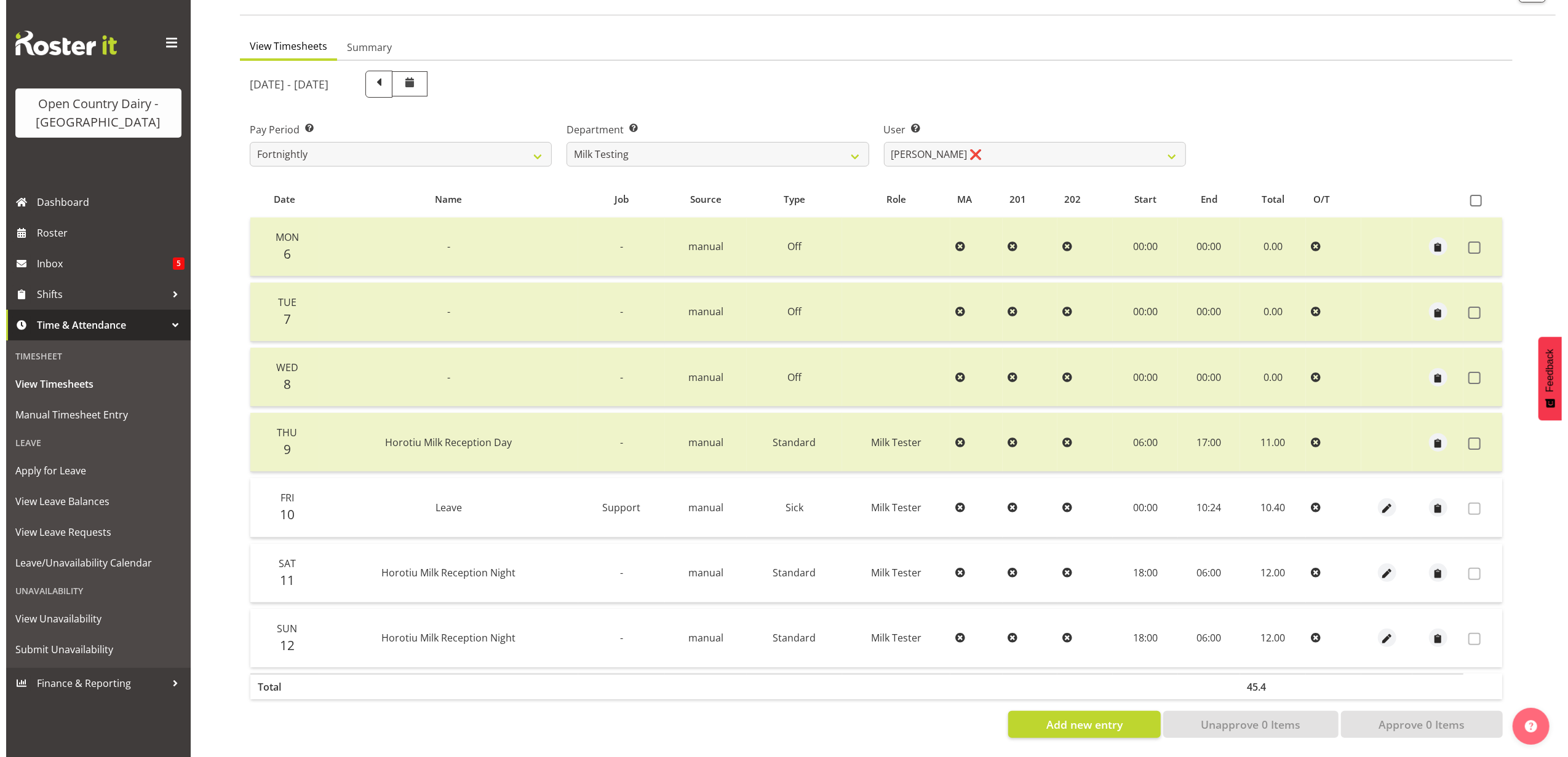
scroll to position [0, 0]
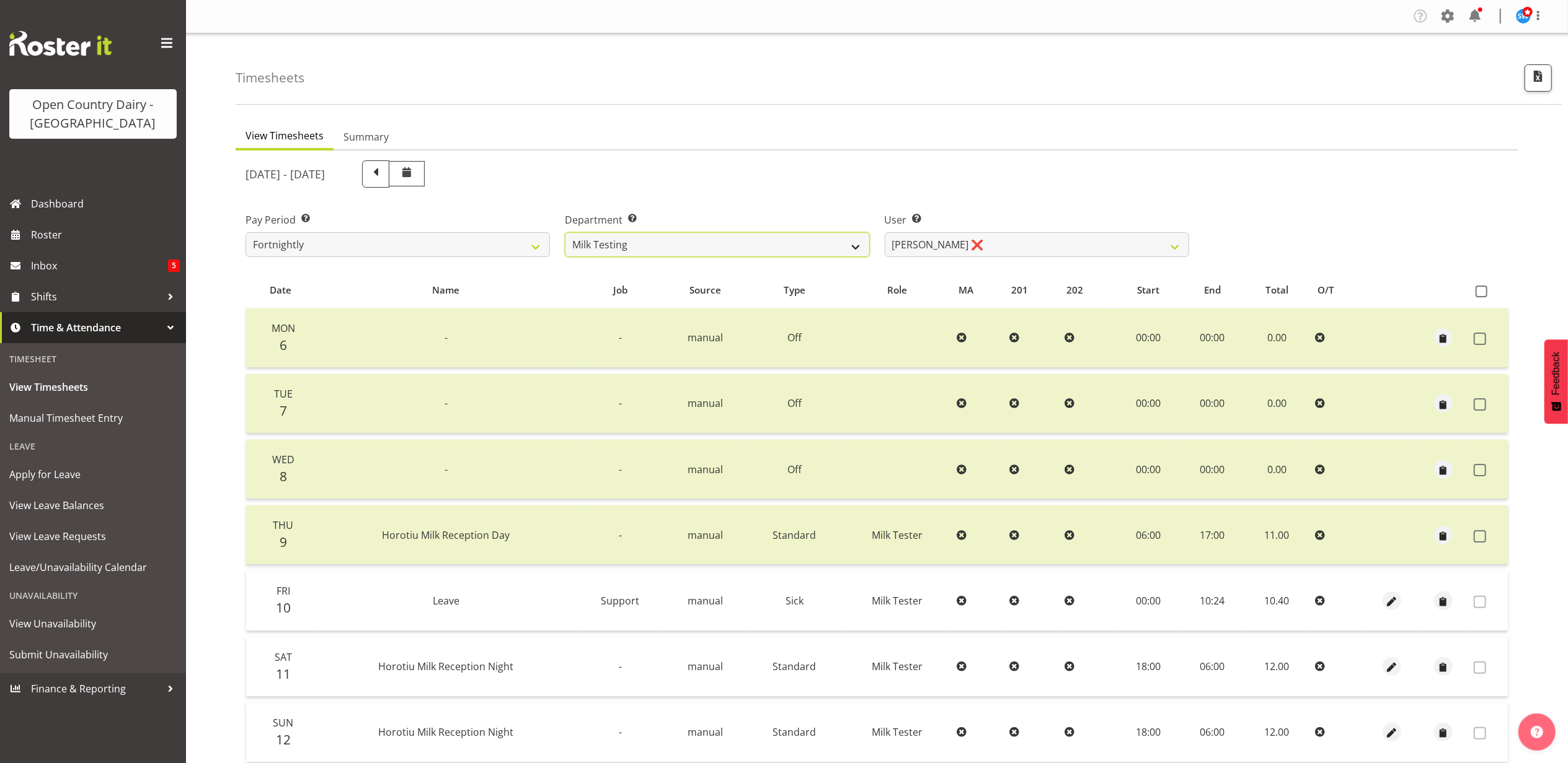
click at [702, 248] on select "701 702 703 704 705 706 707 708 709 710 711 712 713 714 715 716 717 718 719 720" at bounding box center [717, 244] width 305 height 25
click at [564, 232] on select "701 702 703 704 705 706 707 708 709 710 711 712 713 714 715 716 717 718 719 720" at bounding box center [717, 244] width 305 height 25
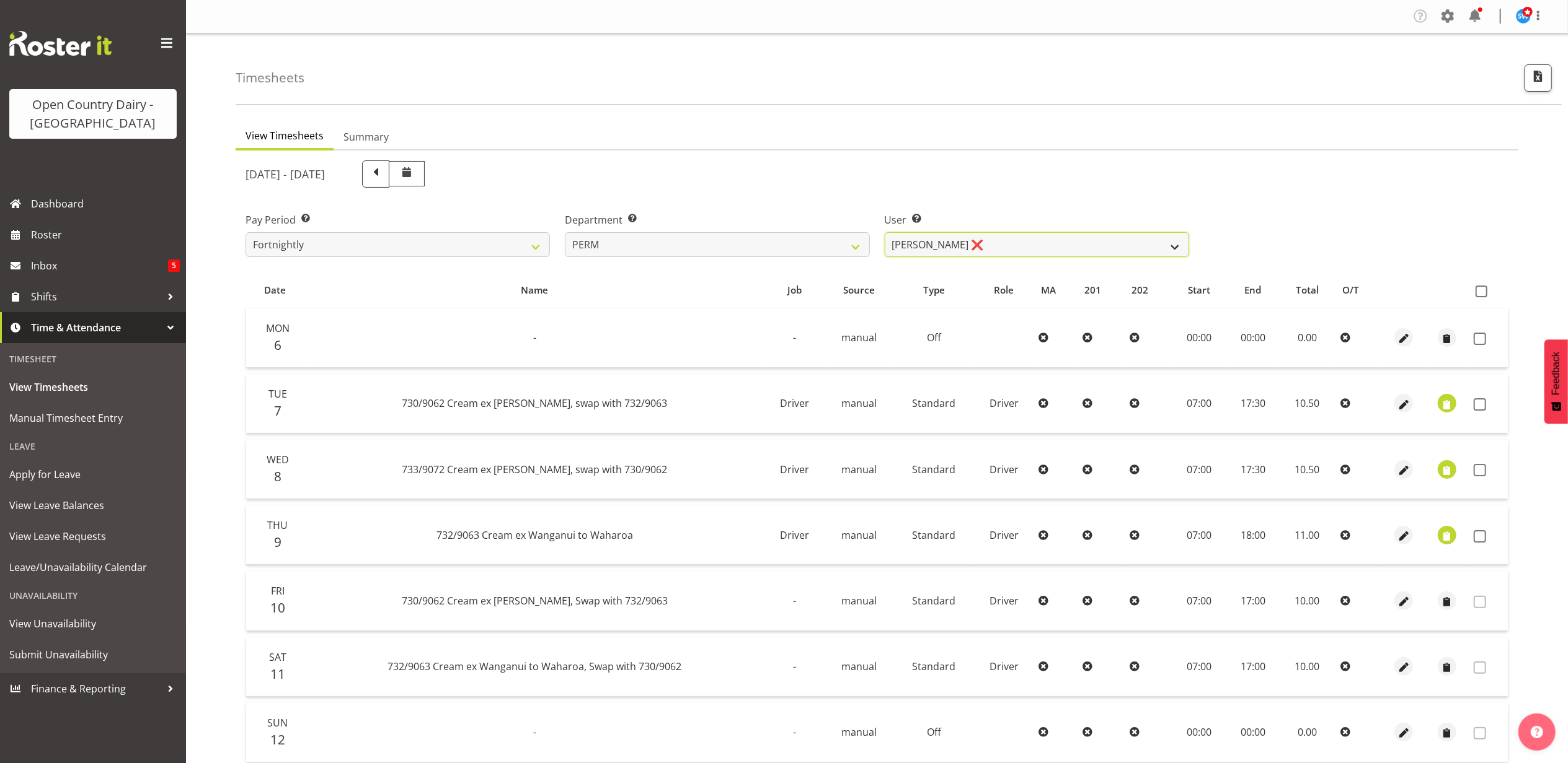
click at [1018, 244] on select "Abhilash Antony ❌ Amba Swann ❌ Chris Kneebone ❌ Haley Galecki ❌ Jayden Vincent …" at bounding box center [1037, 244] width 305 height 25
click at [884, 232] on select "Abhilash Antony ❌ Amba Swann ❌ Chris Kneebone ❌ Haley Galecki ❌ Jayden Vincent …" at bounding box center [1037, 244] width 305 height 25
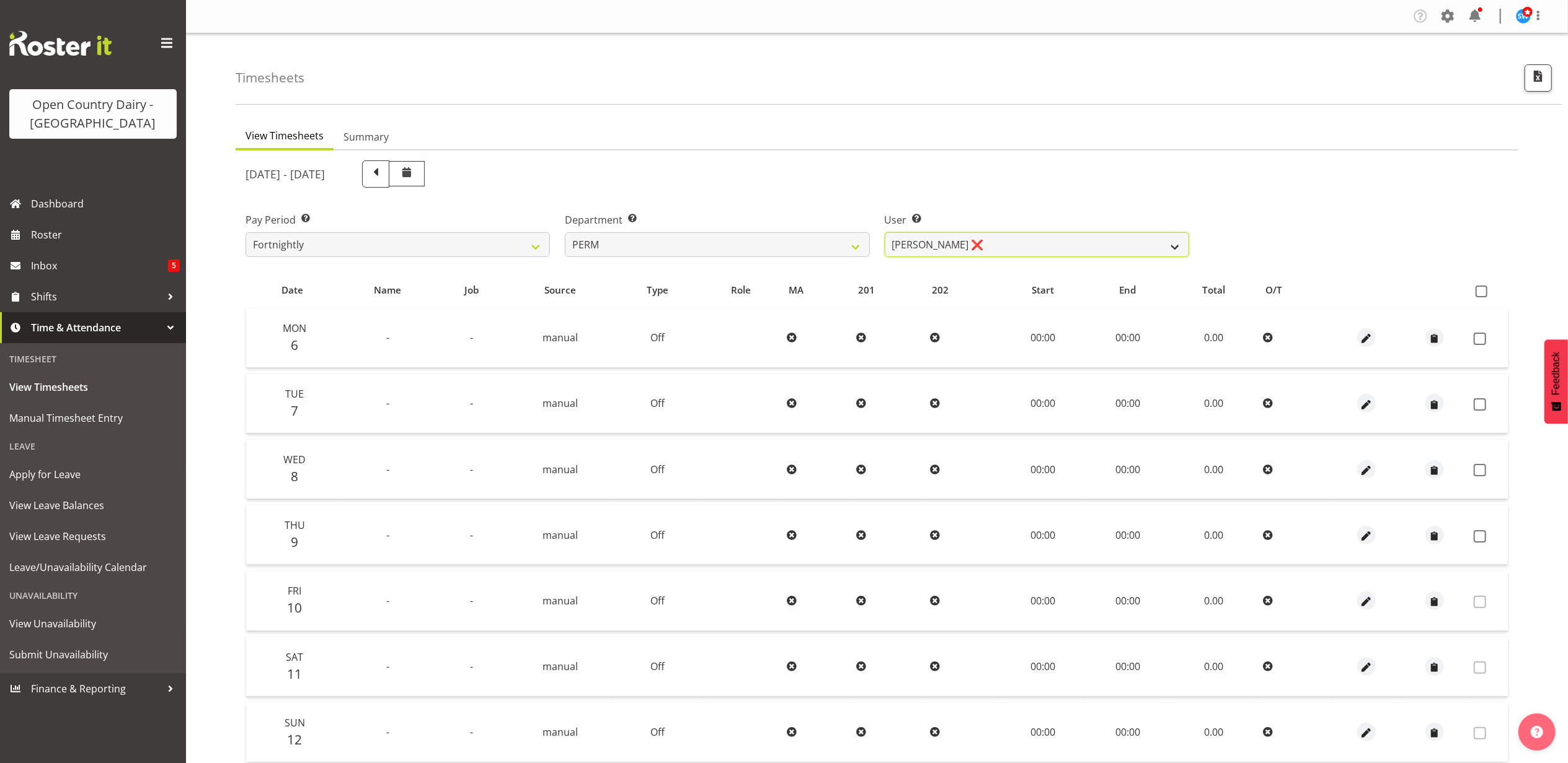
click at [991, 236] on select "Abhilash Antony ❌ Amba Swann ❌ Chris Kneebone ❌ Haley Galecki ❌ Jayden Vincent …" at bounding box center [1037, 244] width 305 height 25
click at [884, 232] on select "Abhilash Antony ❌ Amba Swann ❌ Chris Kneebone ❌ Haley Galecki ❌ Jayden Vincent …" at bounding box center [1037, 244] width 305 height 25
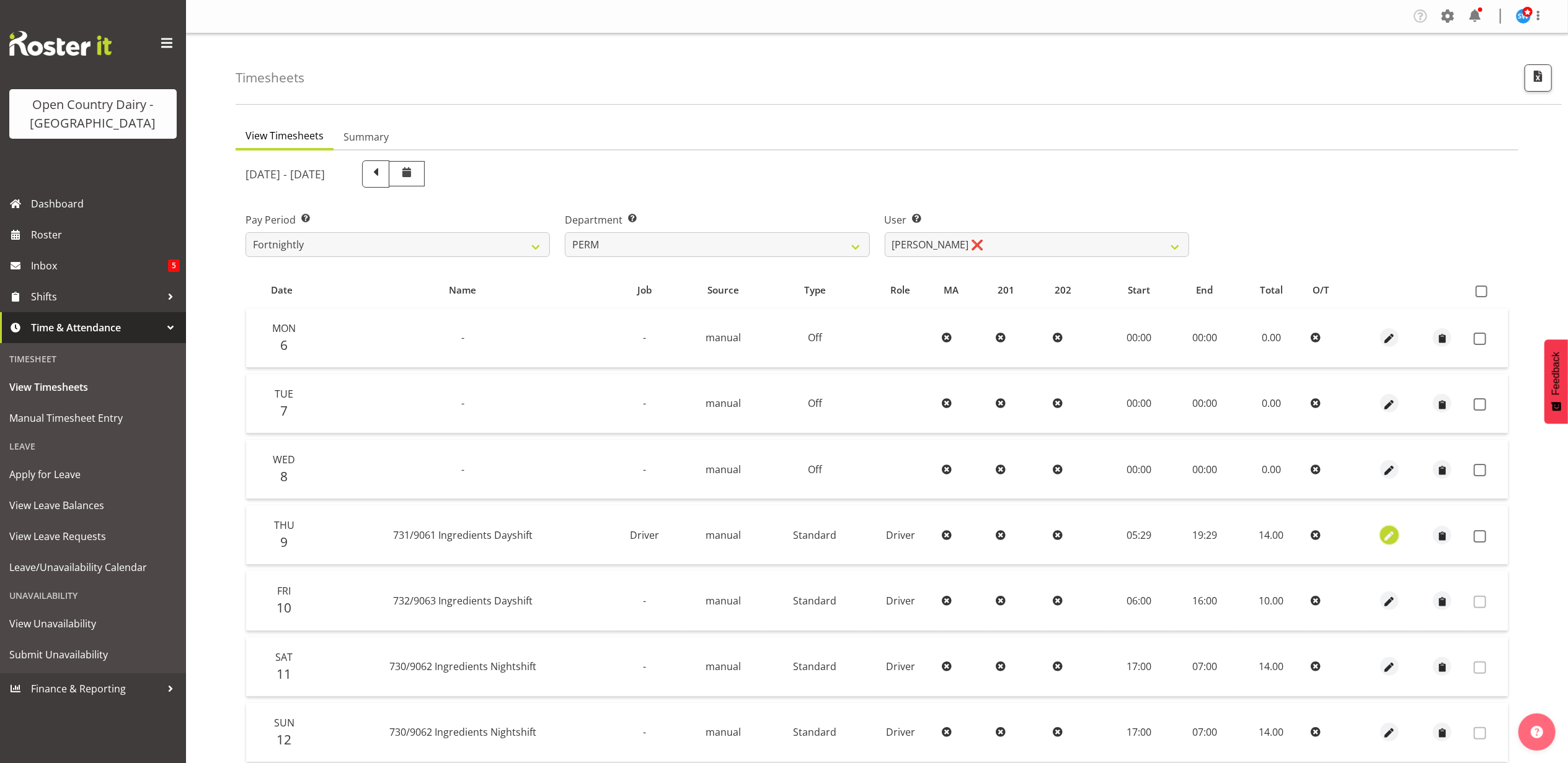
click at [1390, 534] on span "button" at bounding box center [1390, 536] width 14 height 14
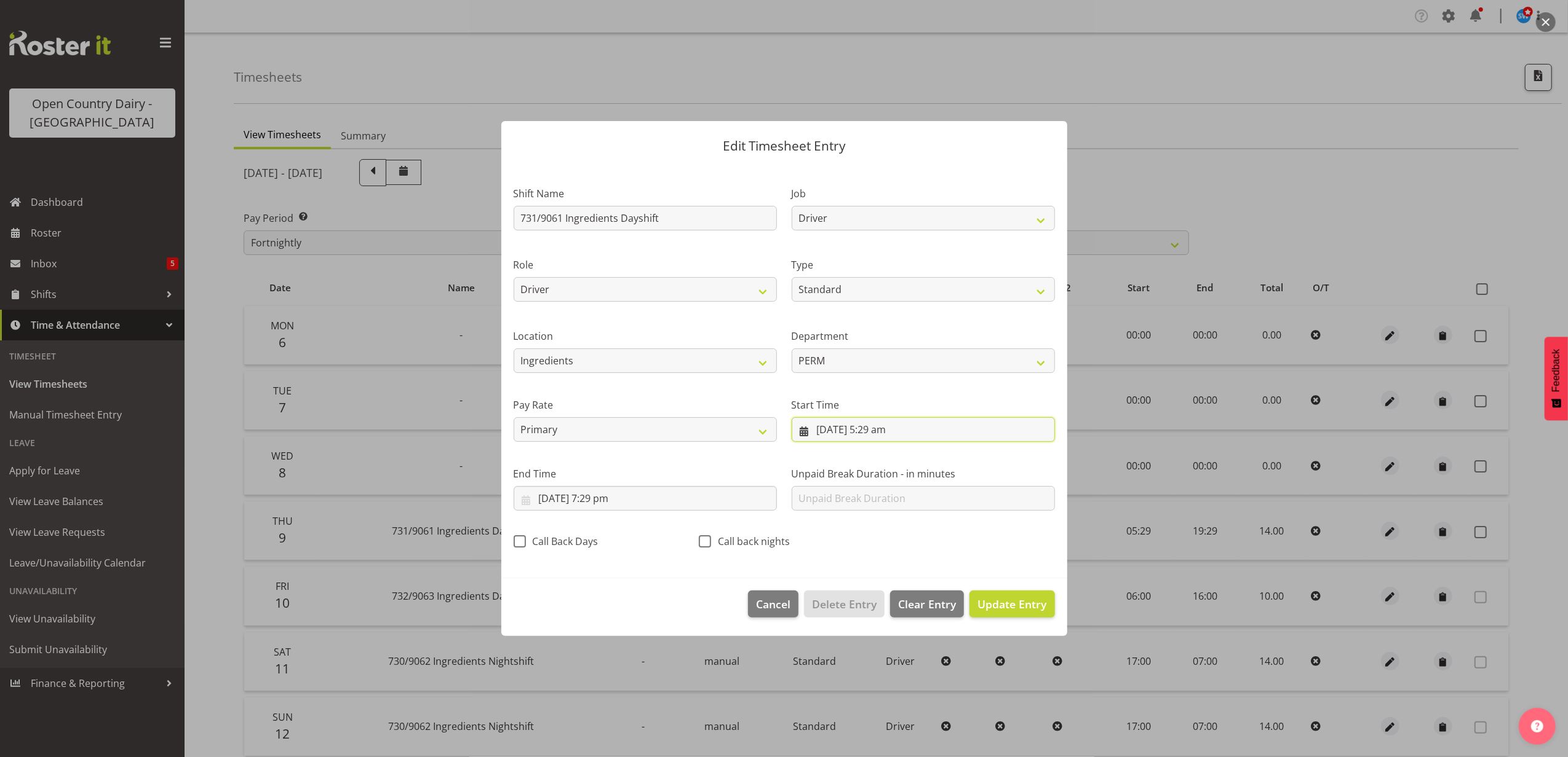
click at [886, 426] on input "9/10/2025, 5:29 am" at bounding box center [924, 430] width 263 height 25
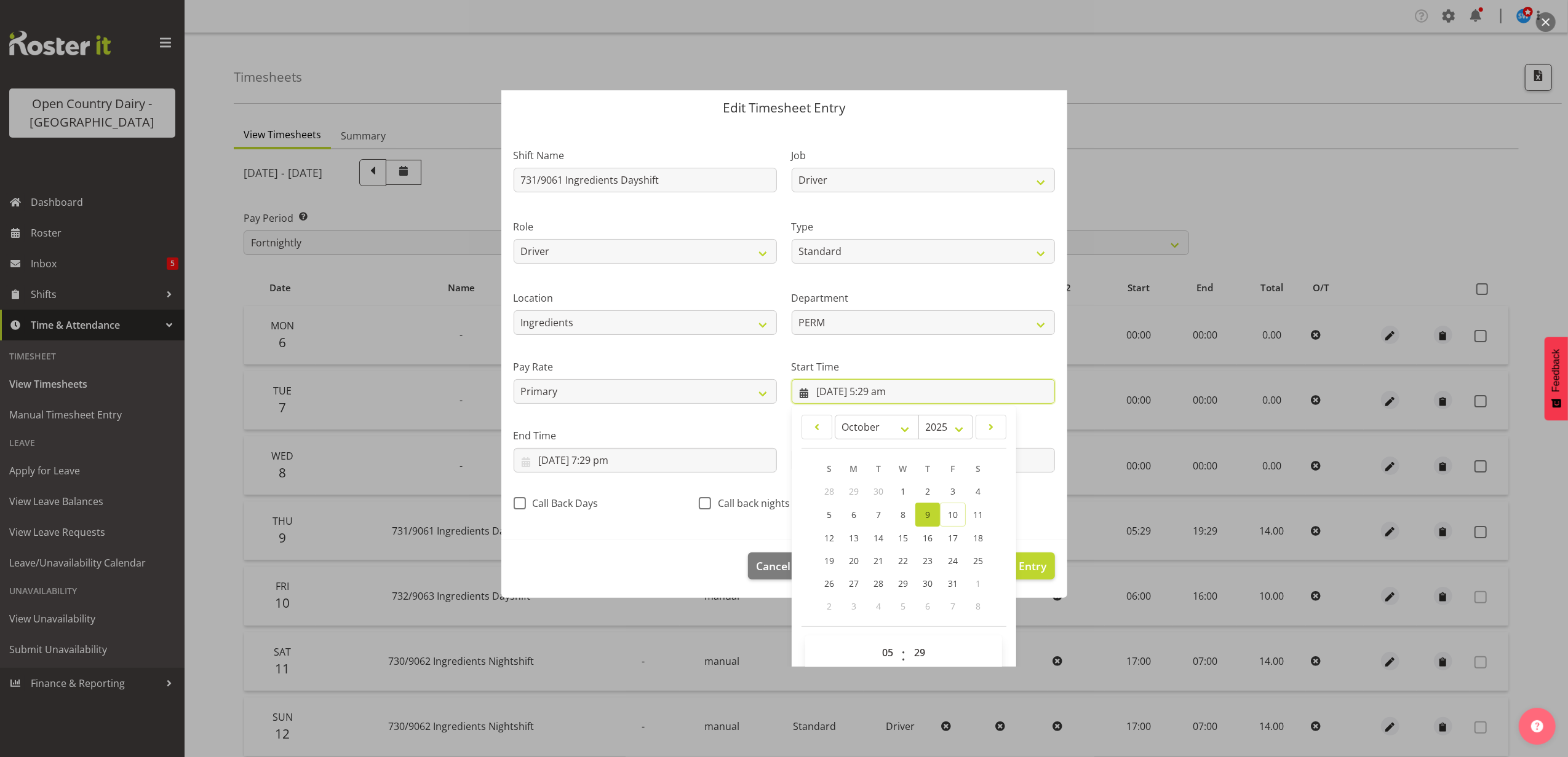
scroll to position [55, 0]
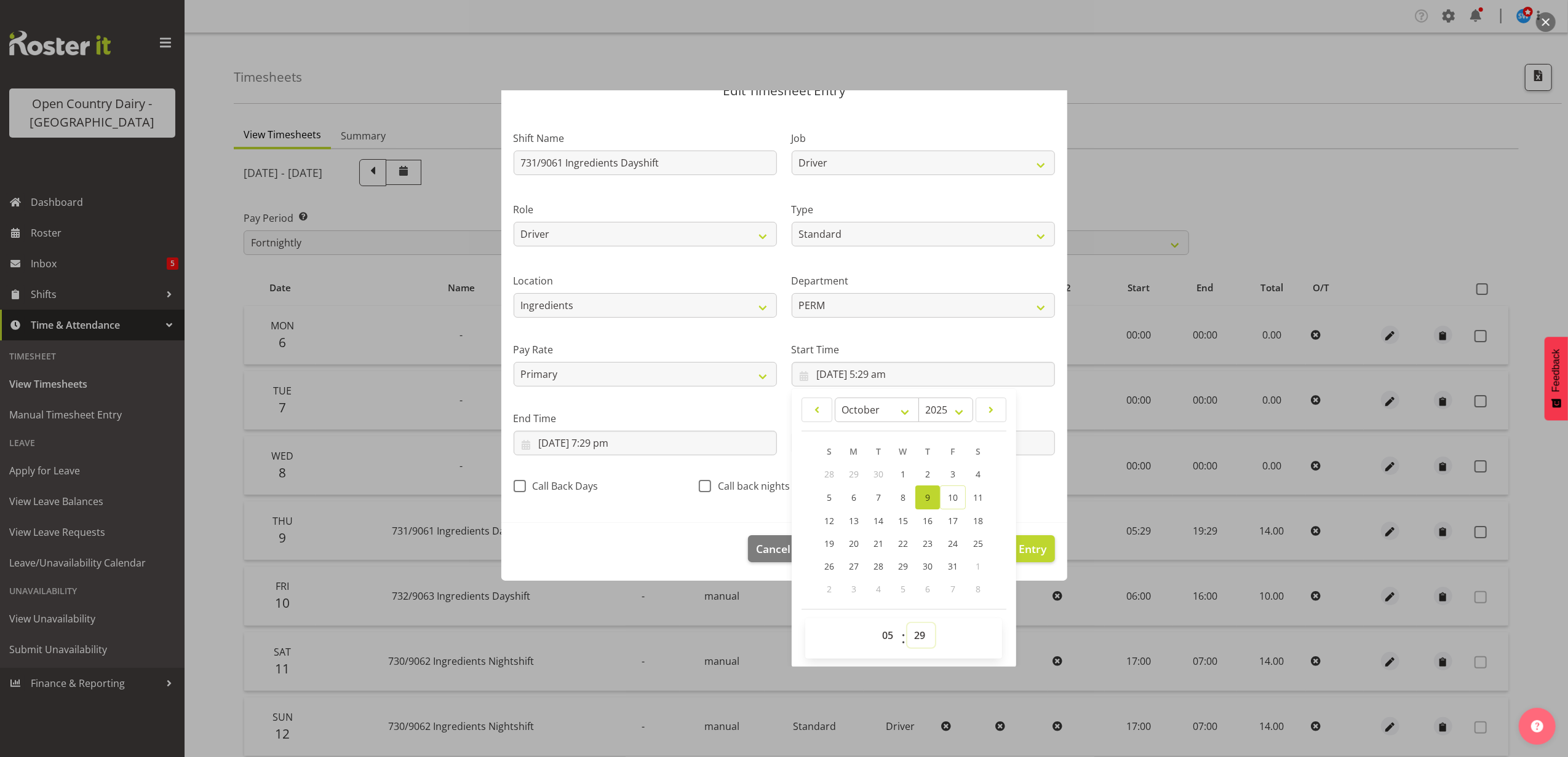
click at [913, 640] on select "00 01 02 03 04 05 06 07 08 09 10 11 12 13 14 15 16 17 18 19 20 21 22 23 24 25 2…" at bounding box center [921, 636] width 28 height 25
click at [908, 624] on select "00 01 02 03 04 05 06 07 08 09 10 11 12 13 14 15 16 17 18 19 20 21 22 23 24 25 2…" at bounding box center [921, 636] width 28 height 25
click at [598, 445] on input "9/10/2025, 7:29 pm" at bounding box center [645, 443] width 263 height 25
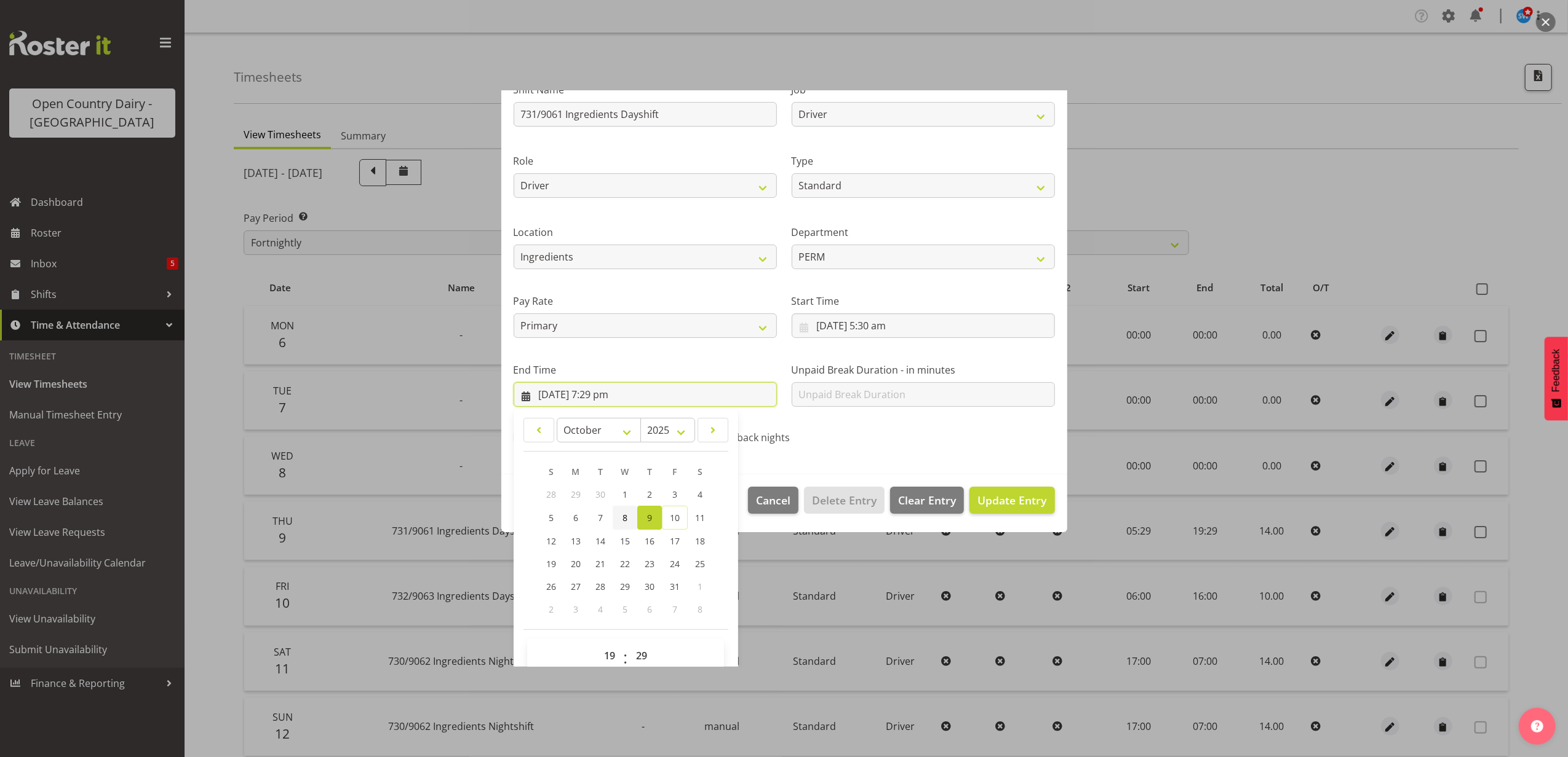
scroll to position [124, 0]
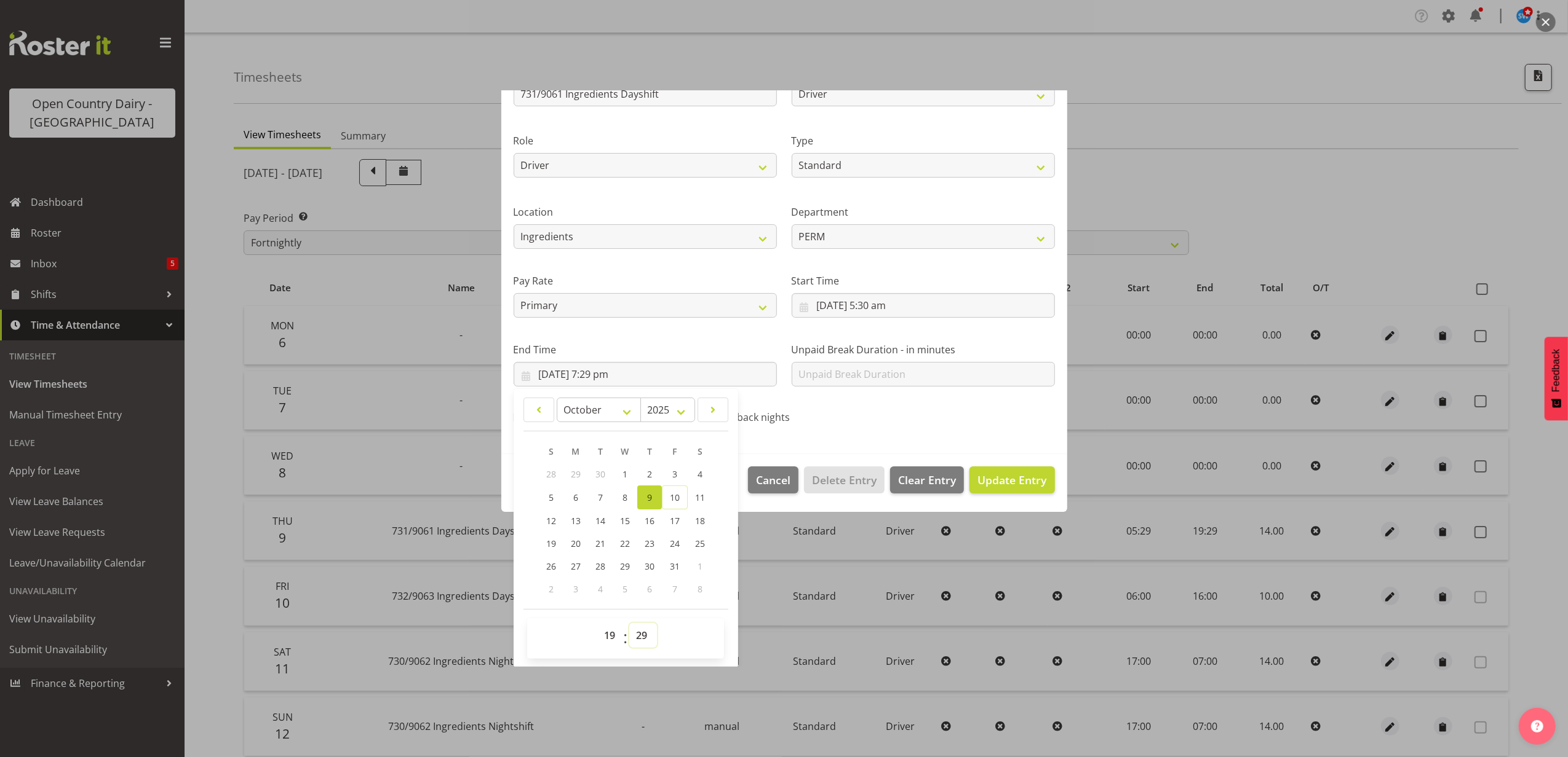
click at [648, 638] on select "00 01 02 03 04 05 06 07 08 09 10 11 12 13 14 15 16 17 18 19 20 21 22 23 24 25 2…" at bounding box center [643, 636] width 28 height 25
click at [630, 624] on select "00 01 02 03 04 05 06 07 08 09 10 11 12 13 14 15 16 17 18 19 20 21 22 23 24 25 2…" at bounding box center [643, 636] width 28 height 25
click at [988, 474] on span "Update Entry" at bounding box center [1012, 480] width 68 height 15
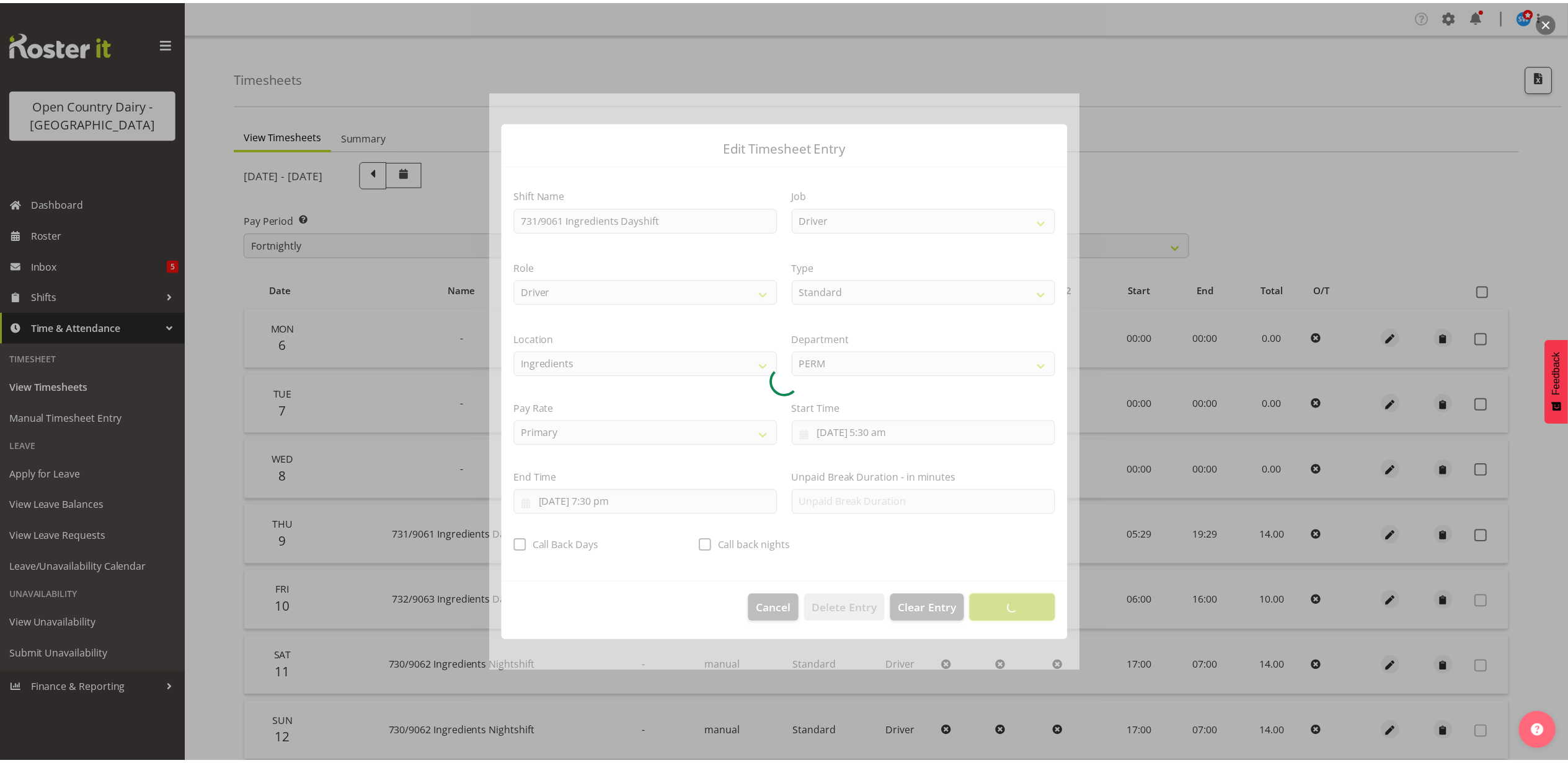
scroll to position [0, 0]
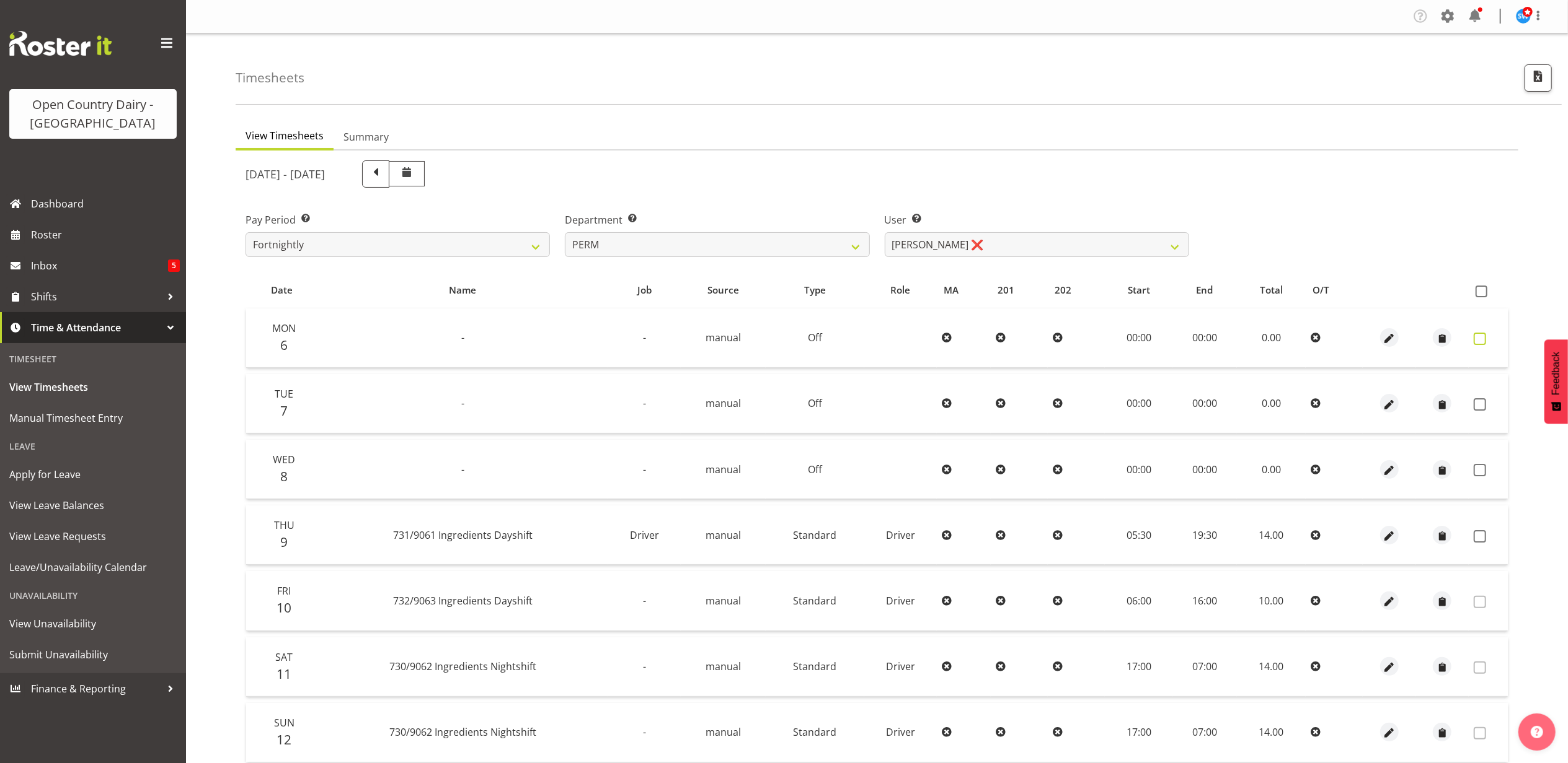
click at [1477, 335] on span at bounding box center [1480, 339] width 13 height 13
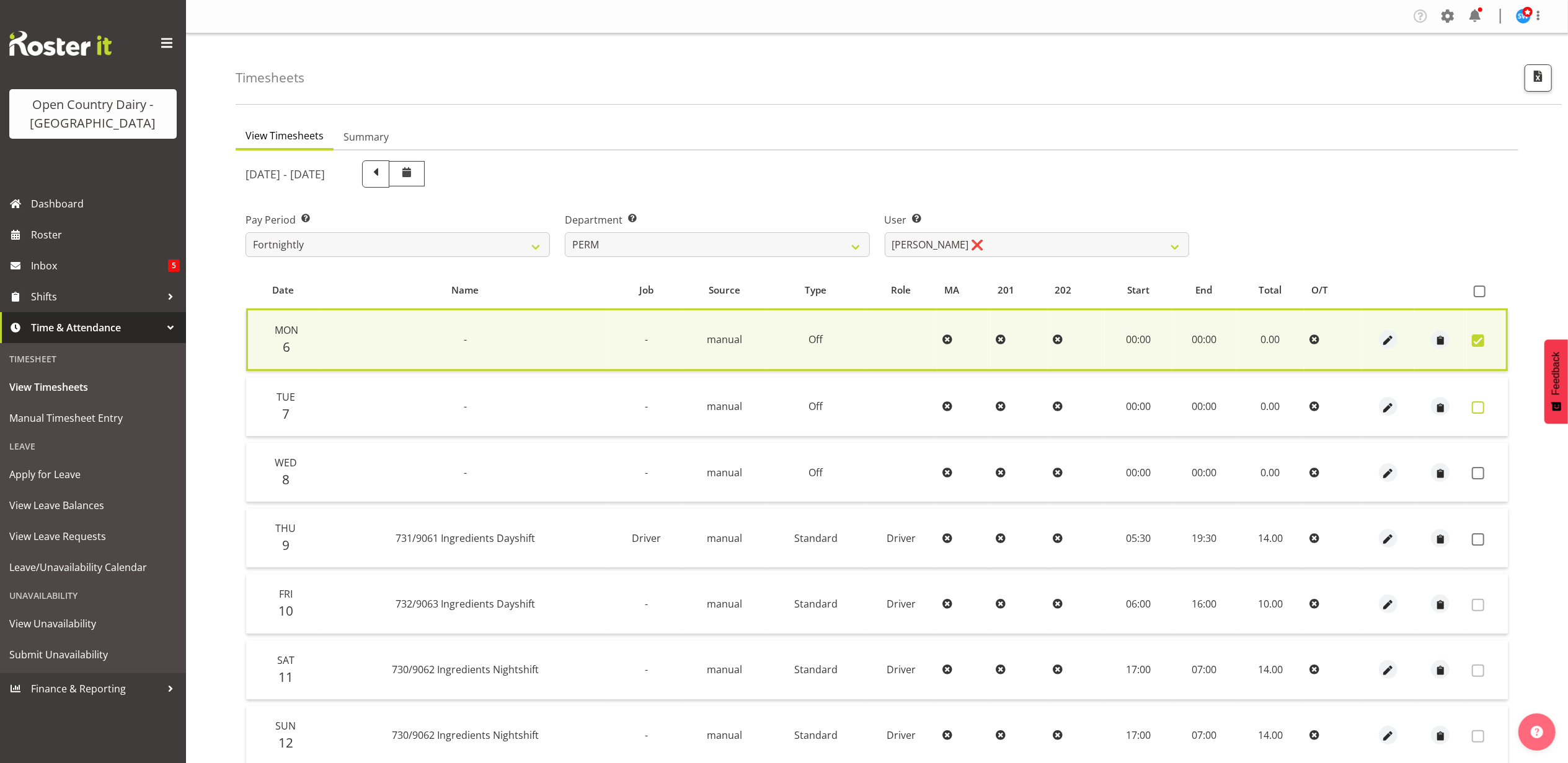
click at [1474, 401] on span at bounding box center [1478, 407] width 13 height 13
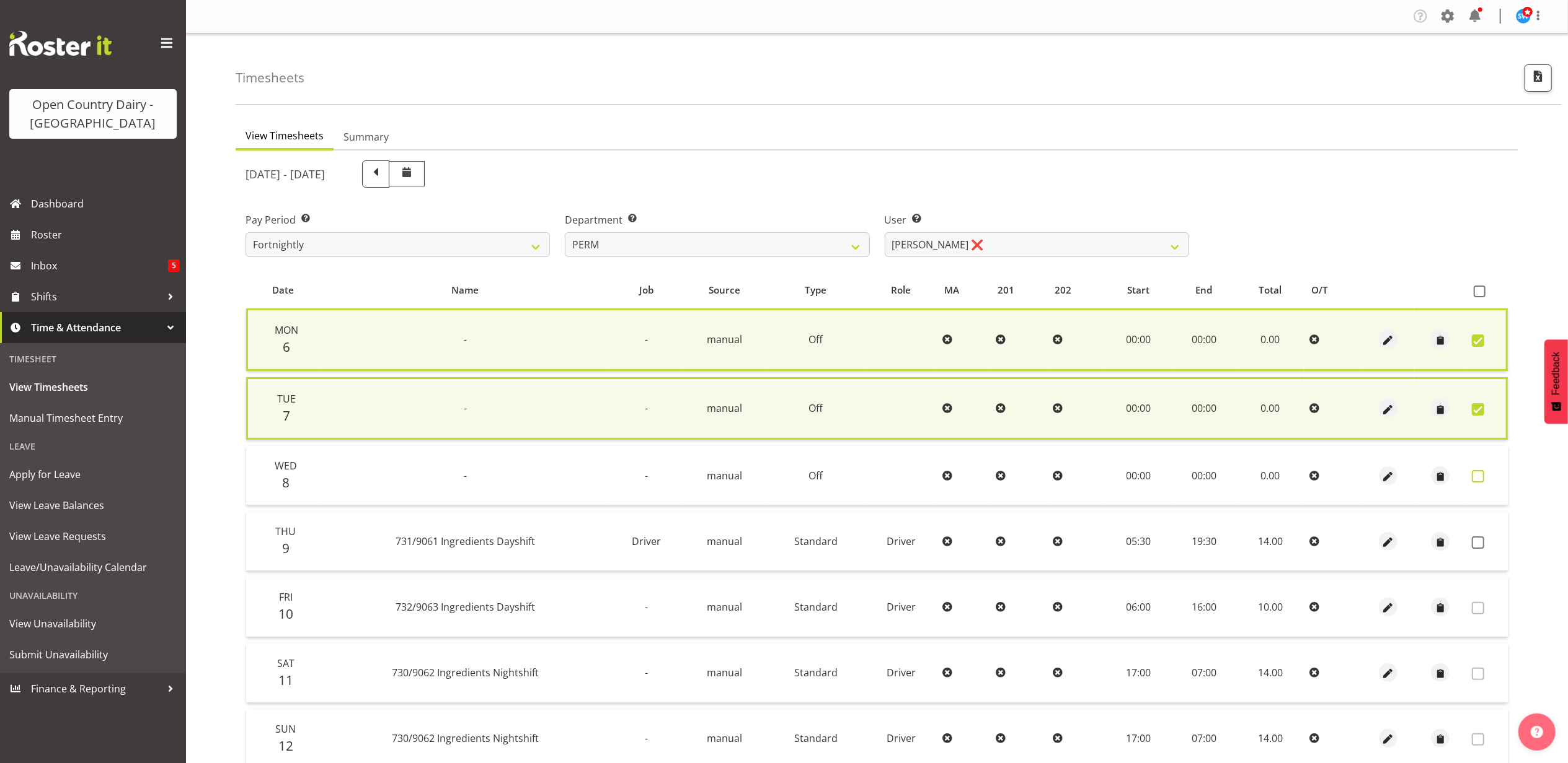
click at [1478, 472] on span at bounding box center [1478, 476] width 13 height 13
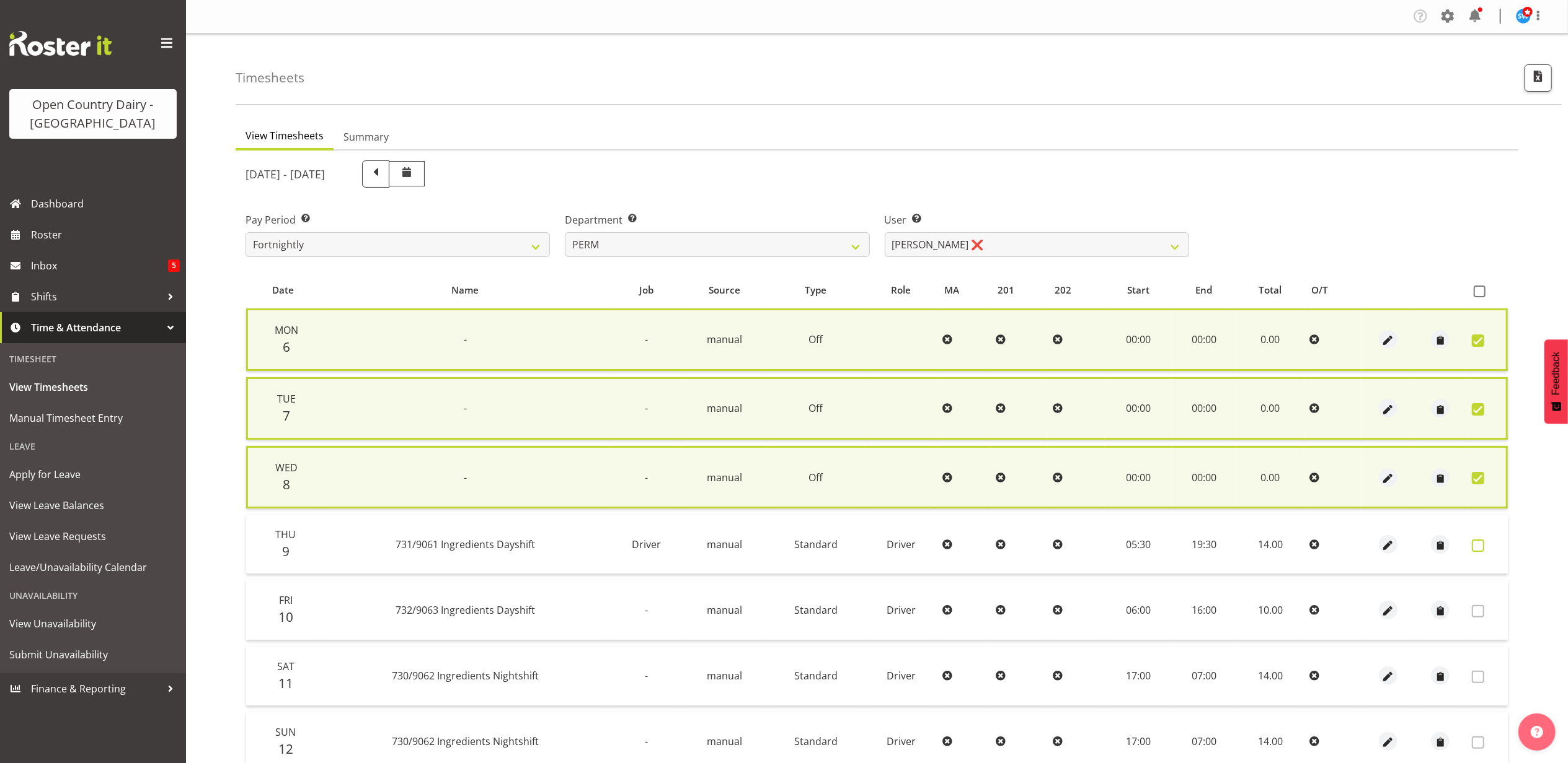
click at [1477, 540] on span at bounding box center [1478, 546] width 13 height 13
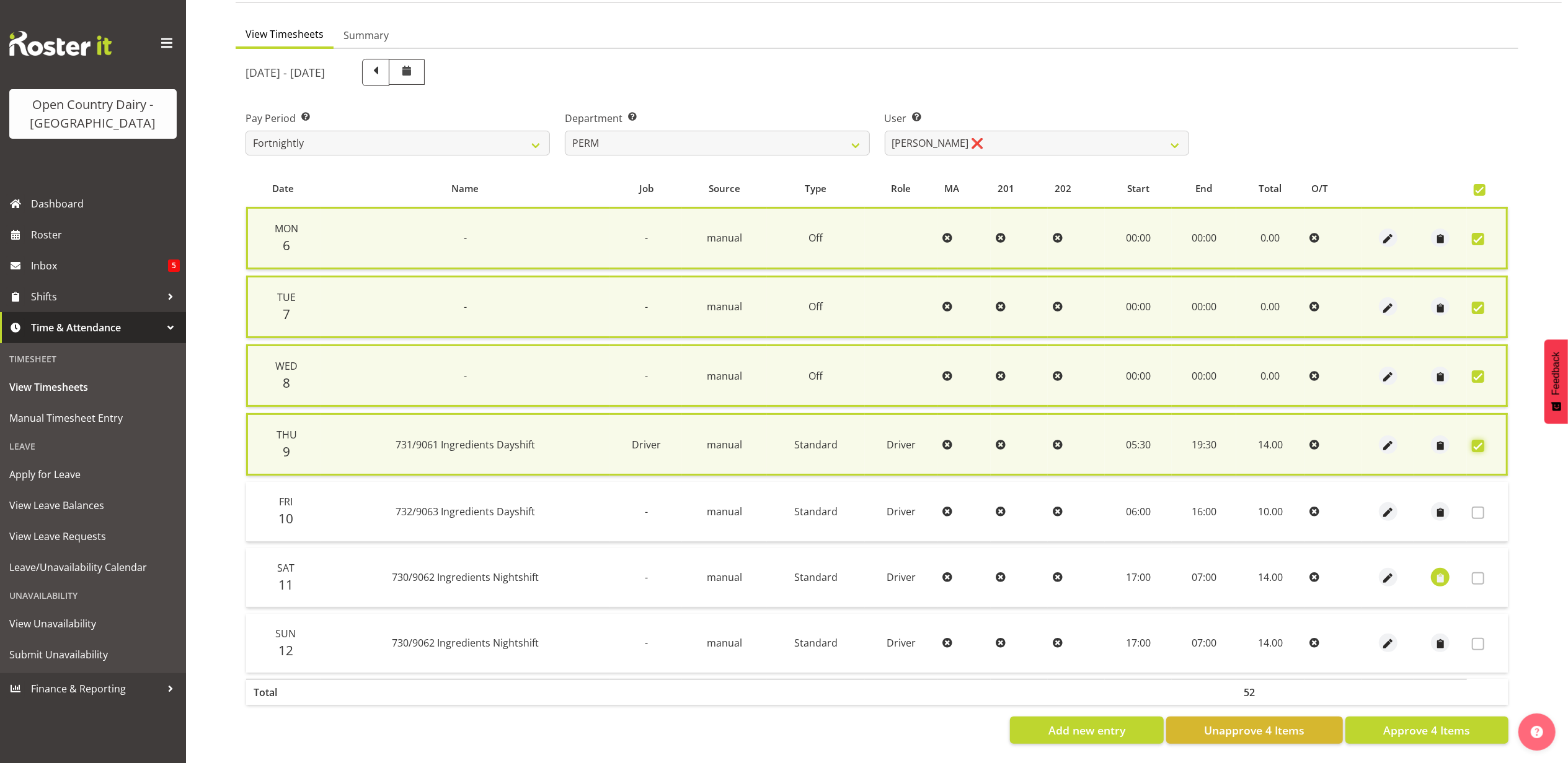
scroll to position [109, 0]
click at [1414, 723] on span "Approve 4 Items" at bounding box center [1426, 731] width 87 height 16
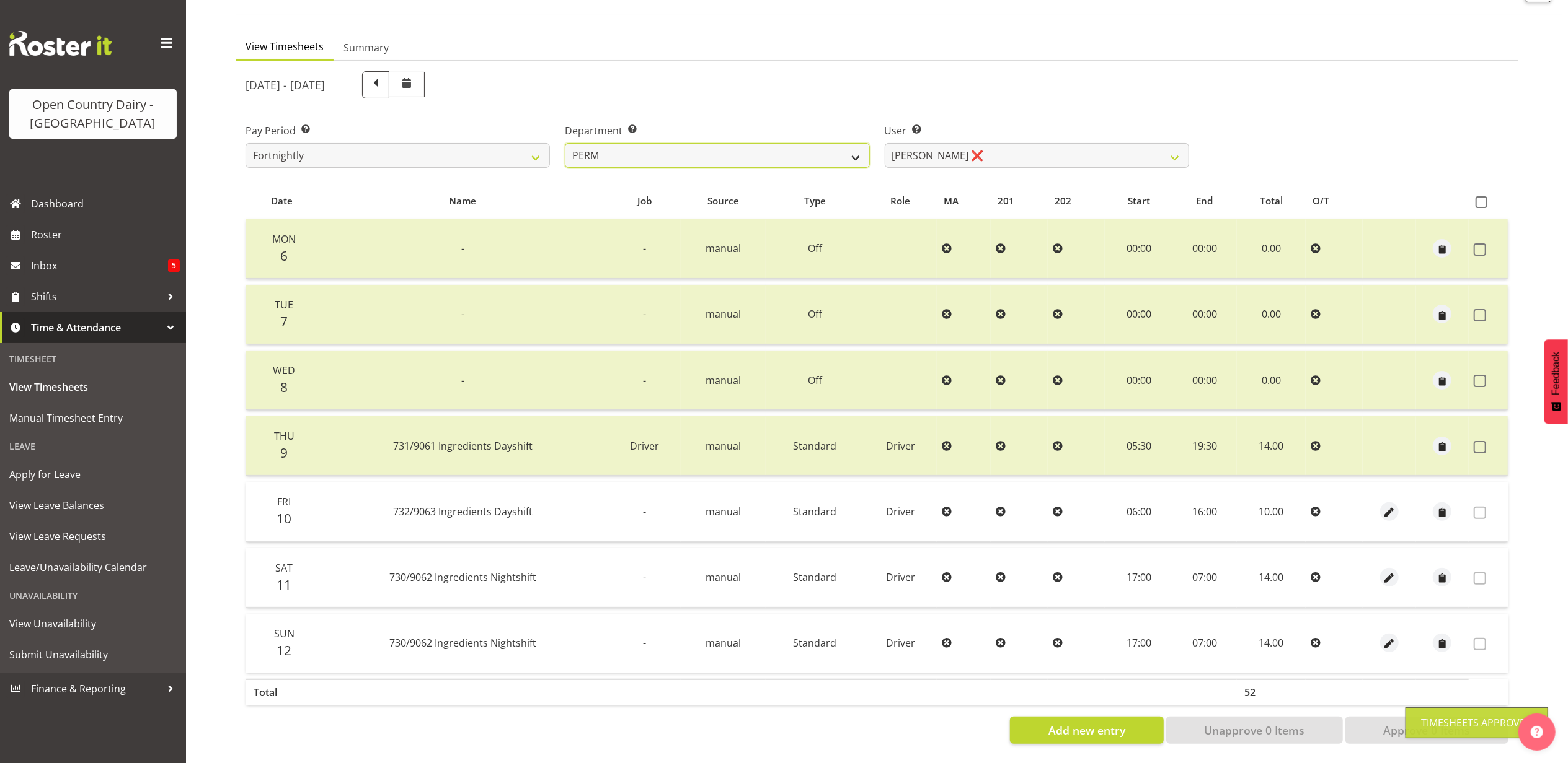
click at [661, 145] on select "701 702 703 704 705 706 707 708 709 710 711 712 713 714 715 716 717 718 719 720" at bounding box center [717, 156] width 305 height 25
click at [564, 143] on select "701 702 703 704 705 706 707 708 709 710 711 712 713 714 715 716 717 718 719 720" at bounding box center [717, 156] width 305 height 25
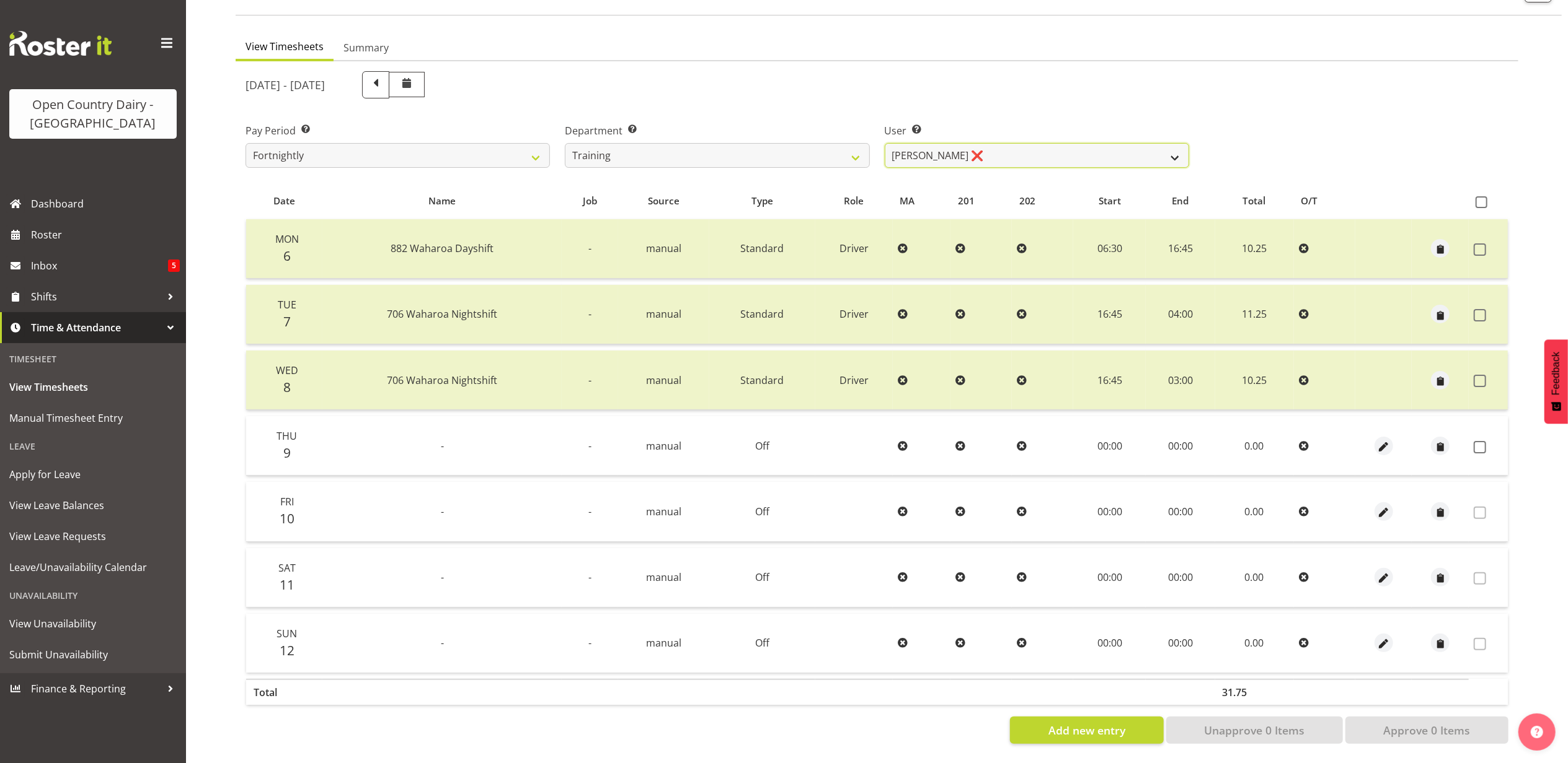
click at [1012, 143] on select "Andre Syben ❌ Antony Lockyer ❌ Jesse Simpson ❌ Kimberley-Rose Adams ❌ Liam Wats…" at bounding box center [1037, 156] width 305 height 25
click at [884, 143] on select "Andre Syben ❌ Antony Lockyer ❌ Jesse Simpson ❌ Kimberley-Rose Adams ❌ Liam Wats…" at bounding box center [1037, 156] width 305 height 25
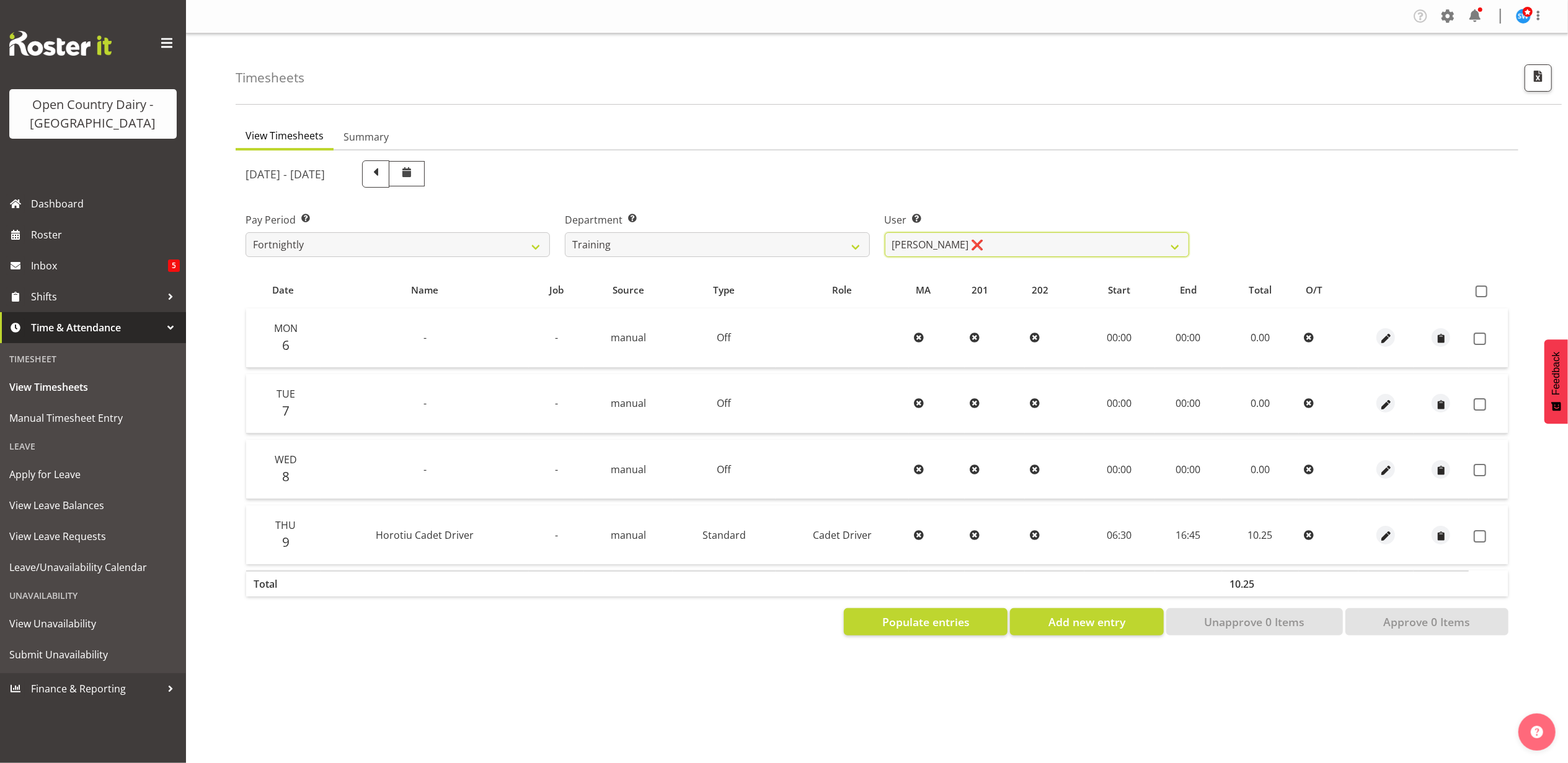
scroll to position [0, 0]
click at [960, 244] on select "Andre Syben ❌ Antony Lockyer ❌ Jesse Simpson ❌ Kimberley-Rose Adams ❌ Liam Wats…" at bounding box center [1037, 244] width 305 height 25
click at [884, 232] on select "Andre Syben ❌ Antony Lockyer ❌ Jesse Simpson ❌ Kimberley-Rose Adams ❌ Liam Wats…" at bounding box center [1037, 244] width 305 height 25
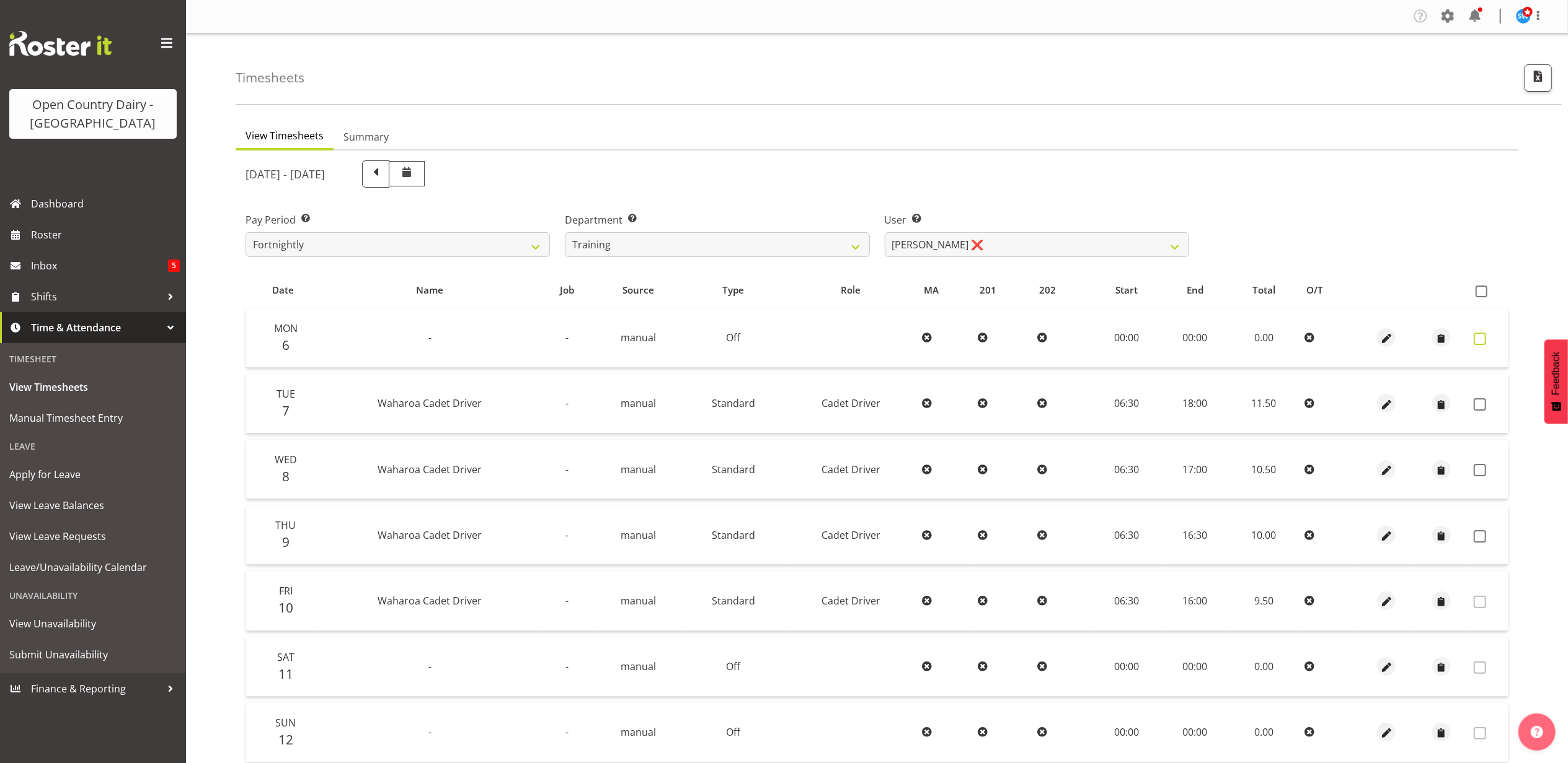
click at [1479, 336] on span at bounding box center [1480, 339] width 13 height 13
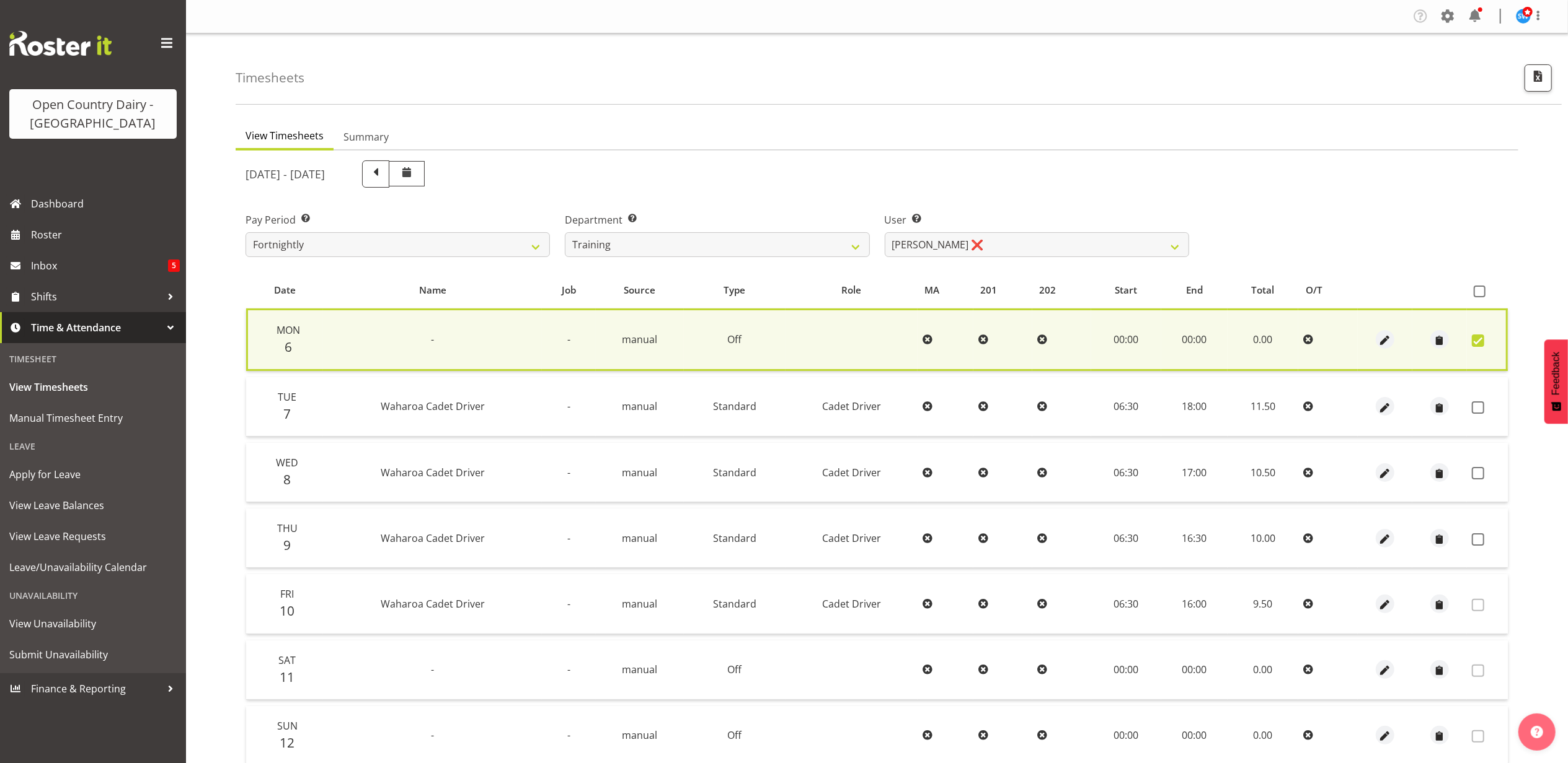
drag, startPoint x: 1478, startPoint y: 407, endPoint x: 1480, endPoint y: 456, distance: 49.0
click at [1478, 416] on td at bounding box center [1487, 407] width 41 height 59
click at [1479, 469] on span at bounding box center [1478, 474] width 13 height 13
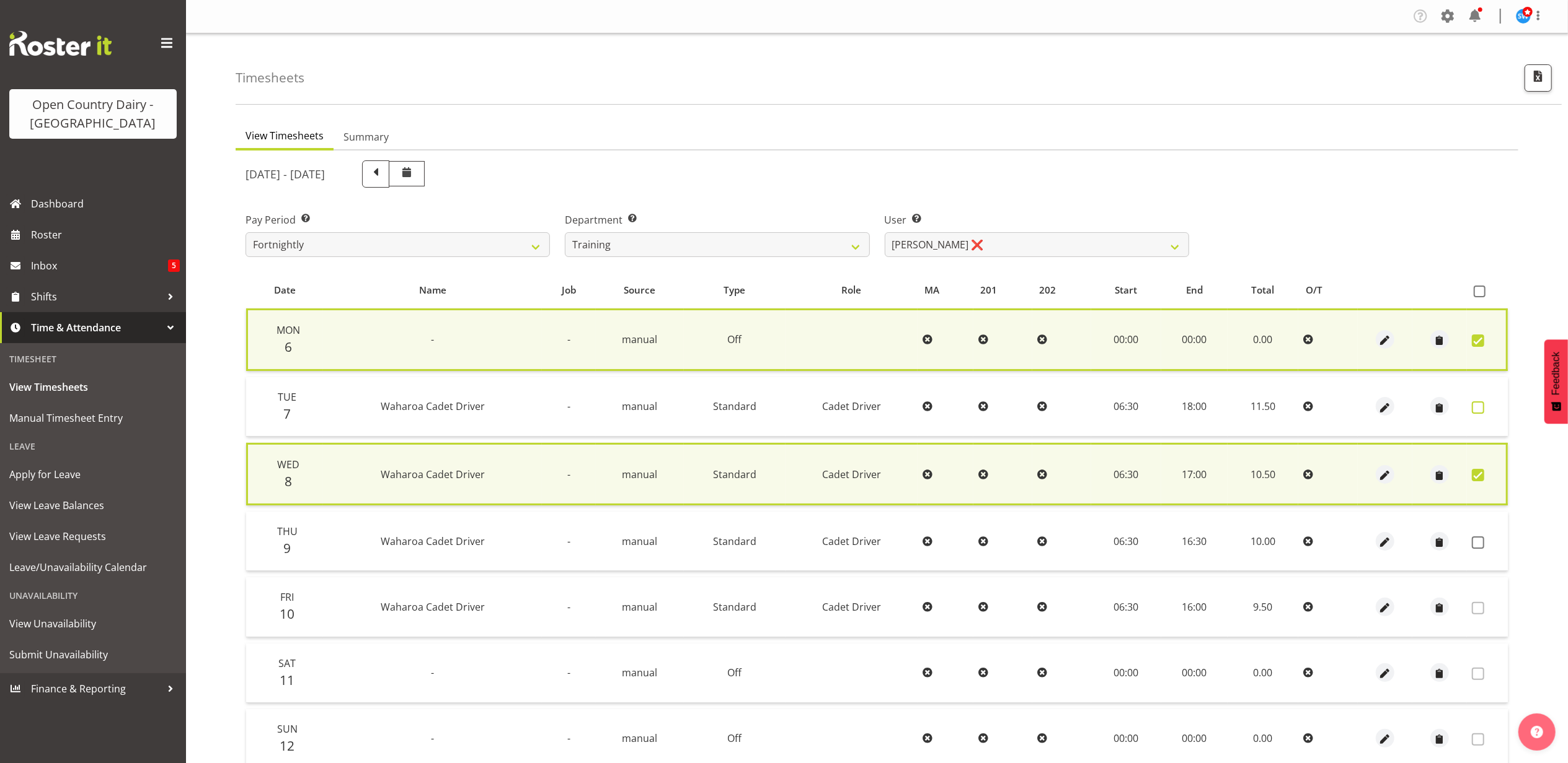
click at [1481, 405] on span at bounding box center [1478, 407] width 13 height 13
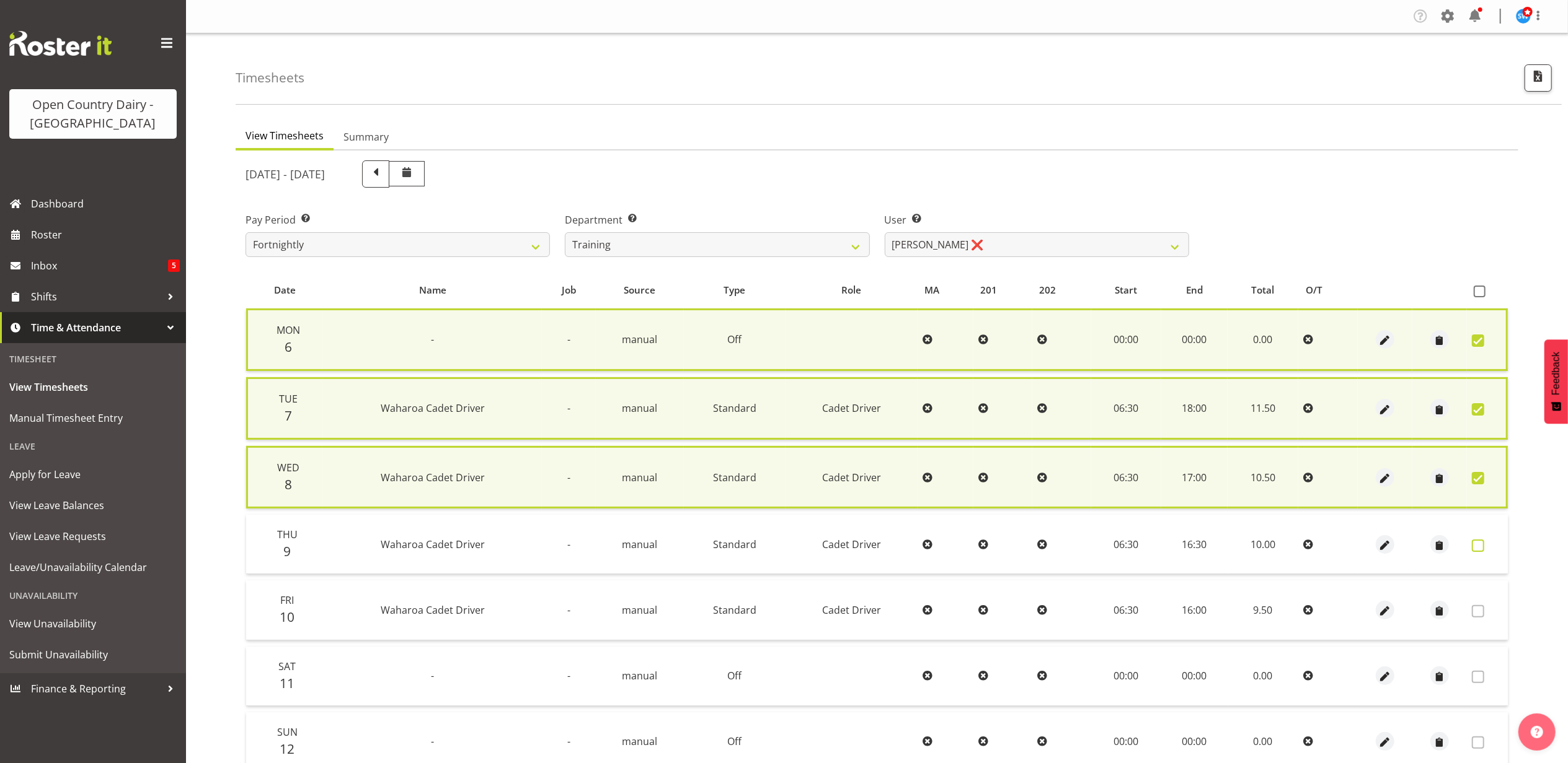
click at [1477, 540] on span at bounding box center [1478, 546] width 13 height 13
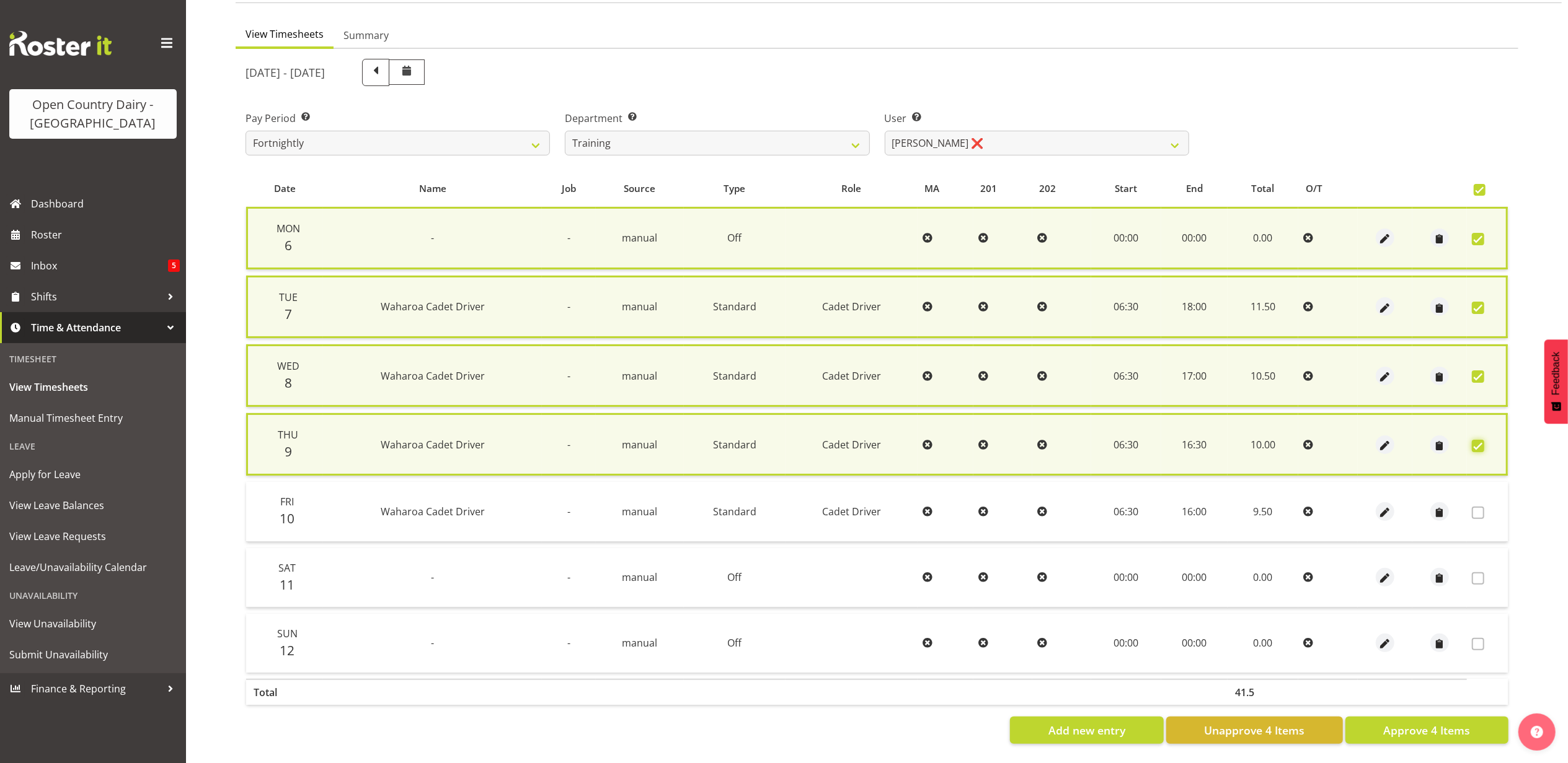
scroll to position [109, 0]
click at [1429, 717] on button "Approve 4 Items" at bounding box center [1427, 731] width 163 height 27
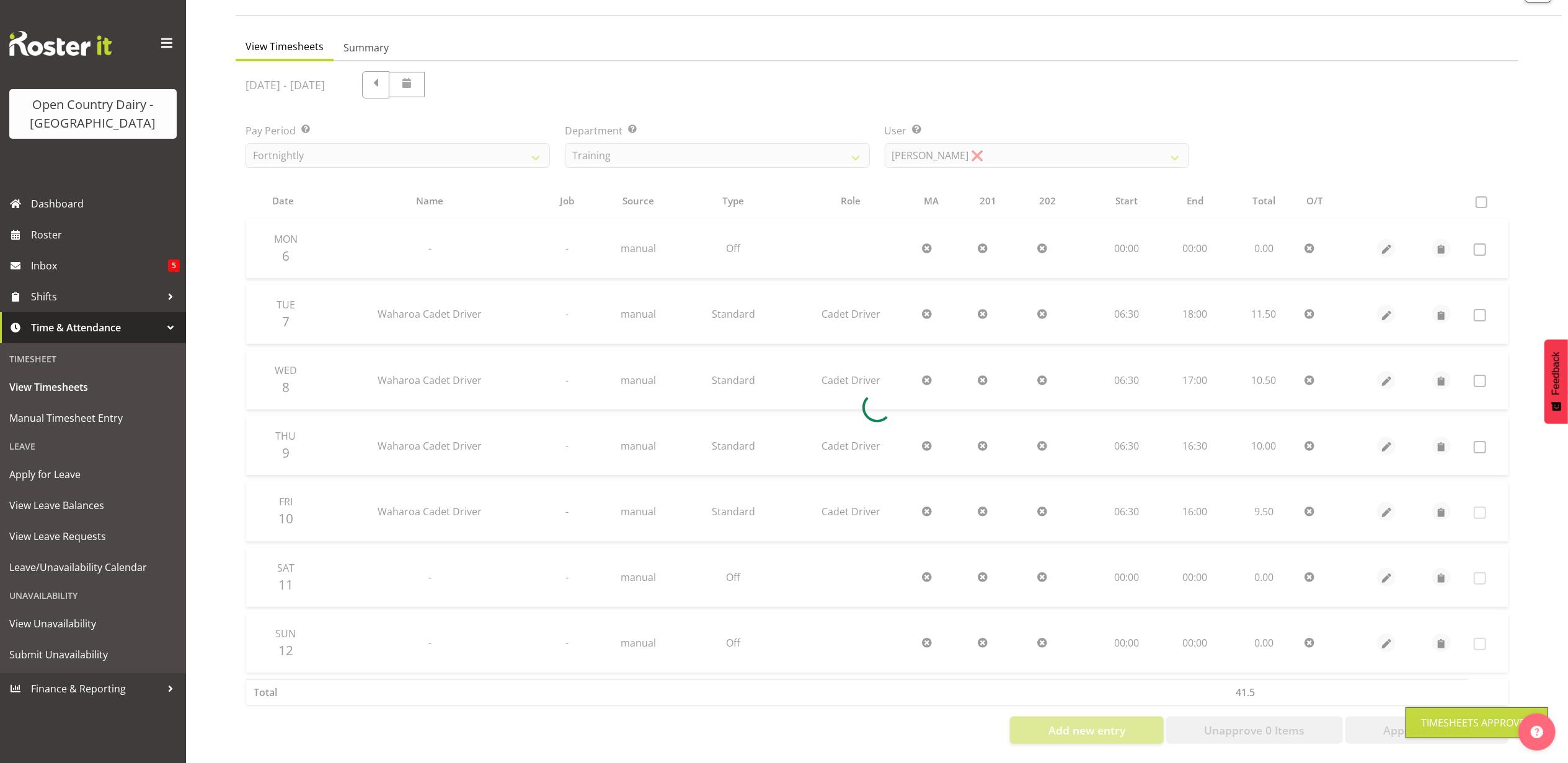
scroll to position [99, 0]
click at [1004, 142] on div at bounding box center [877, 408] width 1283 height 693
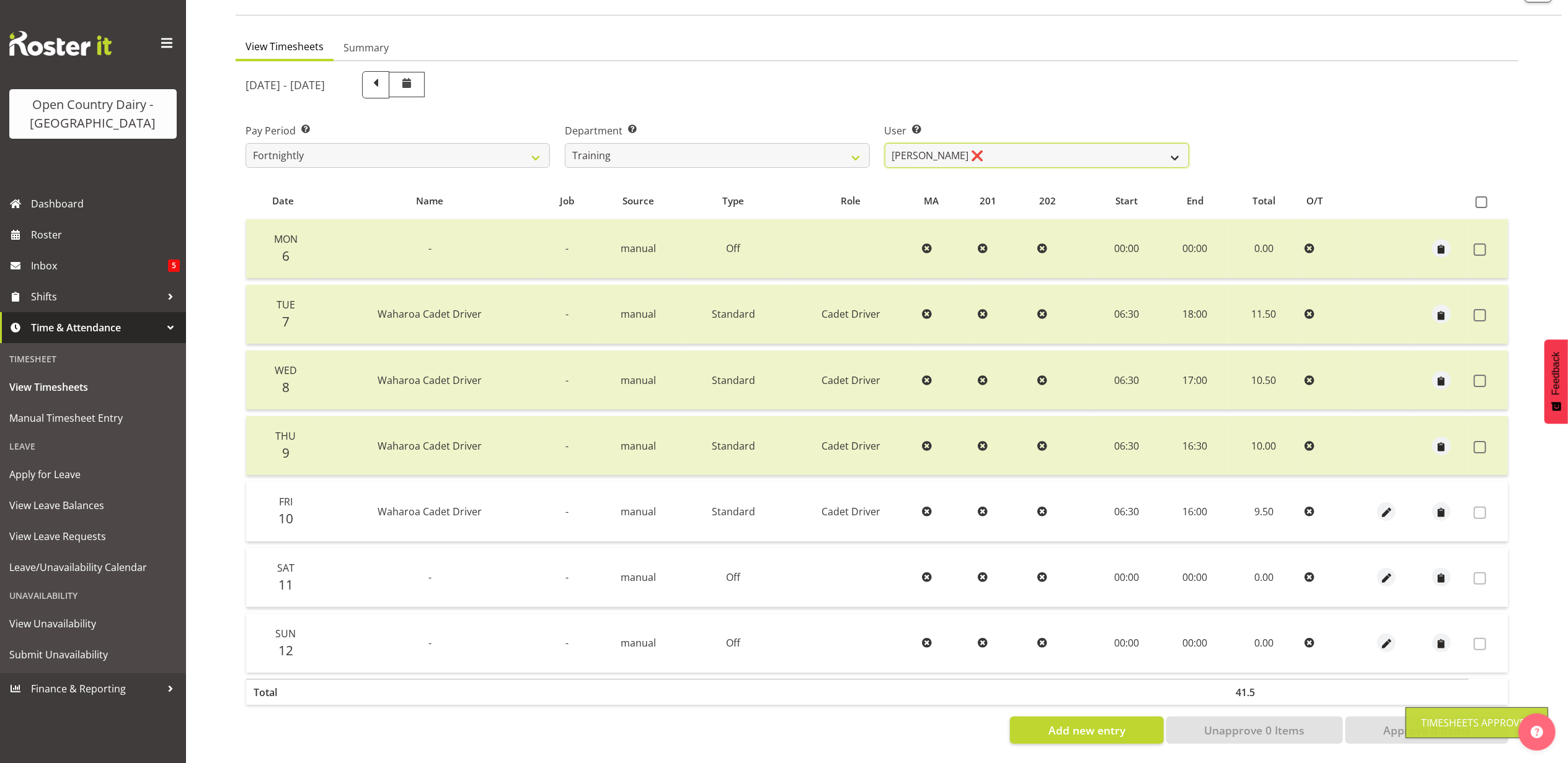
click at [1004, 143] on select "Andre Syben ❌ Antony Lockyer ❌ Jesse Simpson ❌ Kimberley-Rose Adams ❌ Liam Wats…" at bounding box center [1037, 156] width 305 height 25
click at [884, 143] on select "Andre Syben ❌ Antony Lockyer ❌ Jesse Simpson ❌ Kimberley-Rose Adams ❌ Liam Wats…" at bounding box center [1037, 156] width 305 height 25
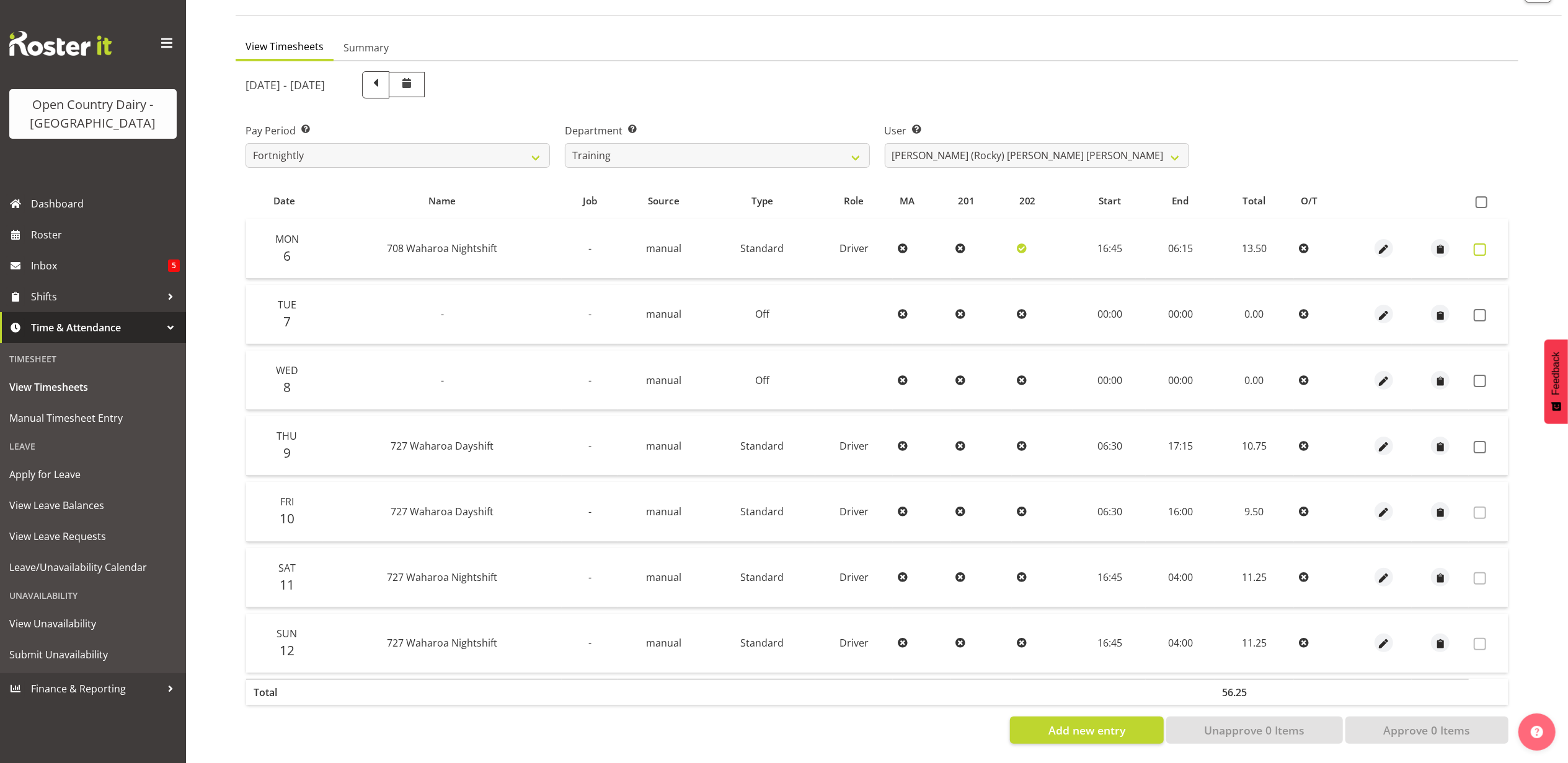
click at [1474, 244] on span at bounding box center [1480, 250] width 13 height 13
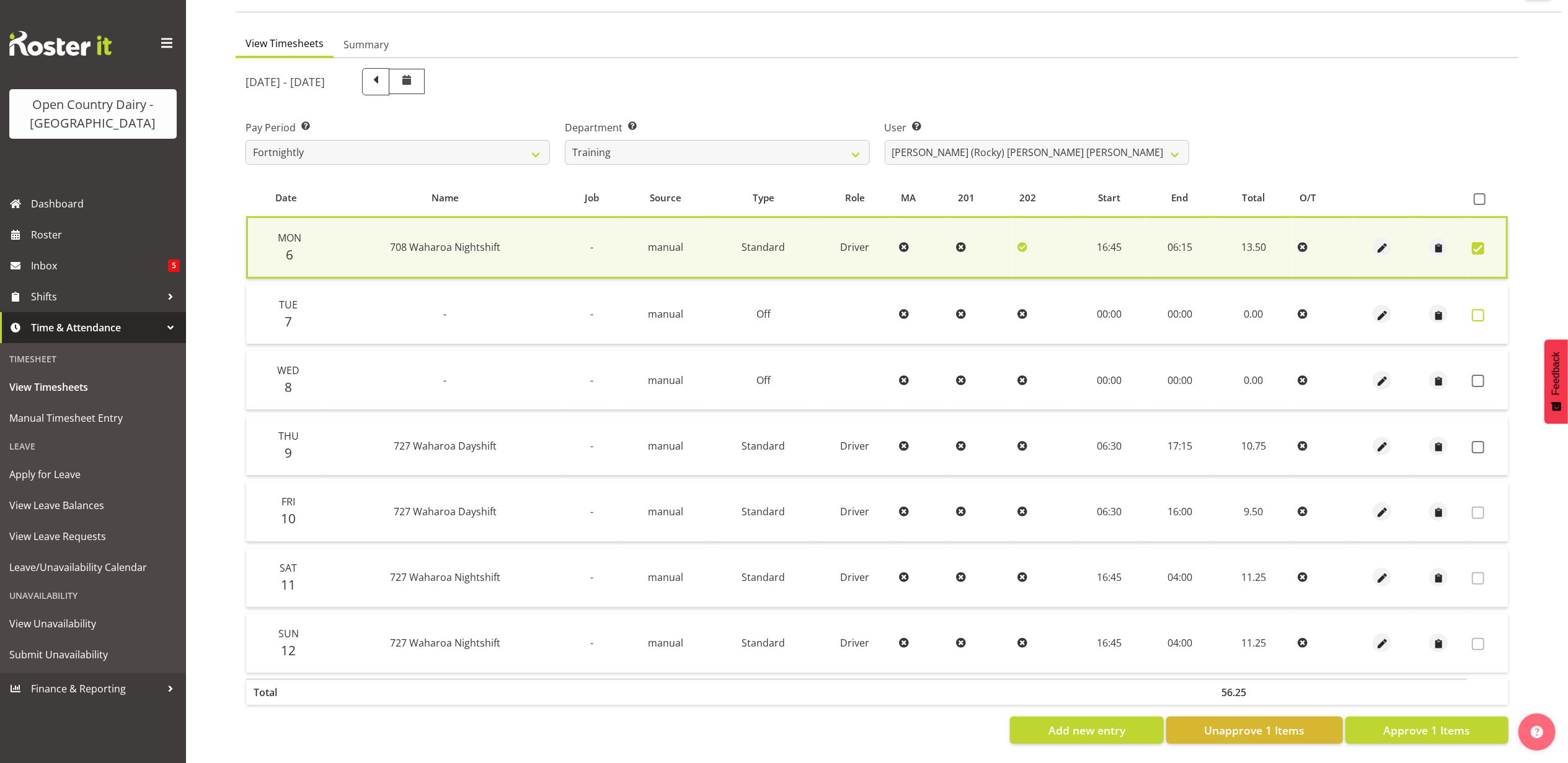
click at [1479, 309] on span at bounding box center [1478, 315] width 13 height 13
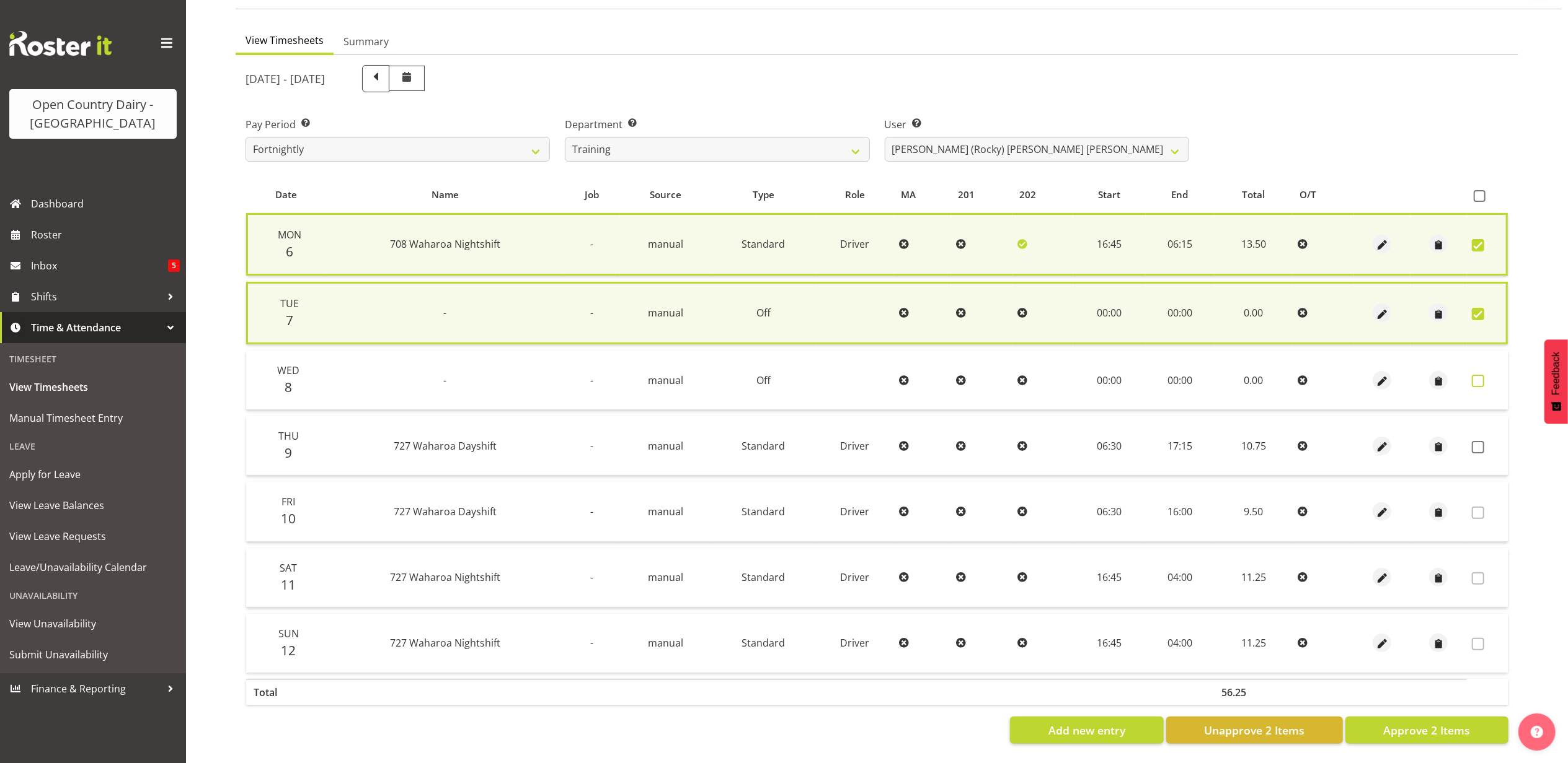
click at [1472, 375] on span at bounding box center [1478, 382] width 13 height 13
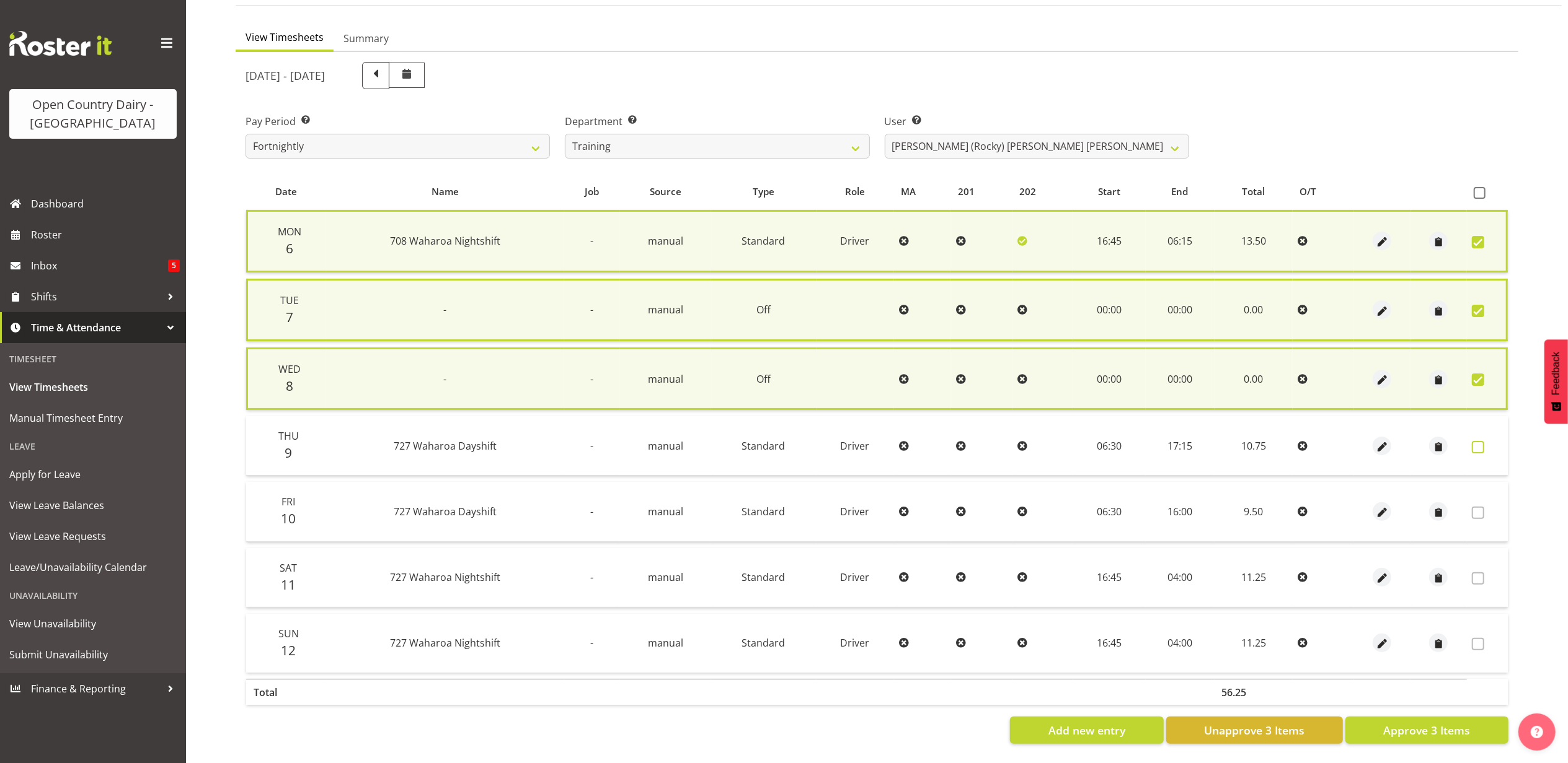
click at [1479, 442] on span at bounding box center [1478, 448] width 13 height 13
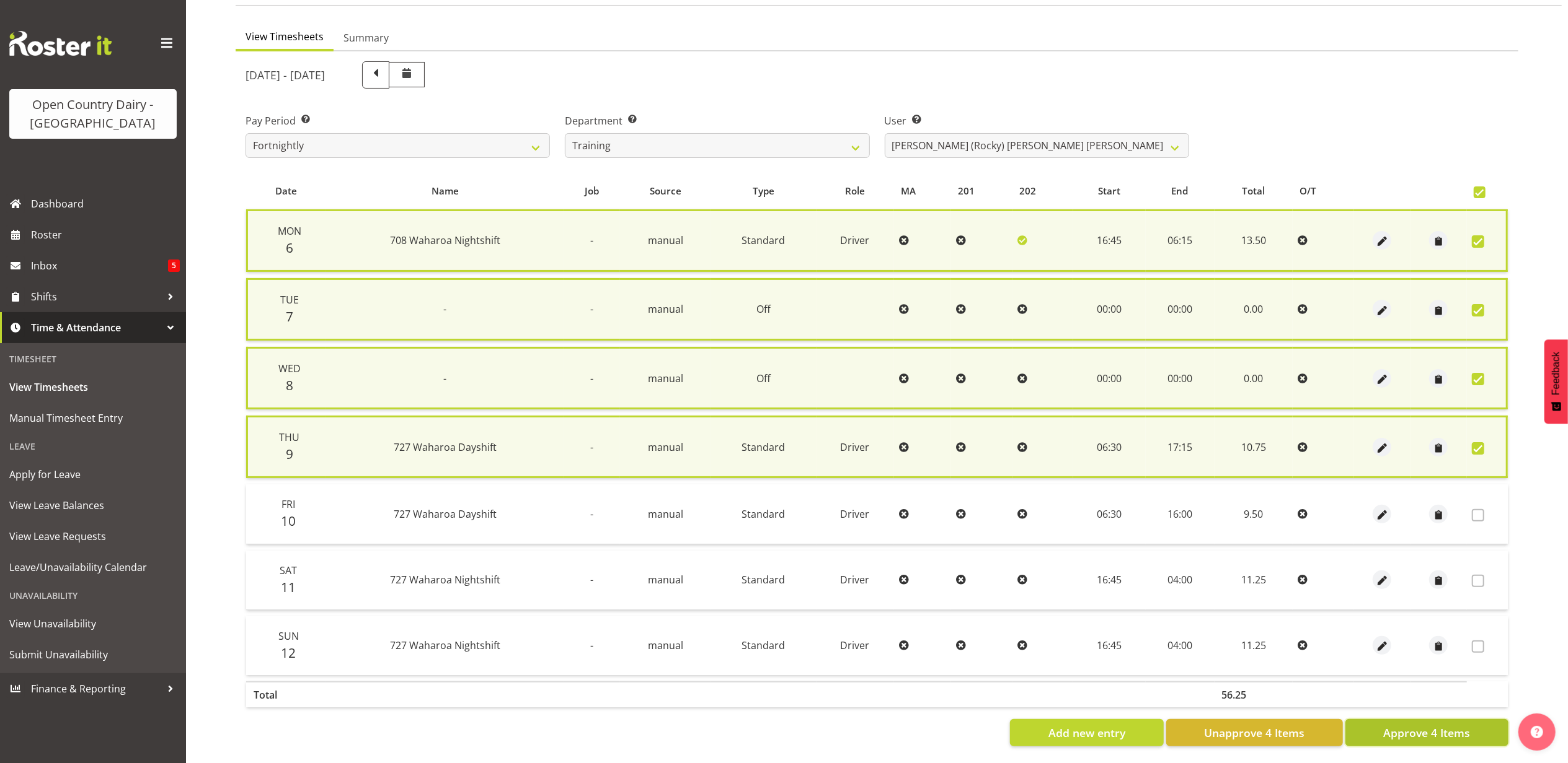
click at [1430, 719] on button "Approve 4 Items" at bounding box center [1427, 733] width 163 height 27
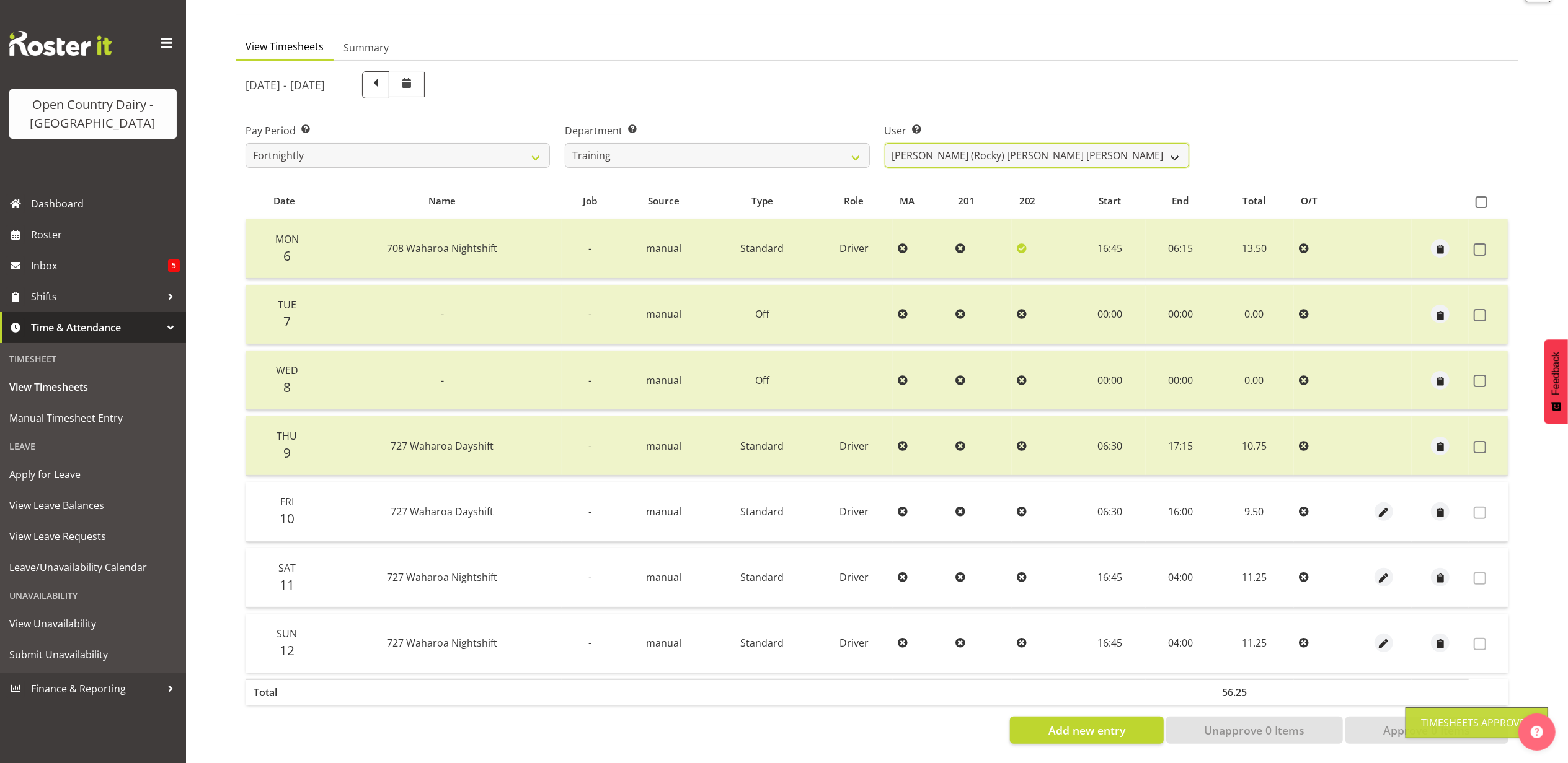
click at [1077, 150] on select "Andre Syben ❌ Antony Lockyer ❌ Jesse Simpson ❌ Kimberley-Rose Adams ❌ Liam Wats…" at bounding box center [1037, 156] width 305 height 25
click at [1076, 150] on select "Andre Syben ❌ Antony Lockyer ❌ Jesse Simpson ❌ Kimberley-Rose Adams ❌ Liam Wats…" at bounding box center [1037, 156] width 305 height 25
click at [57, 227] on span "Roster" at bounding box center [106, 235] width 149 height 19
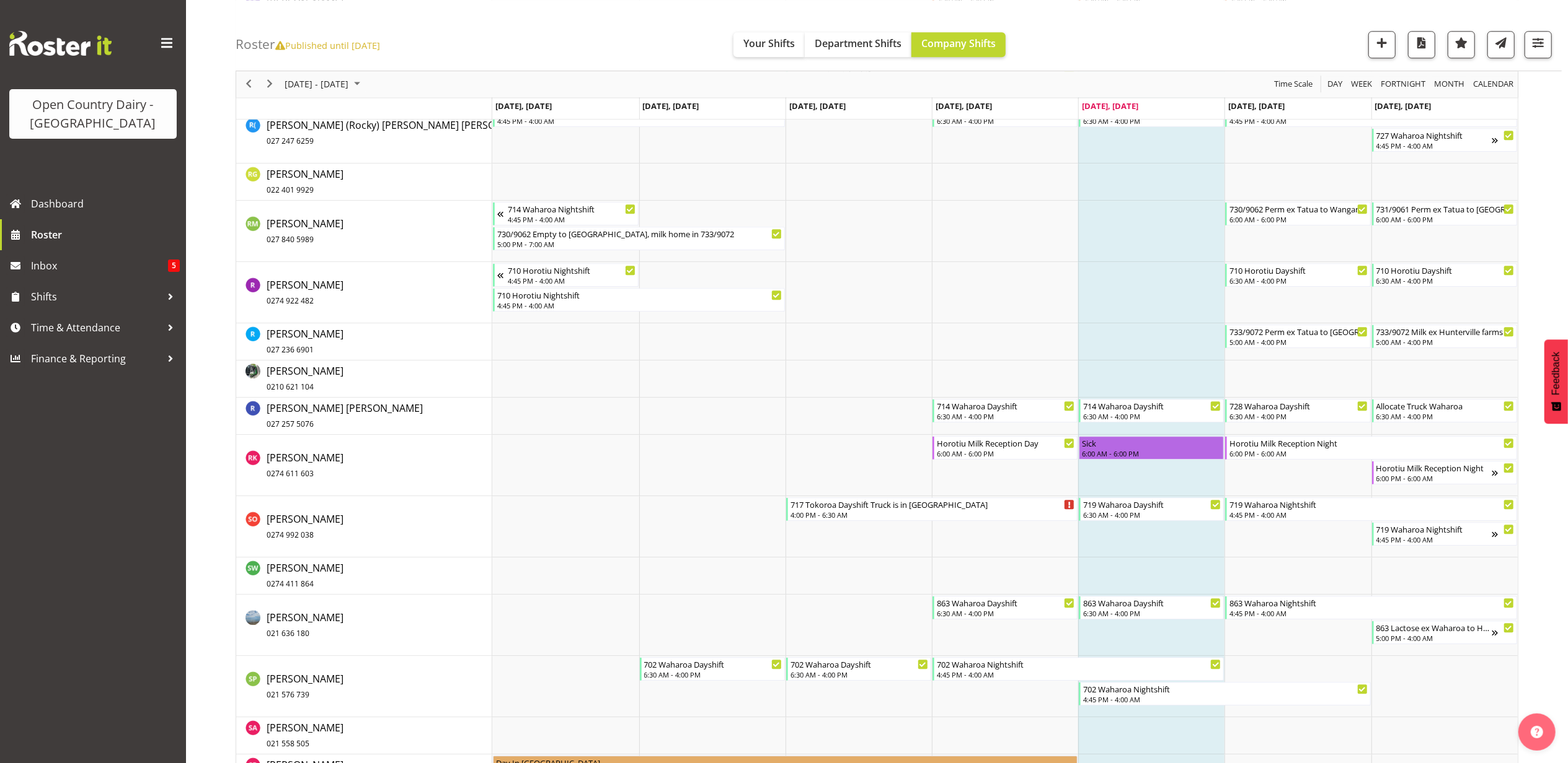
scroll to position [7728, 0]
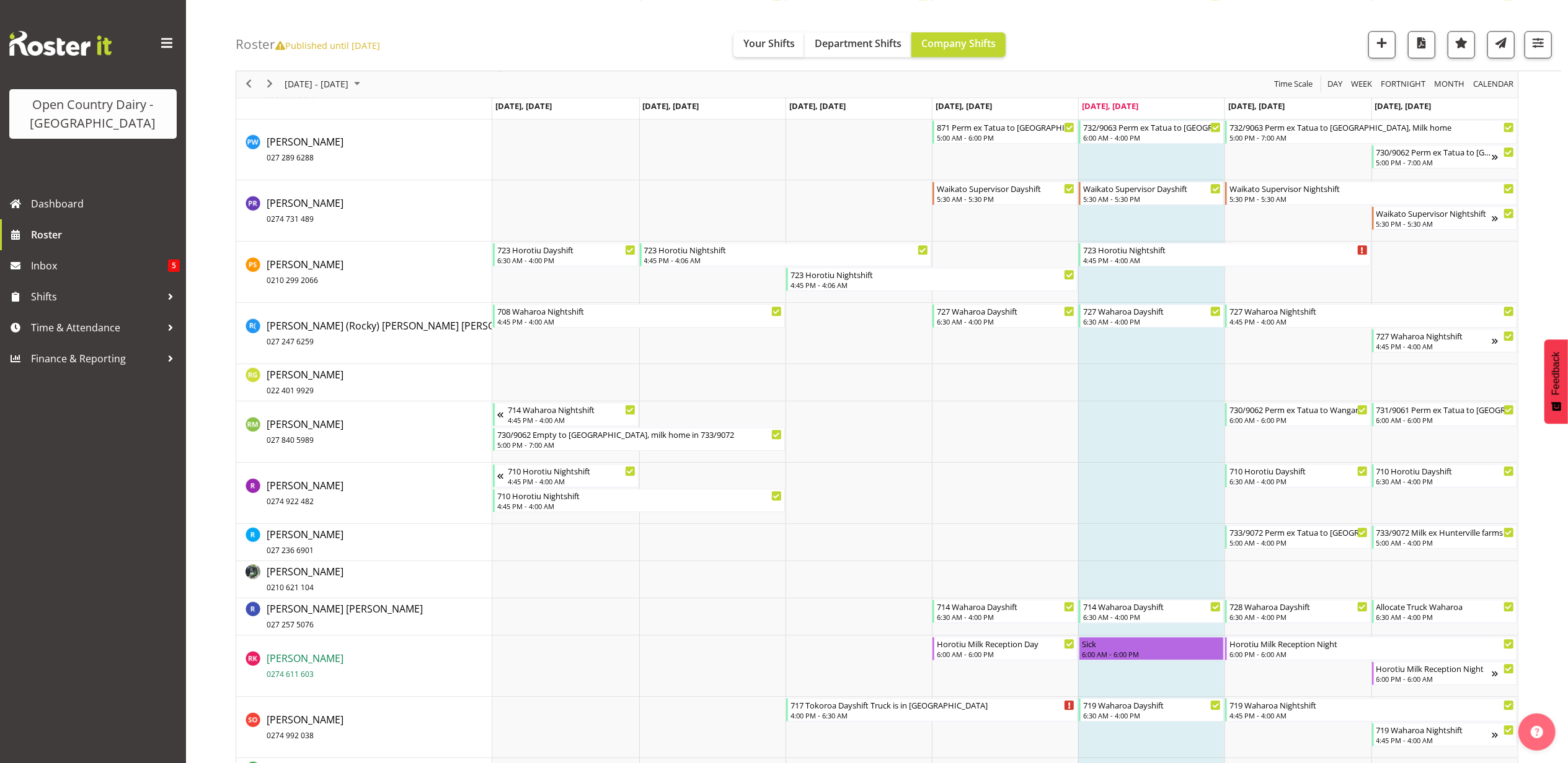
click at [293, 655] on span "[PERSON_NAME] 0274 611 603" at bounding box center [306, 666] width 77 height 29
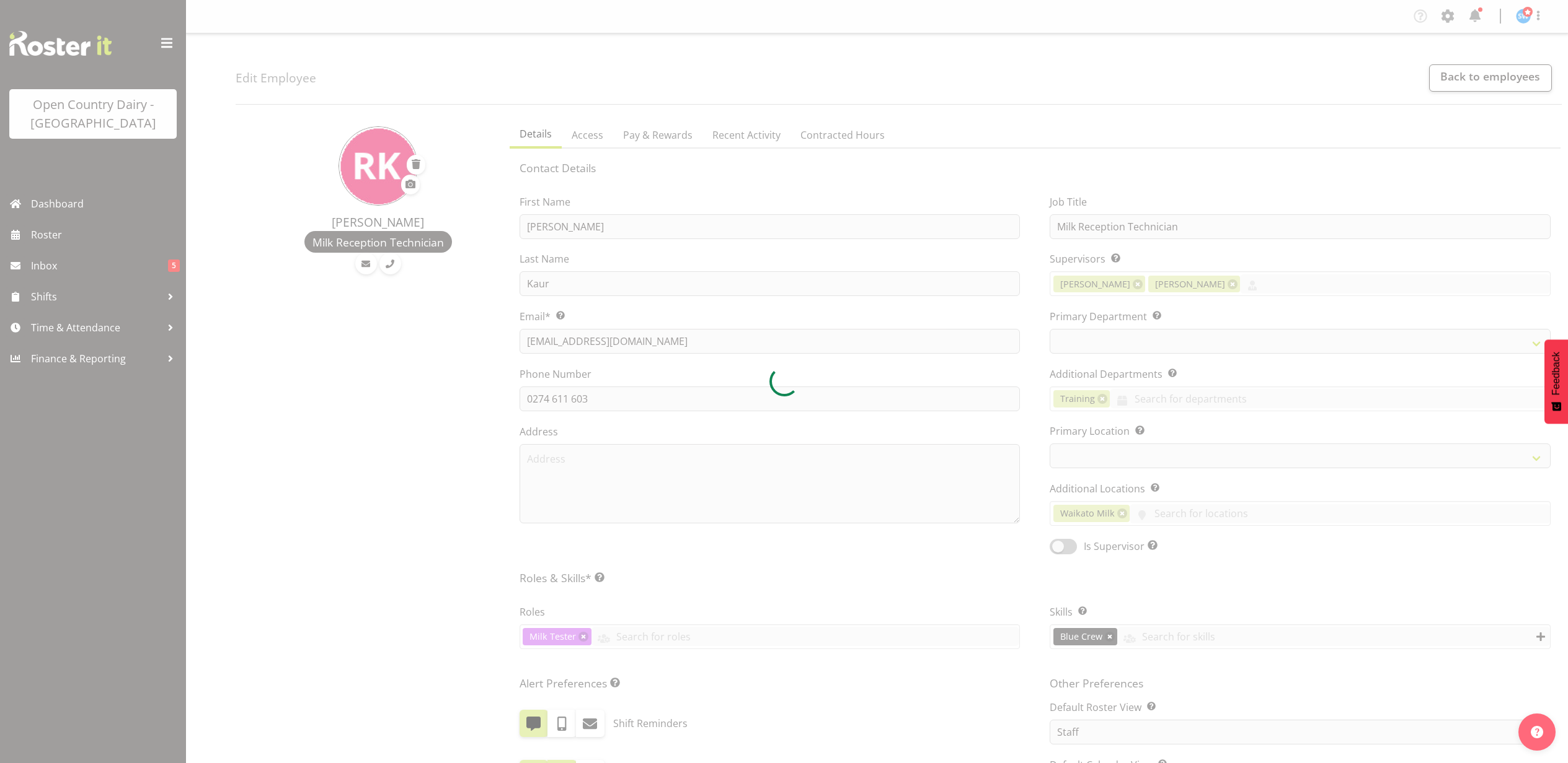
select select "TimelineWeek"
select select
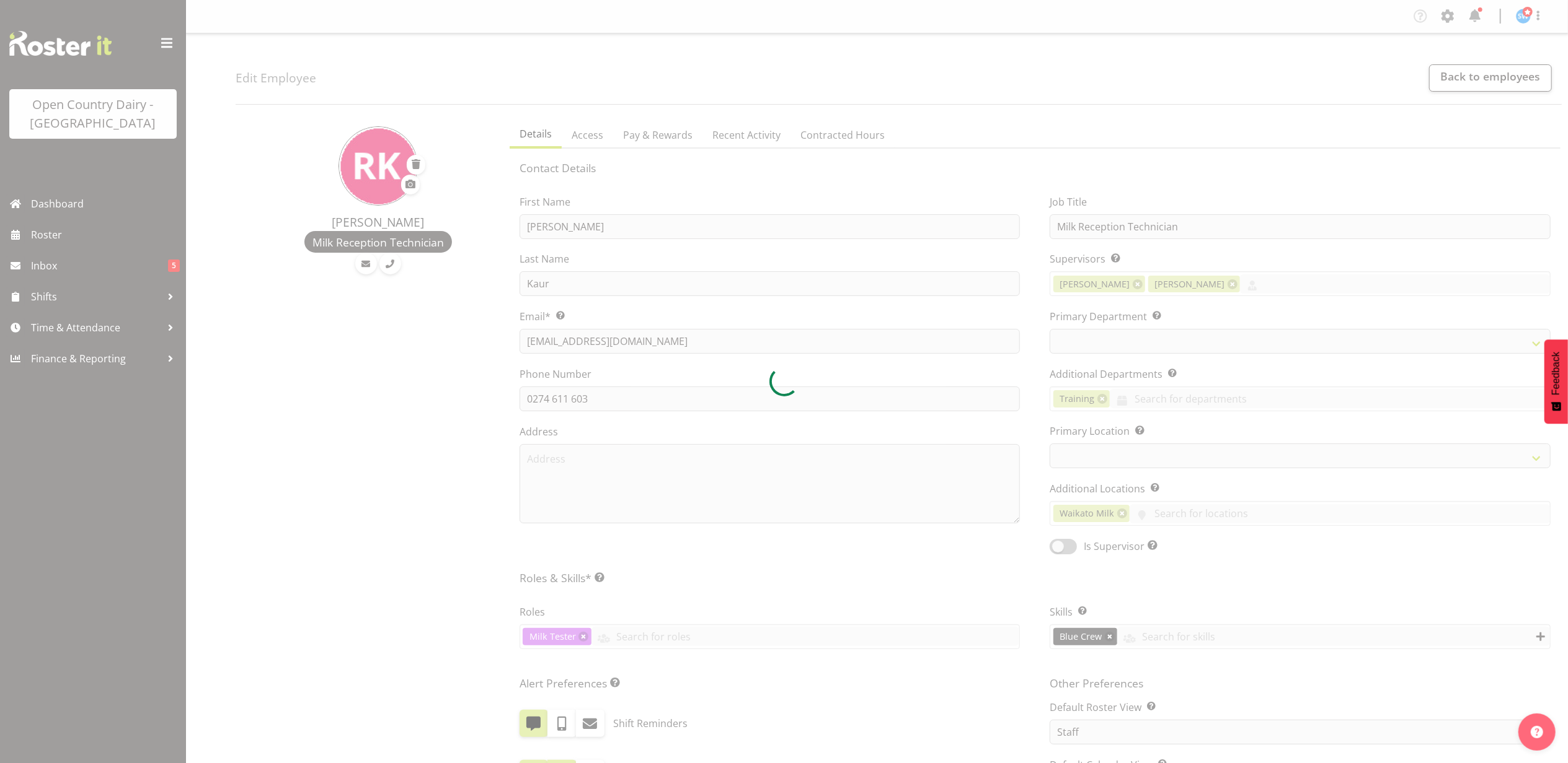
select select
select select "1040"
select select "733"
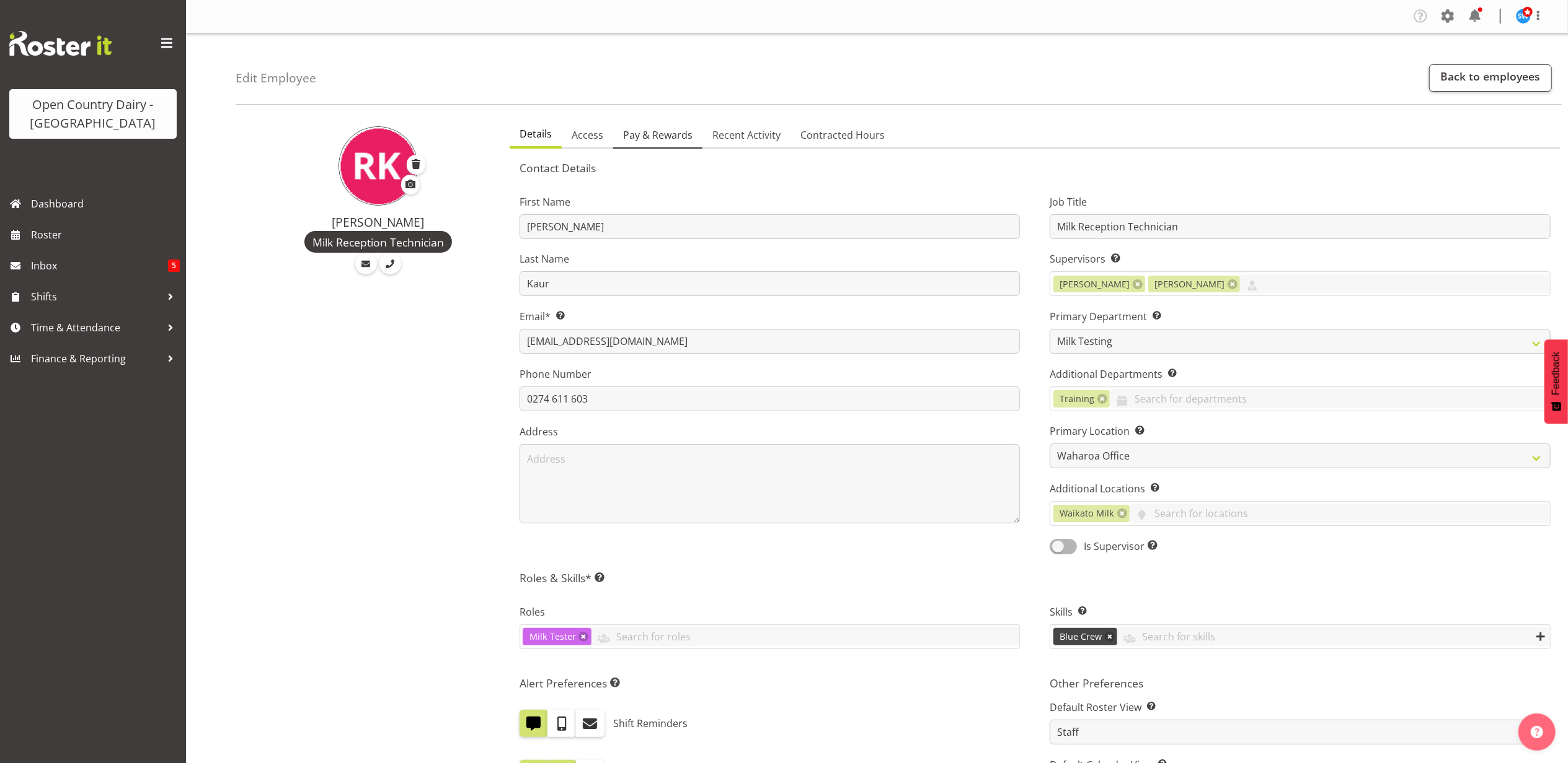
click at [646, 132] on span "Pay & Rewards" at bounding box center [657, 135] width 69 height 15
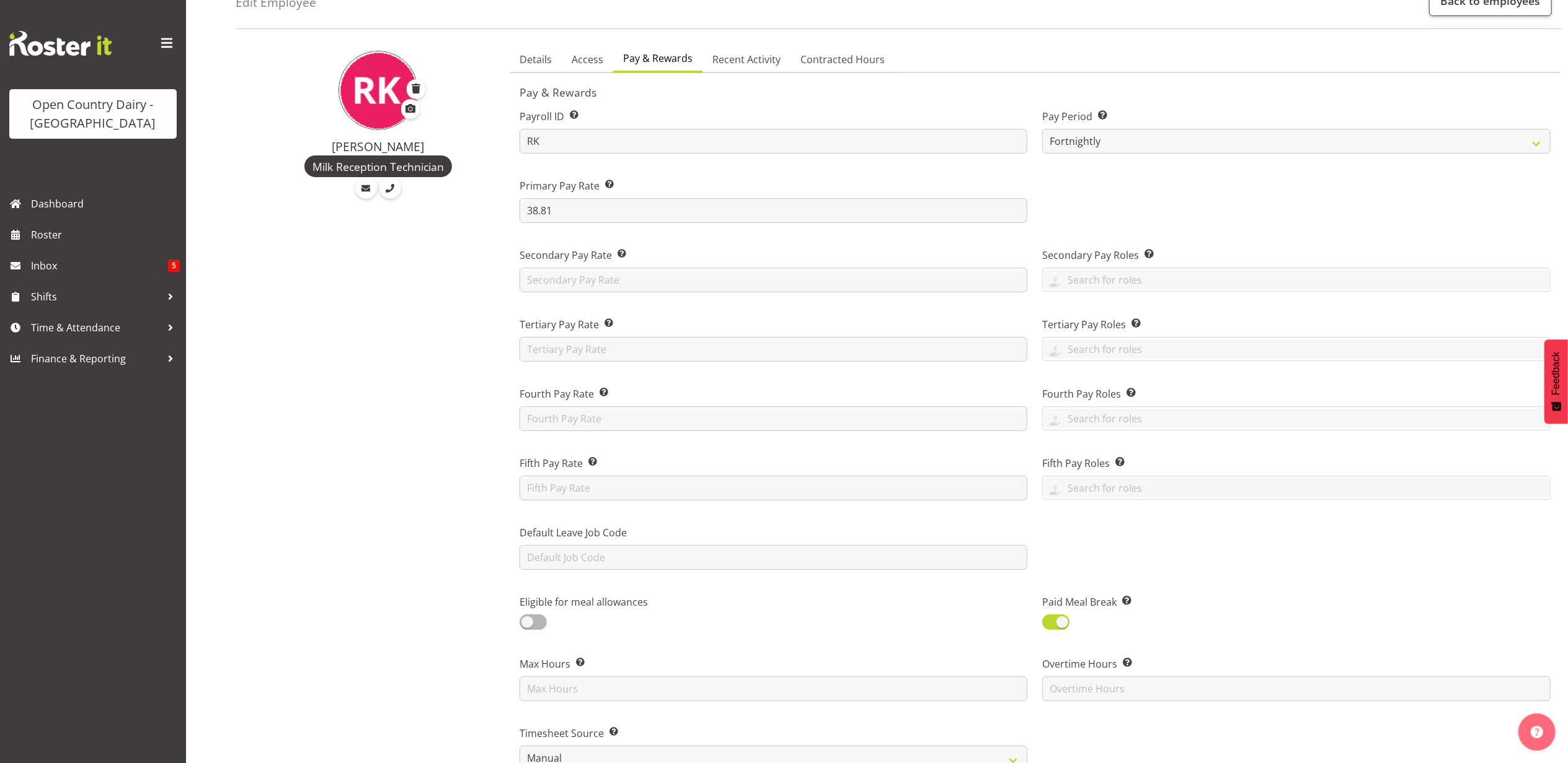
scroll to position [743, 0]
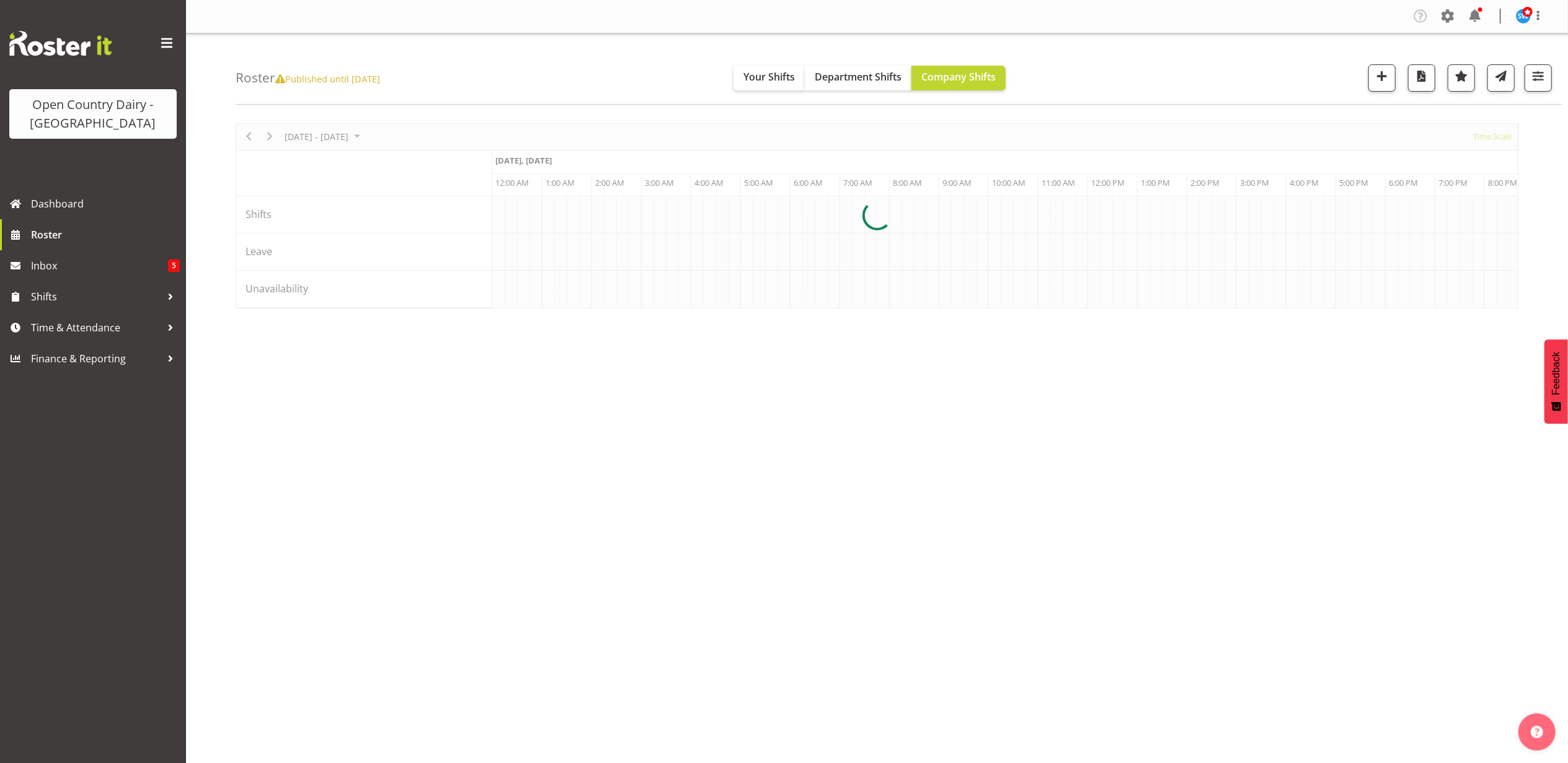
scroll to position [0, 4761]
